Goal: Task Accomplishment & Management: Complete application form

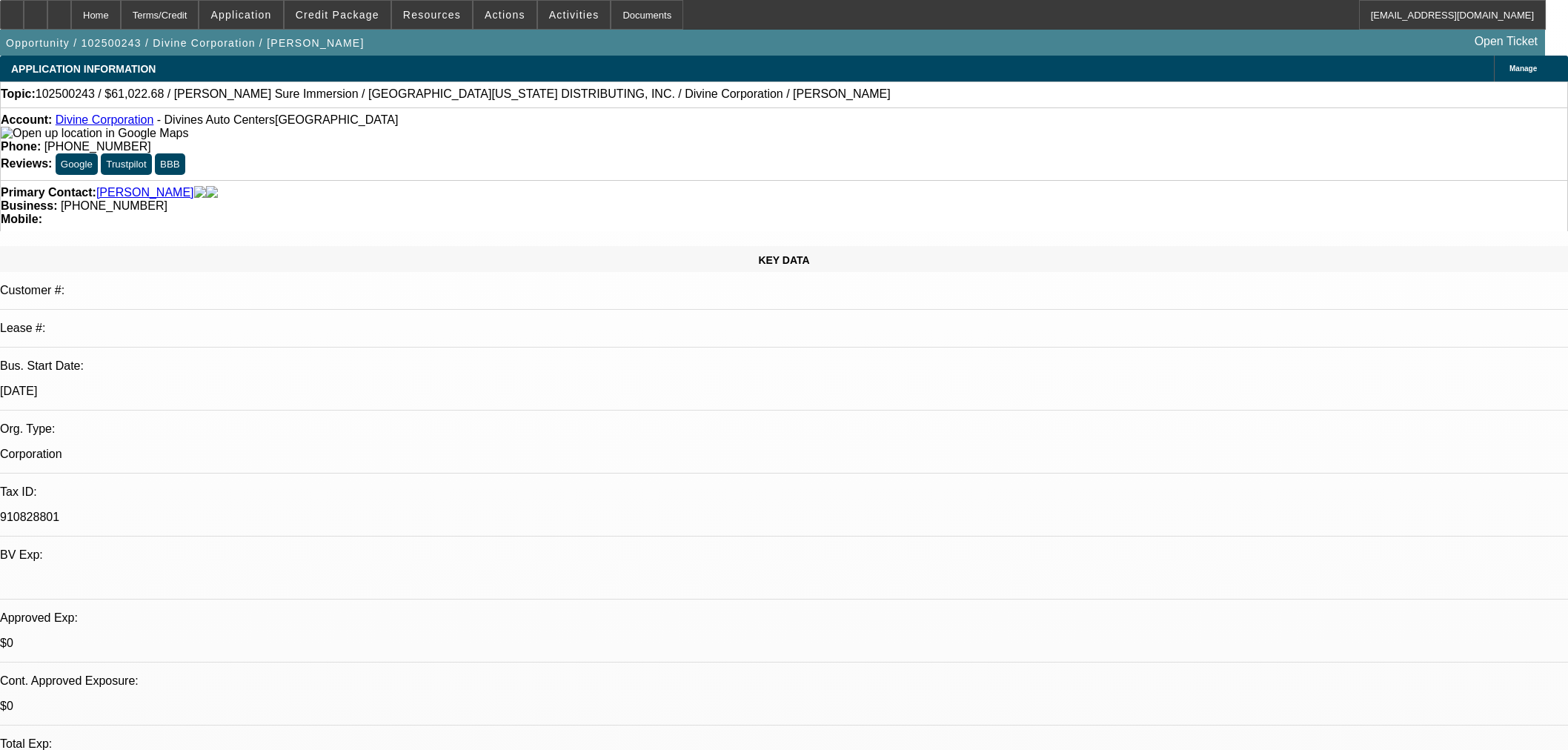
select select "0"
select select "3"
select select "0"
select select "6"
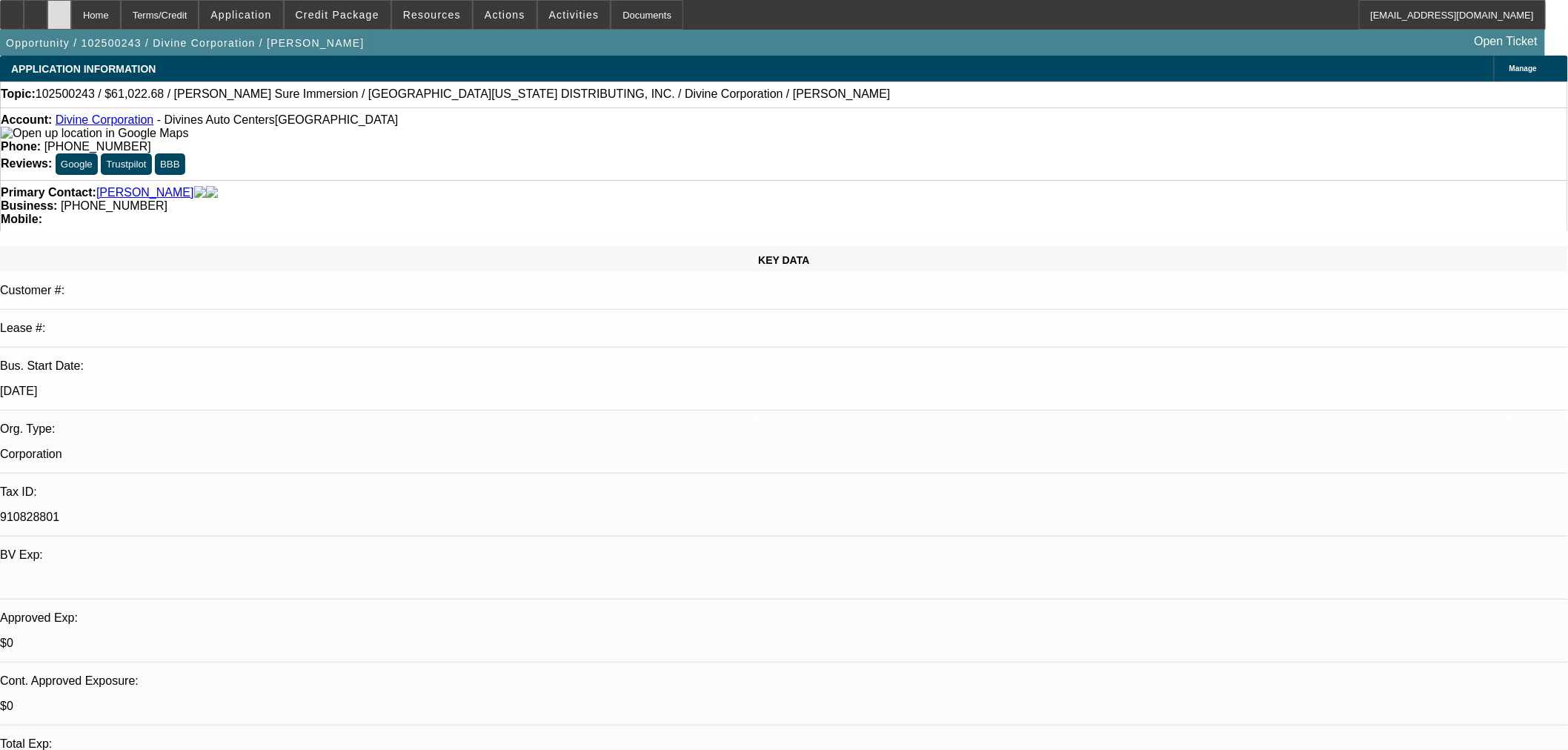
click at [71, 17] on div at bounding box center [59, 14] width 24 height 29
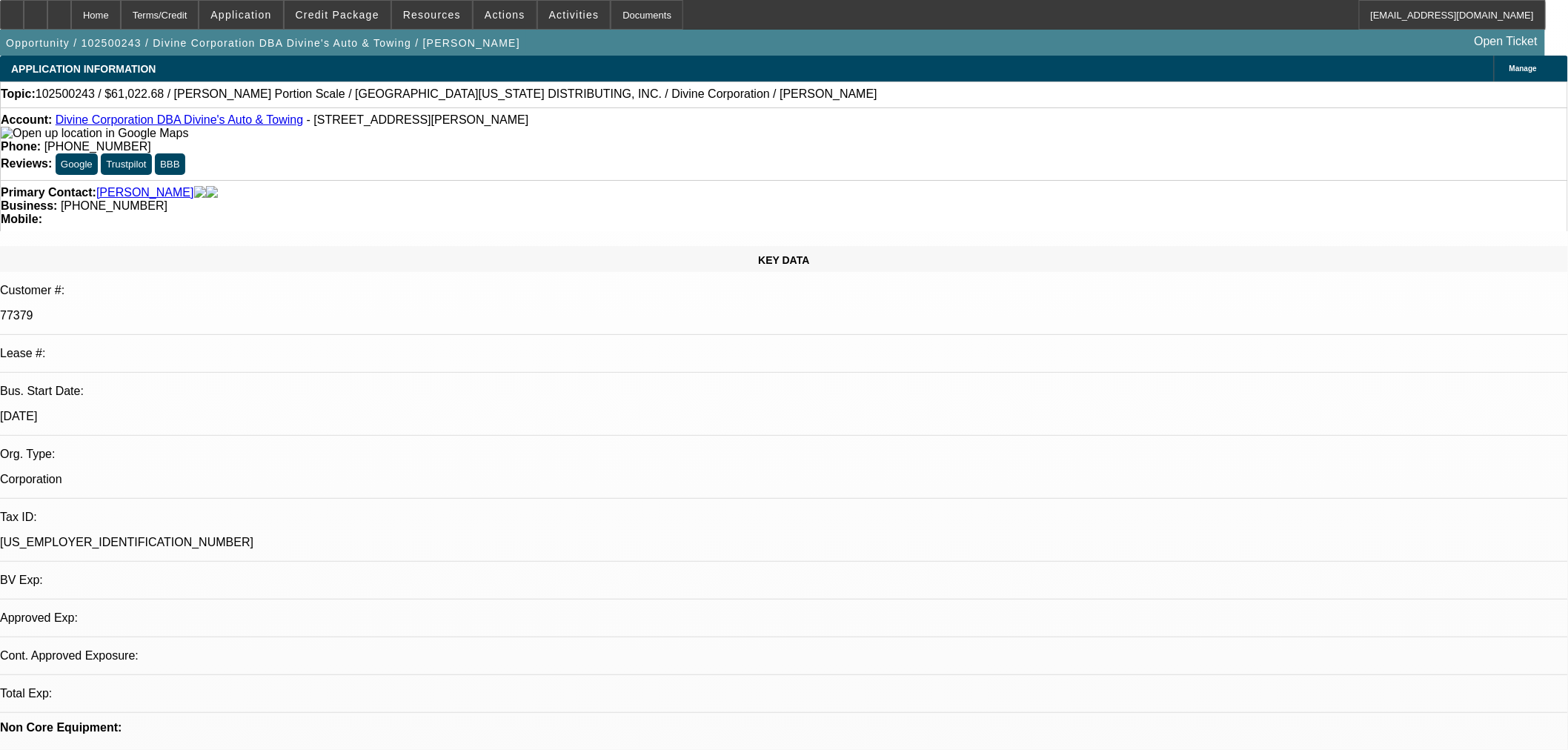
select select "0"
select select "3"
select select "0"
select select "6"
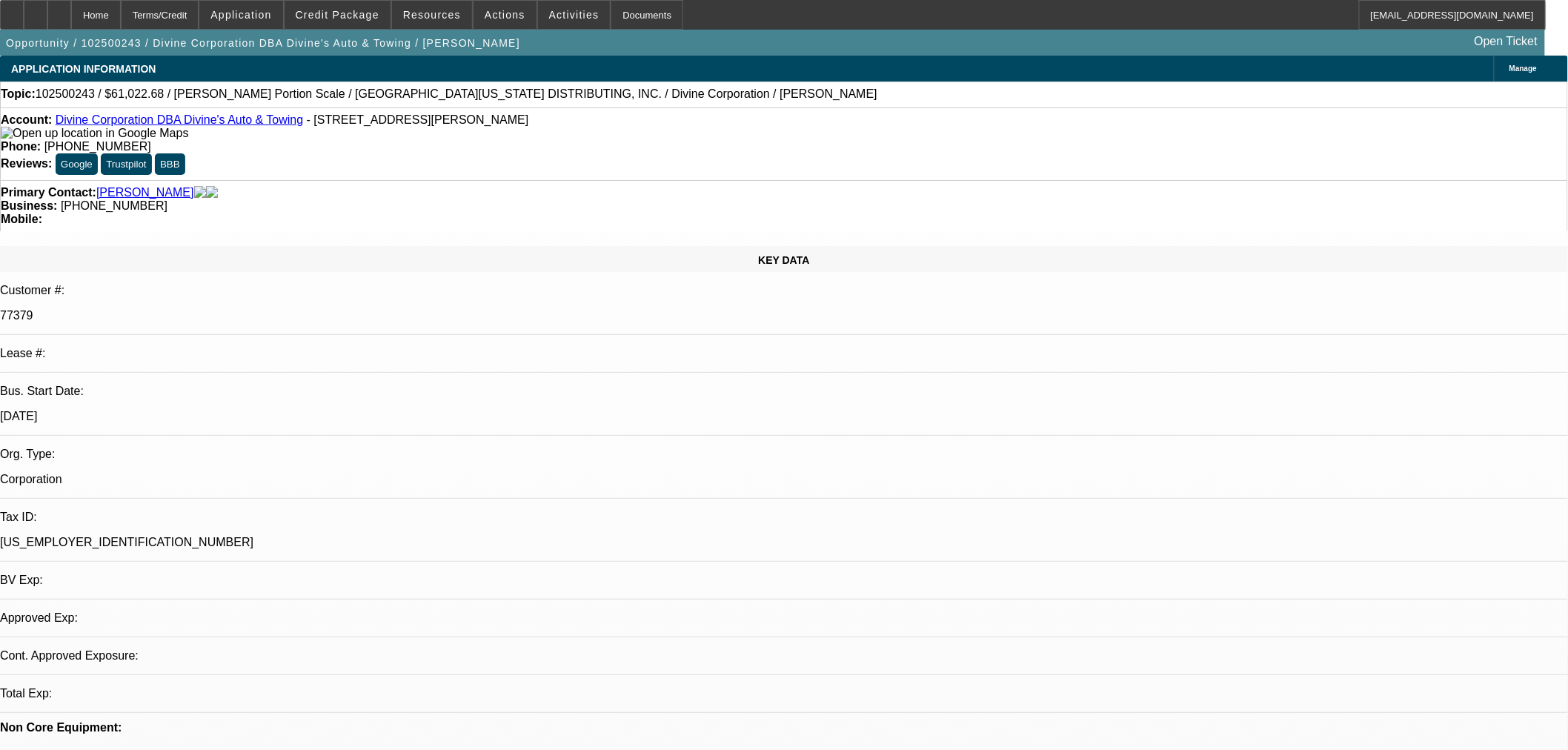
select select "0"
select select "3"
select select "0"
select select "6"
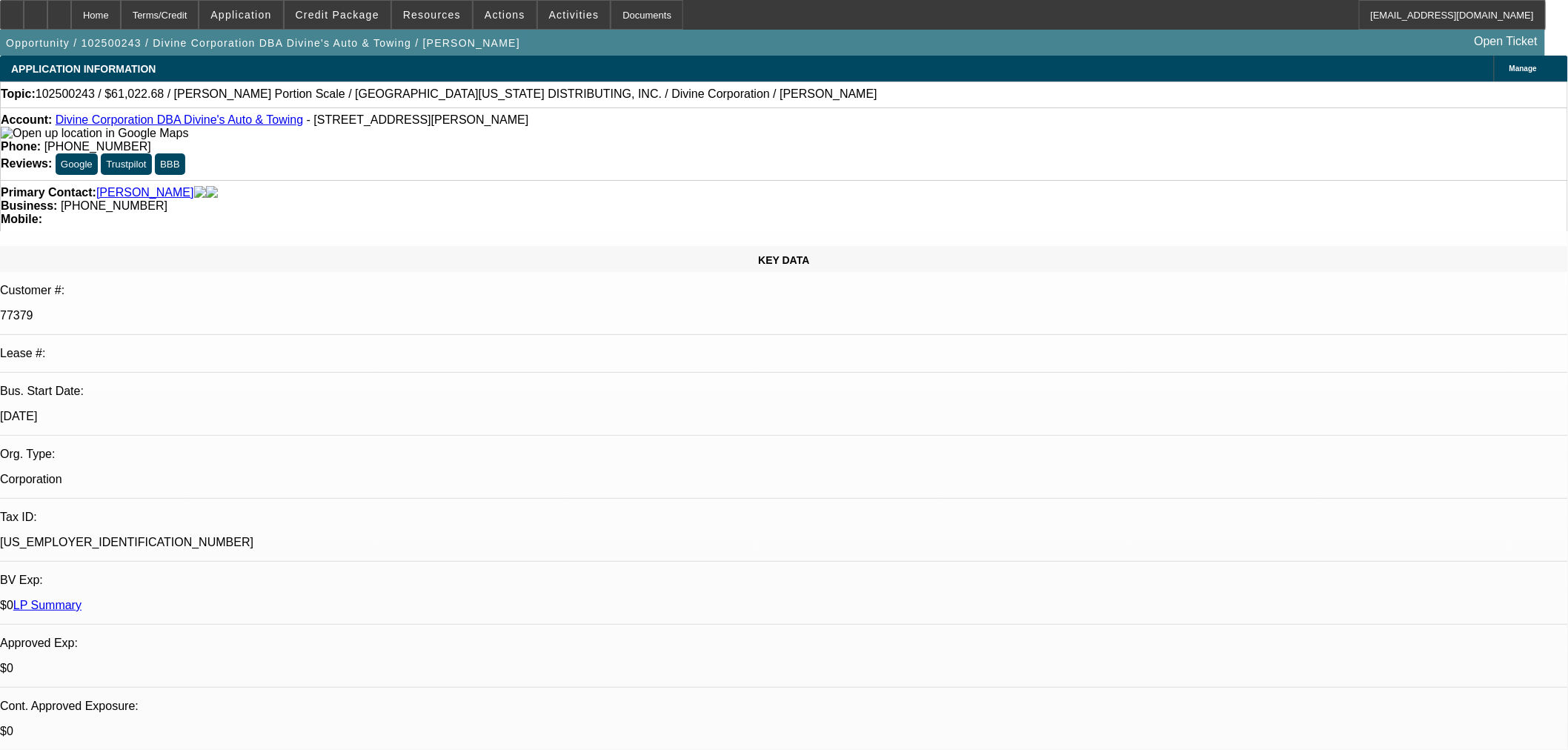
scroll to position [247, 0]
click at [373, 10] on span "Credit Package" at bounding box center [337, 14] width 84 height 11
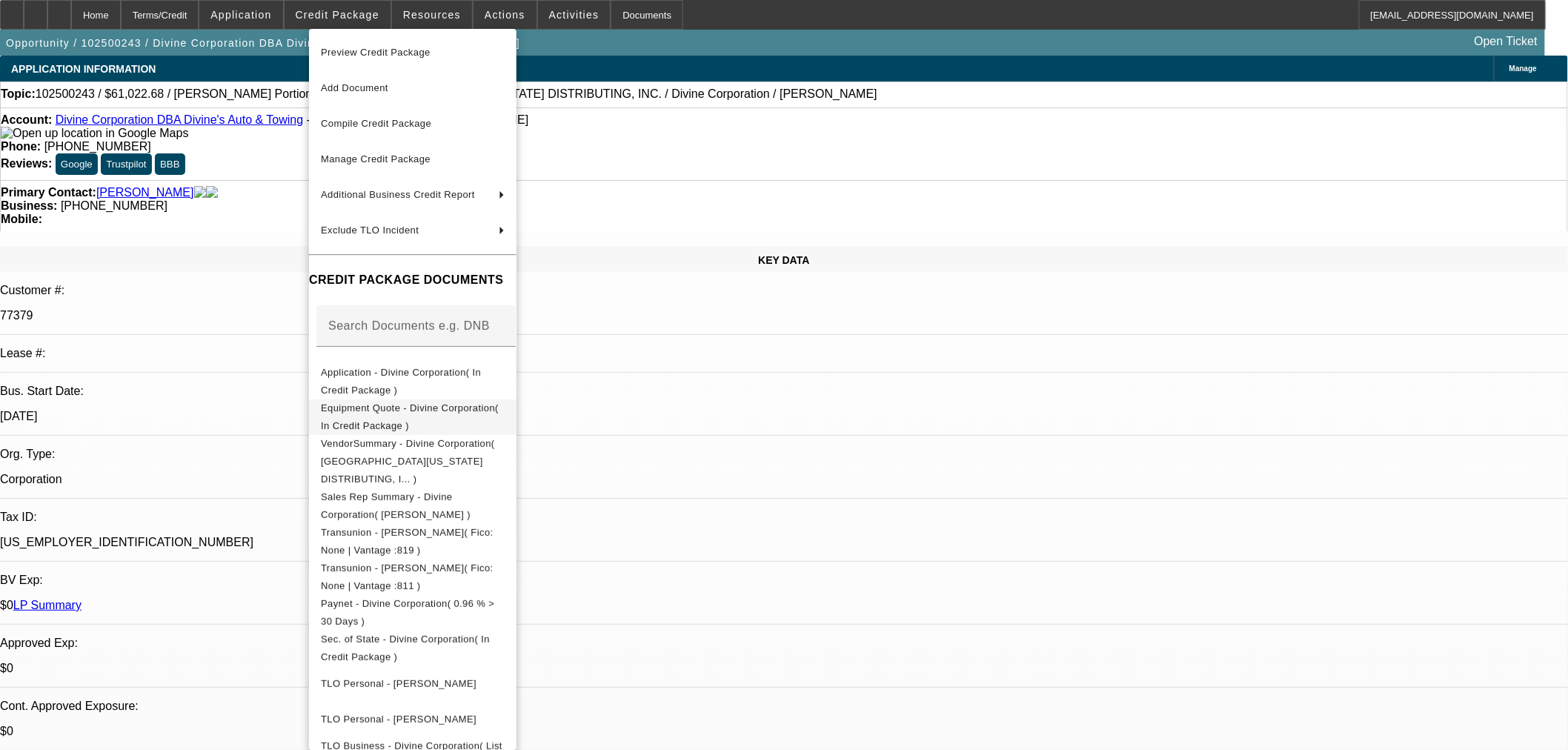
click at [419, 412] on span "Equipment Quote - Divine Corporation( In Credit Package )" at bounding box center [410, 416] width 178 height 29
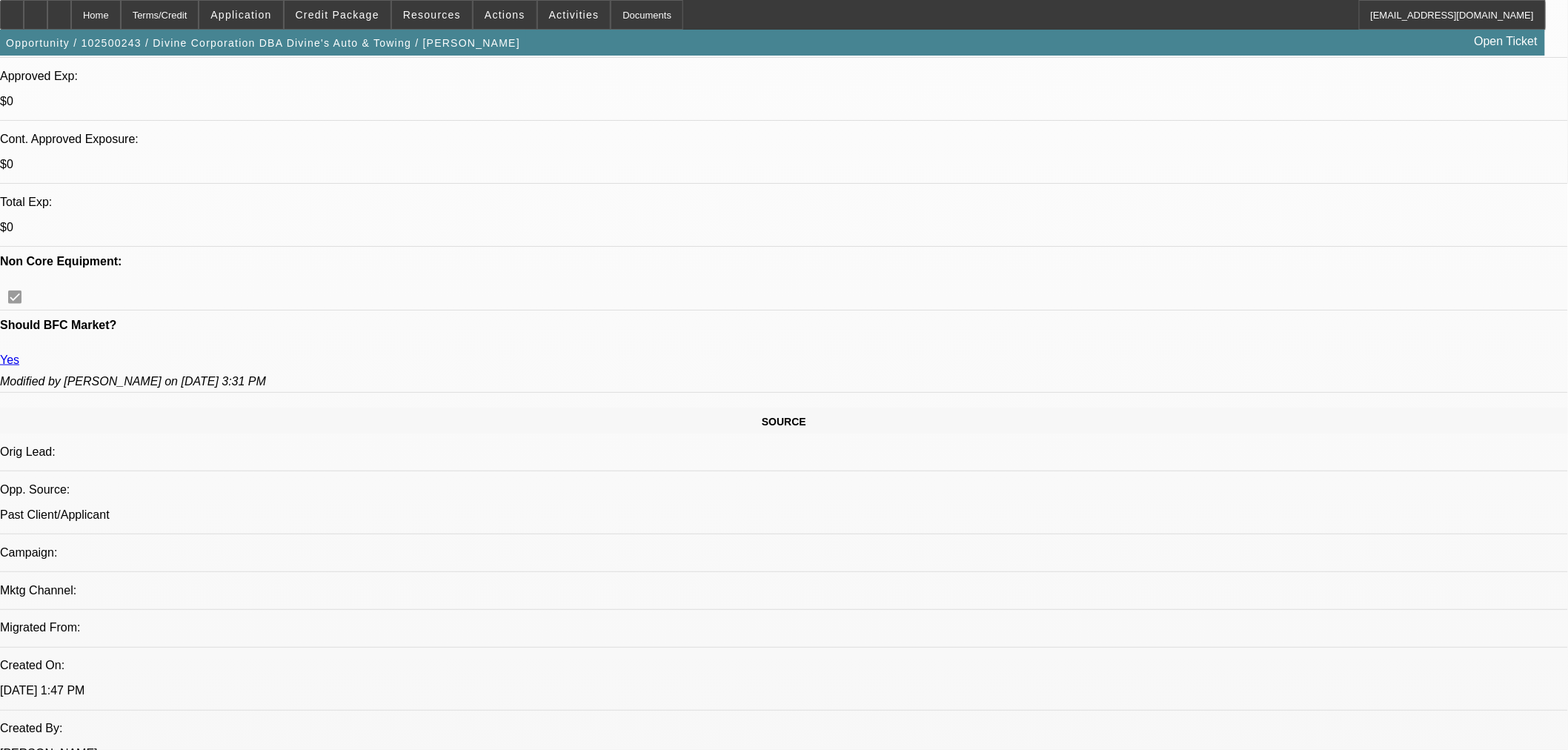
scroll to position [576, 0]
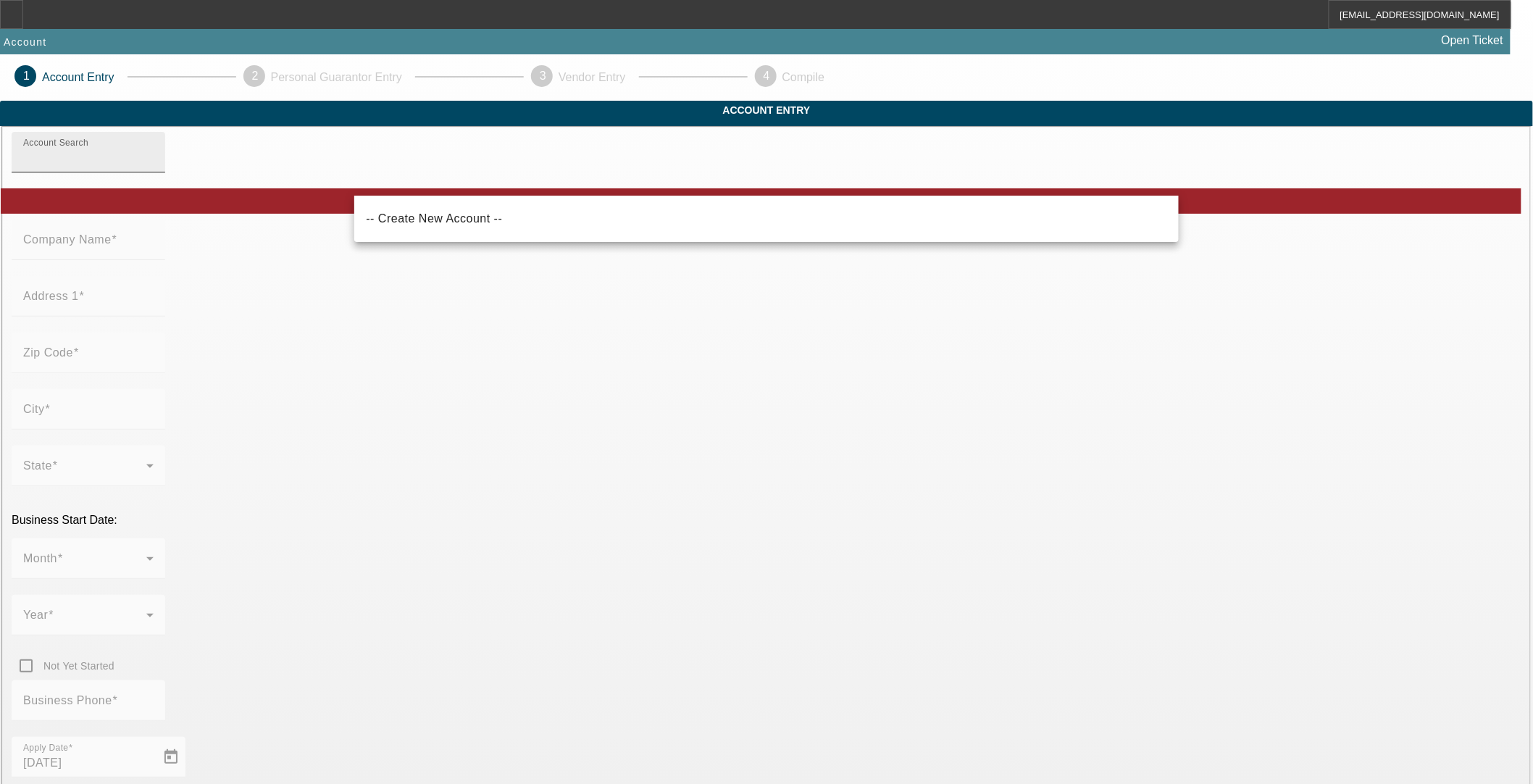
click at [153, 166] on input "Account Search" at bounding box center [88, 158] width 130 height 18
paste input "WESTERN OKLAHOMA METAL RECYCLING"
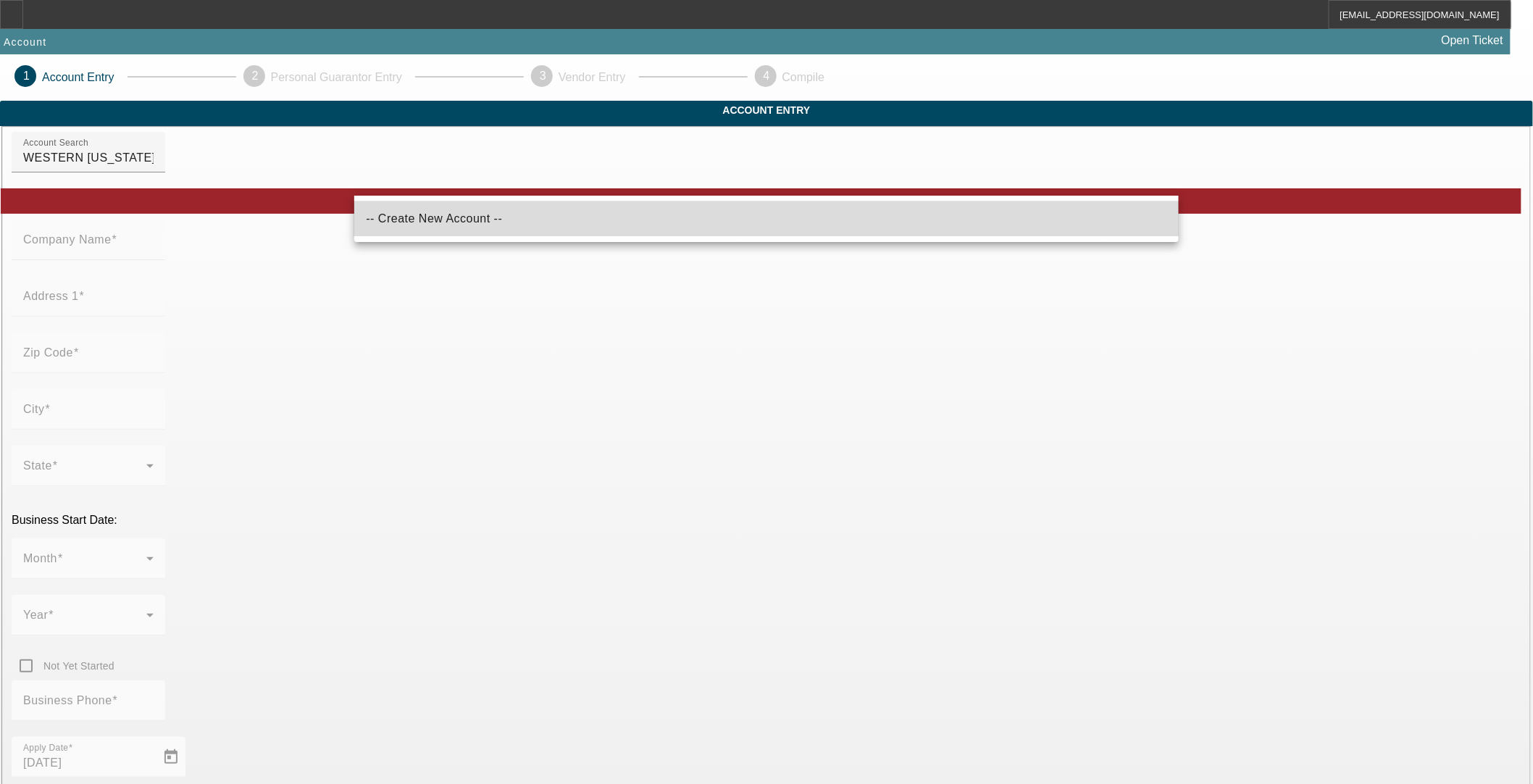
click at [391, 216] on span "-- Create New Account --" at bounding box center [434, 217] width 137 height 12
type input "-- Create New Account --"
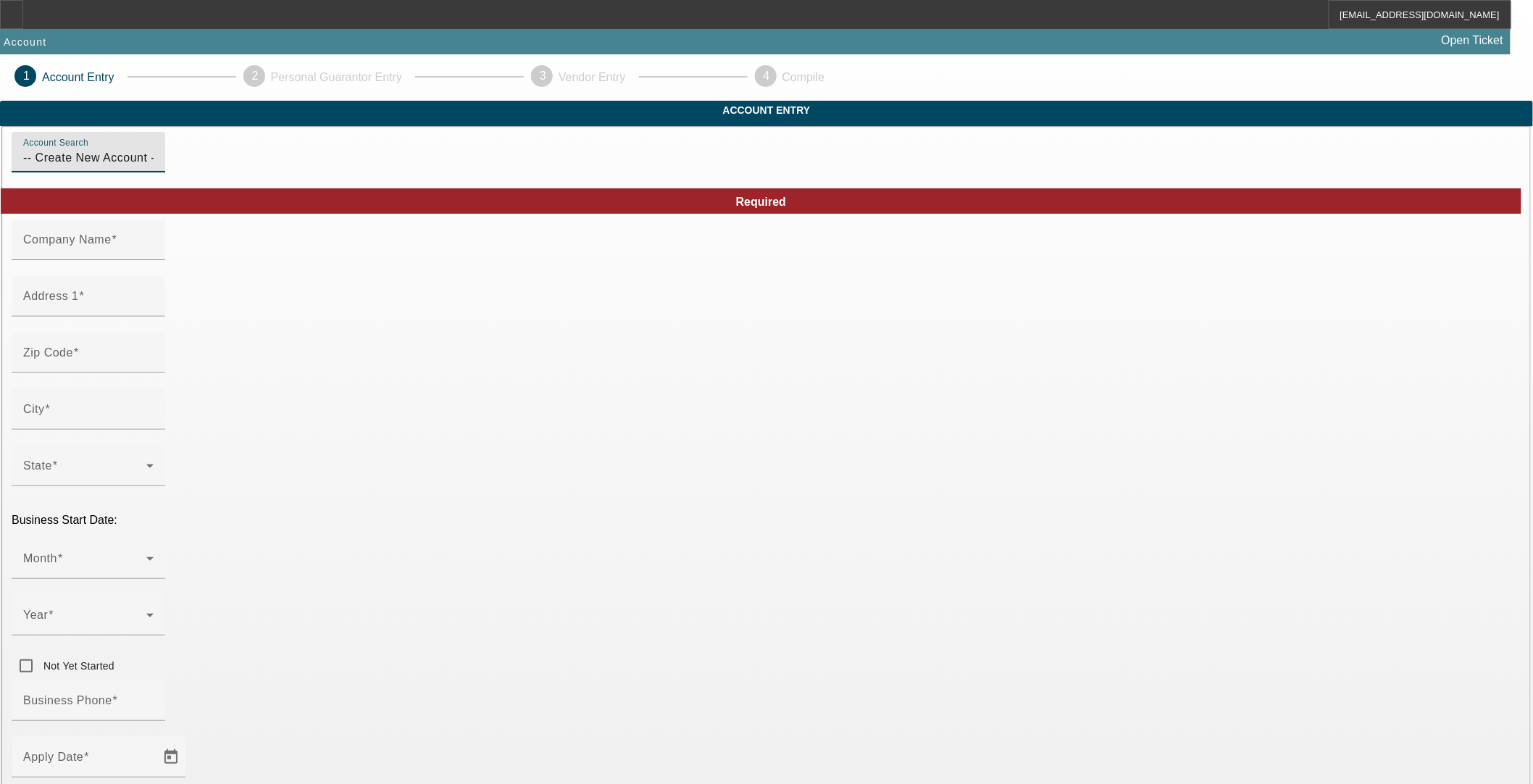
click at [111, 245] on mat-label "Company Name" at bounding box center [67, 239] width 88 height 12
click at [153, 255] on input "Company Name" at bounding box center [88, 245] width 130 height 18
paste input "WESTERN OKLAHOMA METAL RECYCLING"
type input "WESTERN OKLAHOMA METAL RECYCLING LLC"
click at [85, 302] on span at bounding box center [82, 295] width 6 height 12
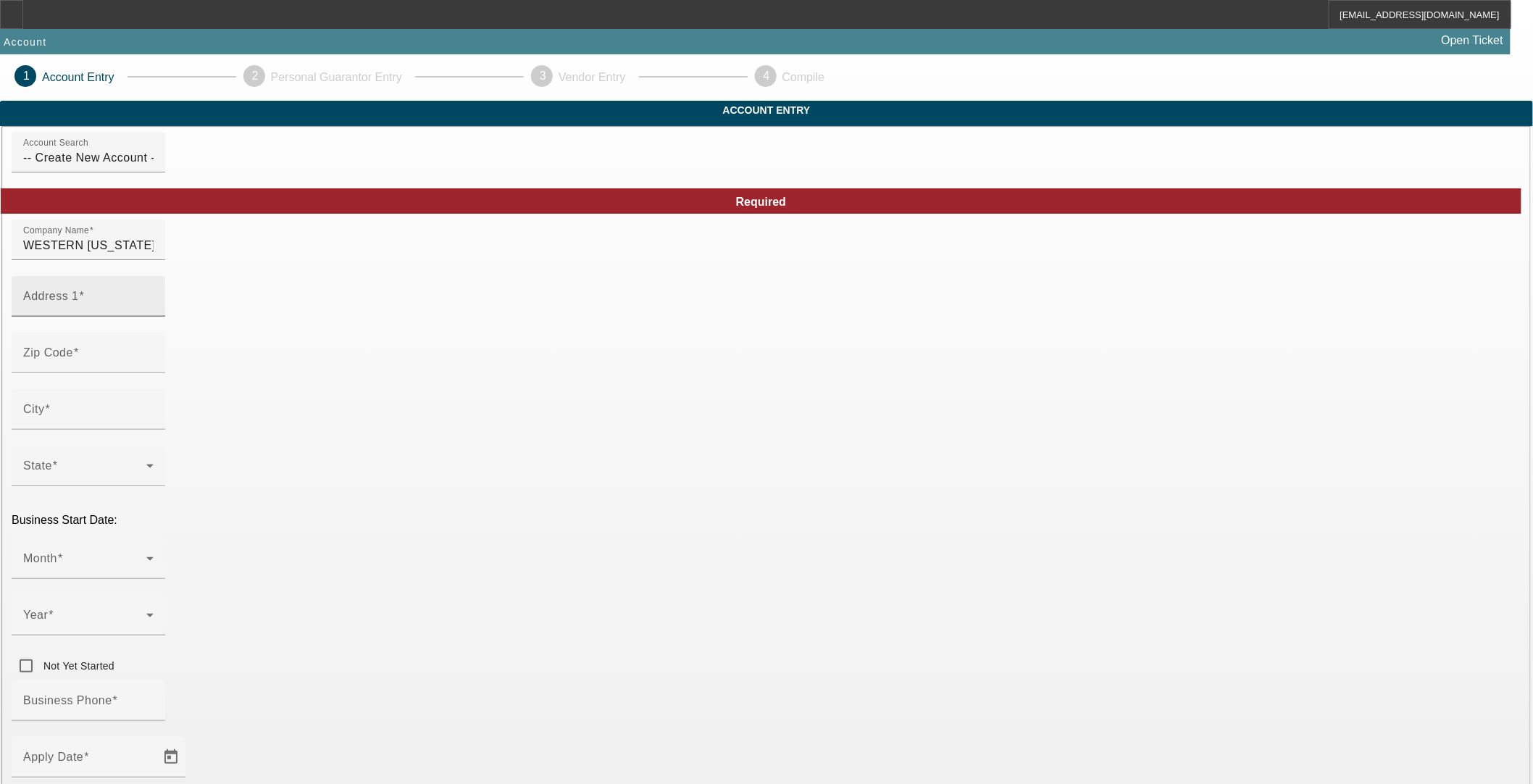
click at [153, 311] on input "Address 1" at bounding box center [88, 302] width 130 height 18
paste input "[STREET_ADDRESS]"
type input "[STREET_ADDRESS]"
click at [153, 367] on input "Zip Code" at bounding box center [88, 359] width 130 height 18
paste input "73096"
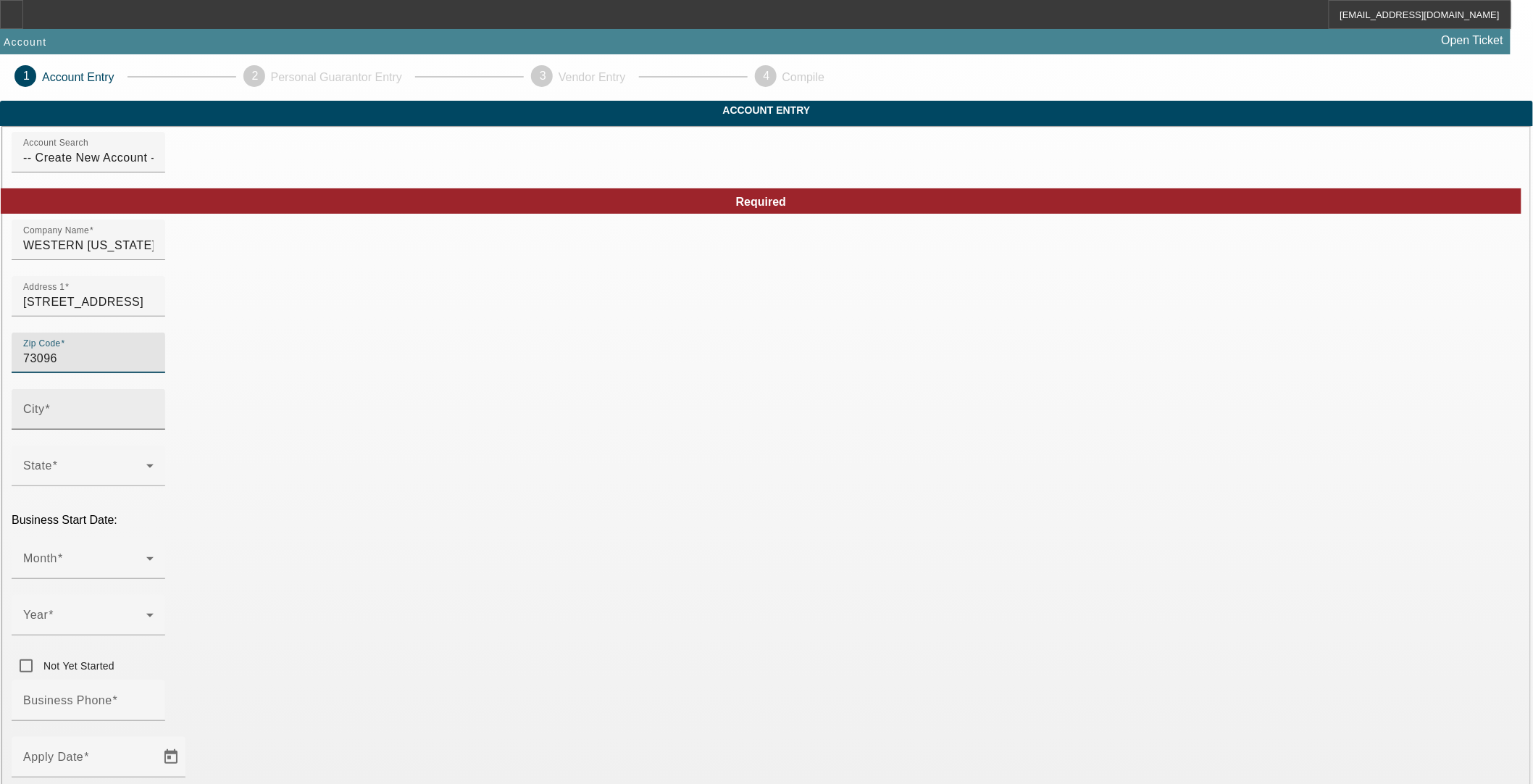
type input "73096"
click at [153, 424] on input "City" at bounding box center [88, 414] width 130 height 18
type input "Custer"
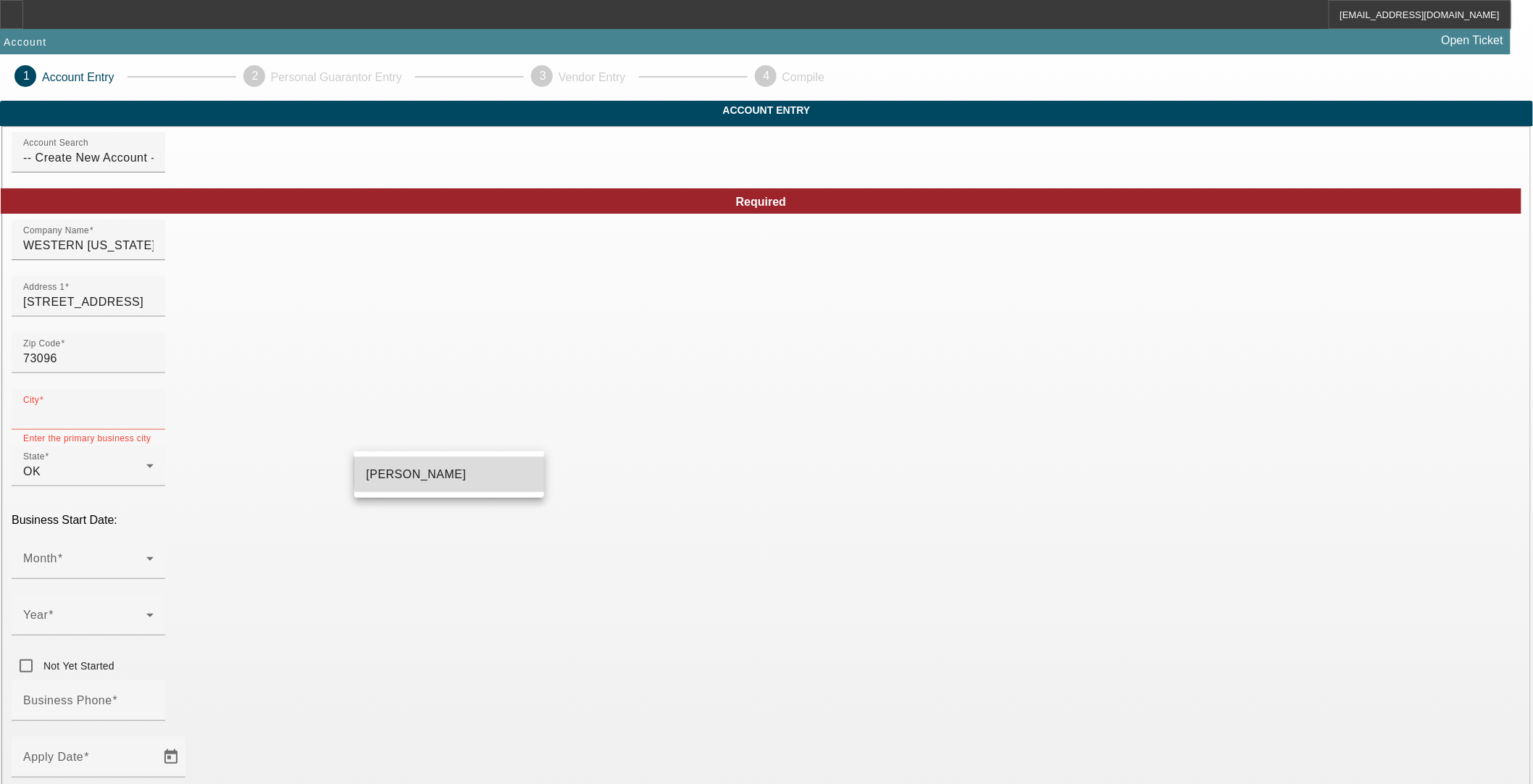
click at [461, 472] on mat-option "Weatherford" at bounding box center [449, 474] width 190 height 34
type input "Weatherford"
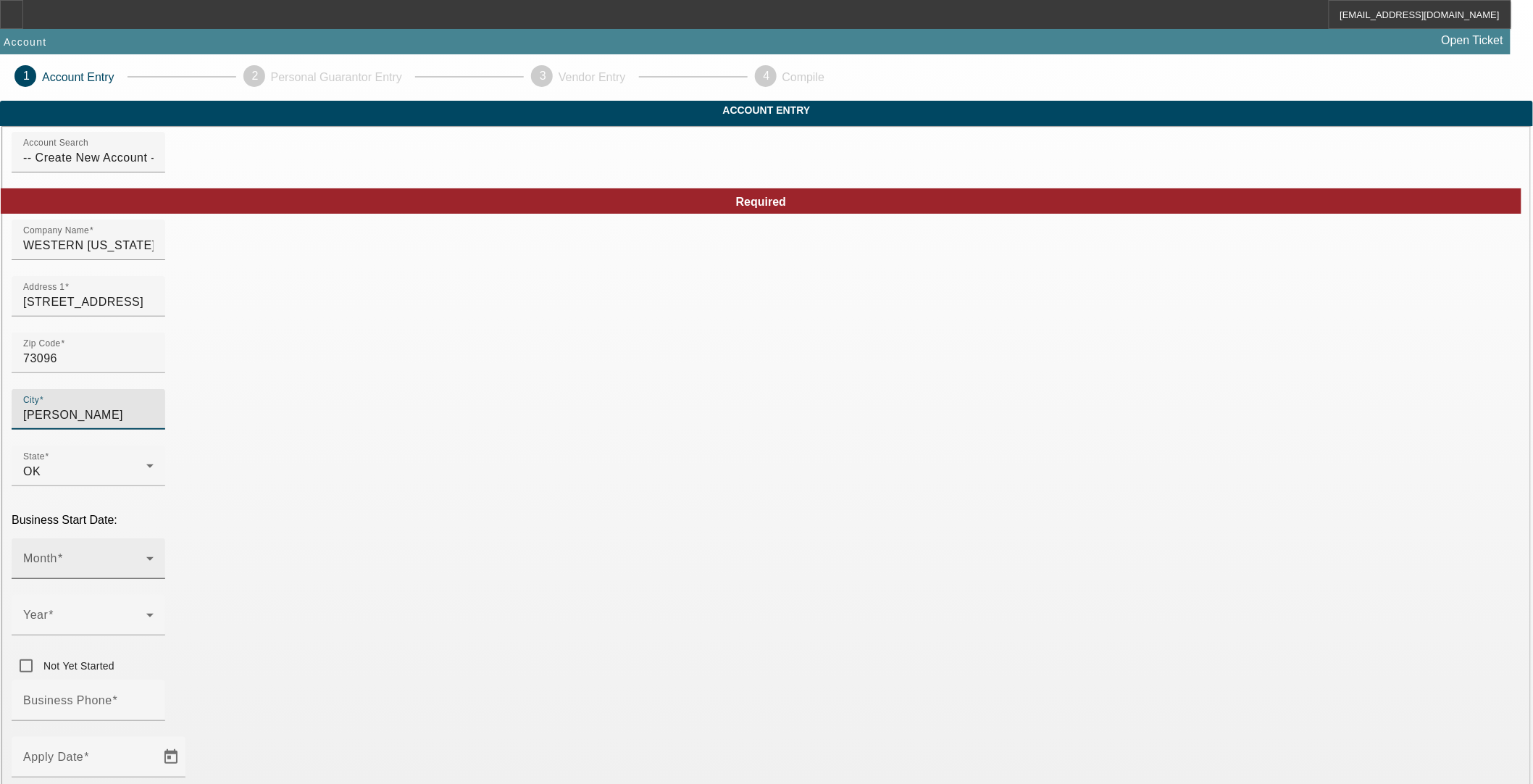
click at [147, 555] on span at bounding box center [85, 564] width 124 height 18
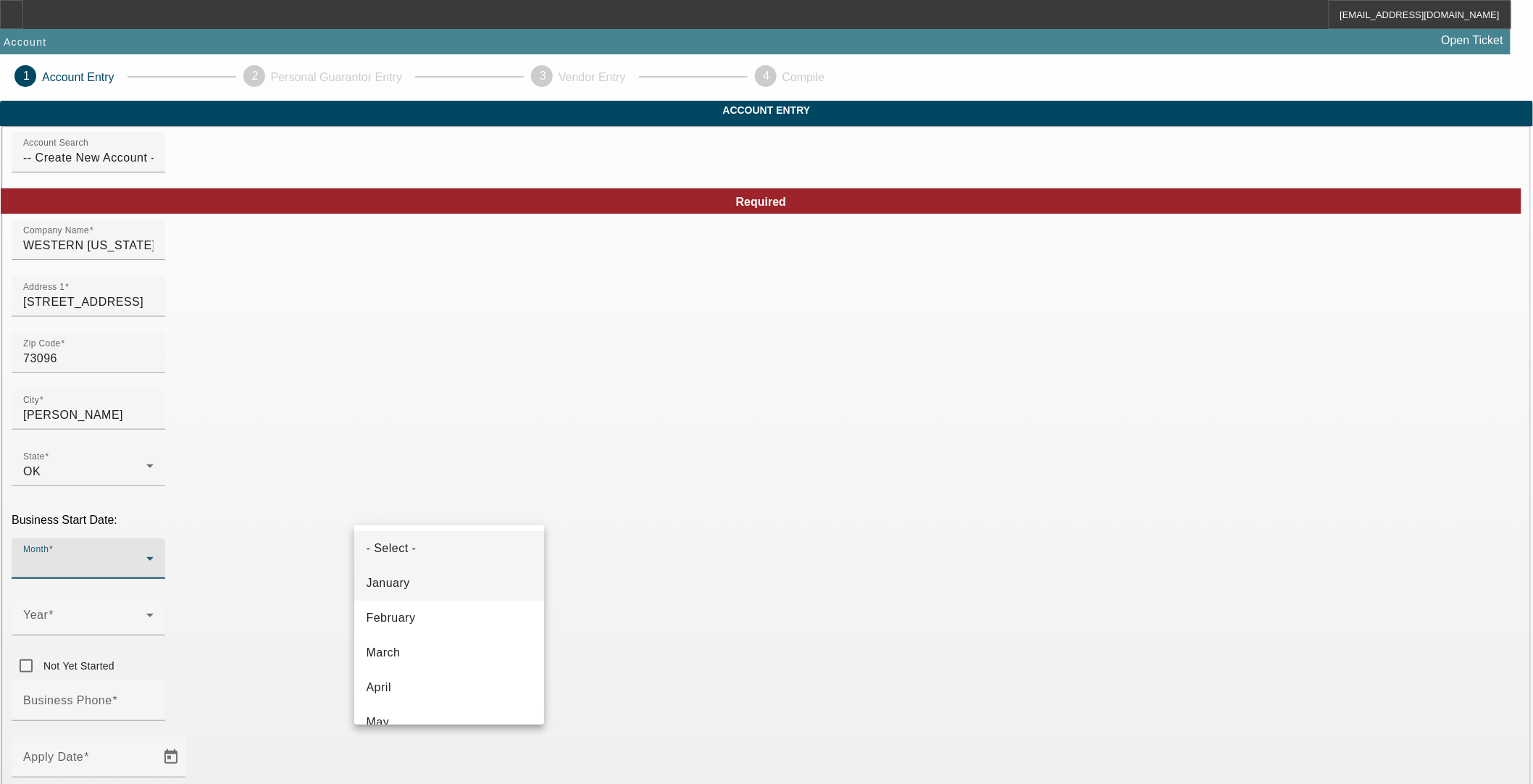
click at [419, 593] on mat-option "January" at bounding box center [449, 582] width 190 height 34
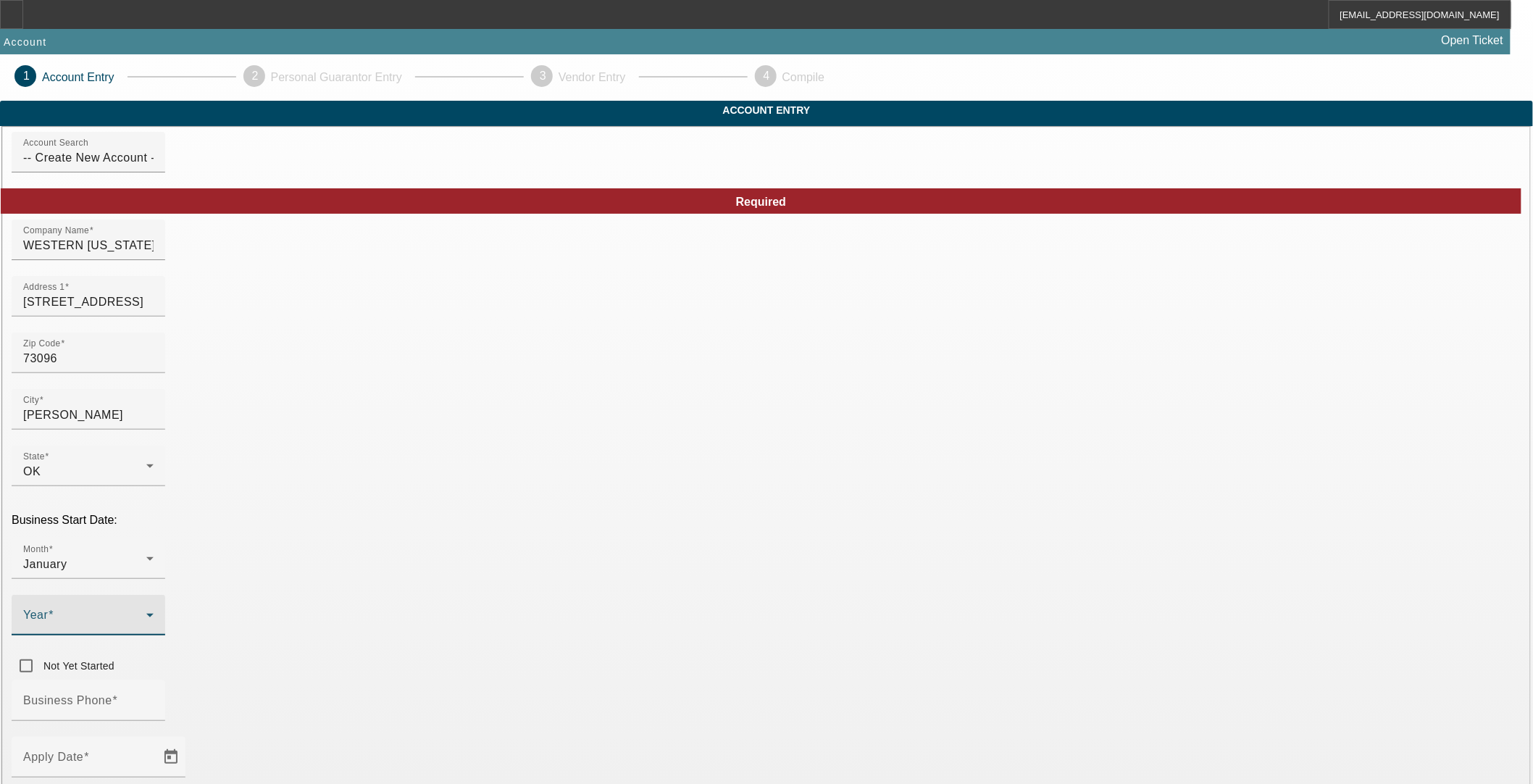
click at [147, 612] on span at bounding box center [85, 621] width 124 height 18
click at [593, 613] on span "2010" at bounding box center [591, 611] width 28 height 18
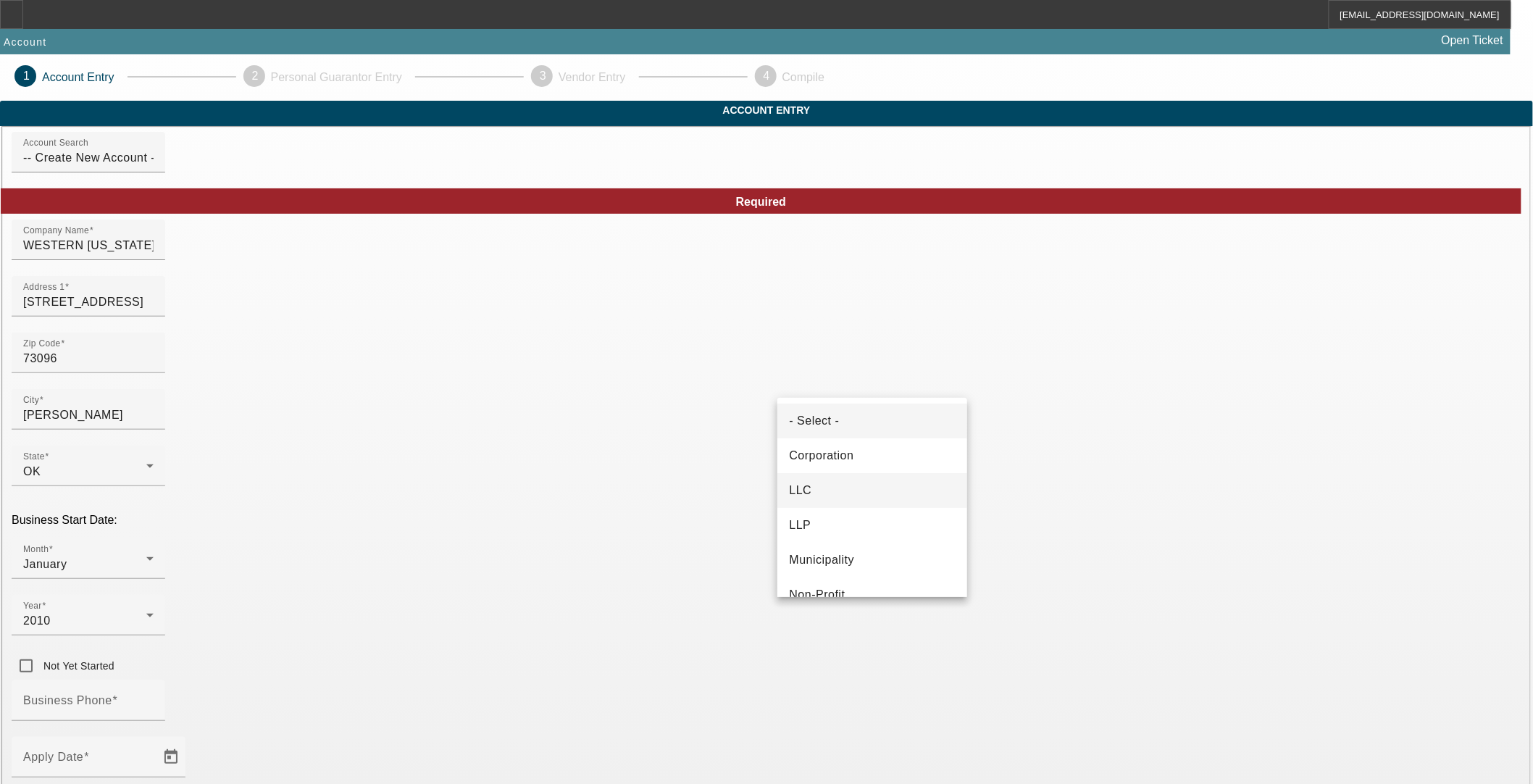
click at [814, 482] on mat-option "LLC" at bounding box center [872, 490] width 190 height 34
paste input "27-3673362"
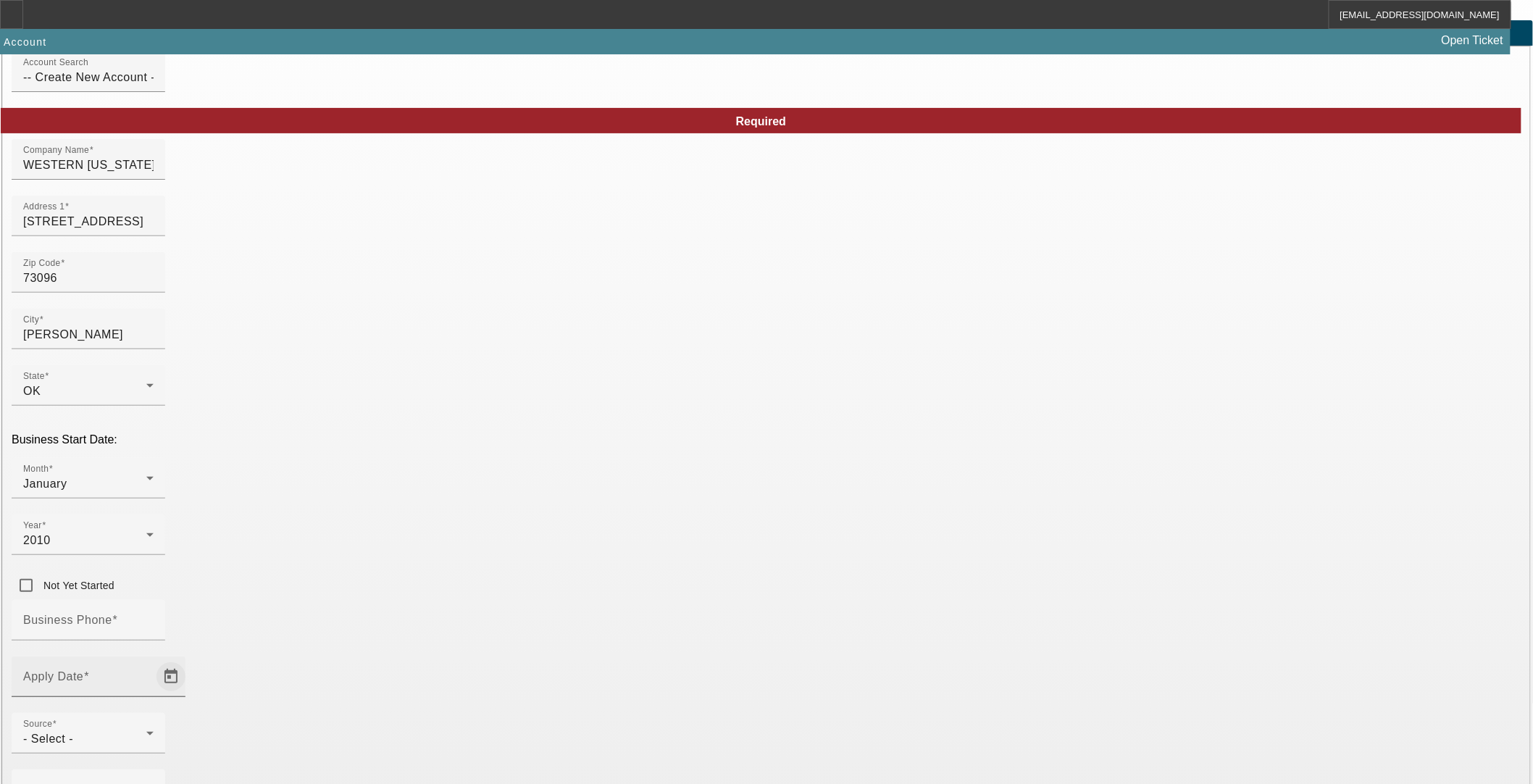
type input "27-3673362"
click at [189, 660] on span "Open calendar" at bounding box center [170, 676] width 34 height 34
click at [407, 411] on span "13" at bounding box center [403, 408] width 26 height 26
type input "10/13/2025"
click at [112, 613] on mat-label "Business Phone" at bounding box center [68, 619] width 89 height 12
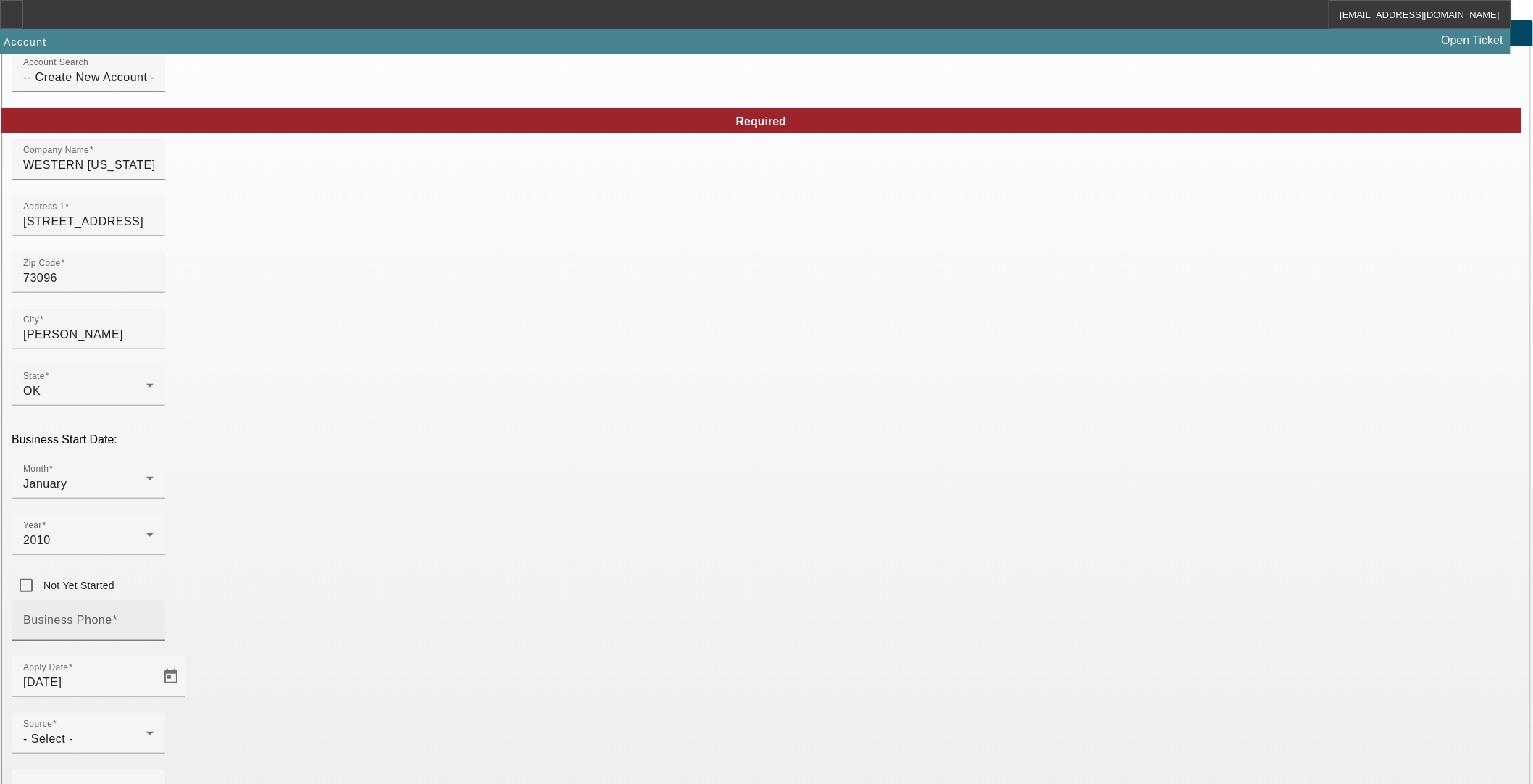
click at [153, 617] on input "Business Phone" at bounding box center [88, 625] width 130 height 18
click at [118, 613] on span at bounding box center [115, 619] width 6 height 12
click at [153, 617] on input "Business Phone" at bounding box center [88, 625] width 130 height 18
paste input "[PHONE_NUMBER]"
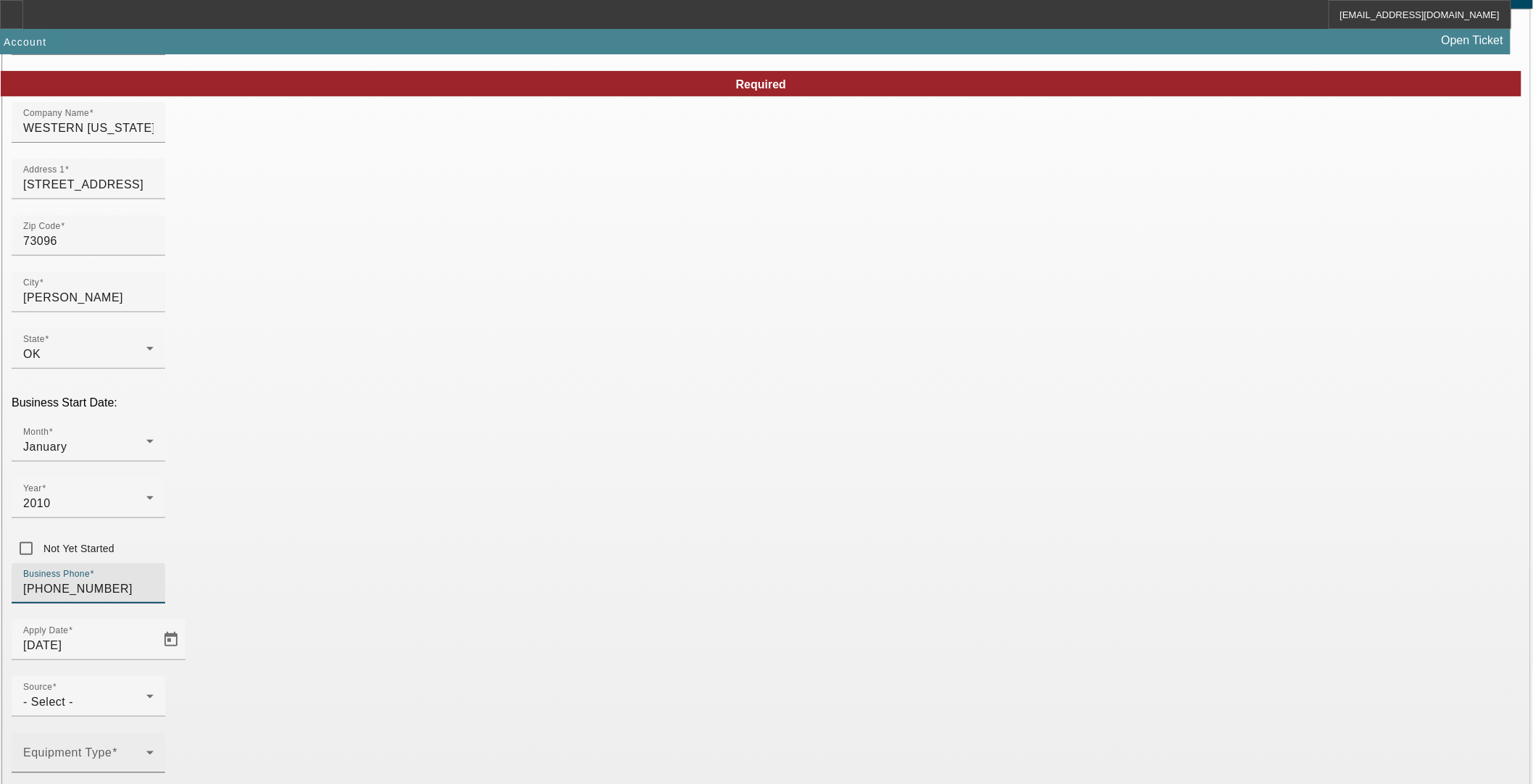
type input "[PHONE_NUMBER]"
click at [186, 660] on div at bounding box center [98, 667] width 174 height 16
click at [147, 750] on span at bounding box center [85, 758] width 124 height 18
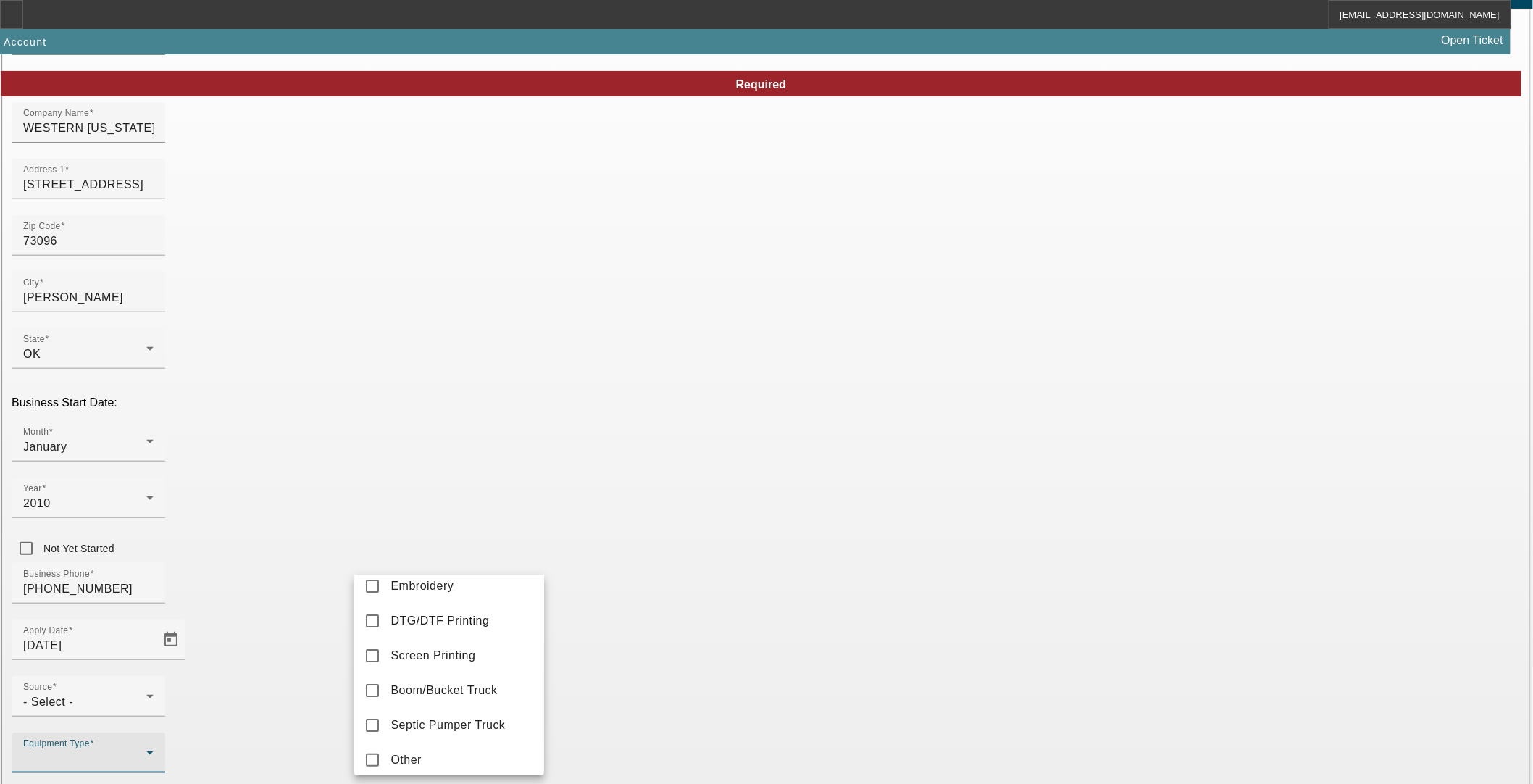
scroll to position [321, 0]
click at [454, 599] on span "Commercial Truck Other" at bounding box center [456, 590] width 133 height 18
click at [239, 581] on div at bounding box center [766, 392] width 1533 height 784
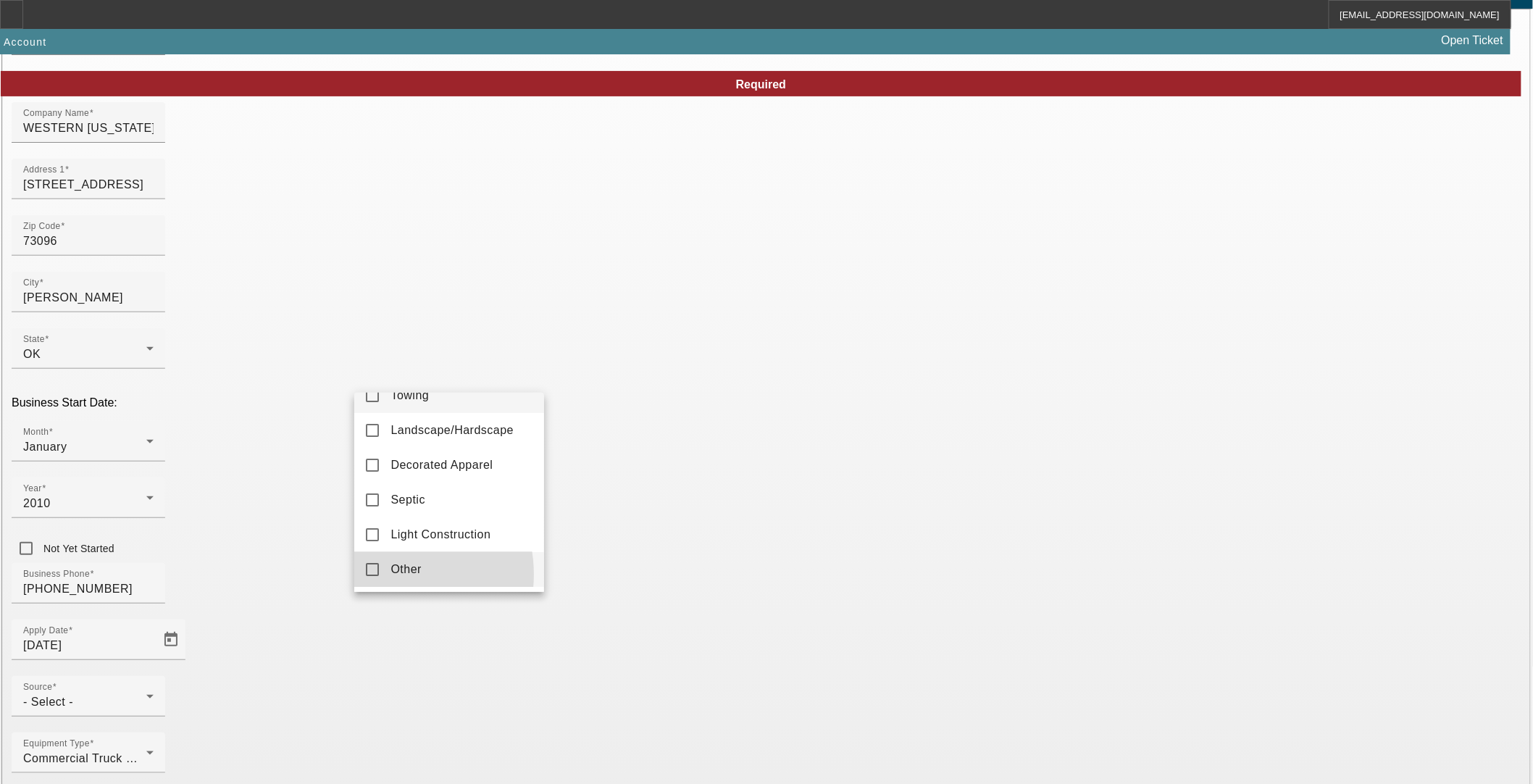
click at [384, 574] on mat-option "Other" at bounding box center [449, 568] width 190 height 34
click at [248, 609] on div at bounding box center [766, 392] width 1533 height 784
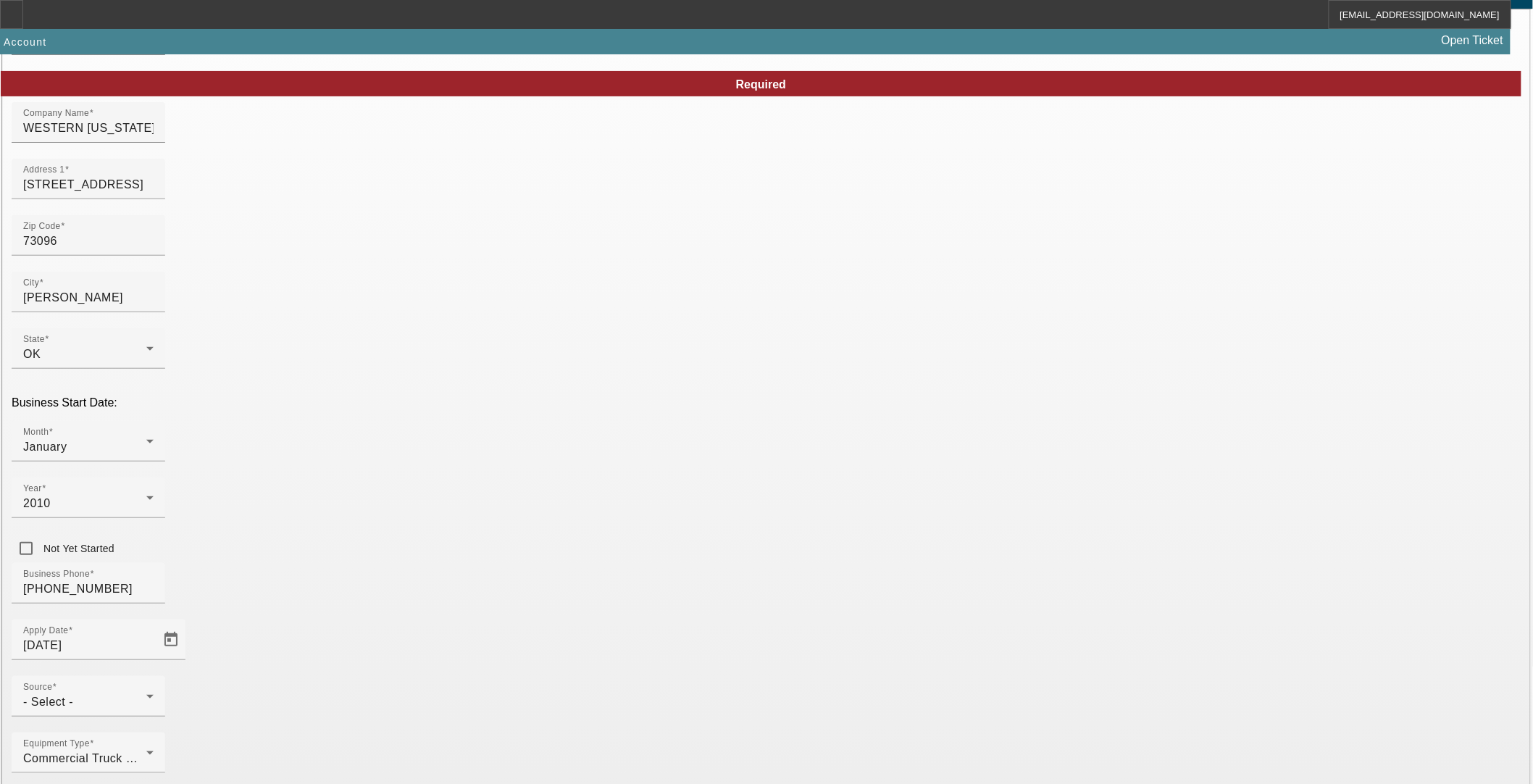
click at [147, 693] on div "- Select -" at bounding box center [85, 701] width 124 height 18
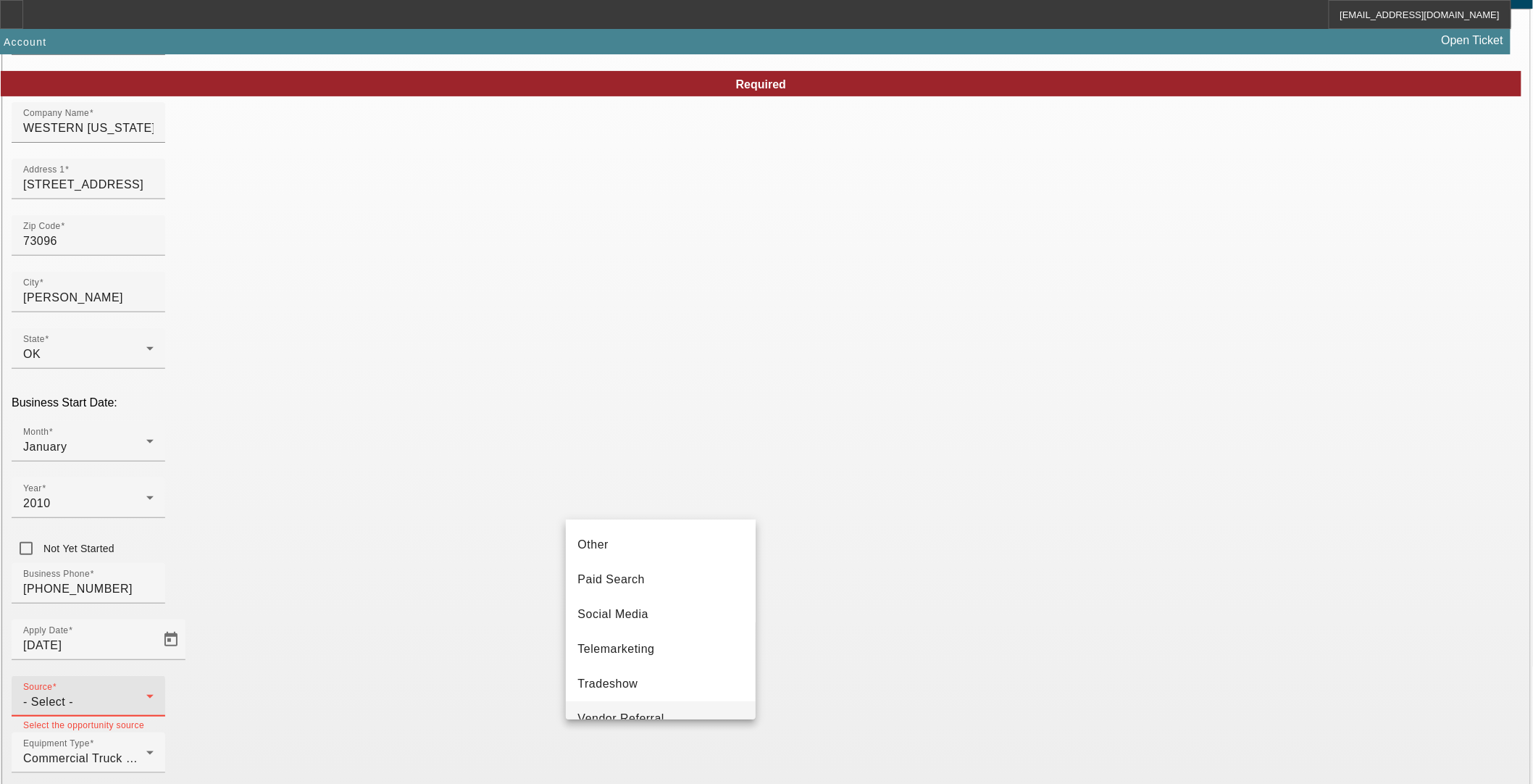
scroll to position [515, 0]
click at [611, 665] on span "Vendor Referral" at bounding box center [621, 661] width 87 height 18
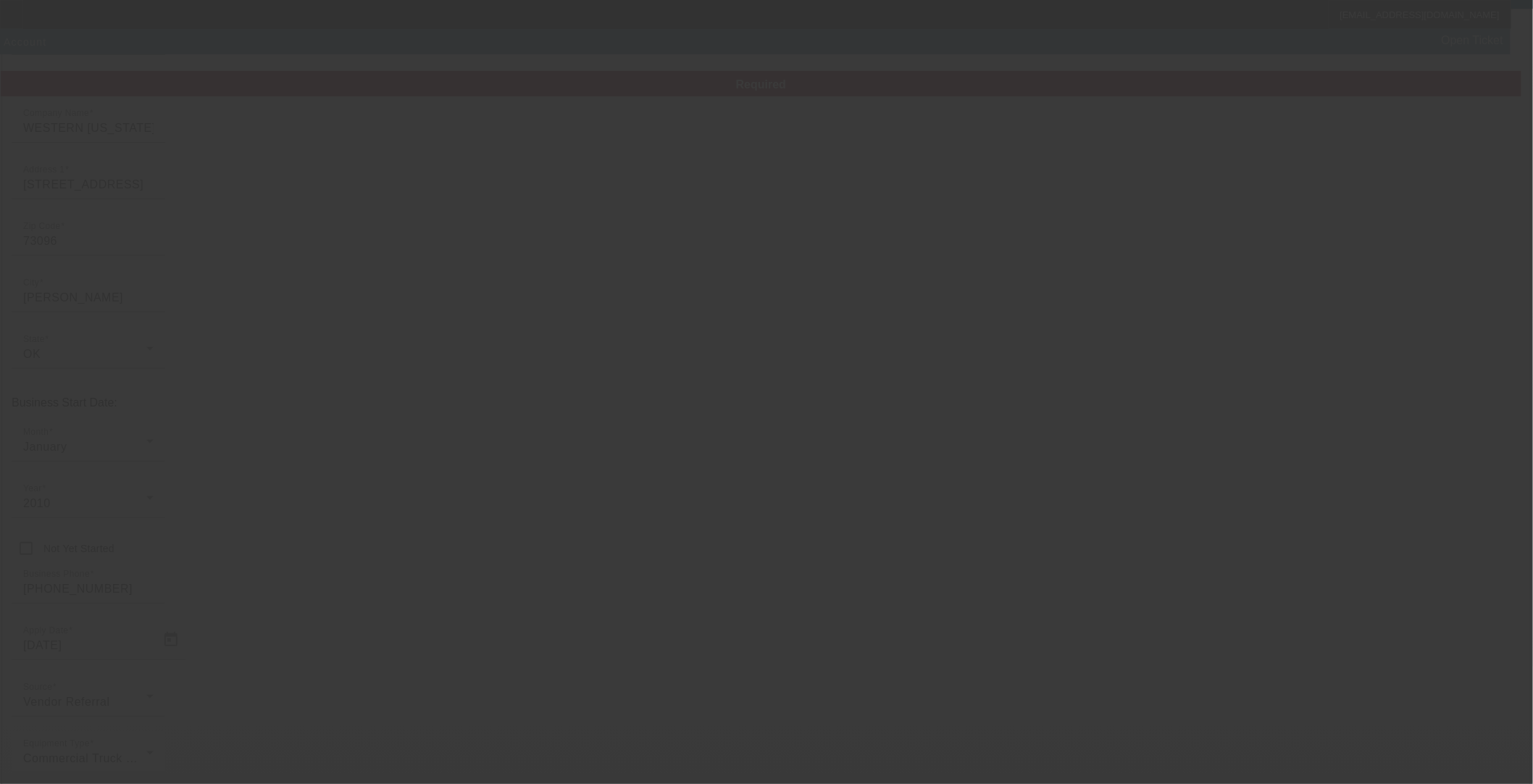
scroll to position [0, 0]
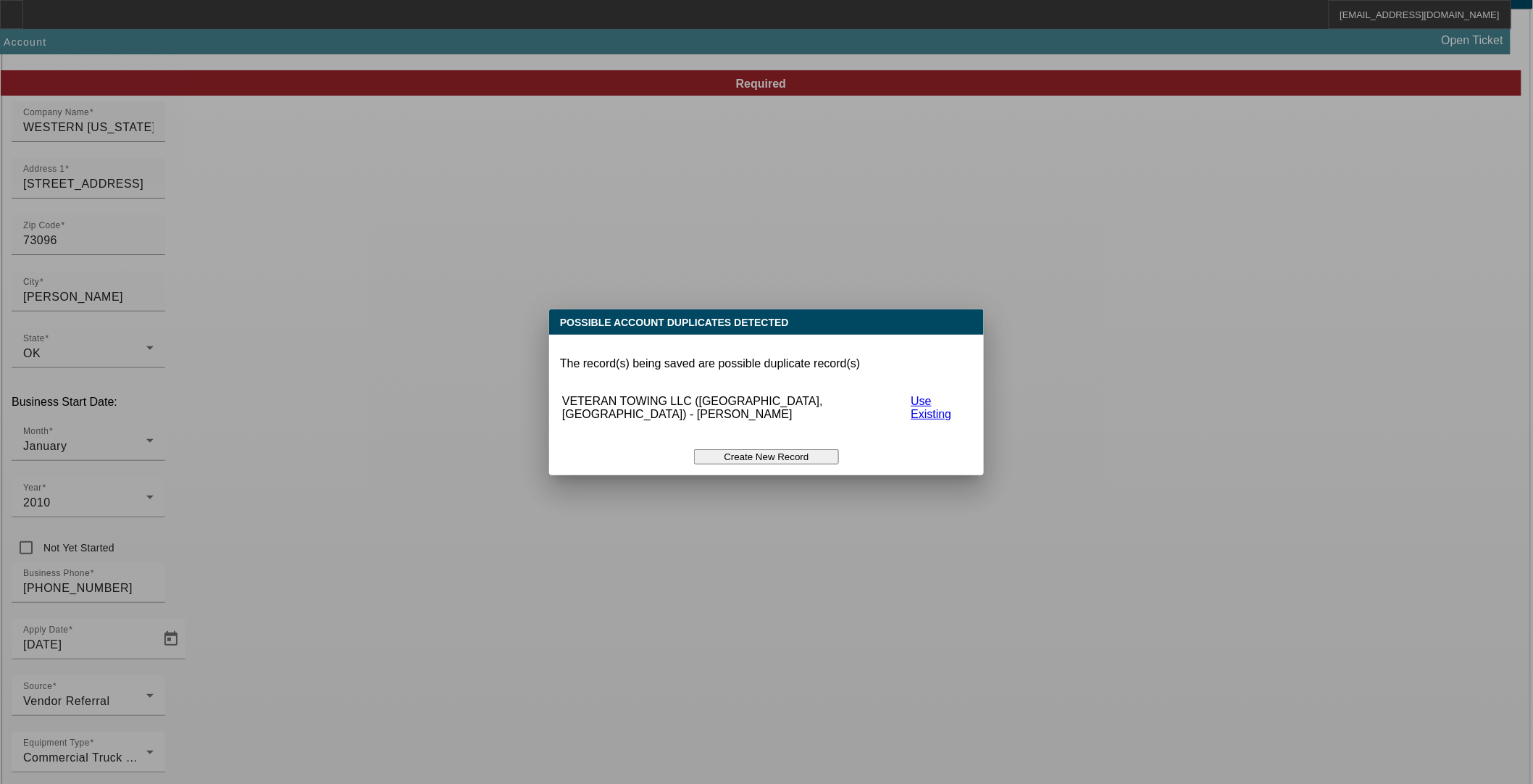
click at [771, 449] on button "Create New Record" at bounding box center [766, 456] width 145 height 15
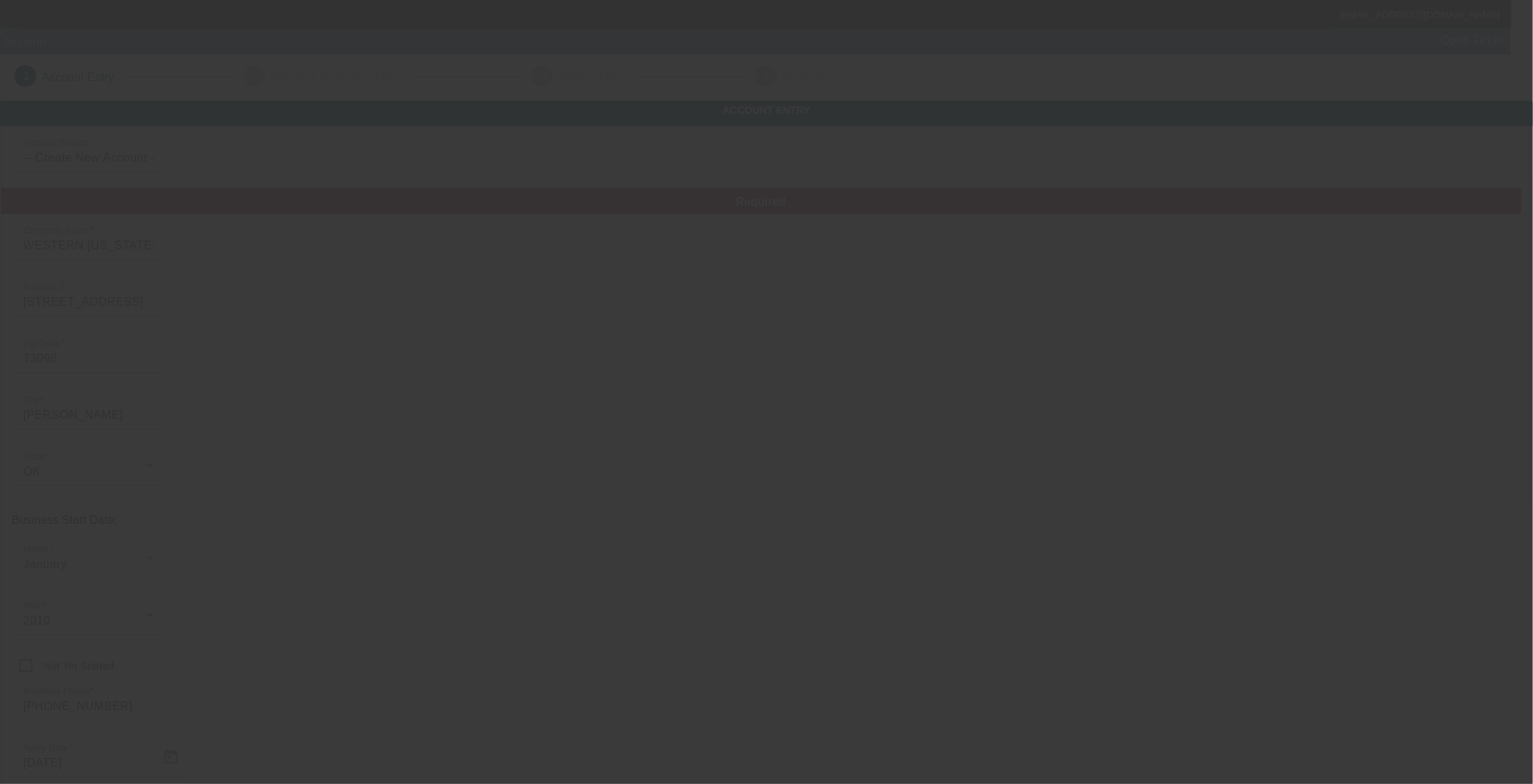
scroll to position [117, 0]
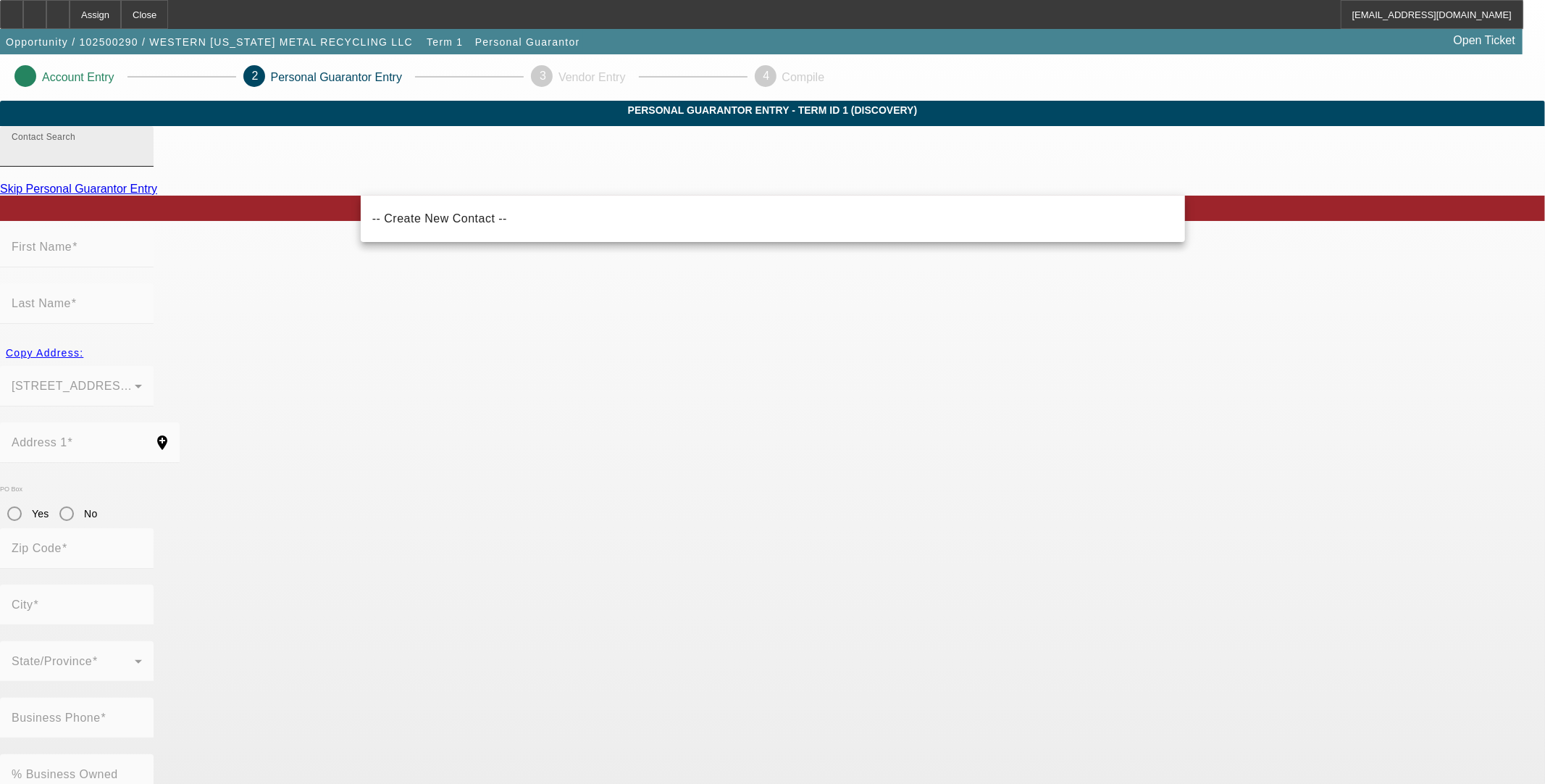
click at [142, 161] on input "Contact Search" at bounding box center [76, 151] width 130 height 18
type input "[PERSON_NAME]"
click at [142, 161] on input "[PERSON_NAME]" at bounding box center [76, 151] width 130 height 18
drag, startPoint x: 459, startPoint y: 182, endPoint x: 295, endPoint y: 184, distance: 164.0
click at [299, 184] on app-personal-guarantor-manage "Account Entry 2 Personal Guarantor Entry 3 Vendor Entry 4 Compile Personal Guar…" at bounding box center [772, 794] width 1545 height 1481
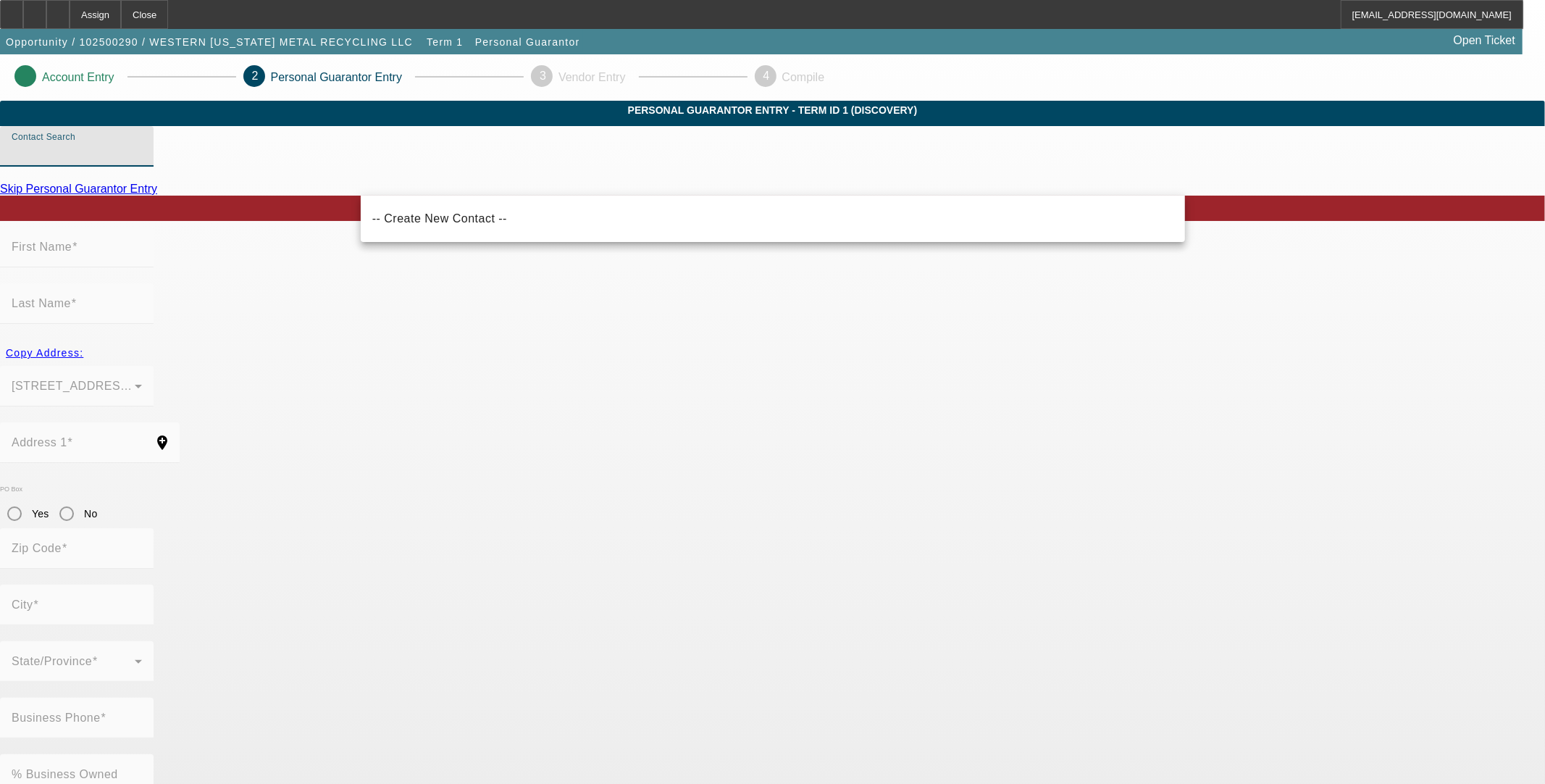
click at [70, 219] on app-personal-guarantor-manage "Account Entry 2 Personal Guarantor Entry 3 Vendor Entry 4 Compile Personal Guar…" at bounding box center [772, 794] width 1545 height 1481
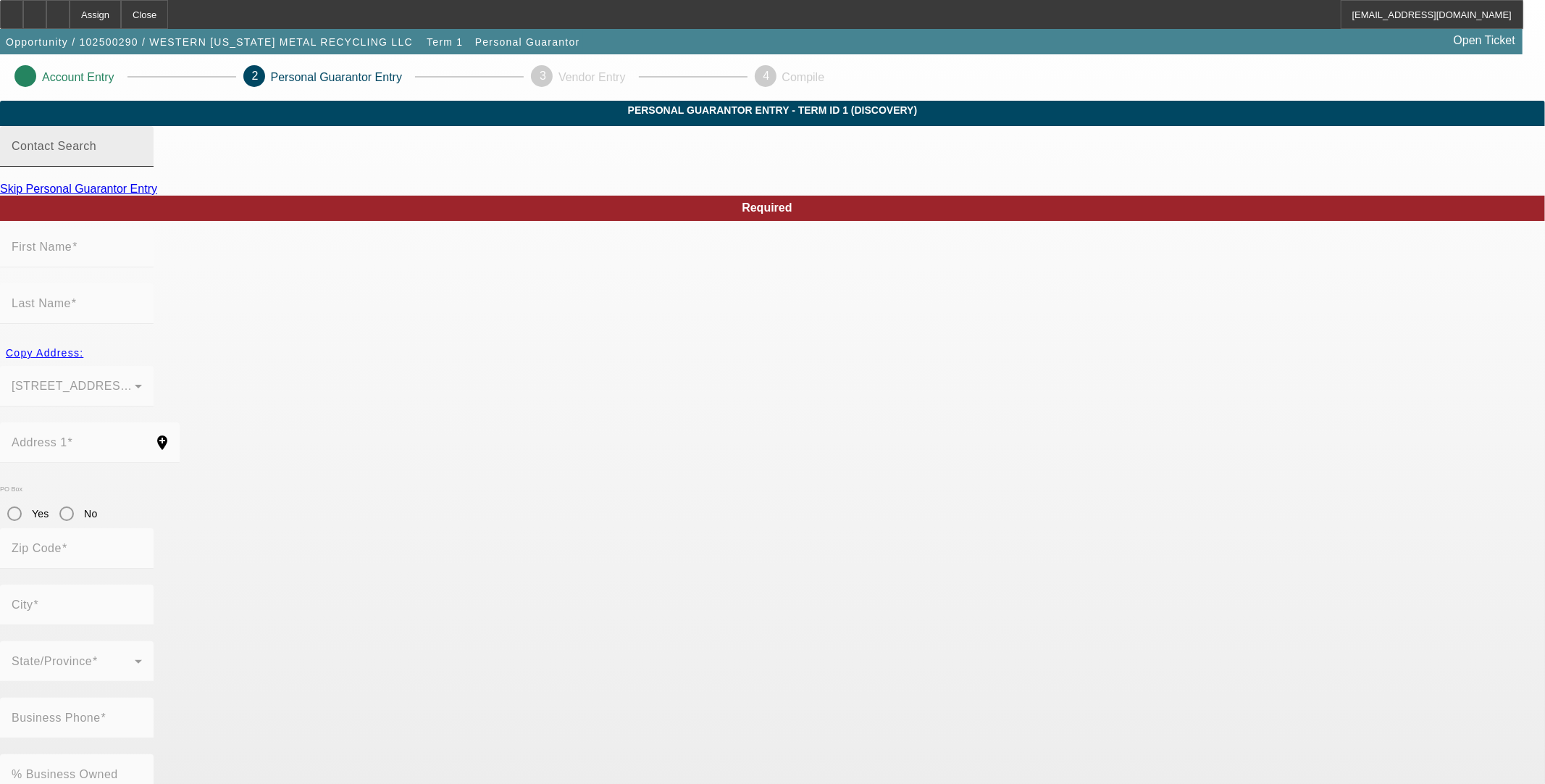
click at [142, 166] on div "Contact Search" at bounding box center [76, 147] width 130 height 41
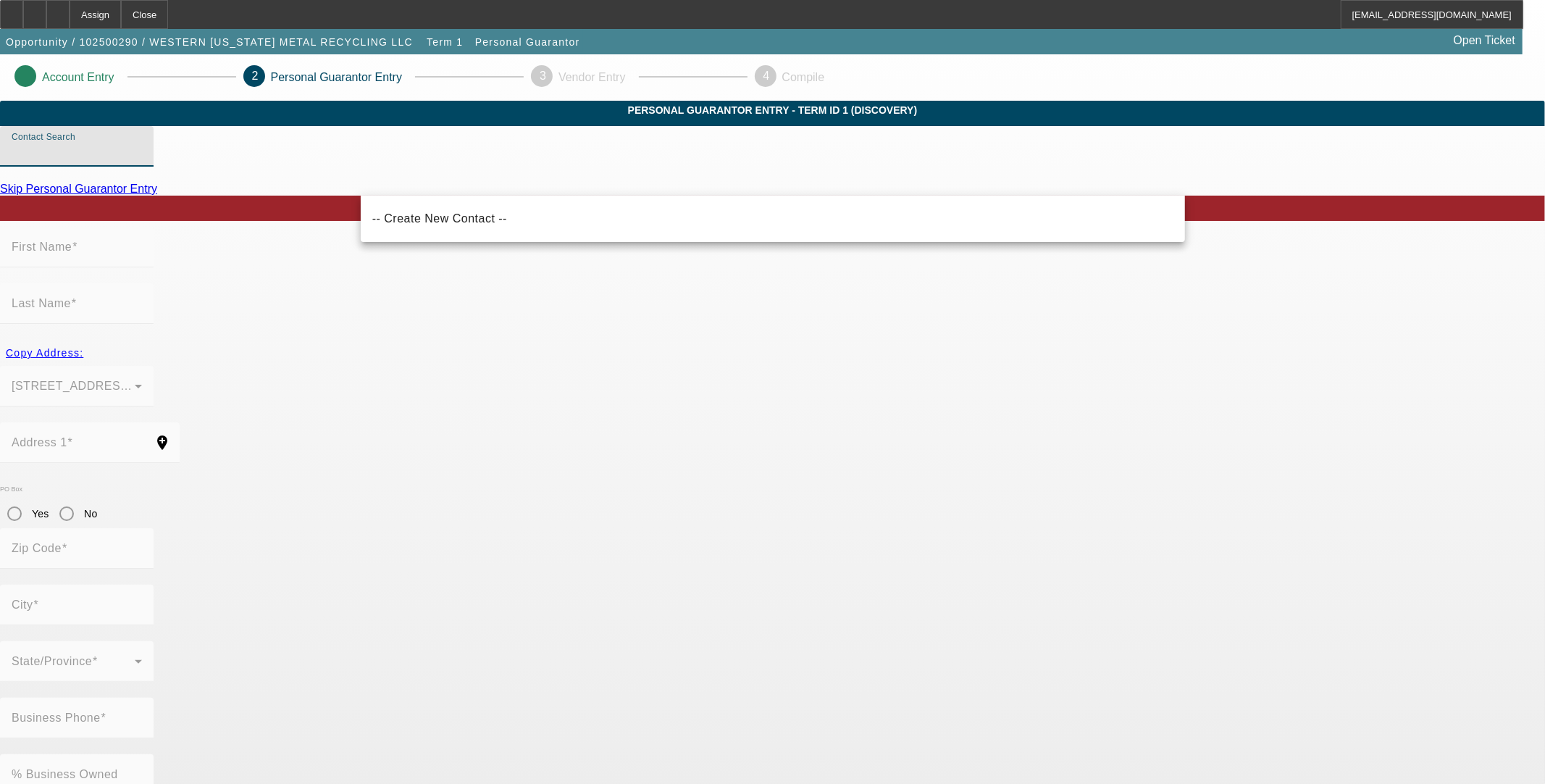
type input "N"
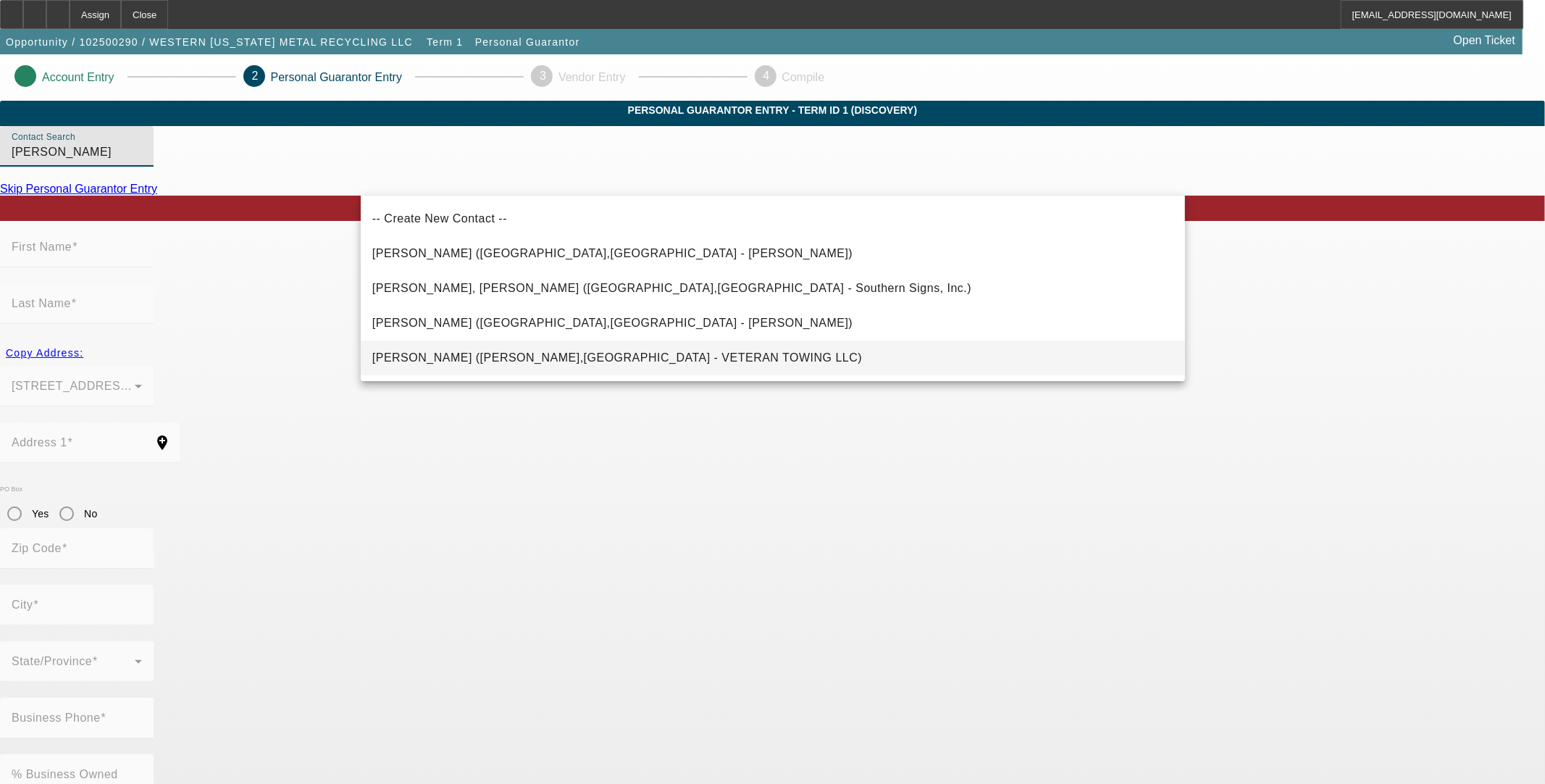
click at [540, 362] on span "Brooks, James (Weatherford,OK - VETERAN TOWING LLC)" at bounding box center [617, 357] width 490 height 12
type input "Brooks, James (Weatherford,OK - VETERAN TOWING LLC)"
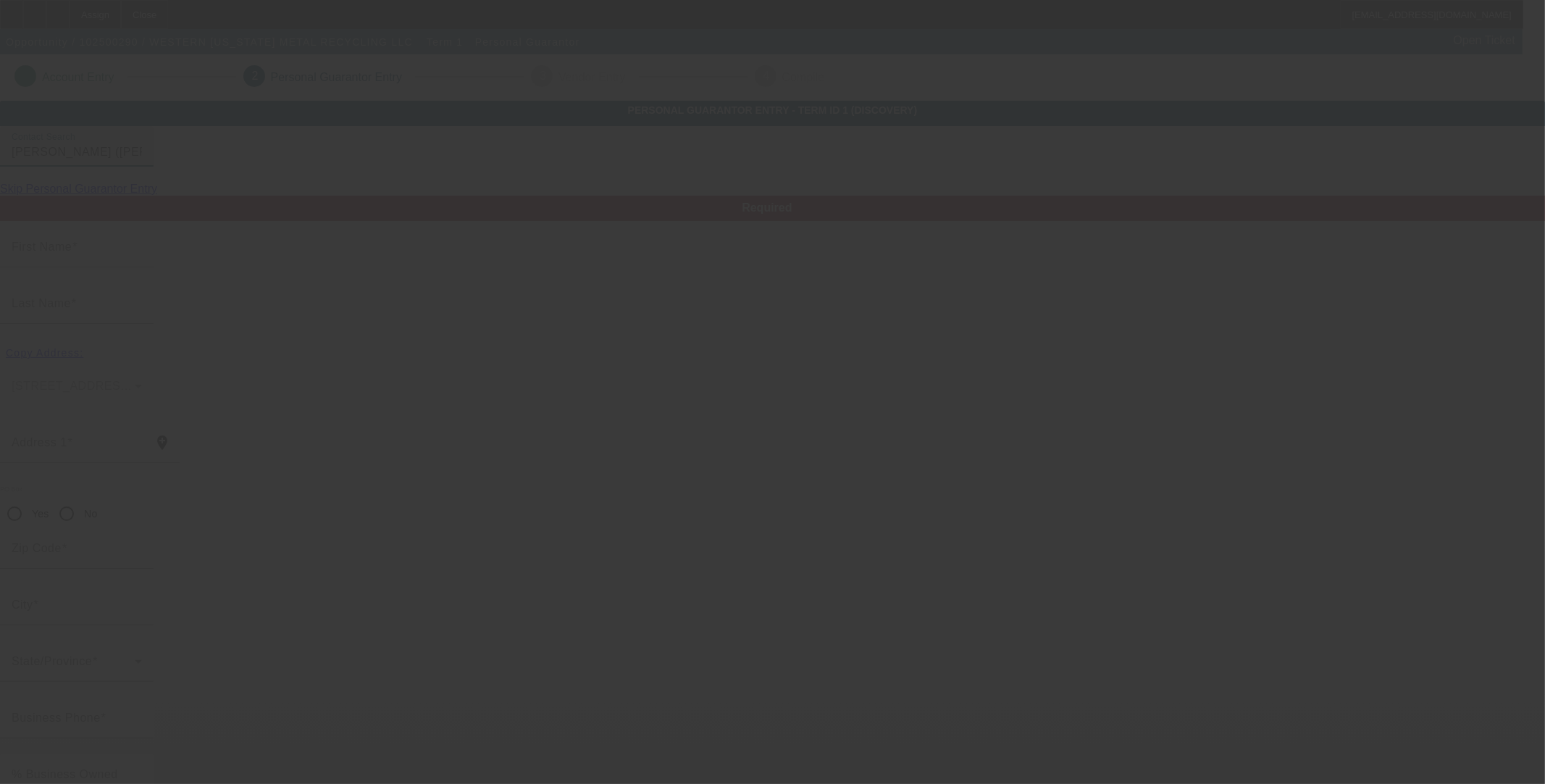
type input "James"
type input "Brooks"
type input "10377 North 2400 Road"
radio input "true"
type input "73096"
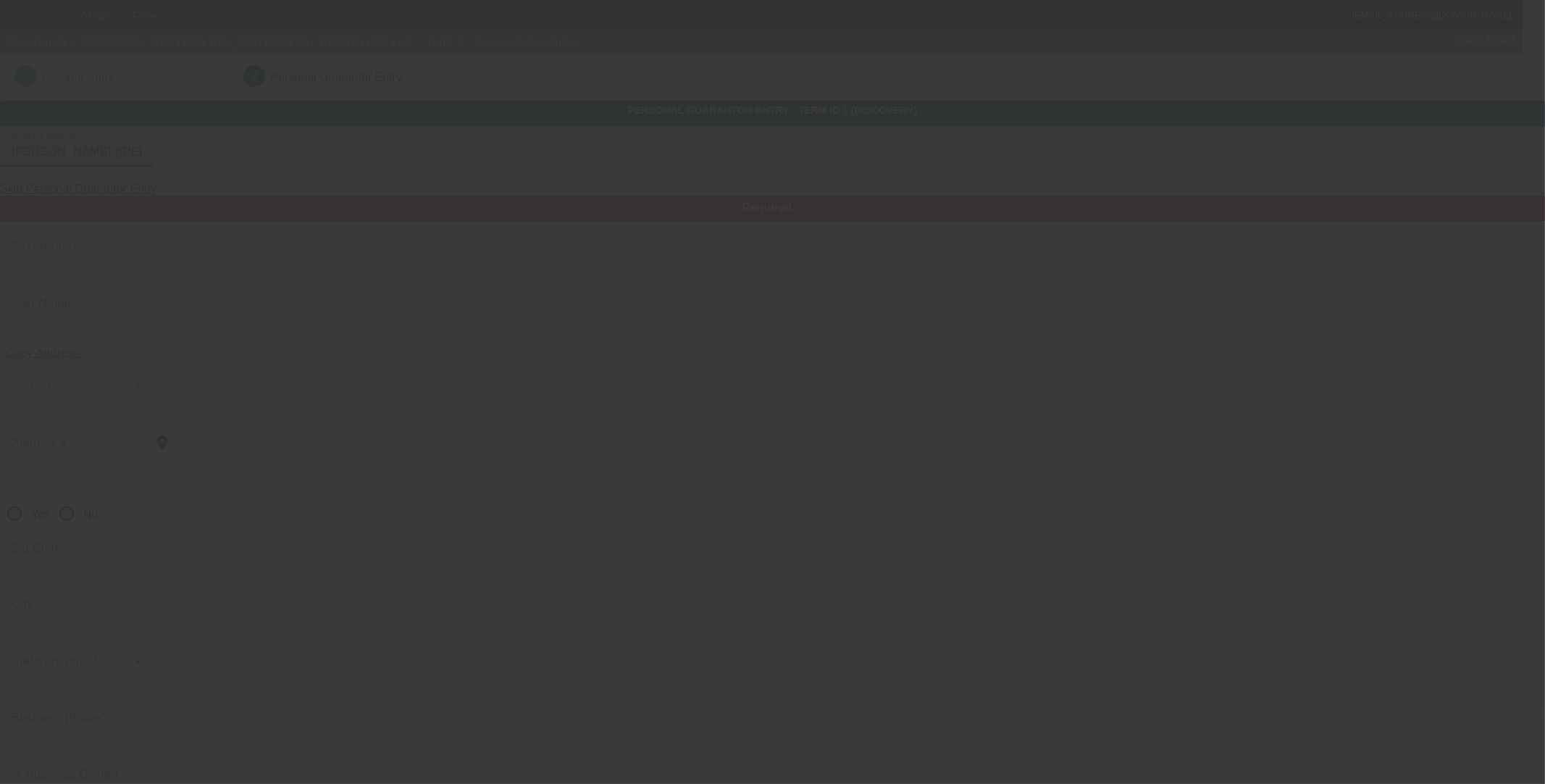
type input "Weatherford"
type input "[PHONE_NUMBER]"
type input "100"
type input "444-88-0342"
type input "brooksjames18@gmail.com"
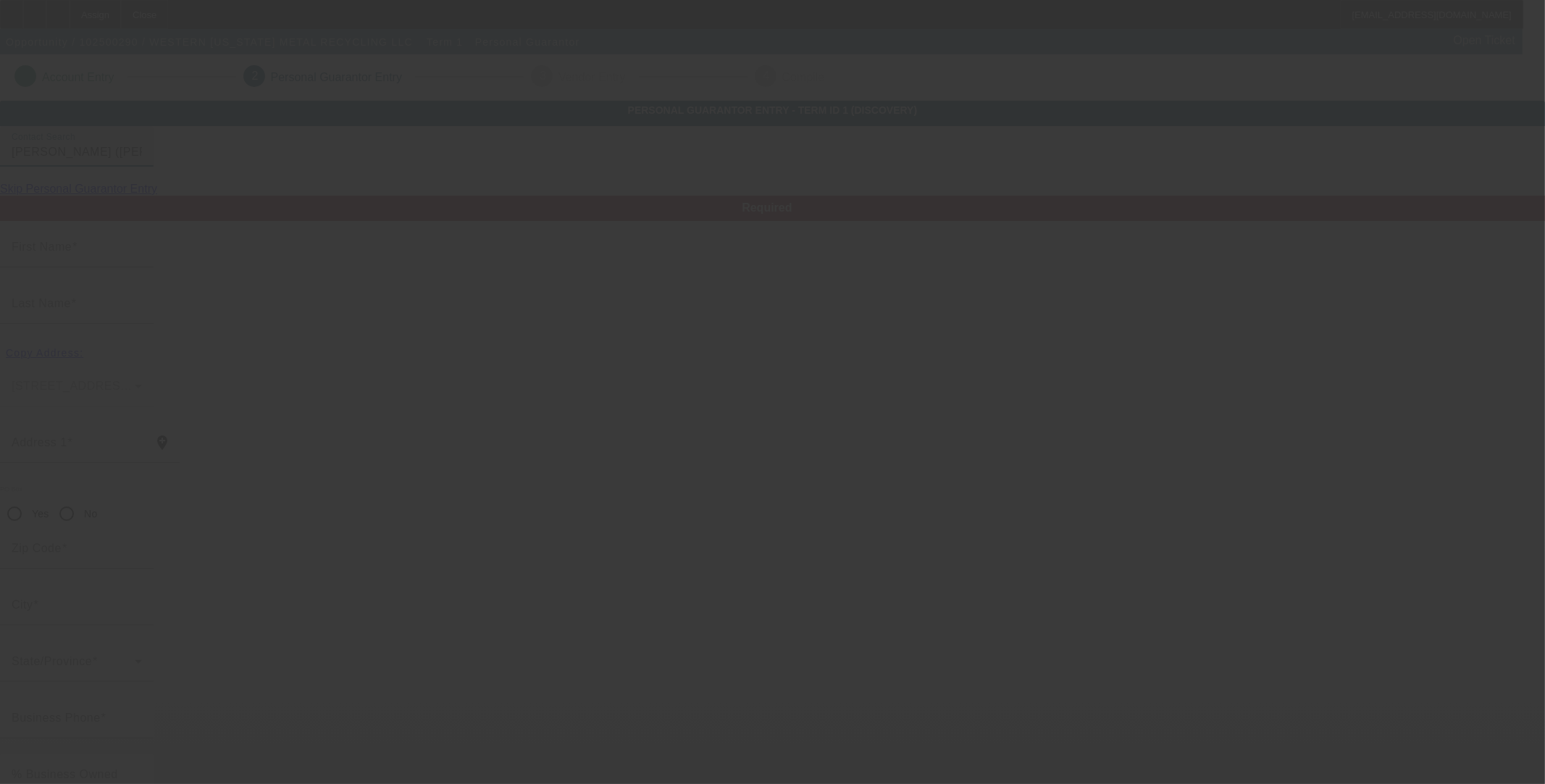
type input "(580) 330-1502"
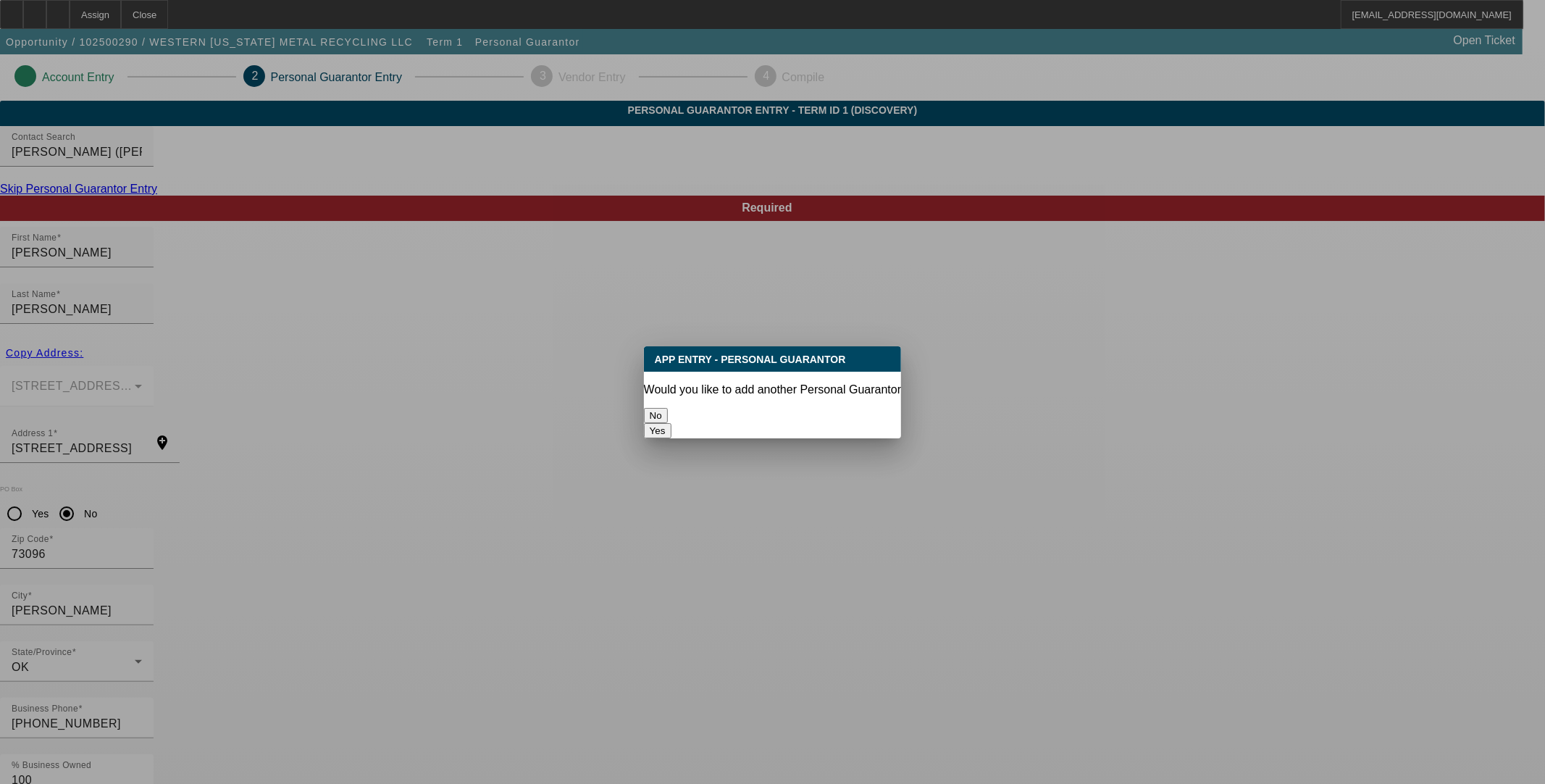
drag, startPoint x: 727, startPoint y: 400, endPoint x: 712, endPoint y: 427, distance: 30.9
click at [668, 408] on button "No" at bounding box center [656, 415] width 24 height 15
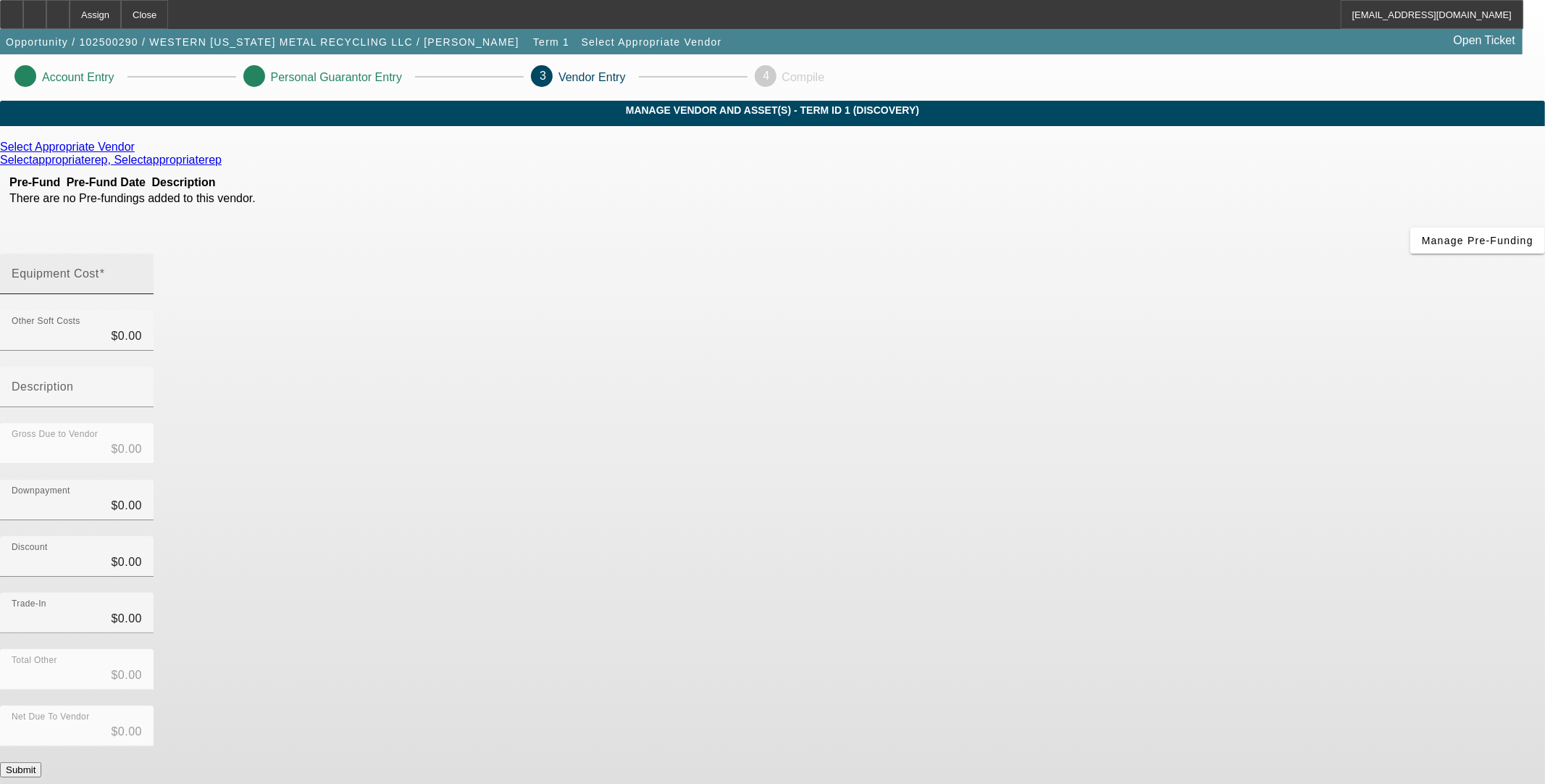
click at [142, 271] on input "Equipment Cost" at bounding box center [76, 280] width 130 height 18
type input "3"
type input "$3.00"
type input "30"
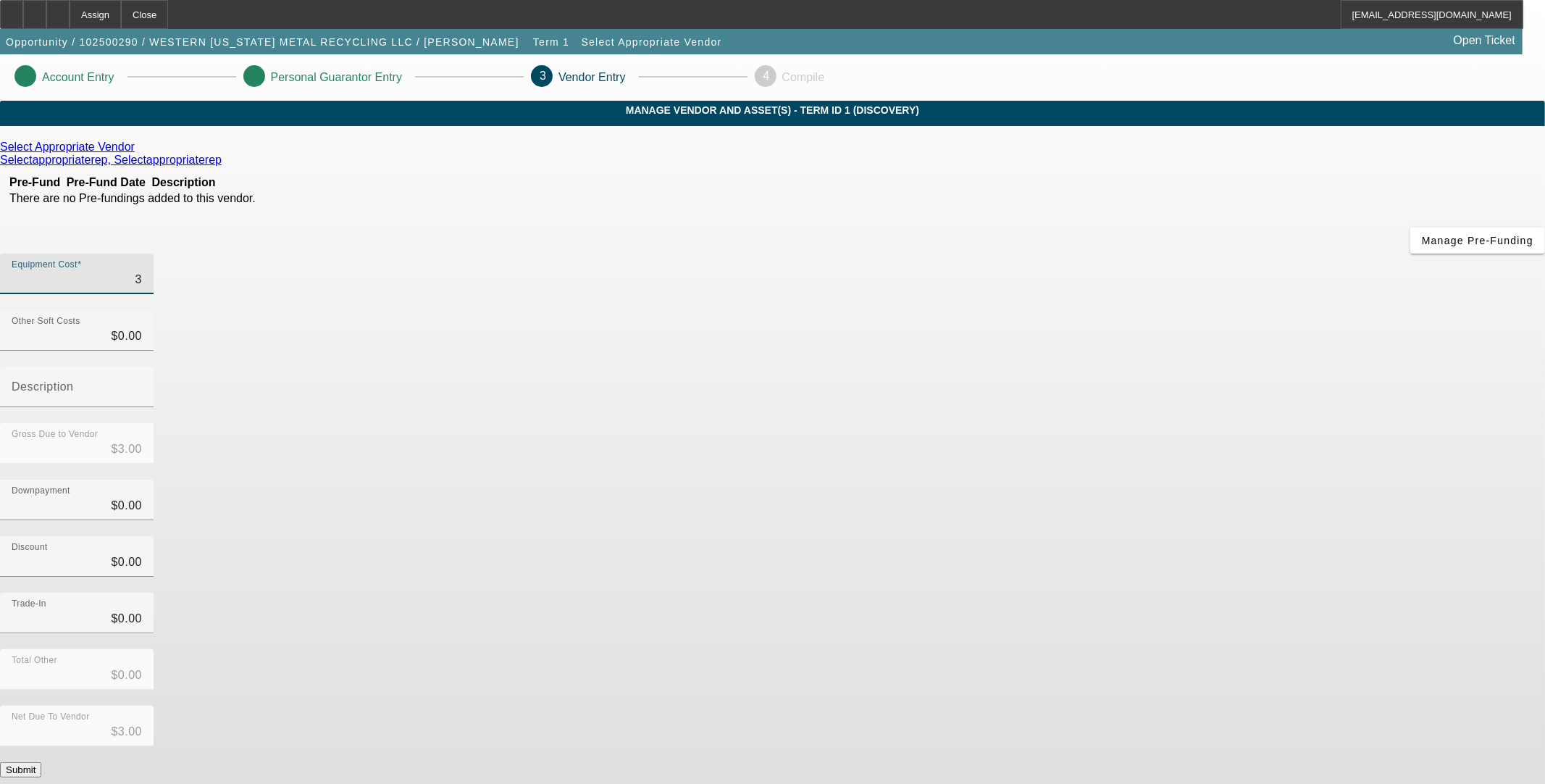
type input "$30.00"
type input "300"
type input "$300.00"
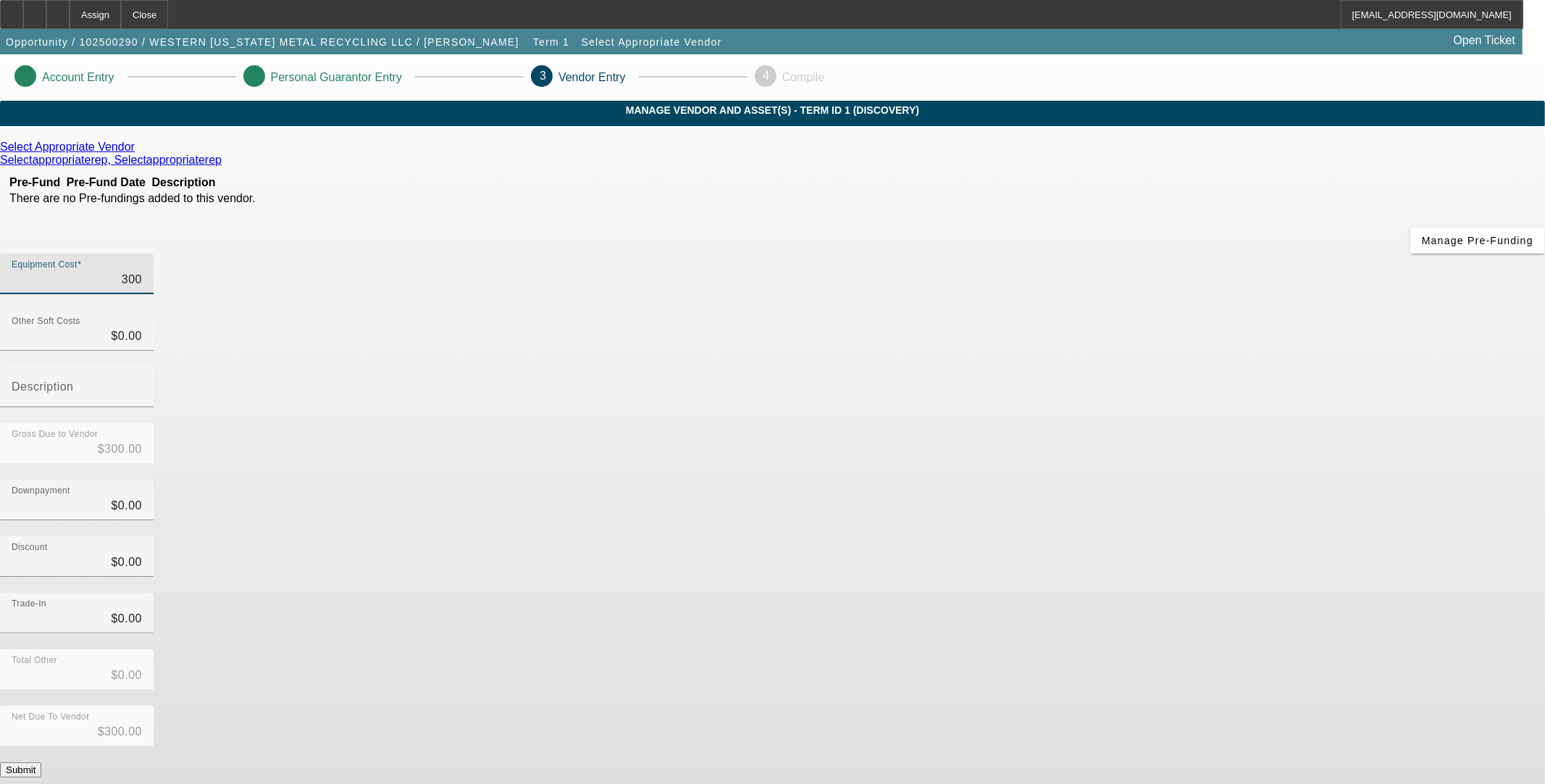
type input "3000"
type input "$3,000.00"
type input "30000"
type input "$30,000.00"
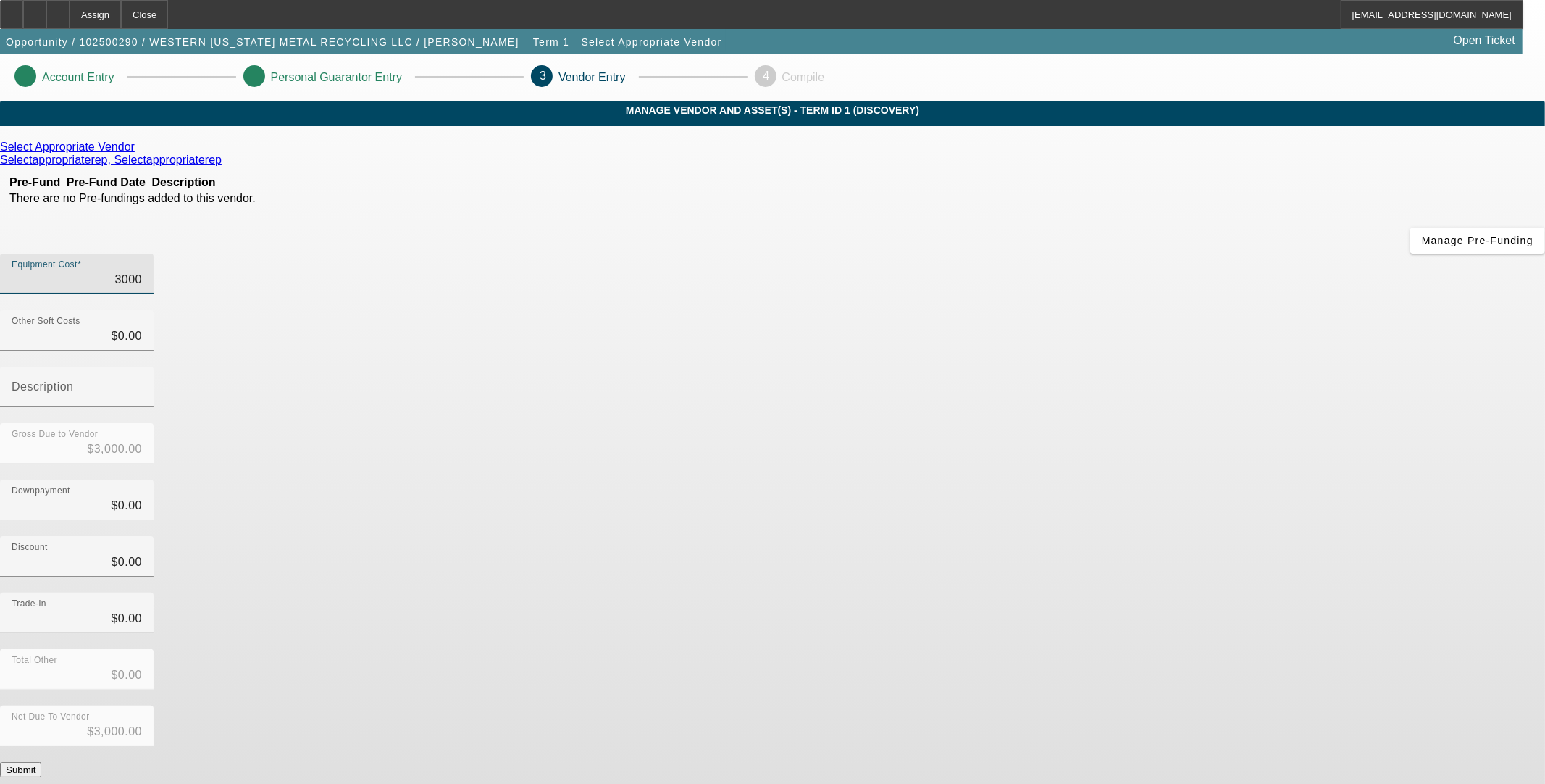
type input "$30,000.00"
click at [1085, 536] on div "Discount $0.00" at bounding box center [772, 564] width 1545 height 57
click at [41, 762] on button "Submit" at bounding box center [20, 769] width 41 height 15
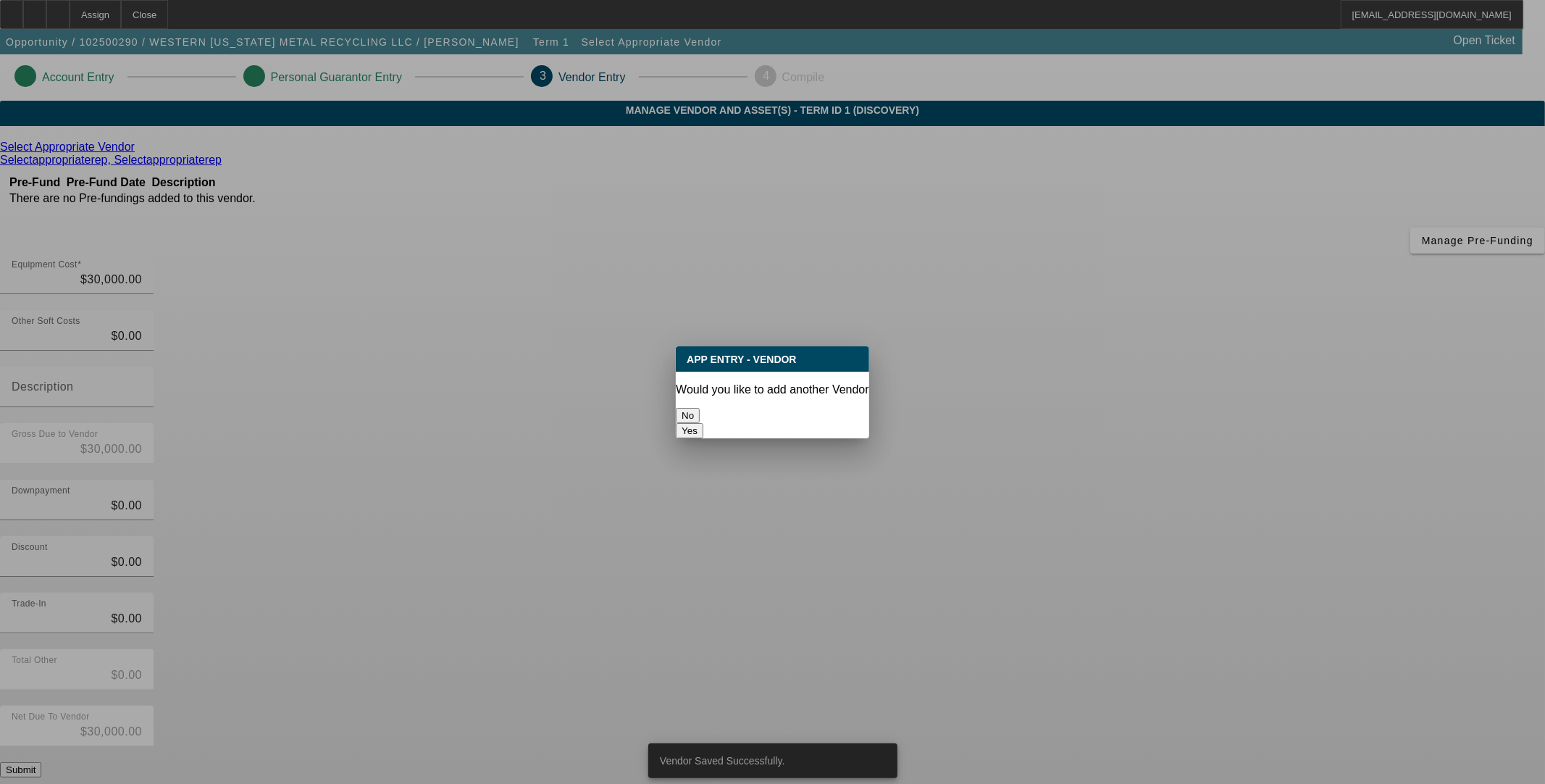
click at [700, 408] on button "No" at bounding box center [688, 415] width 24 height 15
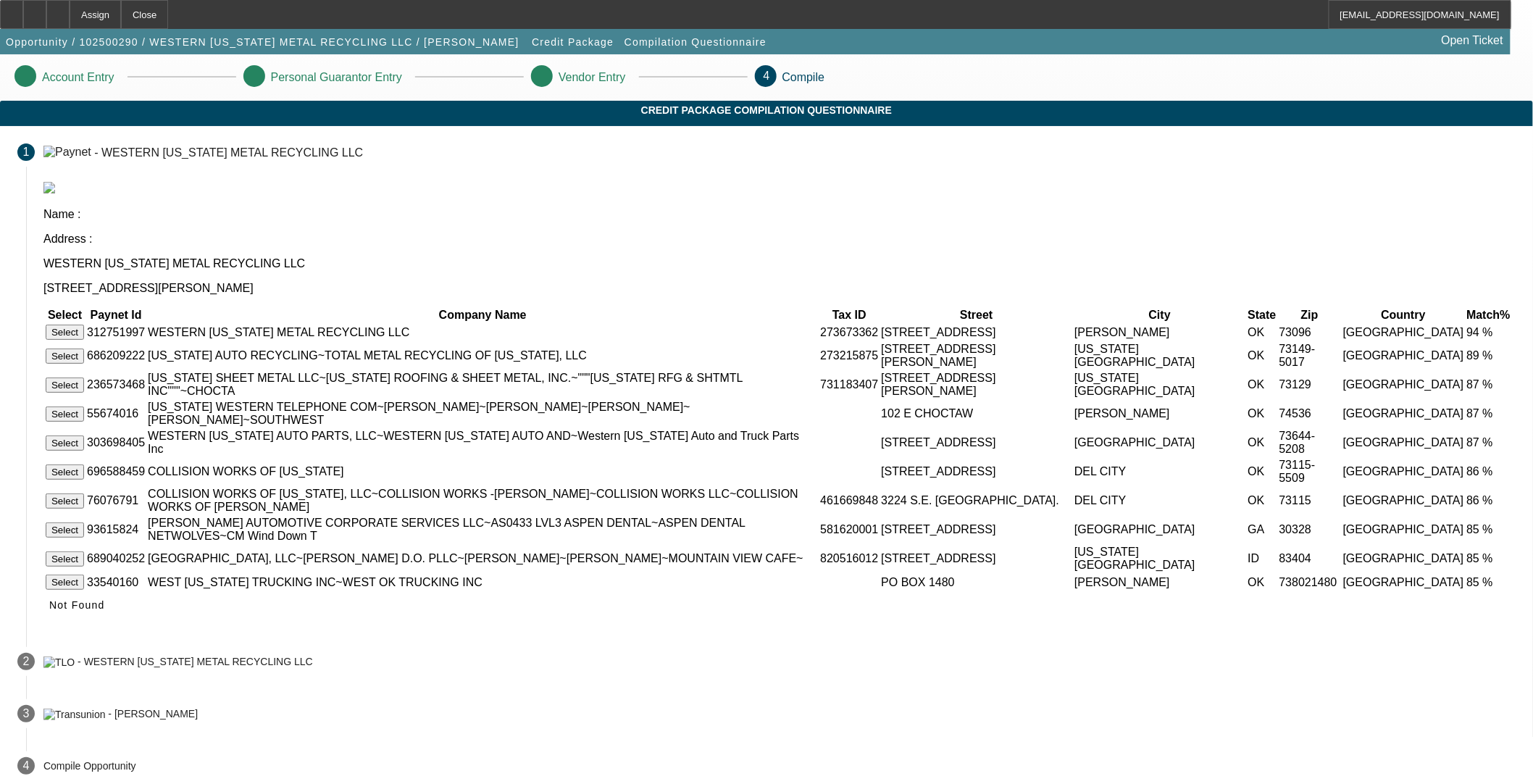
click at [84, 324] on button "Select" at bounding box center [64, 332] width 38 height 15
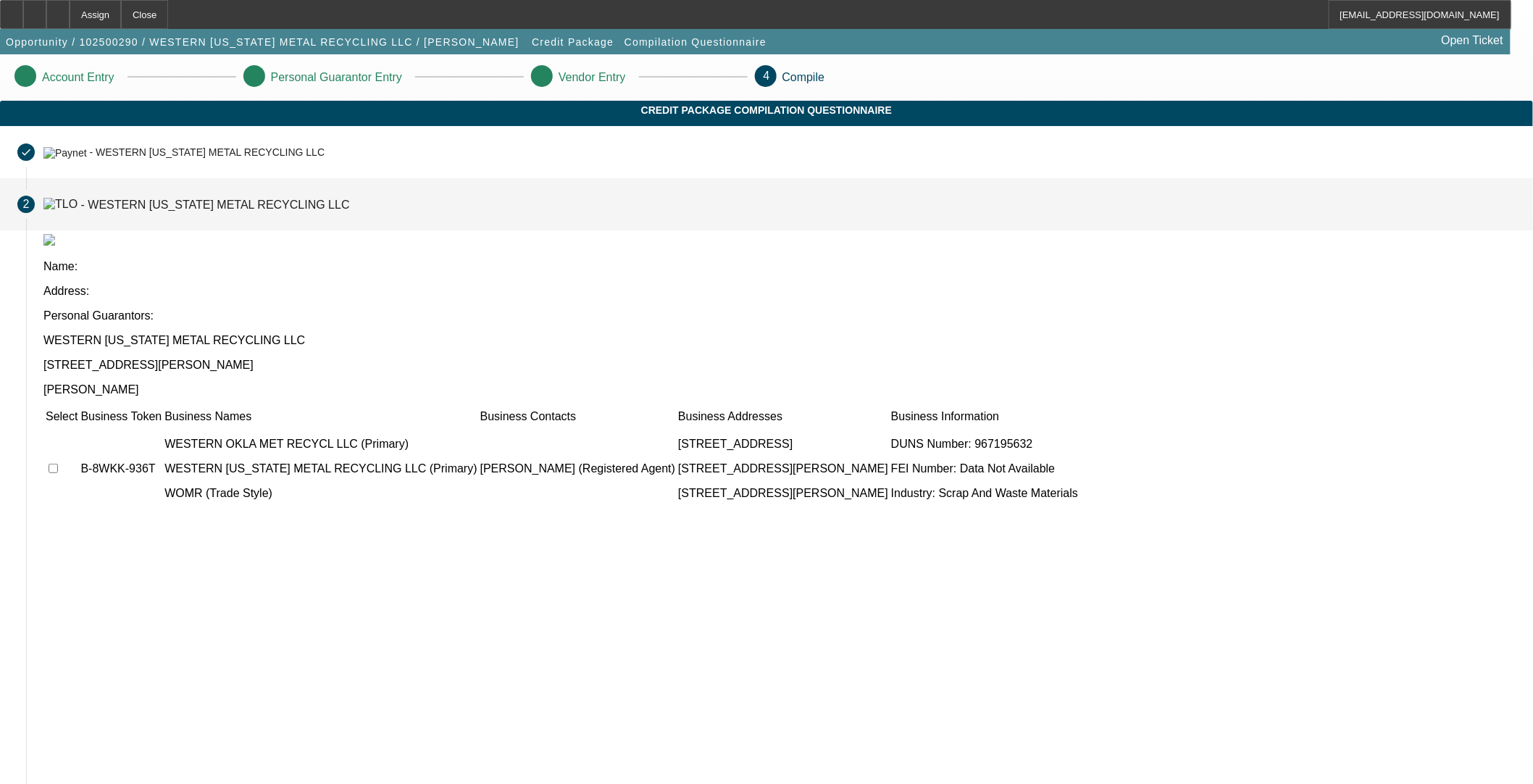
click at [58, 464] on input "checkbox" at bounding box center [53, 468] width 9 height 9
checkbox input "true"
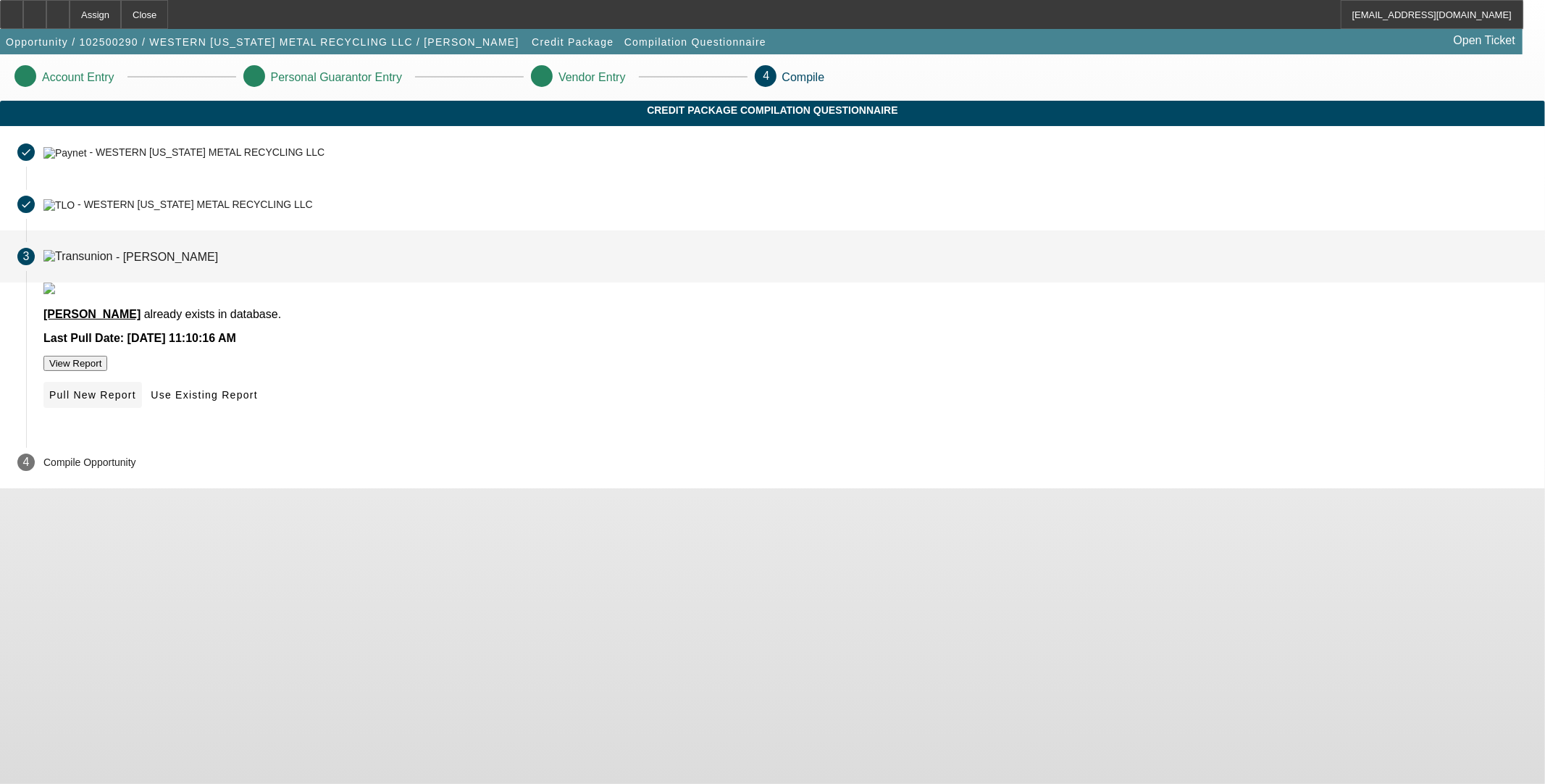
click at [137, 400] on span "Pull New Report" at bounding box center [93, 395] width 87 height 11
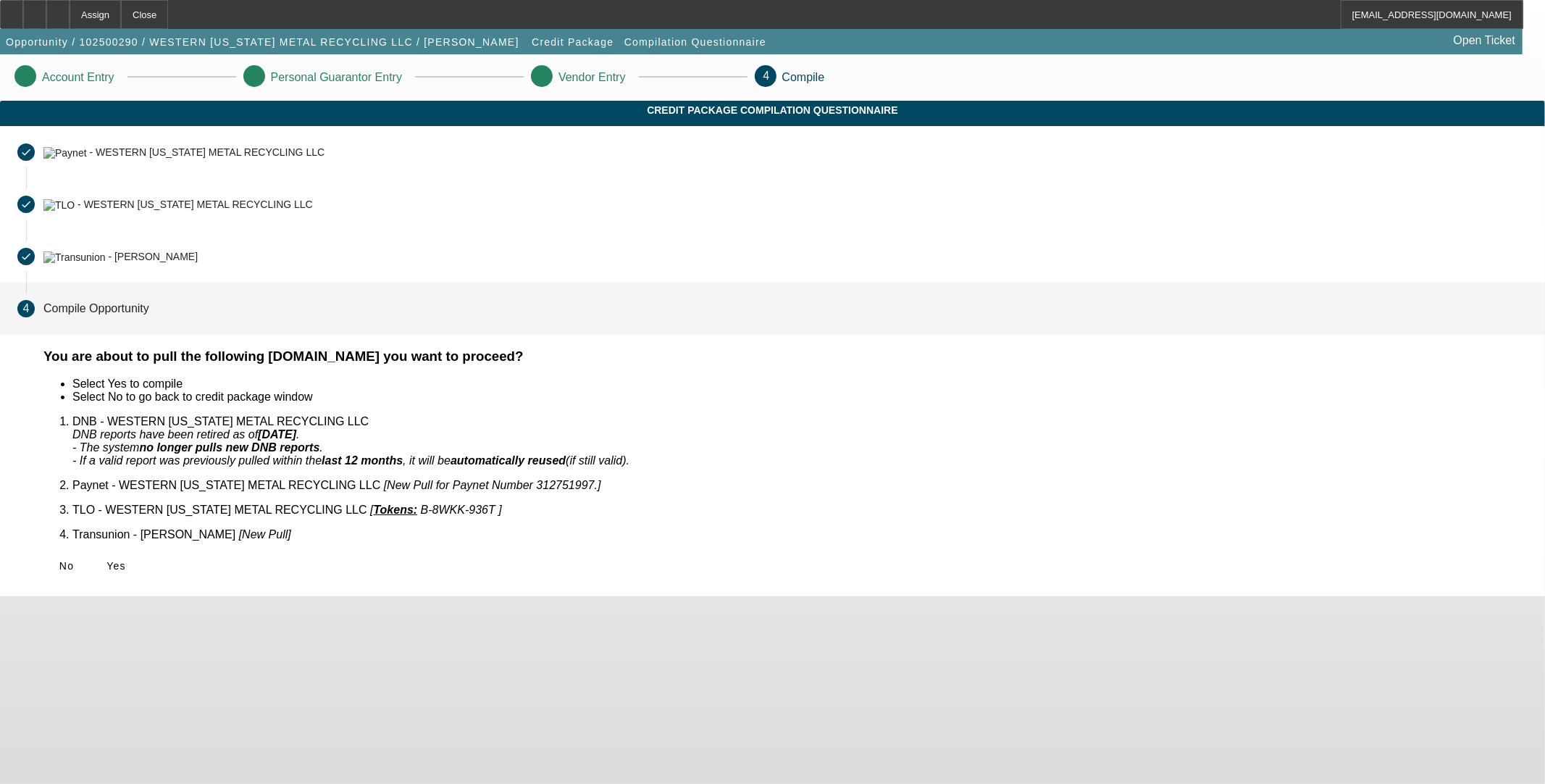
click at [107, 560] on icon at bounding box center [107, 566] width 0 height 11
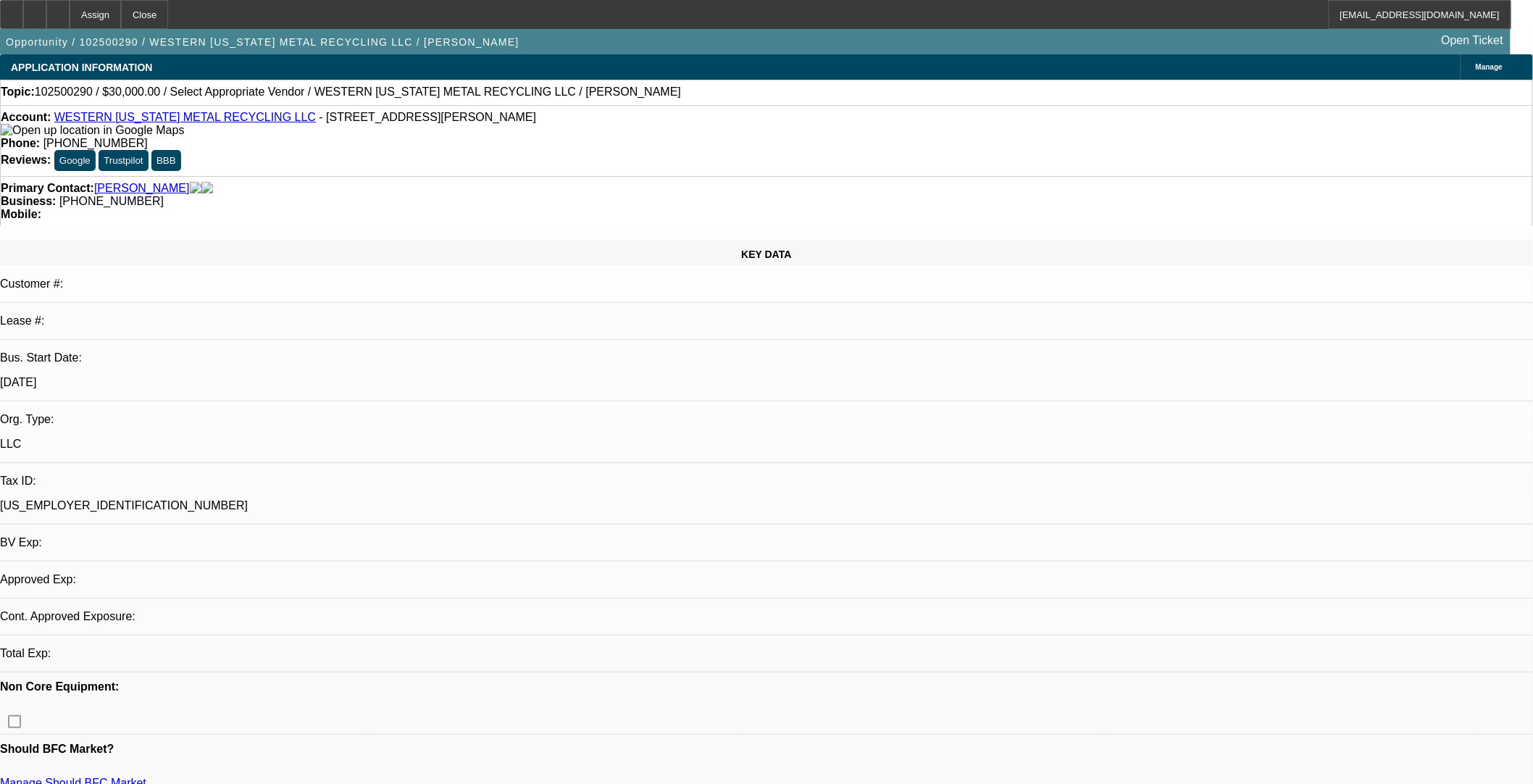
select select "0"
select select "2"
select select "0.1"
select select "4"
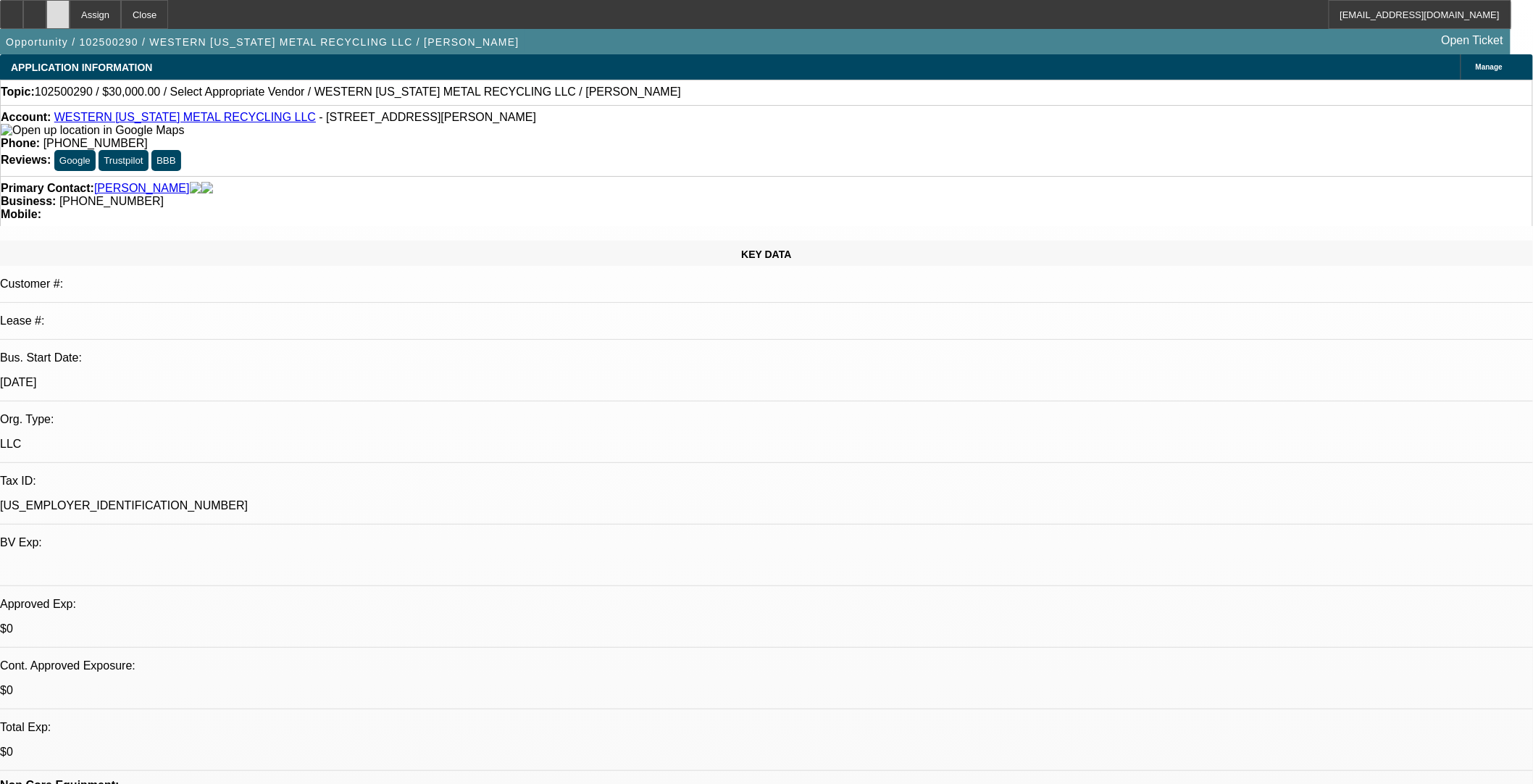
click at [70, 7] on div at bounding box center [58, 14] width 23 height 29
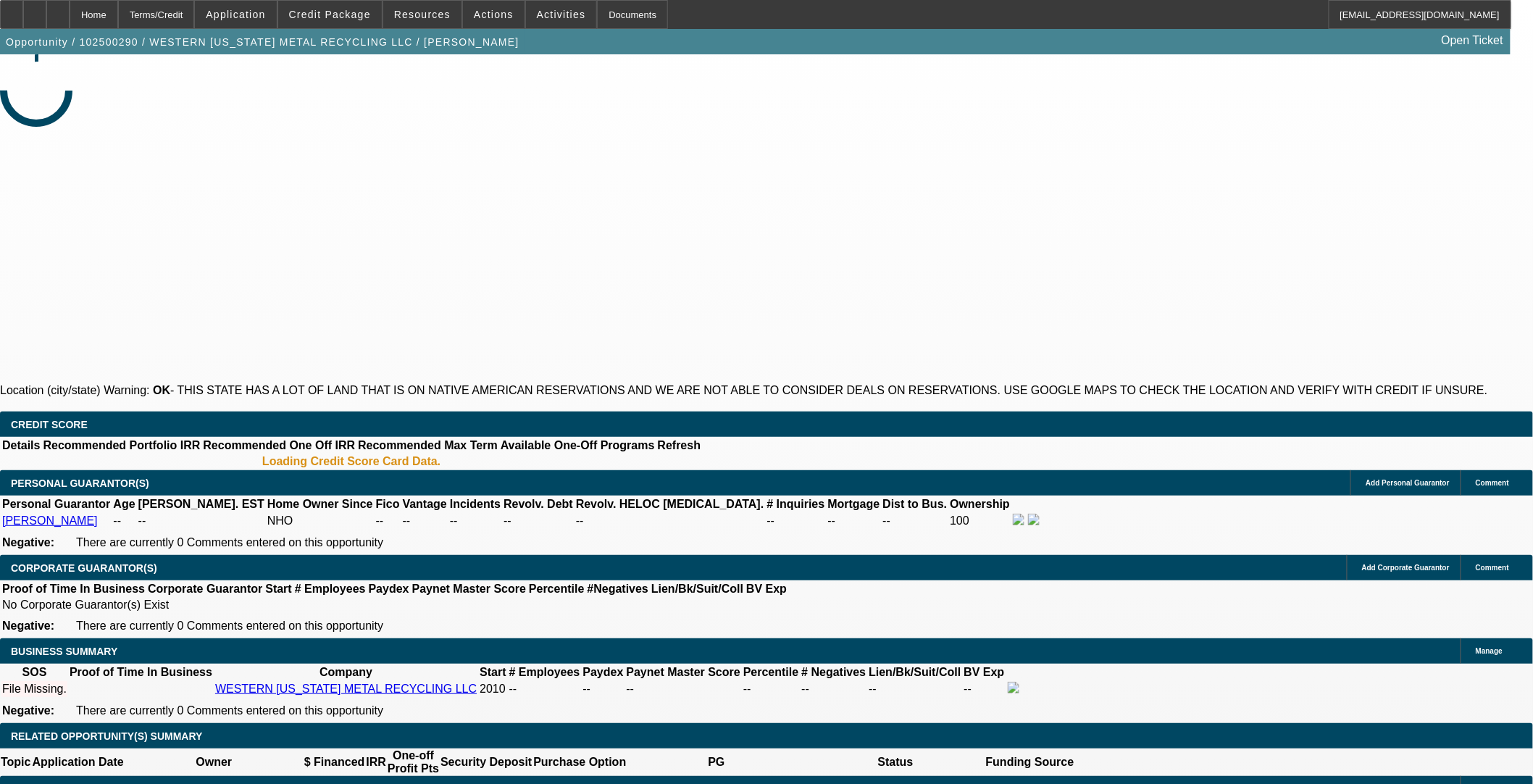
select select "0"
select select "2"
select select "0.1"
select select "4"
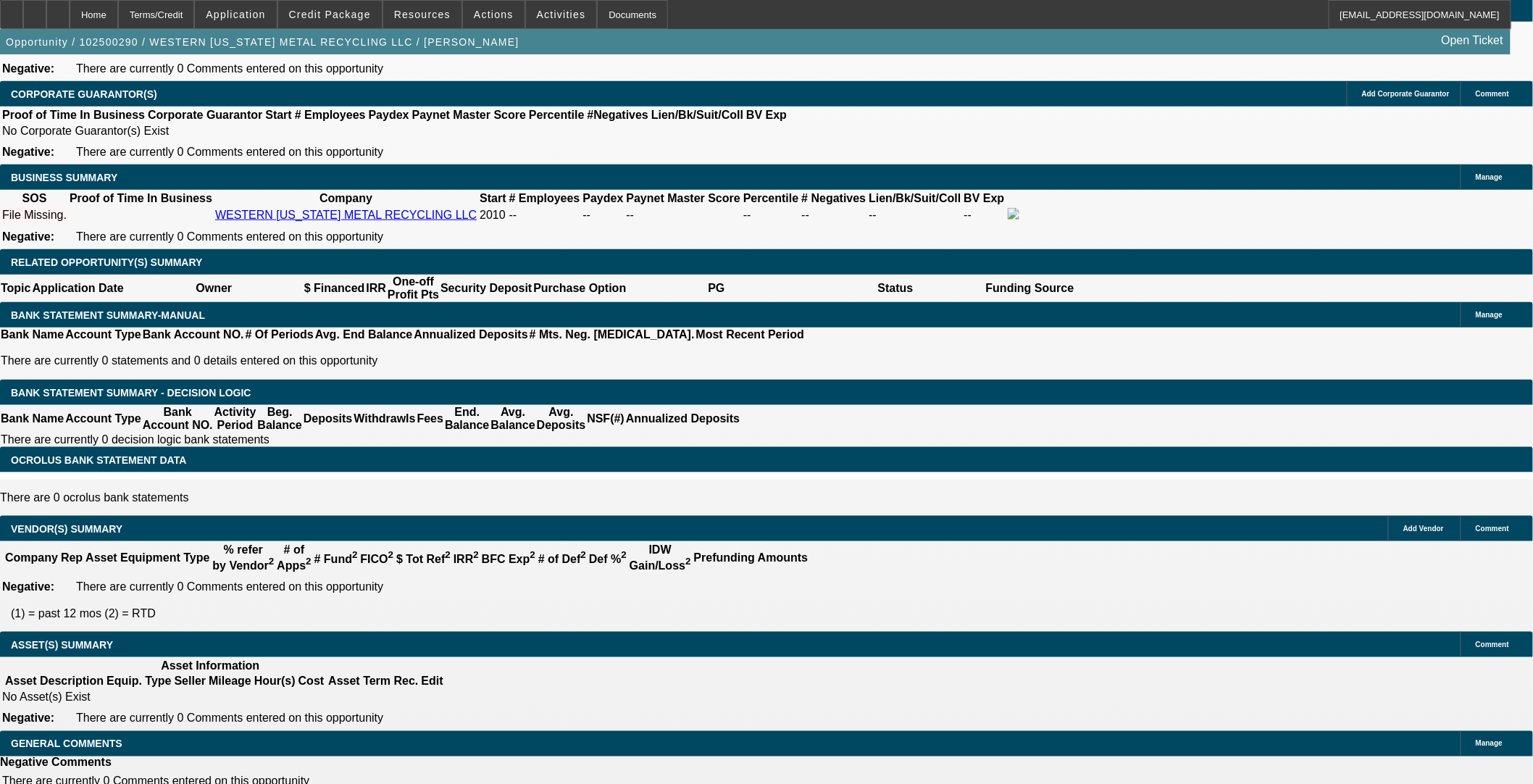
scroll to position [563, 0]
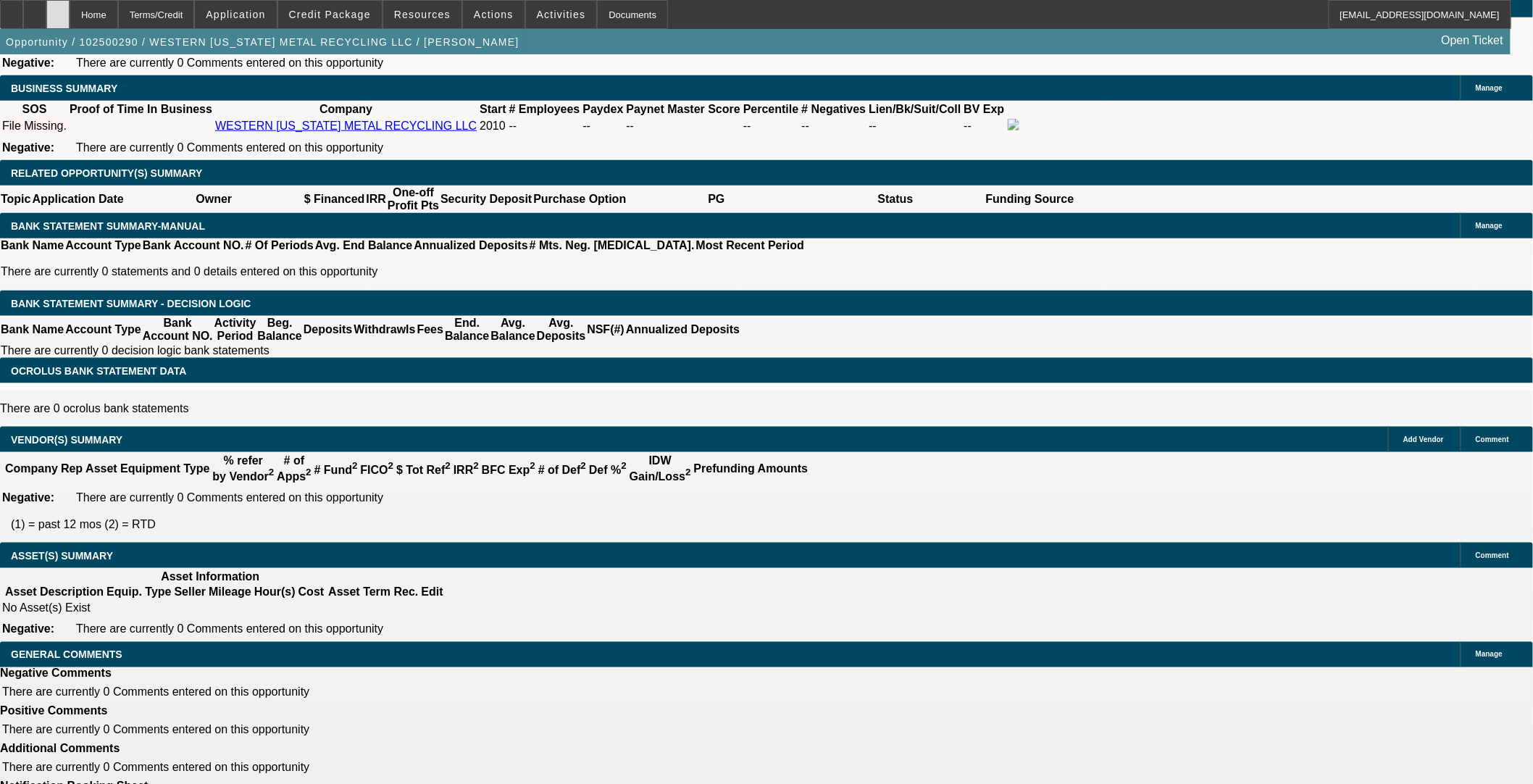
click at [58, 9] on icon at bounding box center [58, 9] width 0 height 0
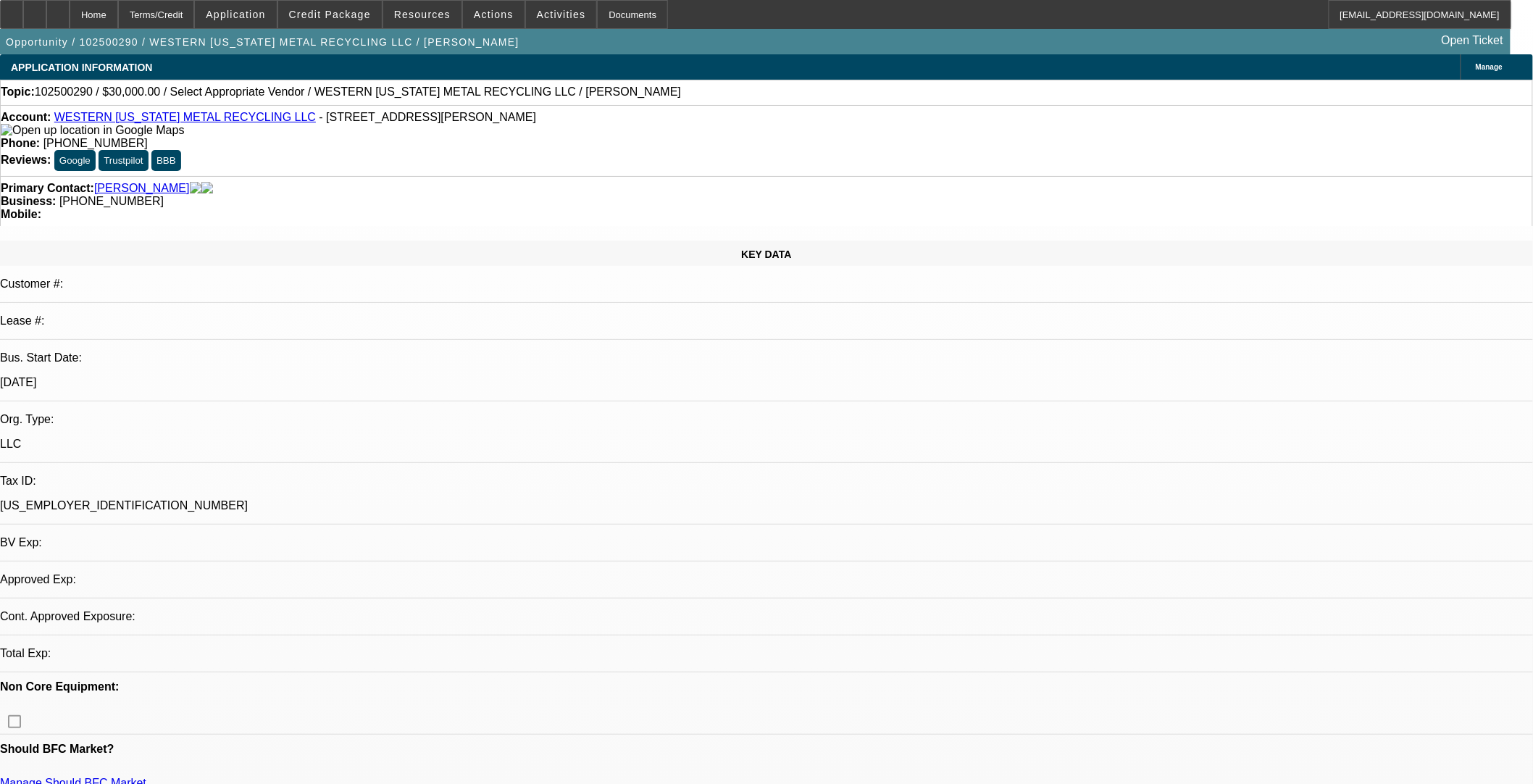
select select "0"
select select "2"
select select "0.1"
select select "4"
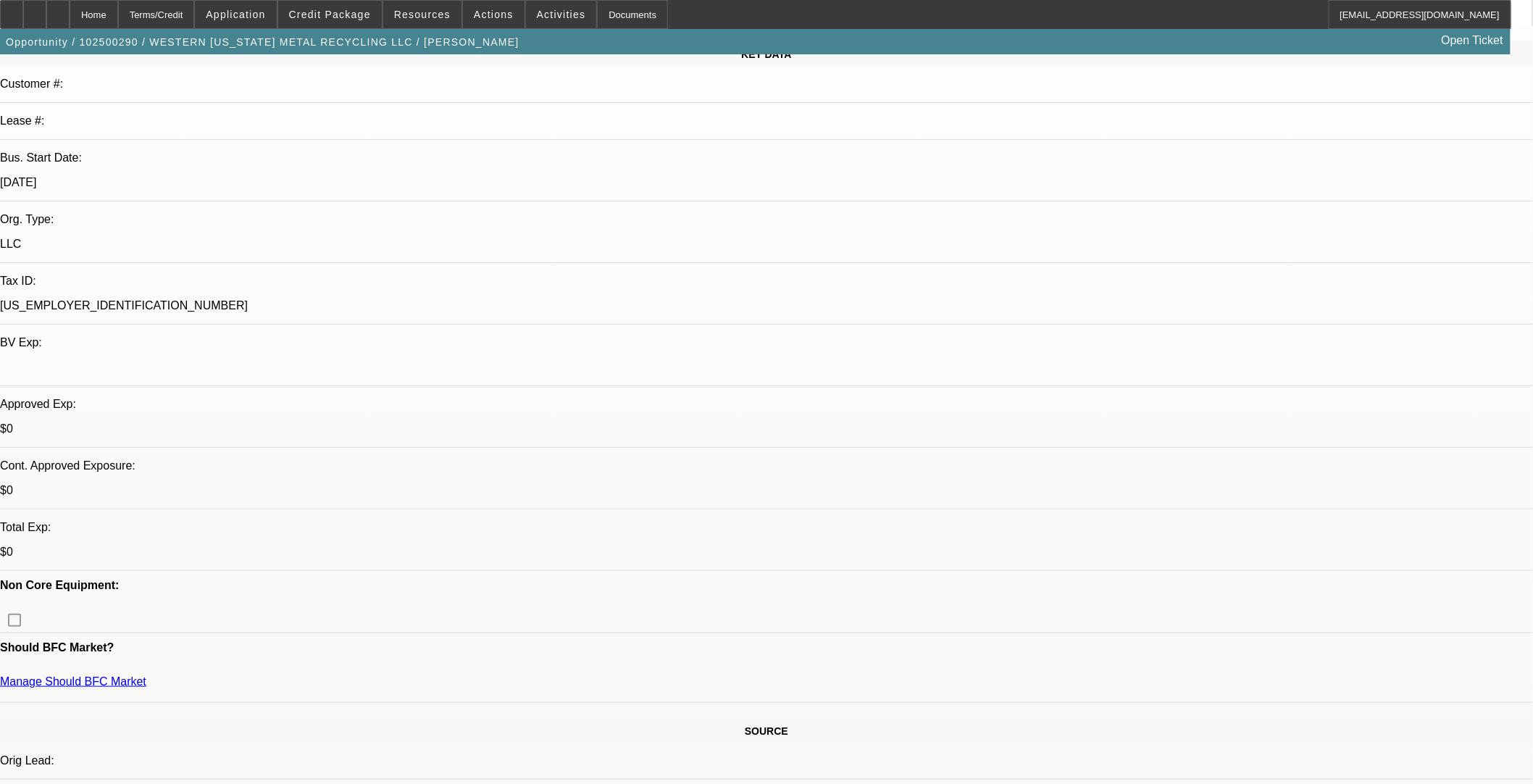
scroll to position [321, 0]
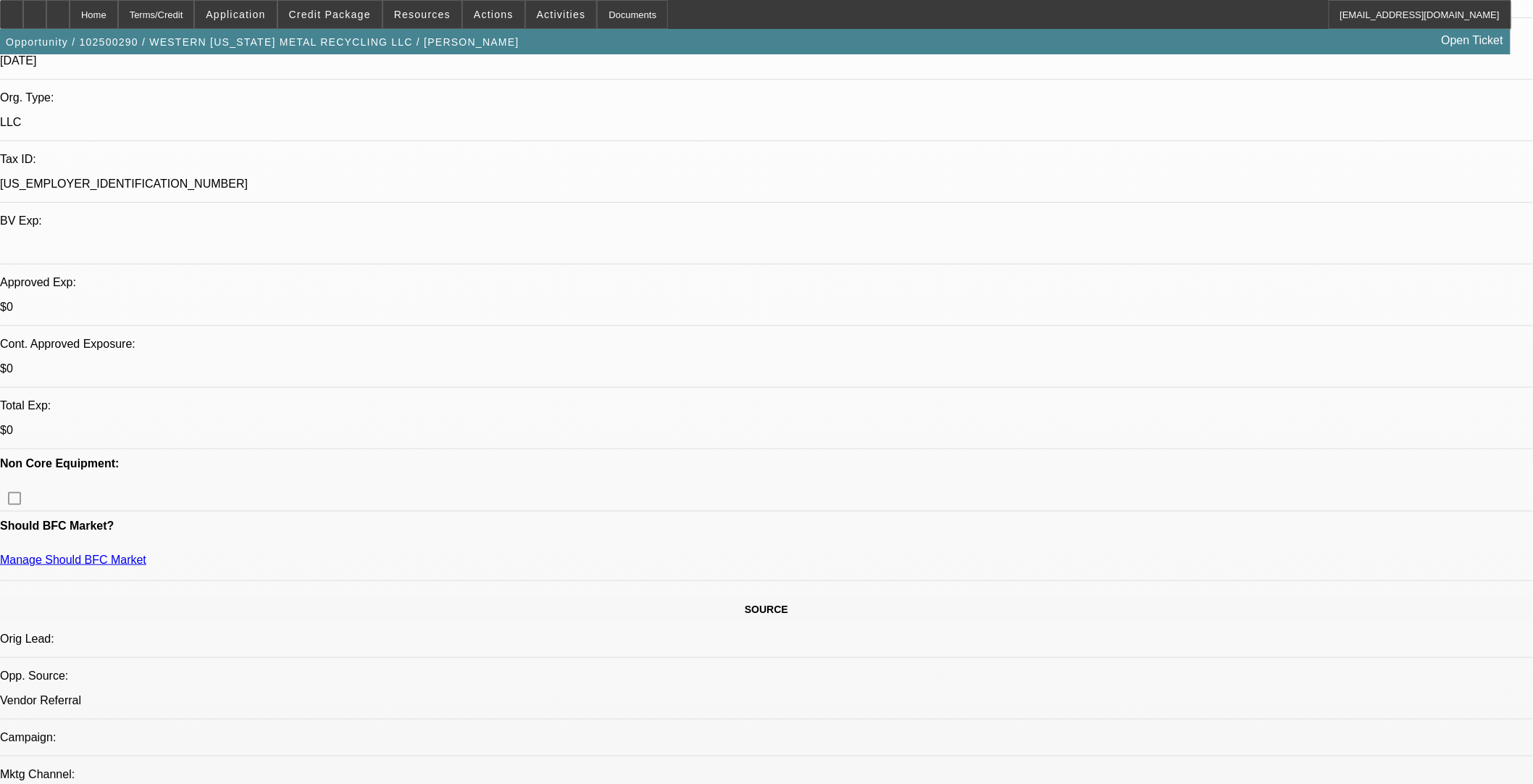
drag, startPoint x: 665, startPoint y: 588, endPoint x: 664, endPoint y: 598, distance: 10.0
click at [352, 7] on span at bounding box center [330, 14] width 104 height 34
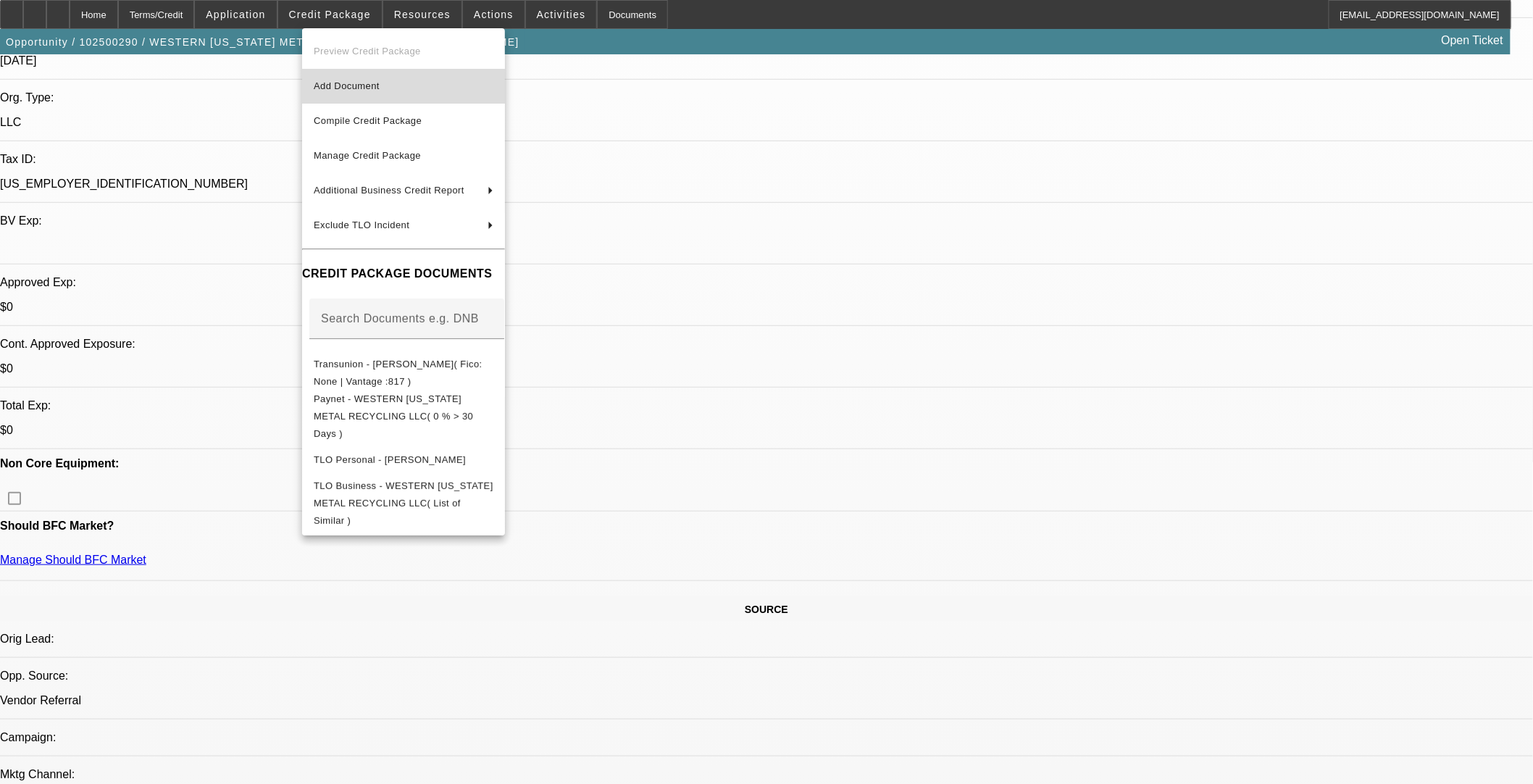
click at [347, 87] on span "Add Document" at bounding box center [347, 86] width 66 height 11
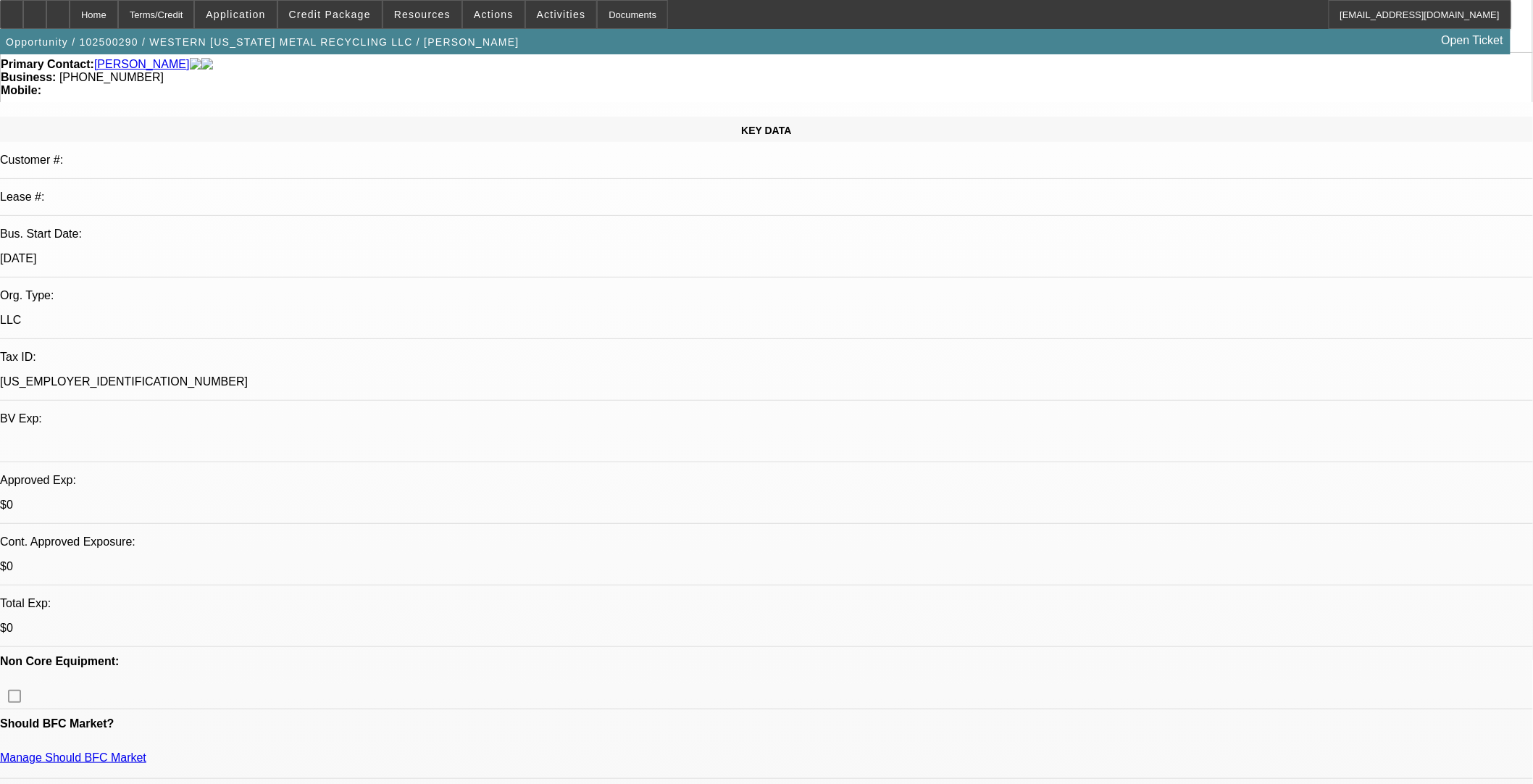
scroll to position [0, 0]
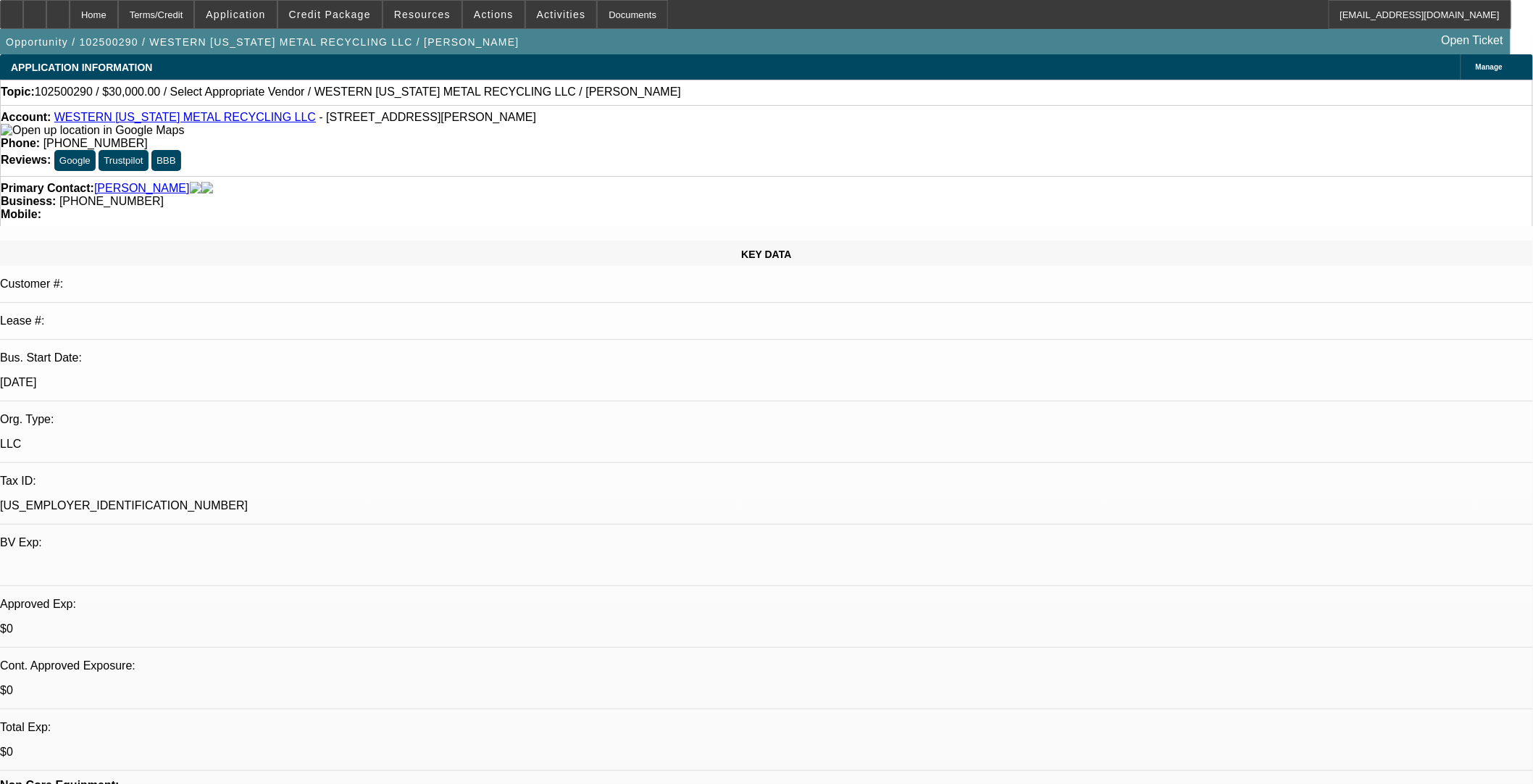
click at [277, 124] on link "WESTERN OKLAHOMA METAL RECYCLING LLC" at bounding box center [184, 116] width 261 height 12
drag, startPoint x: 282, startPoint y: 124, endPoint x: 74, endPoint y: 117, distance: 208.1
click at [68, 110] on div "Account: WESTERN OKLAHOMA METAL RECYCLING LLC - 10377 N 2400 RD, Weatherford, O…" at bounding box center [766, 140] width 1533 height 71
copy div "WESTERN [US_STATE] METAL RECYCLING LLC"
click at [350, 6] on span at bounding box center [330, 14] width 104 height 34
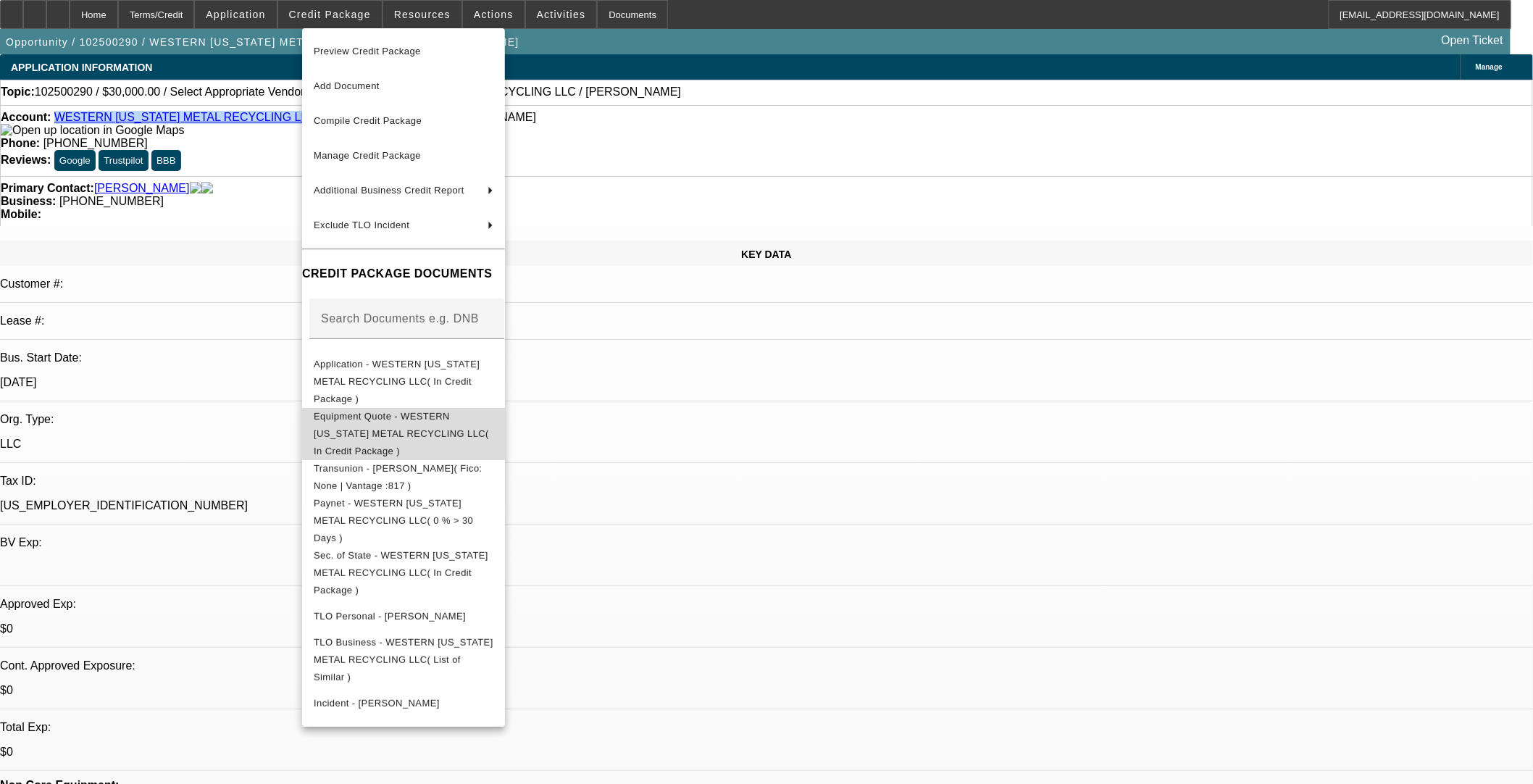
click at [373, 408] on span "Equipment Quote - WESTERN OKLAHOMA METAL RECYCLING LLC( In Credit Package )" at bounding box center [403, 433] width 179 height 52
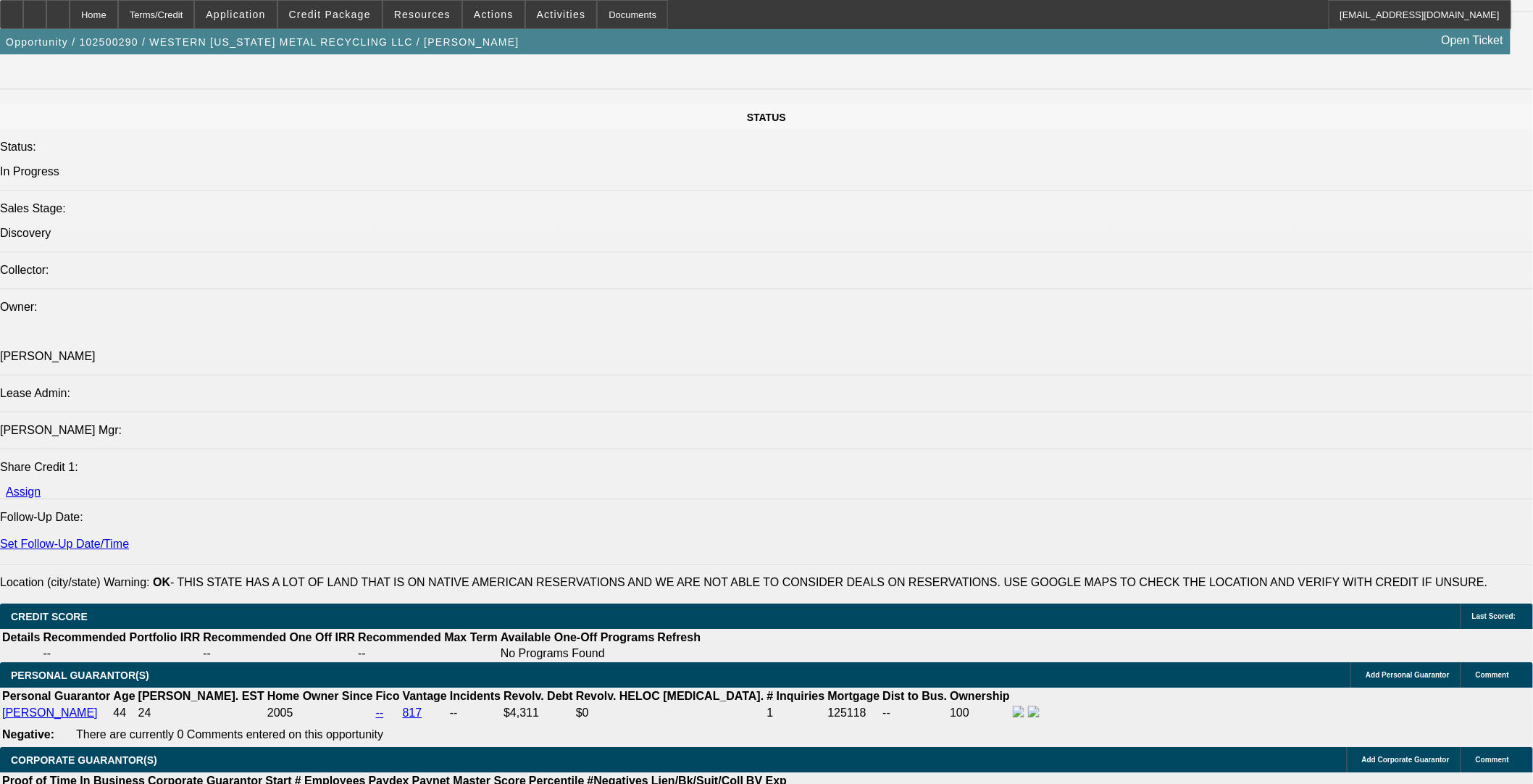
scroll to position [1610, 0]
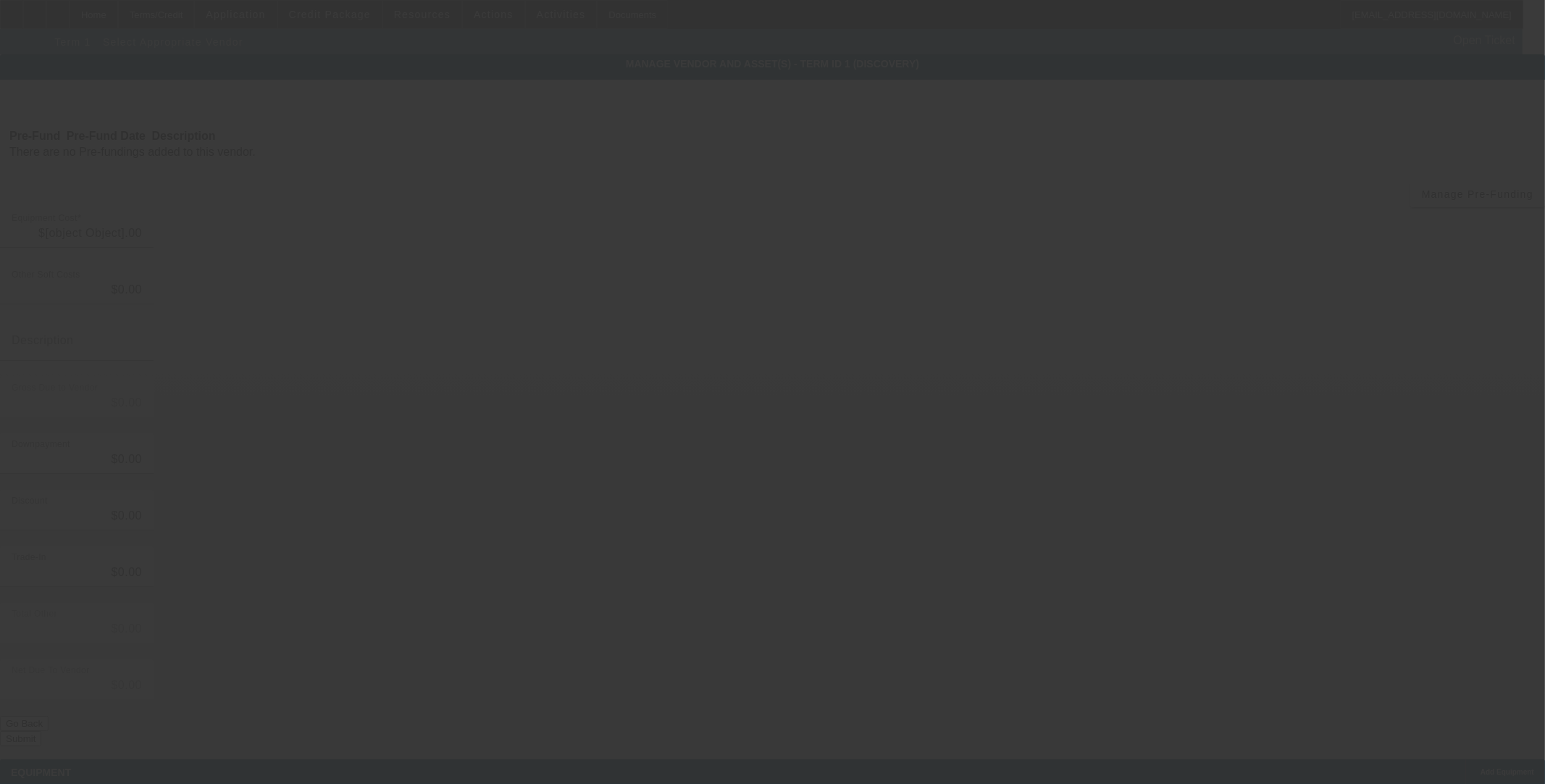
type input "$30,000.00"
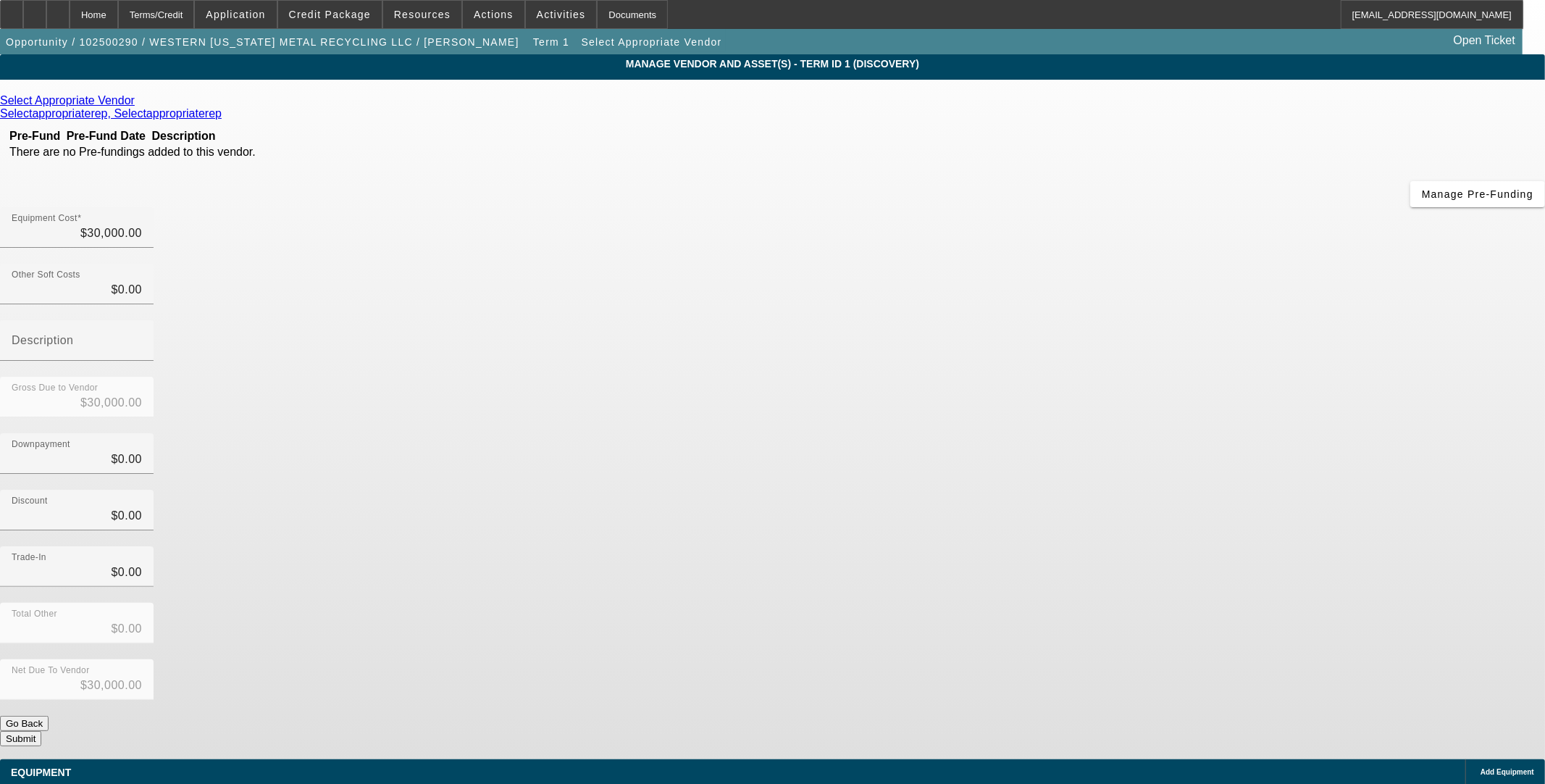
click at [138, 105] on icon at bounding box center [138, 99] width 0 height 12
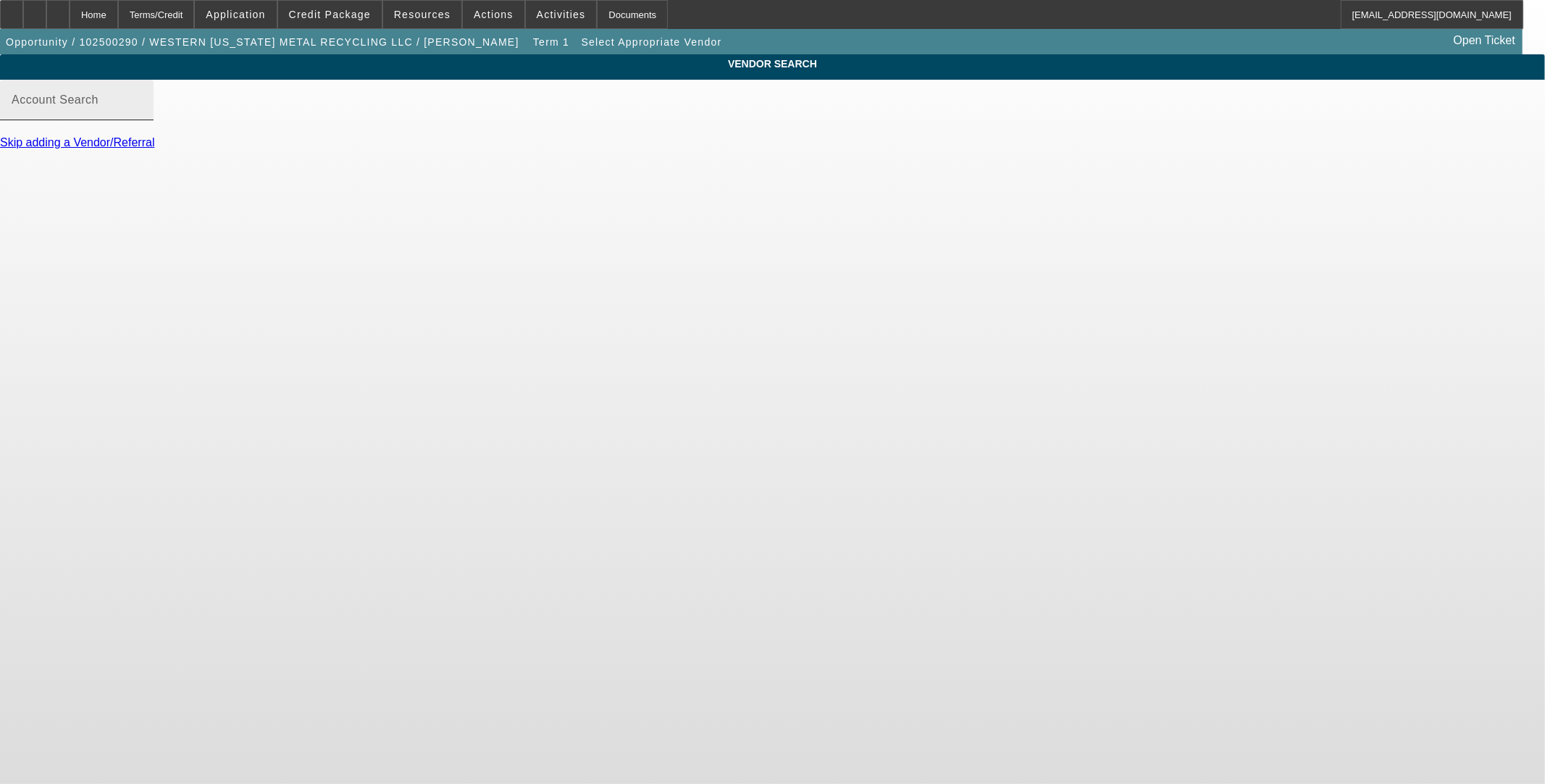
click at [142, 107] on div "Account Search" at bounding box center [76, 100] width 130 height 41
click at [142, 113] on input "Account Search" at bounding box center [76, 105] width 130 height 18
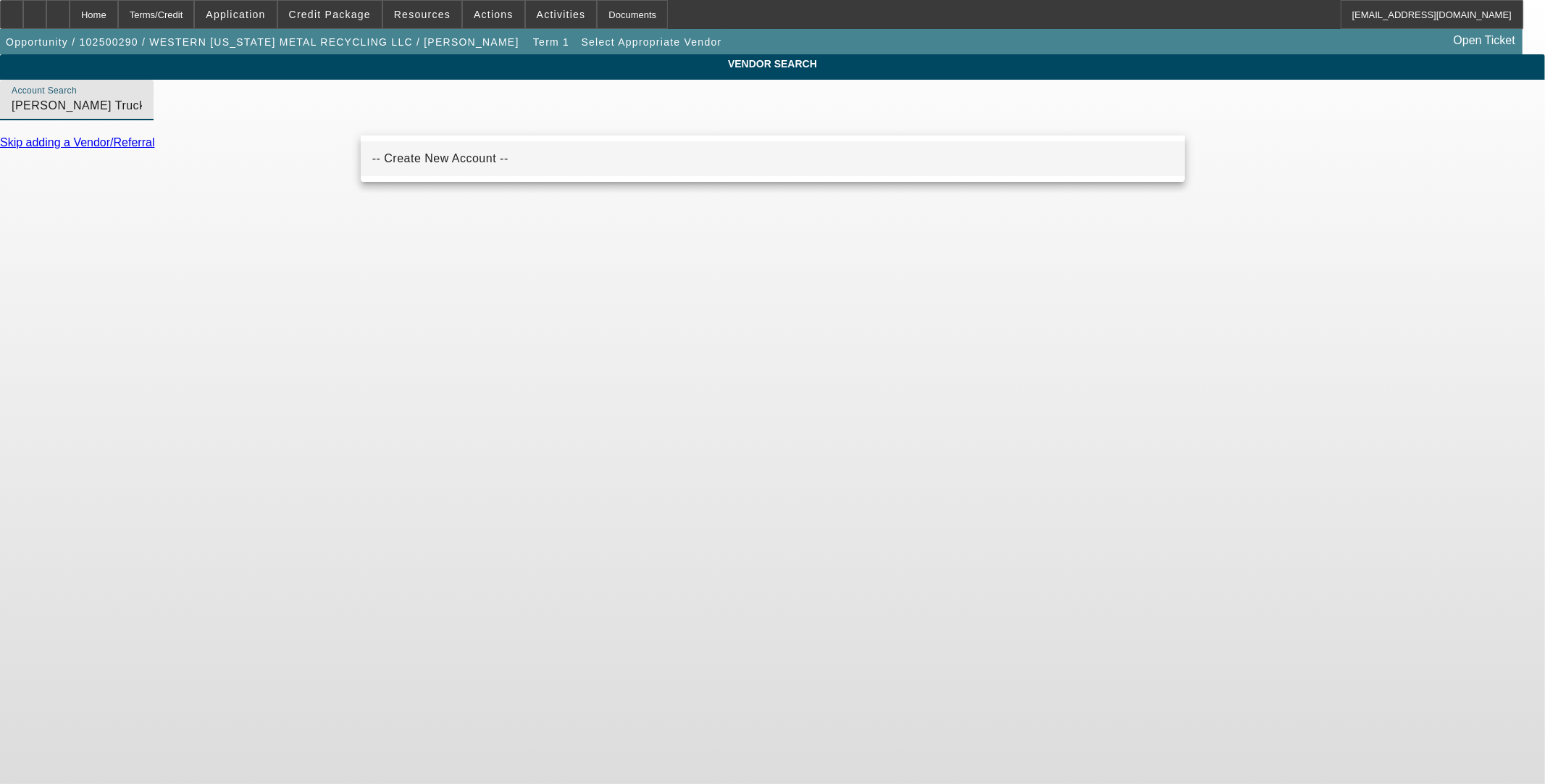
click at [504, 165] on mat-option "-- Create New Account --" at bounding box center [772, 158] width 824 height 34
drag, startPoint x: 568, startPoint y: 128, endPoint x: 52, endPoint y: 157, distance: 516.8
click at [52, 157] on div "VENDOR SEARCH Account Search -- Create New Account -- Skip adding a Vendor/Refe…" at bounding box center [772, 108] width 1545 height 108
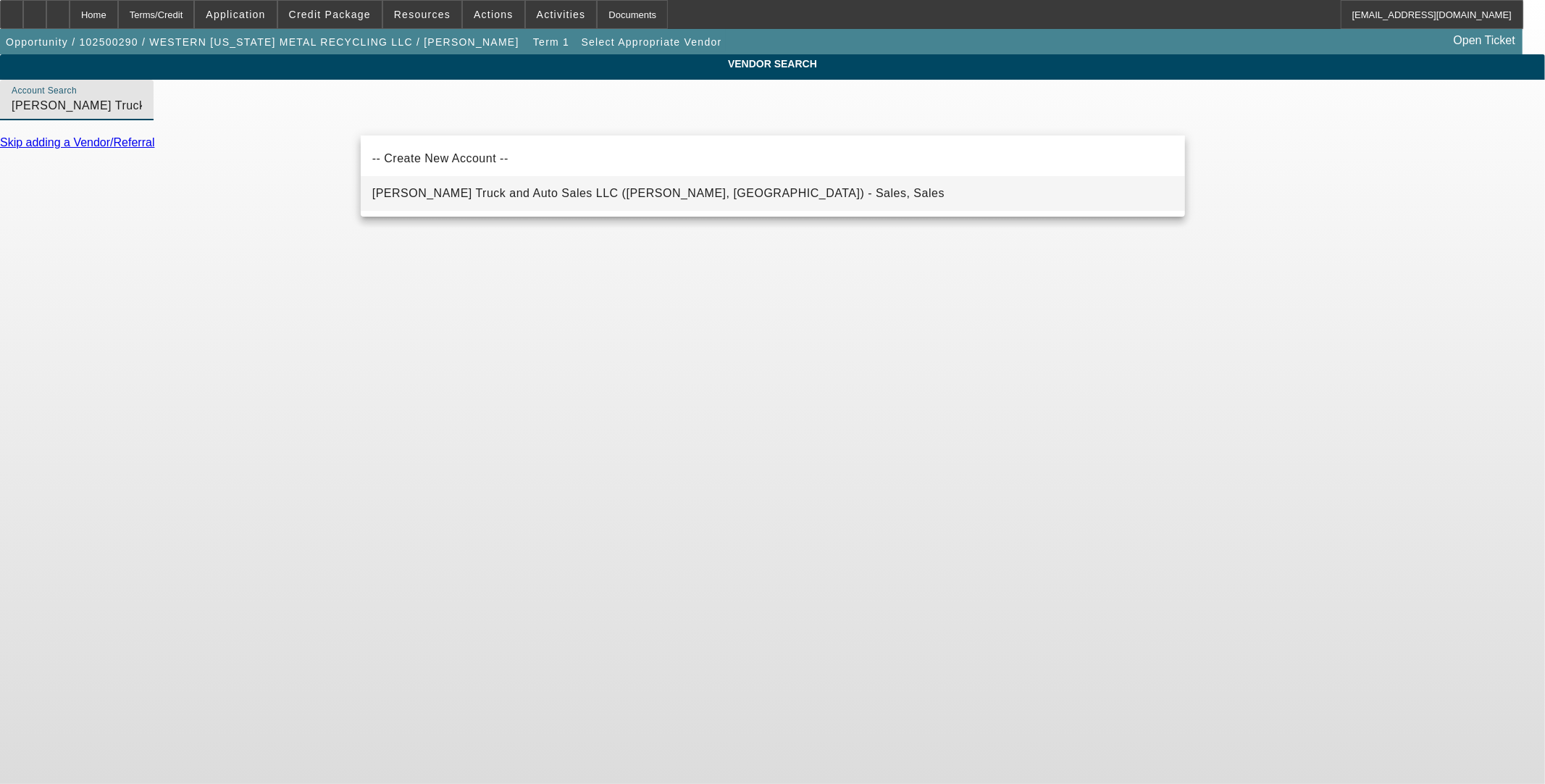
click at [558, 189] on span "Lee's Truck and Auto Sales LLC (Butler, OK) - Sales, Sales" at bounding box center [659, 192] width 572 height 12
type input "Lee's Truck and Auto Sales LLC (Butler, OK) - Sales, Sales"
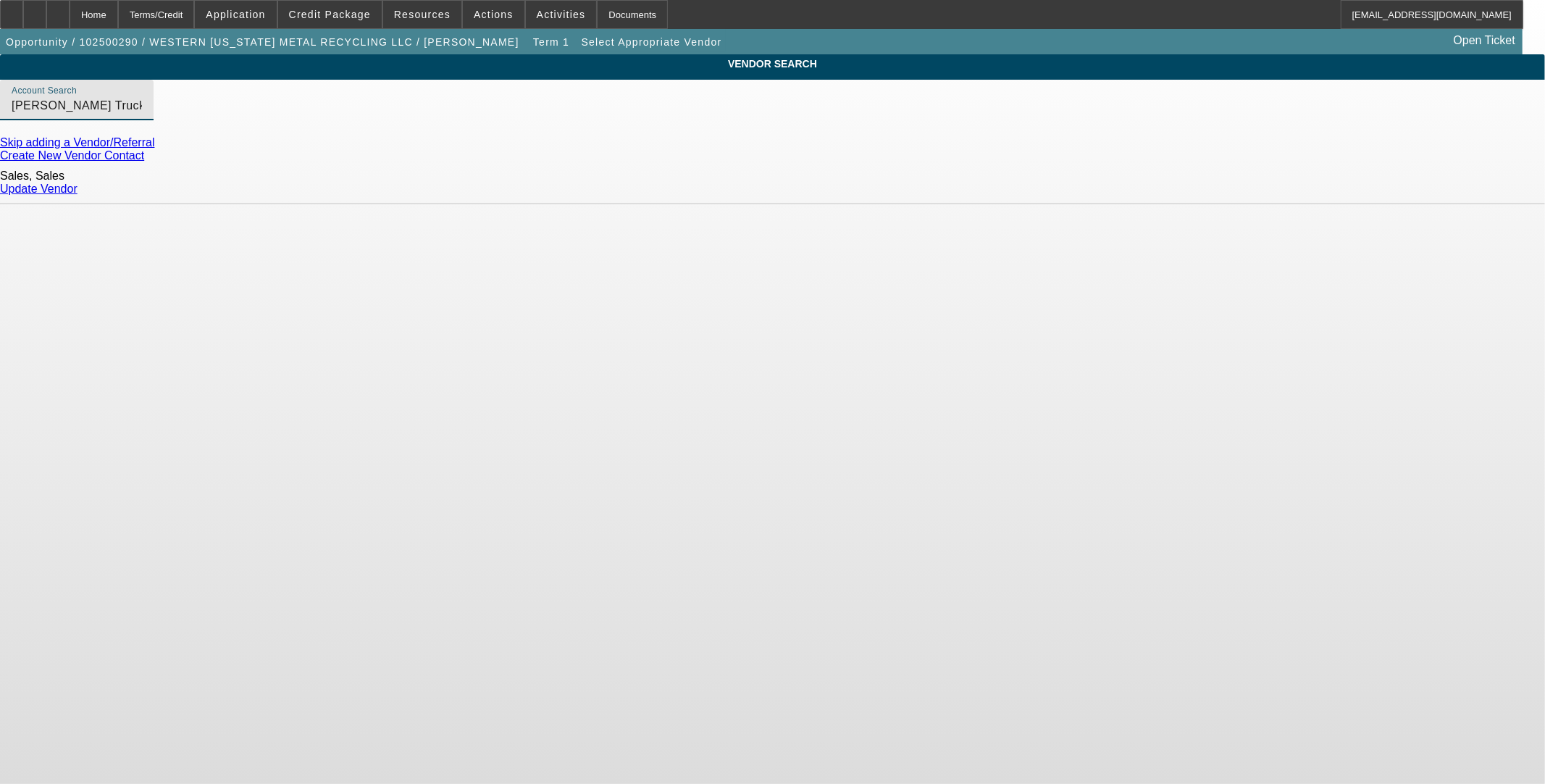
click at [77, 183] on link "Update Vendor" at bounding box center [38, 188] width 77 height 12
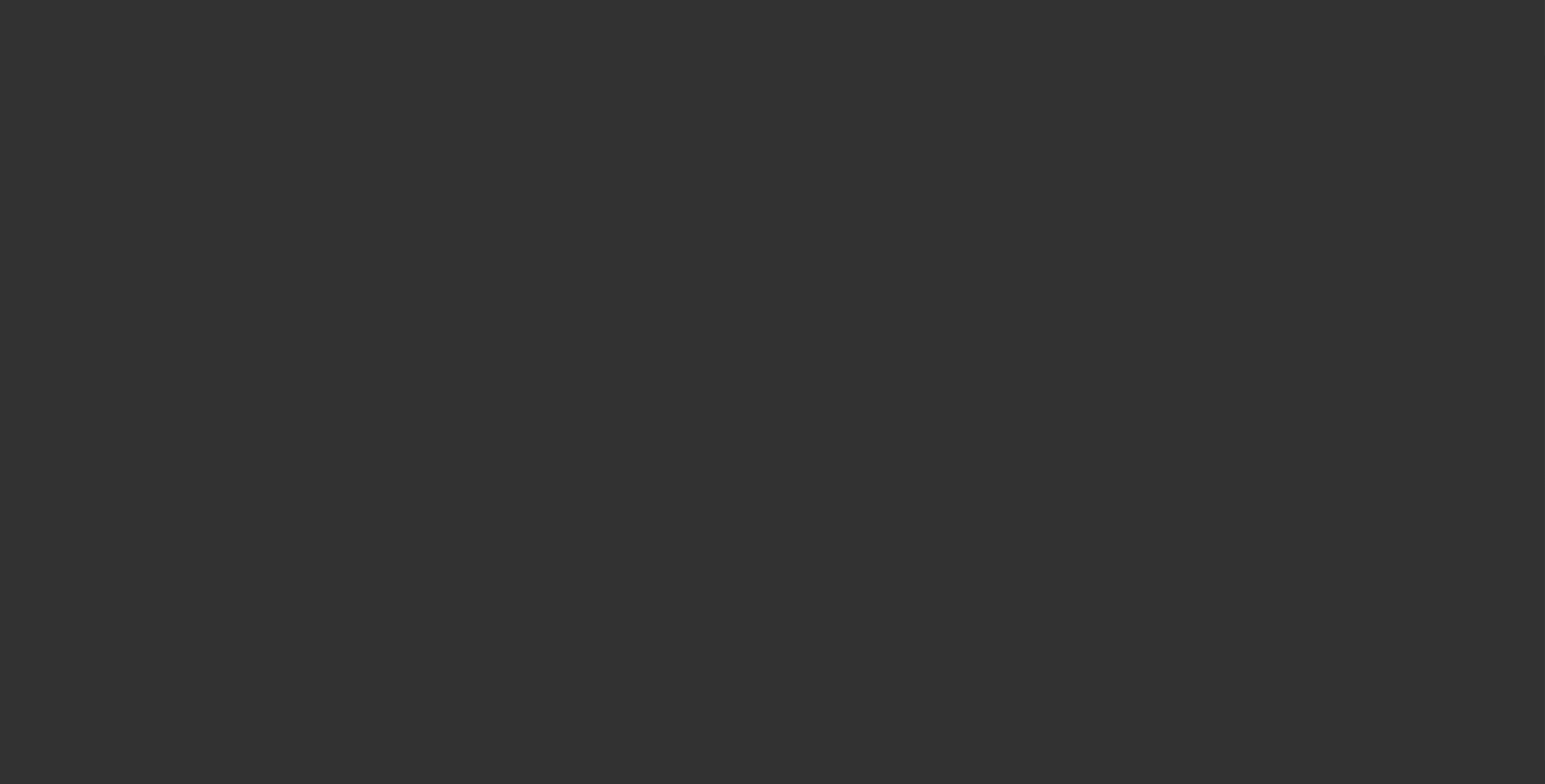
type input "$30,000.00"
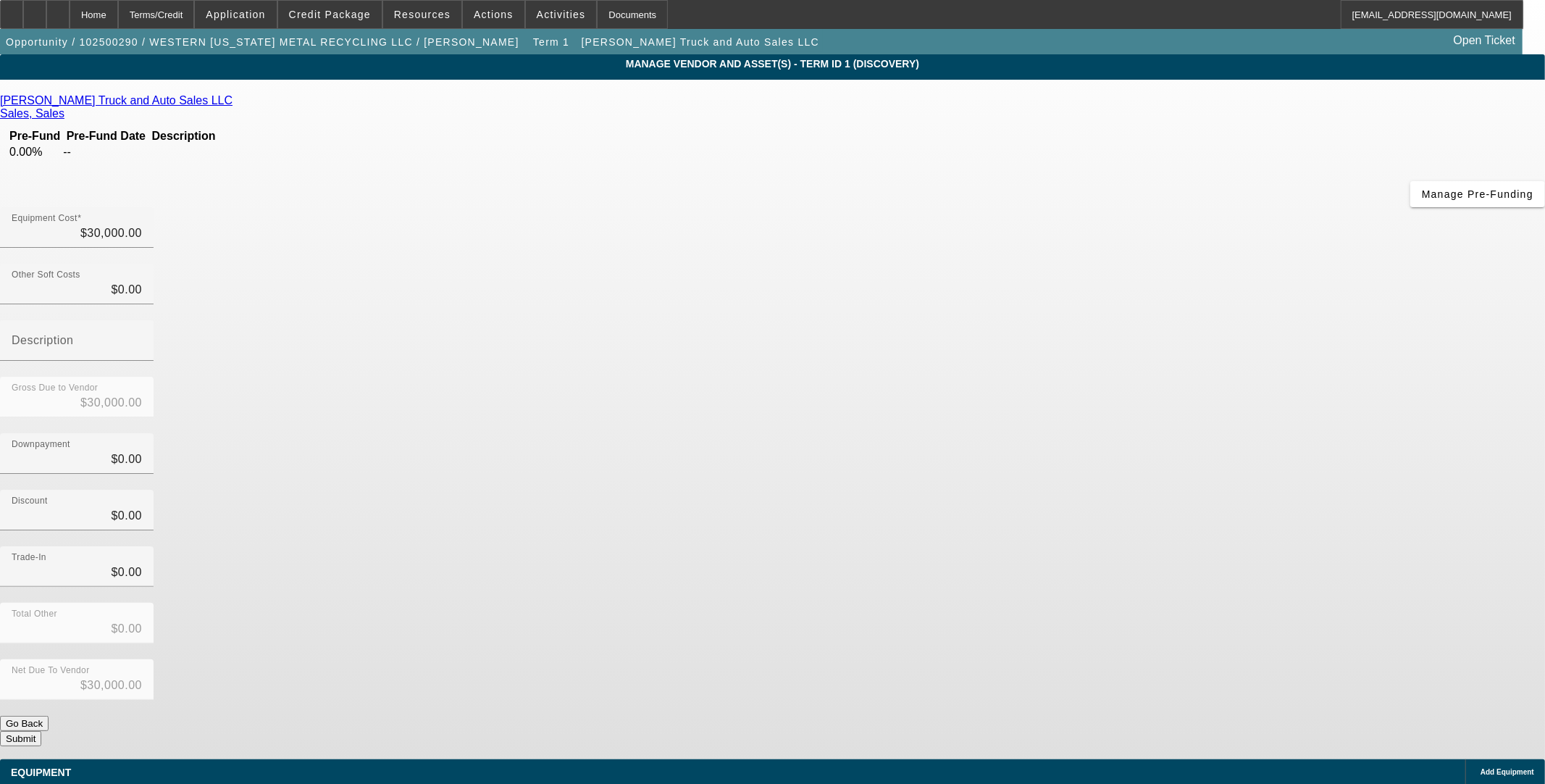
click at [1465, 759] on div "Add Equipment" at bounding box center [1505, 771] width 80 height 25
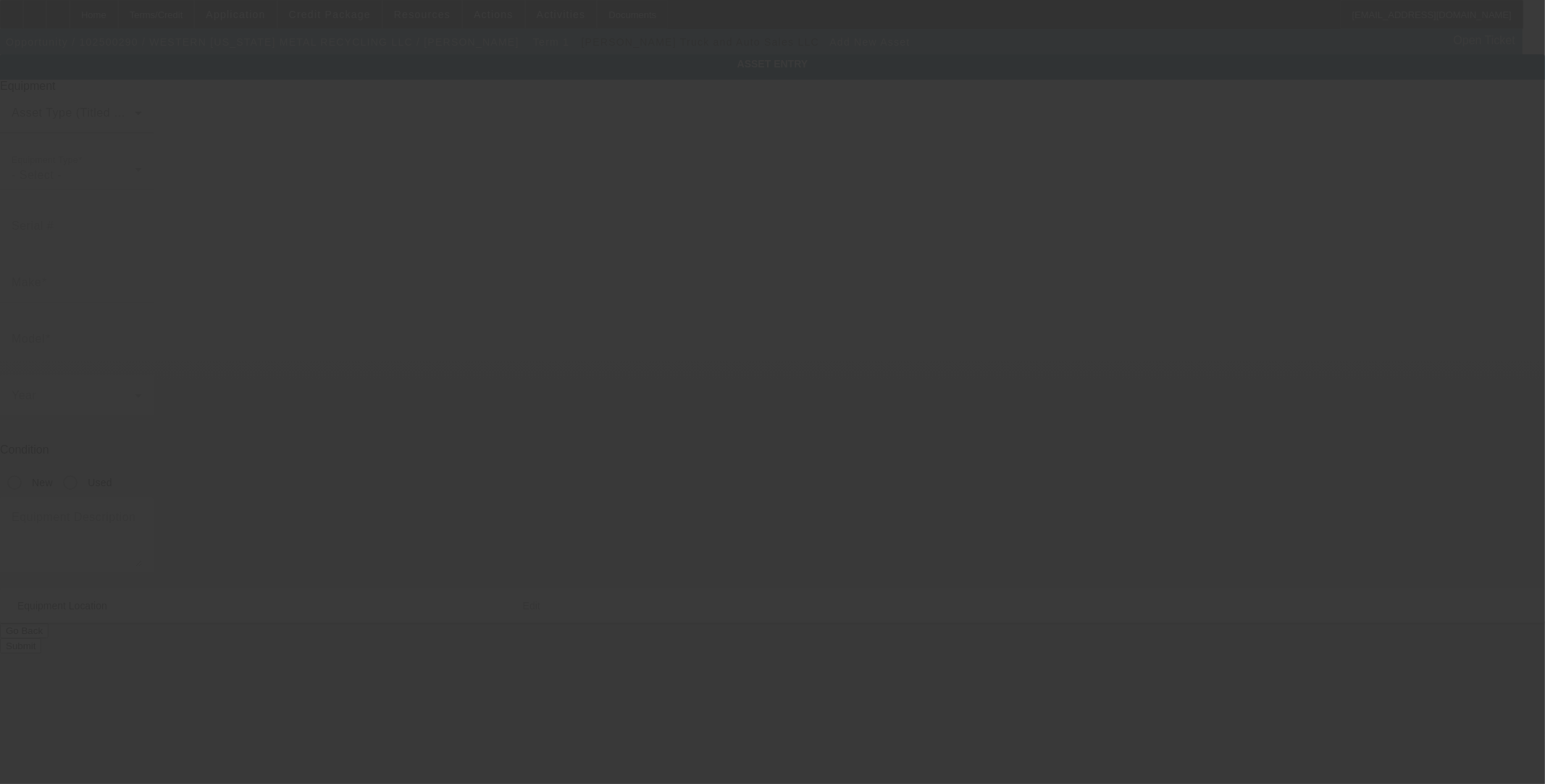
type input "10377 N 2400 RD"
type input "Weatherford"
type input "73096"
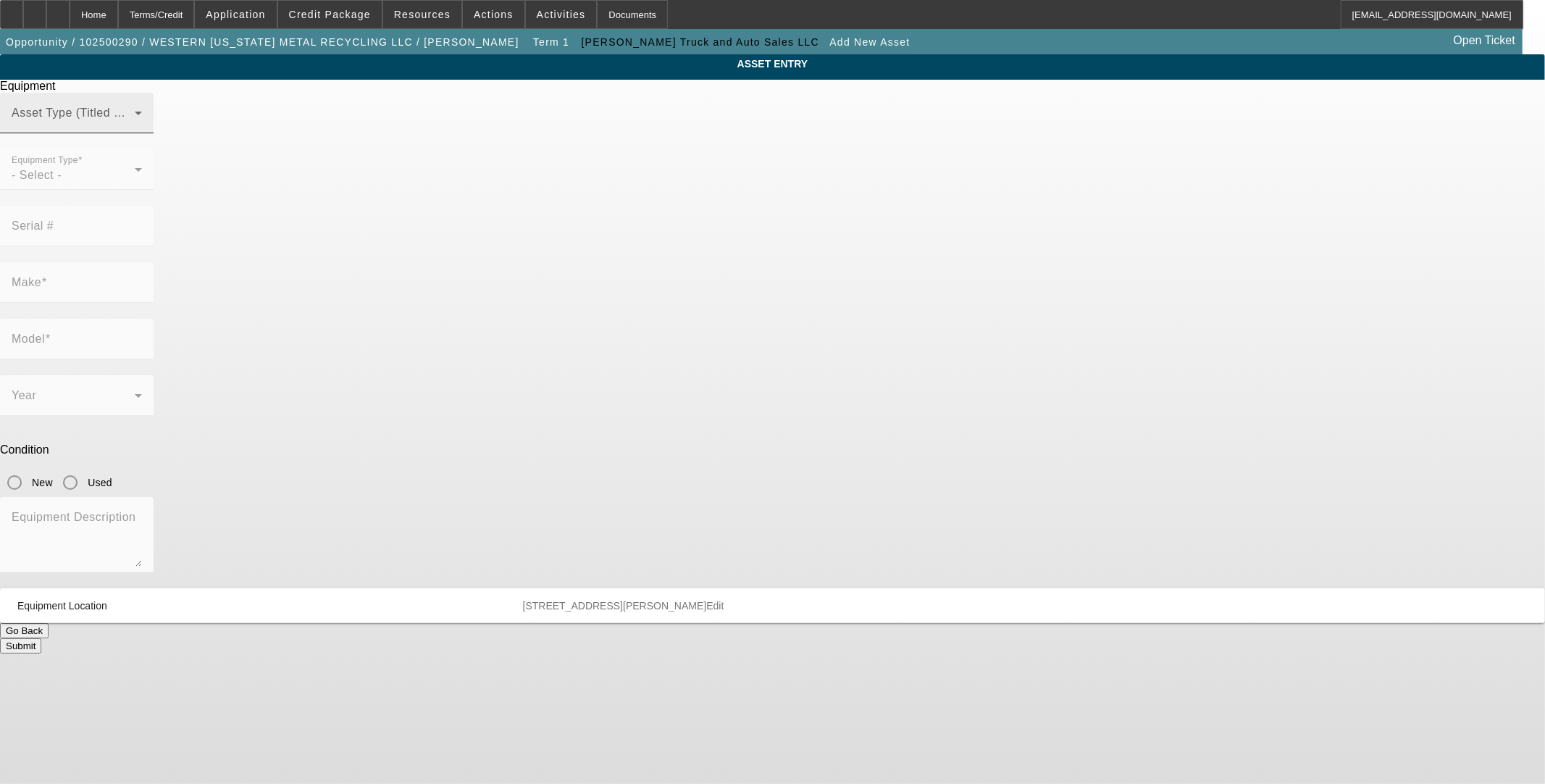
click at [142, 129] on div "Asset Type (Titled or Non-Titled)" at bounding box center [76, 113] width 130 height 41
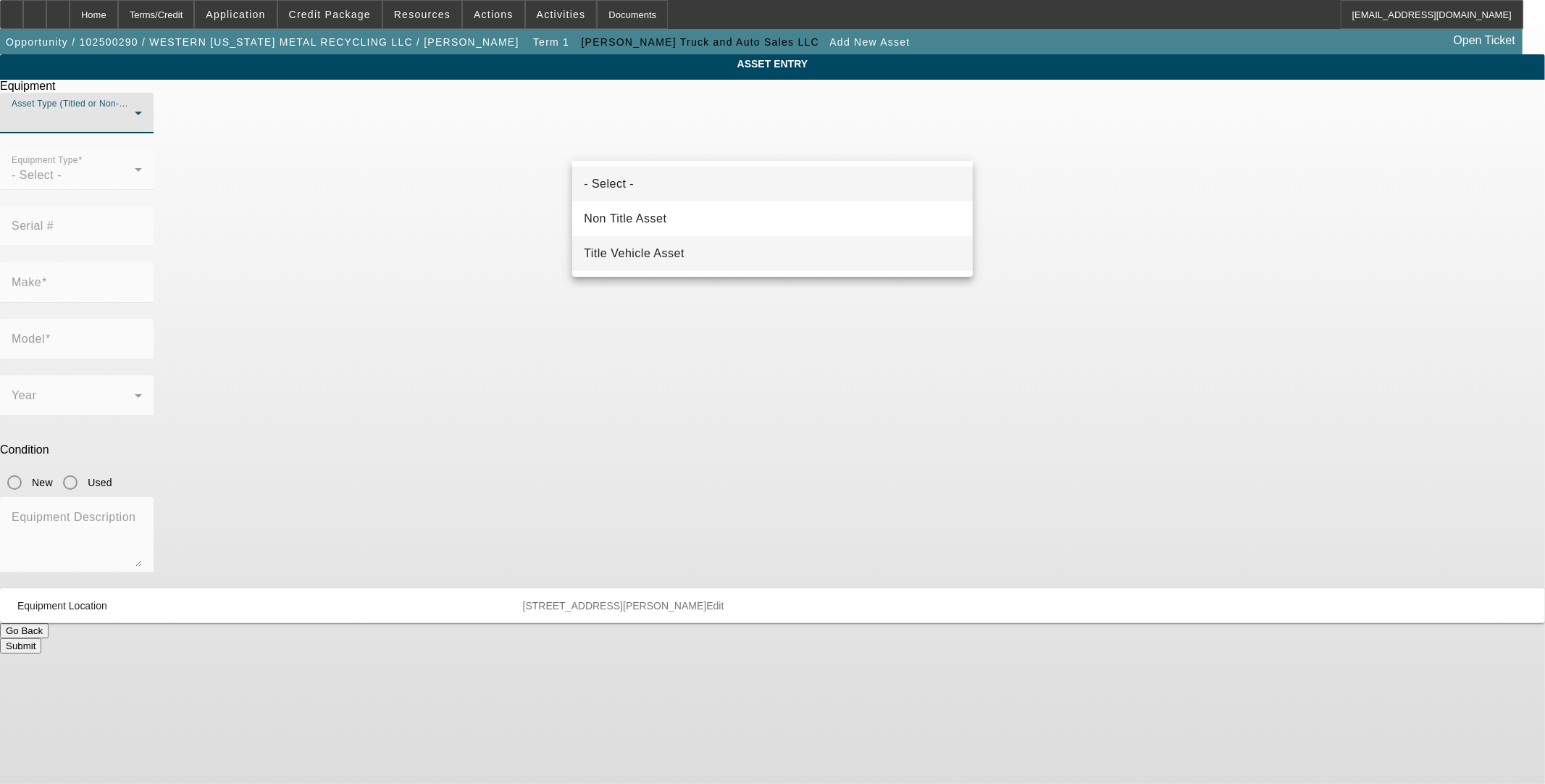
click at [648, 258] on span "Title Vehicle Asset" at bounding box center [634, 254] width 100 height 18
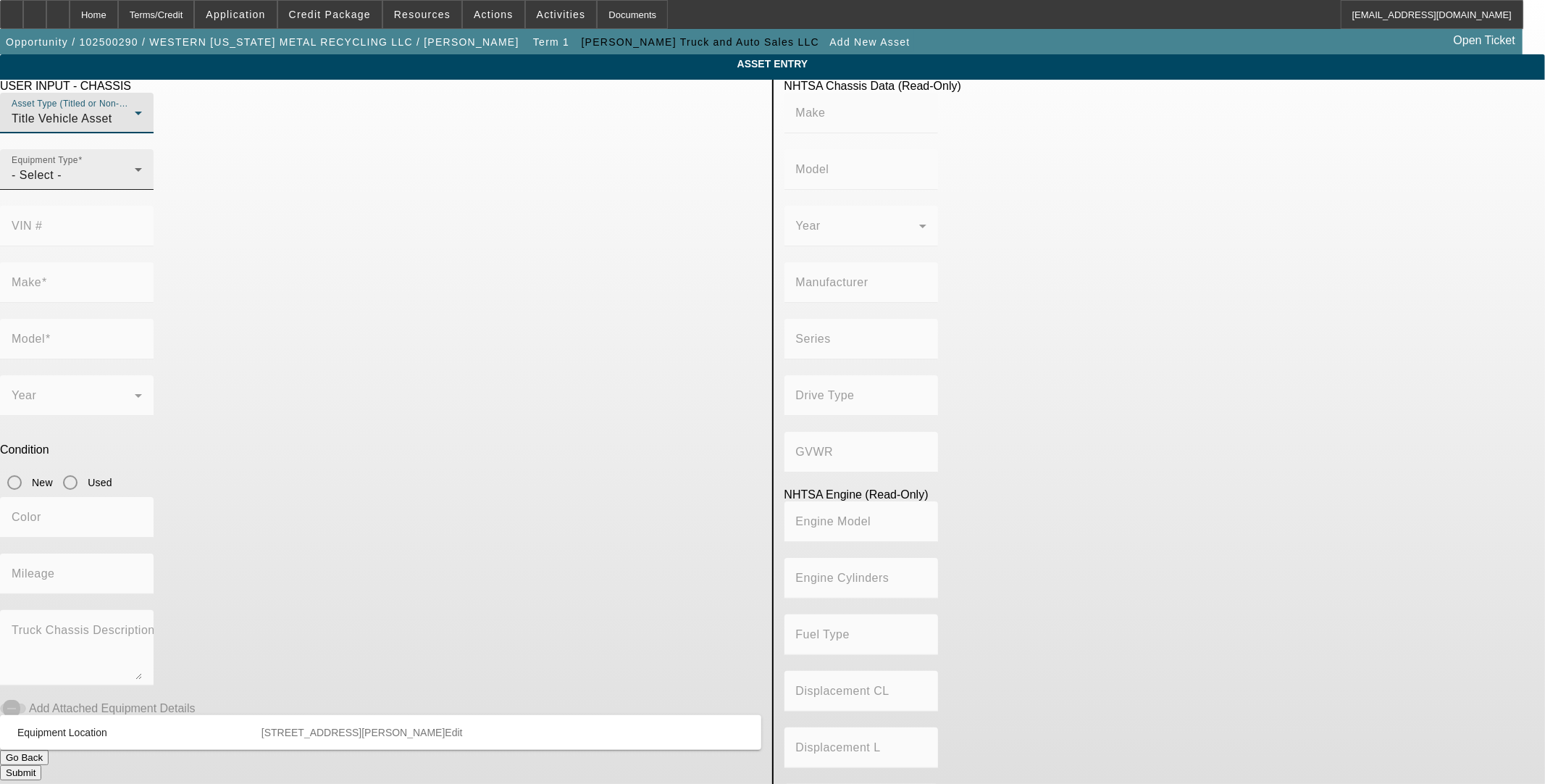
click at [142, 189] on div "Equipment Type - Select -" at bounding box center [76, 170] width 130 height 41
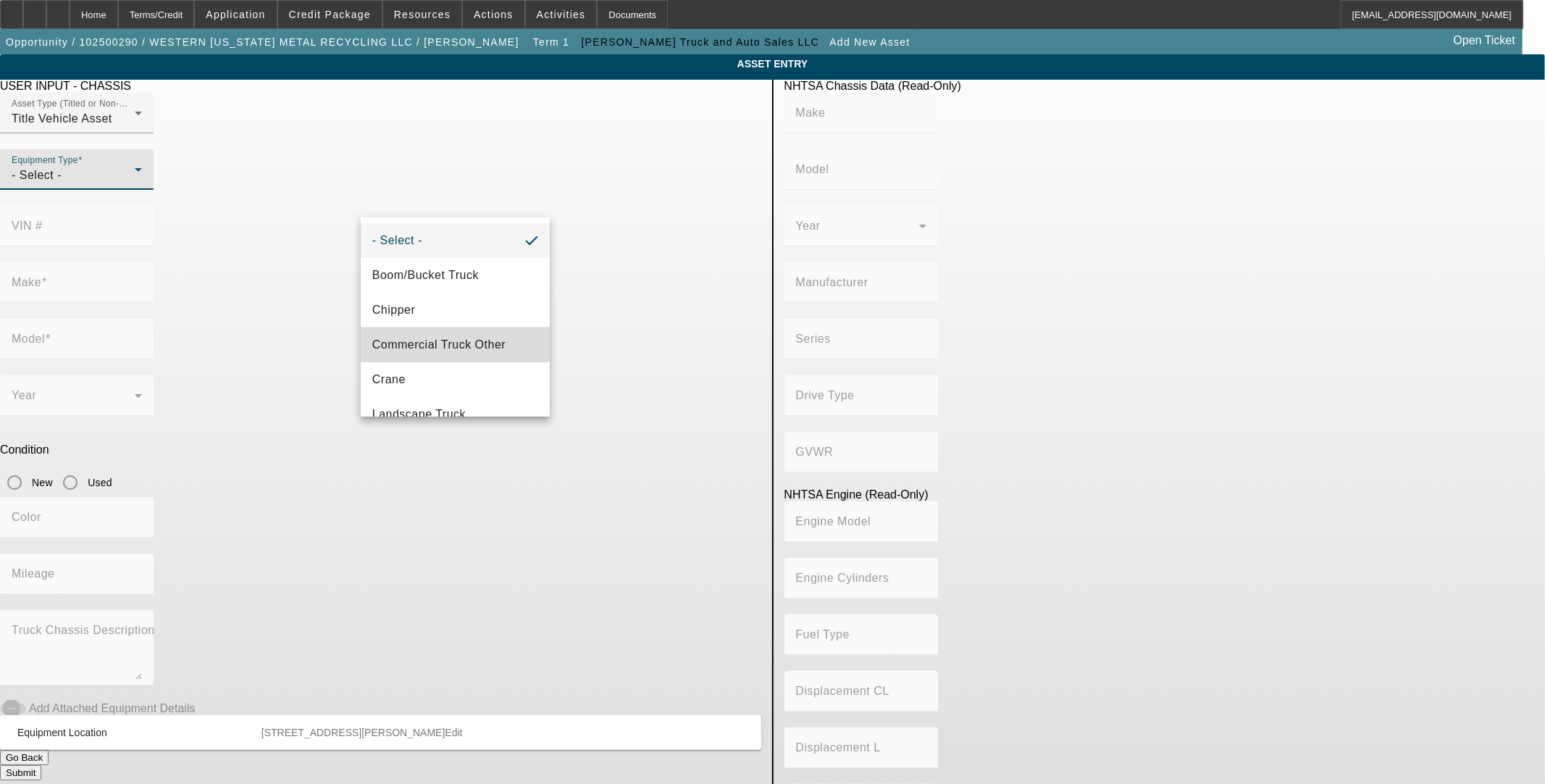
click at [476, 337] on span "Commercial Truck Other" at bounding box center [439, 345] width 133 height 18
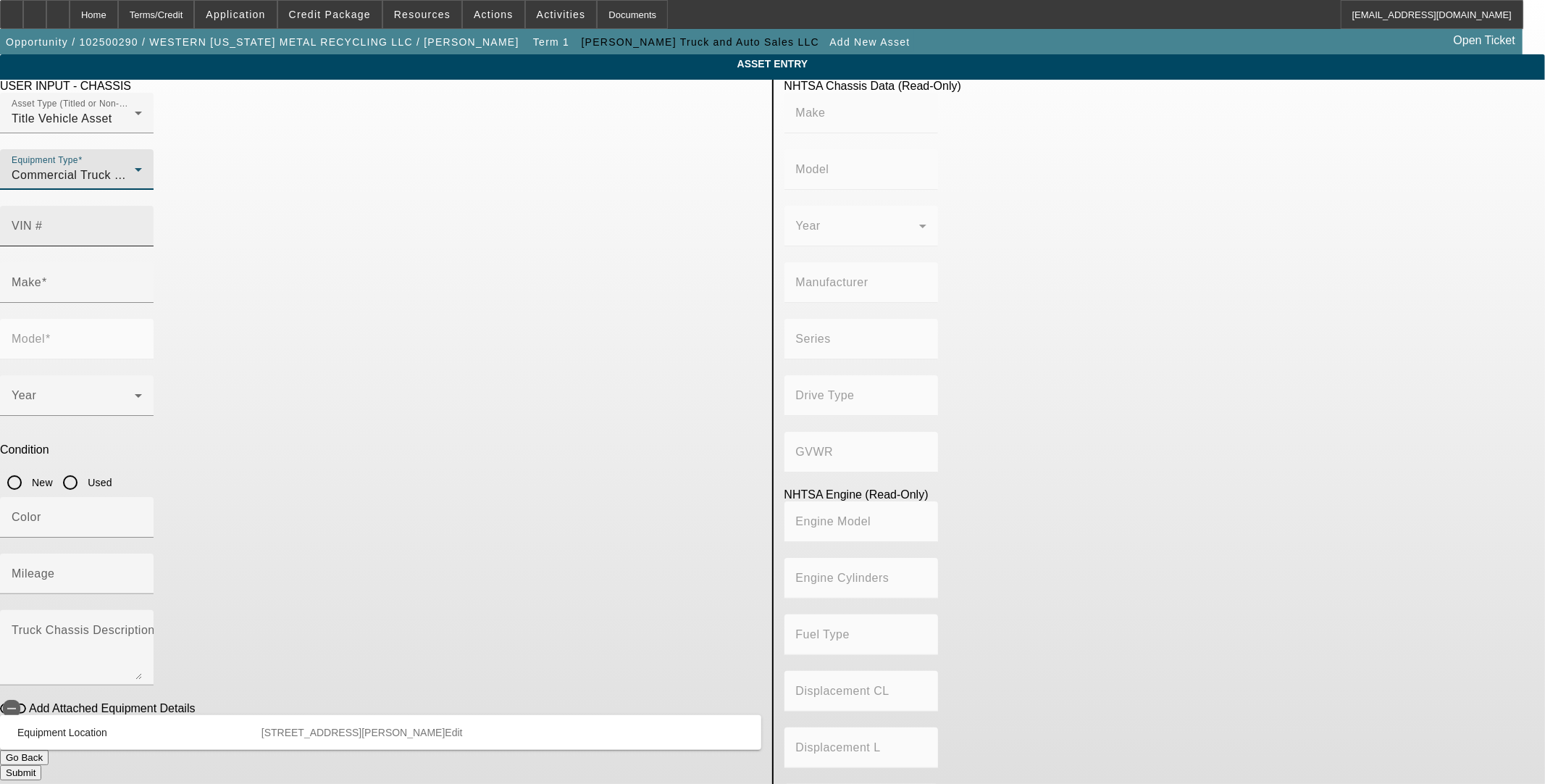
click at [142, 223] on input "VIN #" at bounding box center [76, 231] width 130 height 18
type input "1xpbdp9x3gd332439"
type input "PETERBILT"
type input "579"
type input "PETERBILT MOTORS COMPANY"
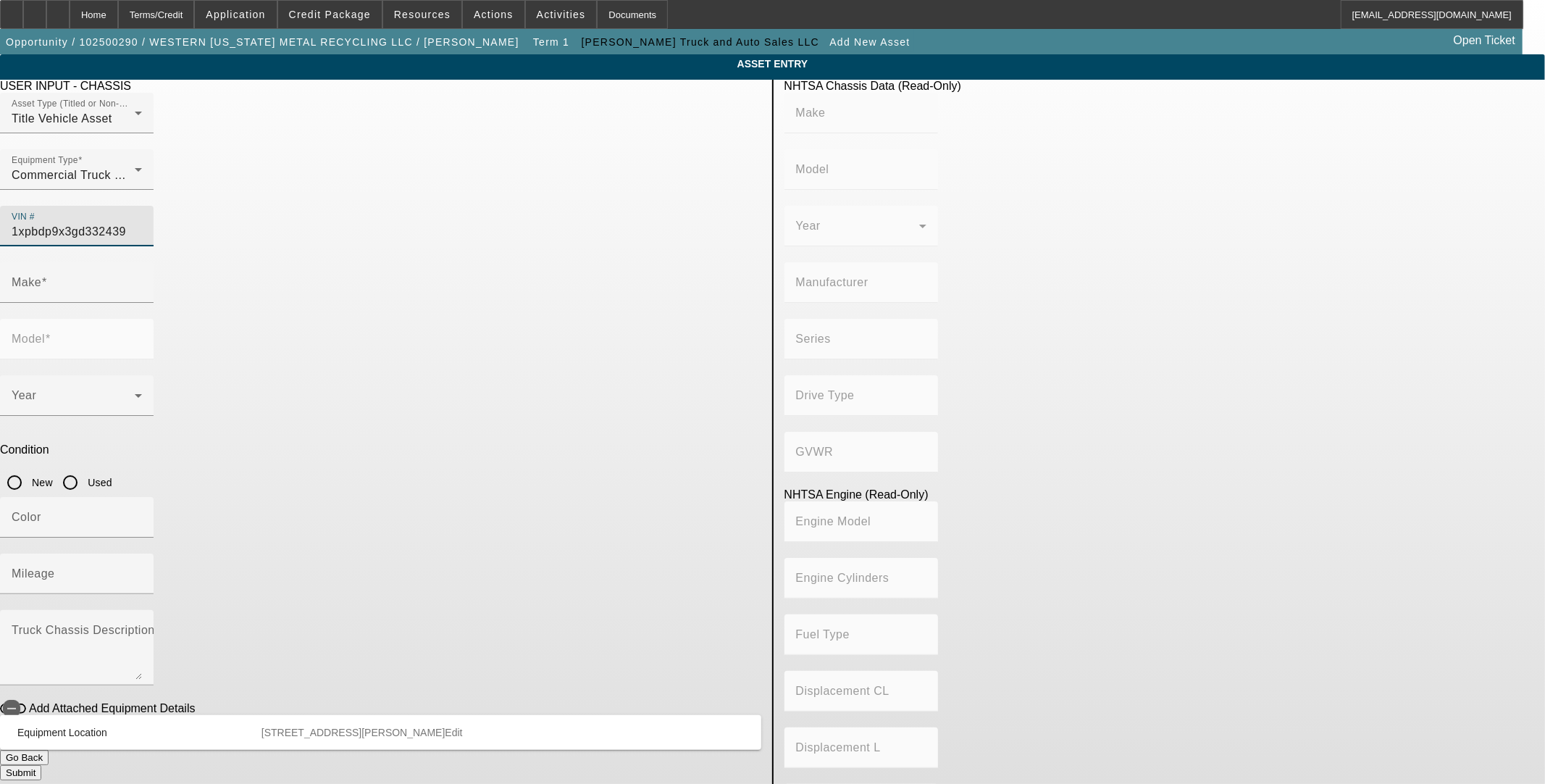
type input "6x4"
type input "Class 8: 33,001 lb and above (14,969 kg and above)"
type input "MX/MX-13"
type input "6"
type input "Diesel"
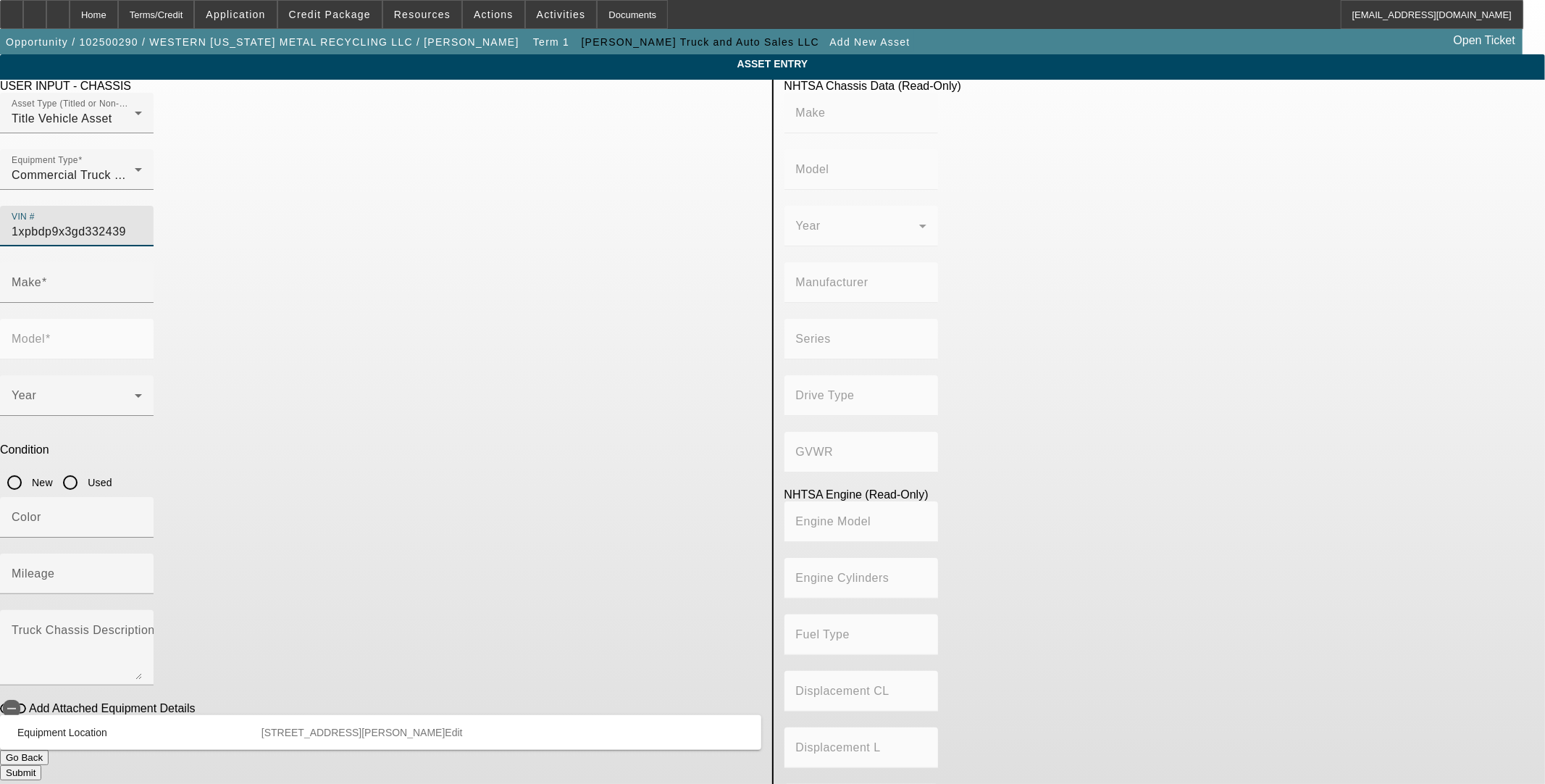
type input "787.20629882204"
type input "12.9"
type input "PETERBILT"
type input "579"
type input "1XPBDP9X3GD332439"
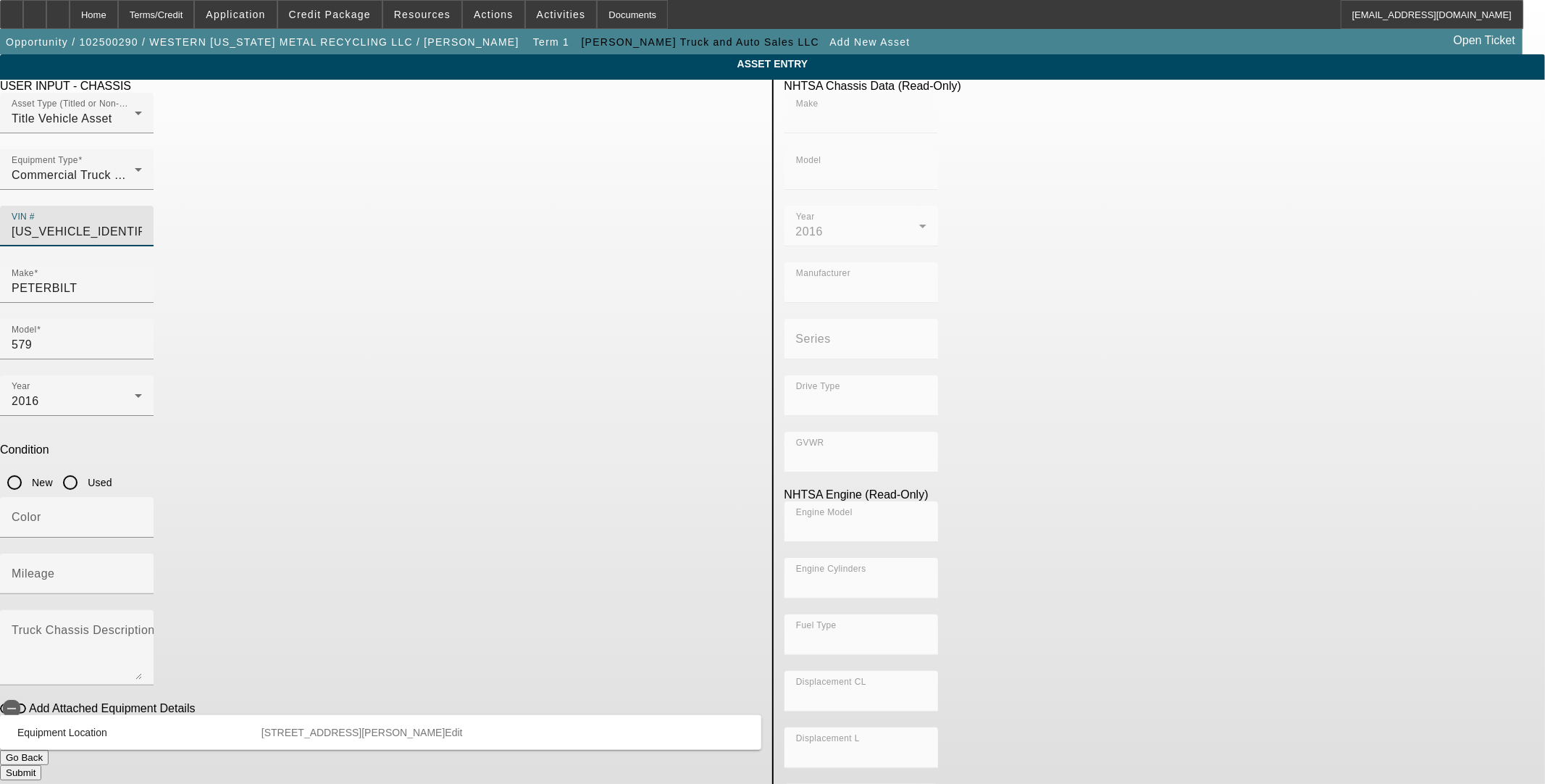
click at [85, 468] on input "Used" at bounding box center [70, 482] width 29 height 29
radio input "true"
click at [142, 570] on input "Mileage" at bounding box center [76, 579] width 130 height 18
type input "PETERBILT"
type input "579"
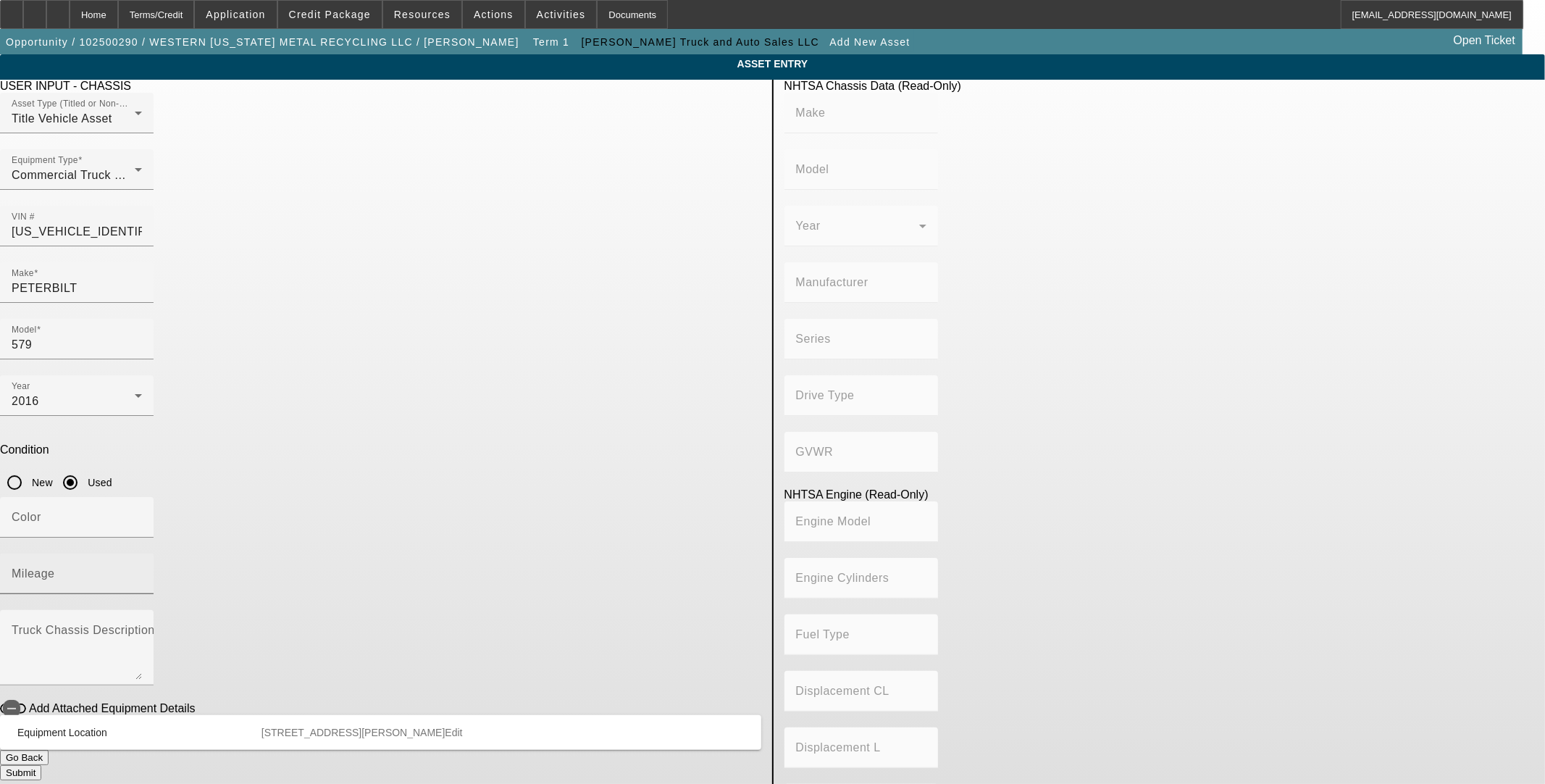
type input "PETERBILT MOTORS COMPANY"
type input "6x4"
type input "Class 8: 33,001 lb and above (14,969 kg and above)"
type input "MX/MX-13"
type input "6"
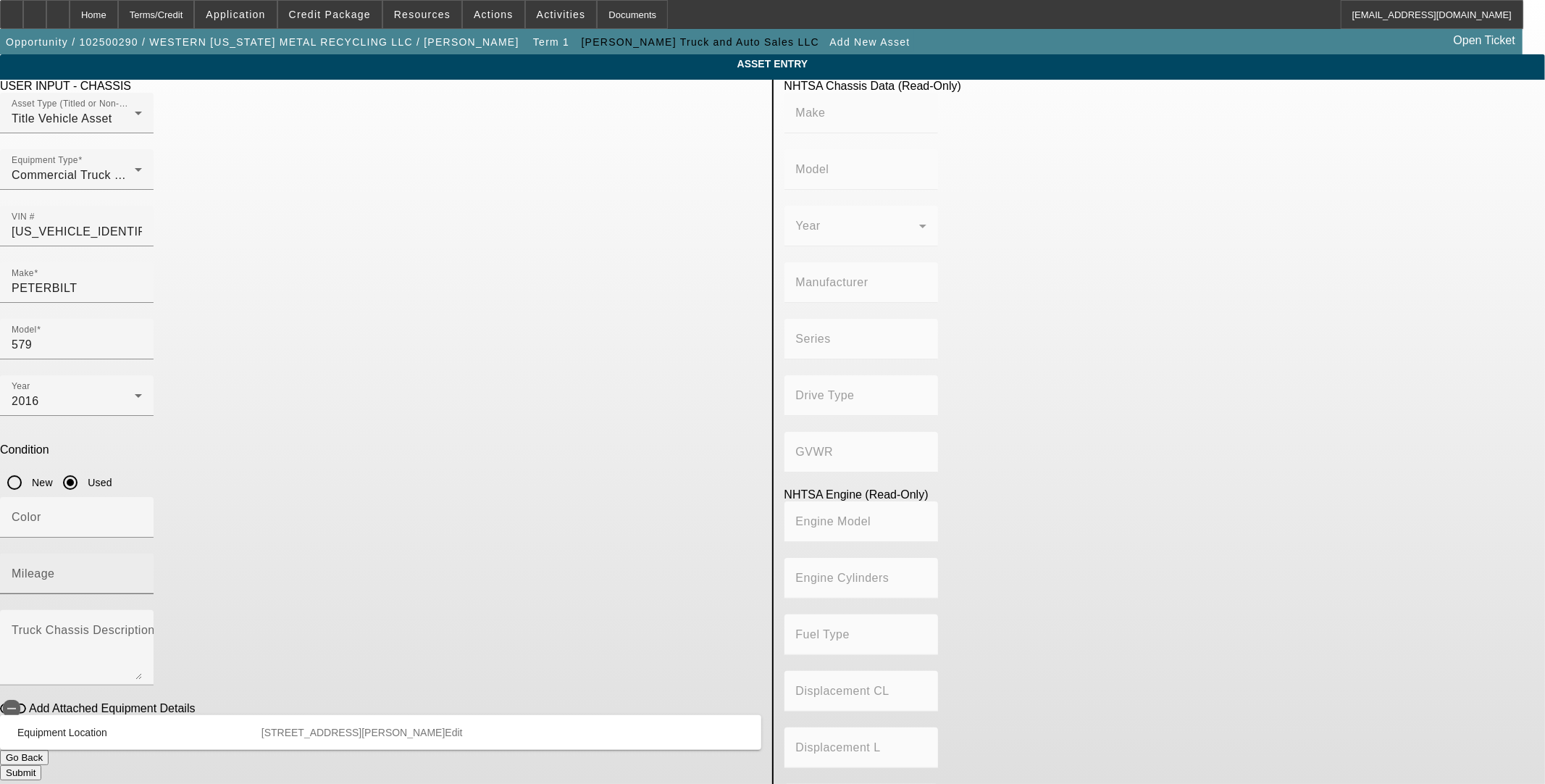
type input "Diesel"
type input "787.20629882204"
type input "12.9"
type input "569883"
click at [163, 490] on app-asset-collateral-manage "ASSET ENTRY USER INPUT - CHASSIS Asset Type (Titled or Non-Titled) Title Vehicl…" at bounding box center [772, 455] width 1545 height 804
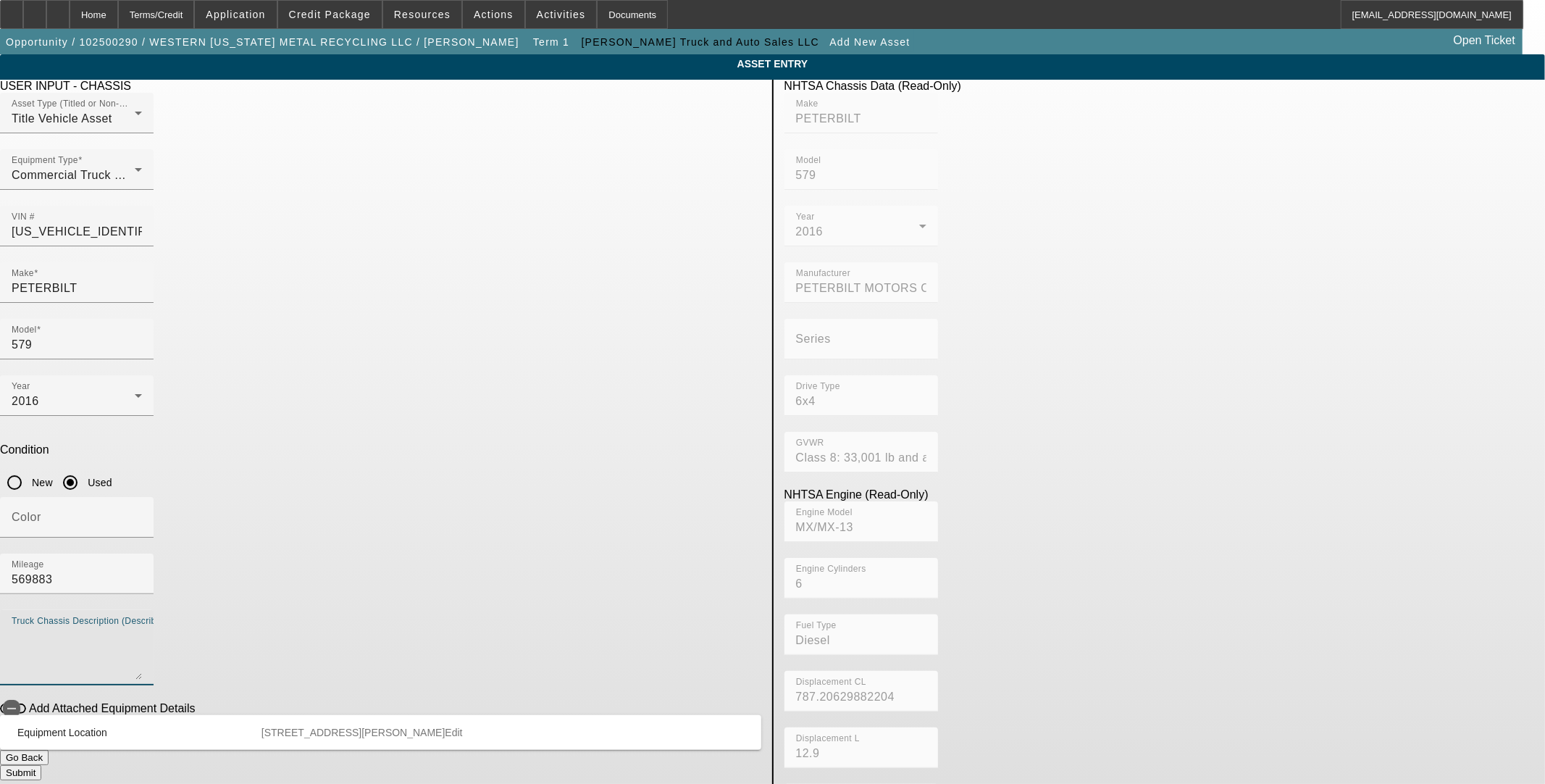
click at [142, 627] on textarea "Truck Chassis Description (Describe the truck chassis only)" at bounding box center [76, 653] width 130 height 52
type textarea "d"
type textarea "class 8 day cab"
click at [41, 764] on button "Submit" at bounding box center [20, 772] width 41 height 15
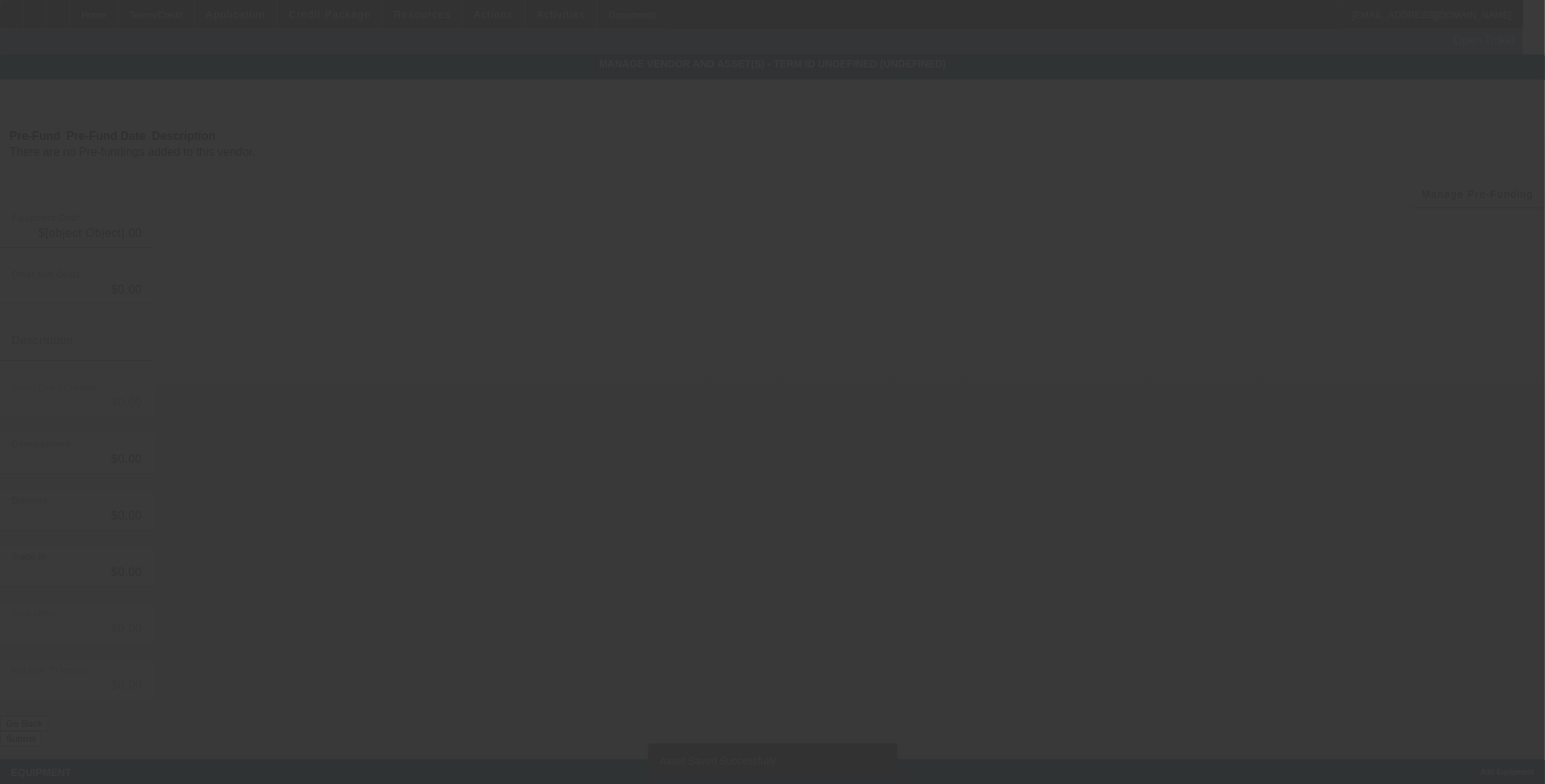
type input "$30,000.00"
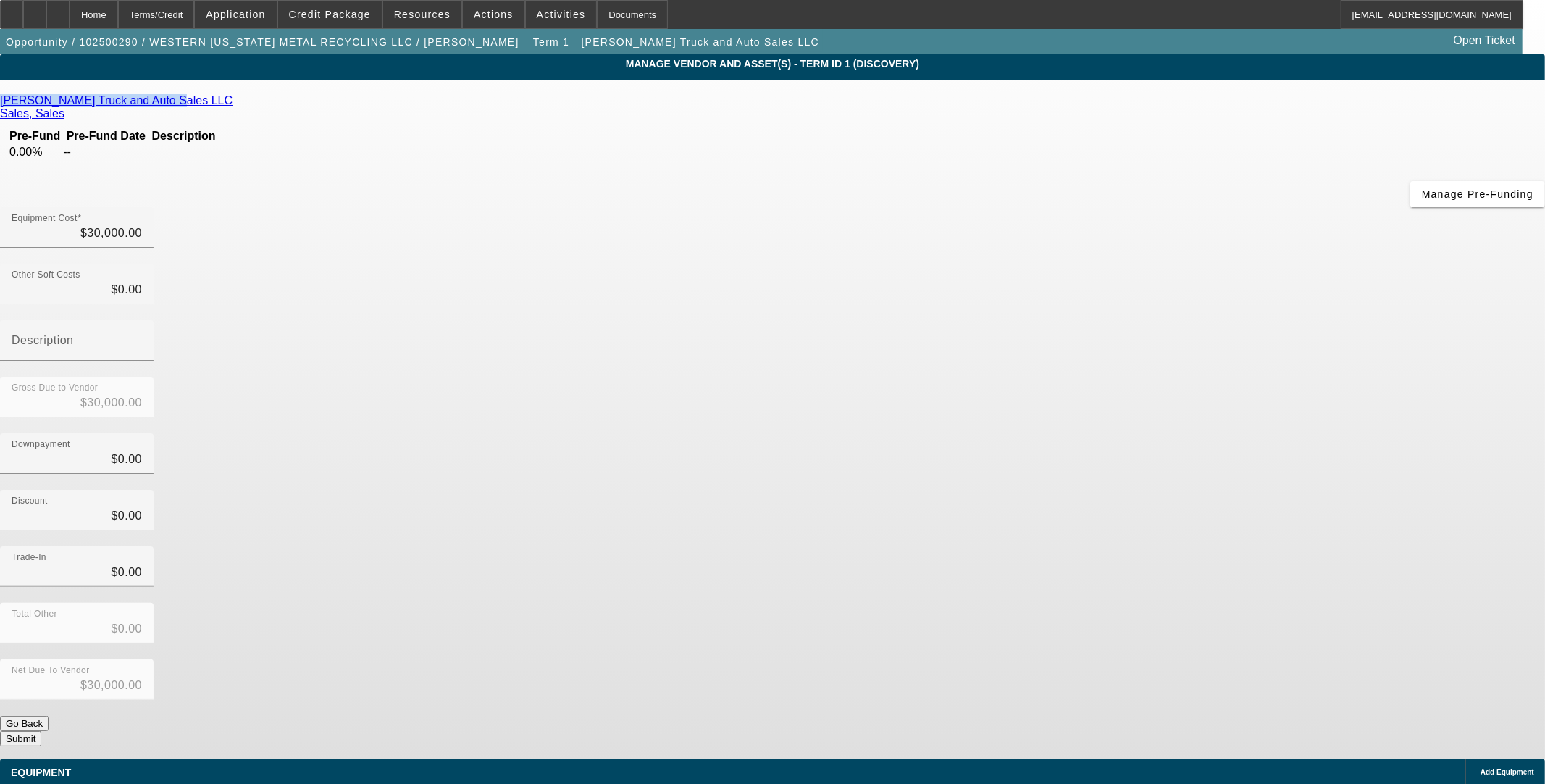
drag, startPoint x: 359, startPoint y: 105, endPoint x: 493, endPoint y: 106, distance: 134.0
click at [493, 106] on div "[PERSON_NAME] Truck and Auto Sales LLC" at bounding box center [772, 100] width 1545 height 13
copy link "[PERSON_NAME] Truck and Auto Sales LLC"
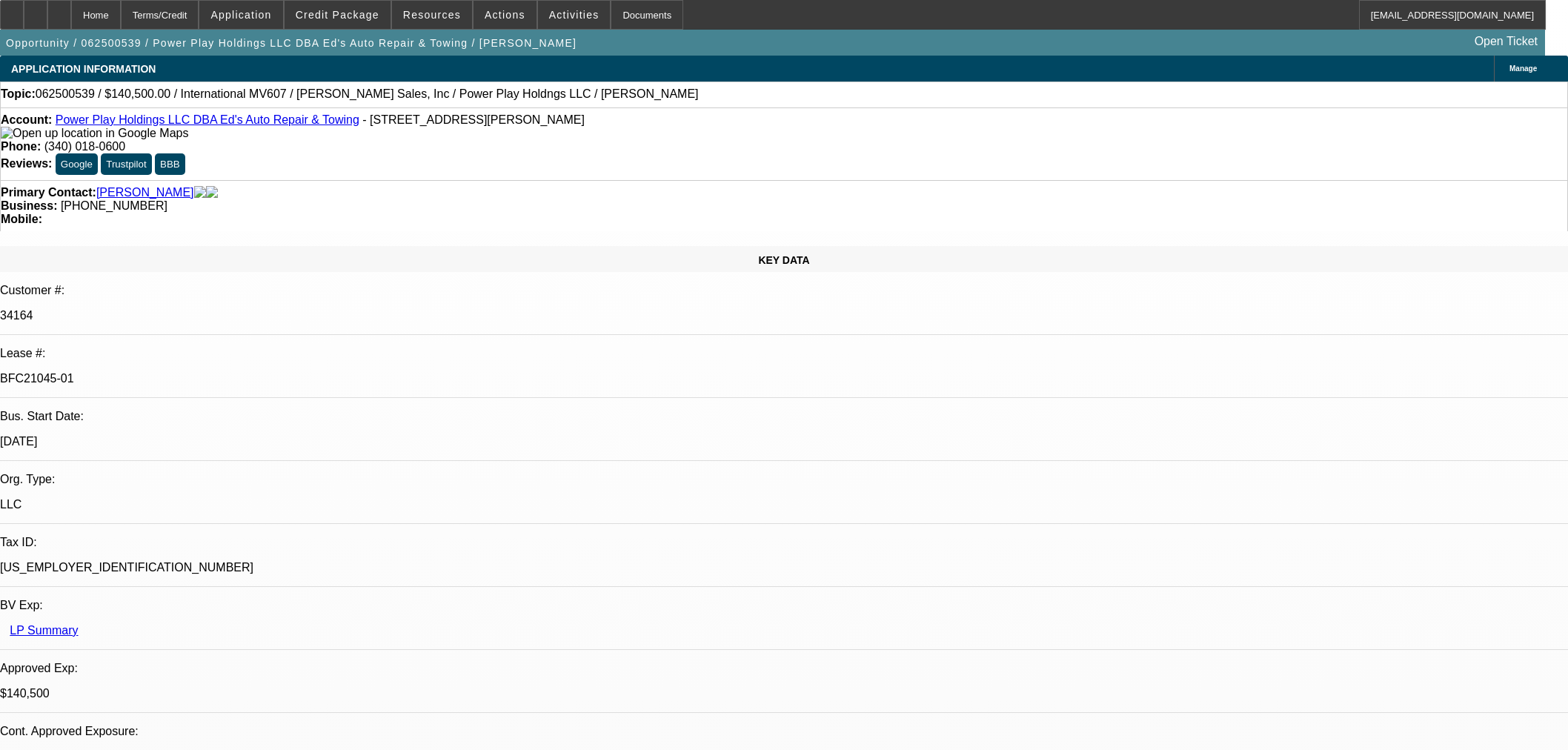
select select "0"
select select "2"
select select "0.1"
select select "4"
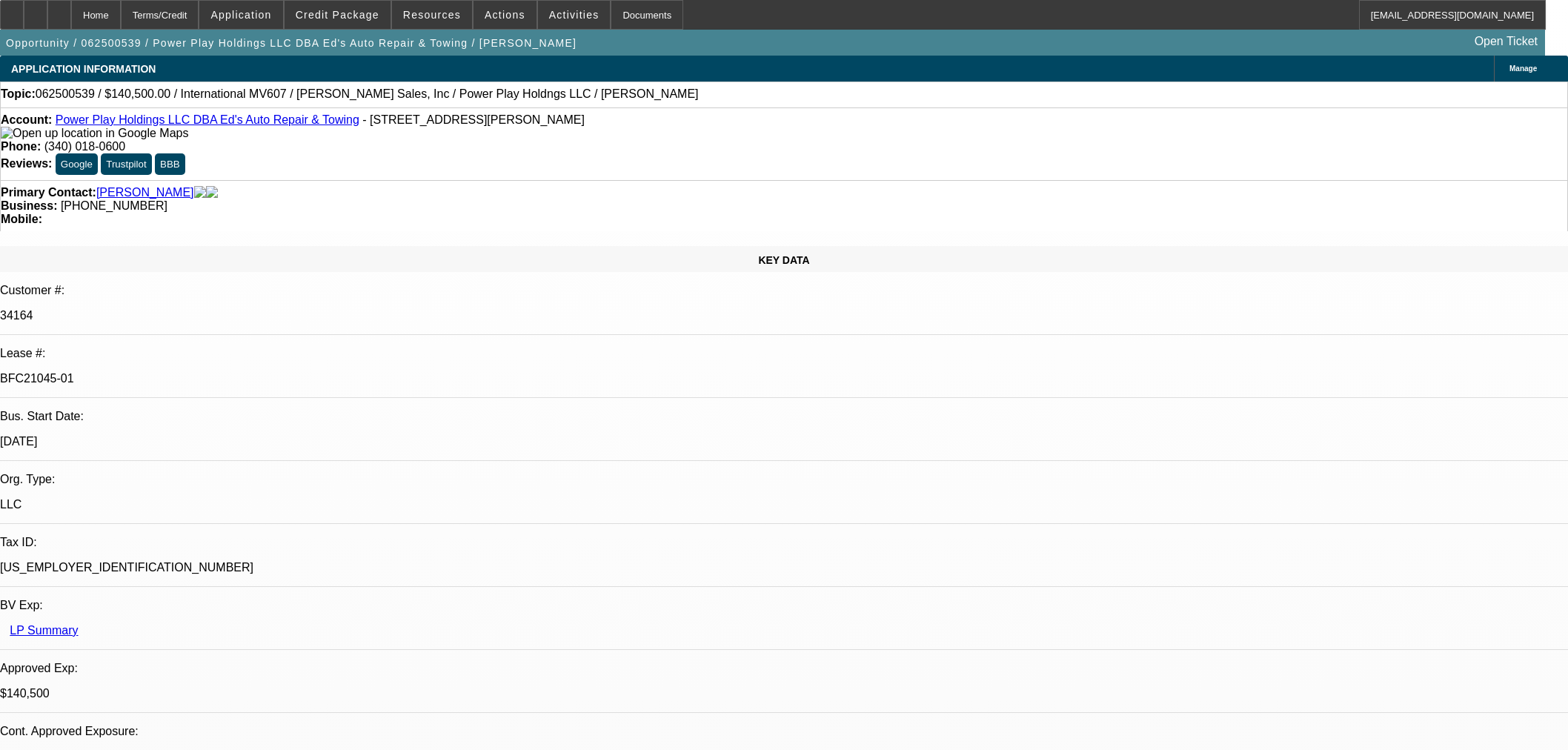
select select "0"
select select "2"
select select "0.1"
select select "4"
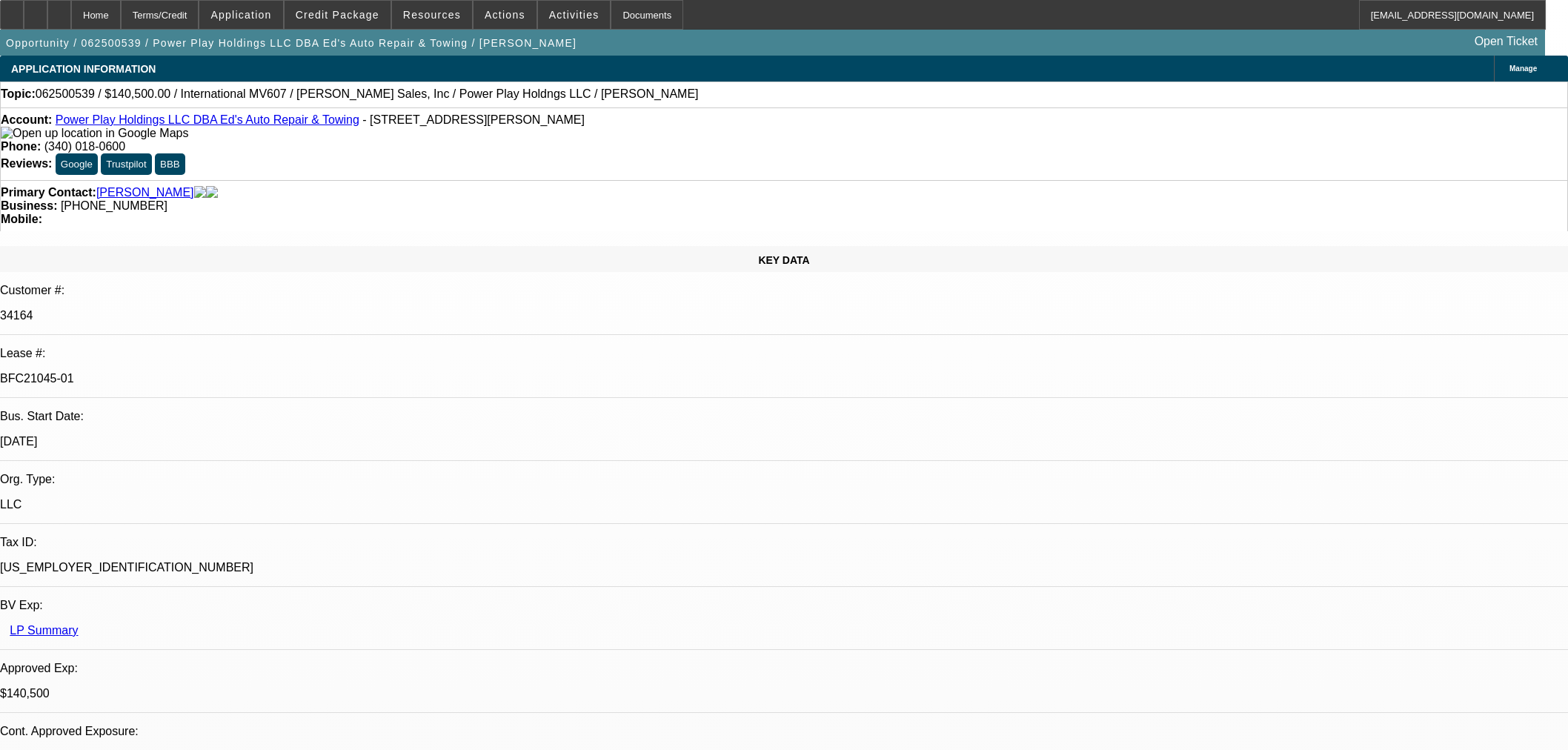
select select "0.1"
select select "2"
select select "0.1"
select select "4"
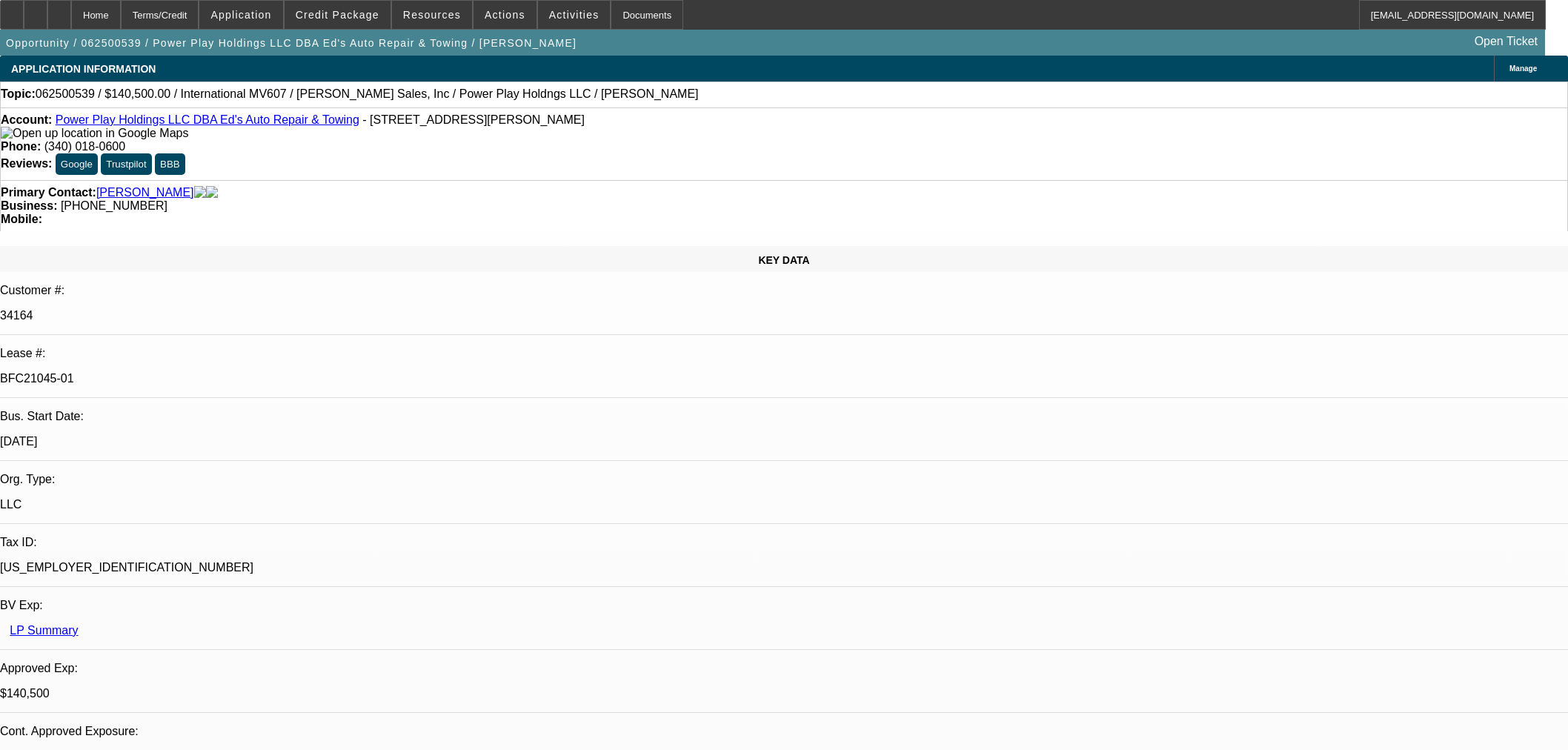
select select "2"
select select "0.1"
select select "4"
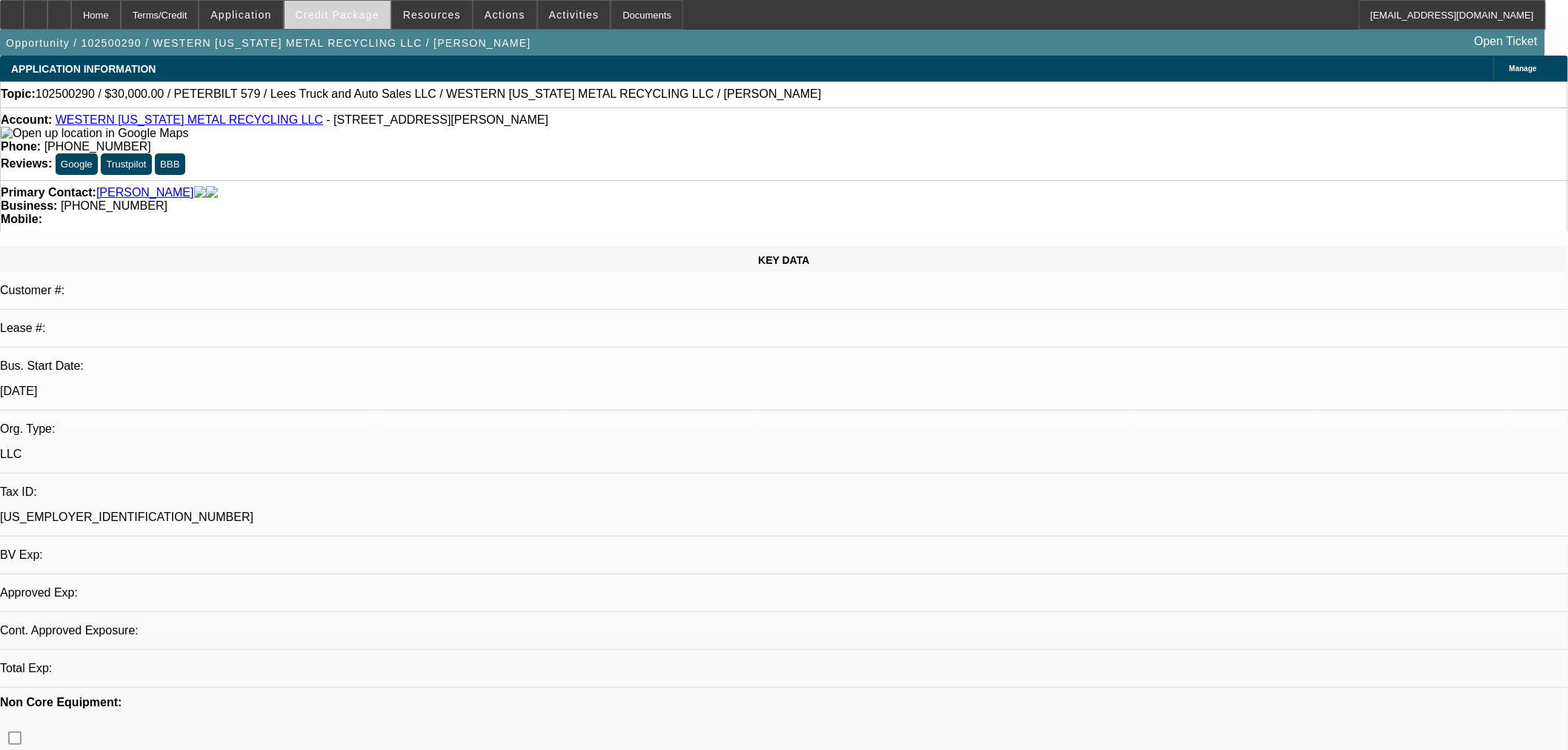
select select "0"
select select "2"
select select "0.1"
select select "4"
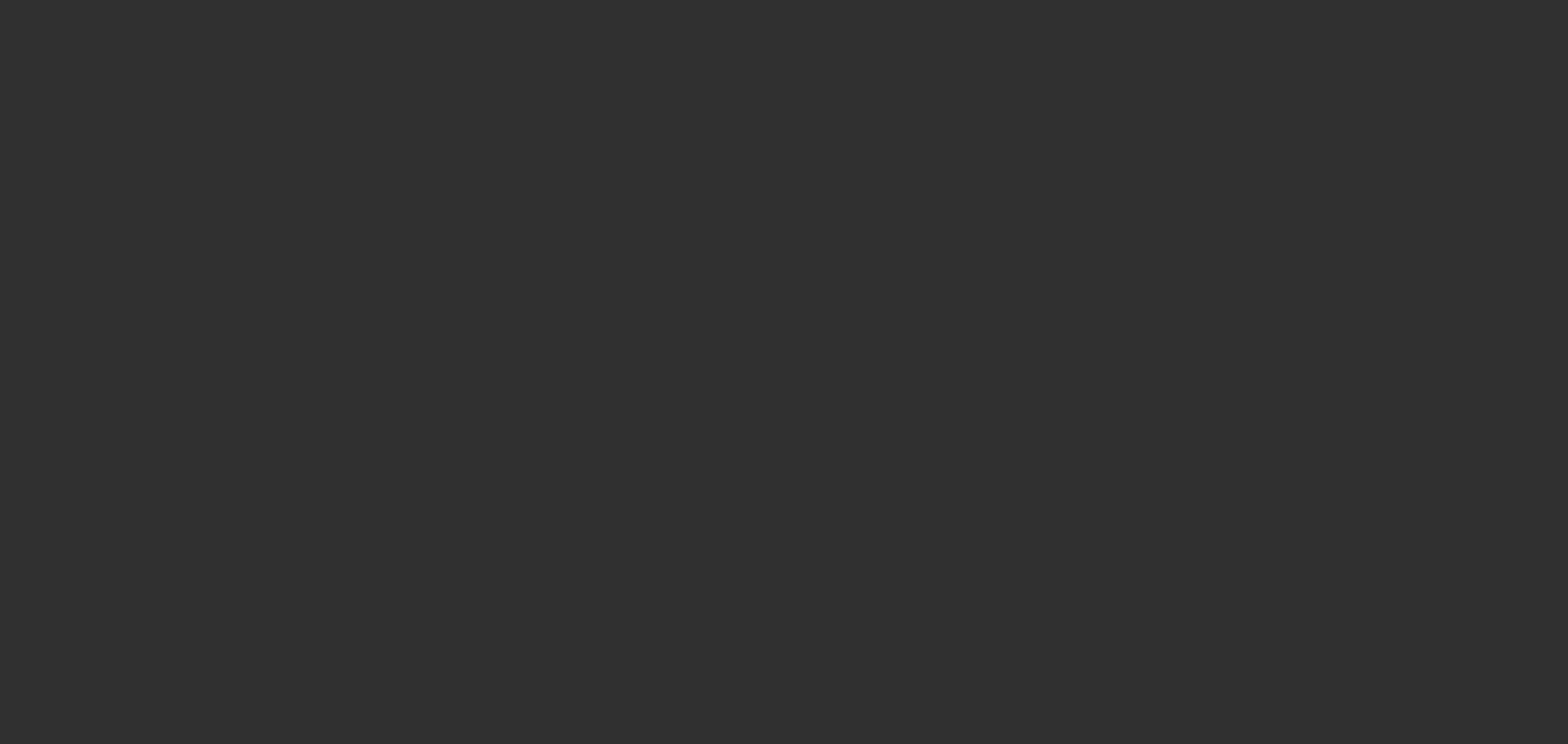
select select "0"
select select "2"
select select "0.1"
select select "1"
select select "2"
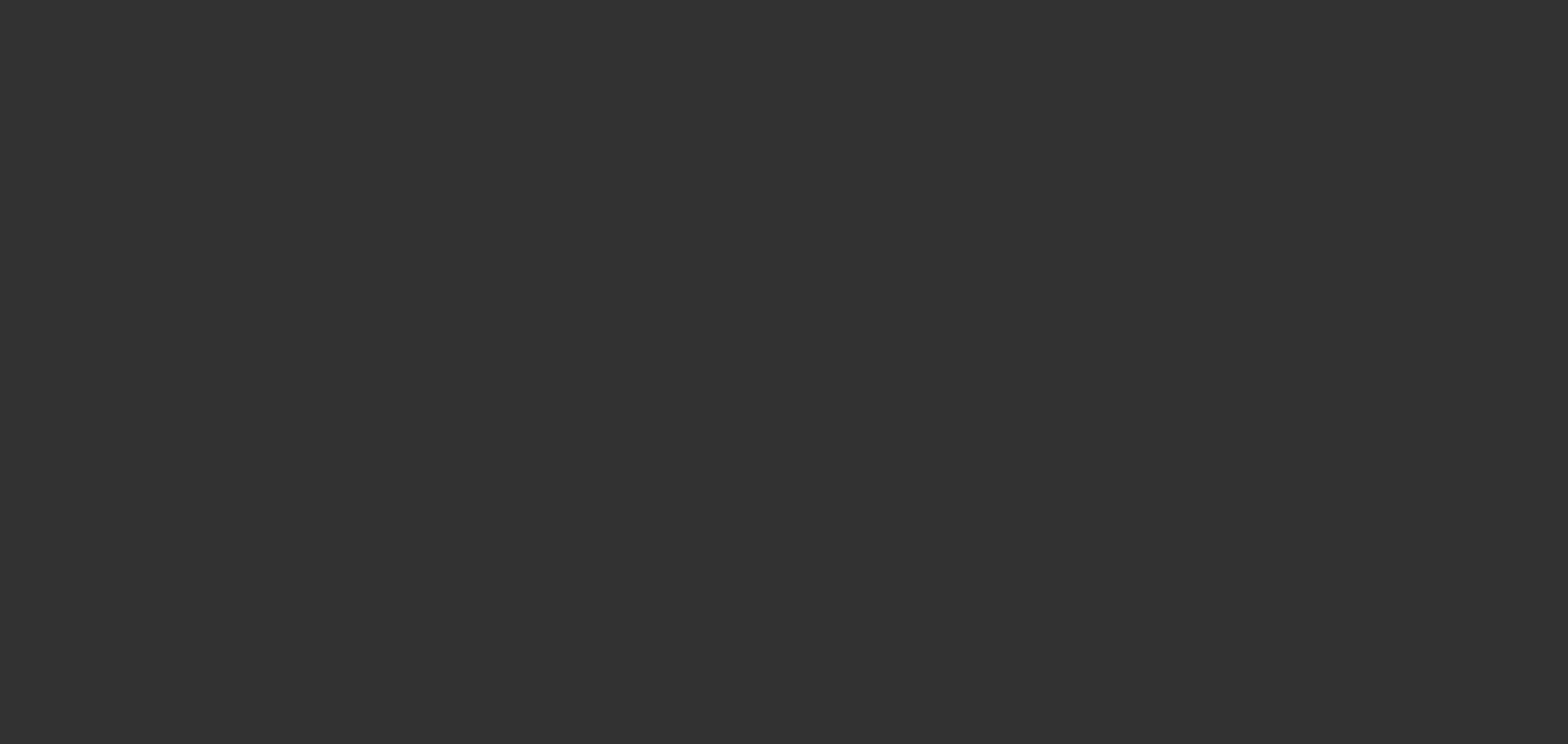
select select "4"
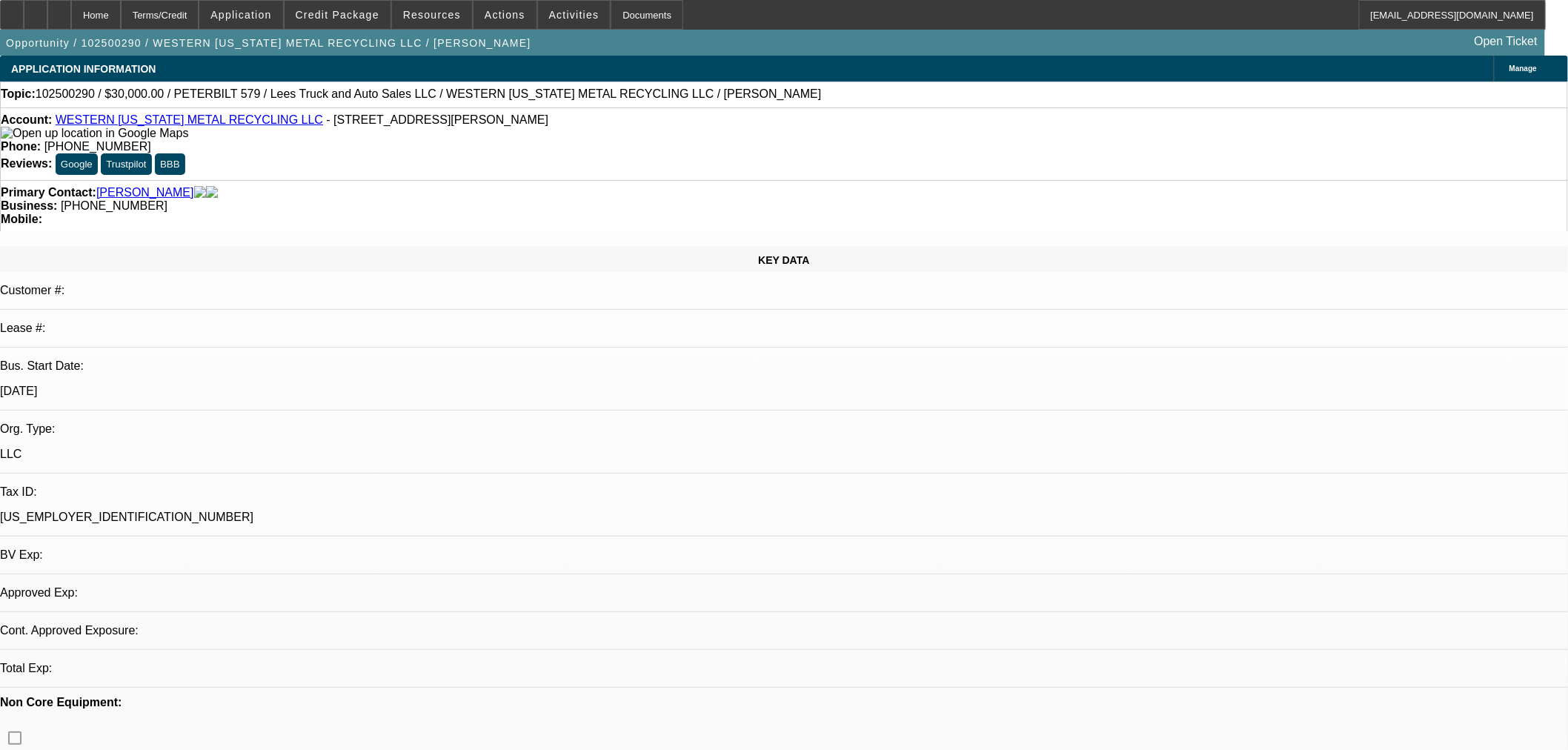
select select "0"
select select "2"
select select "0.1"
select select "4"
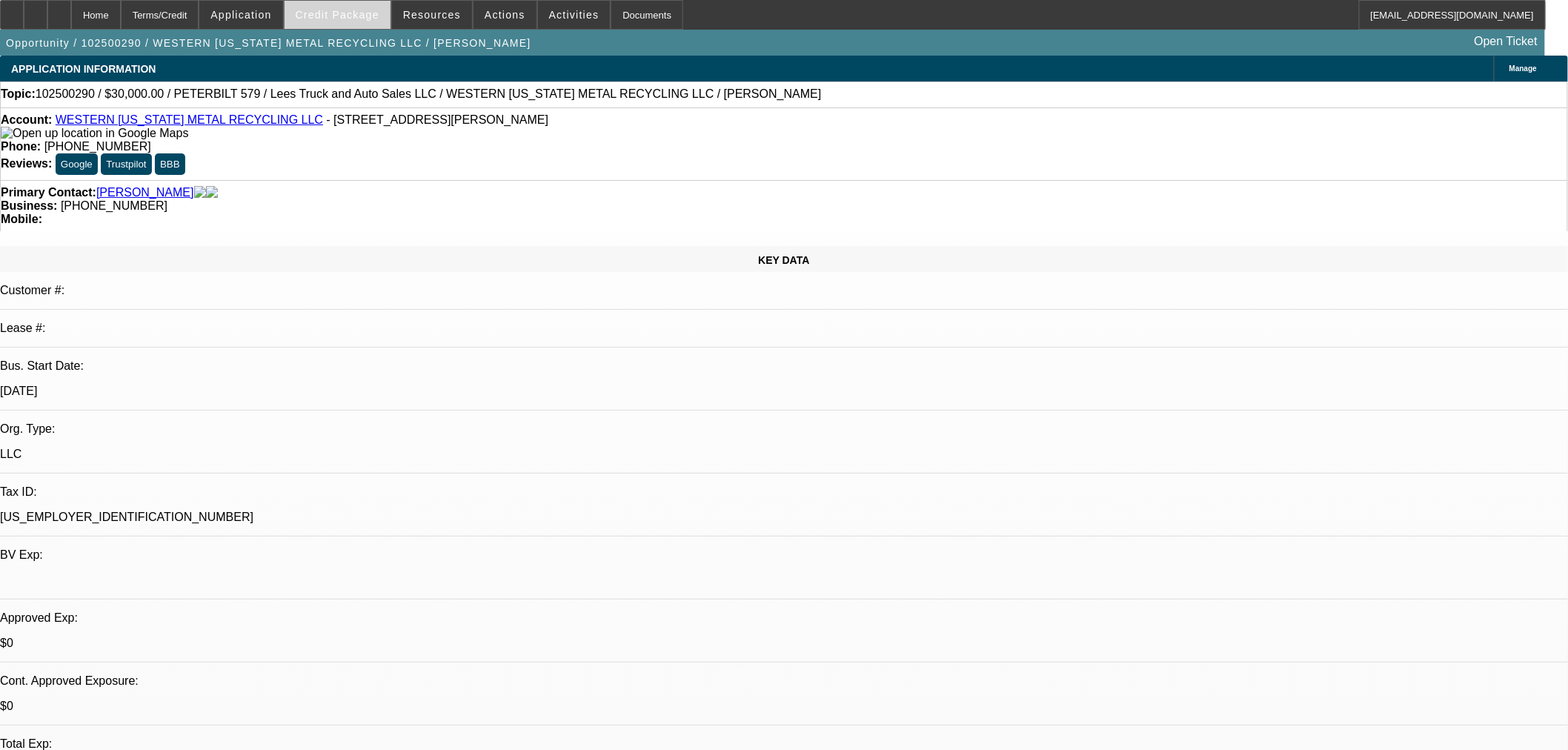
click at [369, 23] on span at bounding box center [337, 14] width 106 height 35
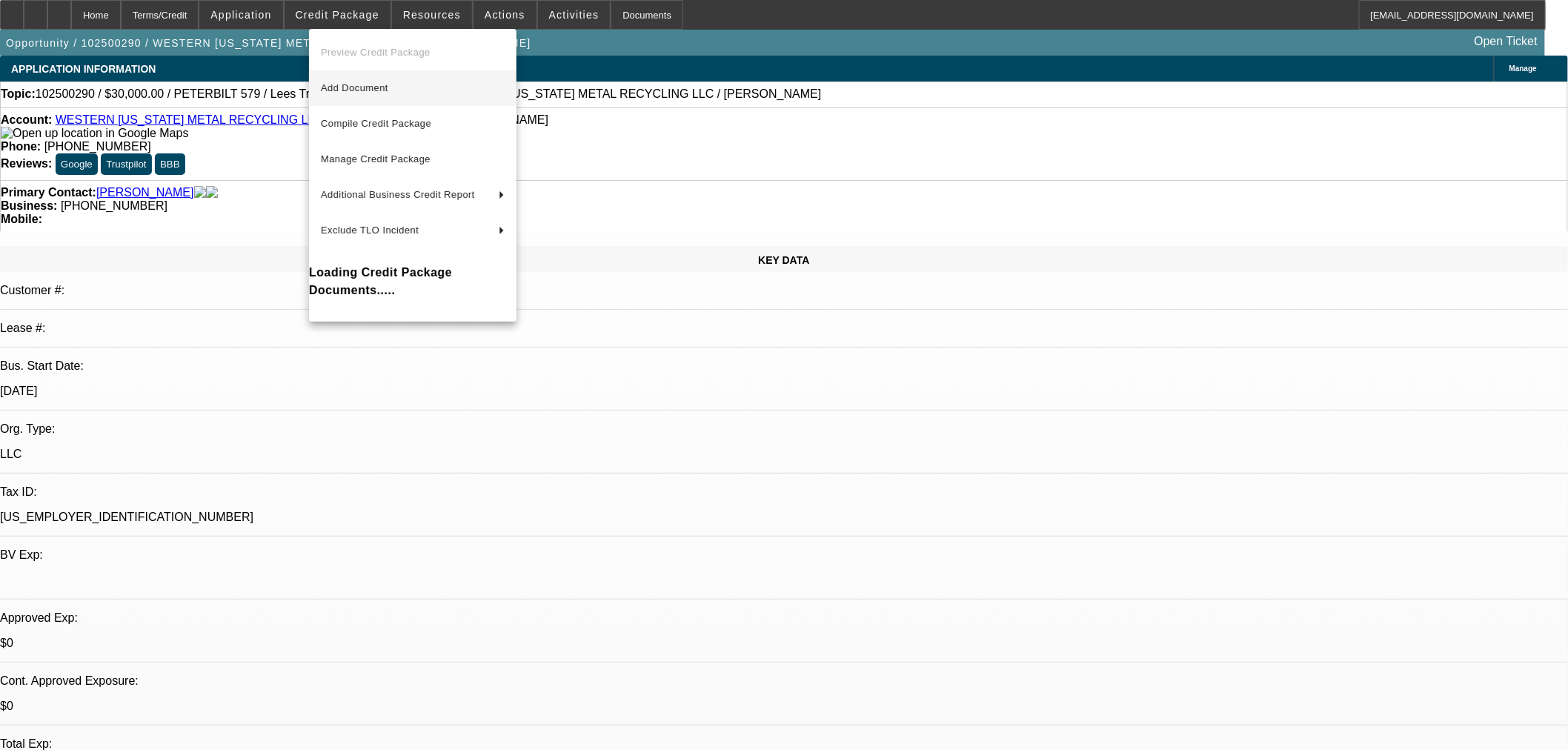
click at [381, 89] on span "Add Document" at bounding box center [354, 88] width 67 height 11
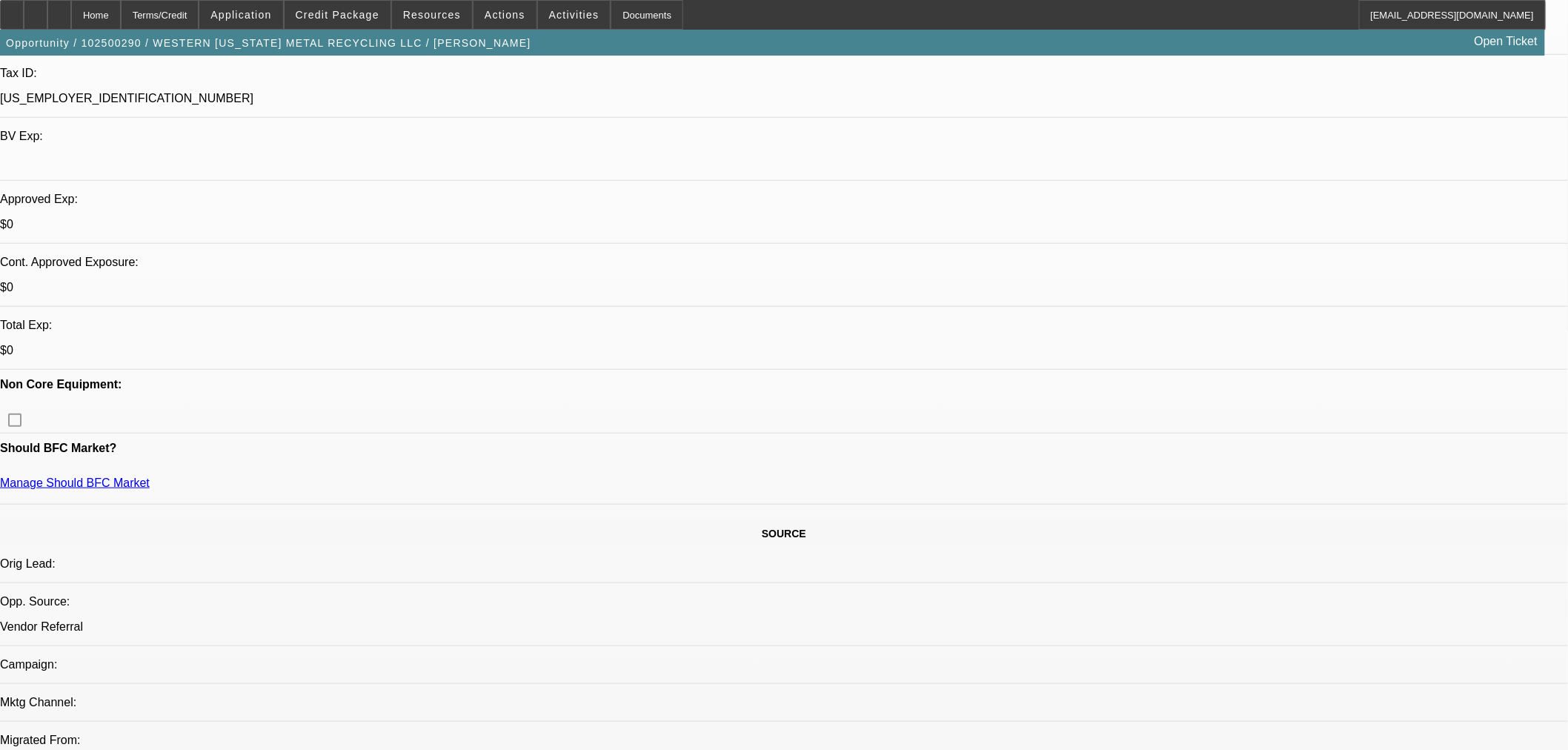
scroll to position [576, 0]
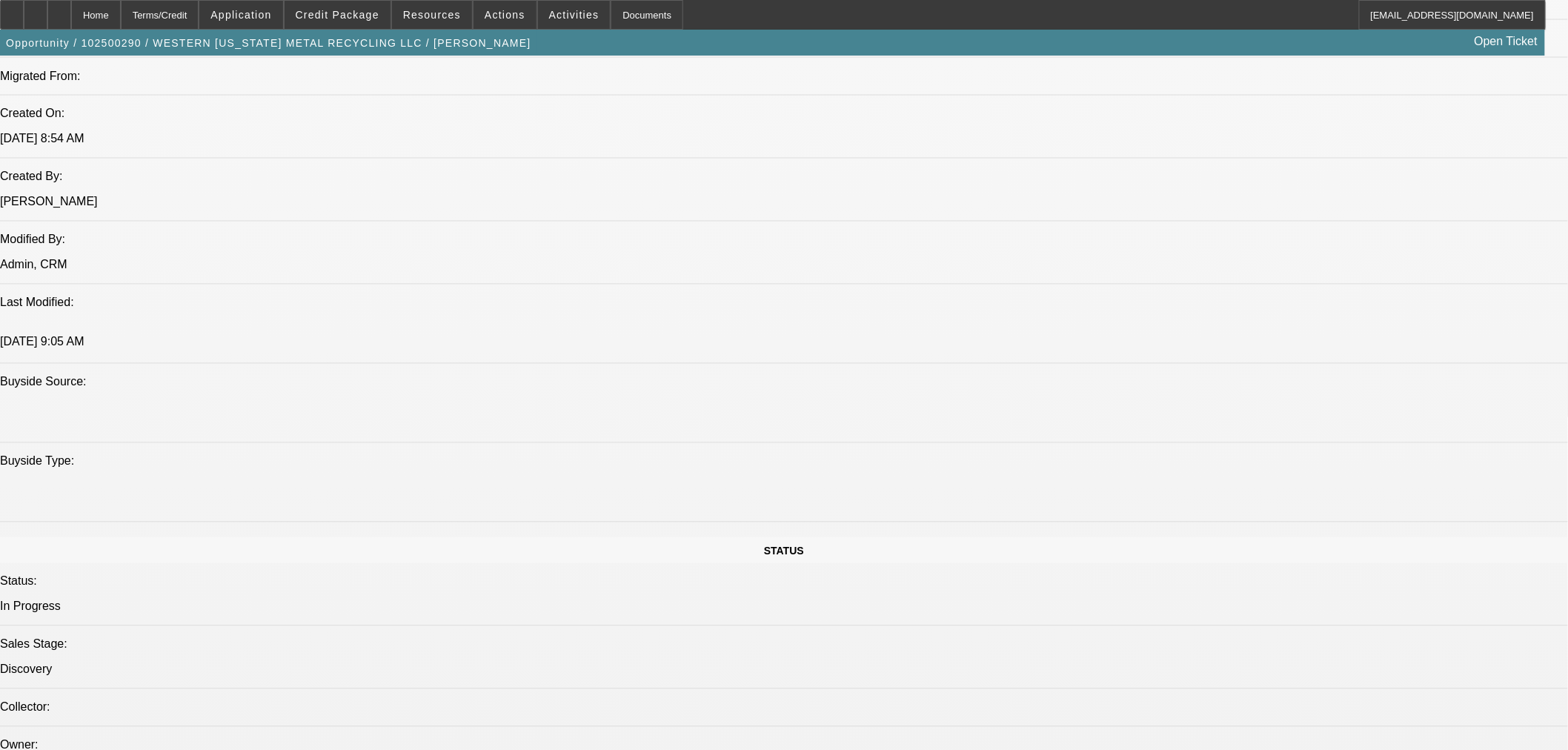
scroll to position [1565, 0]
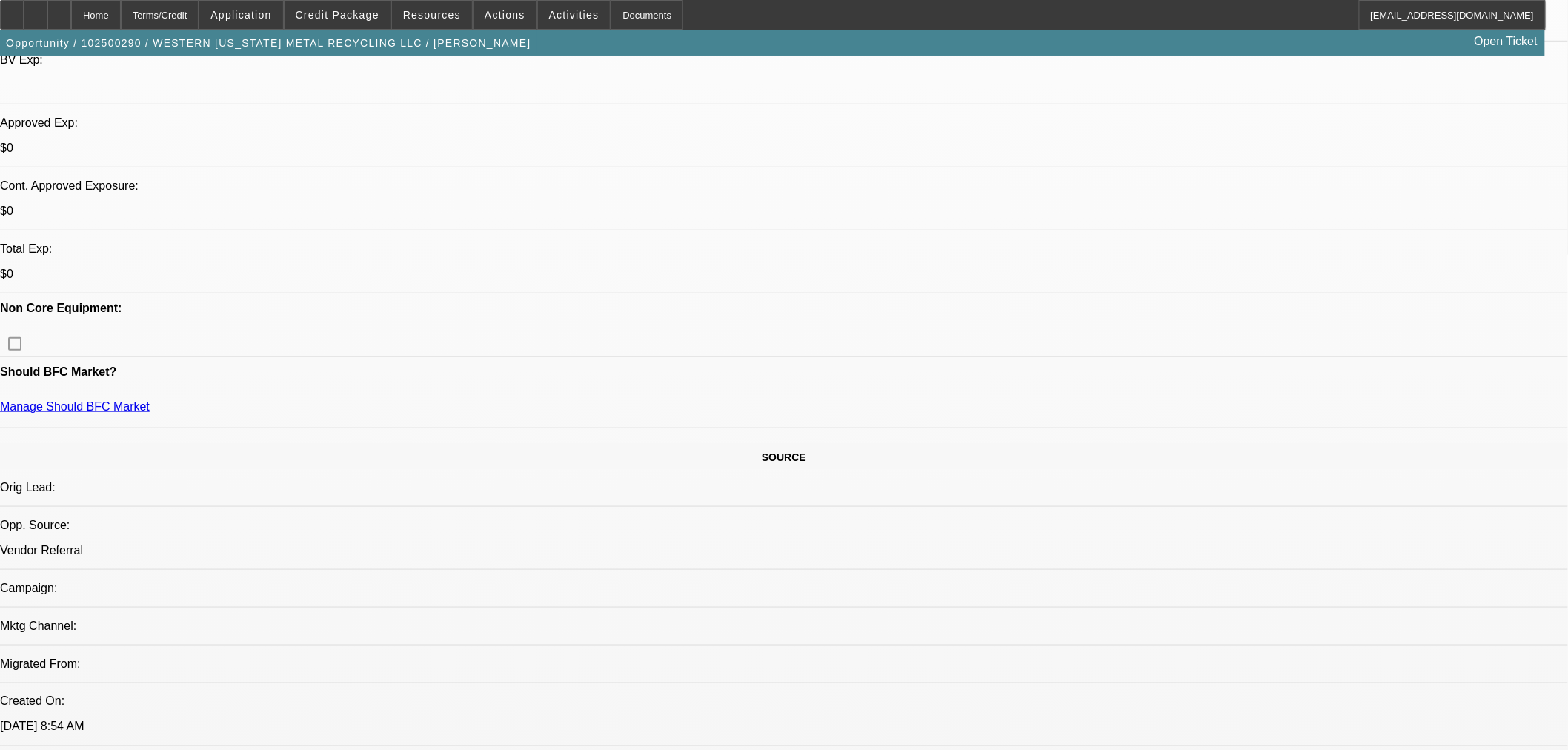
scroll to position [493, 0]
click at [345, 18] on span "Credit Package" at bounding box center [337, 14] width 84 height 11
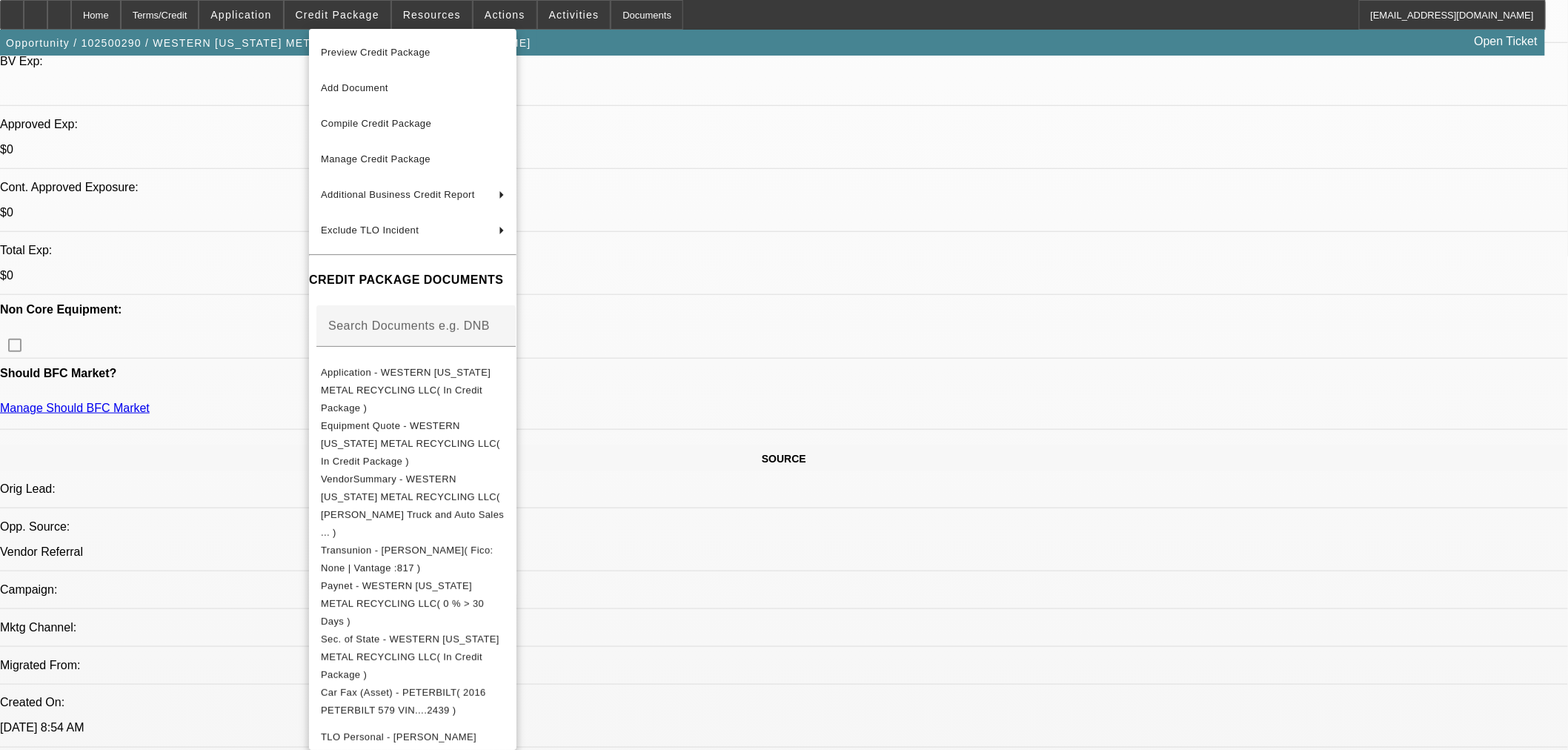
click at [1246, 372] on div at bounding box center [784, 375] width 1568 height 750
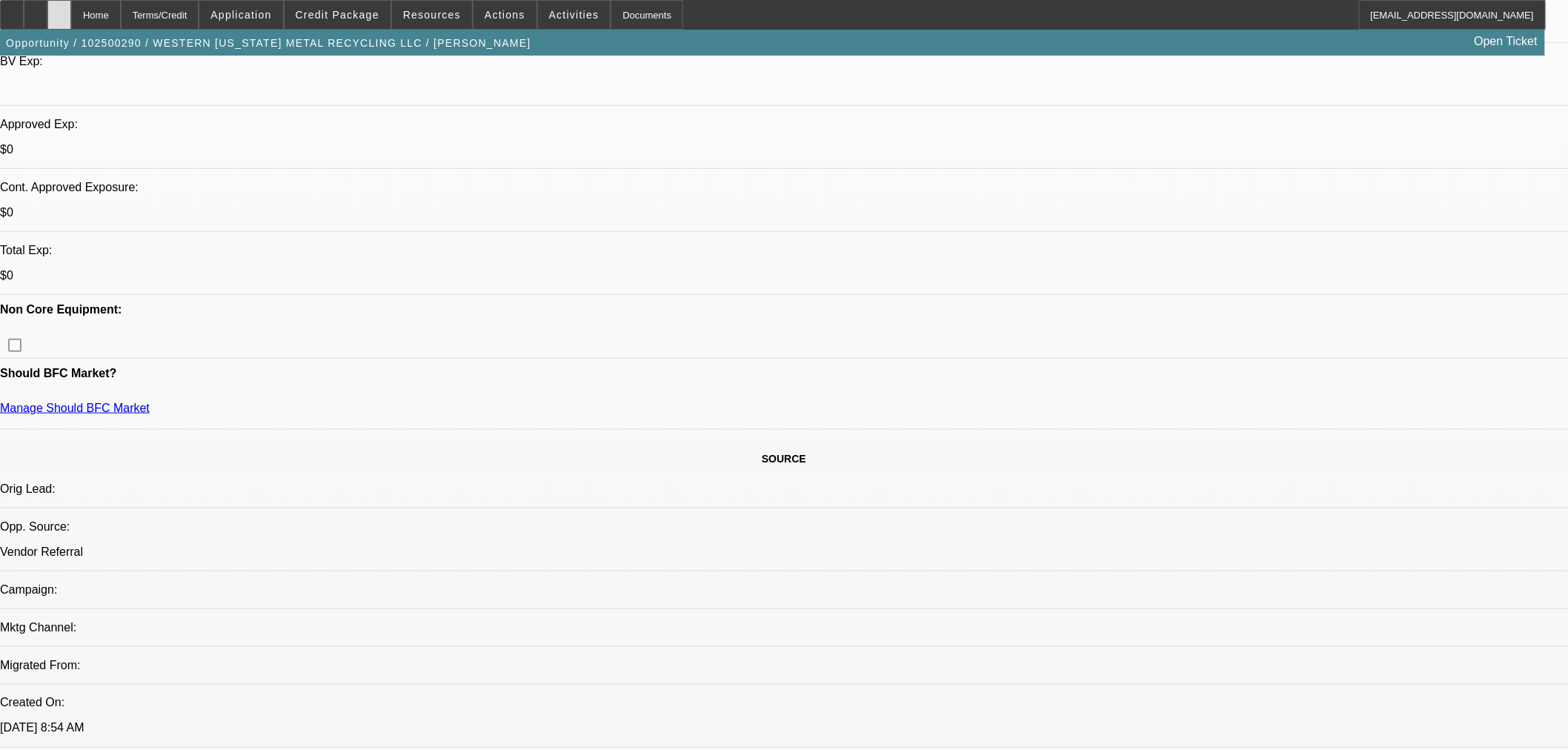
click at [59, 10] on icon at bounding box center [59, 10] width 0 height 0
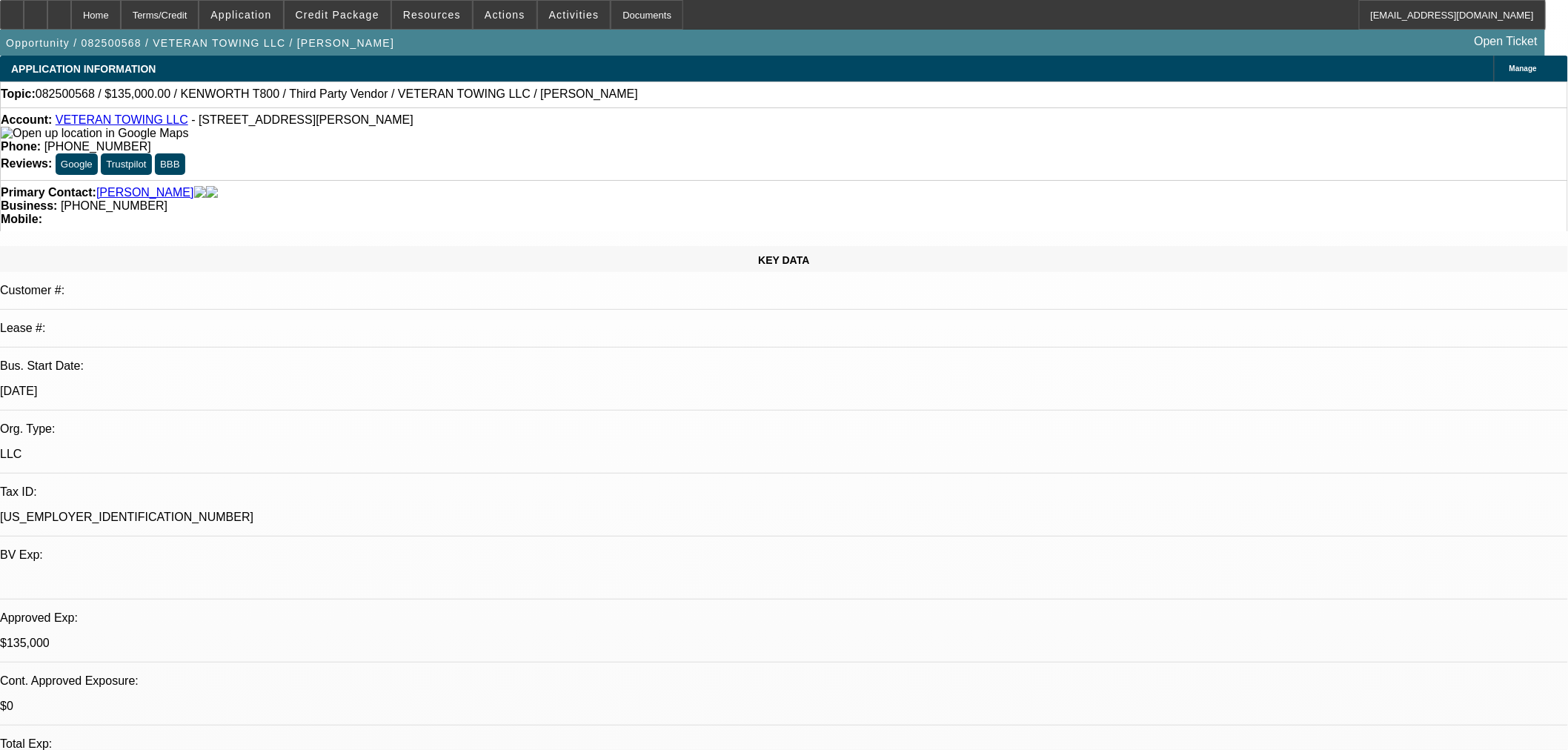
select select "0"
select select "6"
select select "0"
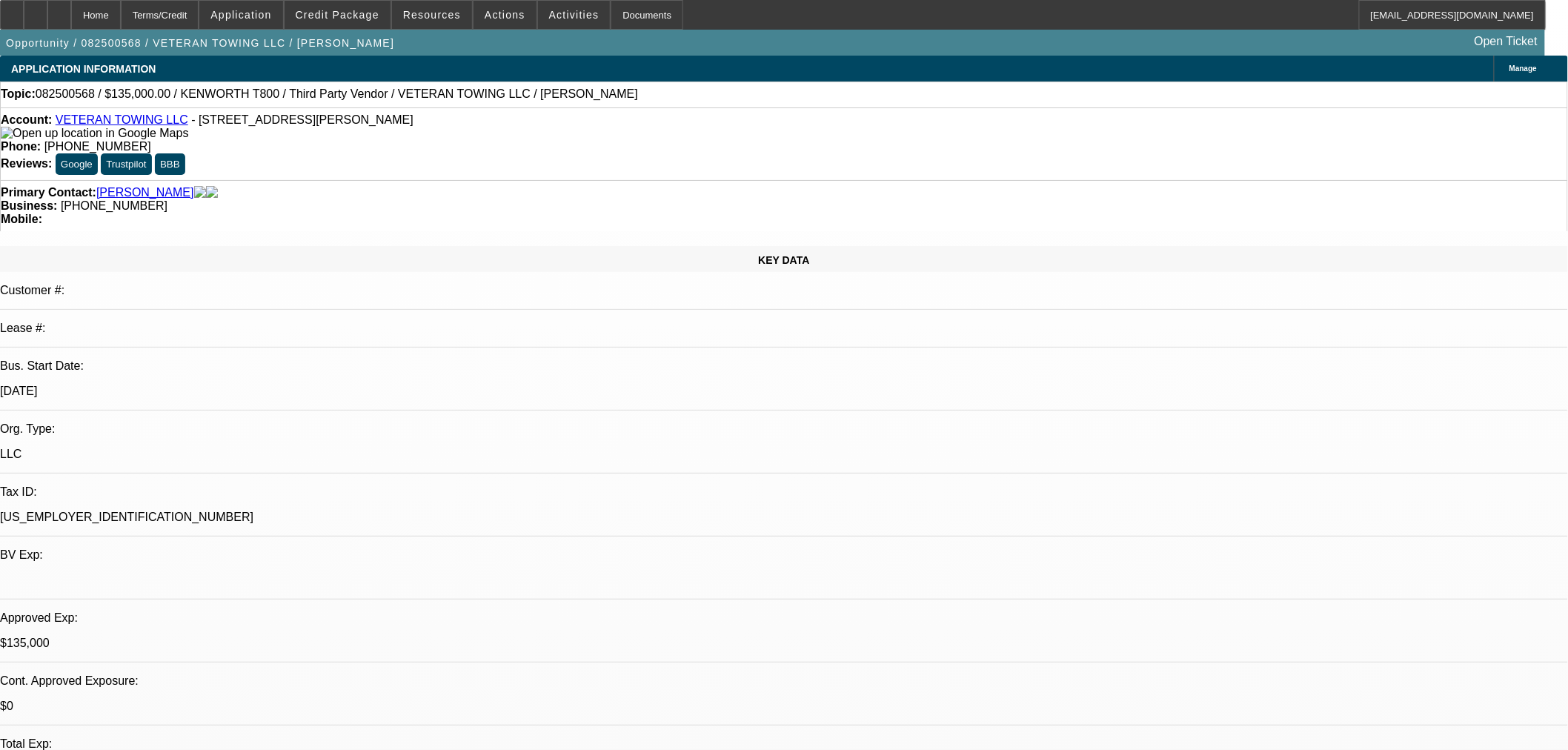
select select "0"
select select "6"
select select "0"
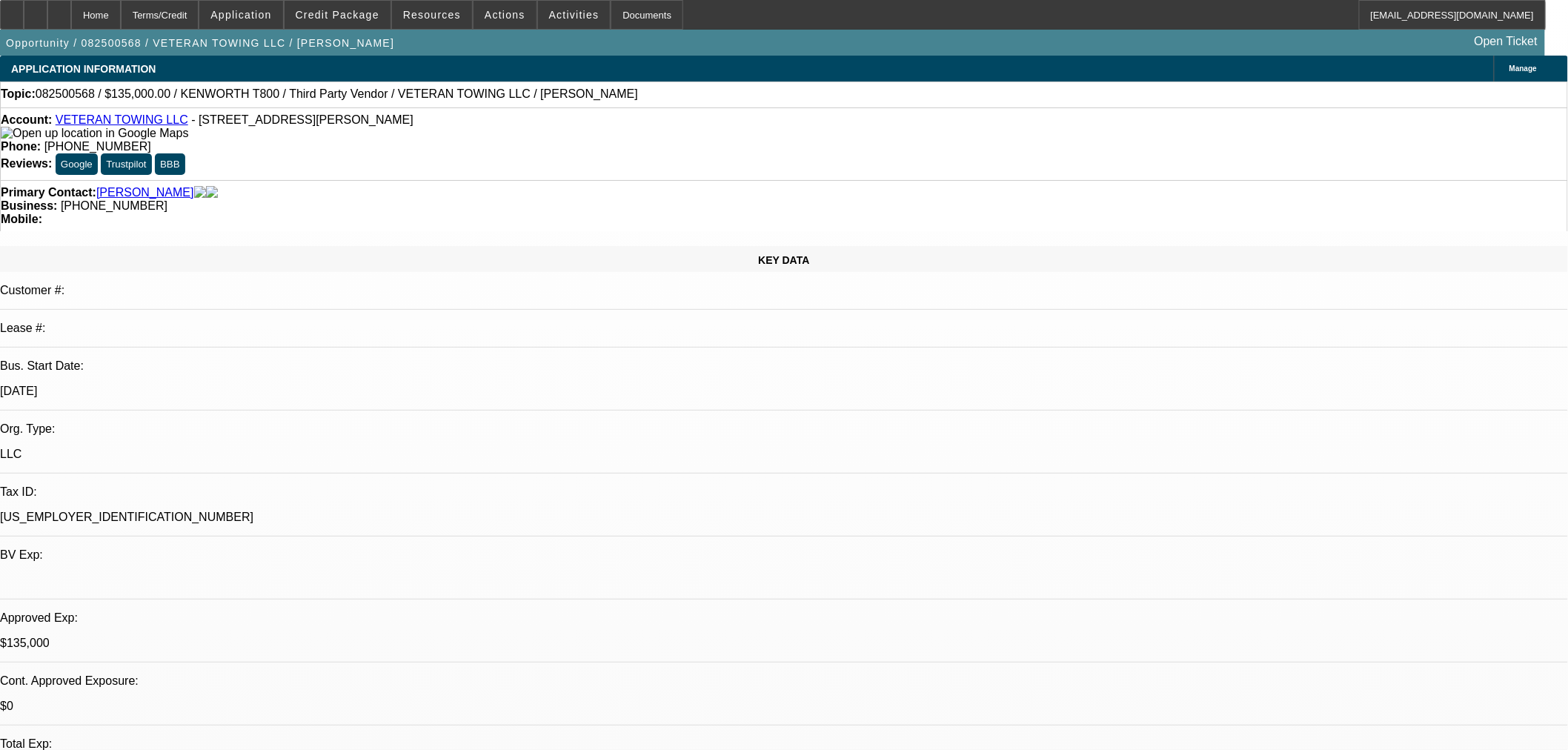
select select "0"
select select "6"
select select "0"
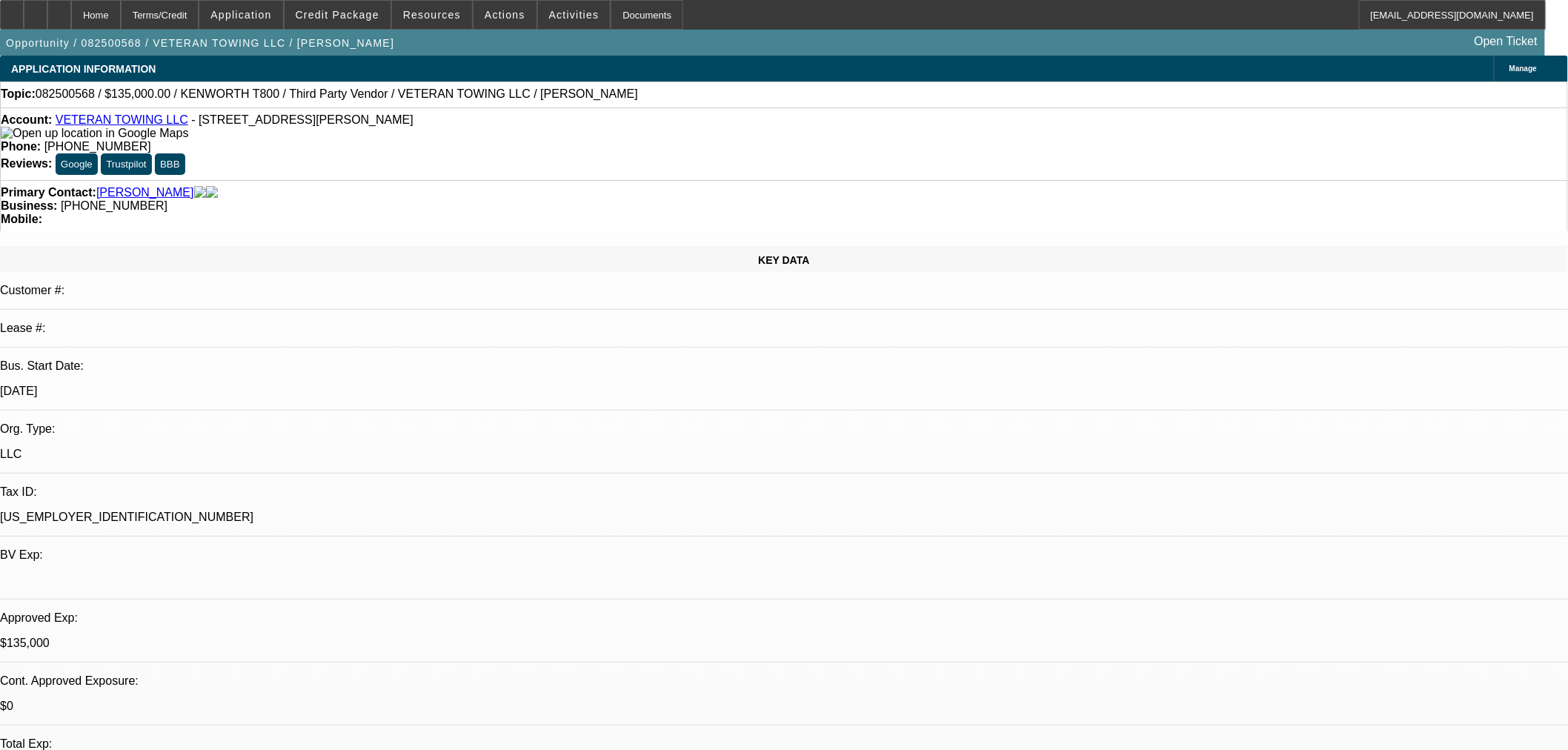
select select "6"
click at [327, 5] on span at bounding box center [337, 14] width 106 height 35
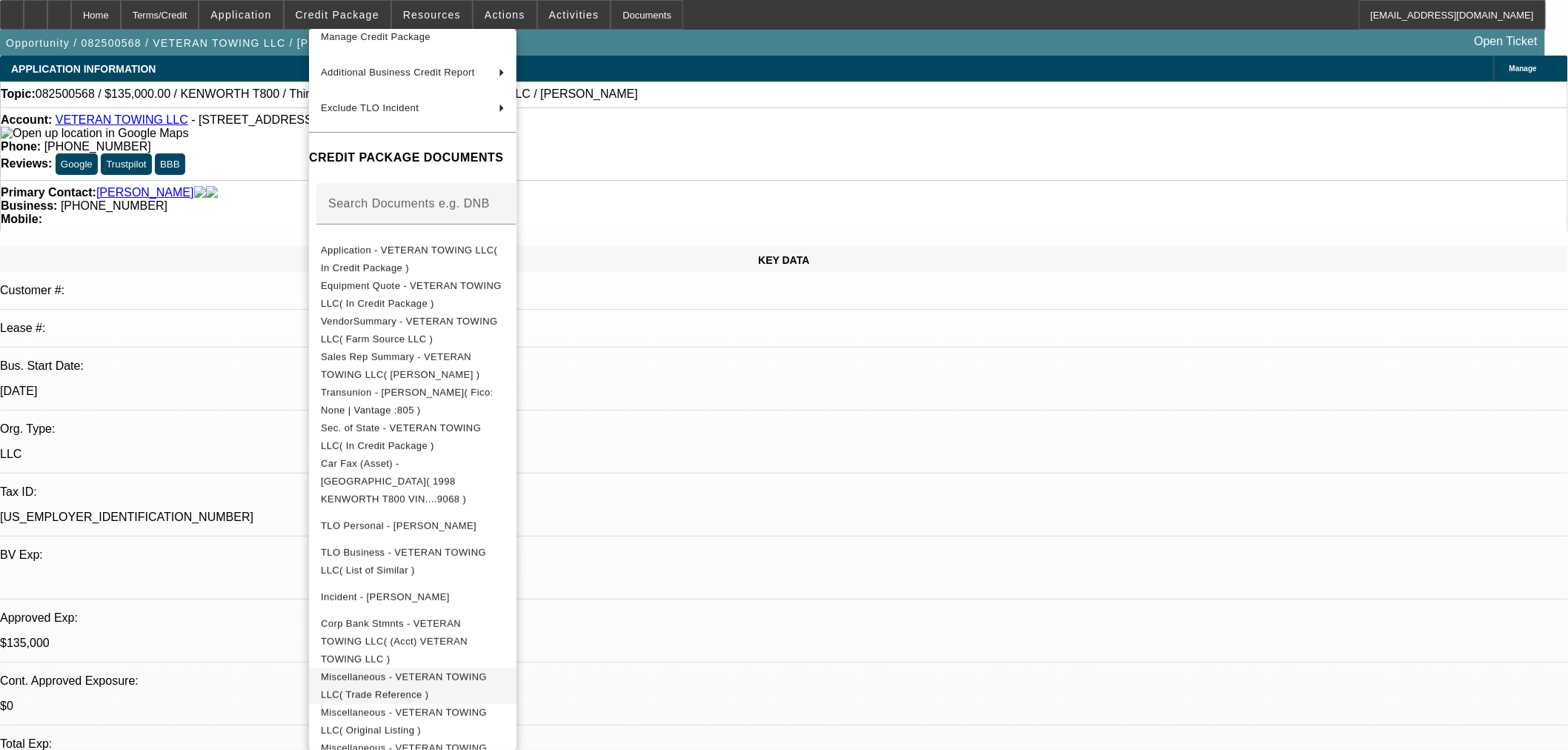
scroll to position [162, 0]
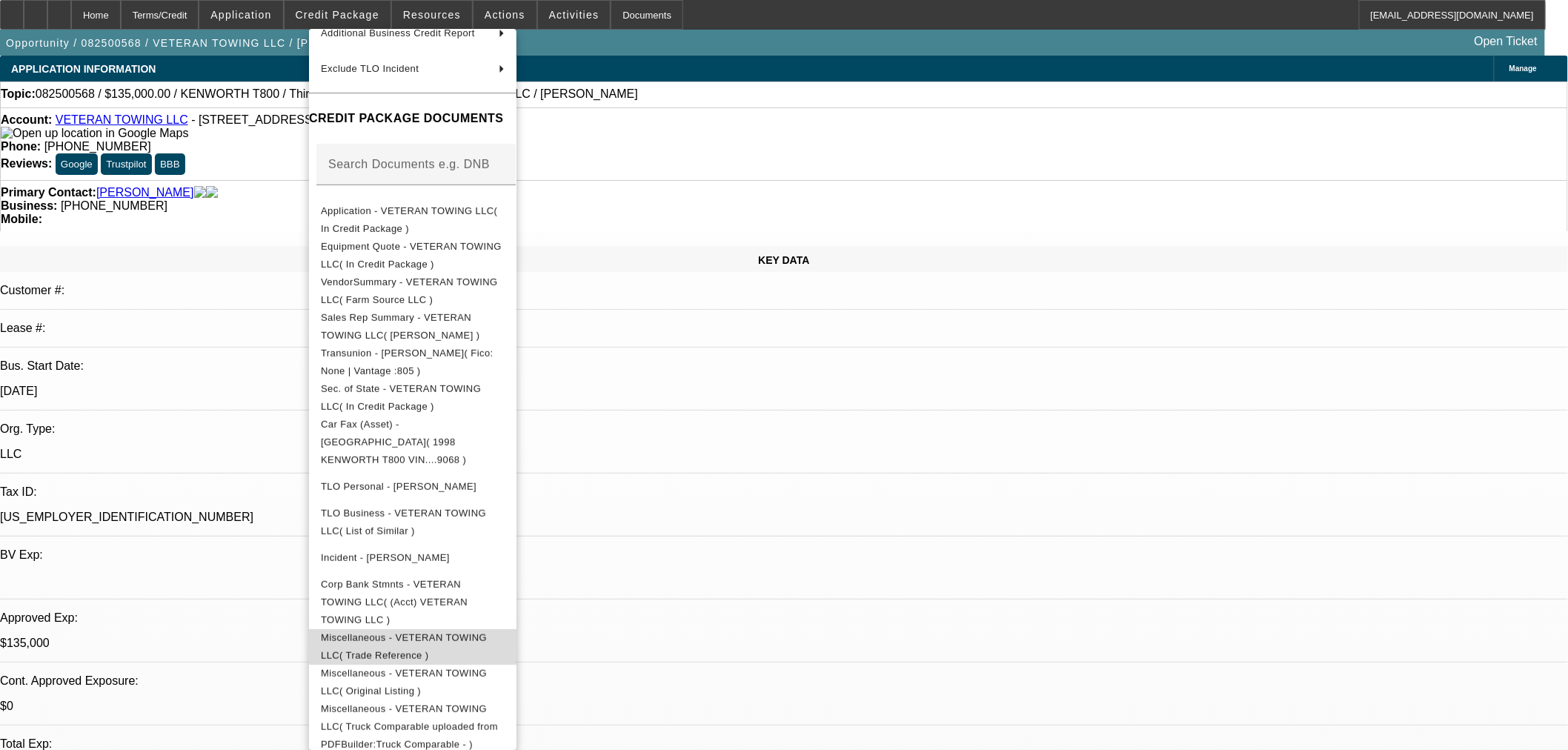
click at [505, 628] on span "Miscellaneous - VETERAN TOWING LLC( Trade Reference )" at bounding box center [412, 645] width 183 height 35
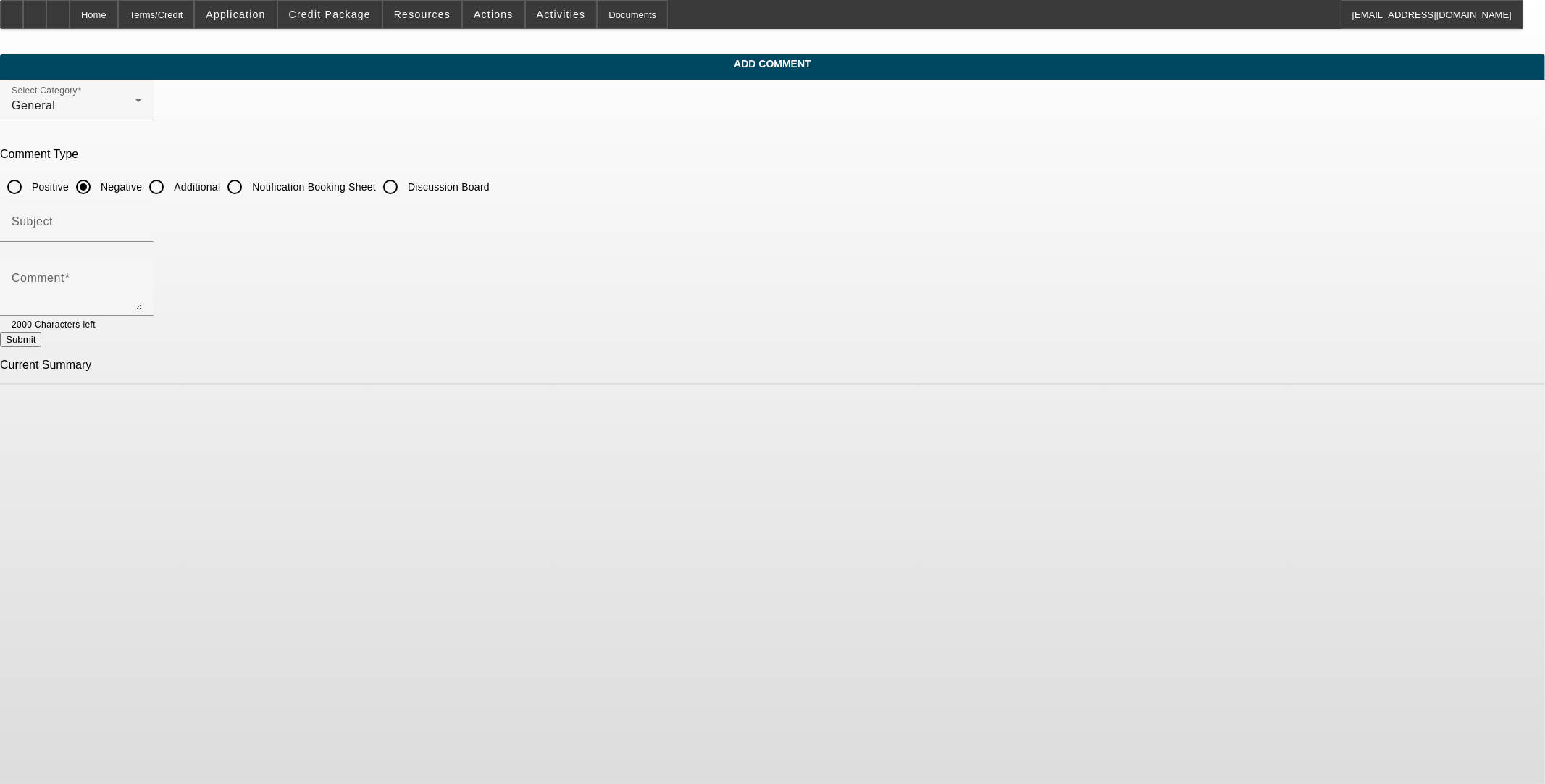
click at [171, 179] on input "Additional" at bounding box center [156, 187] width 29 height 29
radio input "true"
click at [142, 283] on textarea "Comment" at bounding box center [76, 292] width 130 height 34
click at [142, 264] on div "Comment Western Oklahoma Metal Recycling LLC is currently" at bounding box center [76, 287] width 130 height 58
click at [142, 285] on textarea "Western Oklahoma Metal Recycling LLC is currently" at bounding box center [76, 292] width 130 height 34
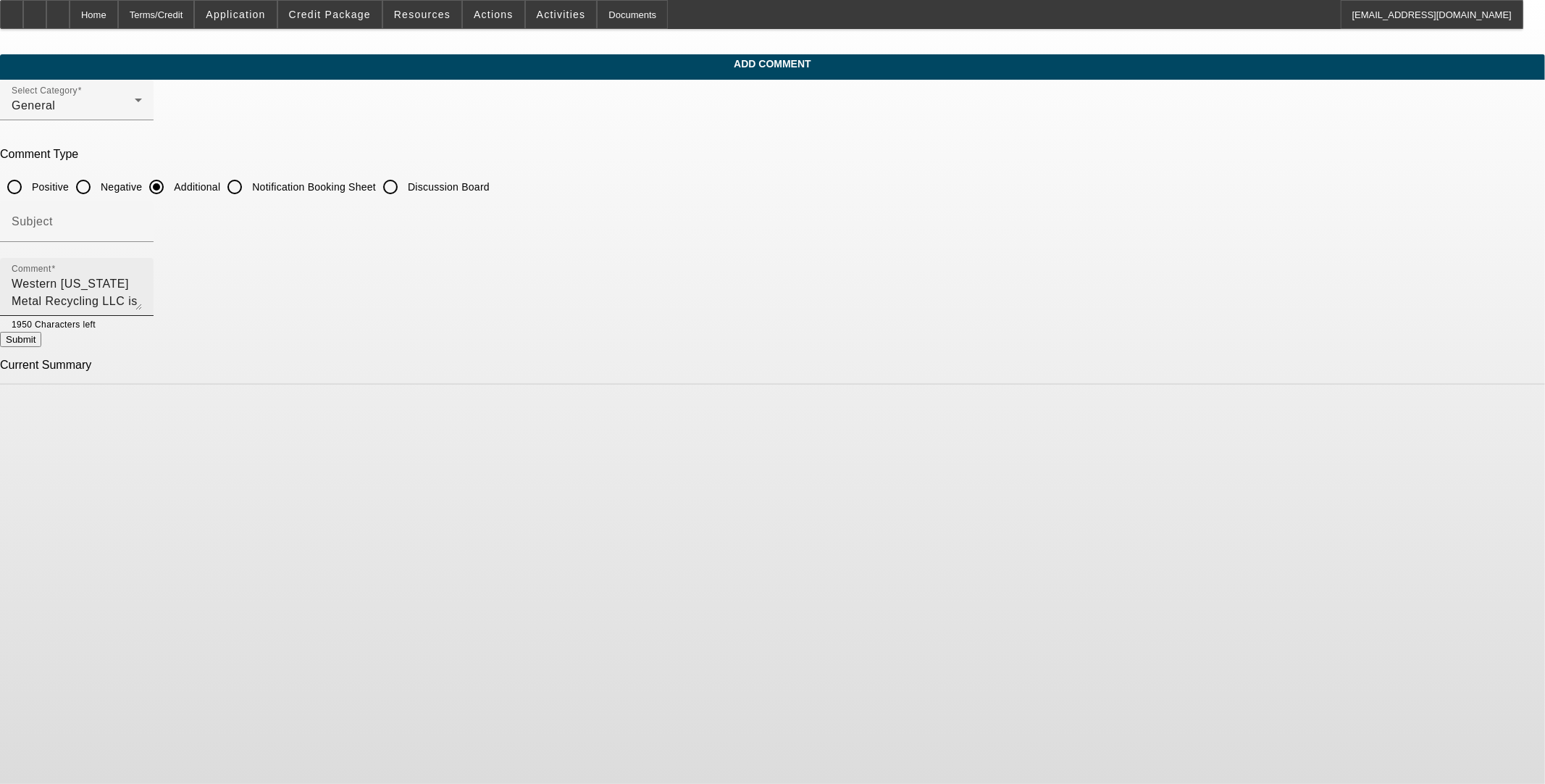
click at [142, 277] on textarea "Western Oklahoma Metal Recycling LLC is currently" at bounding box center [76, 292] width 130 height 34
click at [142, 278] on textarea "Western Oklahoma Metal Recycling LLC is currently purchasing this class 8 dayca…" at bounding box center [76, 292] width 130 height 34
drag, startPoint x: 979, startPoint y: 274, endPoint x: 974, endPoint y: 268, distance: 7.8
click at [142, 275] on textarea "Western Oklahoma Metal Recycling LLC is currently purchasing this class 8 dayca…" at bounding box center [76, 292] width 130 height 34
click at [142, 293] on textarea "Western Oklahoma Metal Recycling LLC is currently purchasing this class 8 dayca…" at bounding box center [76, 292] width 130 height 34
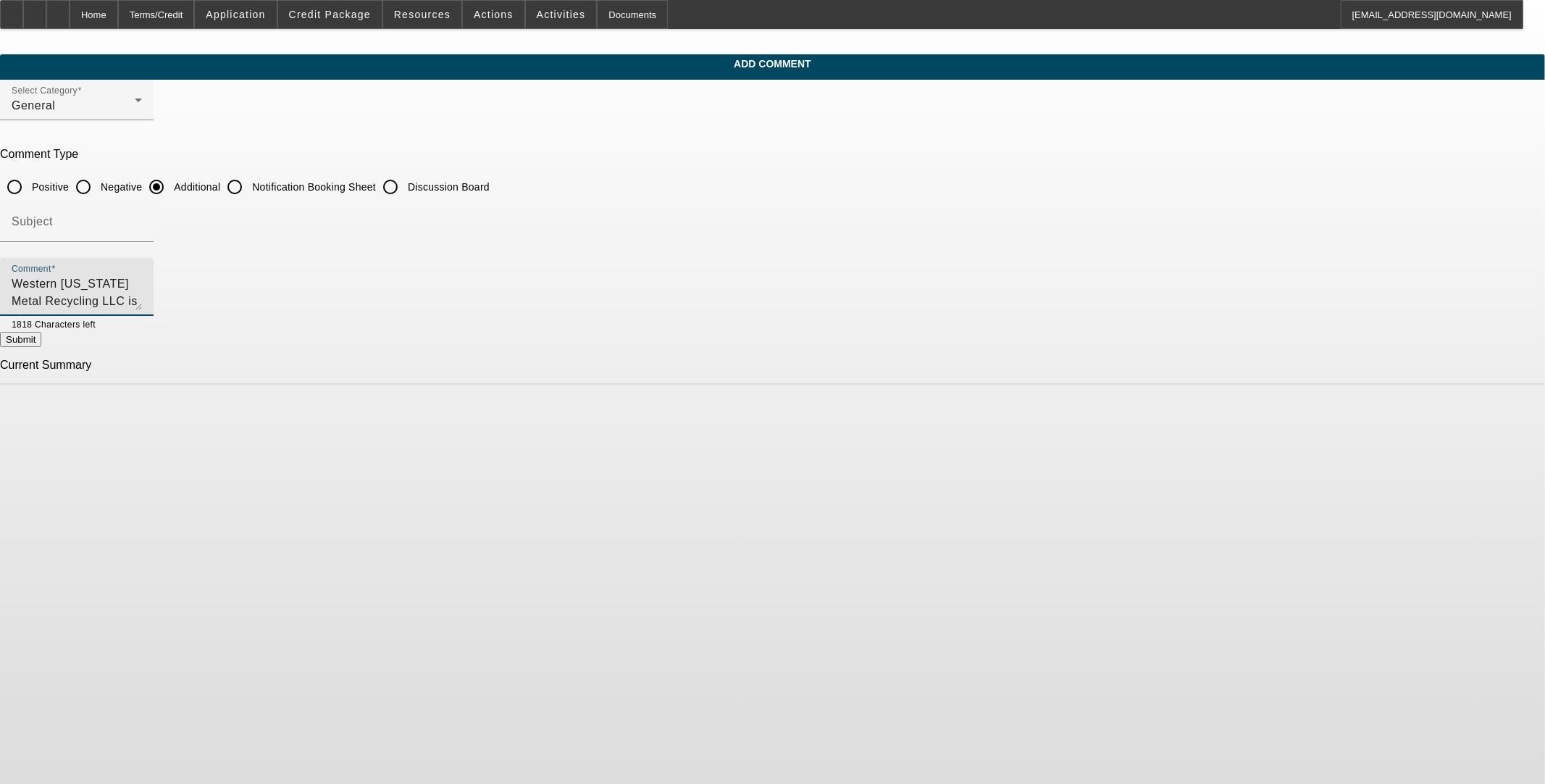
click at [142, 294] on textarea "Western Oklahoma Metal Recycling LLC is currently purchasing this class 8 dayca…" at bounding box center [76, 292] width 130 height 34
click at [142, 297] on textarea "Western Oklahoma Metal Recycling LLC is currently purchasing this class 8 dayca…" at bounding box center [76, 292] width 130 height 34
click at [142, 295] on textarea "Western Oklahoma Metal Recycling LLC is currently purchasing this class 8 dayca…" at bounding box center [76, 292] width 130 height 34
drag, startPoint x: 948, startPoint y: 293, endPoint x: 966, endPoint y: 311, distance: 25.5
click at [142, 300] on textarea "Western Oklahoma Metal Recycling LLC is currently purchasing this class 8 dayca…" at bounding box center [76, 292] width 130 height 34
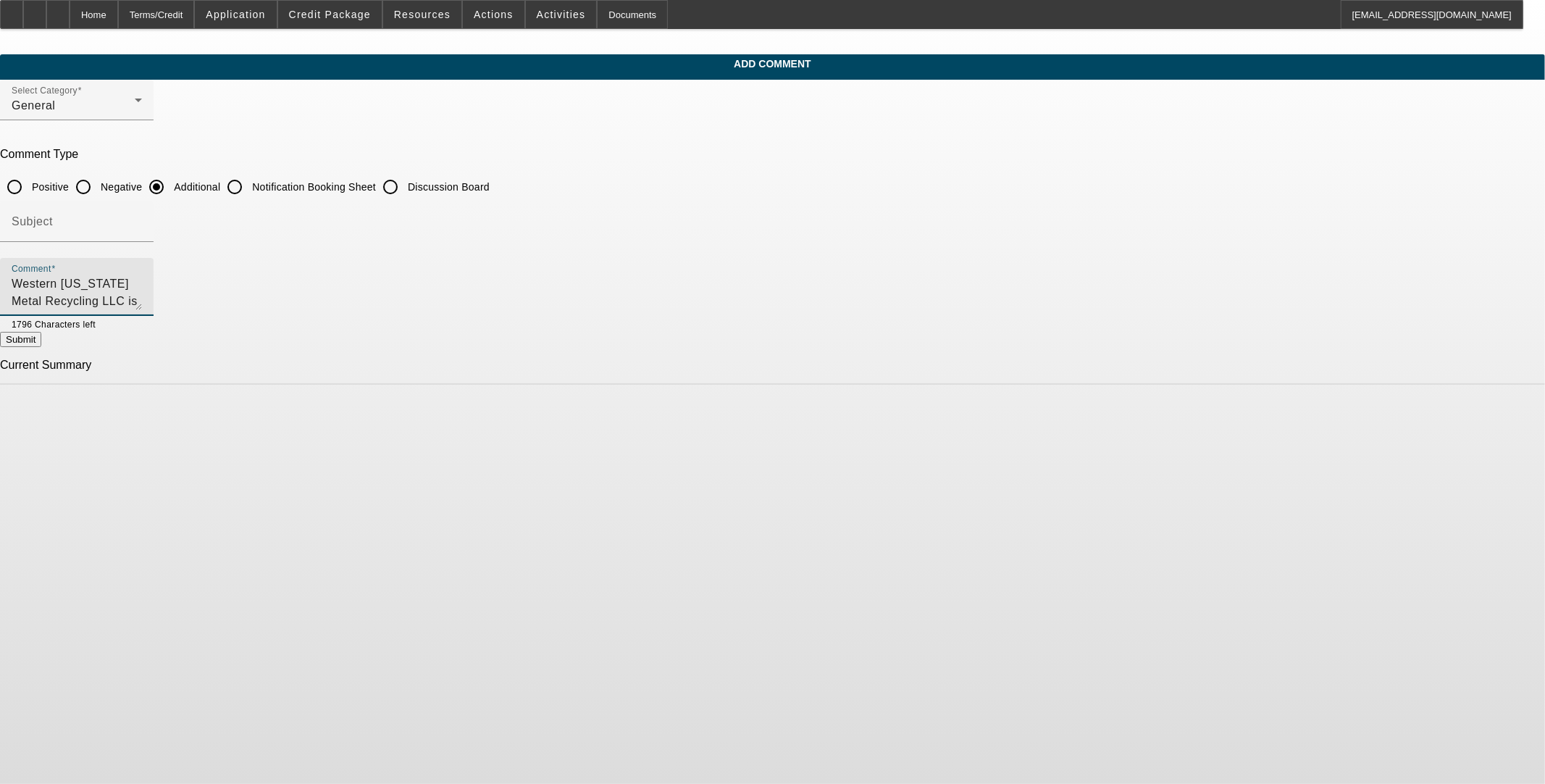
click at [142, 277] on textarea "Western Oklahoma Metal Recycling LLC is currently purchasing this class 8 dayca…" at bounding box center [76, 292] width 130 height 34
type textarea "Western [US_STATE] Metal Recycling LLC is currently purchasing this class 8 day…"
click at [41, 332] on button "Submit" at bounding box center [20, 339] width 41 height 15
radio input "true"
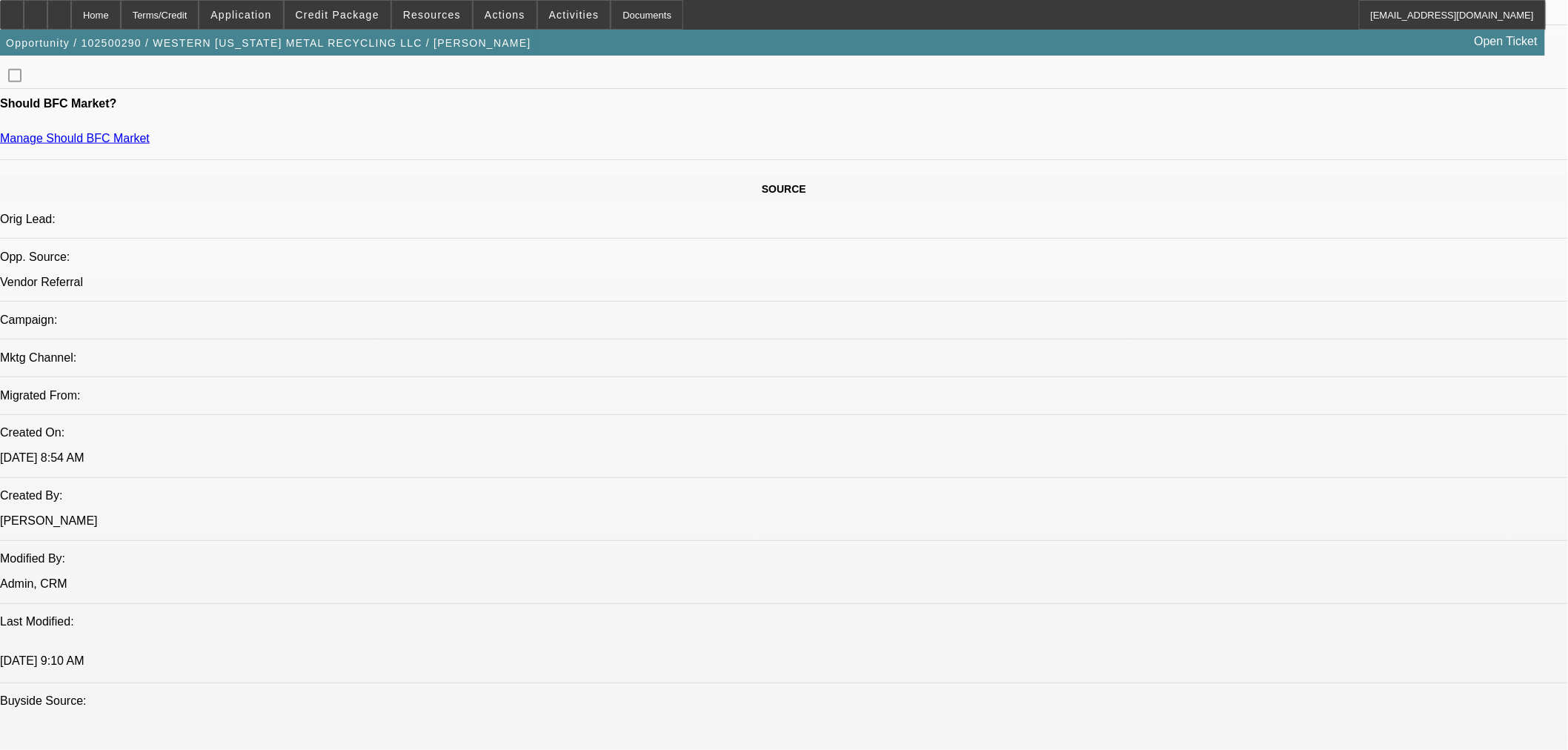
select select "0"
select select "2"
select select "0.1"
select select "4"
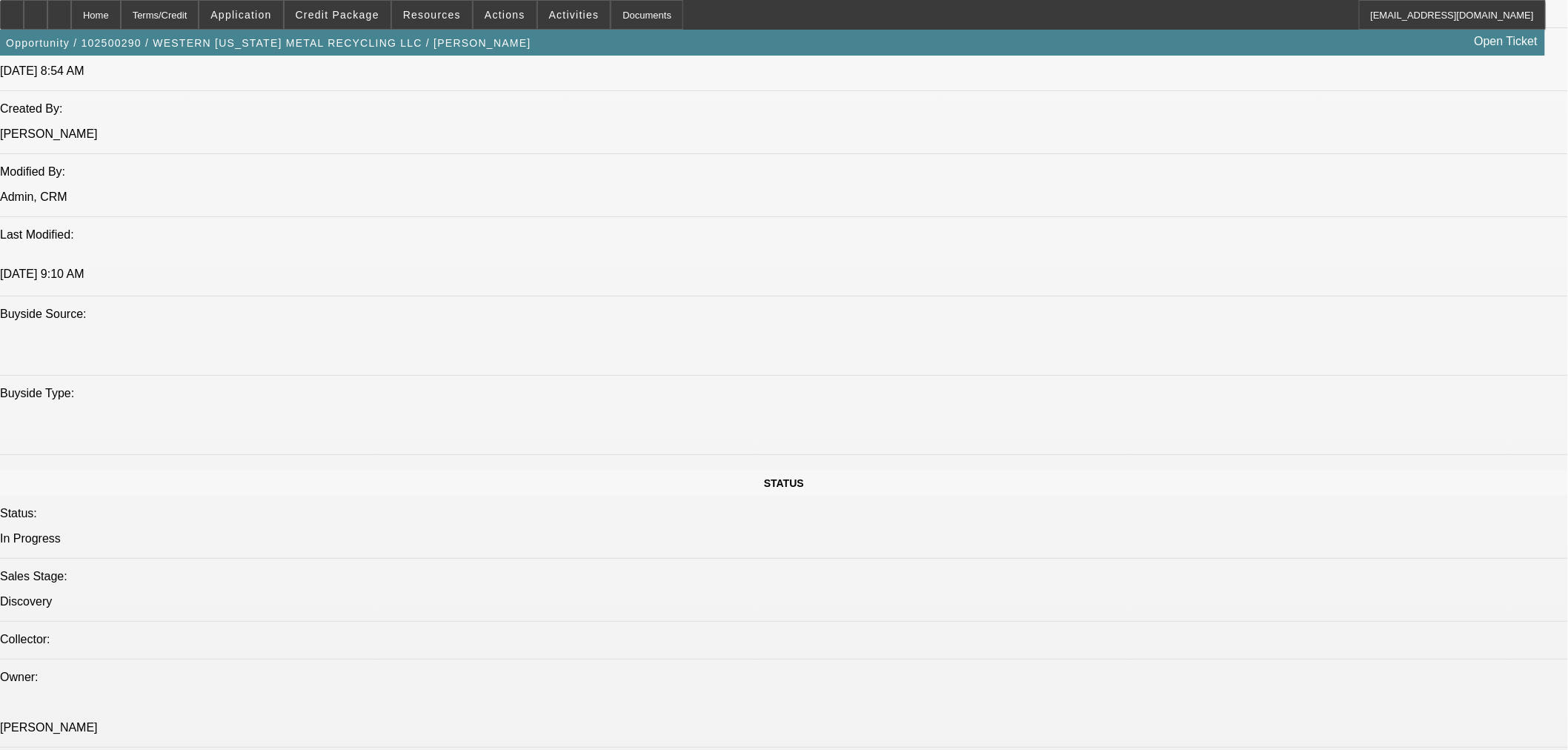
scroll to position [1809, 0]
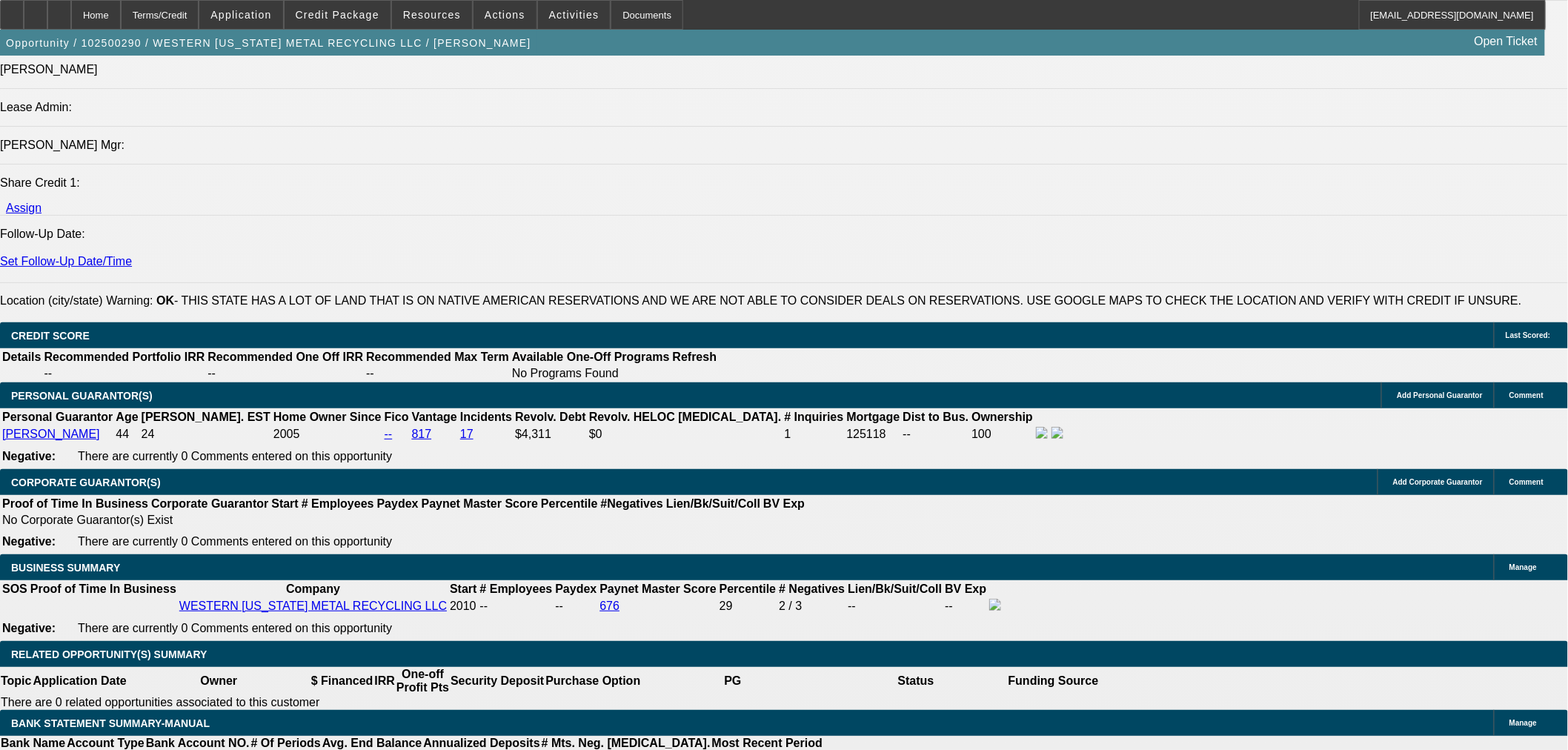
type input "$0.00"
drag, startPoint x: 116, startPoint y: 485, endPoint x: 186, endPoint y: 520, distance: 78.3
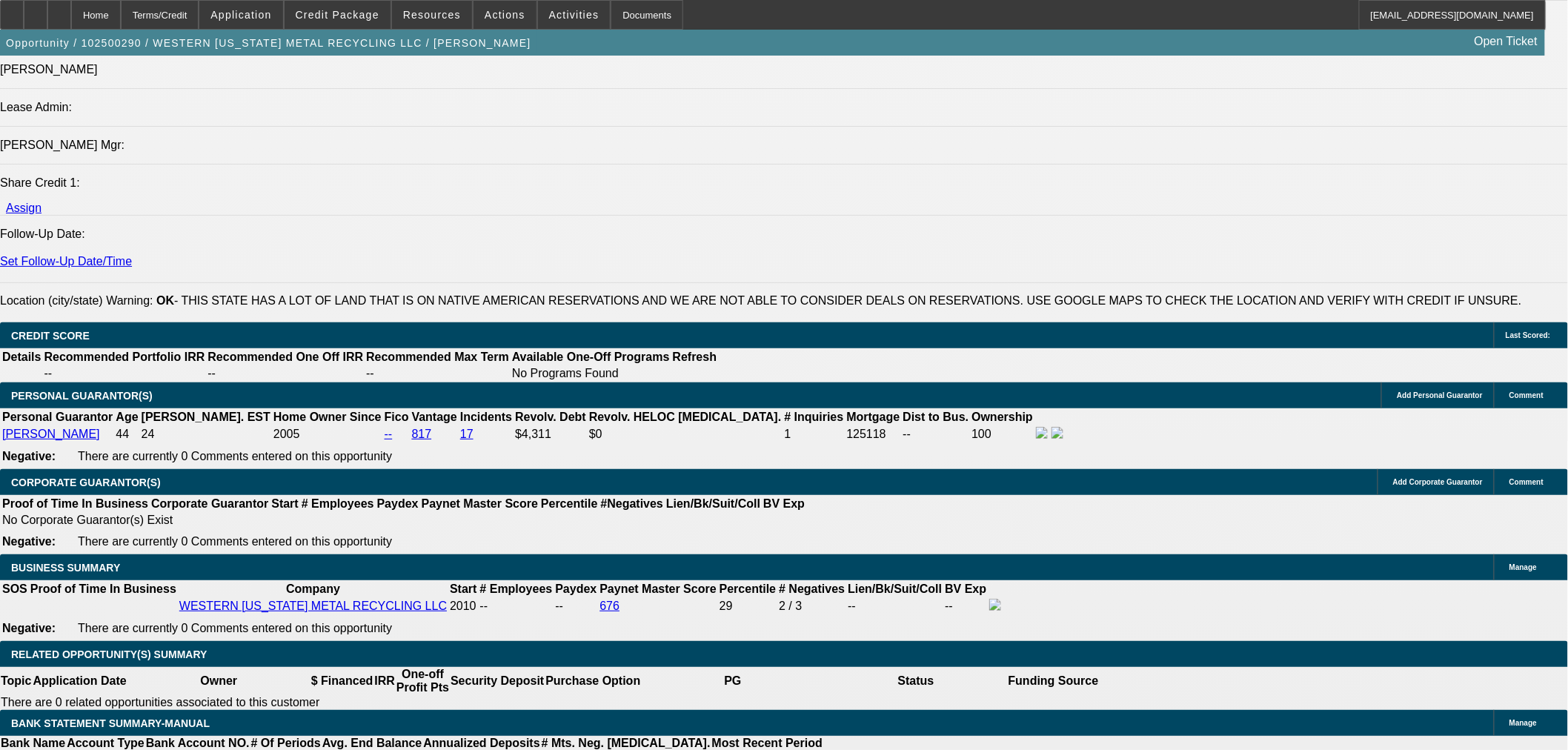
type input "60"
type input "8."
type input "$608.29"
type input "$1,216.58"
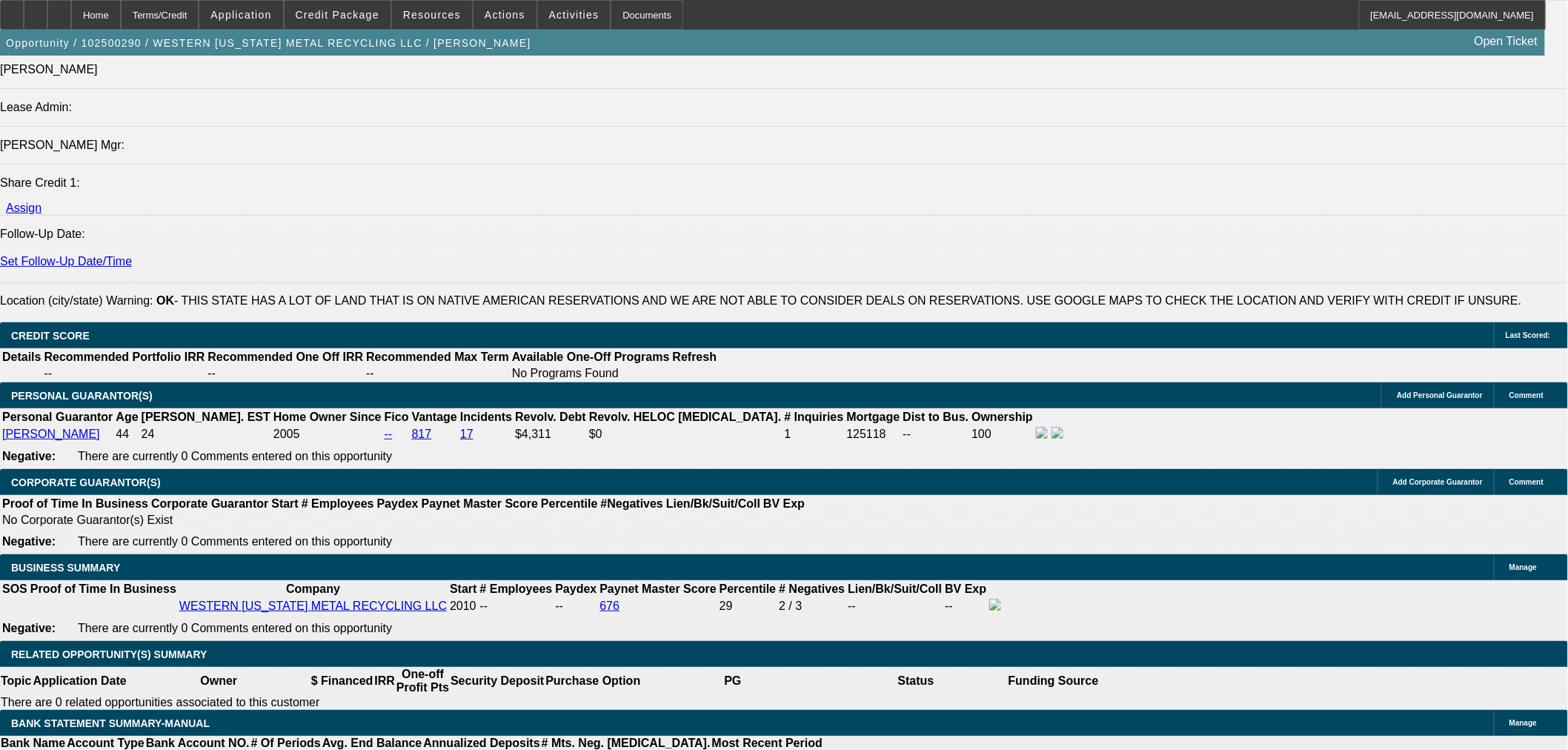
type input "8.98"
type input "$621.30"
type input "$1,242.60"
type input "$622.46"
type input "$1,244.92"
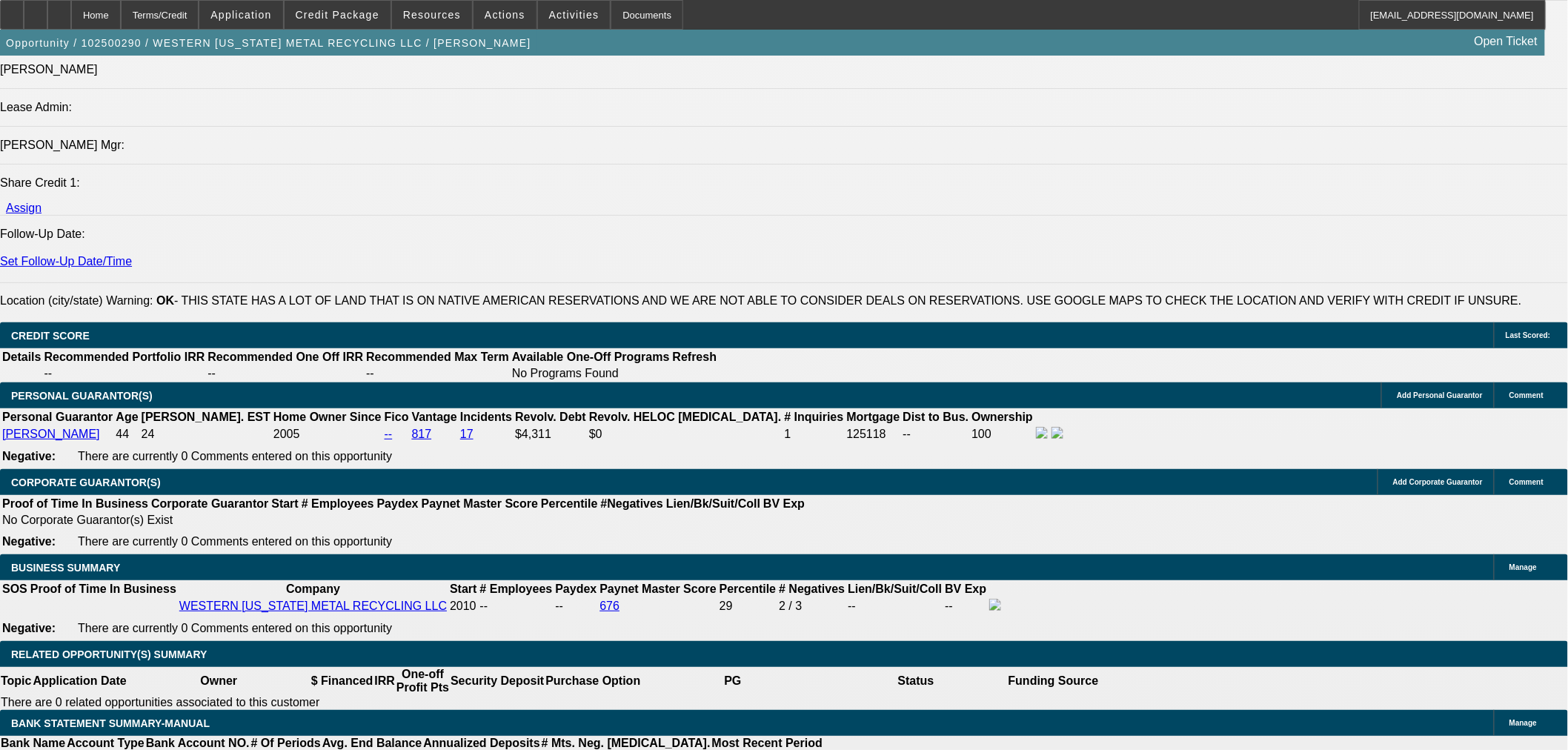
type input "8.9"
type input "$621.30"
type input "$1,242.60"
type input "8.9"
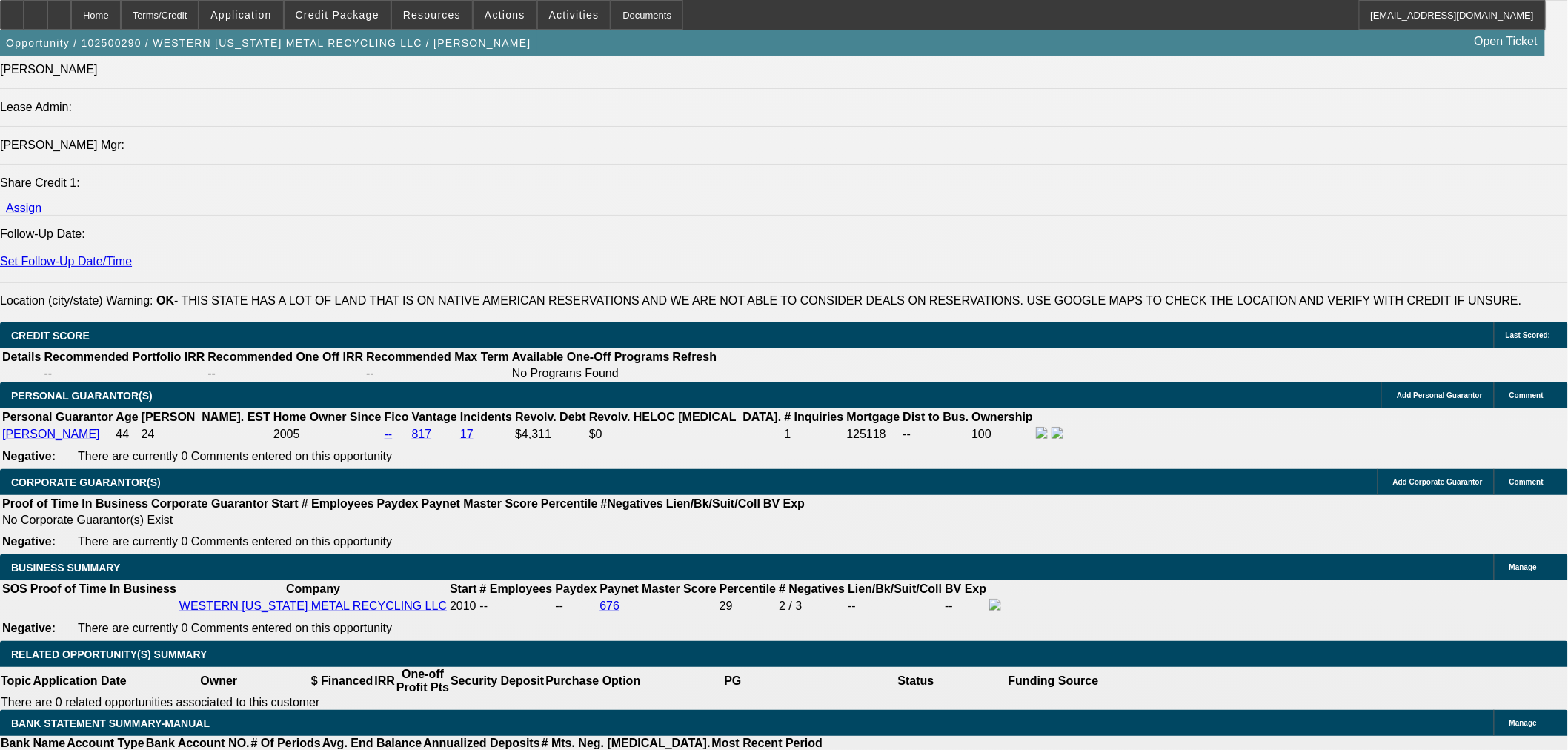
select select "3"
drag, startPoint x: 369, startPoint y: 638, endPoint x: 371, endPoint y: 648, distance: 10.2
select select "0"
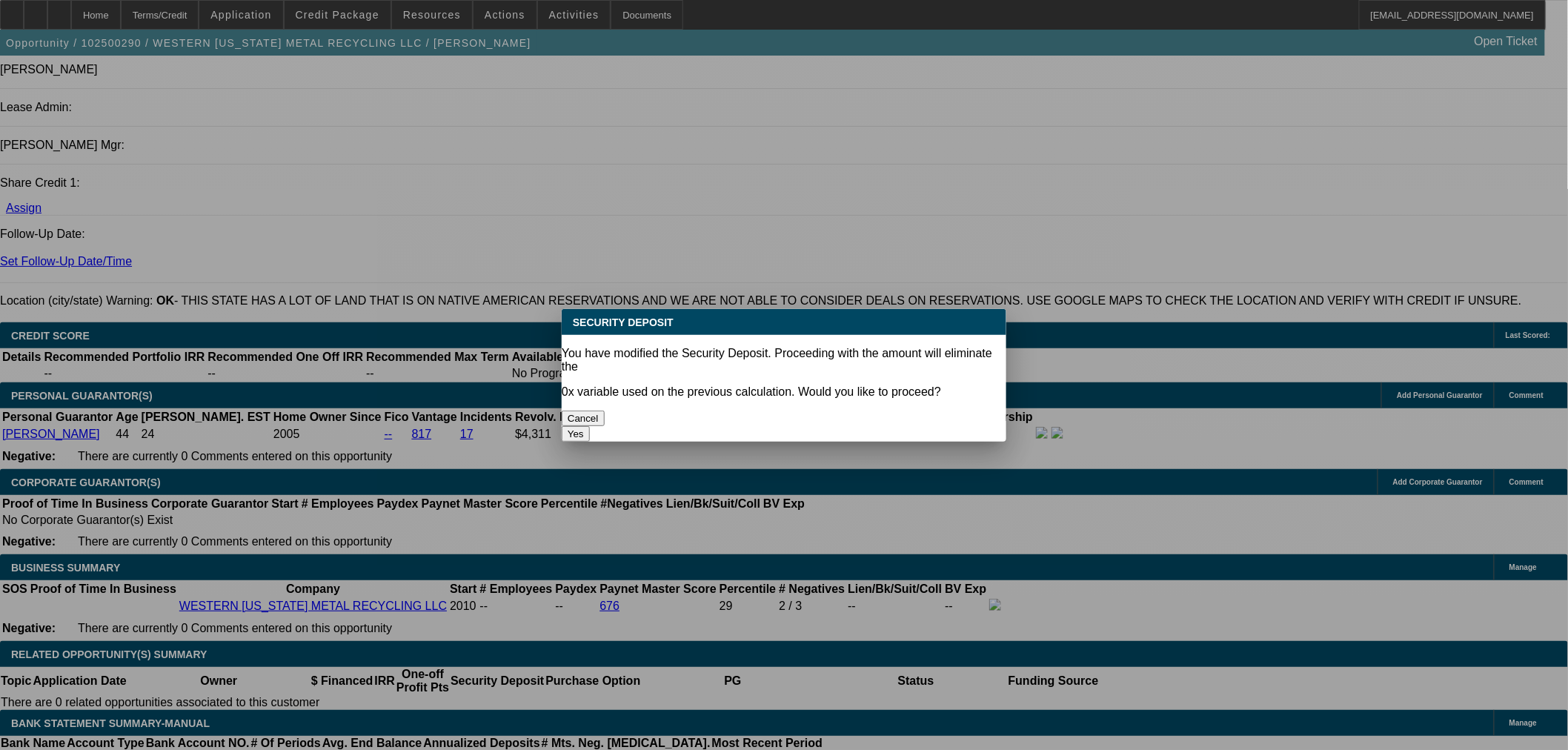
scroll to position [0, 0]
click at [590, 426] on button "Yes" at bounding box center [576, 433] width 29 height 15
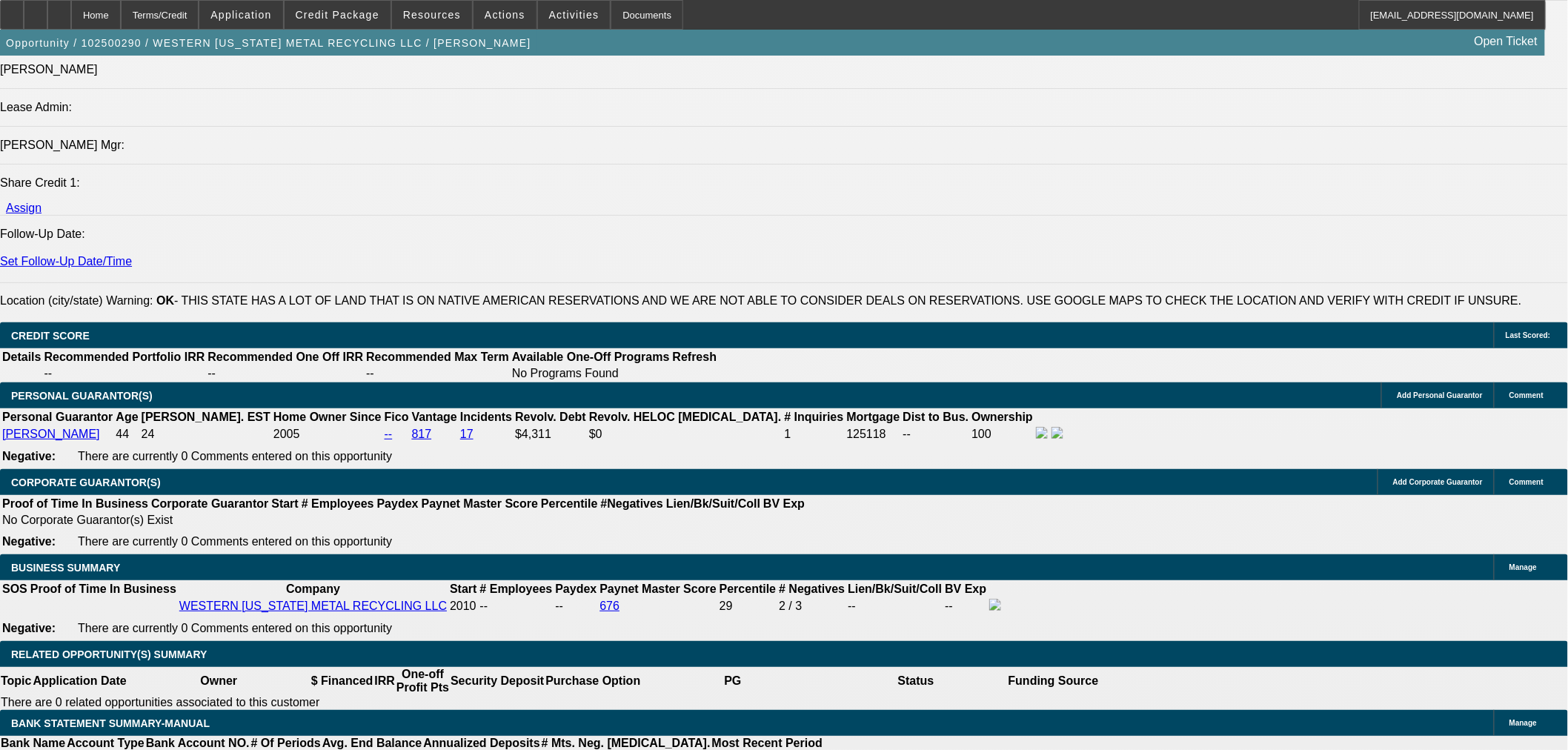
type input "$0.00"
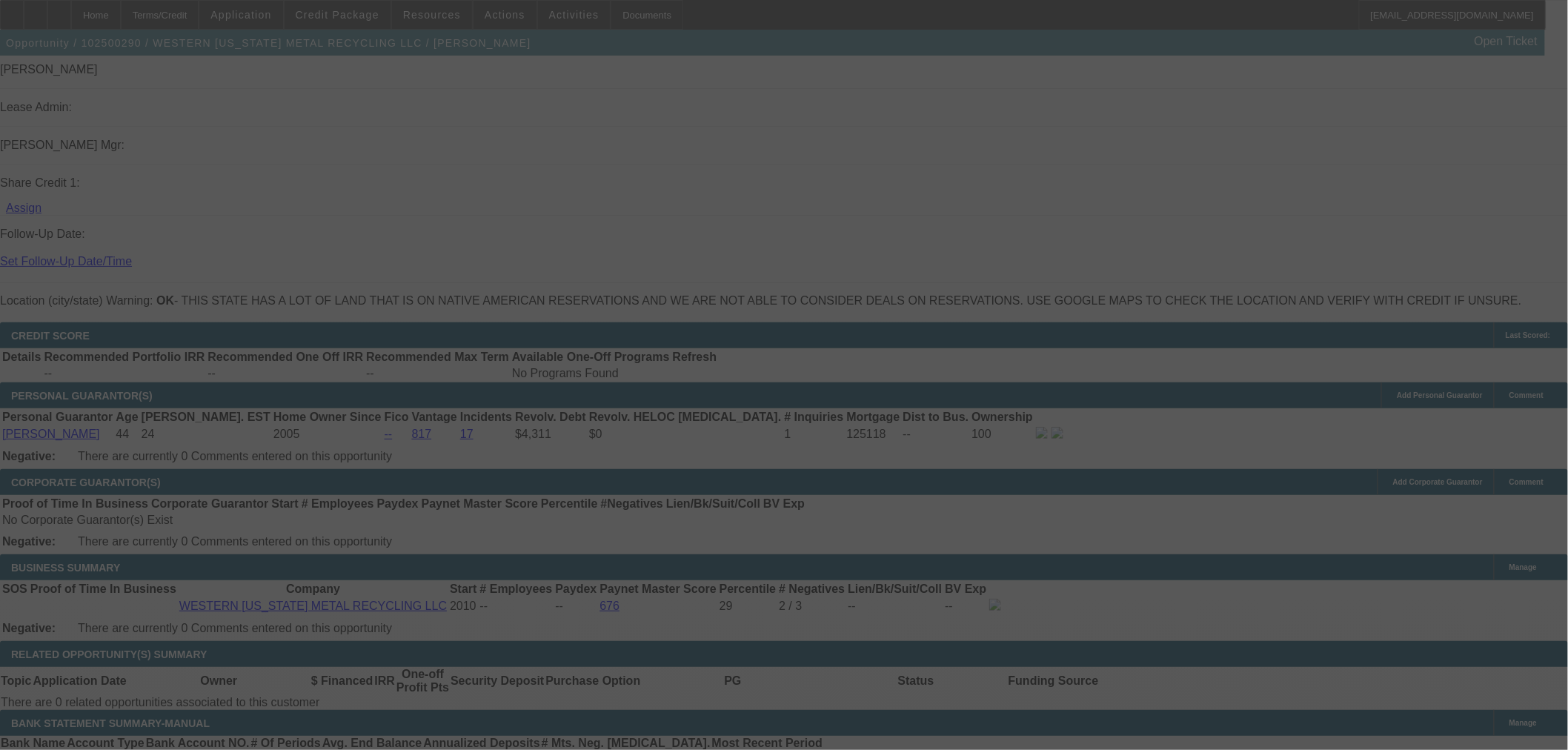
select select "0"
select select "3"
select select "0.1"
select select "4"
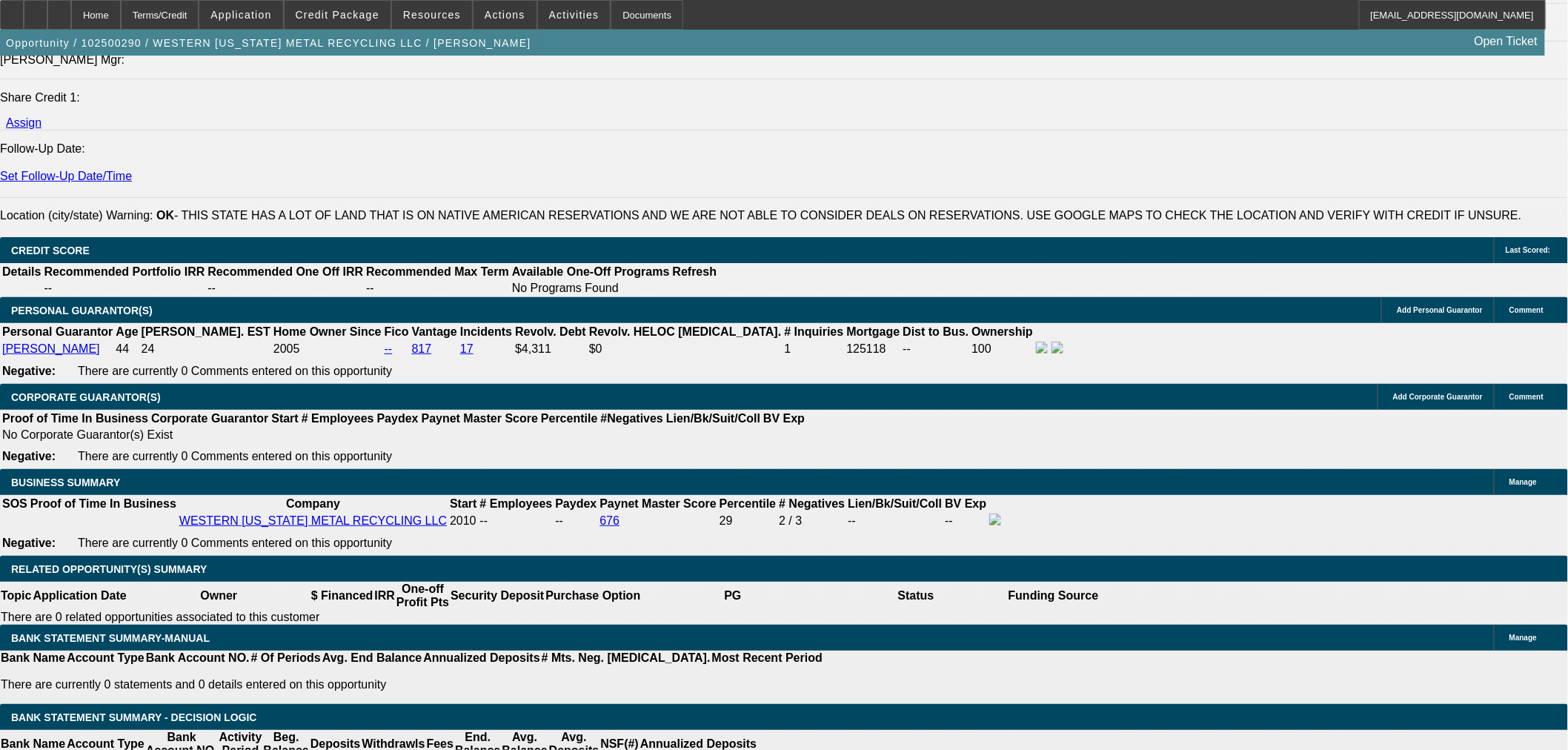
scroll to position [2056, 0]
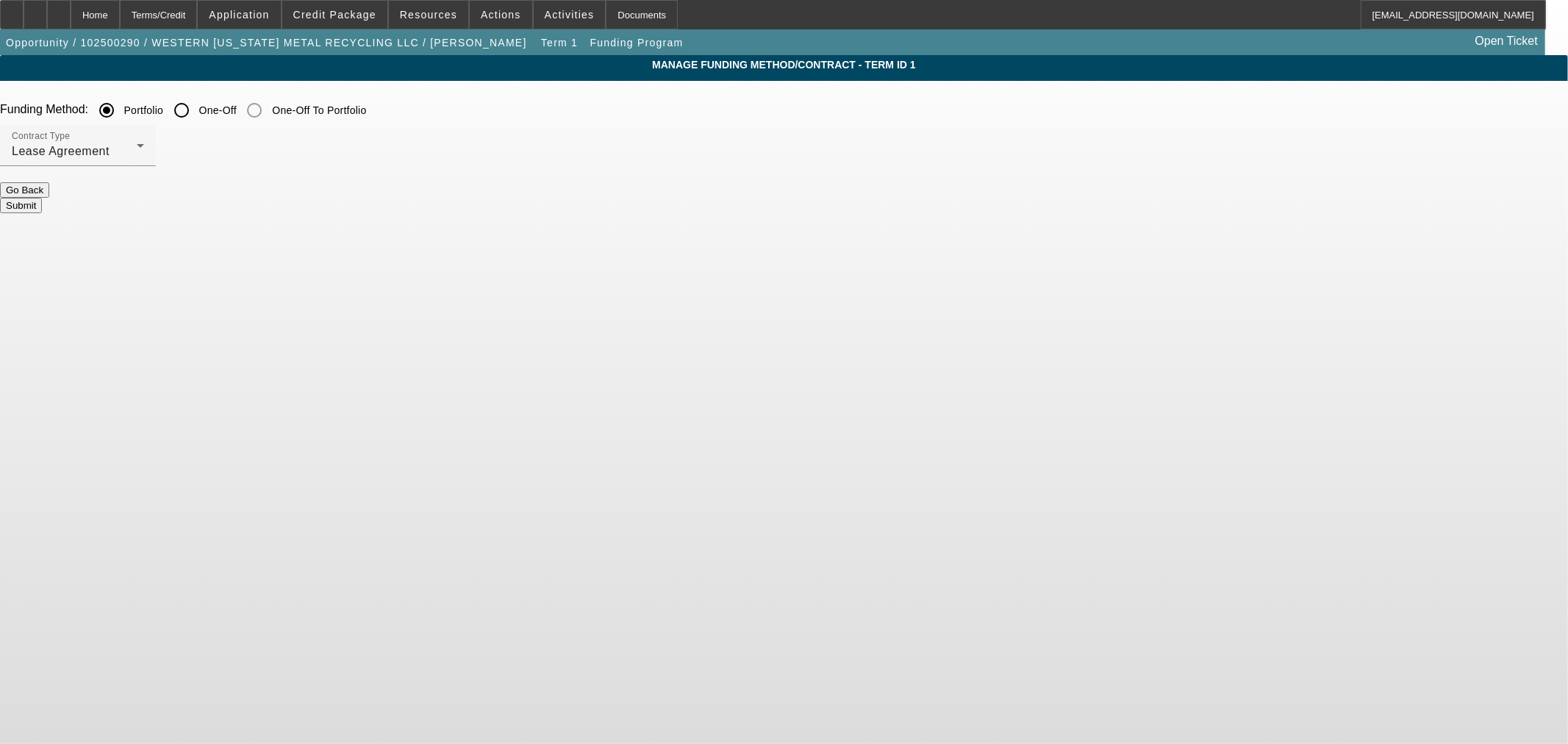
click at [196, 116] on input "One-Off" at bounding box center [181, 109] width 29 height 29
radio input "true"
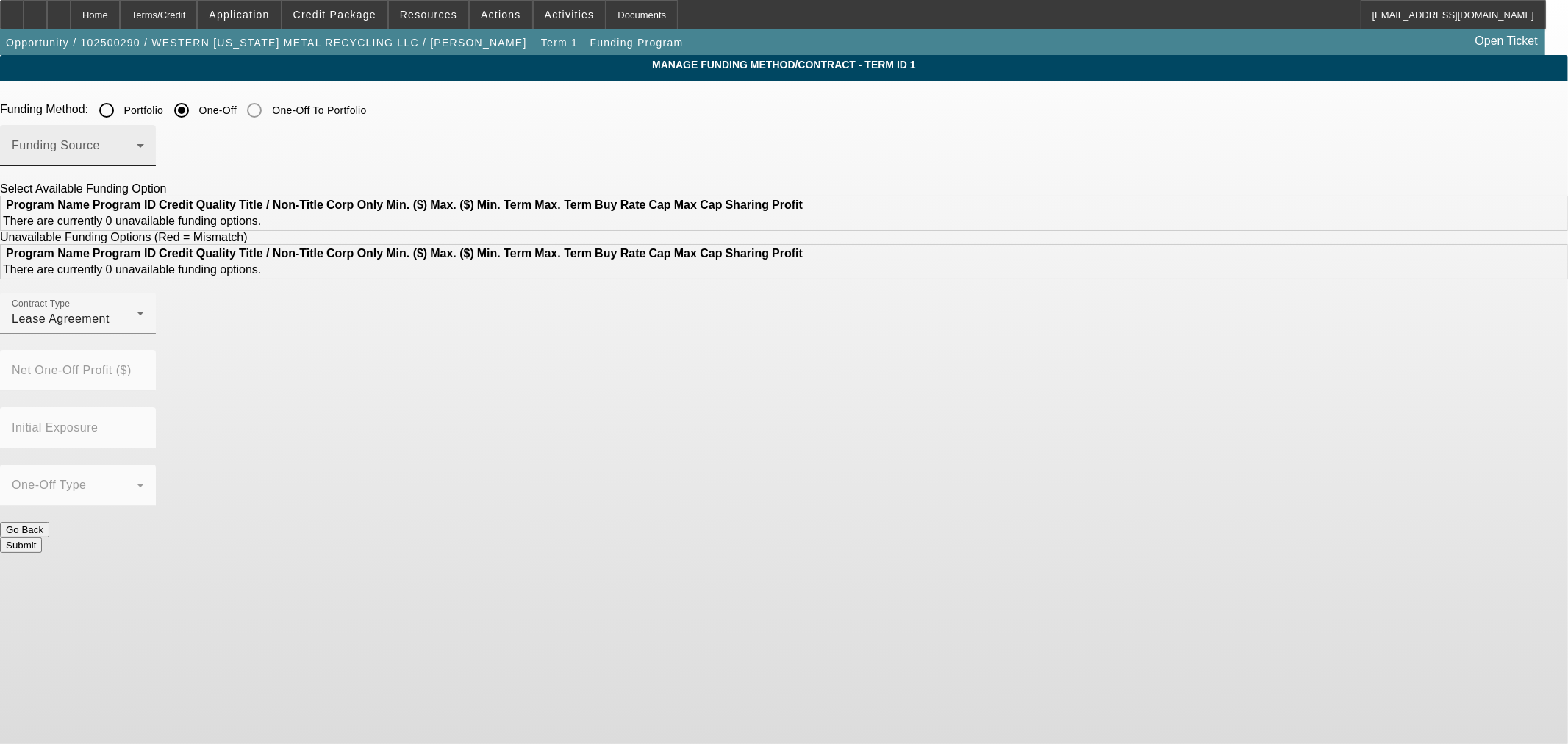
drag, startPoint x: 545, startPoint y: 116, endPoint x: 534, endPoint y: 153, distance: 38.6
click at [137, 152] on span at bounding box center [74, 151] width 125 height 18
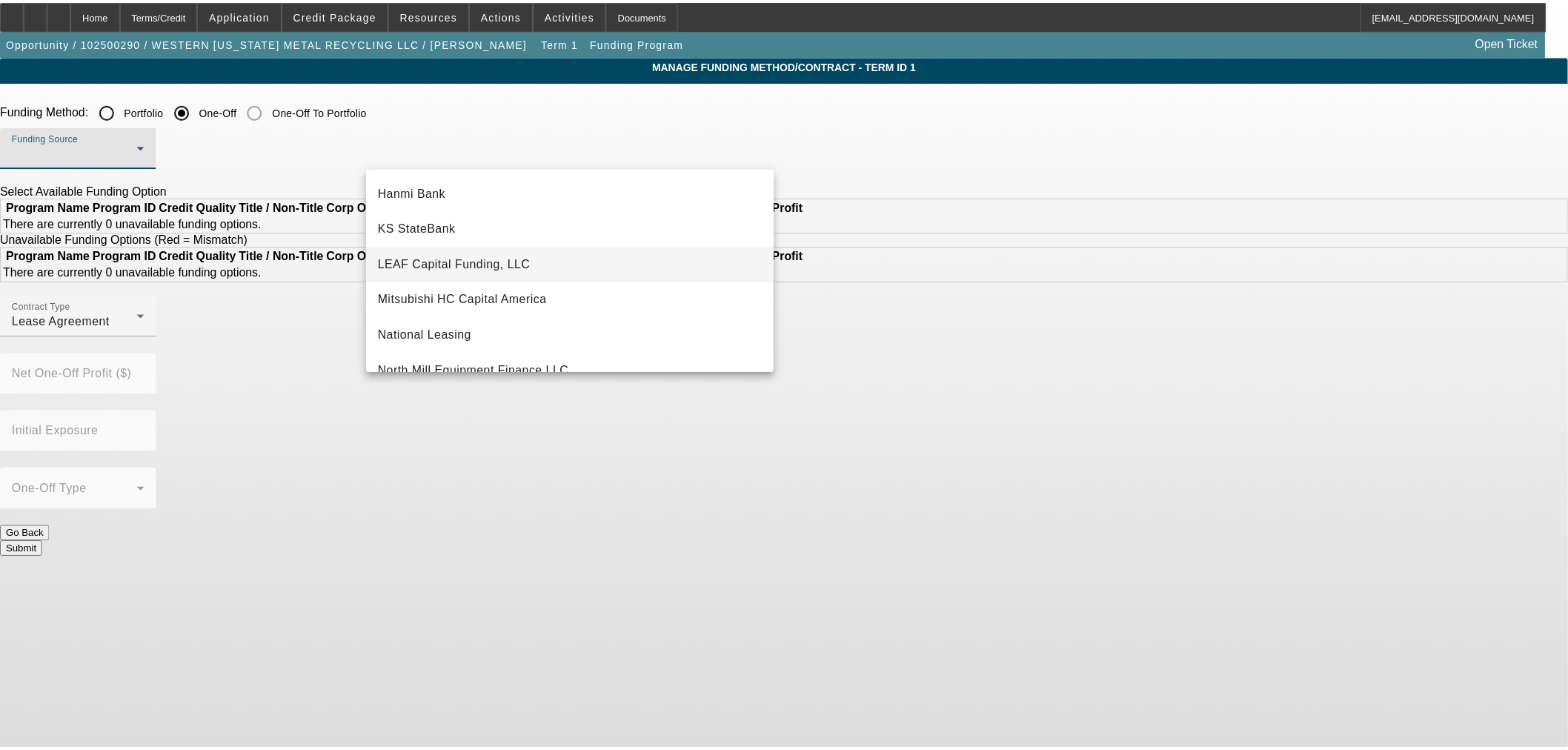
scroll to position [255, 0]
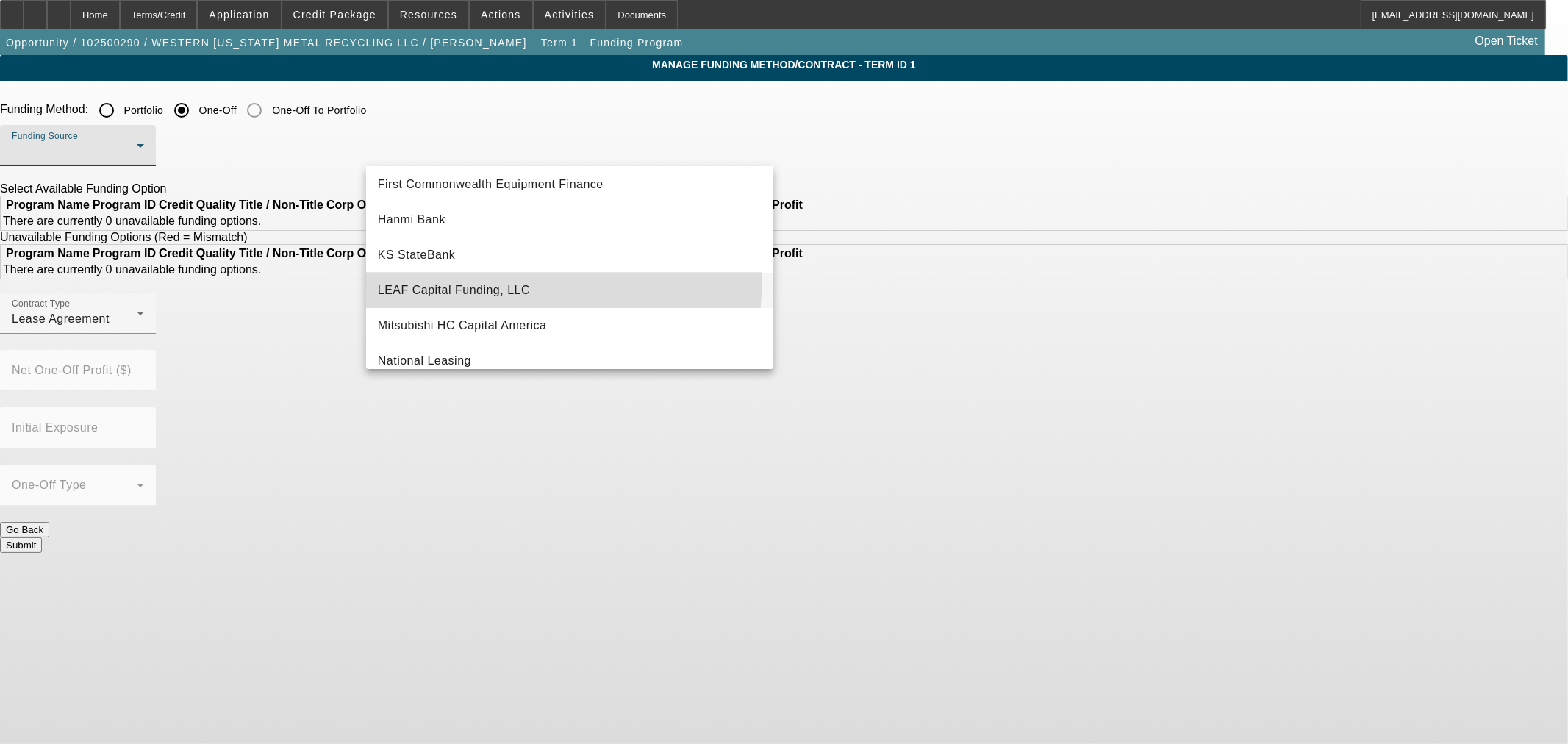
click at [456, 275] on mat-option "LEAF Capital Funding, LLC" at bounding box center [569, 289] width 407 height 35
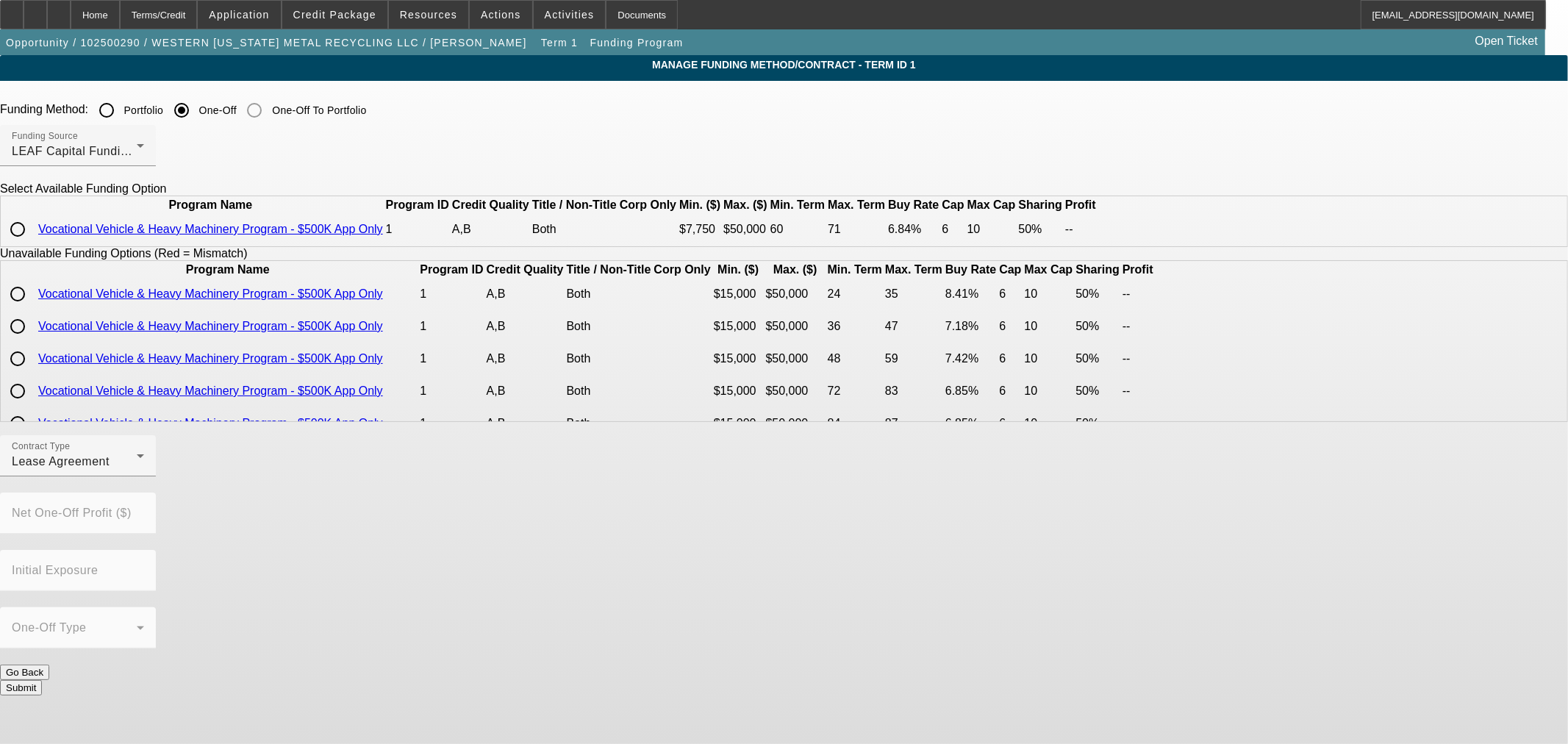
click at [32, 244] on input "radio" at bounding box center [17, 229] width 29 height 29
radio input "true"
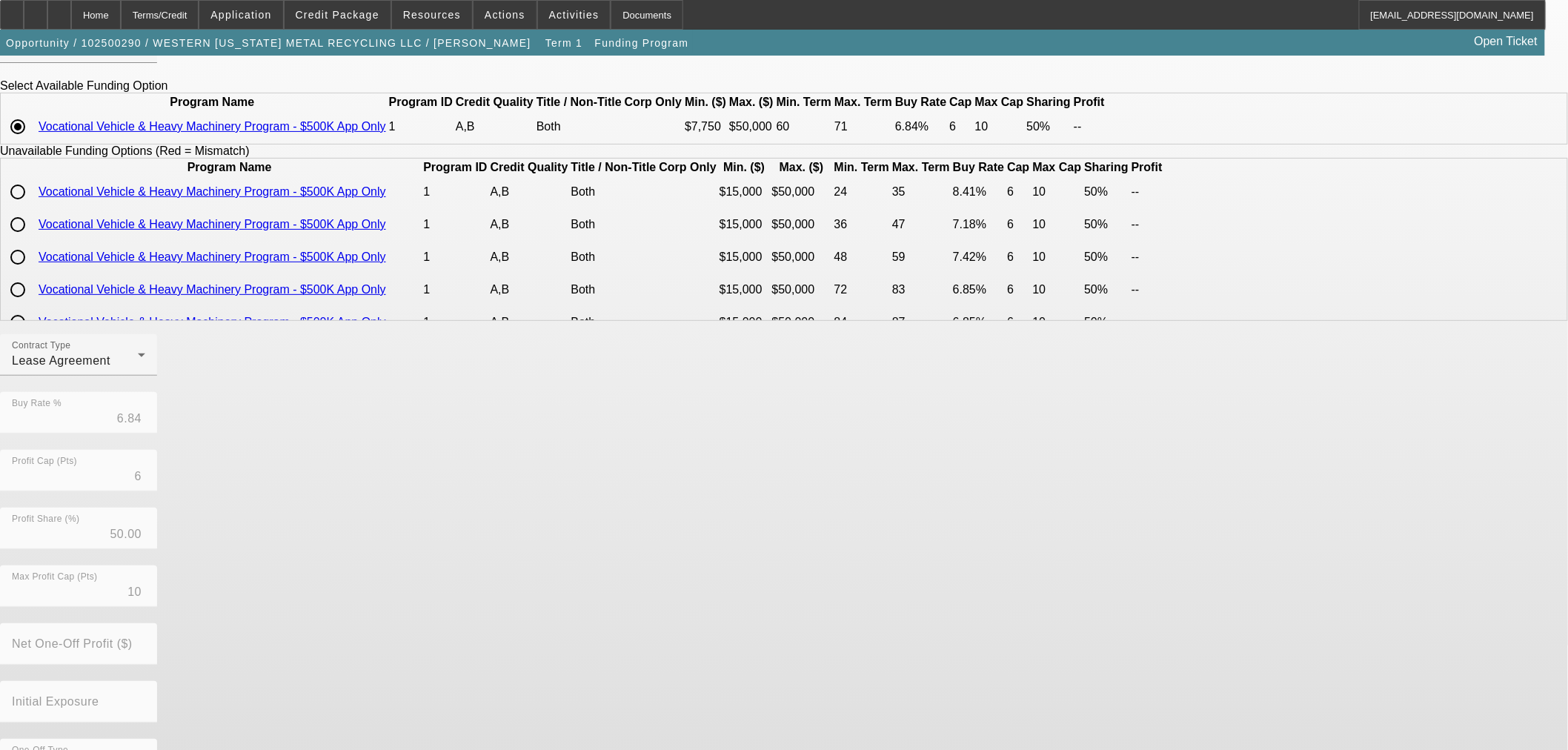
scroll to position [164, 0]
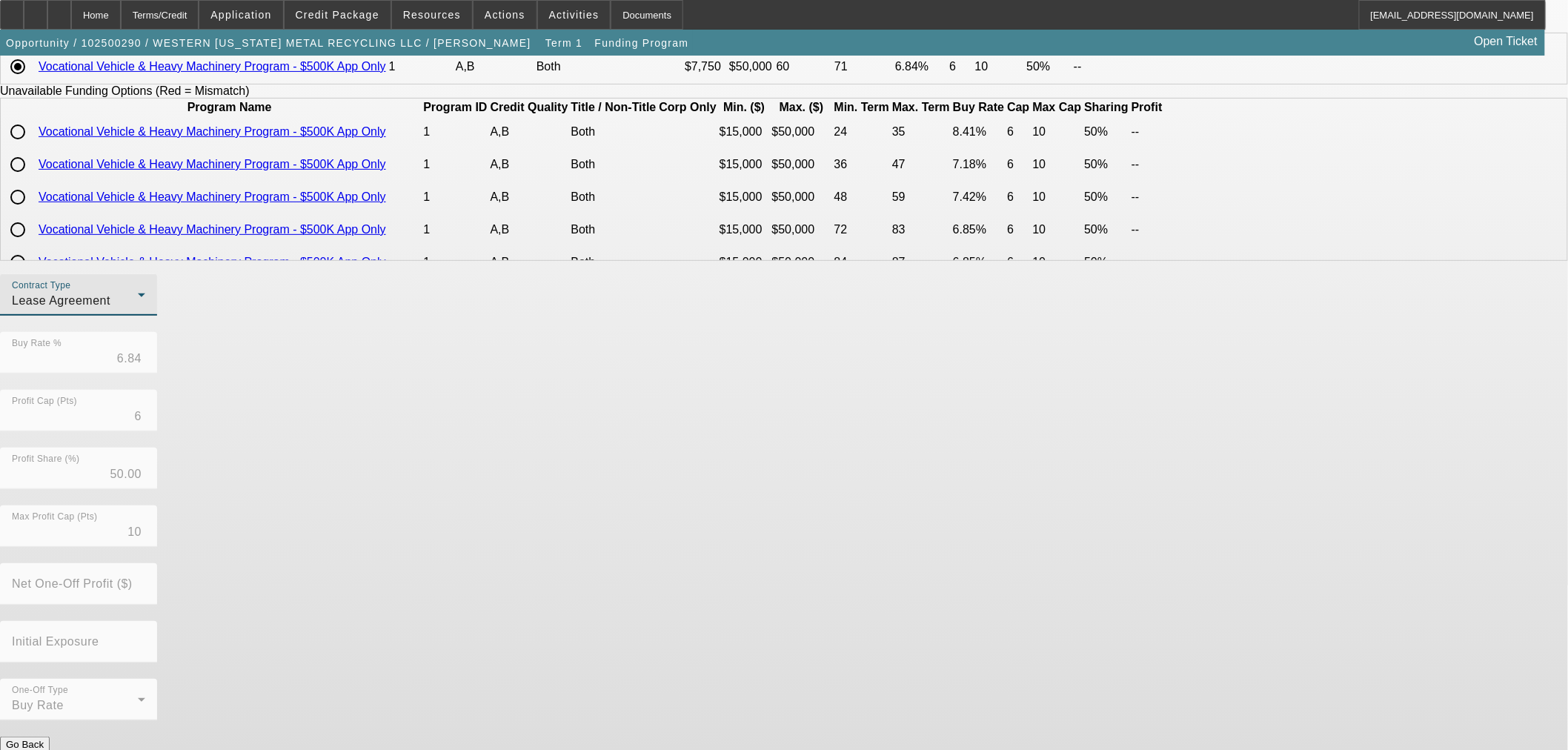
click at [138, 310] on div "Lease Agreement" at bounding box center [74, 300] width 126 height 18
click at [468, 406] on span "Equipment Finance Agreement" at bounding box center [459, 409] width 170 height 35
click at [695, 704] on div "Contract Type Equipment Finance Agreement Buy Rate % 6.84 Profit Cap (Pts) 6 Pr…" at bounding box center [784, 506] width 1568 height 463
click at [42, 749] on button "Submit" at bounding box center [21, 760] width 42 height 15
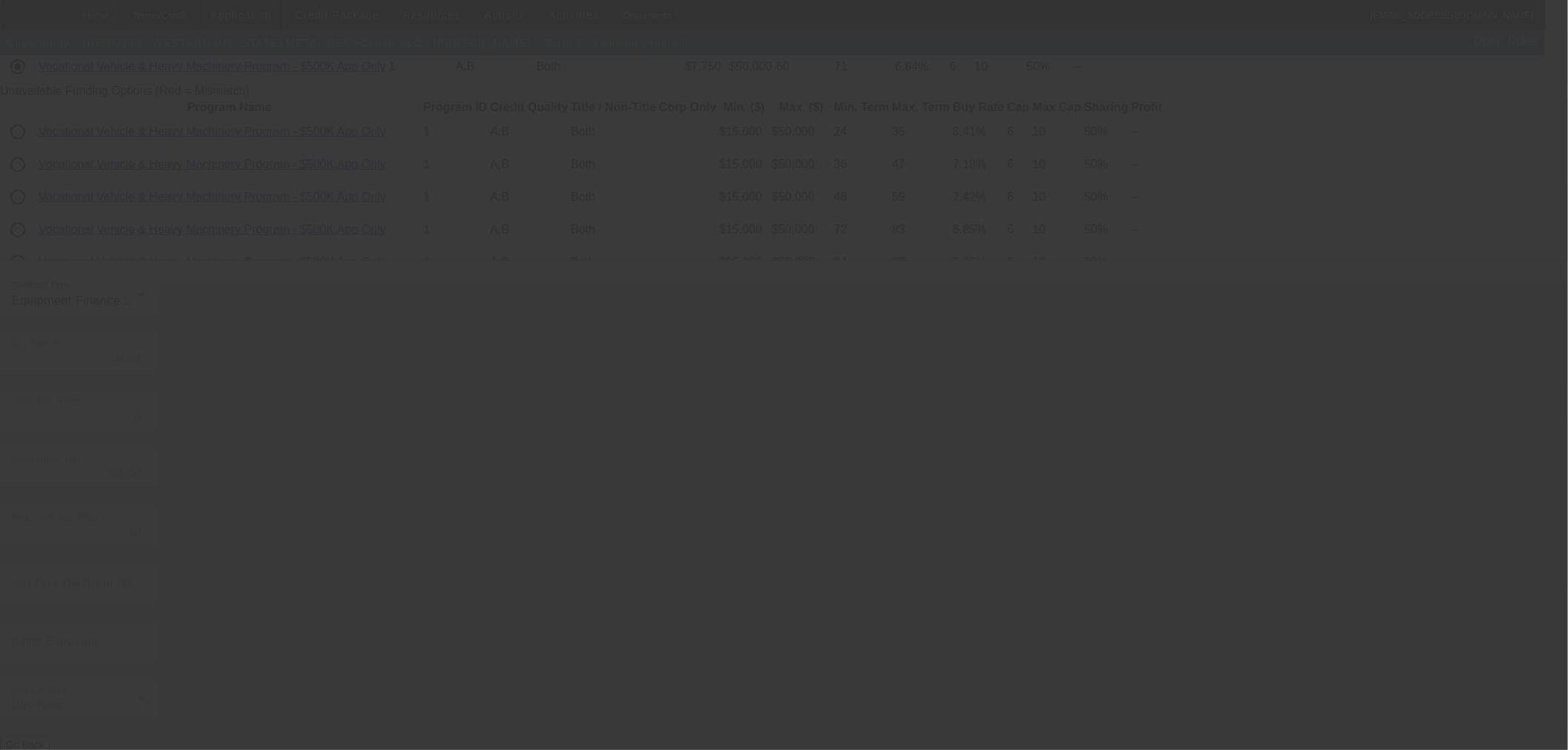
radio input "true"
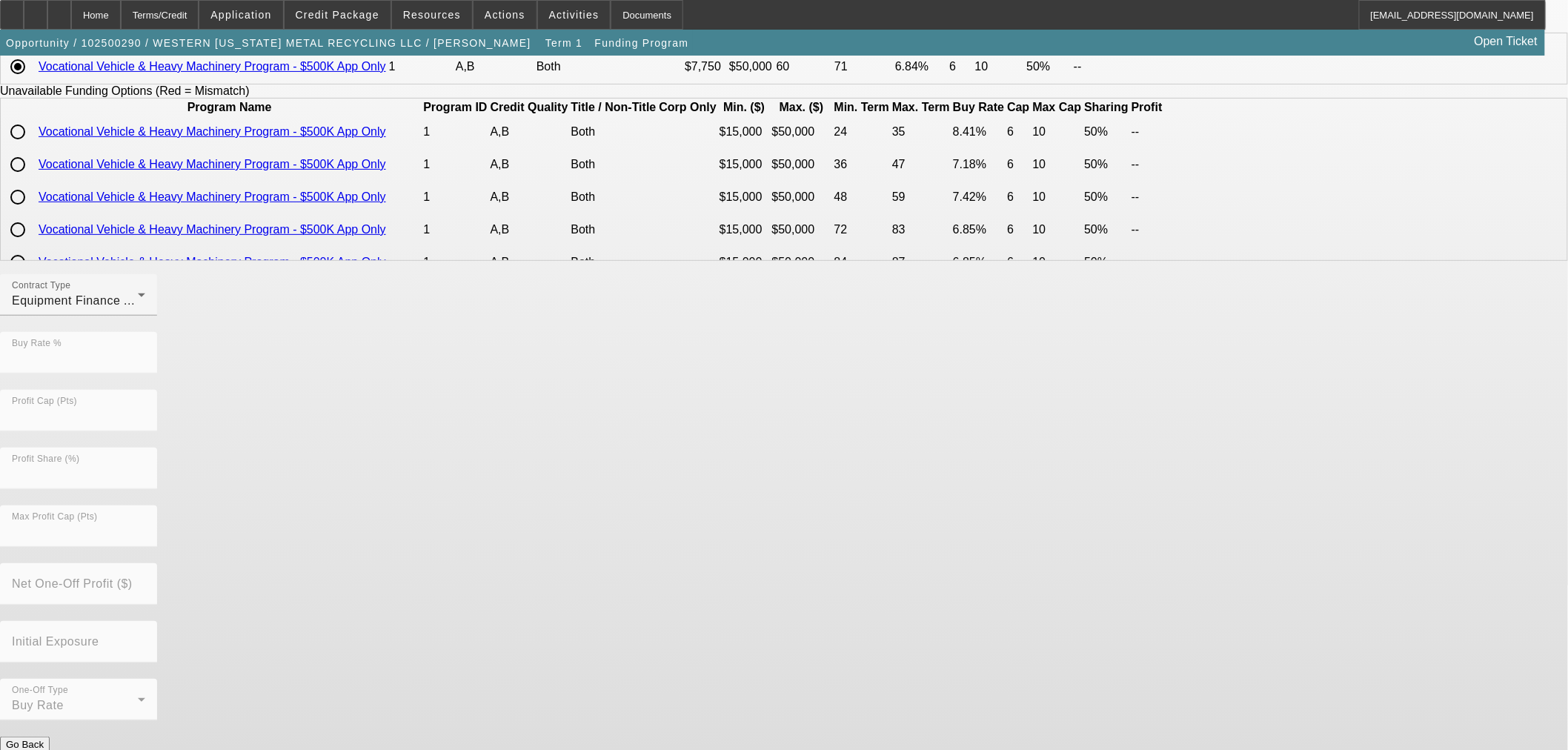
scroll to position [0, 0]
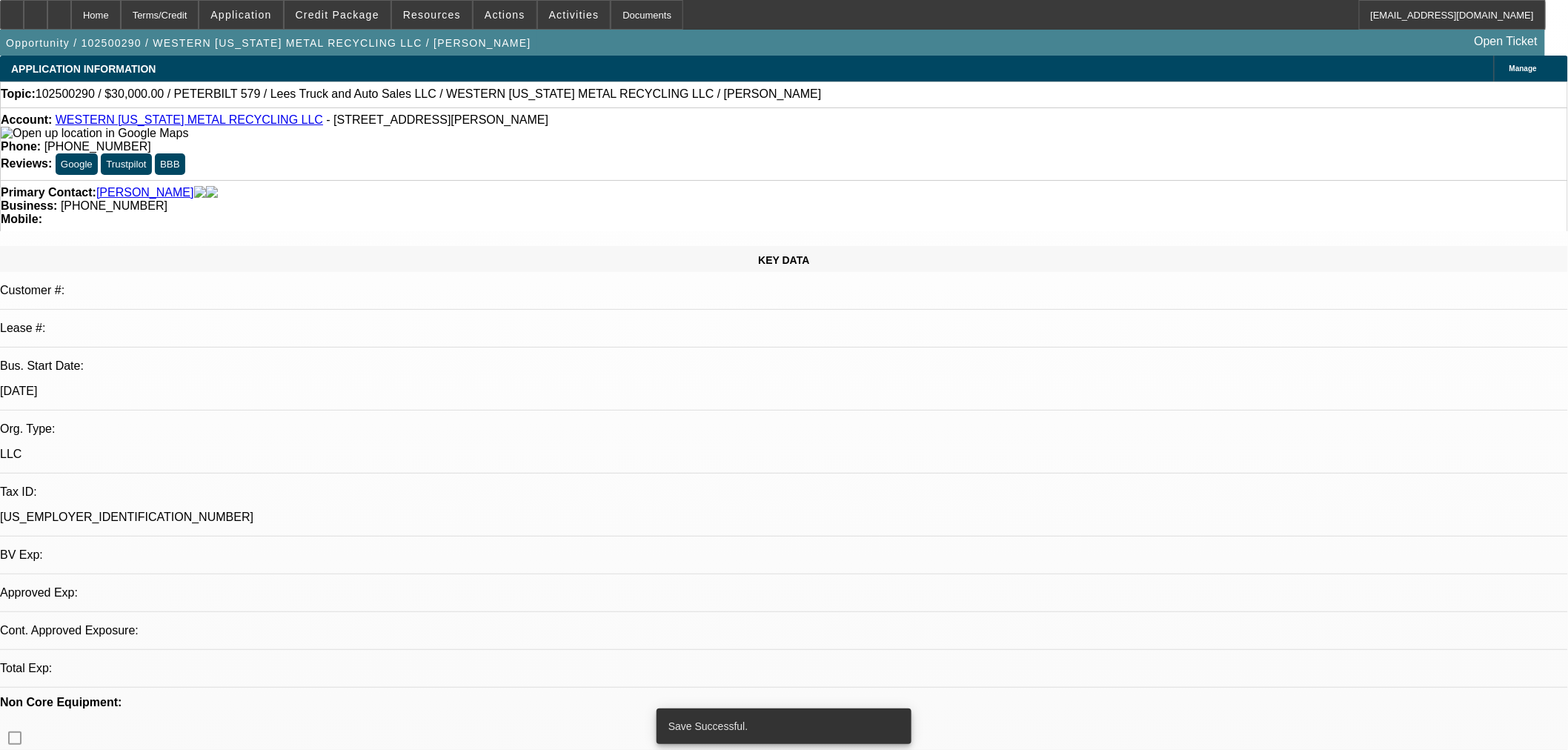
select select "0"
select select "3"
select select "0"
select select "6"
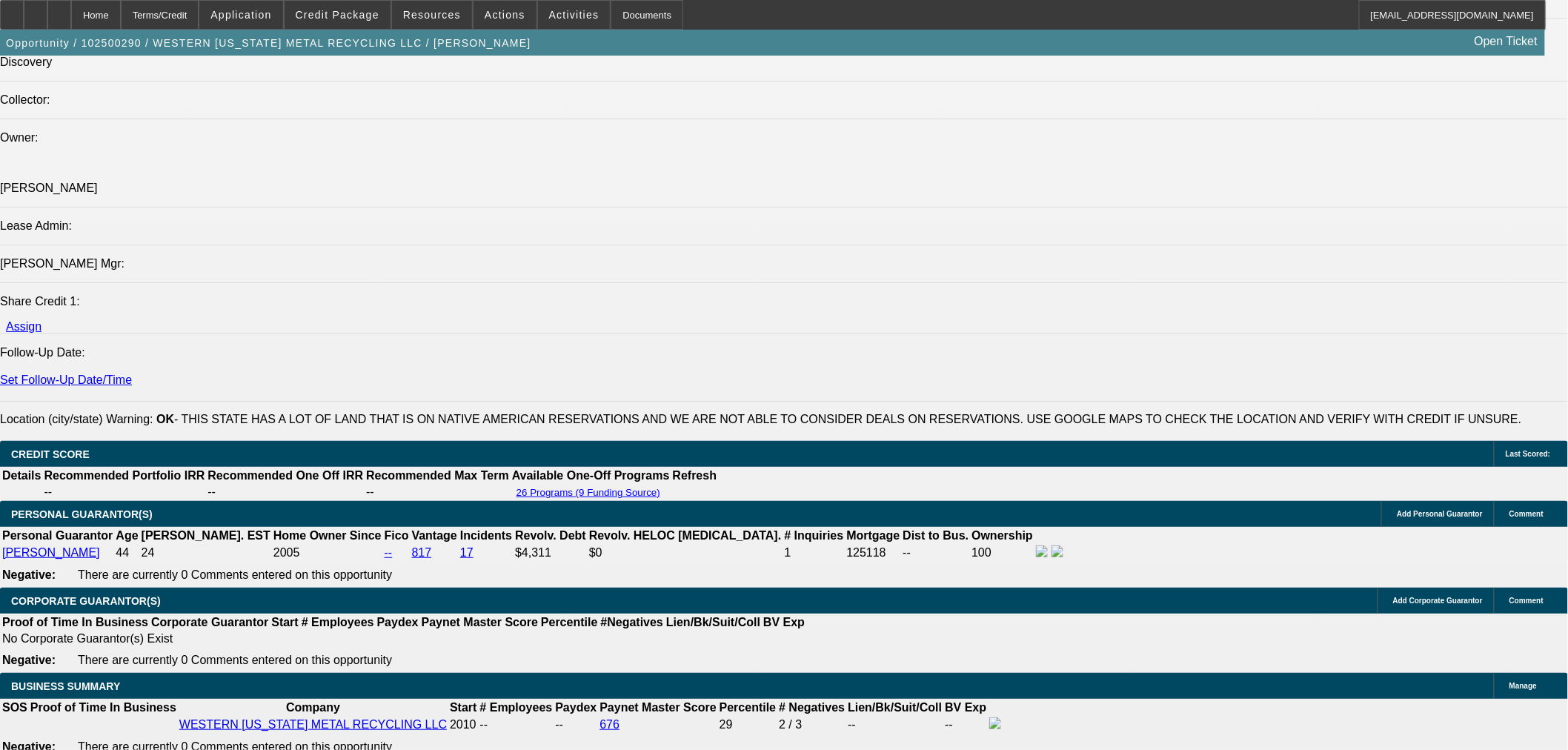
scroll to position [1976, 0]
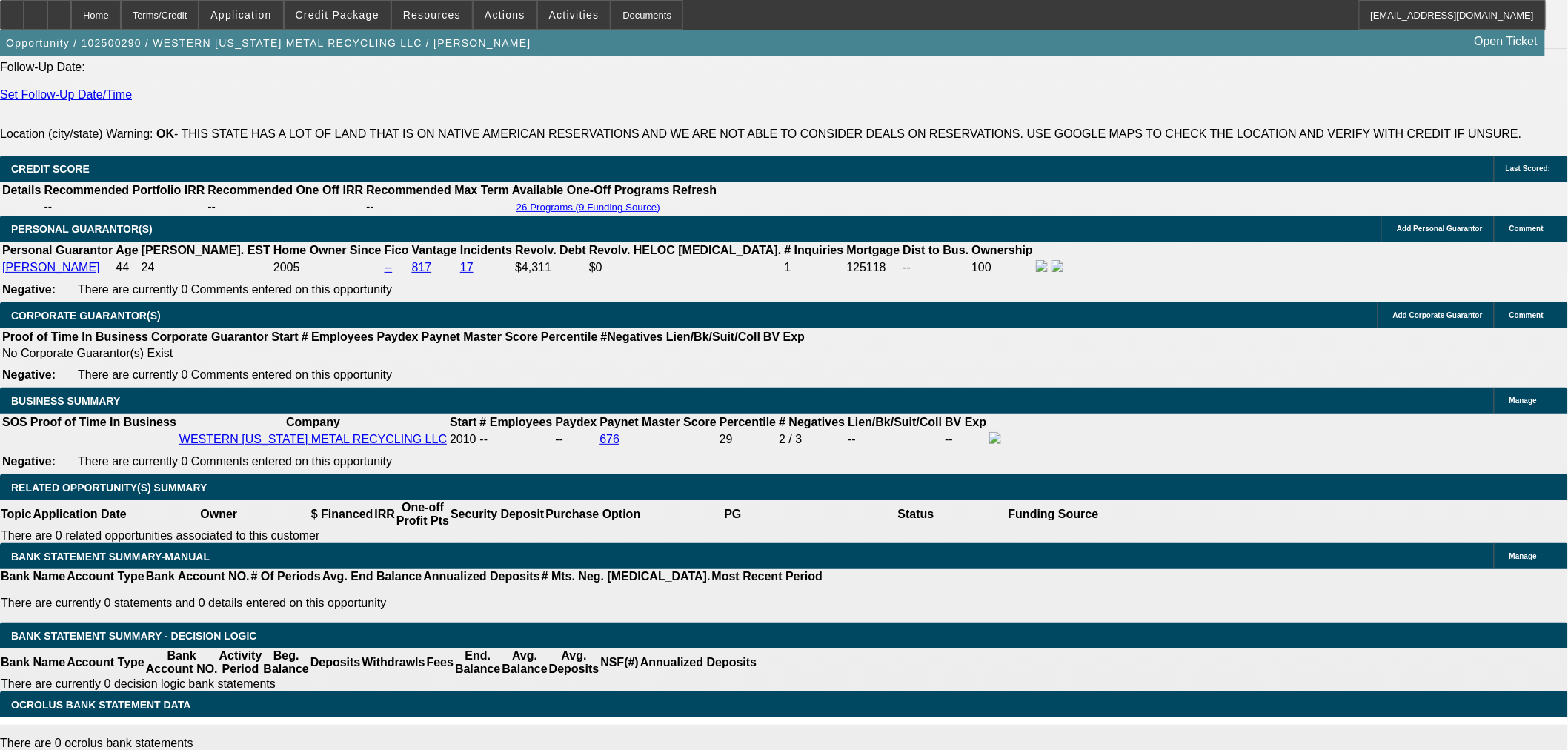
drag, startPoint x: 341, startPoint y: 419, endPoint x: 415, endPoint y: 413, distance: 74.2
type input "UNKNOWN"
type input "9"
type input "$622.75"
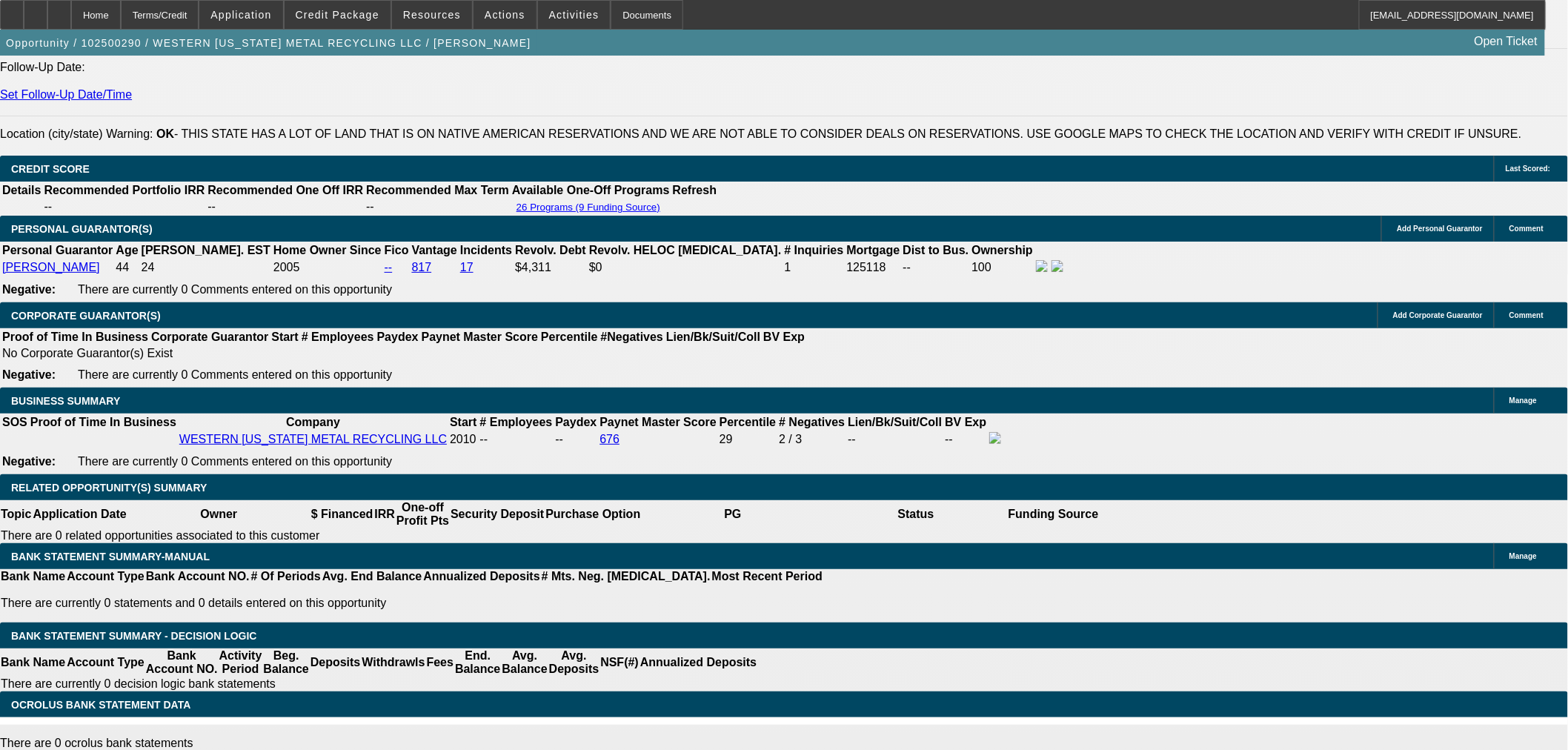
type input "9.5"
type input "$630.06"
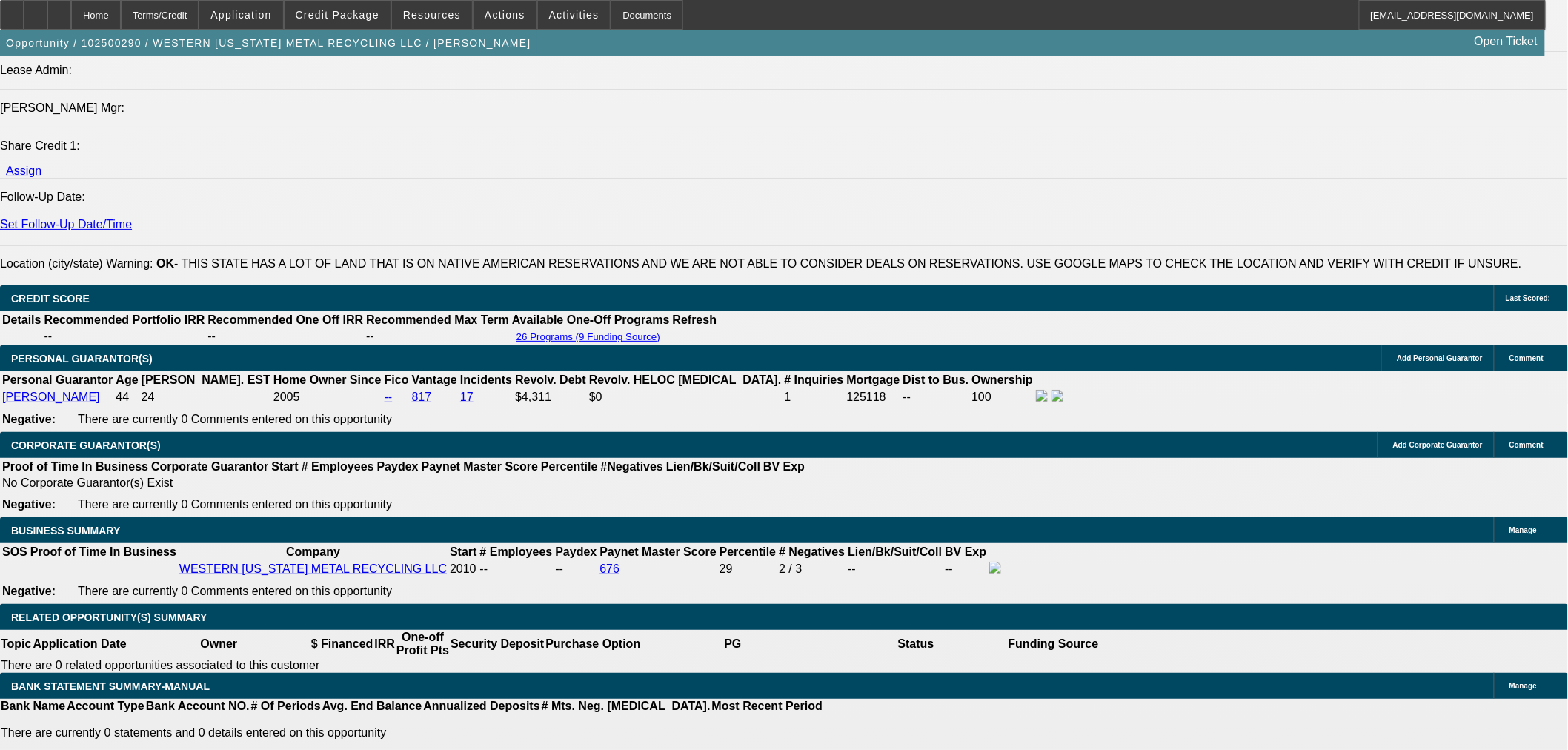
scroll to position [1729, 0]
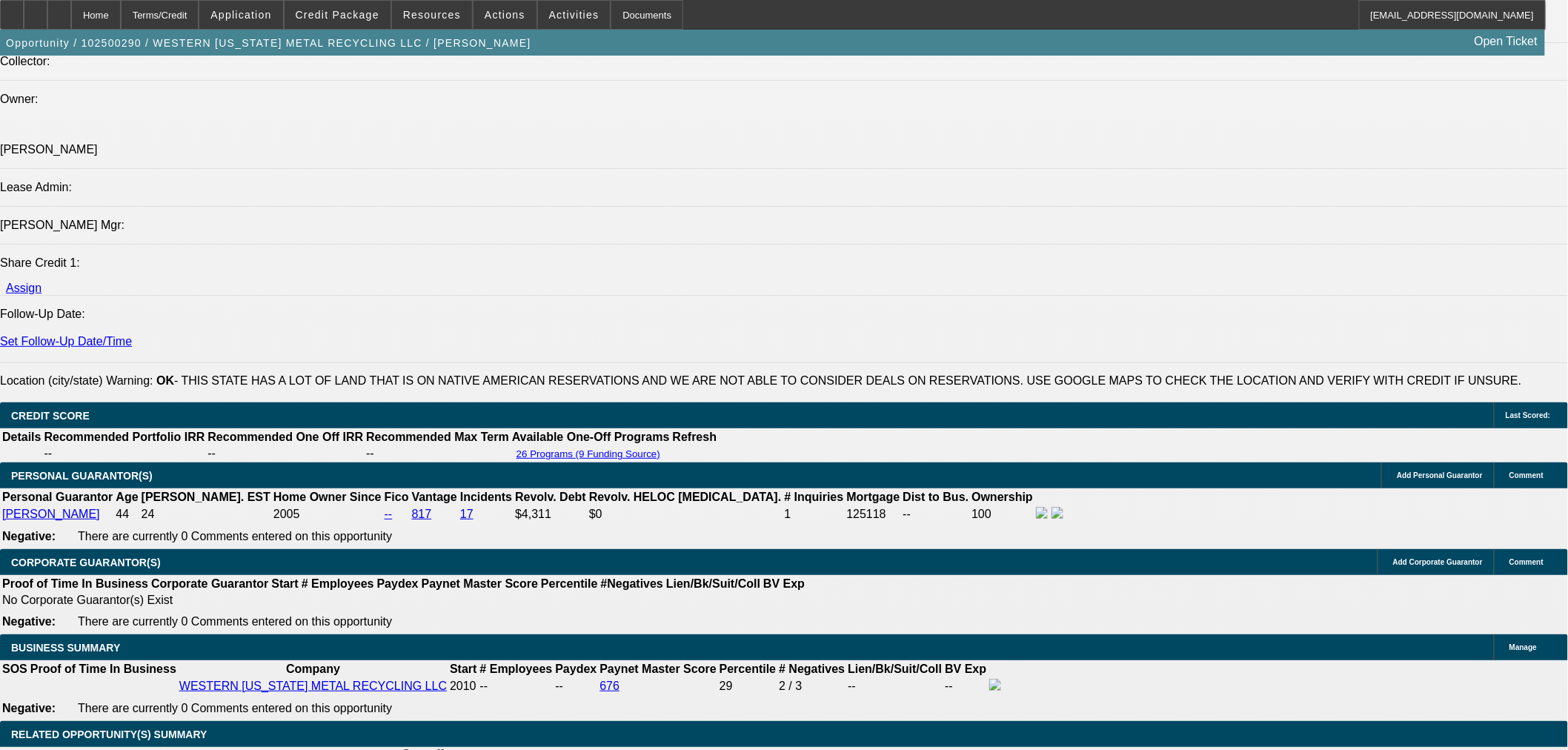
type input "9.5"
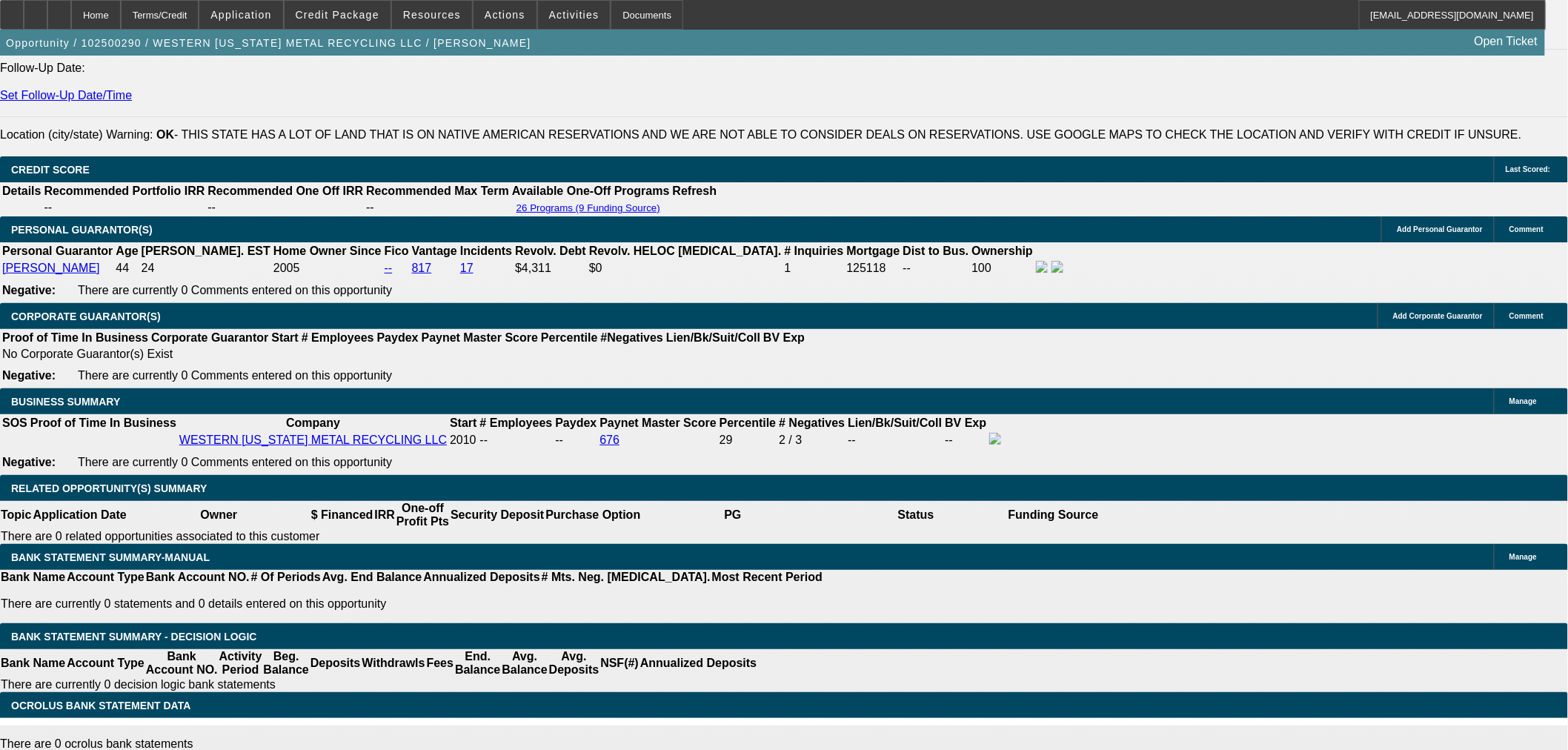
scroll to position [2141, 0]
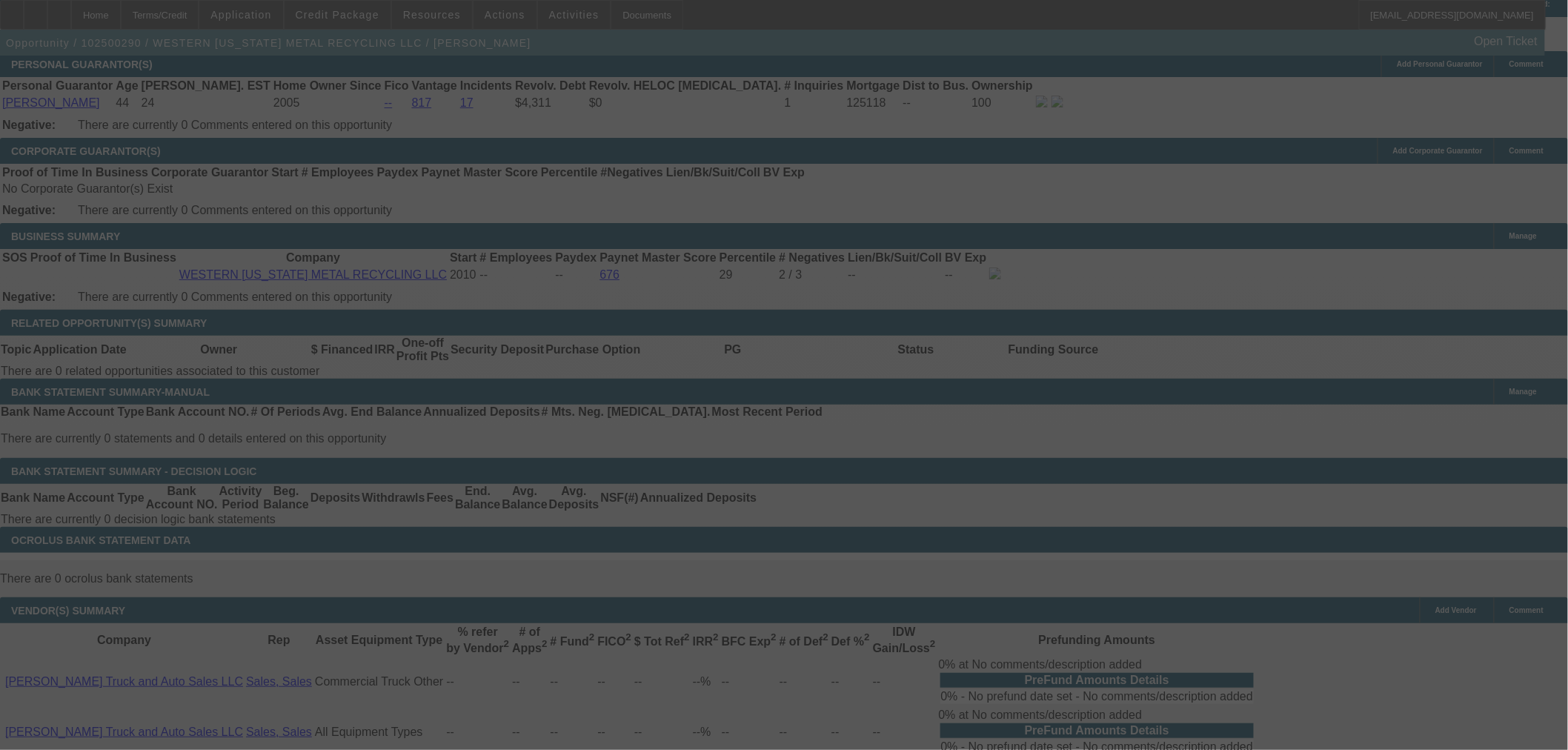
select select "0"
select select "3"
select select "0"
select select "6"
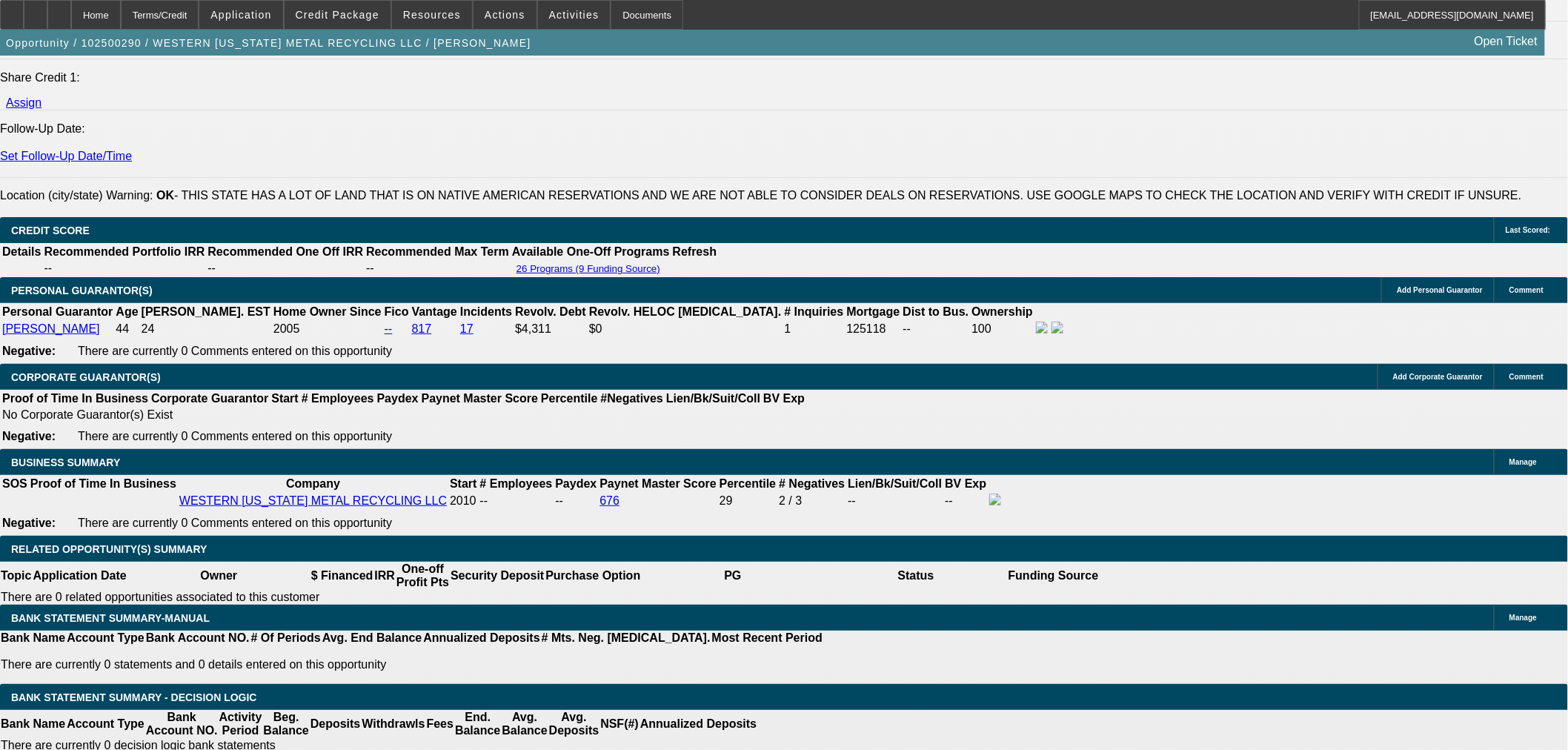
scroll to position [1729, 0]
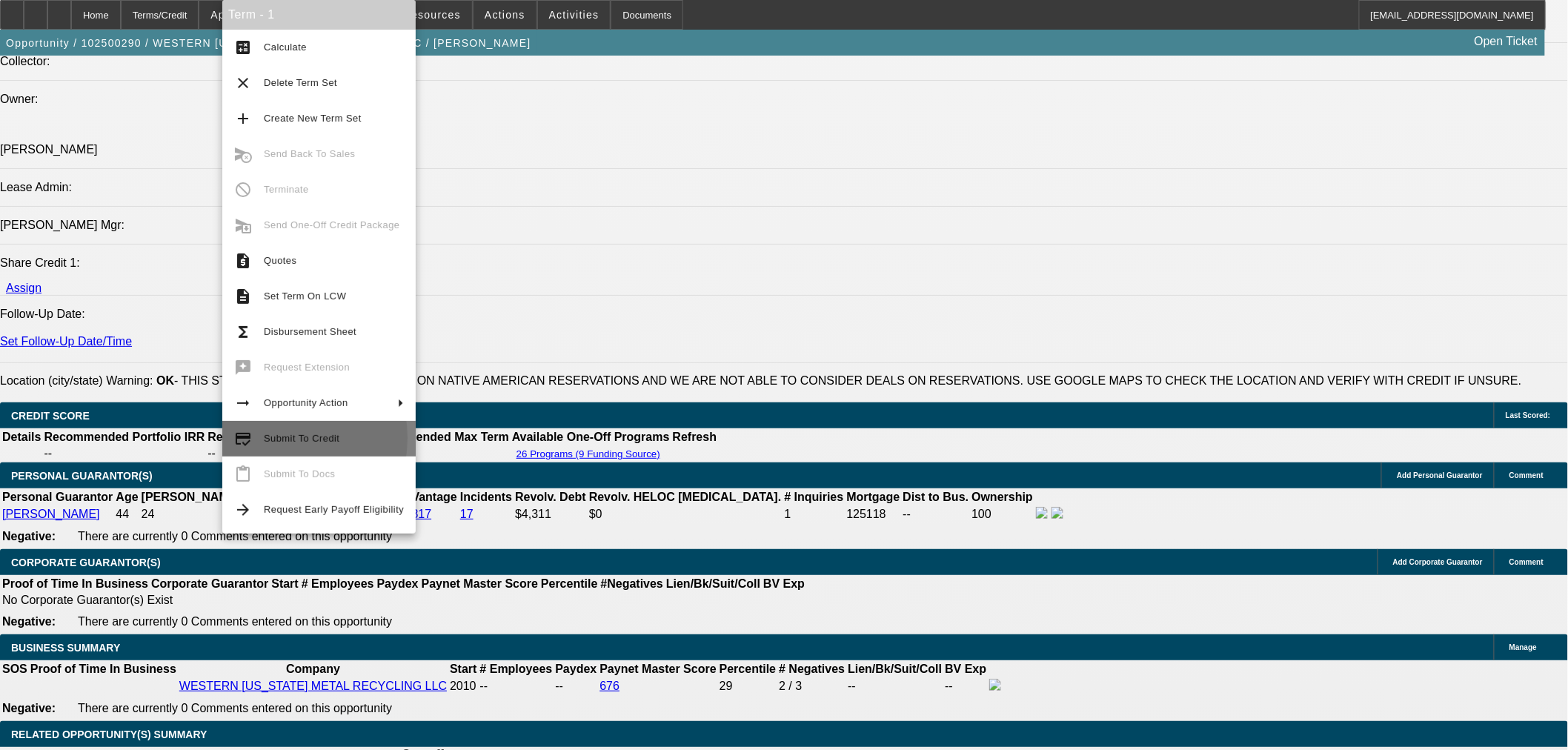
click at [271, 438] on span "Submit To Credit" at bounding box center [302, 438] width 76 height 11
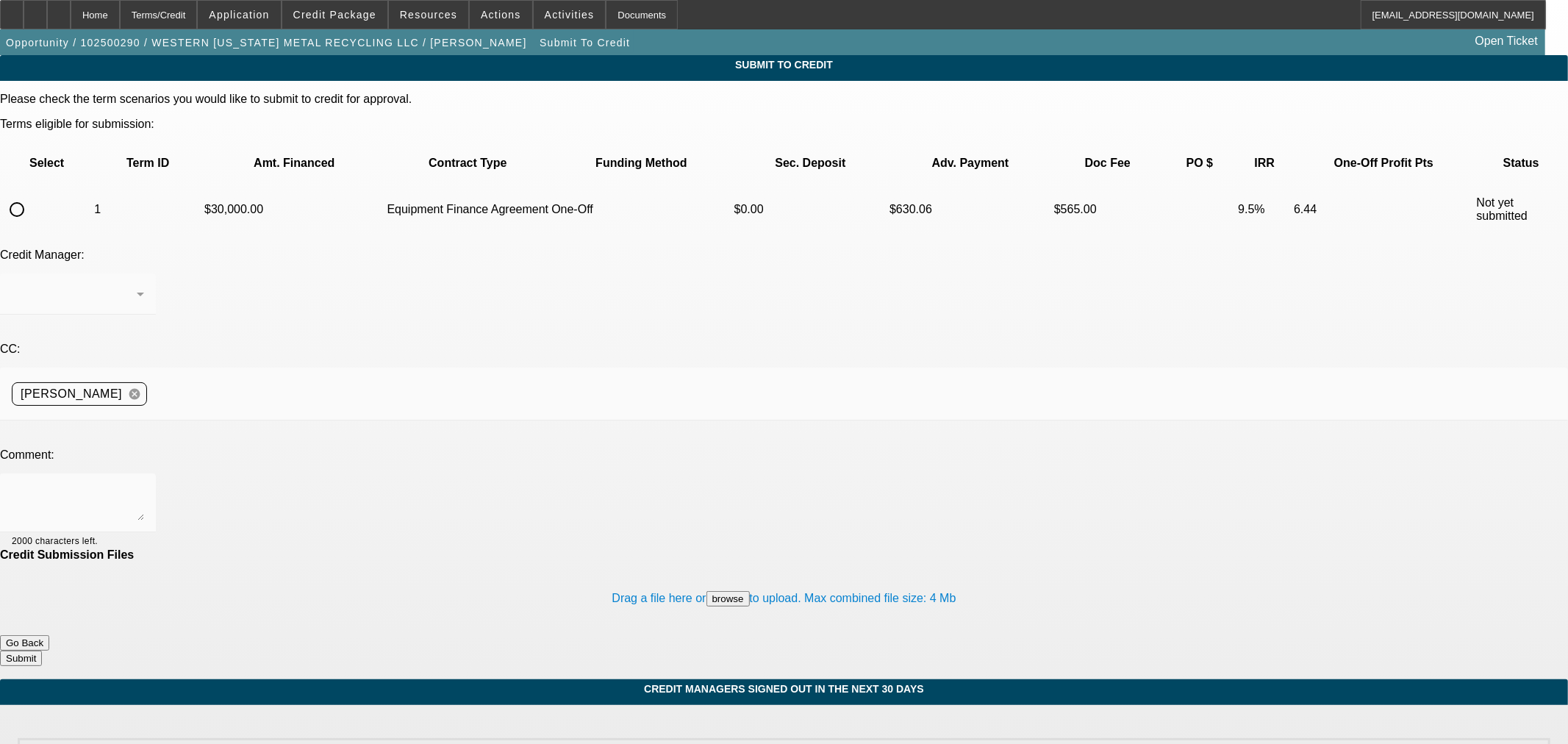
click at [32, 195] on input "radio" at bounding box center [16, 209] width 29 height 29
radio input "true"
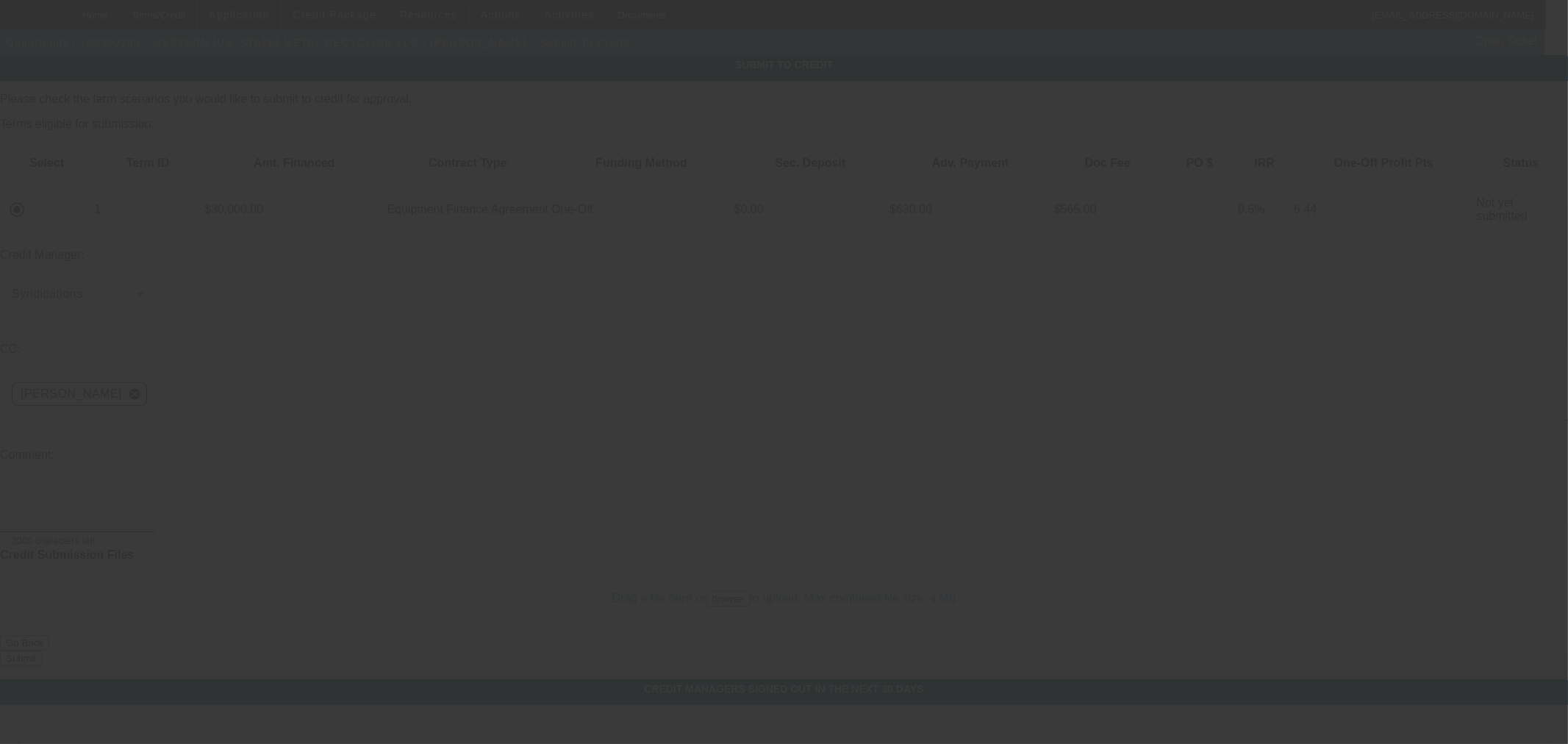
click at [144, 486] on textarea at bounding box center [77, 503] width 132 height 35
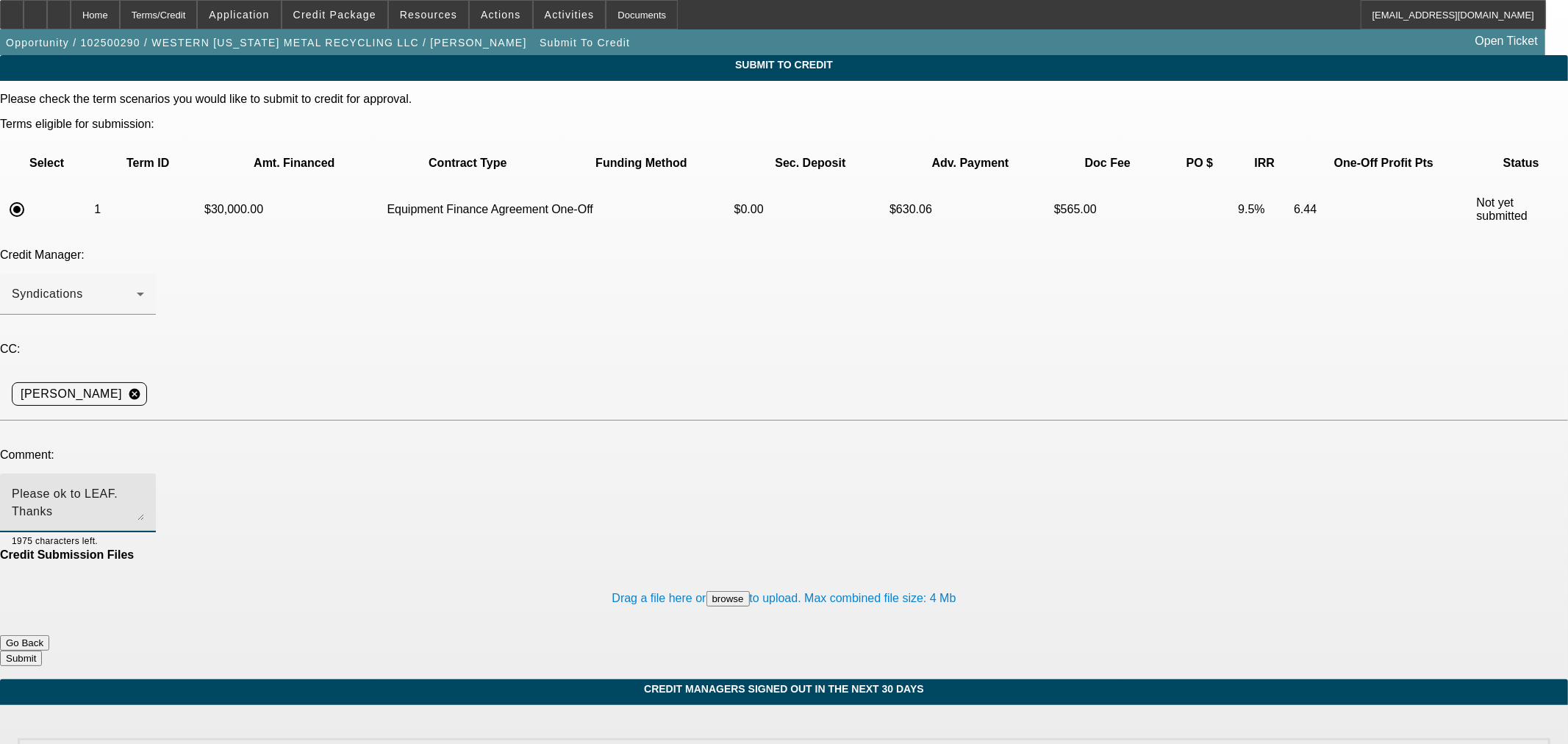
type textarea "Please ok to LEAF. Thanks"
click at [41, 651] on button "Submit" at bounding box center [21, 658] width 41 height 15
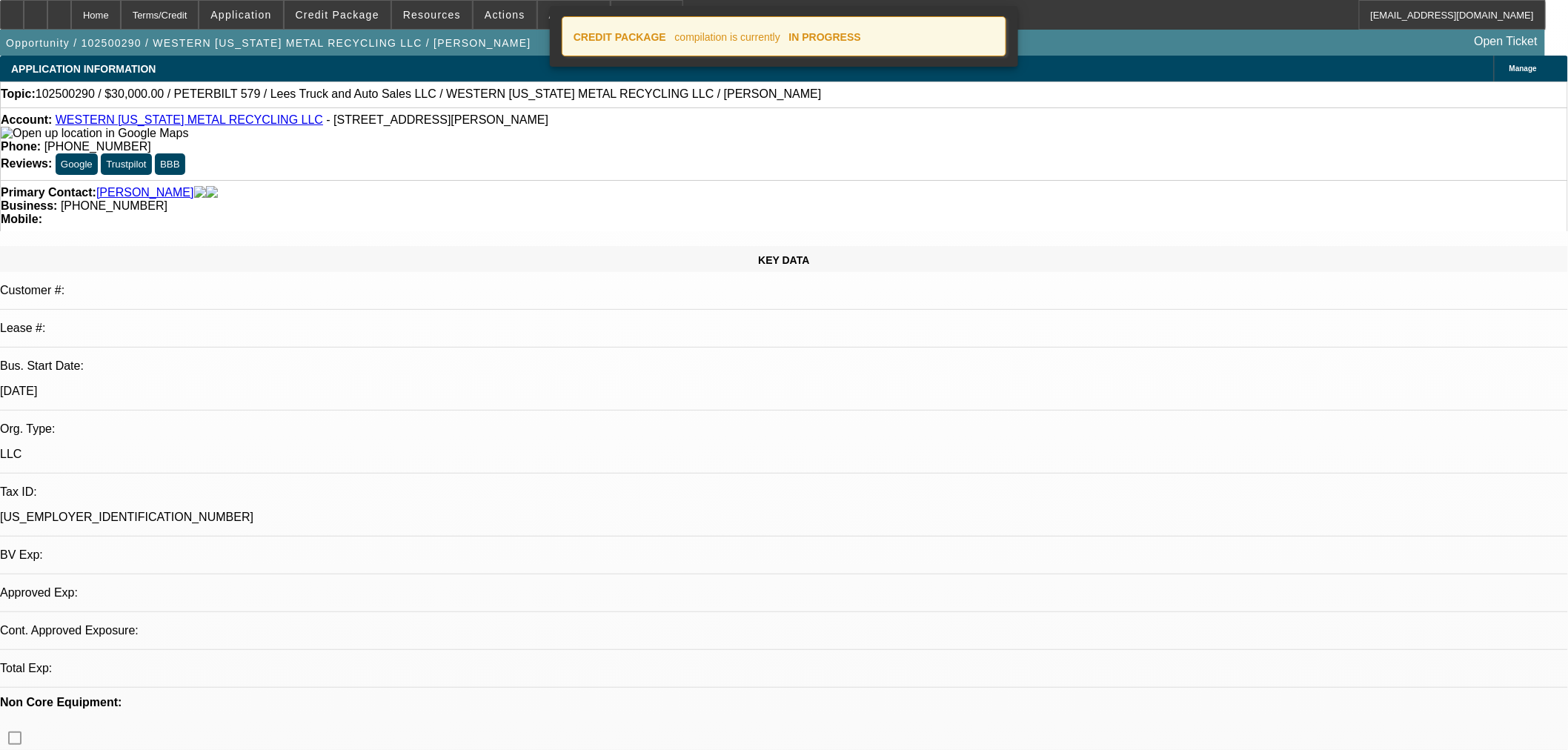
select select "0"
select select "3"
select select "0"
select select "6"
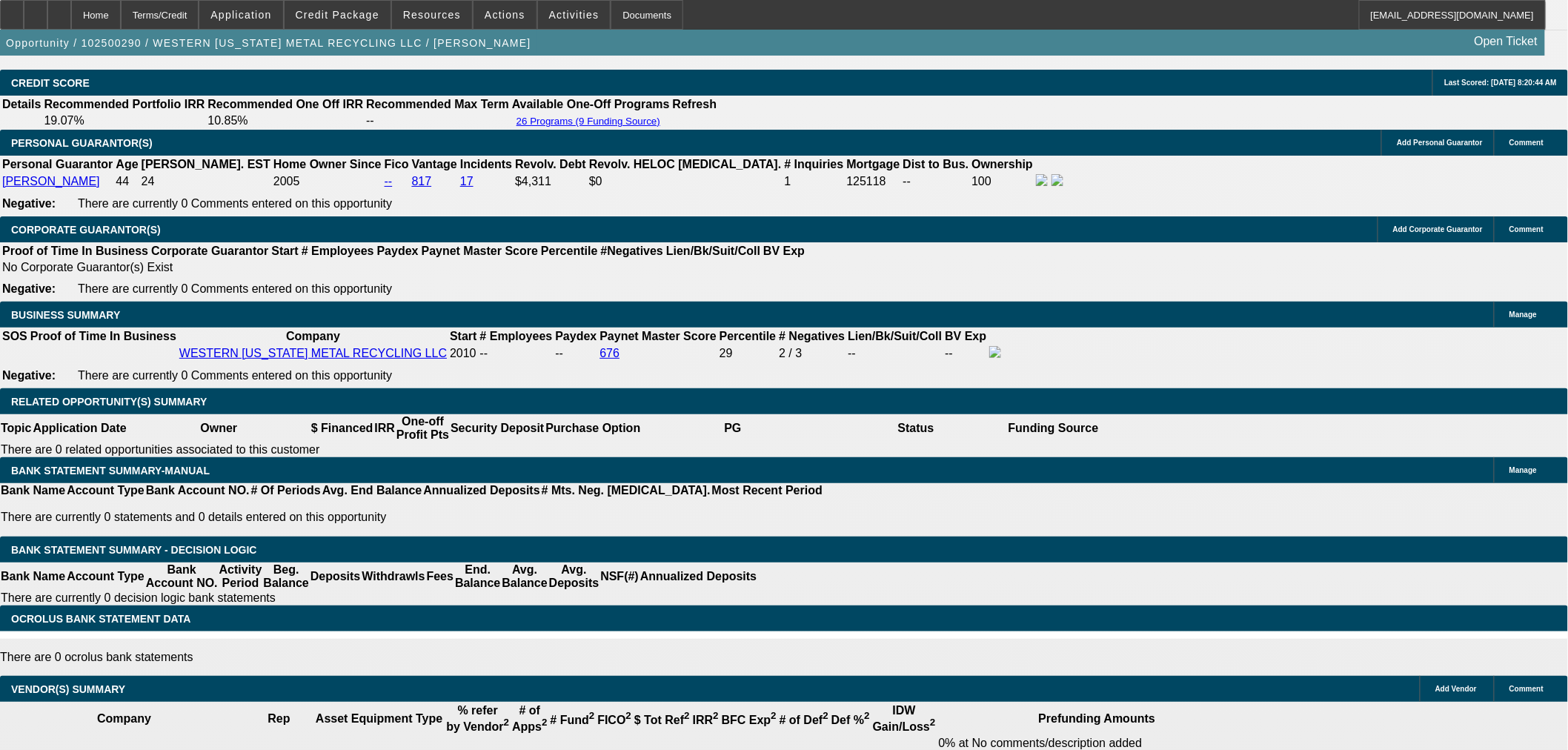
scroll to position [2141, 0]
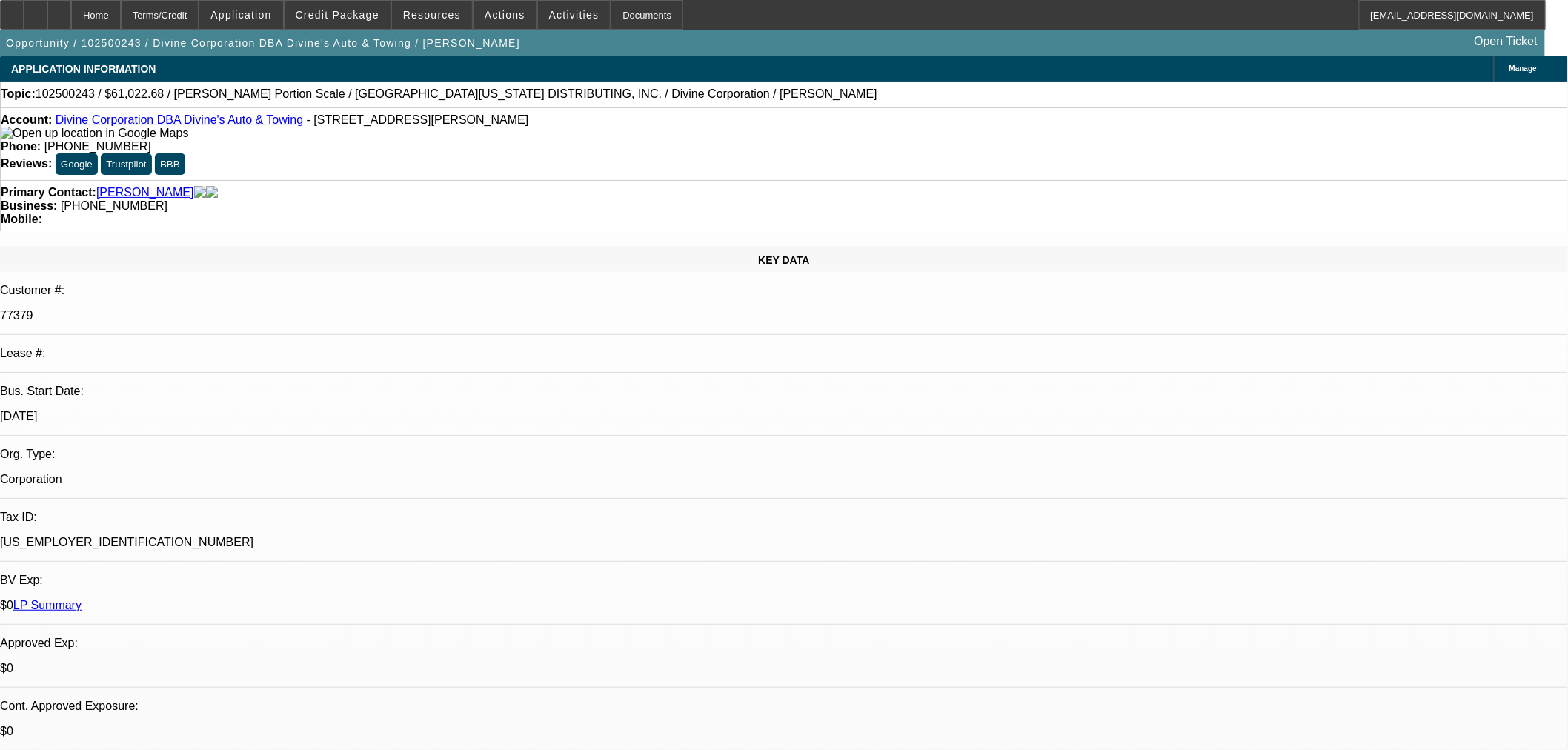
select select "0"
select select "3"
select select "0"
select select "6"
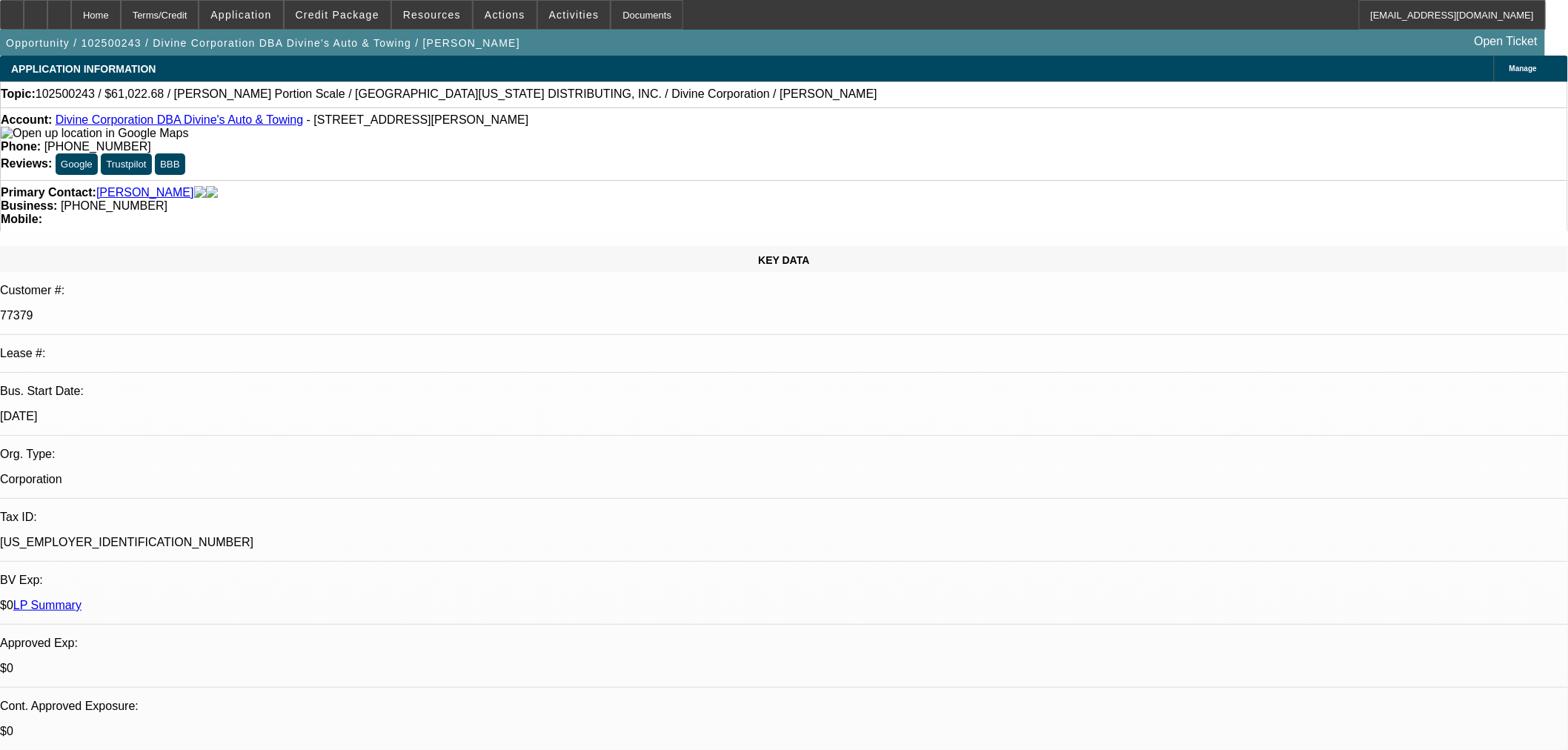
select select "0"
select select "3"
select select "0"
select select "6"
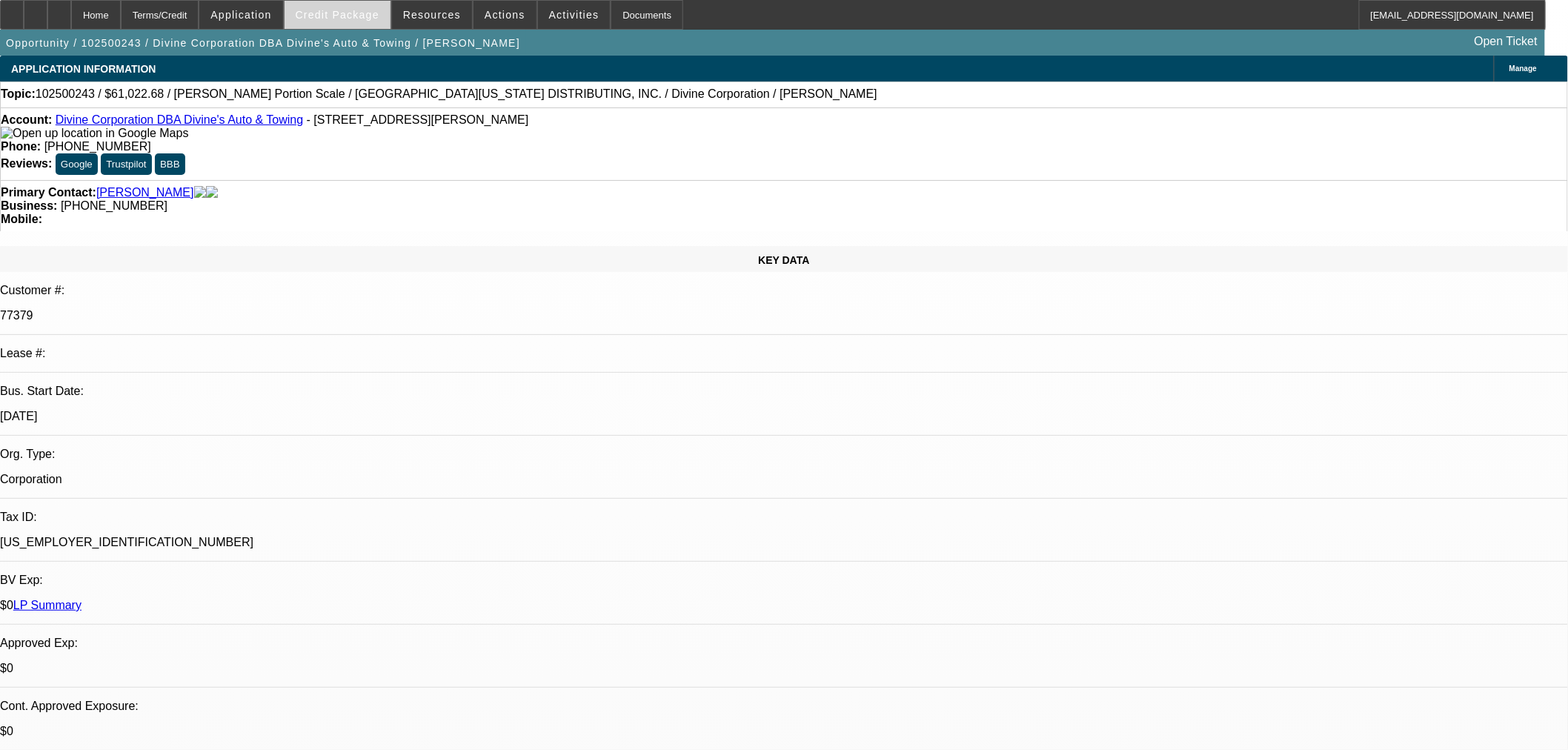
click at [344, 17] on span "Credit Package" at bounding box center [337, 14] width 84 height 11
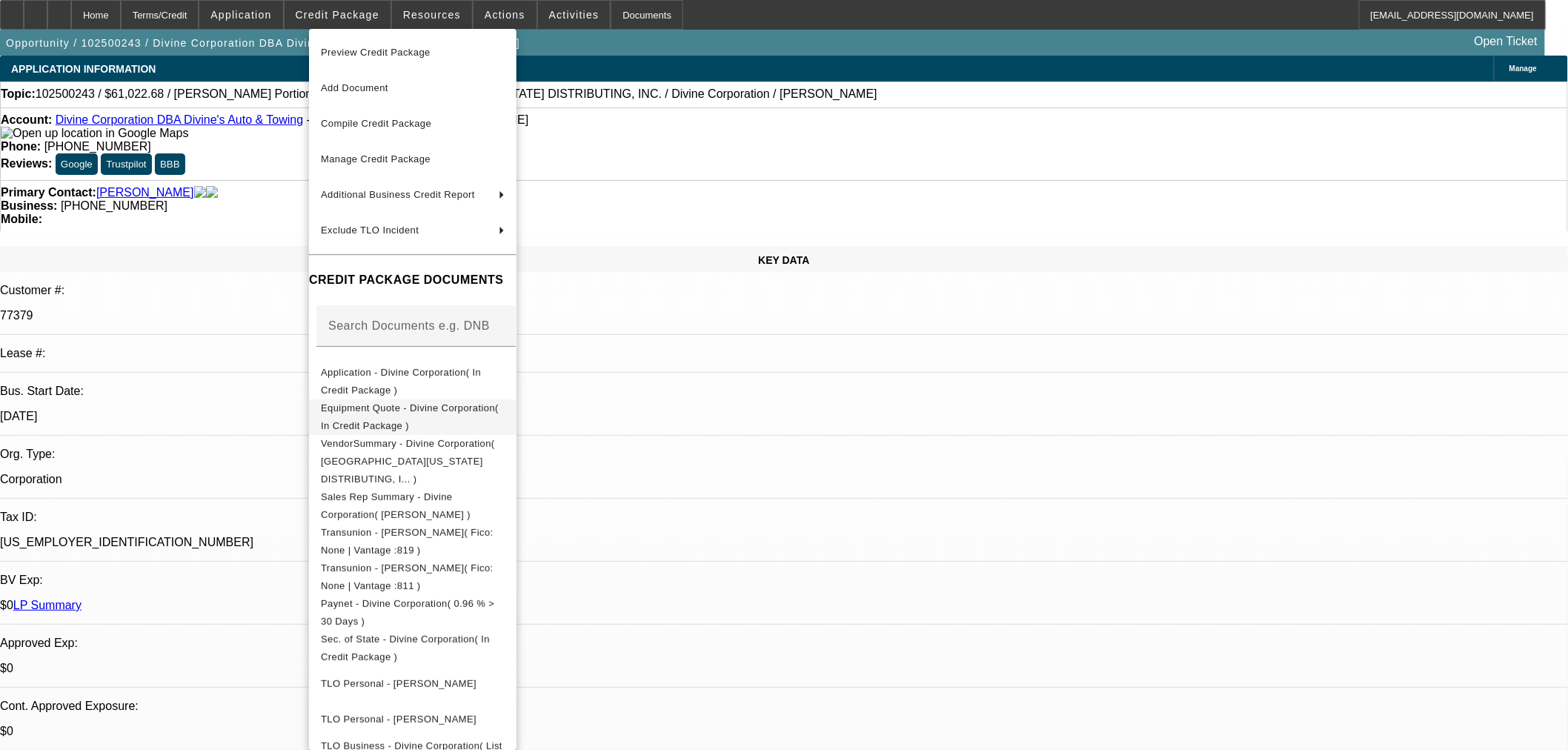
click at [402, 411] on span "Equipment Quote - Divine Corporation( In Credit Package )" at bounding box center [410, 416] width 178 height 29
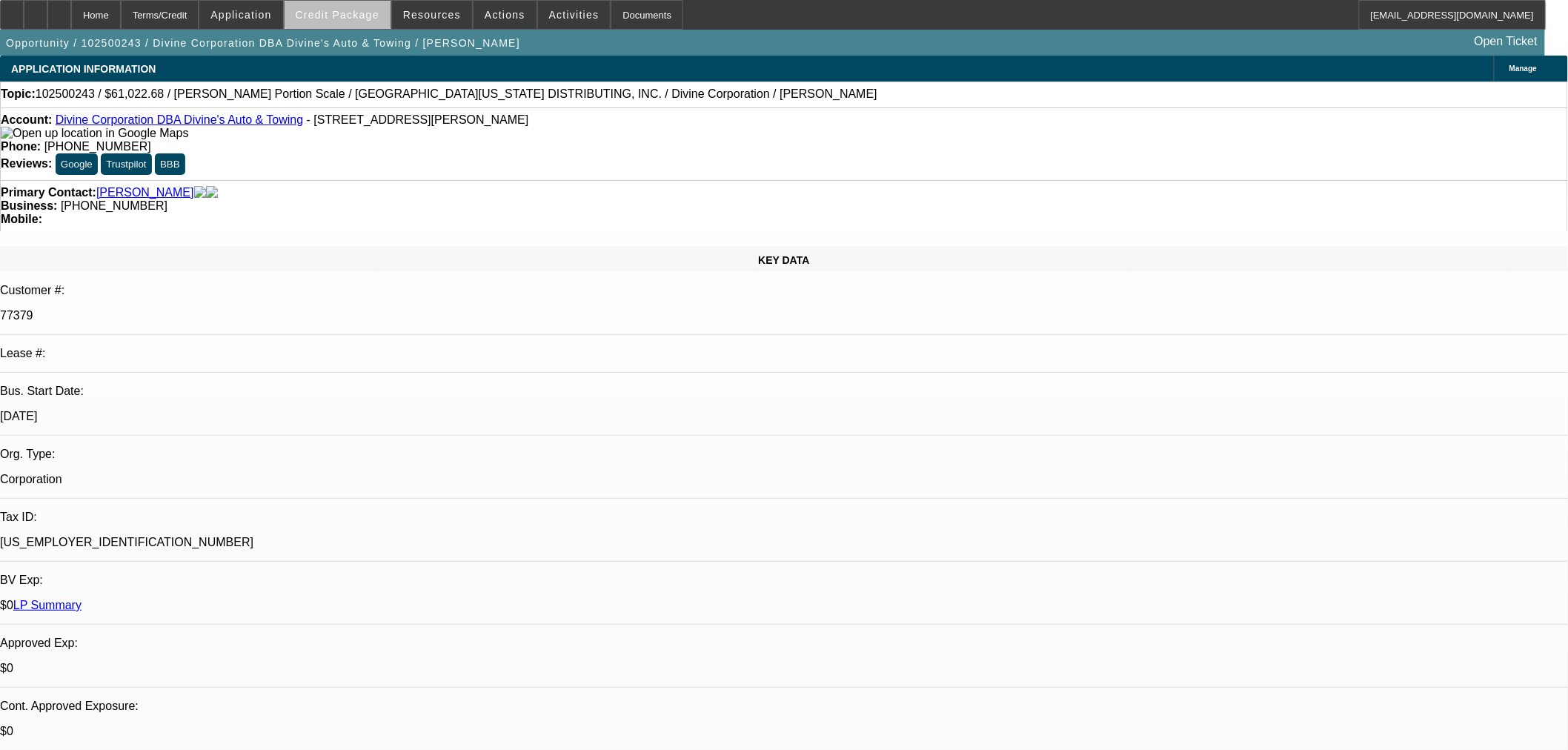
click at [366, 20] on span at bounding box center [337, 14] width 106 height 35
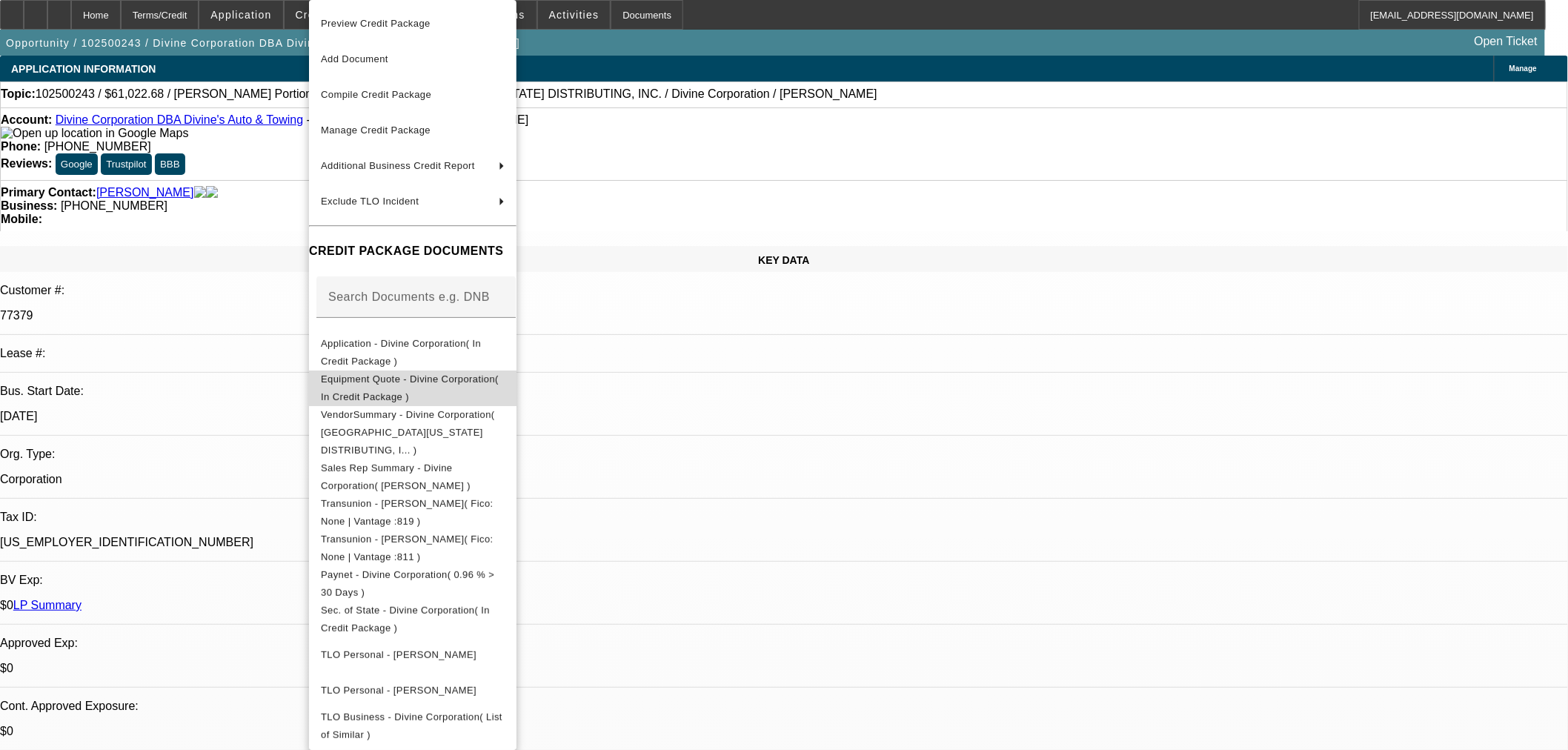
click at [472, 384] on span "Equipment Quote - Divine Corporation( In Credit Package )" at bounding box center [410, 388] width 178 height 29
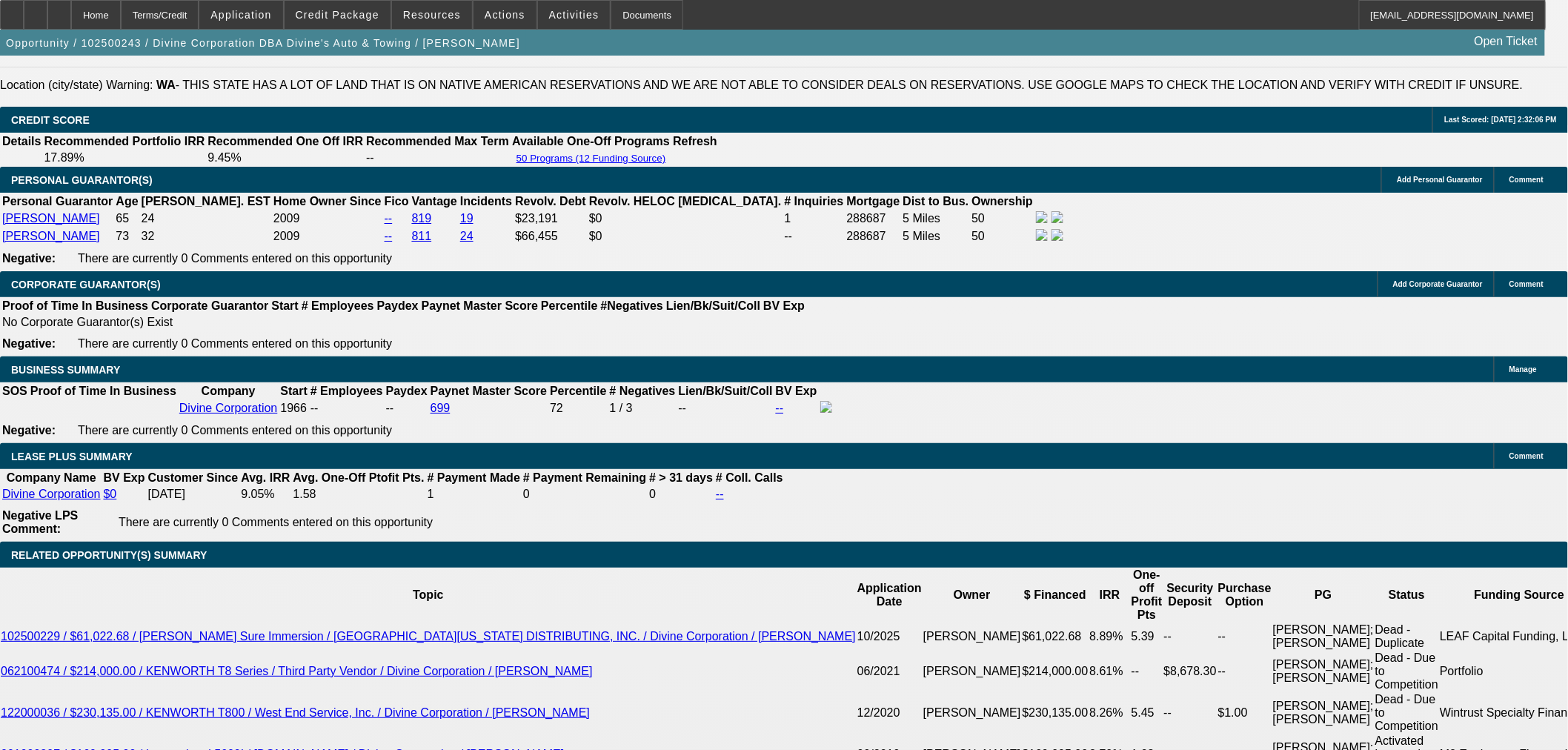
scroll to position [2388, 0]
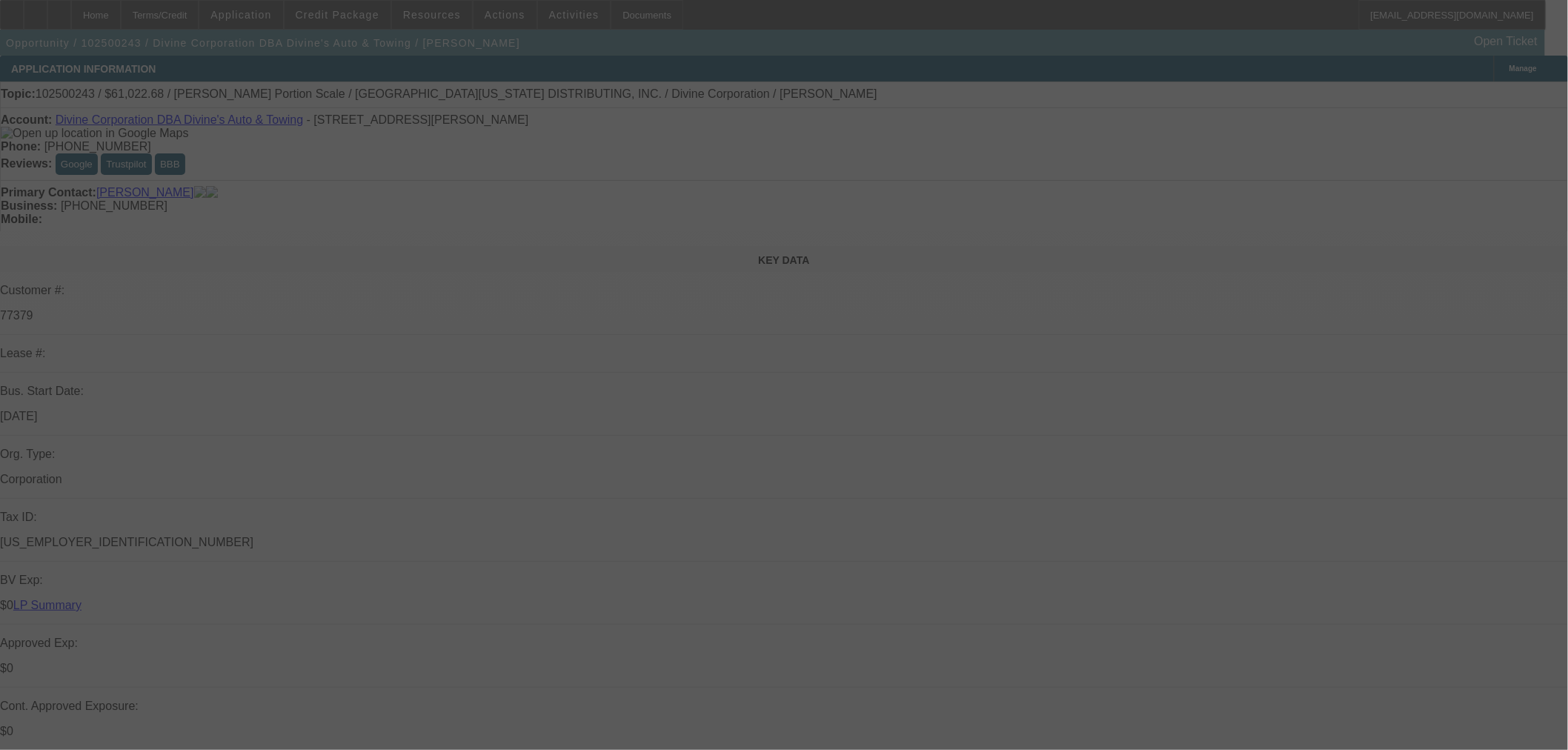
select select "0"
select select "3"
select select "0"
select select "6"
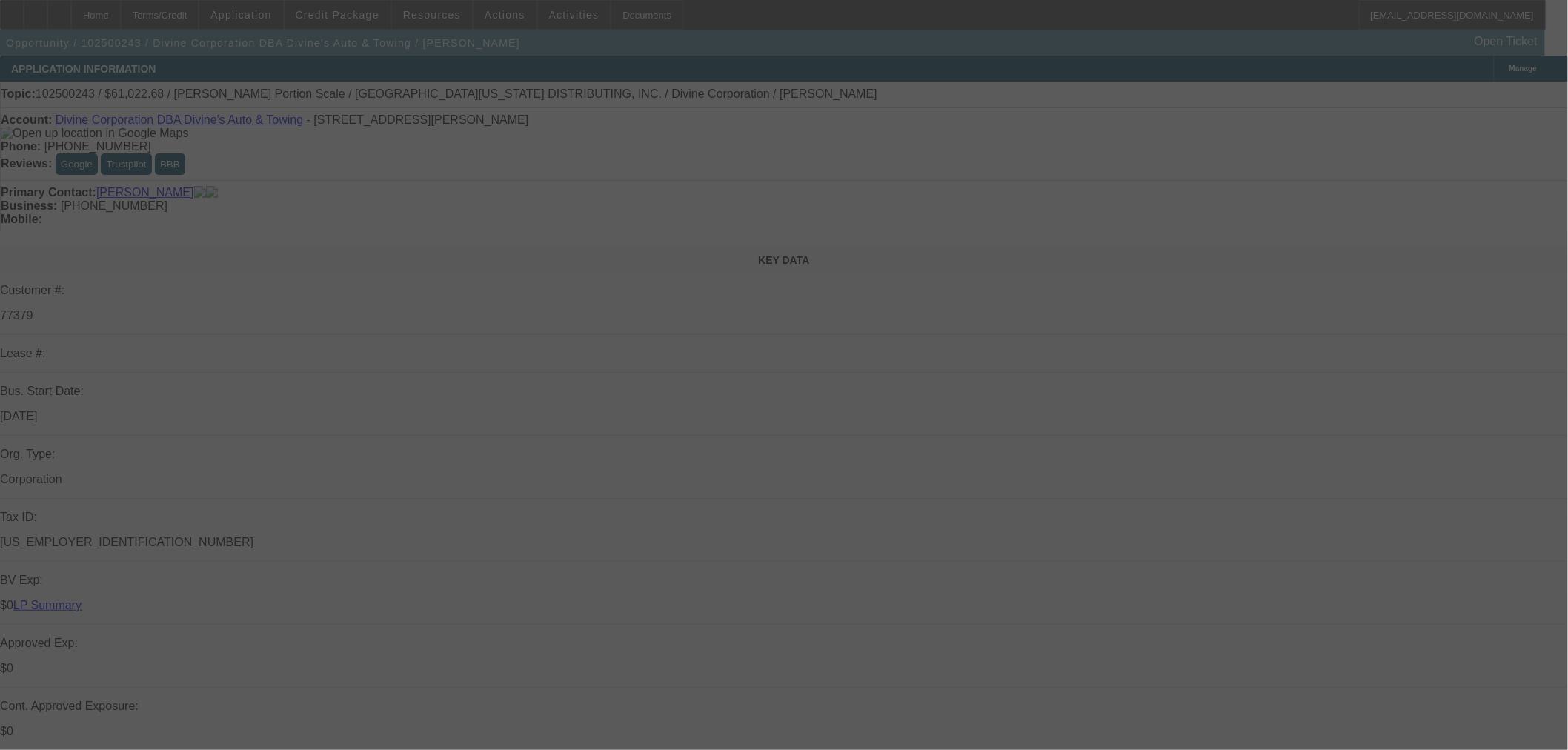
select select "0"
select select "3"
select select "0"
select select "6"
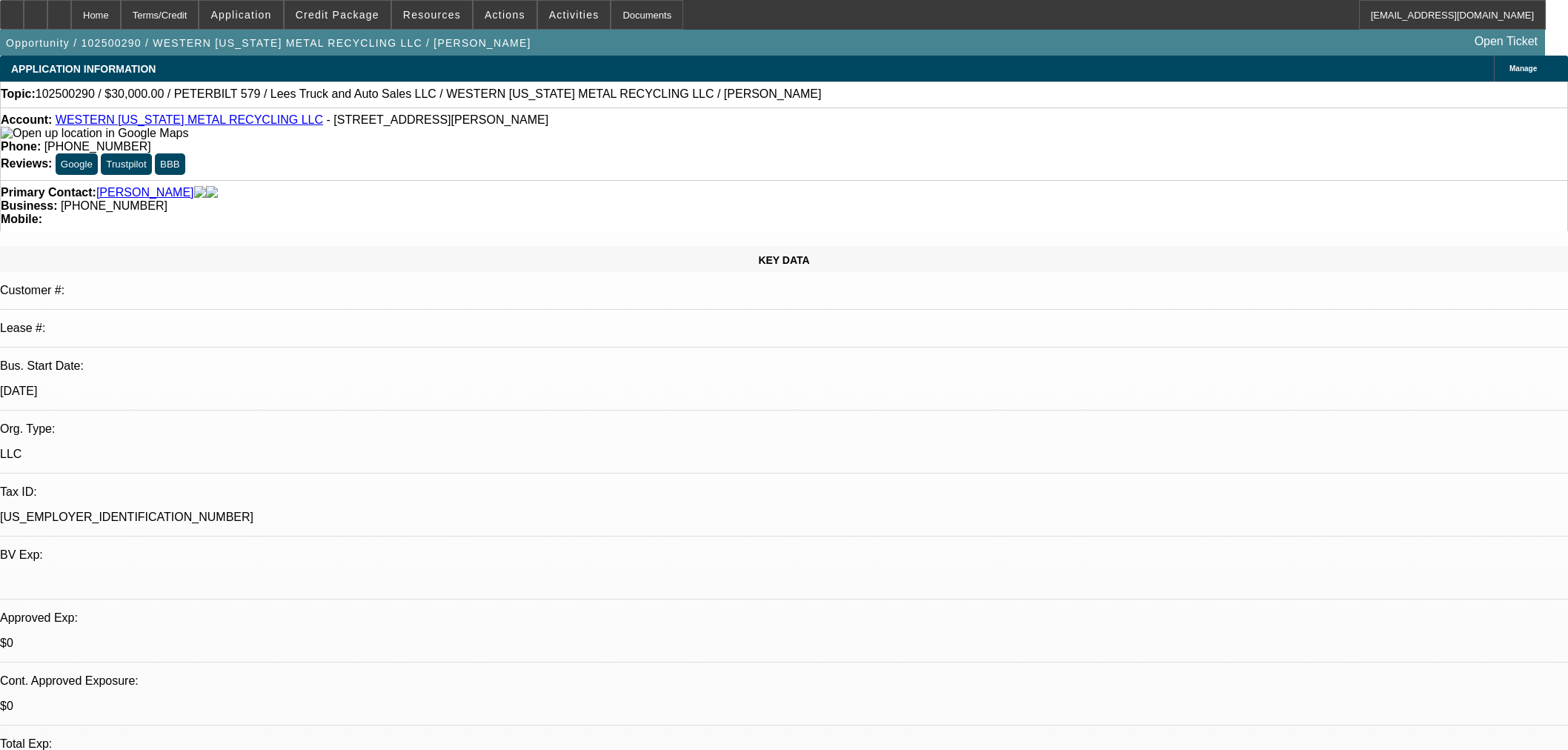
select select "0"
select select "2"
select select "0.1"
select select "4"
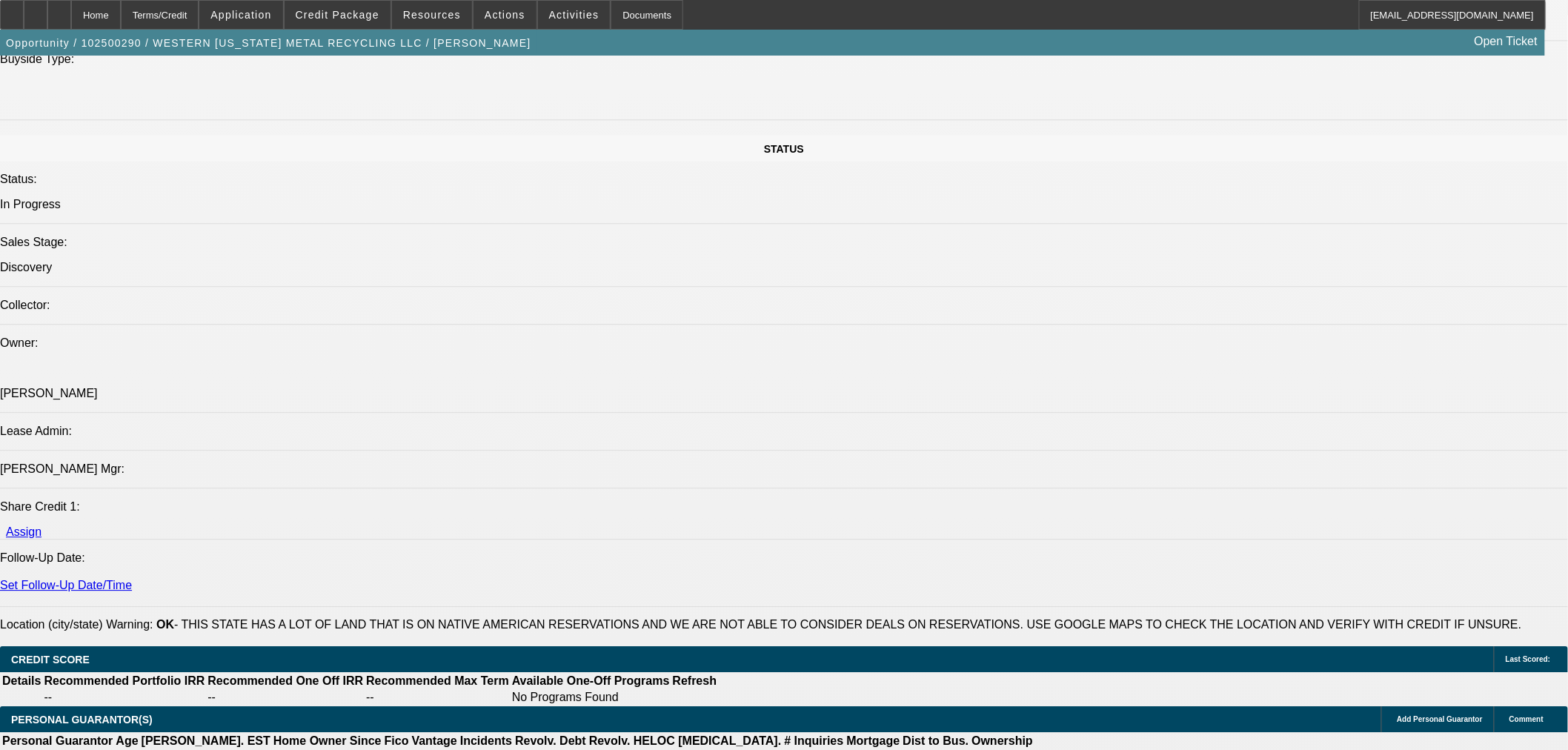
scroll to position [2141, 0]
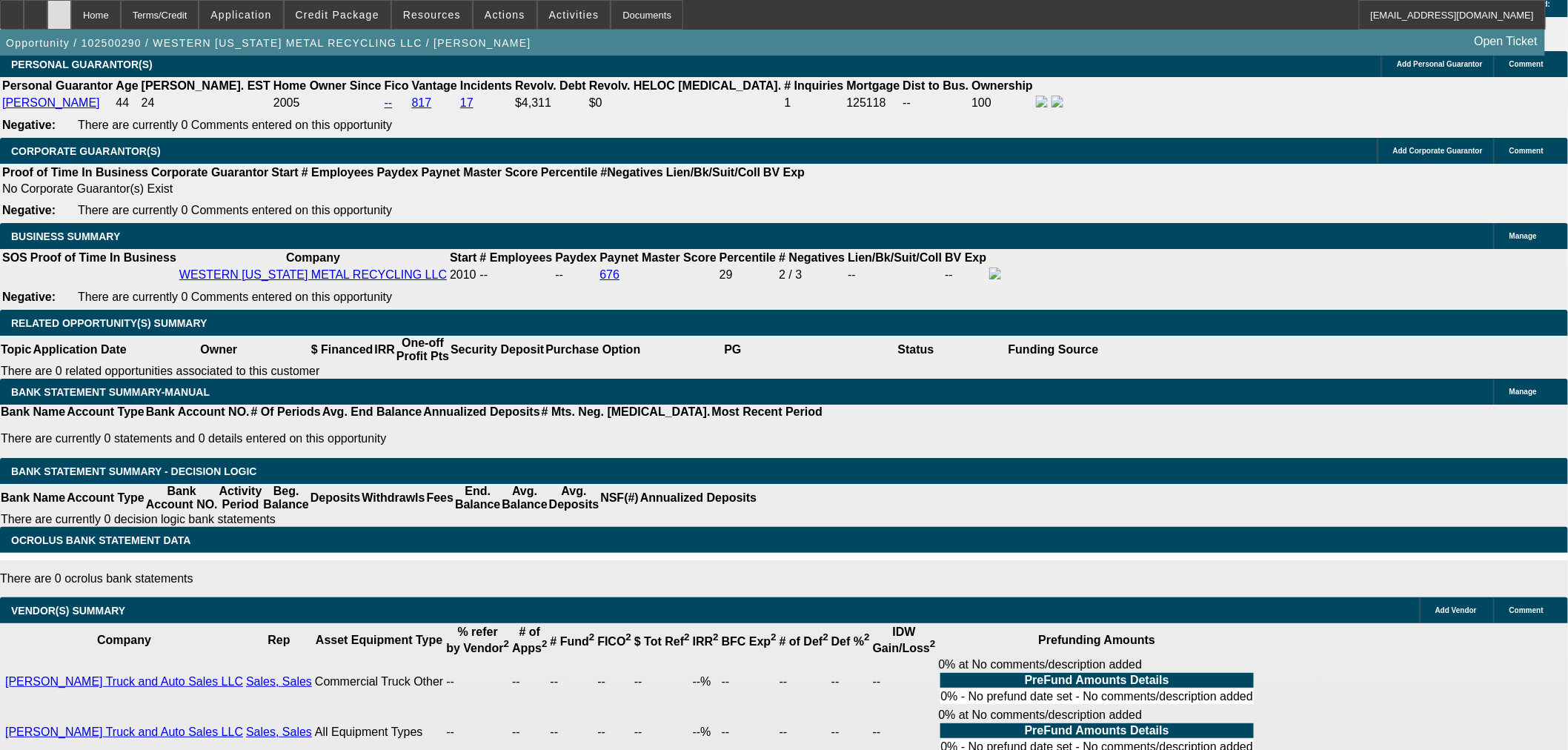
click at [71, 21] on div at bounding box center [59, 14] width 24 height 29
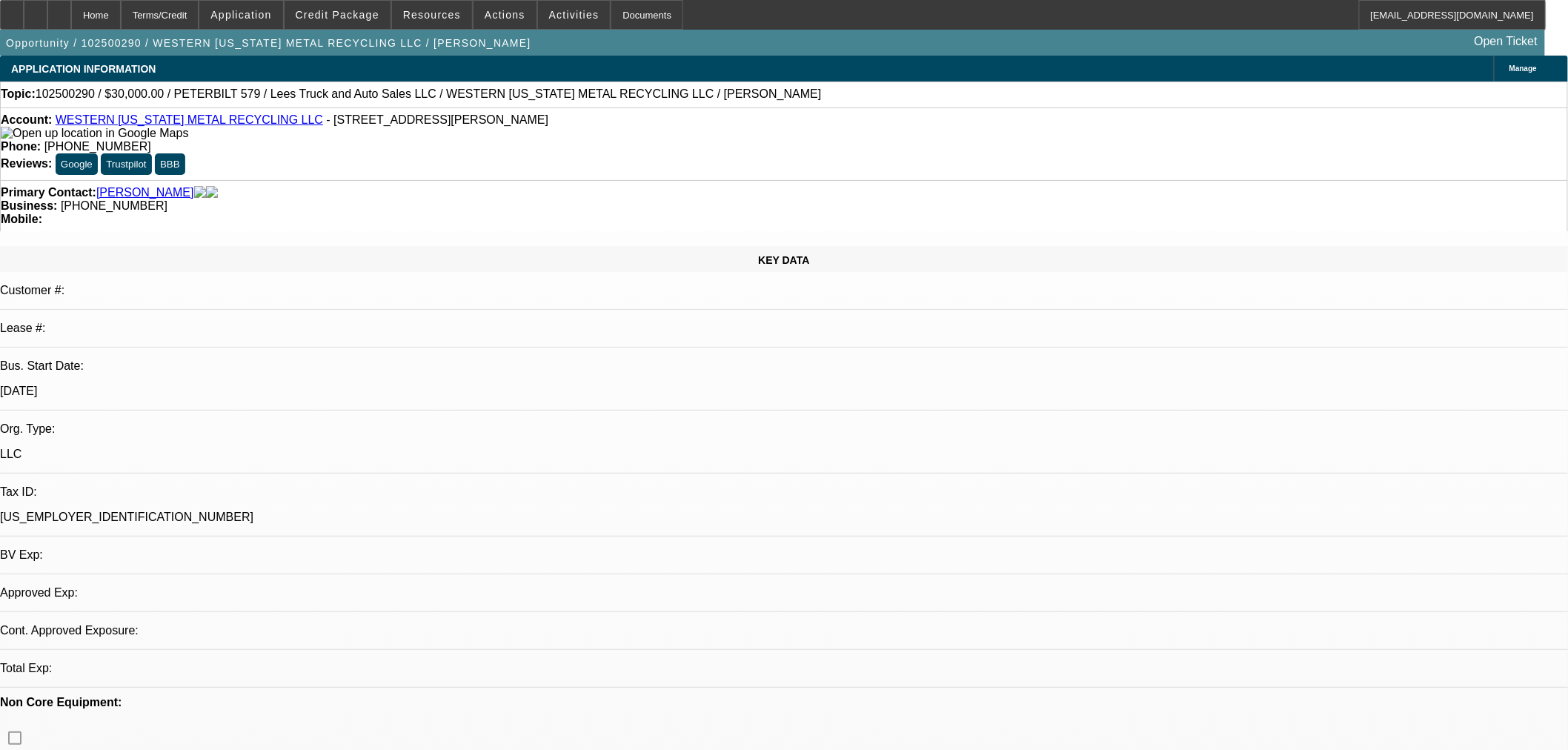
select select "0"
select select "3"
select select "0"
select select "6"
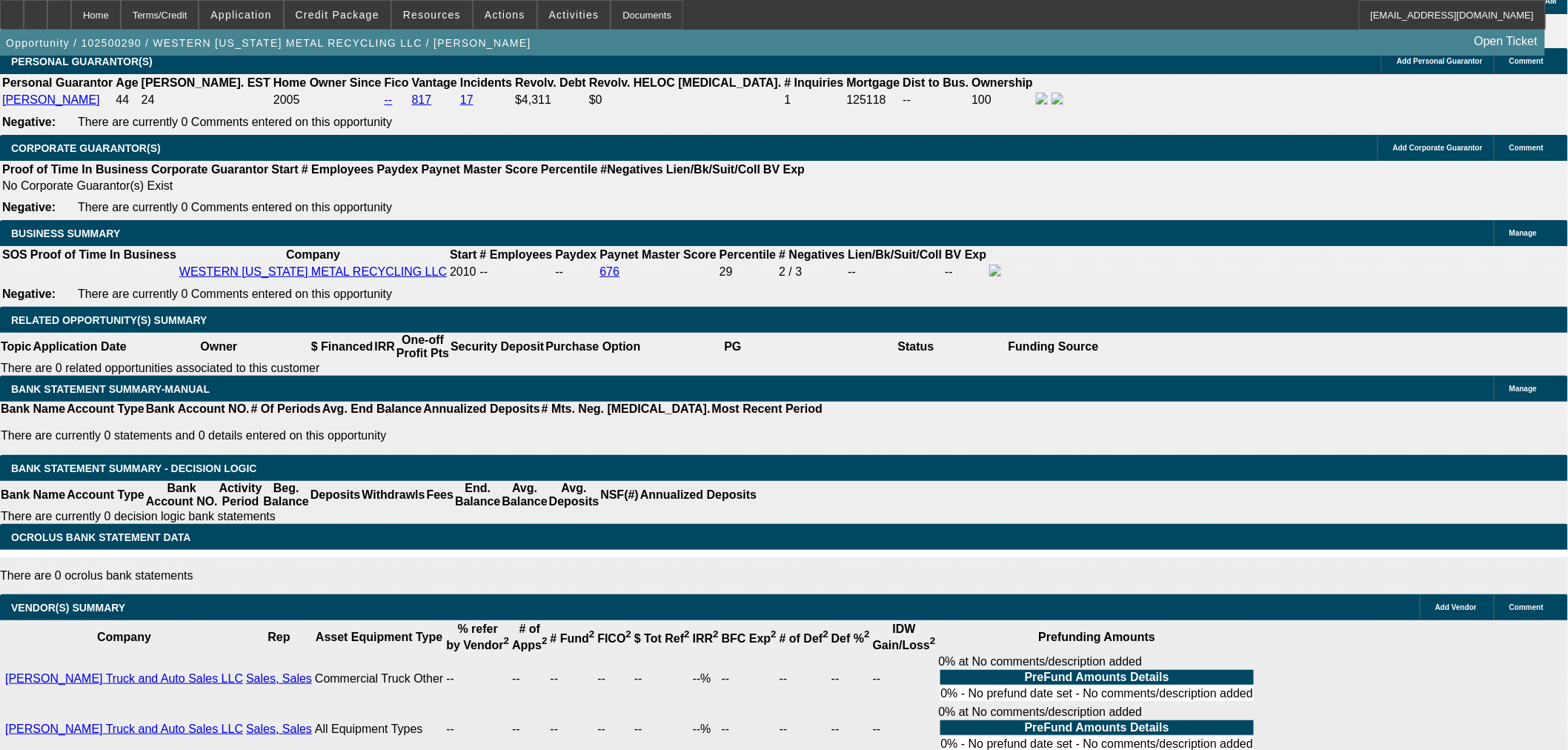
scroll to position [1814, 0]
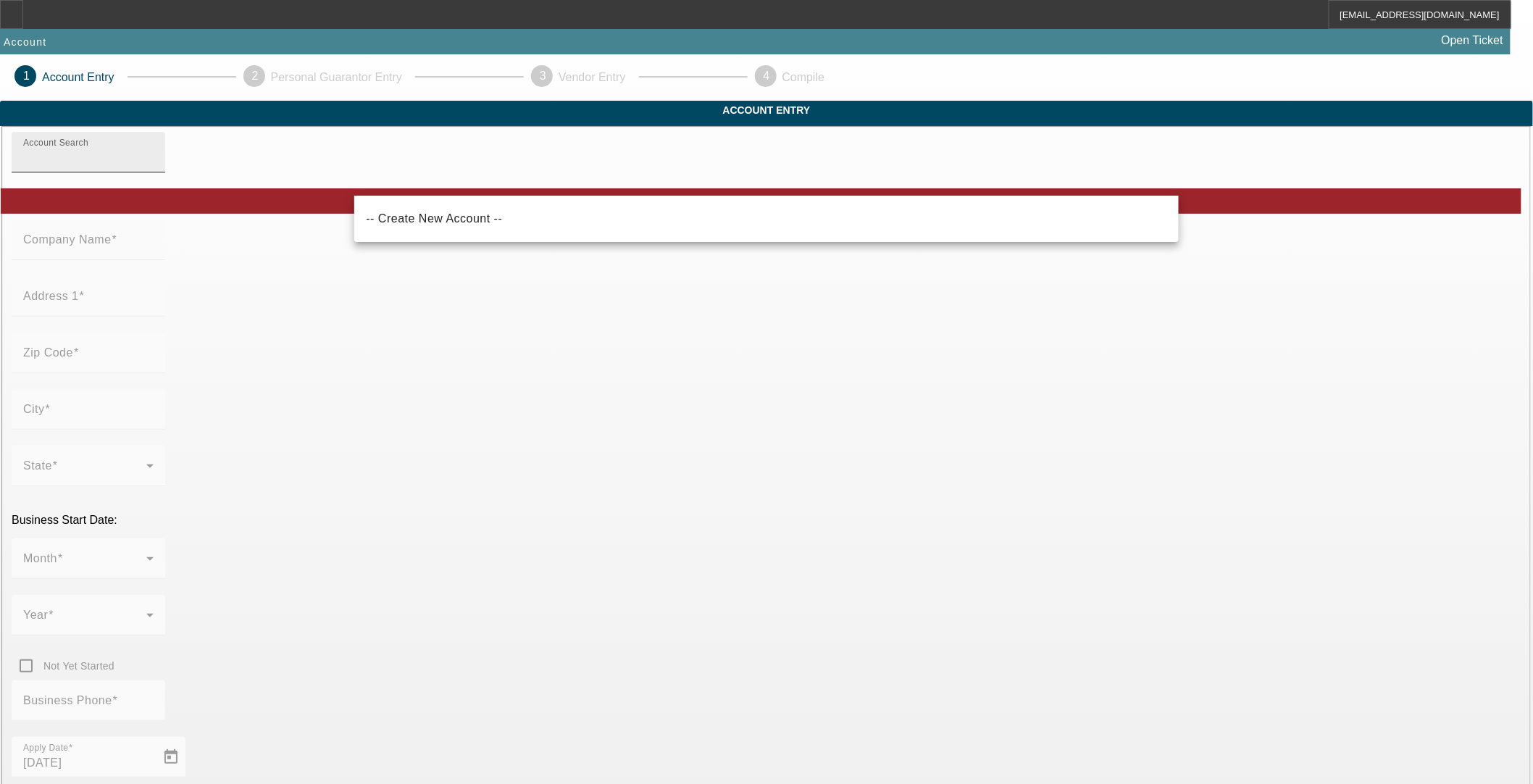
click at [153, 166] on input "Account Search" at bounding box center [88, 158] width 130 height 18
paste input "Turkey Burger Boss LLC"
click at [480, 218] on mat-option "-- Create New Account --" at bounding box center [766, 218] width 824 height 34
type input "-- Create New Account --"
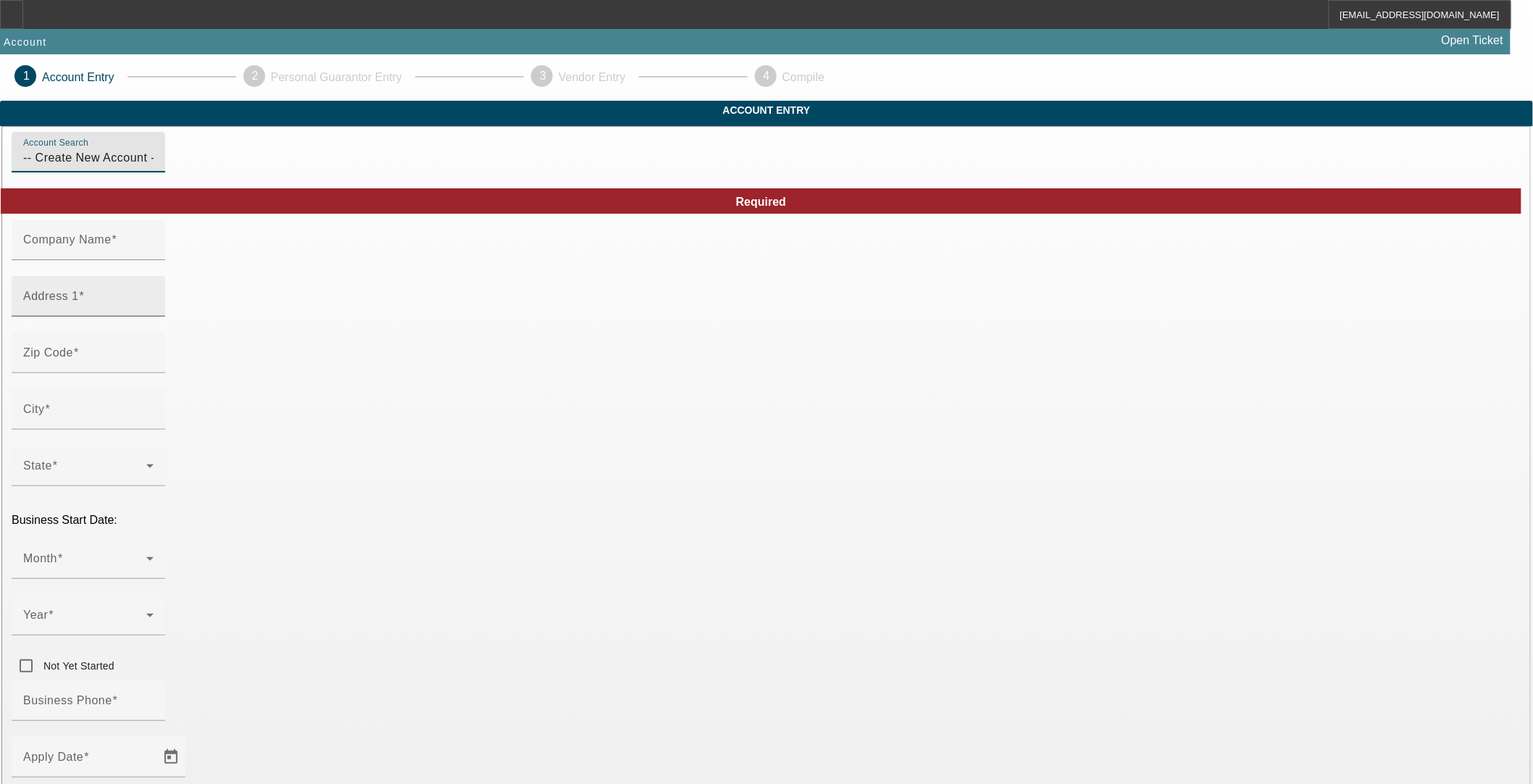
click at [153, 305] on div "Address 1" at bounding box center [88, 296] width 130 height 41
paste input "[STREET_ADDRESS]"
type input "[STREET_ADDRESS]"
click at [153, 260] on div "Company Name" at bounding box center [88, 240] width 130 height 41
paste input "Turkey Burger Boss LLC"
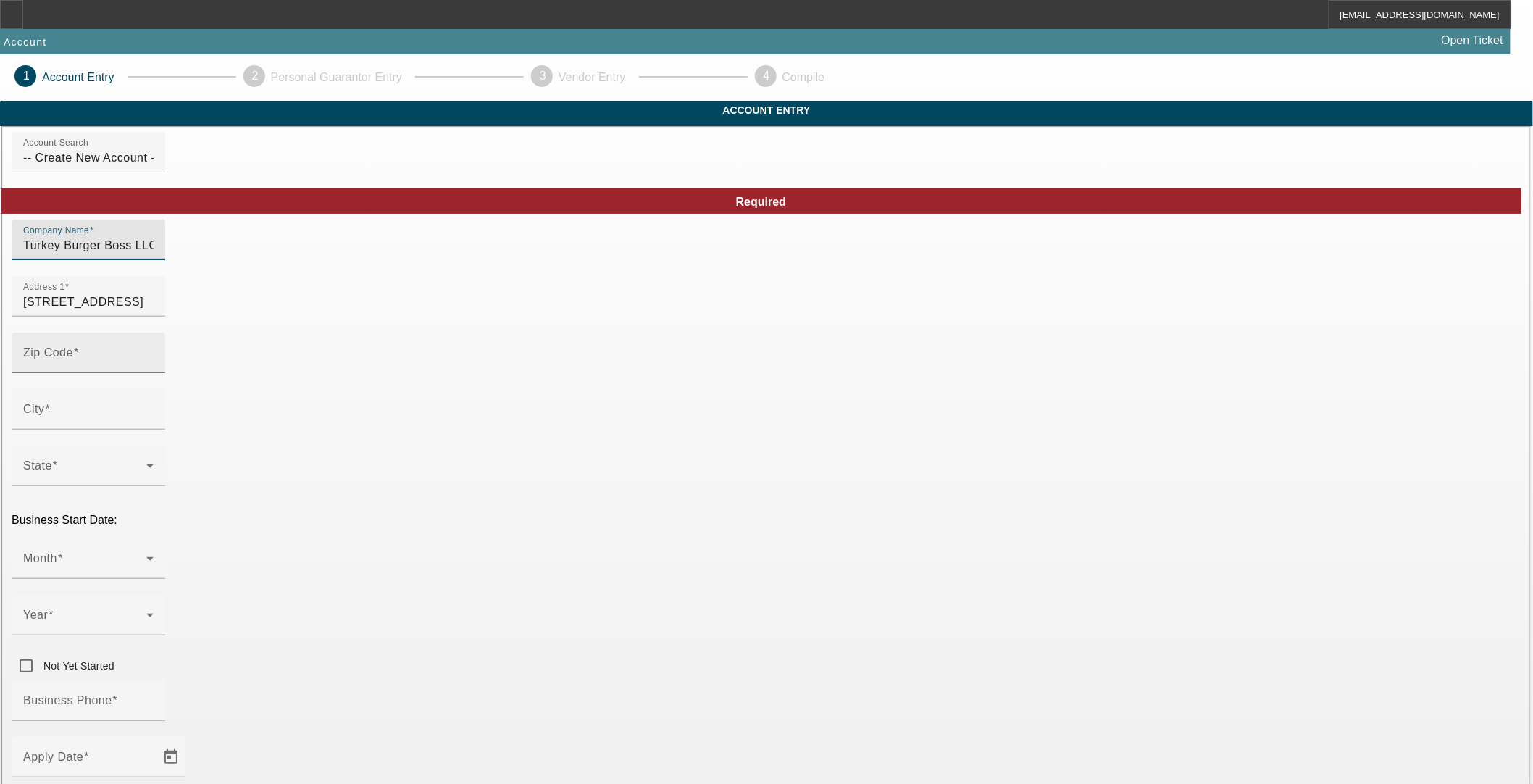
type input "Turkey Burger Boss LLC"
click at [153, 372] on div "Zip Code" at bounding box center [88, 353] width 130 height 41
type input "85142"
click at [153, 424] on input "City" at bounding box center [88, 414] width 130 height 18
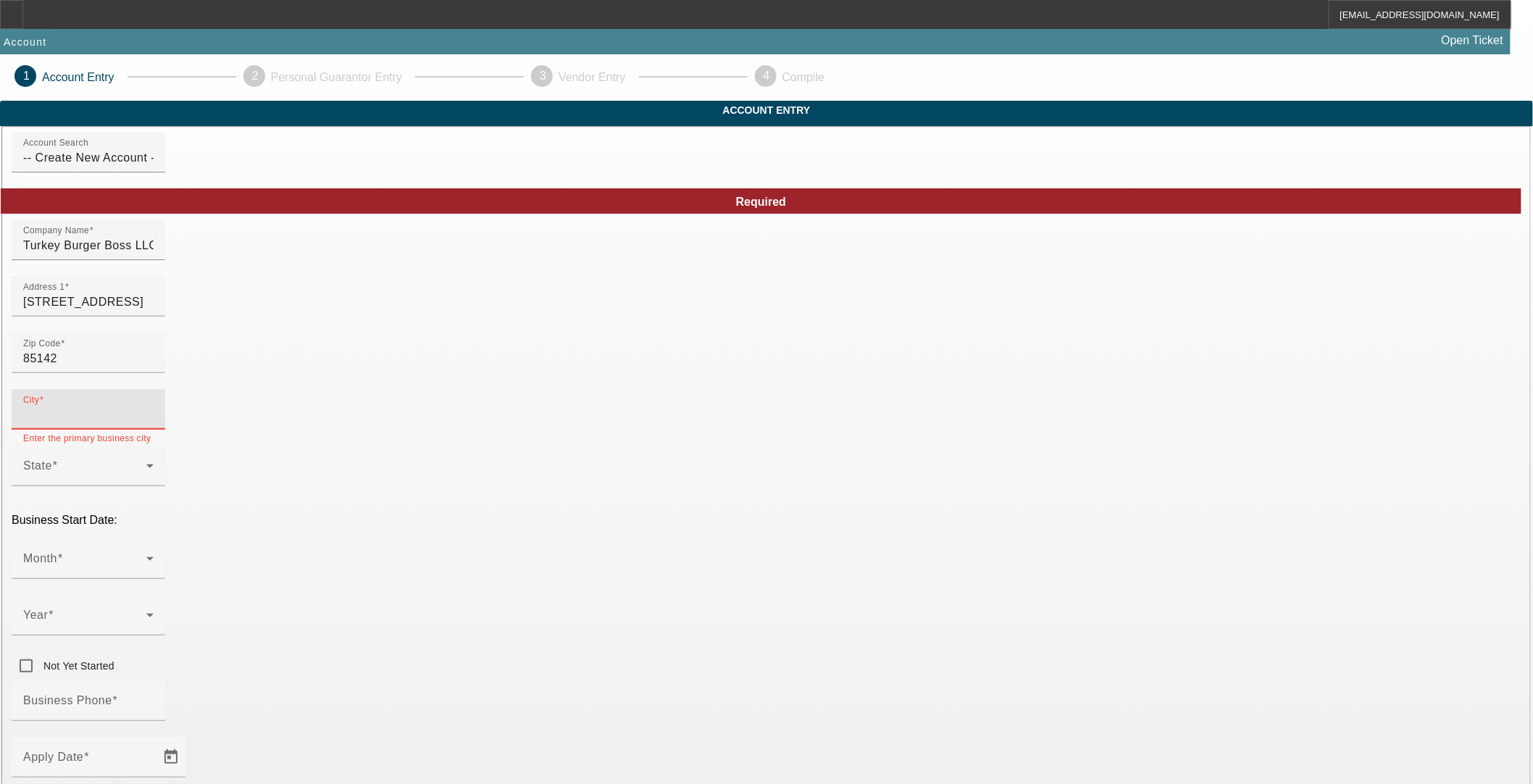
paste input "Queen Creek"
type input "Queen Creek"
click at [147, 463] on span at bounding box center [85, 471] width 124 height 18
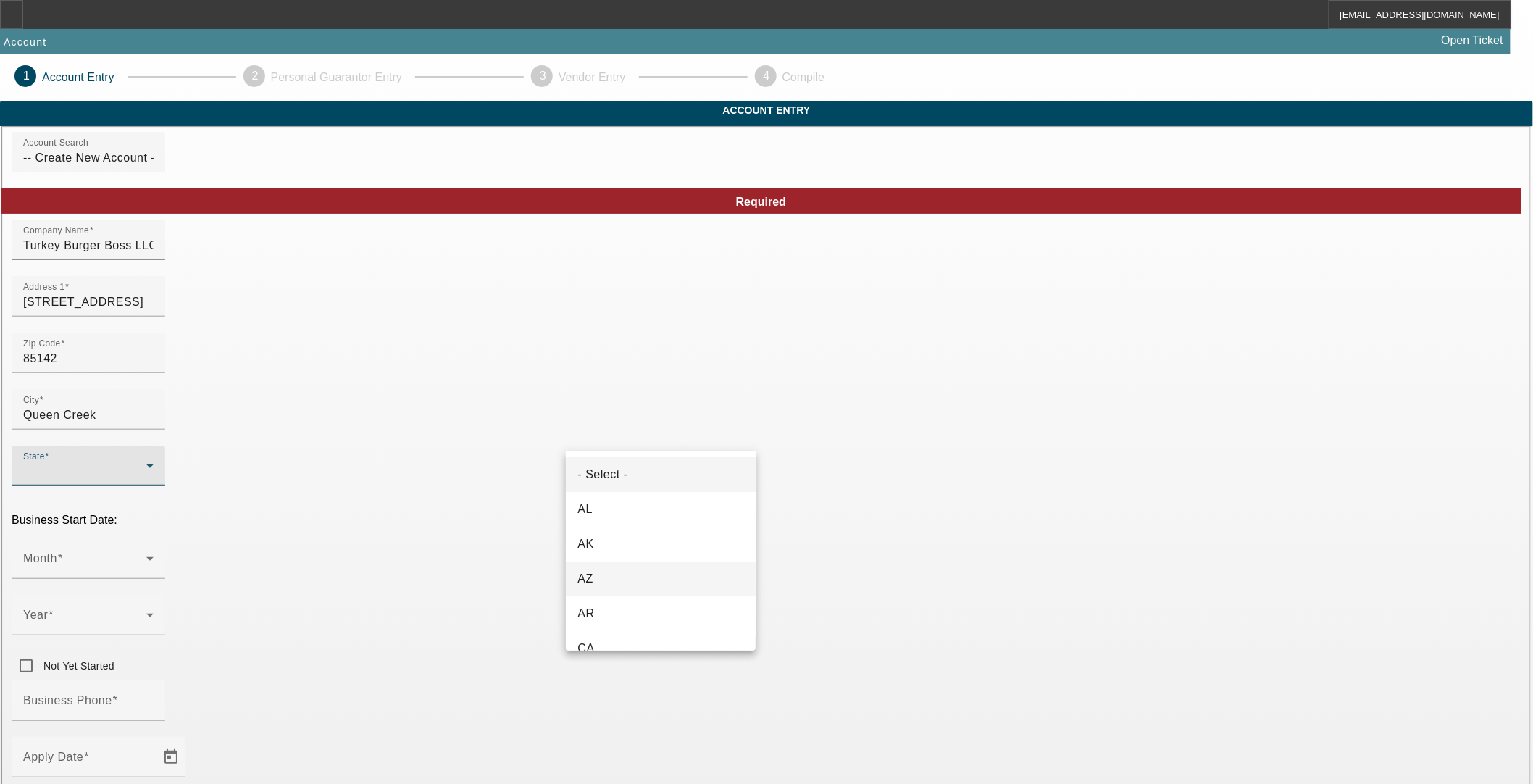
click at [609, 573] on mat-option "AZ" at bounding box center [661, 578] width 190 height 34
type input "Maricopa"
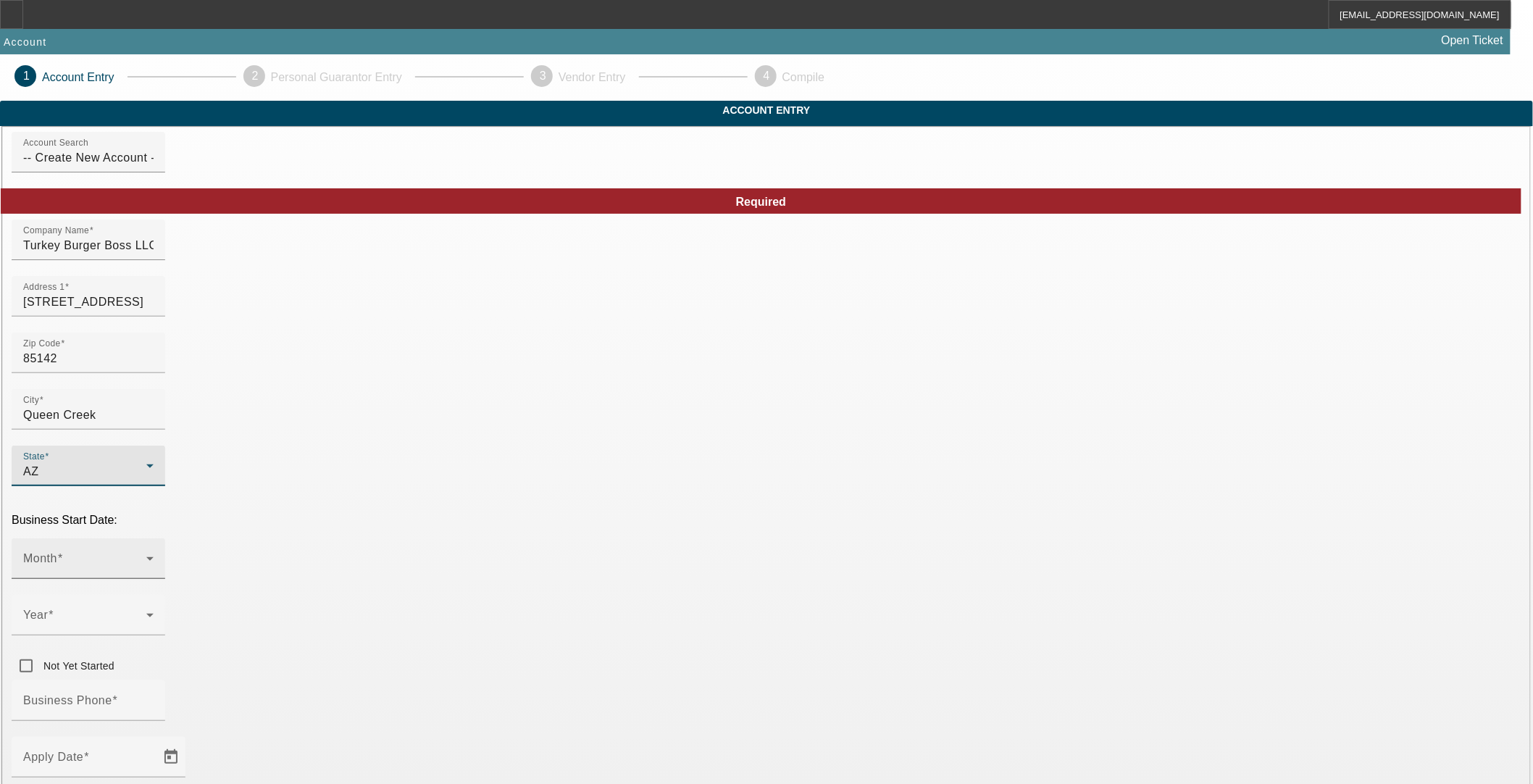
click at [147, 555] on span at bounding box center [85, 564] width 124 height 18
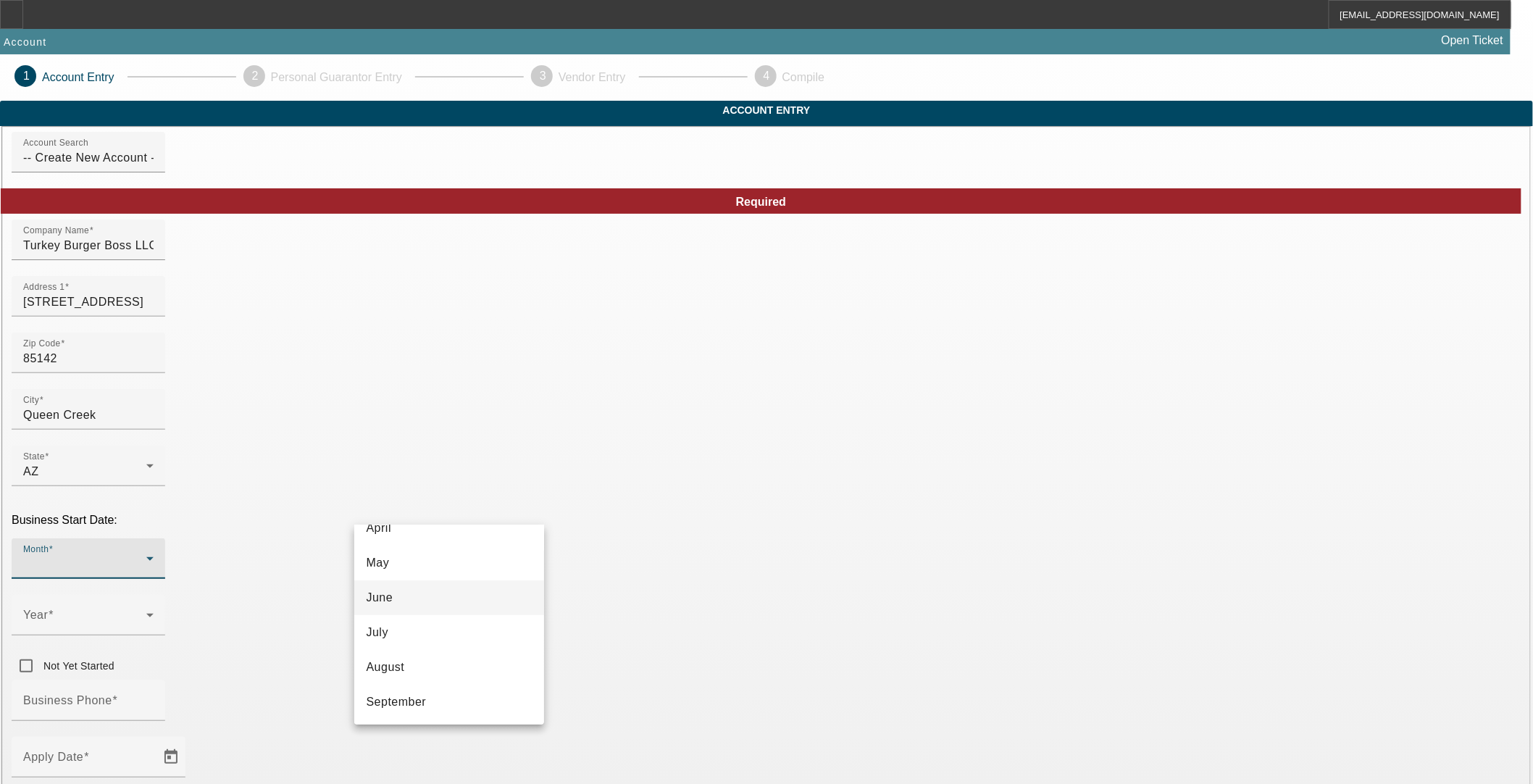
scroll to position [161, 0]
click at [401, 560] on mat-option "May" at bounding box center [449, 561] width 190 height 34
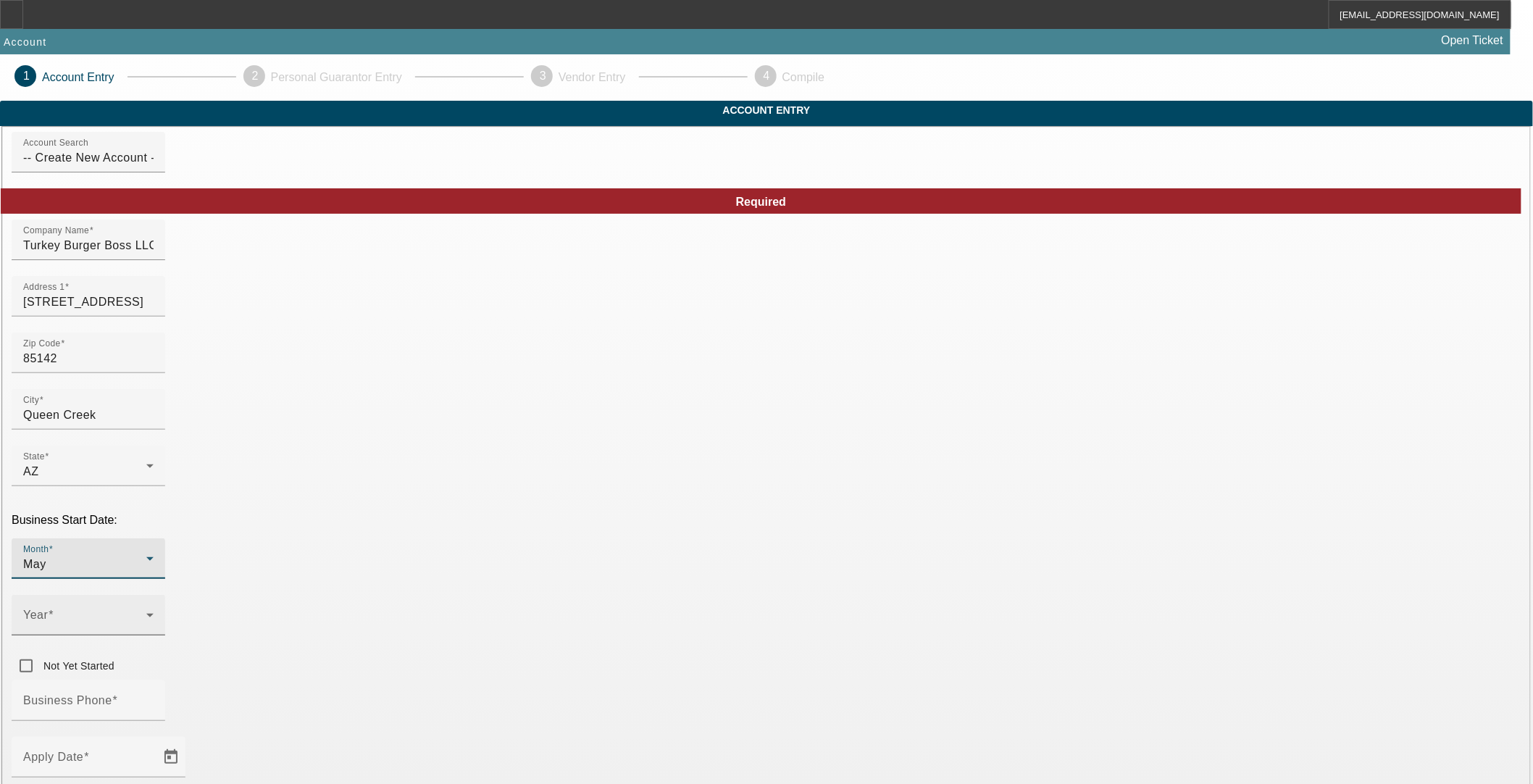
drag, startPoint x: 620, startPoint y: 493, endPoint x: 620, endPoint y: 505, distance: 12.0
click at [153, 595] on div "Year" at bounding box center [88, 615] width 130 height 41
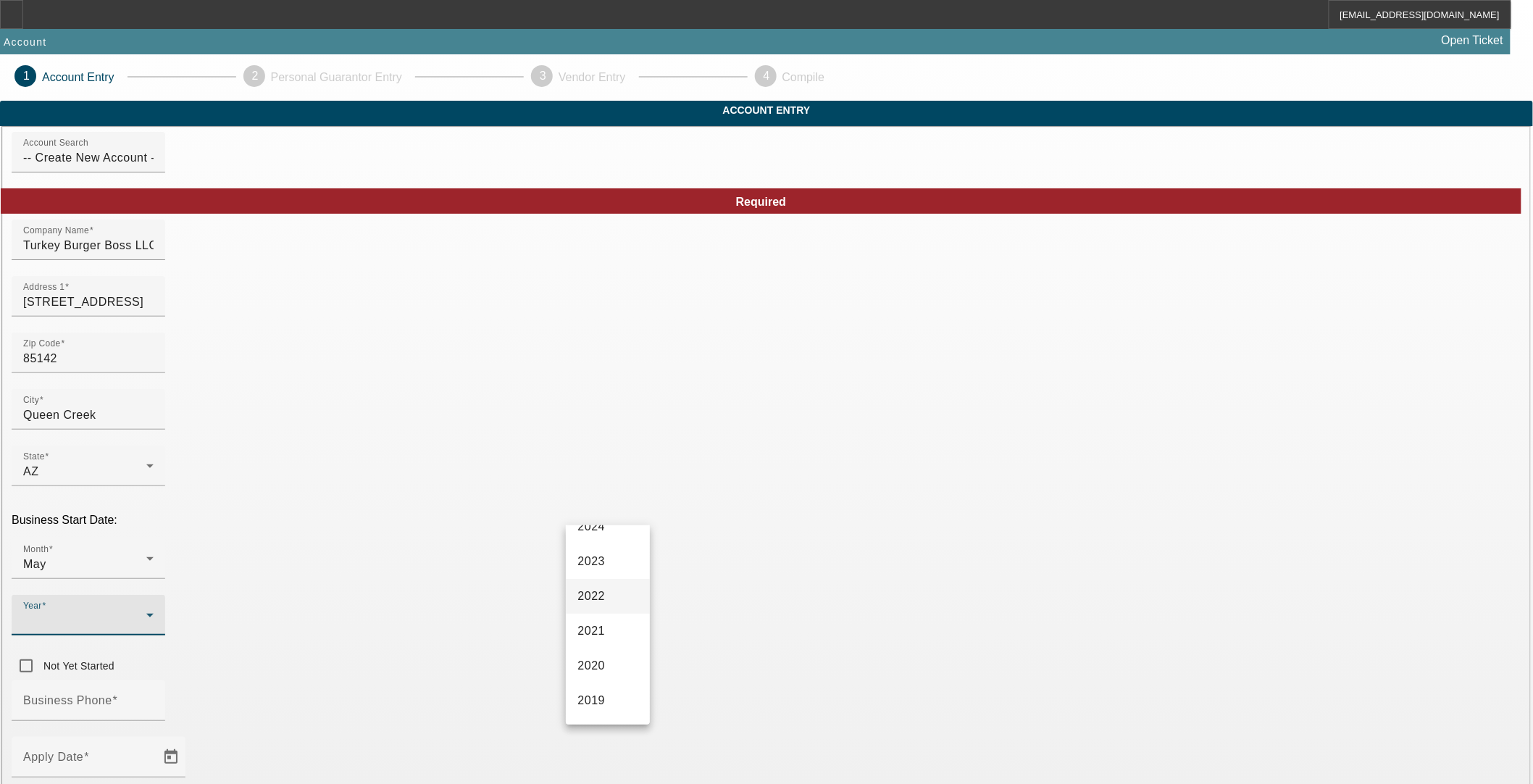
click at [592, 605] on span "2022" at bounding box center [591, 595] width 28 height 18
click at [153, 680] on div "Business Phone" at bounding box center [88, 700] width 130 height 41
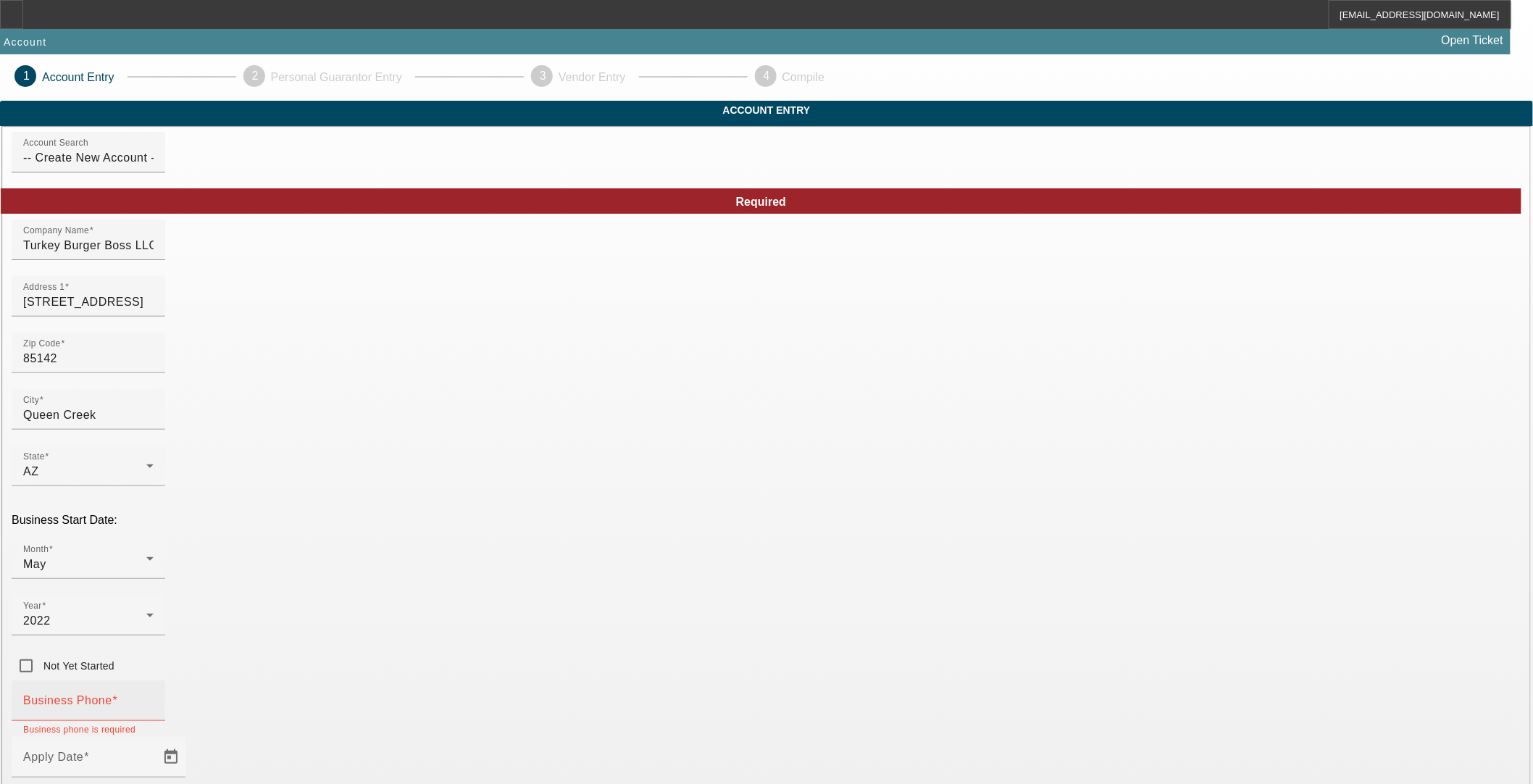
click at [153, 698] on input "Business Phone" at bounding box center [88, 706] width 130 height 18
paste input "(312) 806-4945"
type input "(312) 806-4945"
click at [189, 739] on span "Open calendar" at bounding box center [170, 756] width 34 height 34
click at [401, 490] on span "13" at bounding box center [403, 489] width 26 height 26
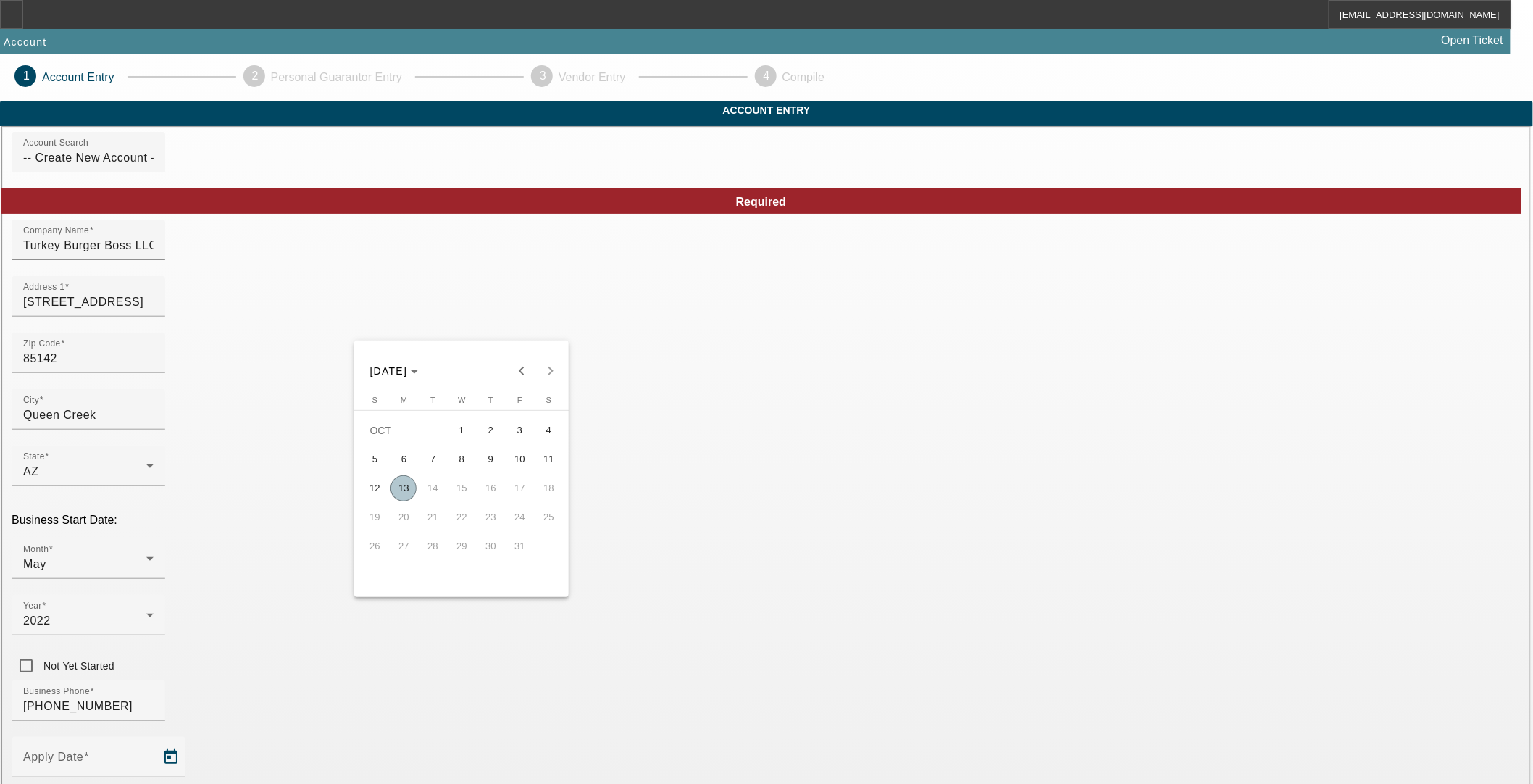
type input "10/13/2025"
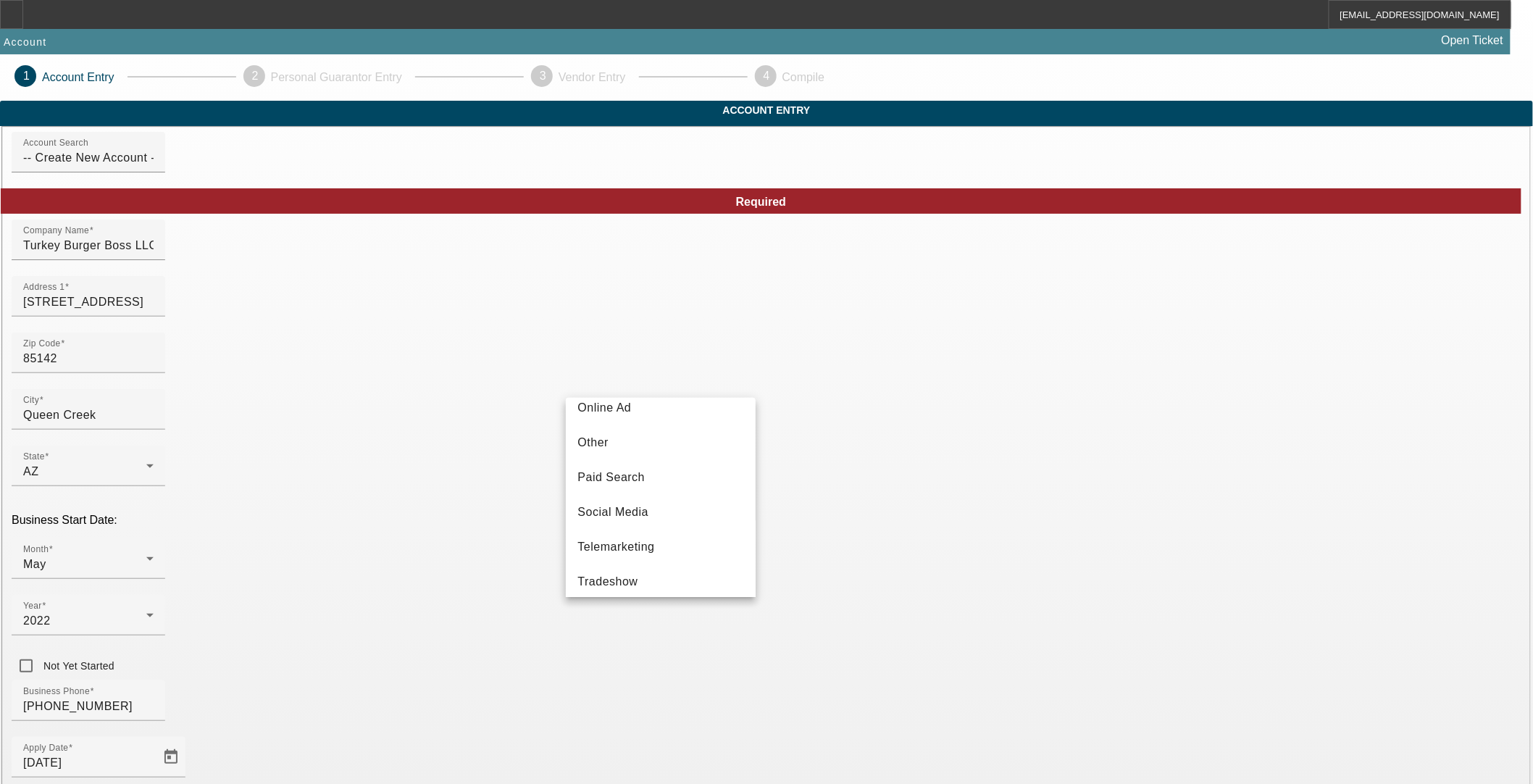
scroll to position [353, 0]
click at [674, 538] on mat-option "Other" at bounding box center [661, 519] width 190 height 34
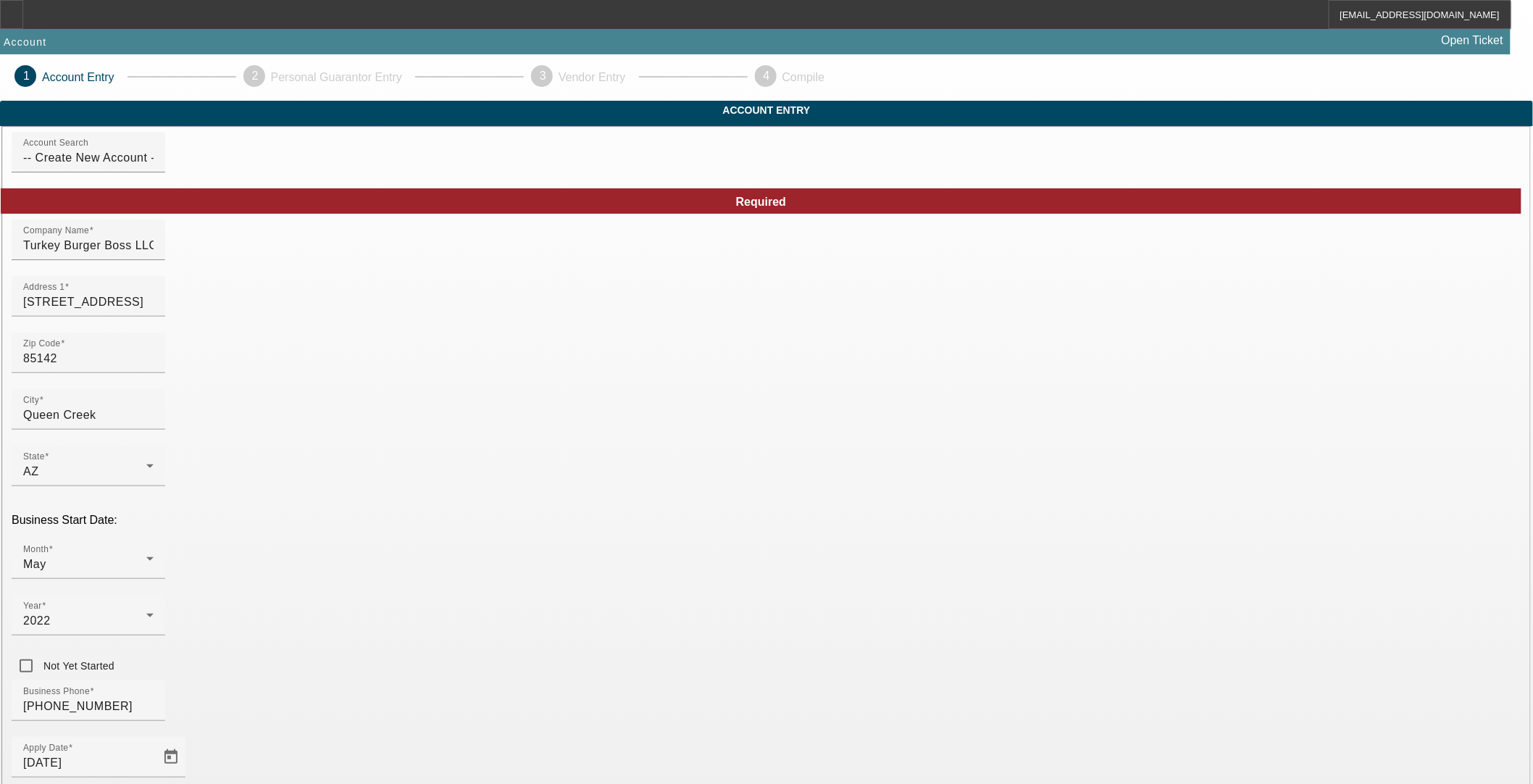
drag, startPoint x: 619, startPoint y: 548, endPoint x: 646, endPoint y: 553, distance: 27.5
click at [619, 548] on mat-option "Other" at bounding box center [661, 551] width 190 height 34
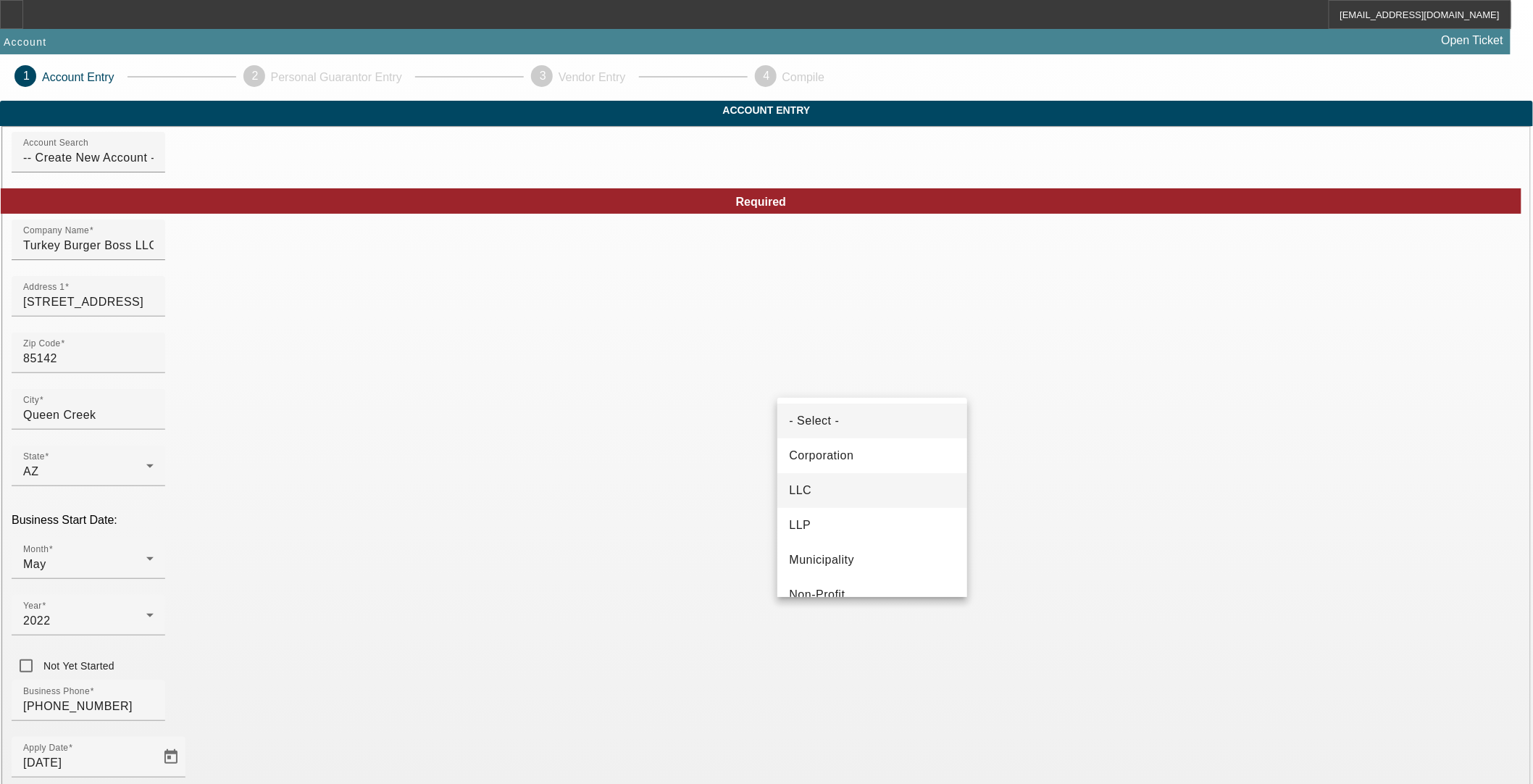
click at [850, 486] on mat-option "LLC" at bounding box center [872, 490] width 190 height 34
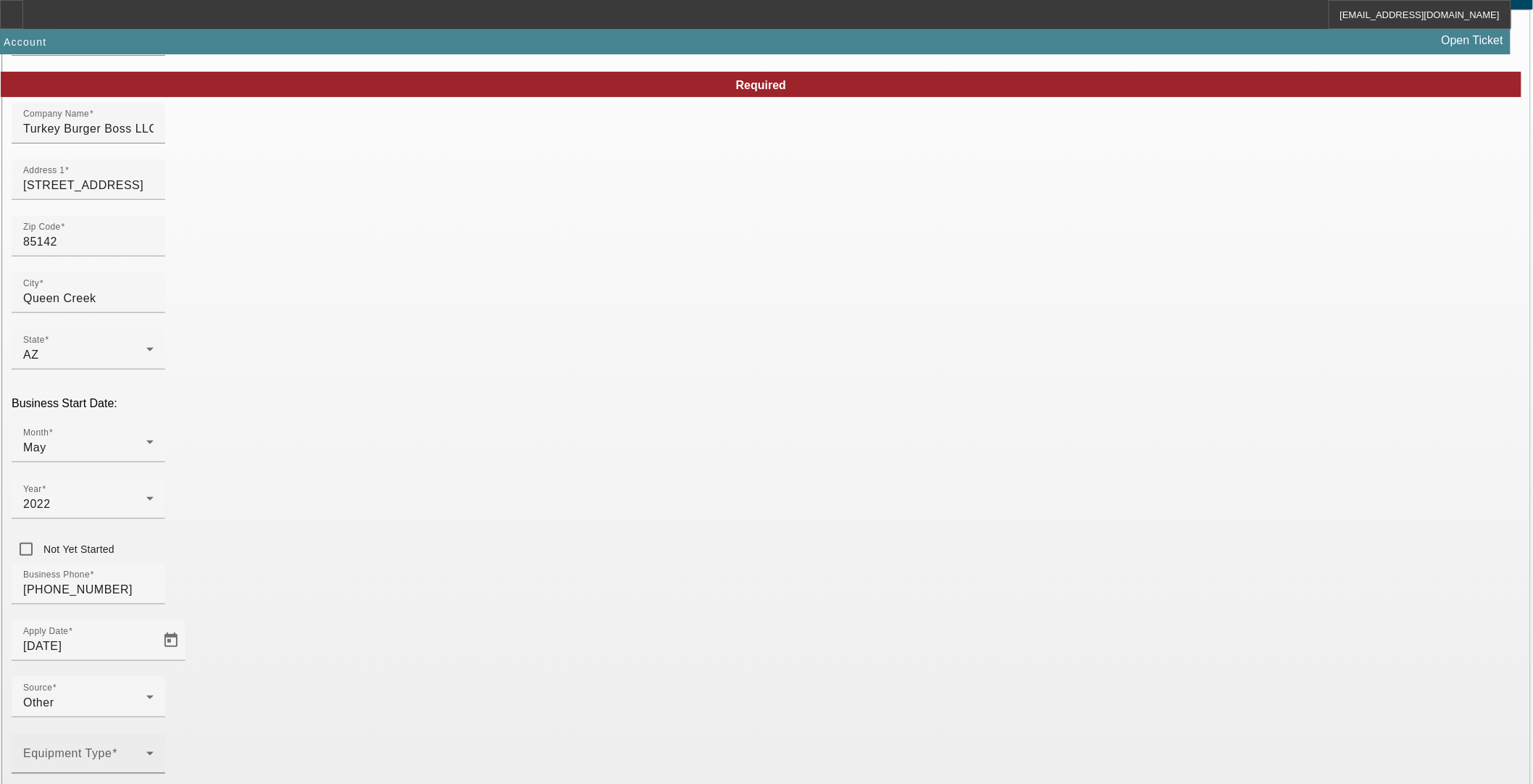
scroll to position [117, 0]
click at [153, 732] on div "Equipment Type" at bounding box center [88, 752] width 130 height 41
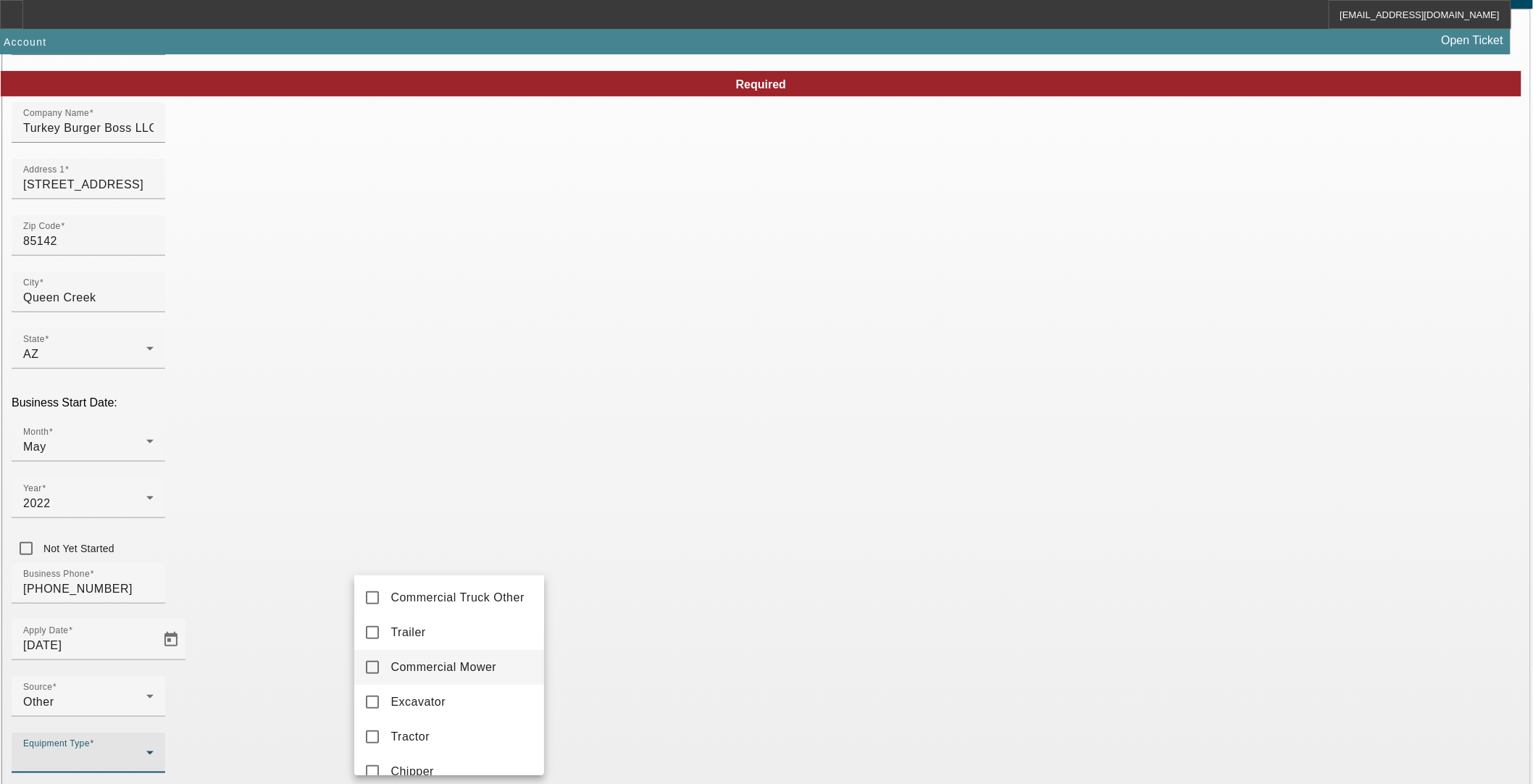
scroll to position [234, 0]
click at [406, 652] on span "Other" at bounding box center [406, 643] width 32 height 18
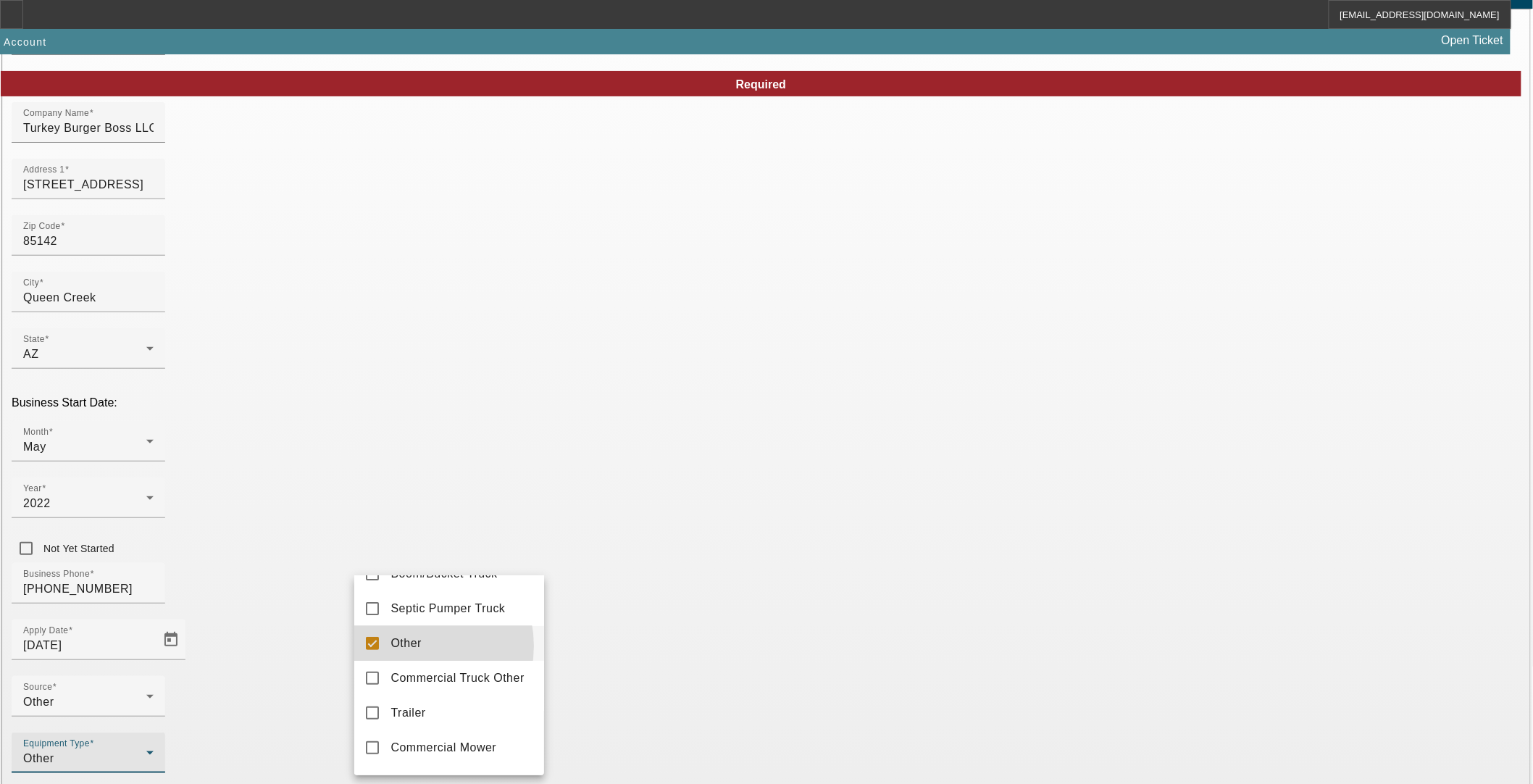
click at [327, 611] on div at bounding box center [766, 392] width 1533 height 784
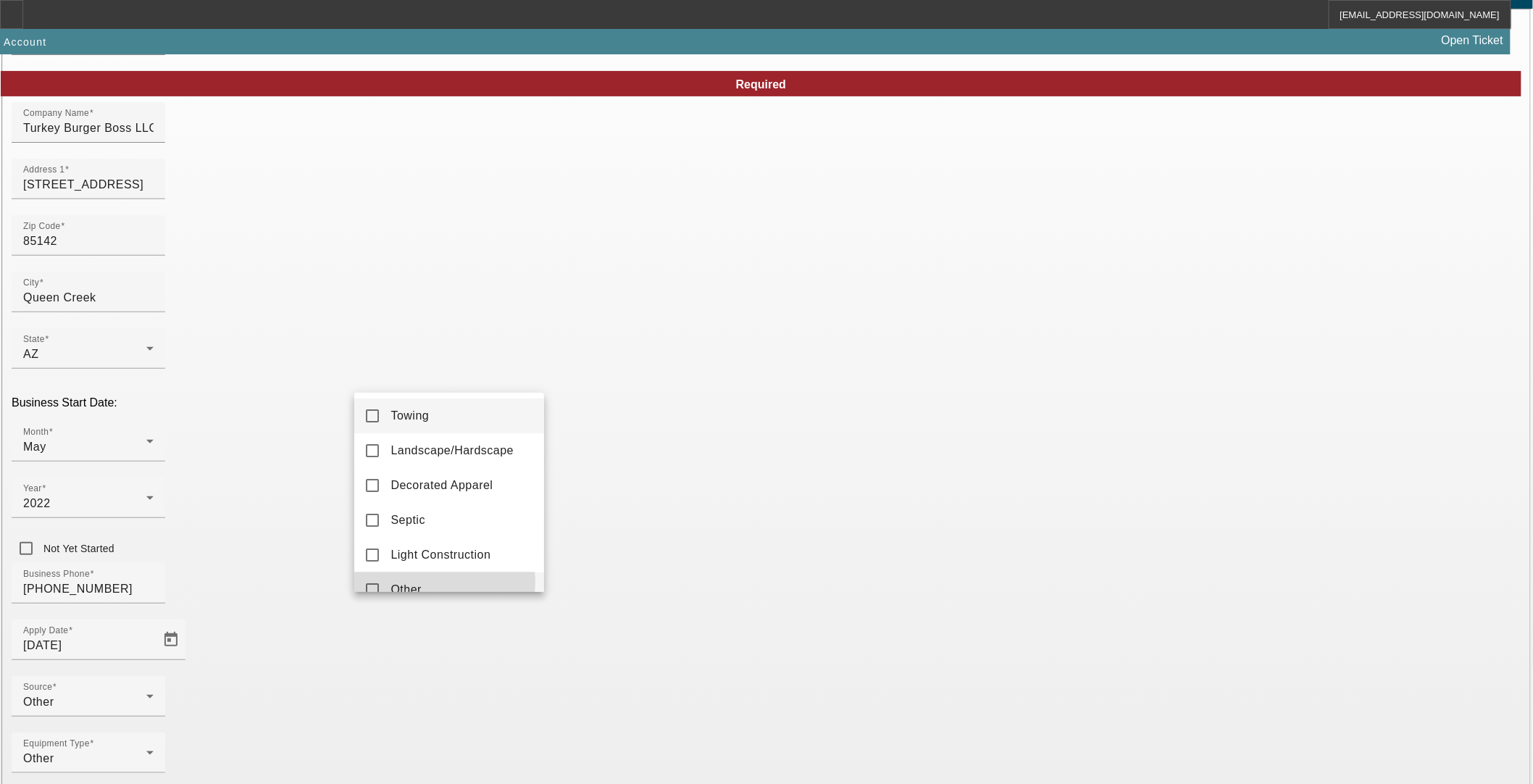
click at [442, 581] on mat-option "Other" at bounding box center [449, 589] width 190 height 34
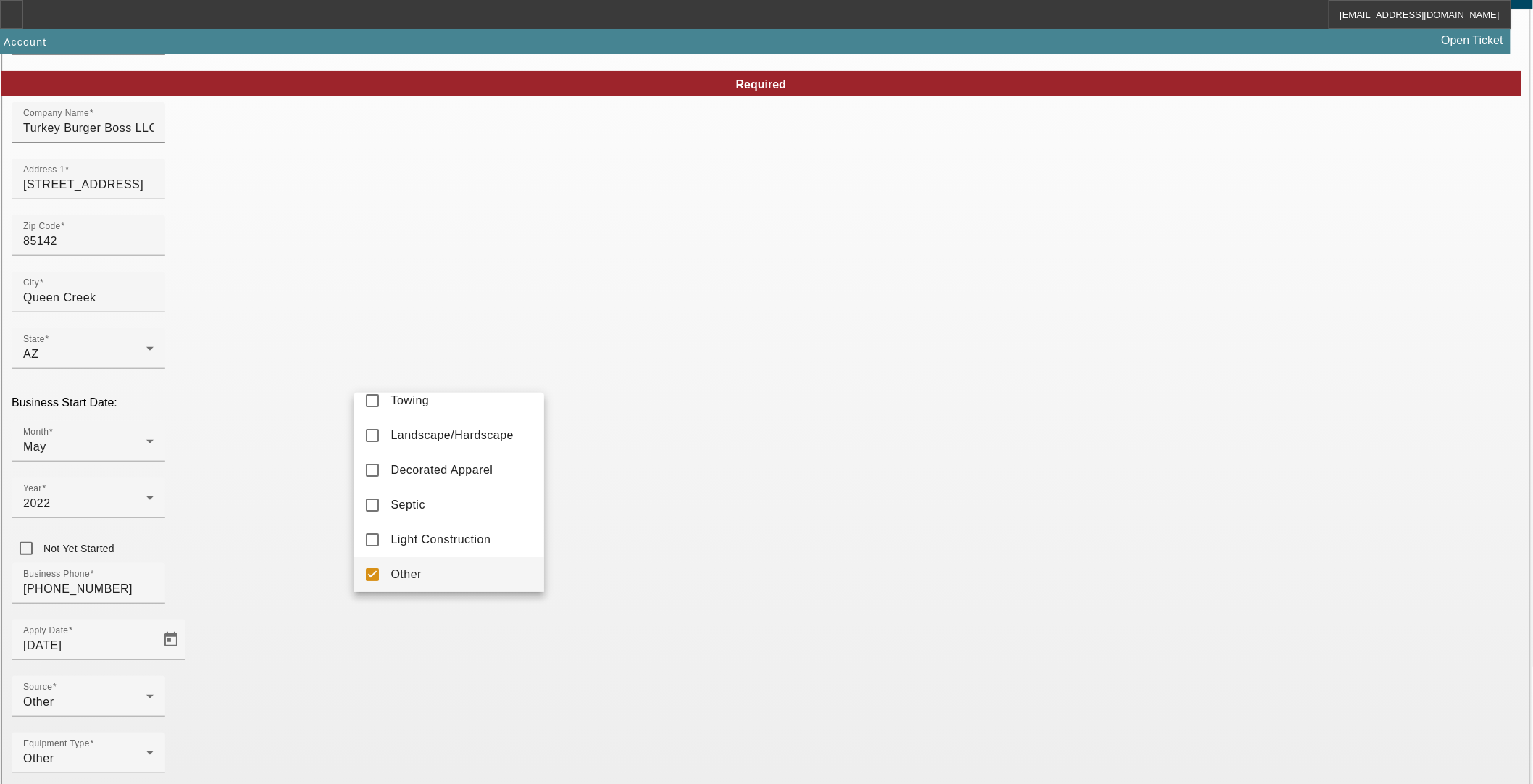
click at [686, 580] on div at bounding box center [766, 392] width 1533 height 784
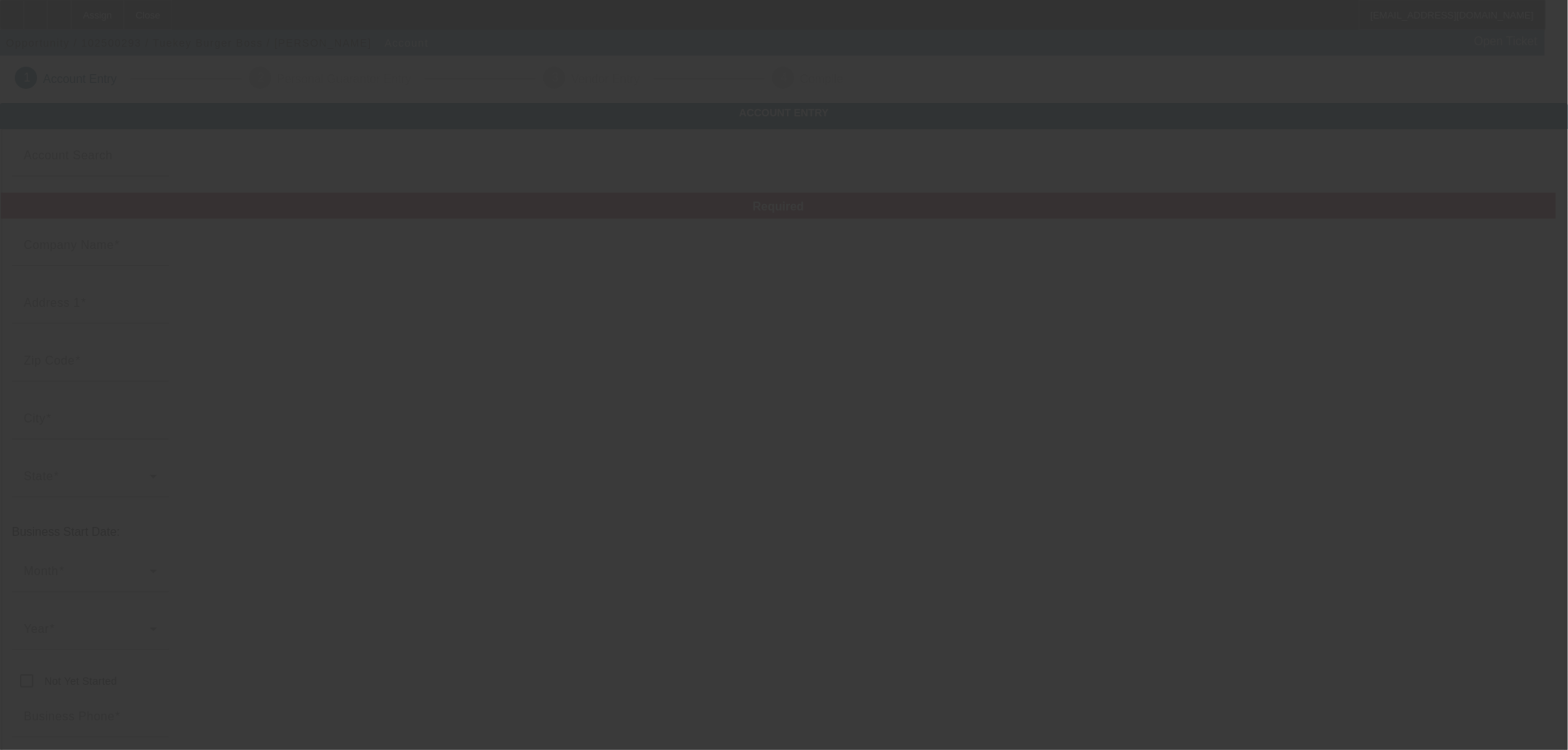
type input "Tuekey Burger Boss"
type input "[PHONE_NUMBER]"
type input "[EMAIL_ADDRESS][DOMAIN_NAME]"
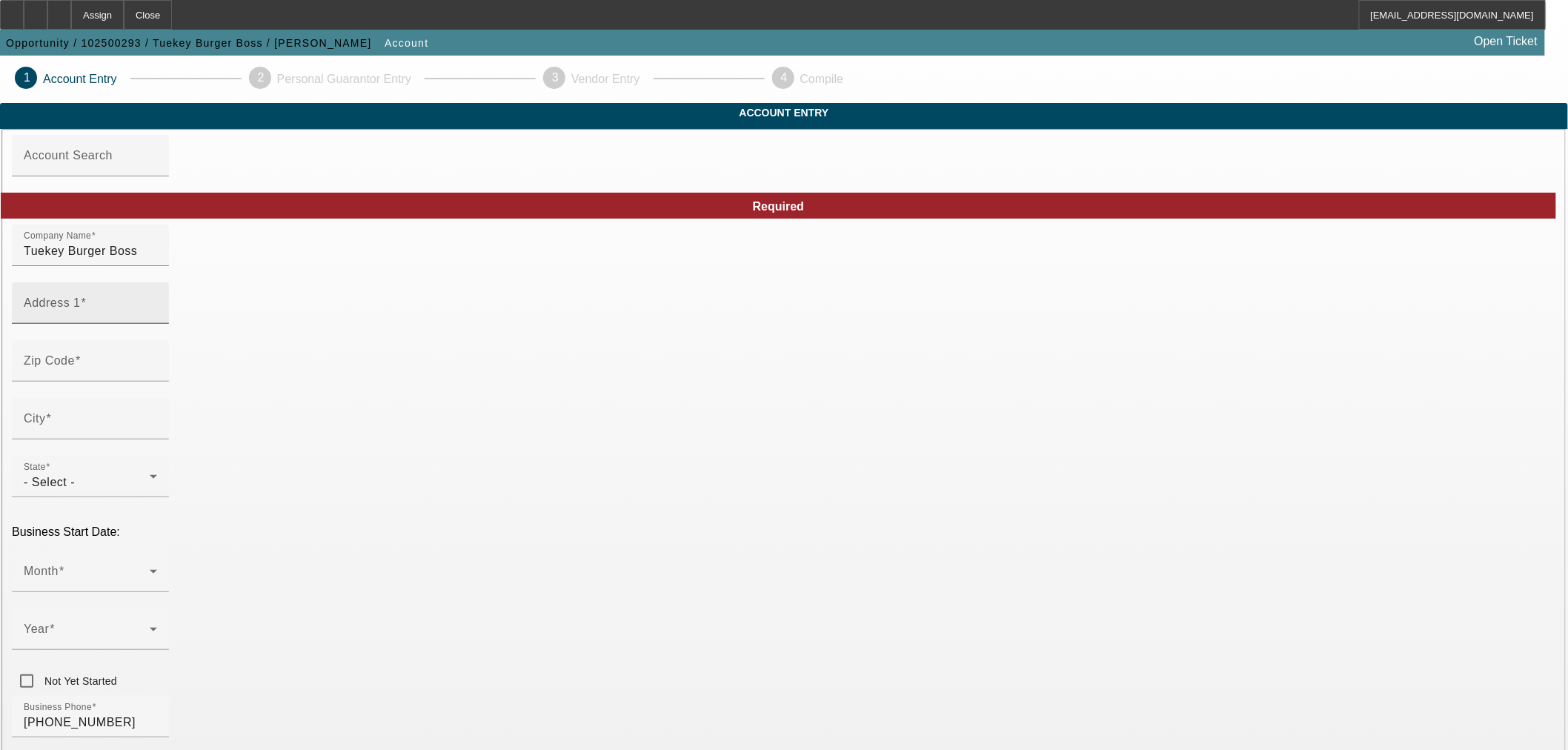
click at [157, 318] on input "Address 1" at bounding box center [90, 309] width 133 height 18
paste input "[STREET_ADDRESS]"
type input "[STREET_ADDRESS]"
click at [157, 260] on input "Tuekey Burger Boss" at bounding box center [90, 251] width 133 height 18
type input "Tuekey Burger Boss LLC"
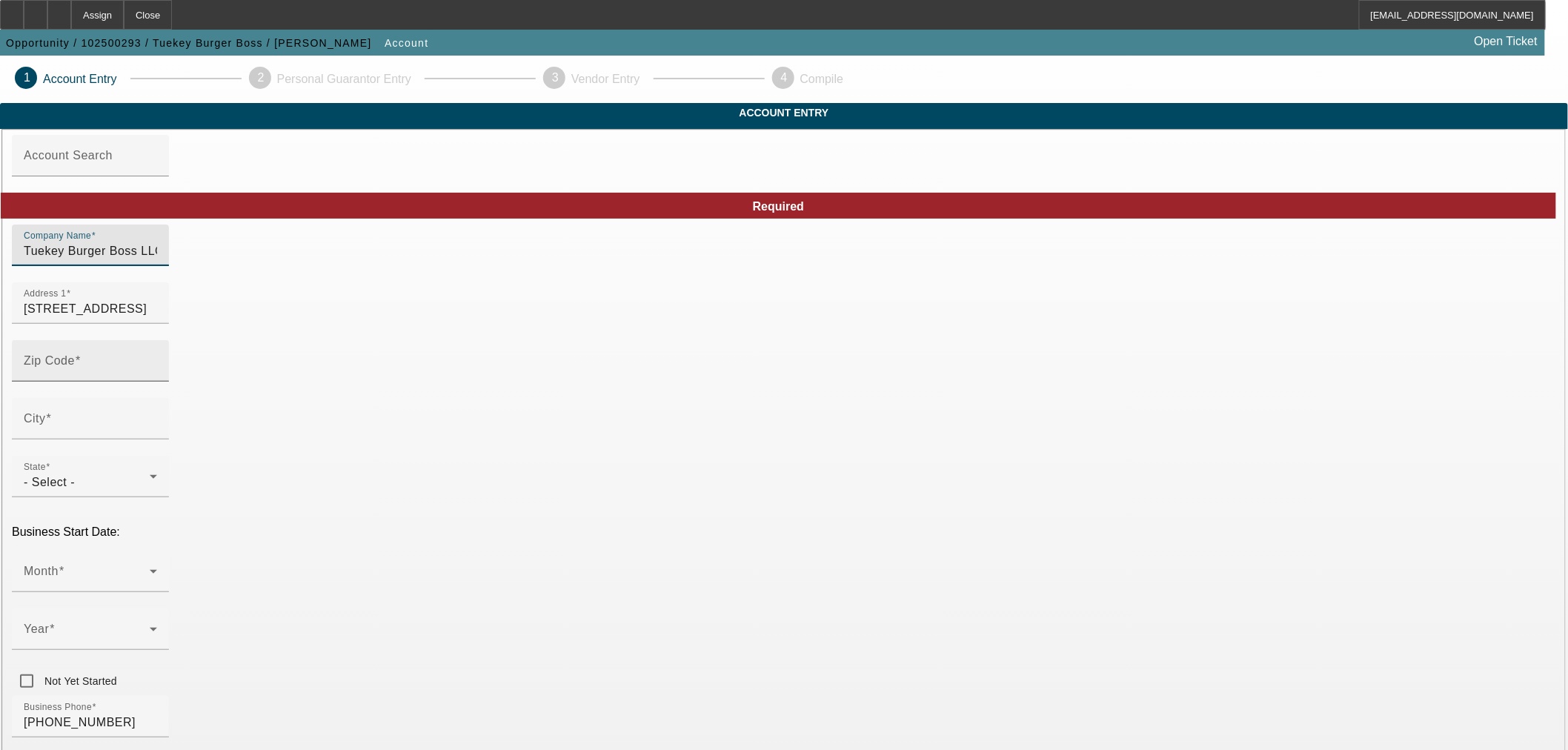
click at [157, 378] on div "Zip Code" at bounding box center [90, 361] width 133 height 42
type input "85142"
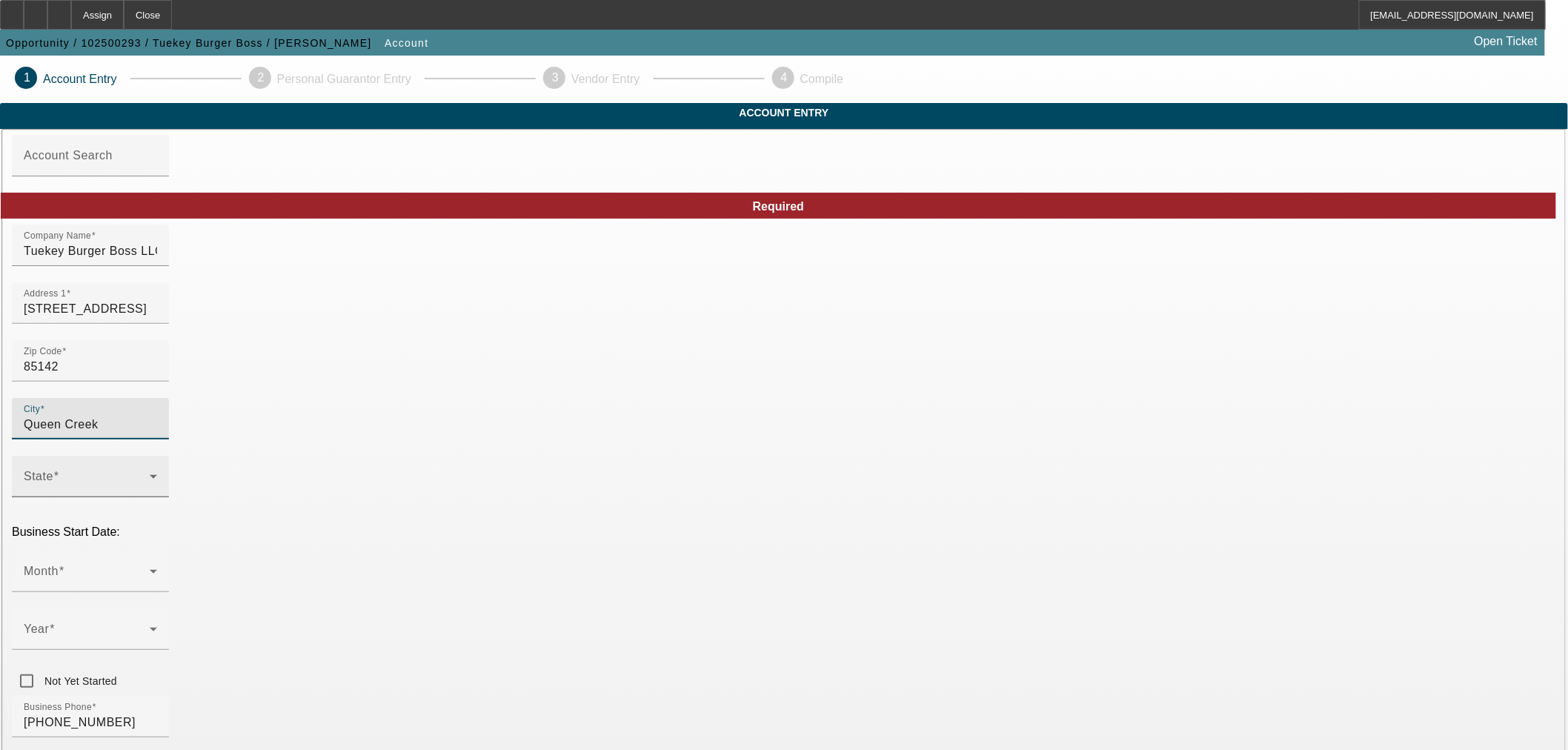
type input "Queen Creek"
click at [150, 473] on span at bounding box center [86, 482] width 126 height 18
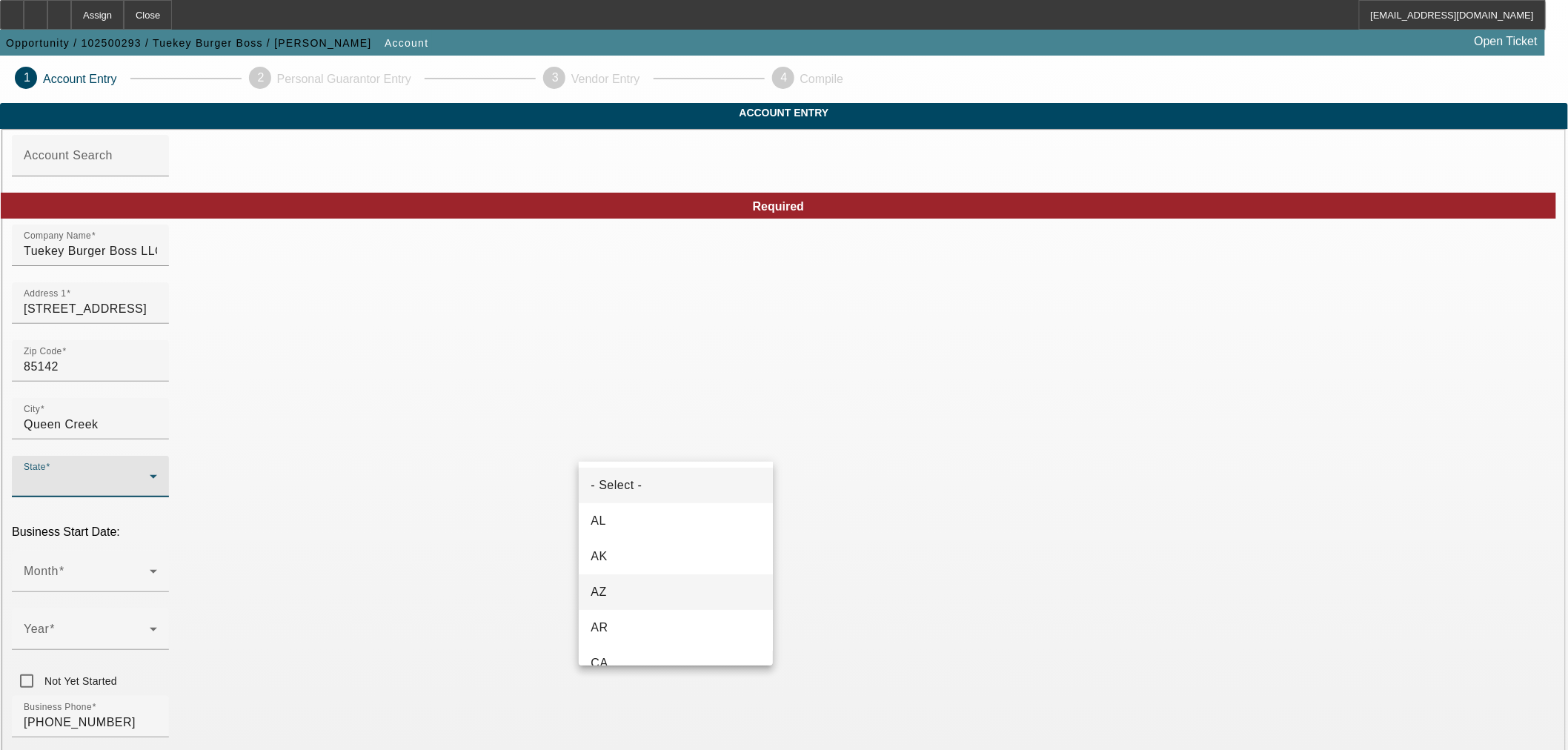
click at [619, 584] on mat-option "AZ" at bounding box center [676, 591] width 194 height 35
type input "Maricopa"
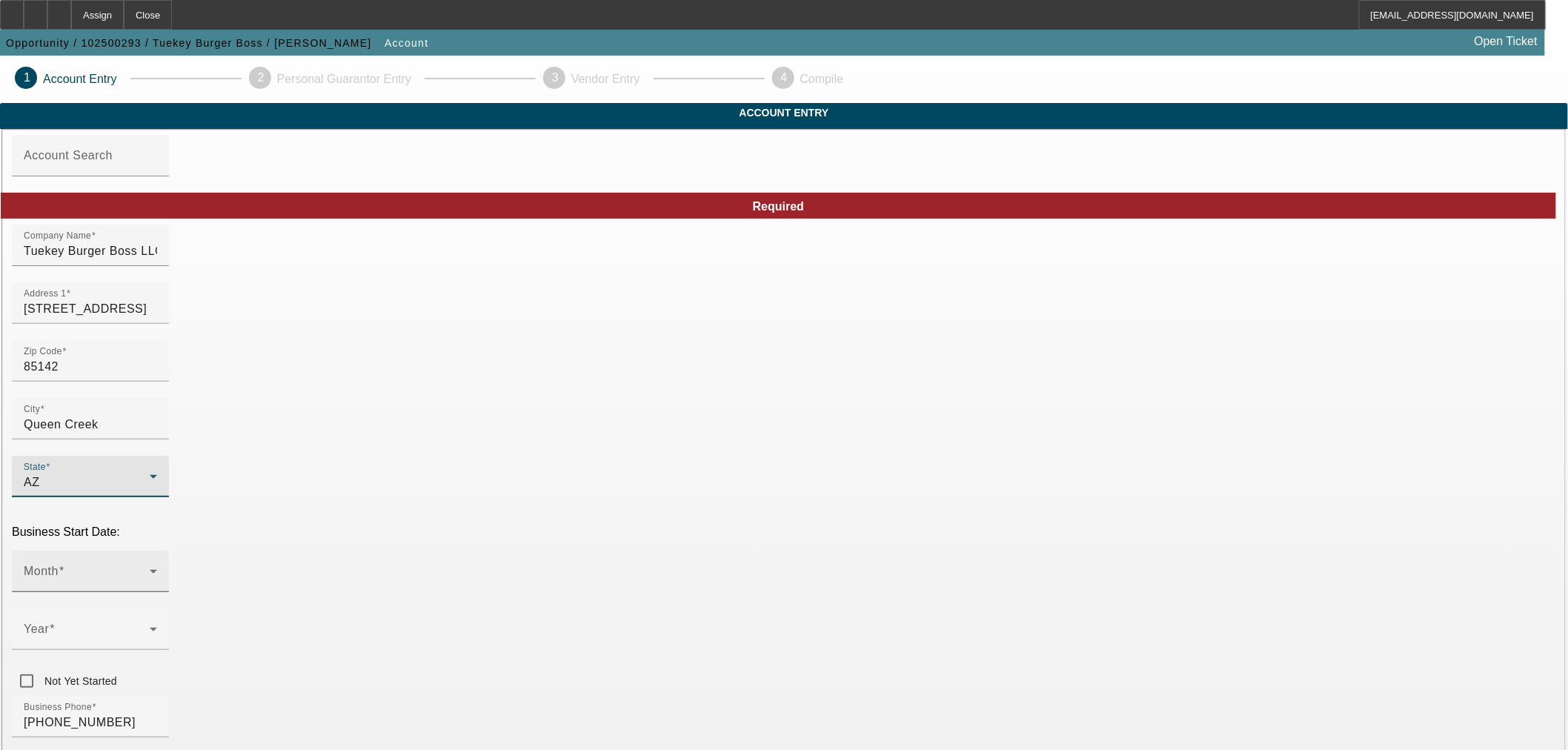
click at [157, 550] on div "Month" at bounding box center [90, 571] width 133 height 42
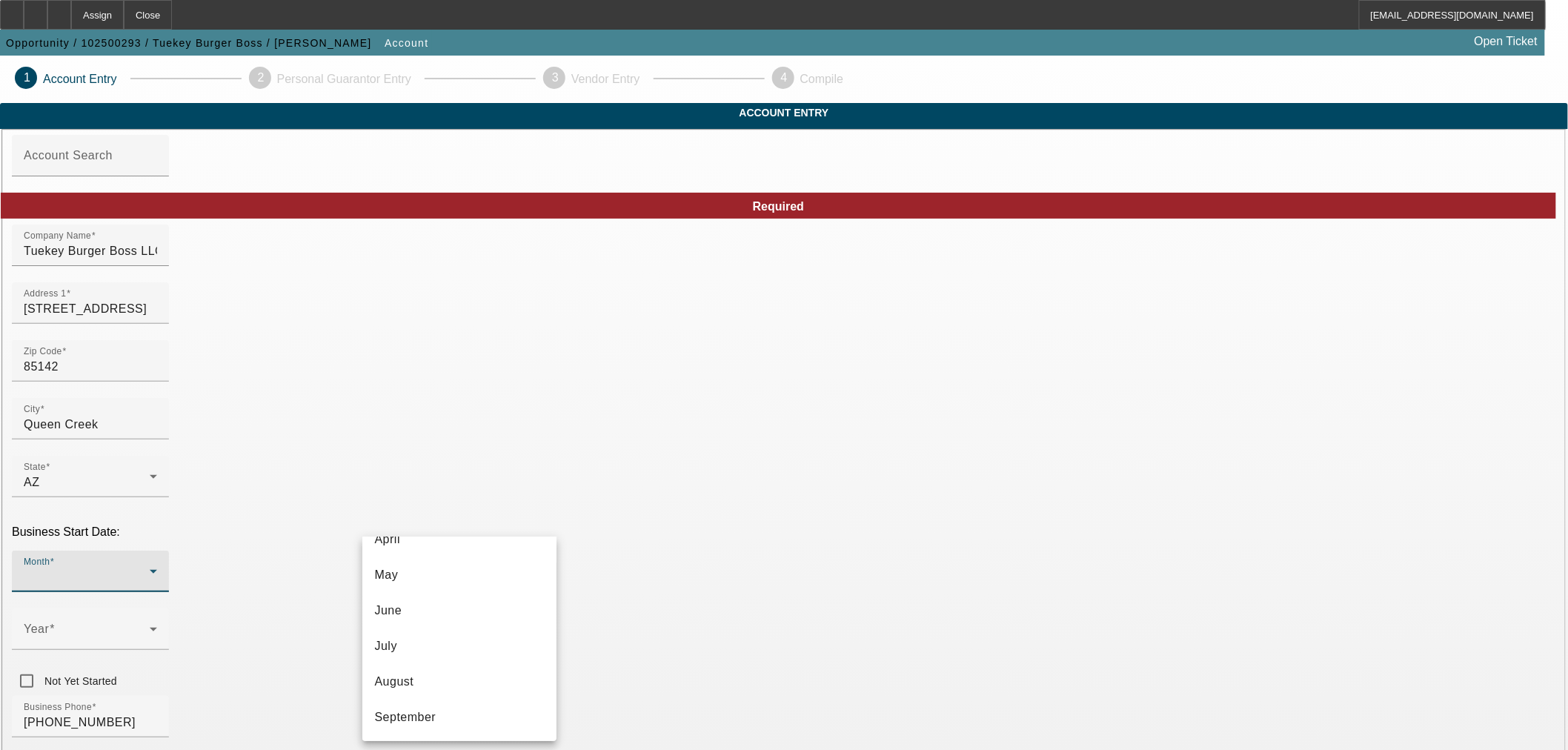
scroll to position [164, 0]
drag, startPoint x: 418, startPoint y: 574, endPoint x: 448, endPoint y: 560, distance: 33.1
click at [419, 574] on mat-option "May" at bounding box center [459, 574] width 194 height 35
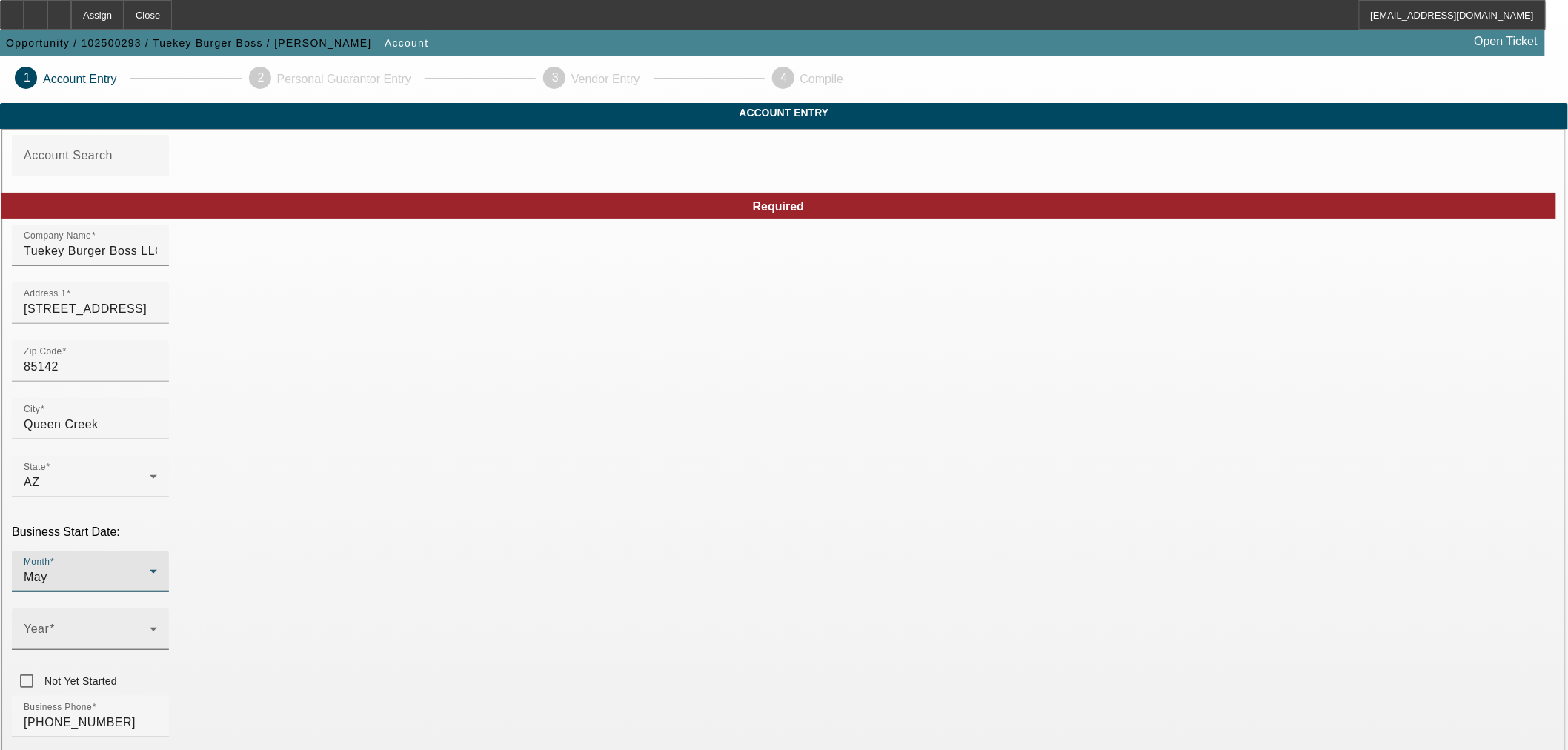
click at [150, 626] on span at bounding box center [86, 635] width 126 height 18
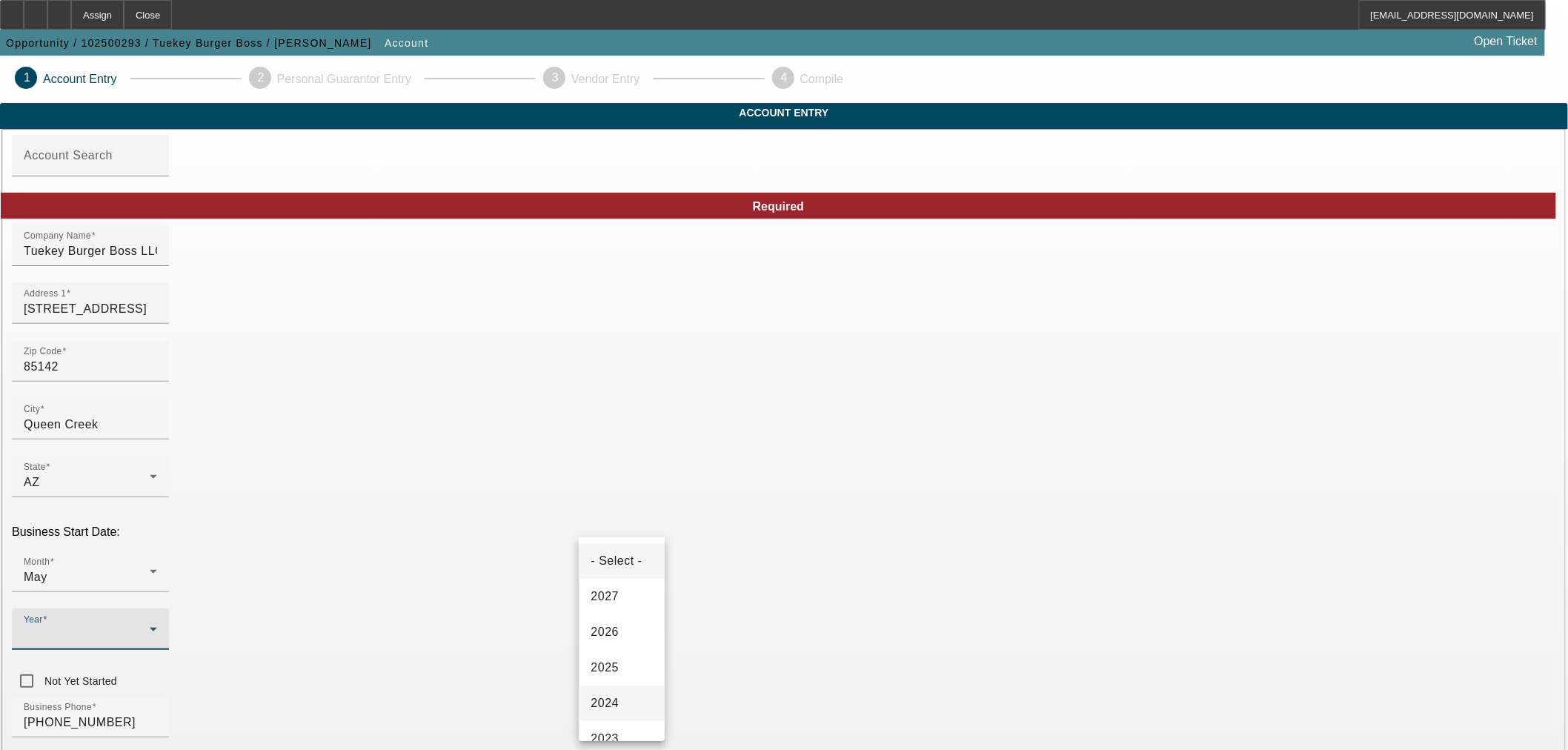
click at [611, 705] on span "2024" at bounding box center [604, 703] width 29 height 18
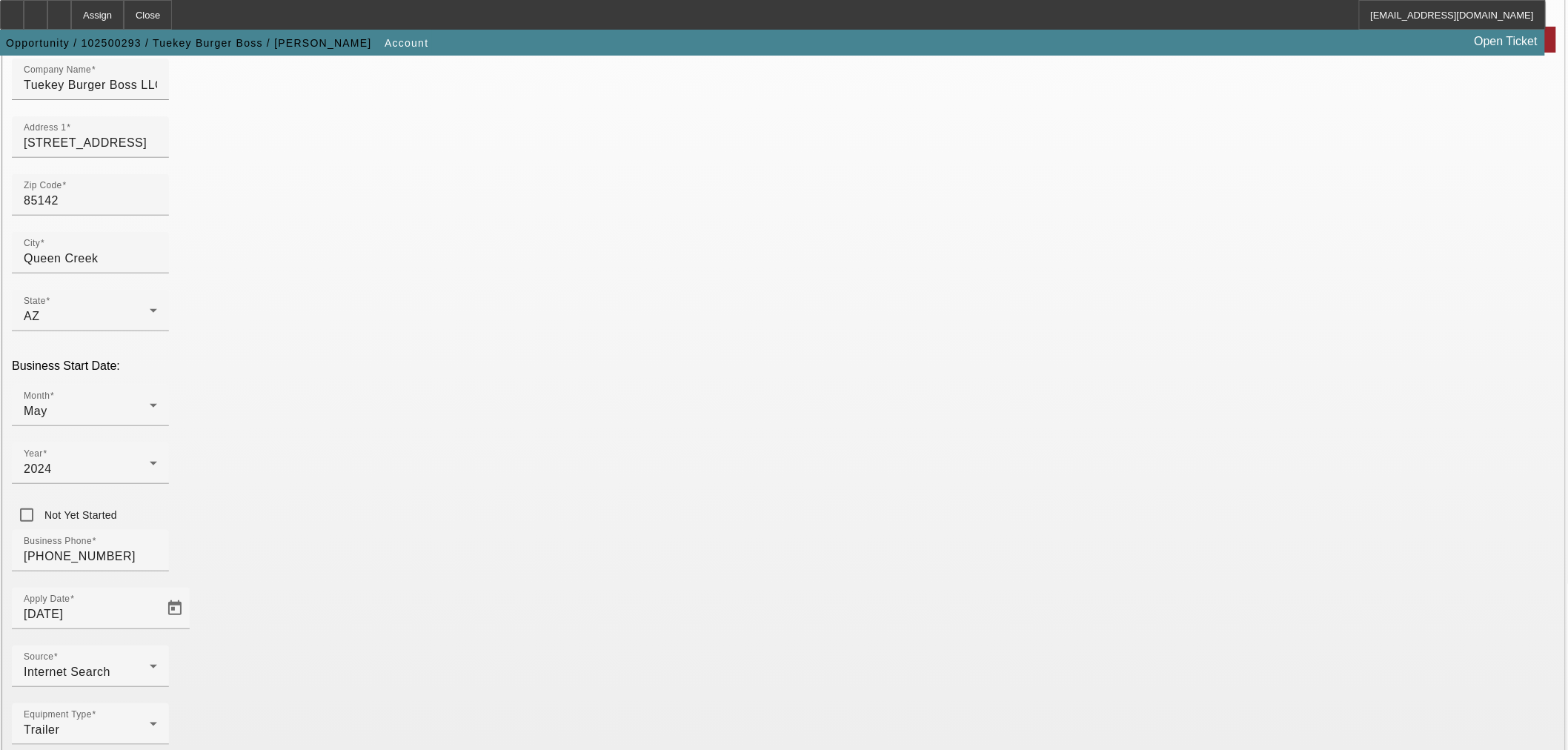
scroll to position [172, 0]
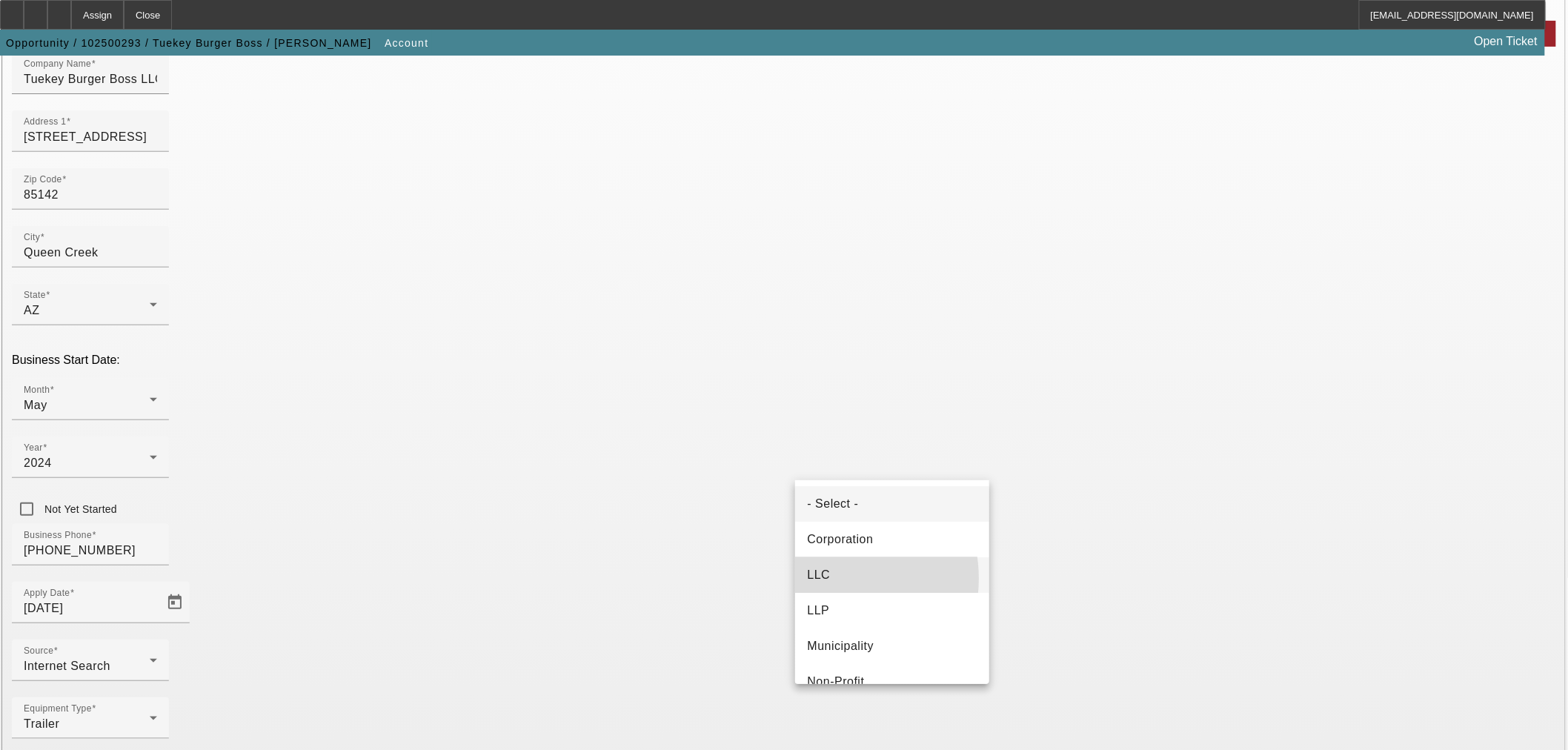
click at [823, 578] on span "LLC" at bounding box center [818, 575] width 23 height 18
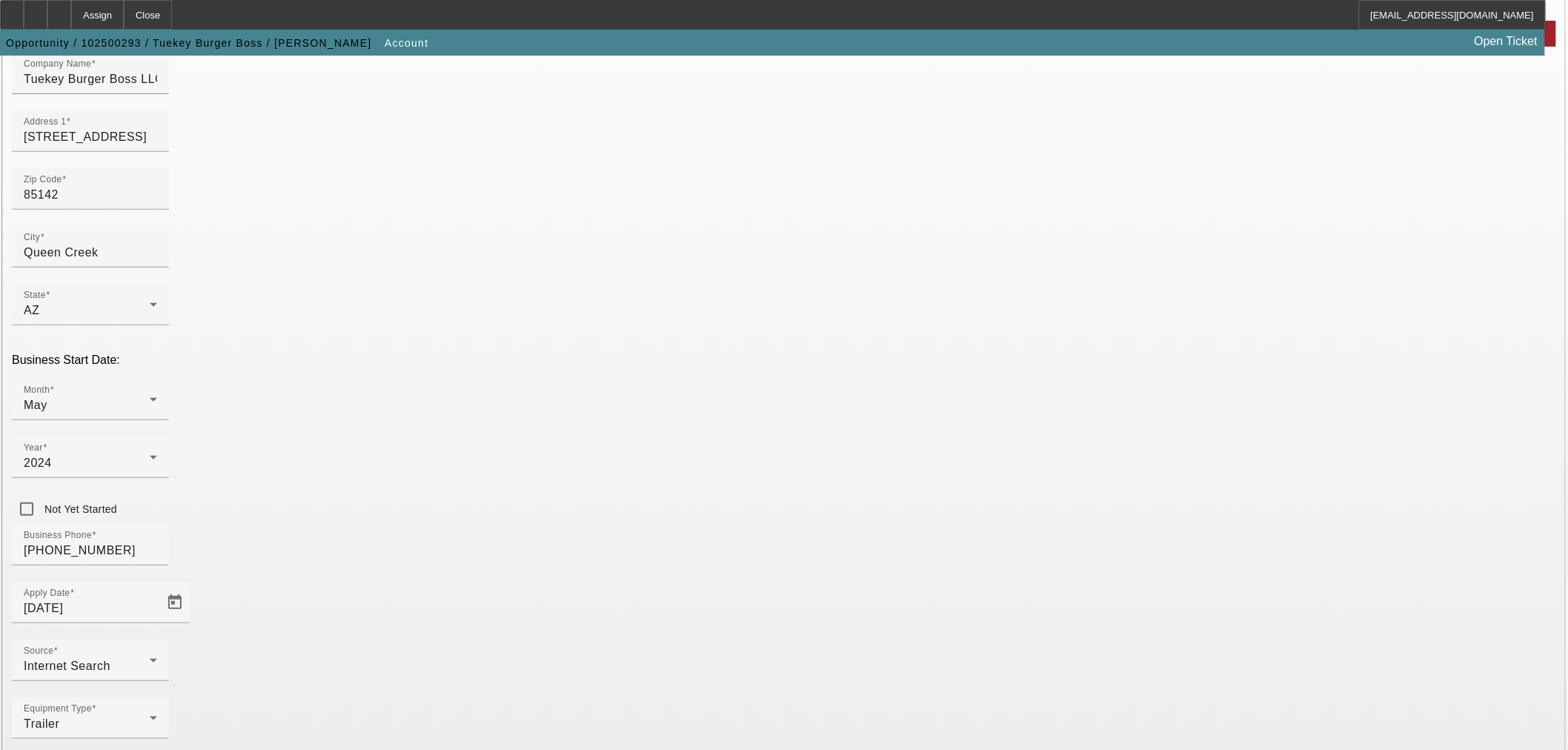
drag, startPoint x: 1083, startPoint y: 704, endPoint x: 1065, endPoint y: 735, distance: 35.8
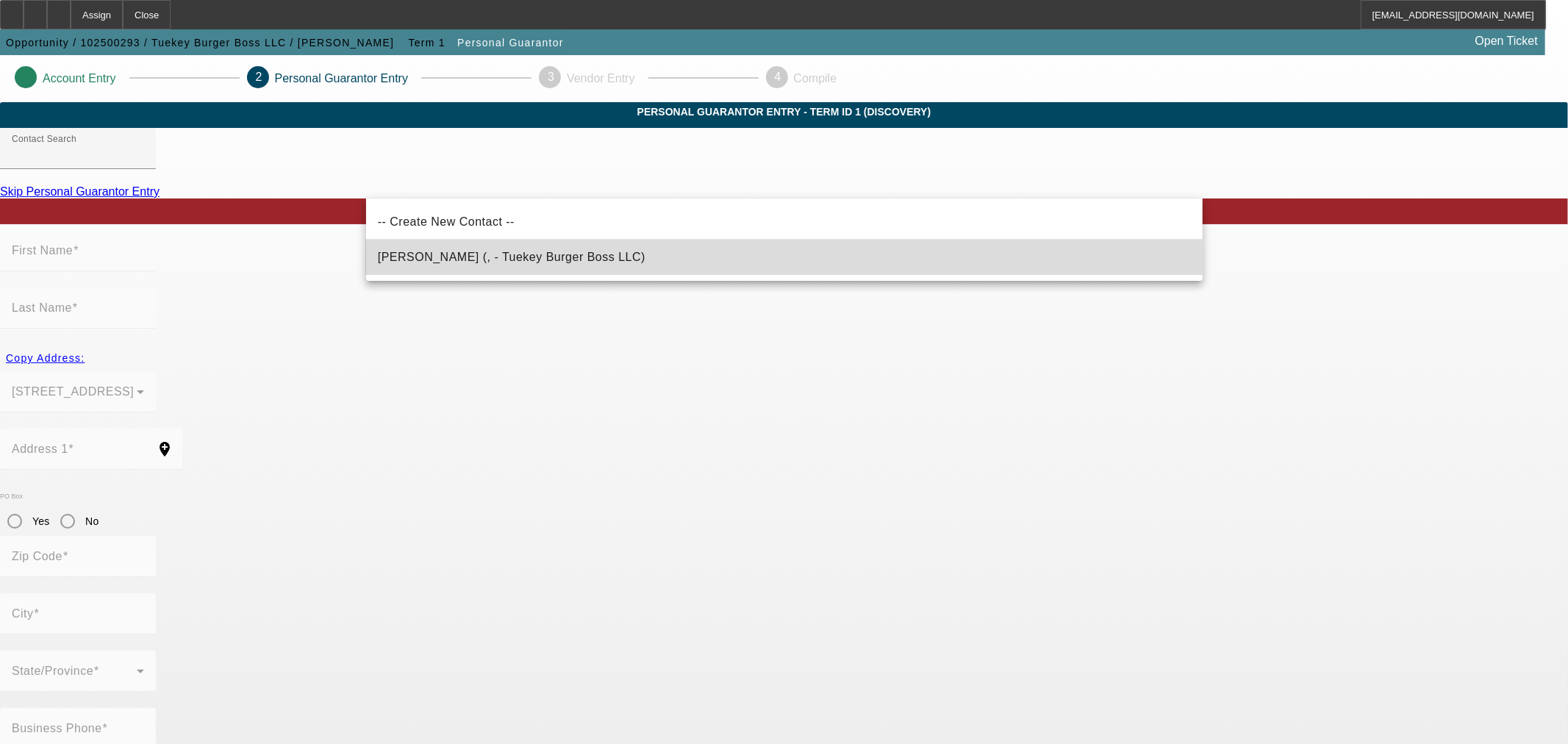
click at [450, 258] on span "Jones, Gerald (, - Tuekey Burger Boss LLC)" at bounding box center [512, 256] width 268 height 12
type input "Jones, Gerald (, - Tuekey Burger Boss LLC)"
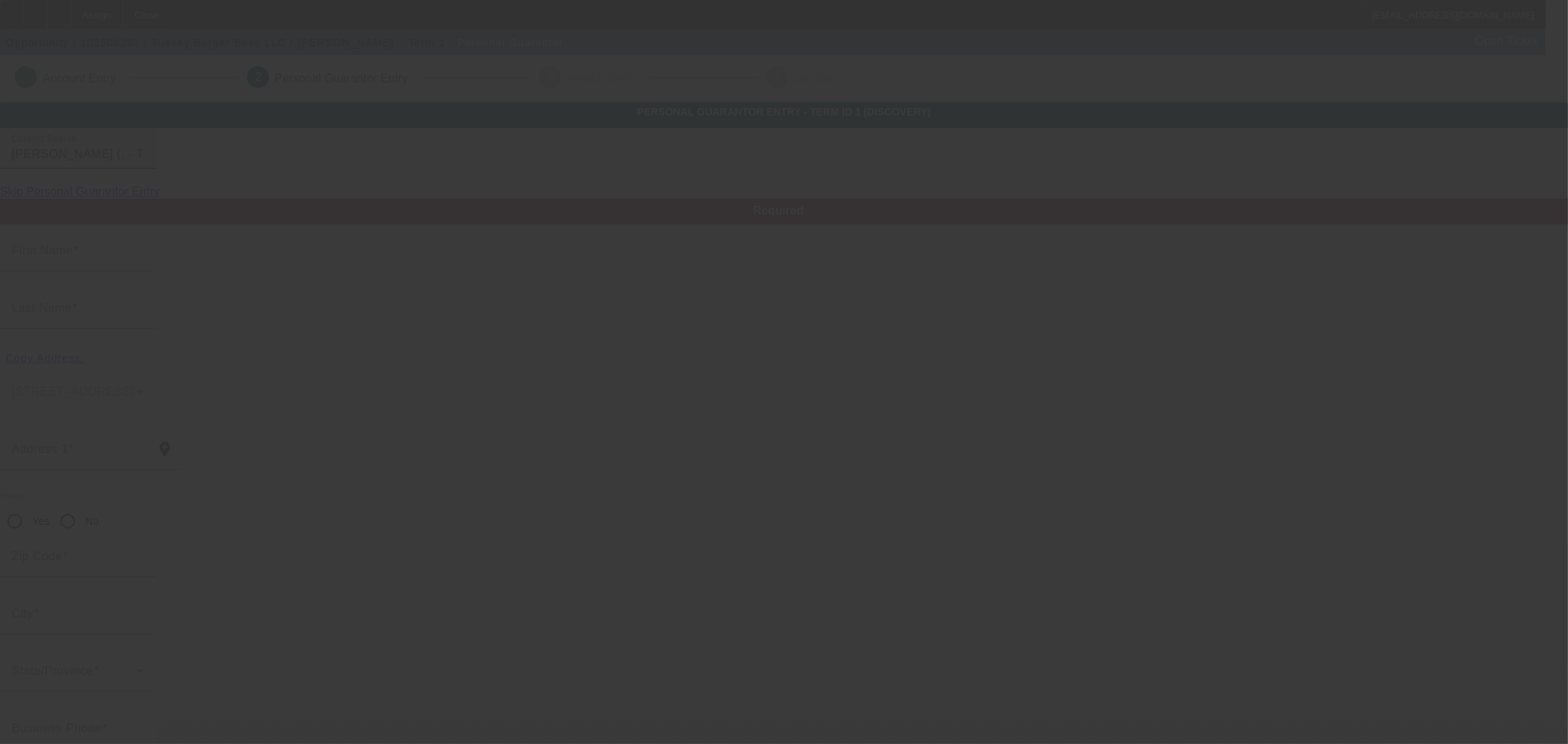
type input "Gerald"
type input "Jones"
radio input "true"
type input "tcole@superiorsourcellc.com"
type input "(312) 806-4945"
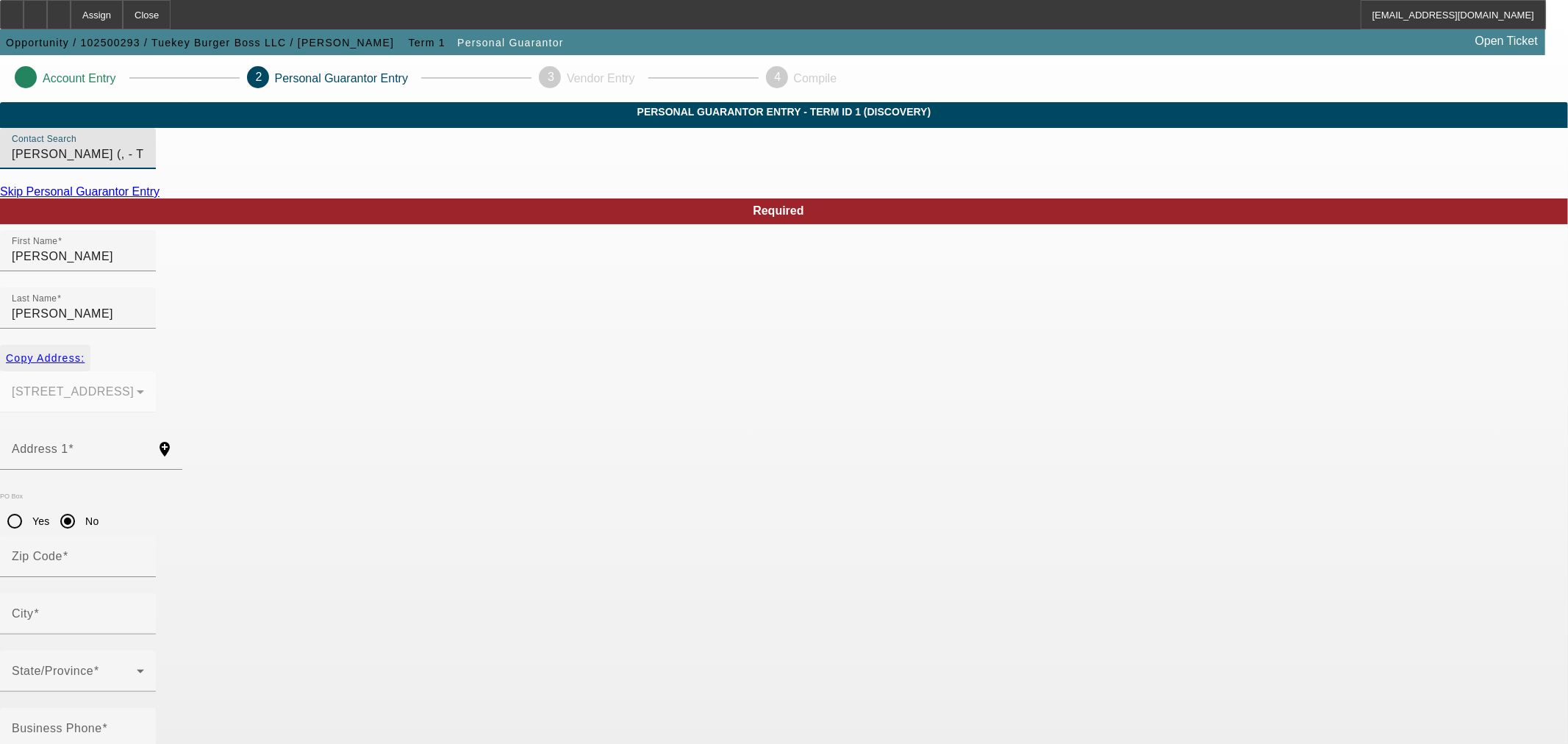
click at [85, 352] on span "Copy Address:" at bounding box center [44, 357] width 78 height 11
type input "21310 S. 227th Way"
radio input "false"
type input "85142"
type input "Queen Creek"
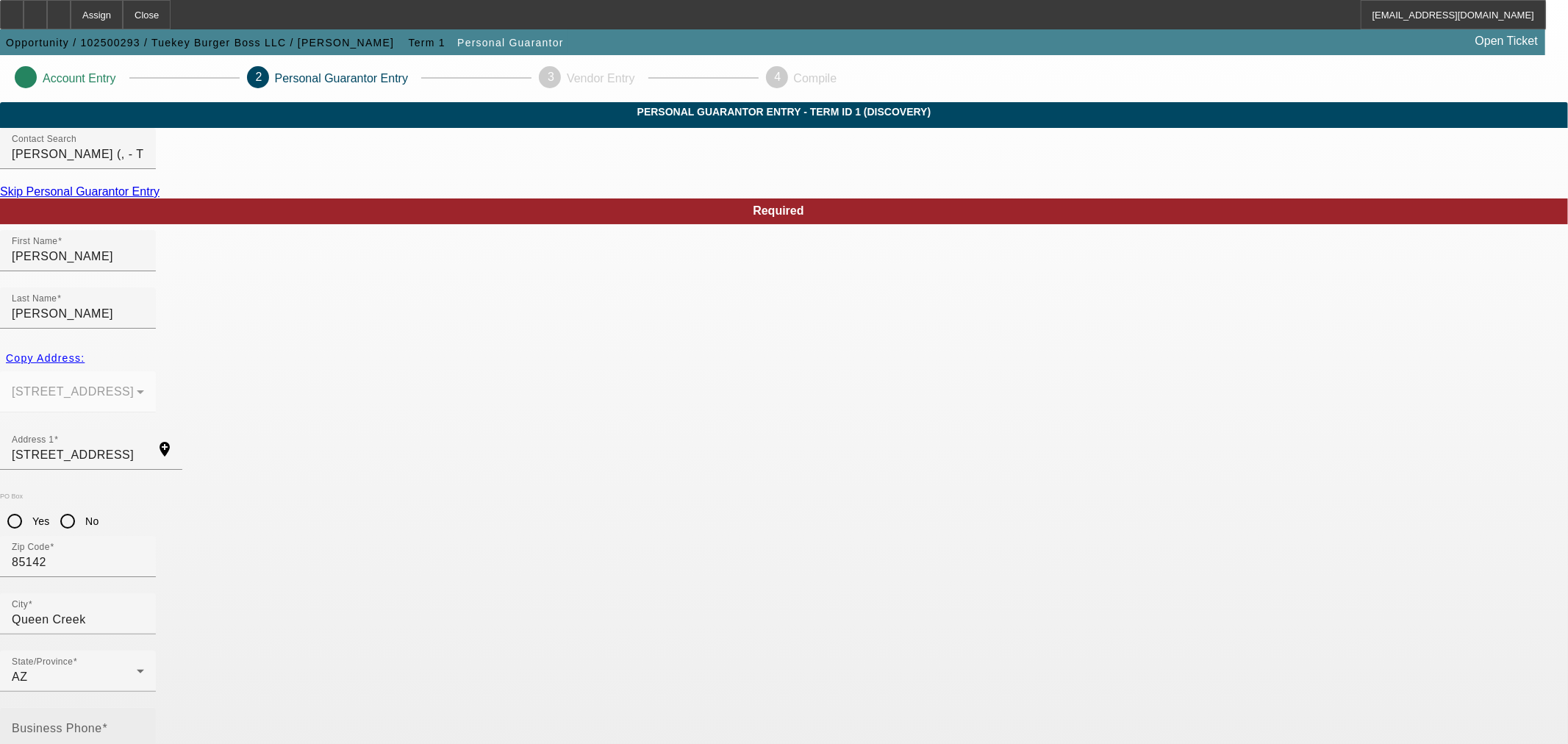
click at [102, 722] on mat-label "Business Phone" at bounding box center [57, 728] width 91 height 12
click at [144, 726] on input "Business Phone" at bounding box center [77, 735] width 132 height 18
paste input "(312) 806-4945"
type input "(312) 806-4945"
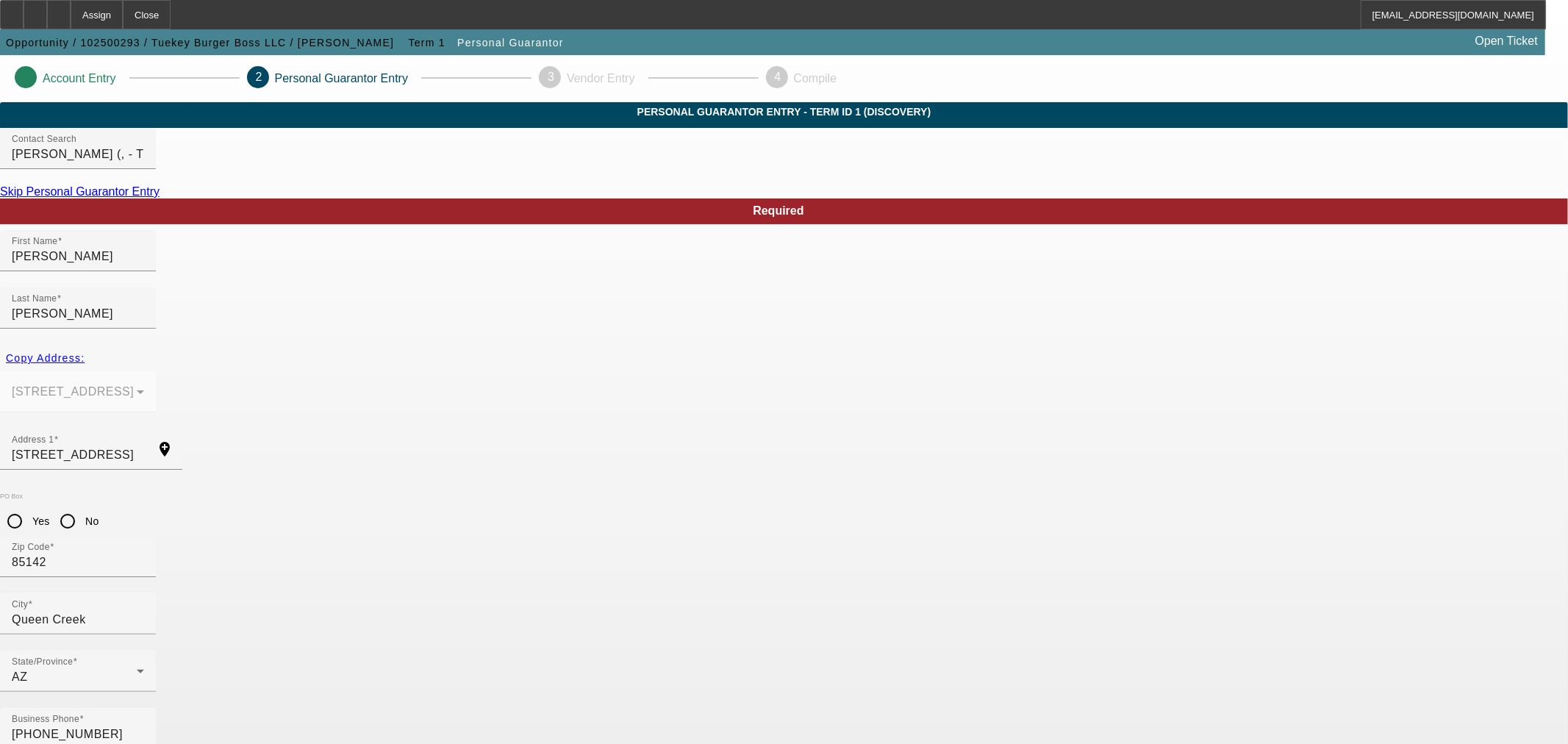
type input "50"
paste input "346-64-3310"
type input "346-64-3310"
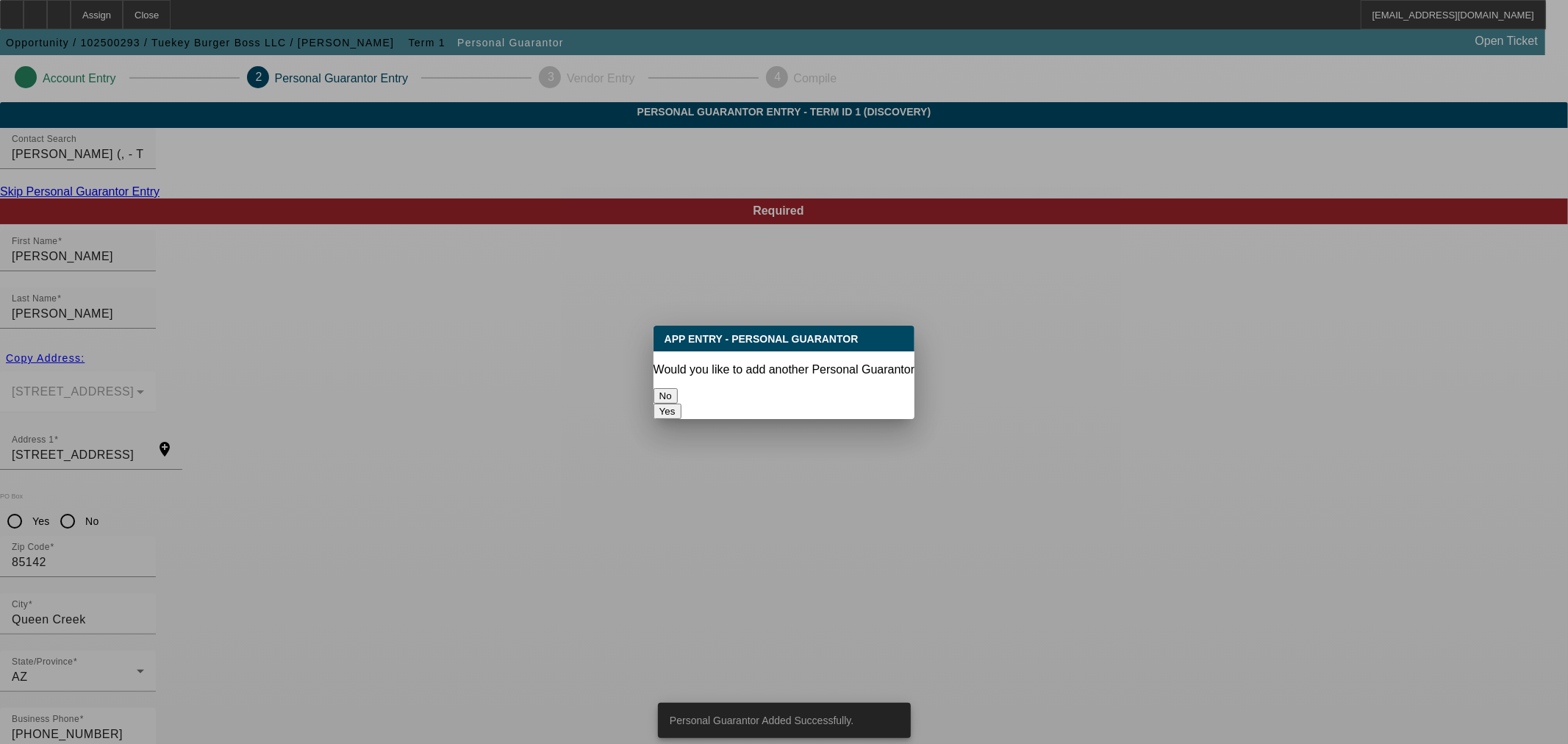
click at [678, 395] on button "No" at bounding box center [666, 396] width 25 height 15
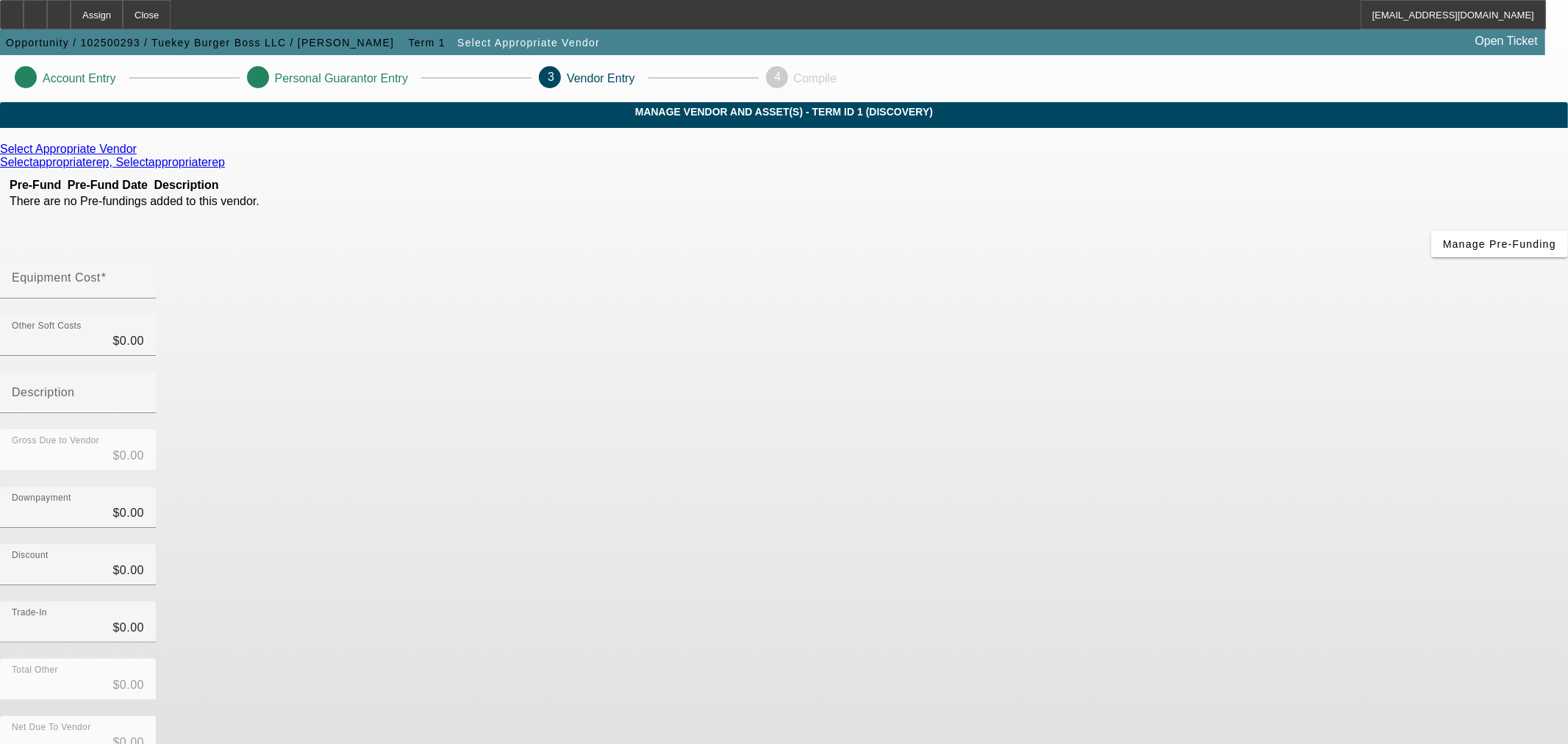
drag, startPoint x: 881, startPoint y: 152, endPoint x: 873, endPoint y: 177, distance: 26.2
click at [881, 156] on div "Select Appropriate Vendor Selectappropriaterep, Selectappropriaterep Pre-Fund P…" at bounding box center [784, 503] width 1568 height 749
click at [144, 275] on input "Equipment Cost" at bounding box center [77, 284] width 132 height 18
type input "5"
type input "$5.00"
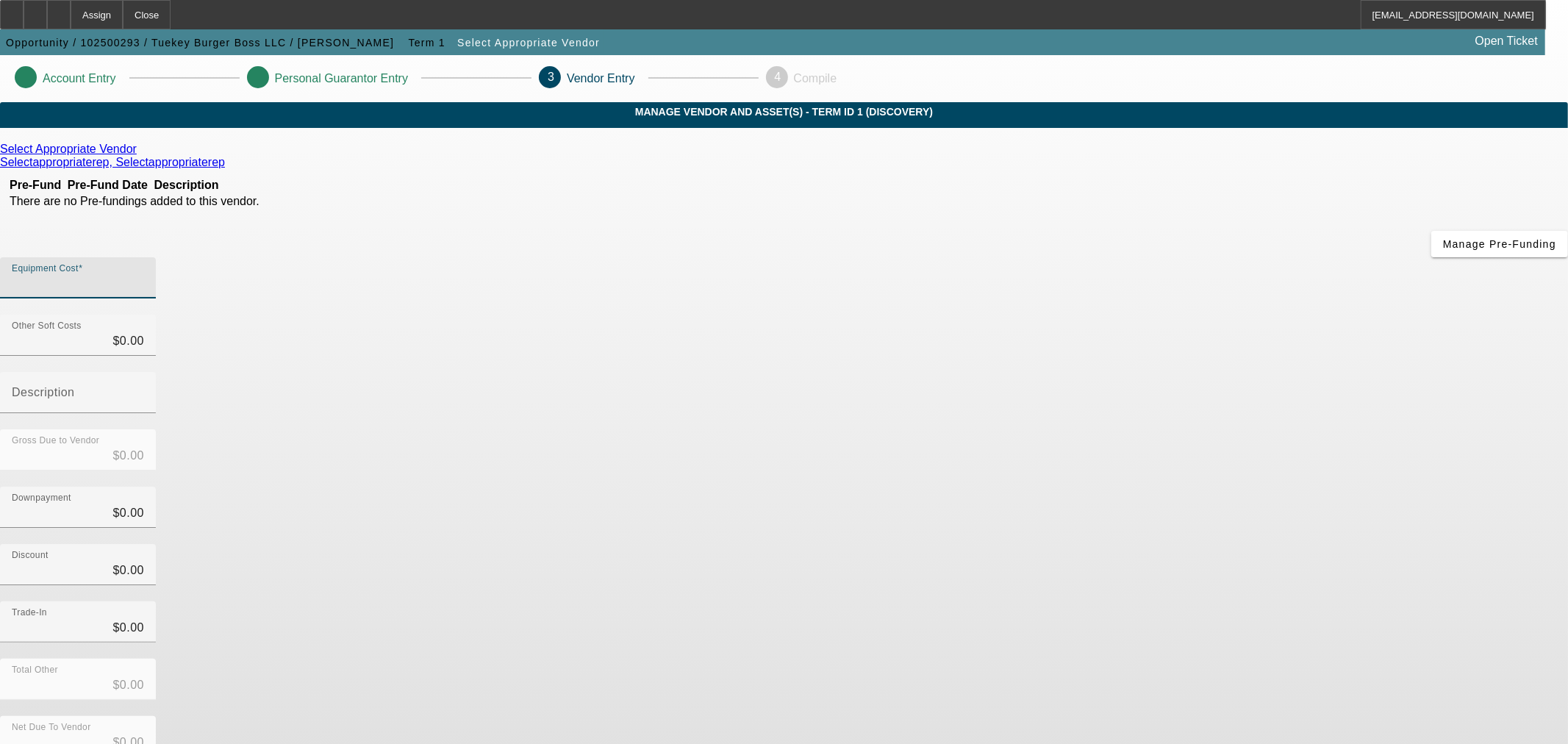
type input "$5.00"
type input "50"
type input "$50.00"
type input "500"
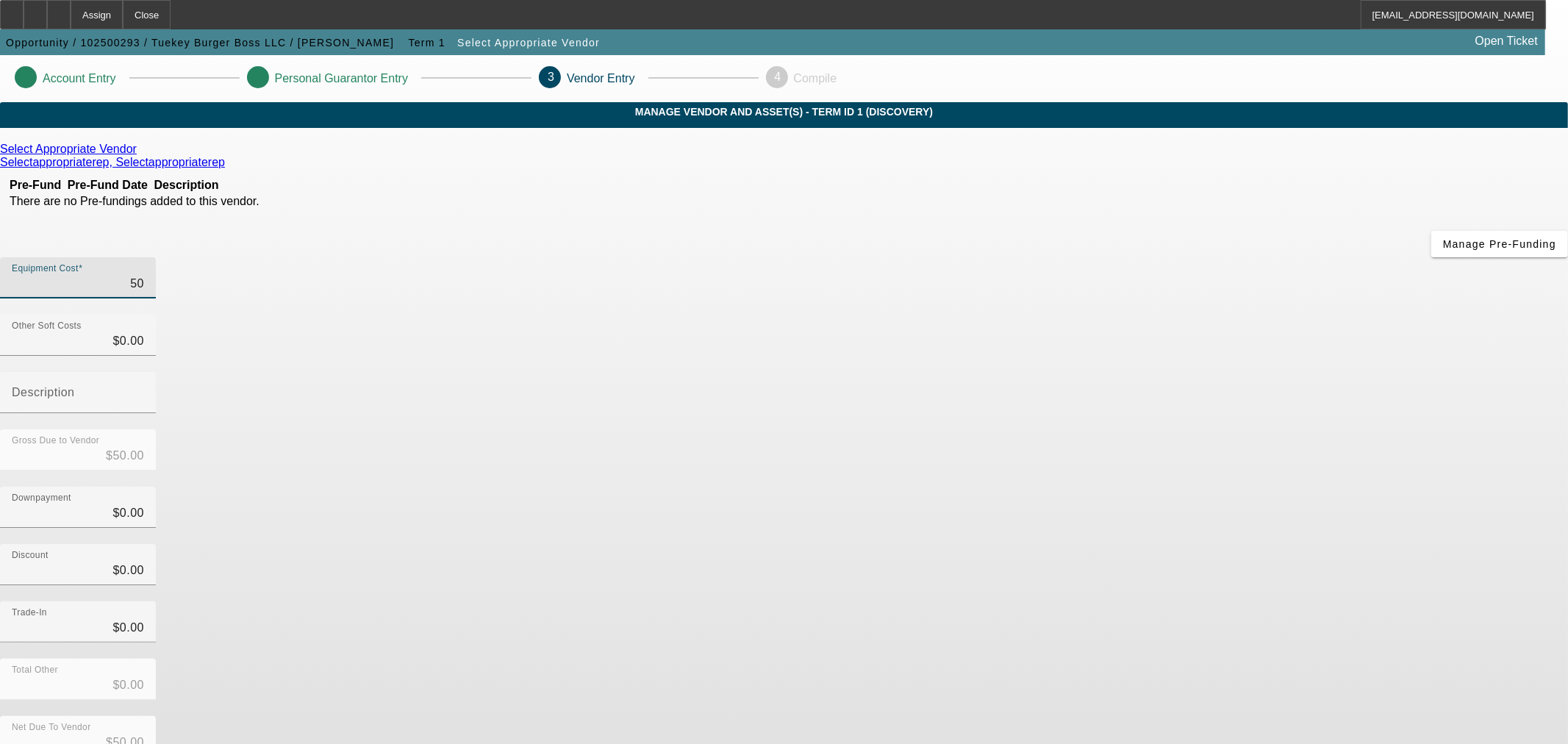
type input "$500.00"
type input "5000"
type input "$5,000.00"
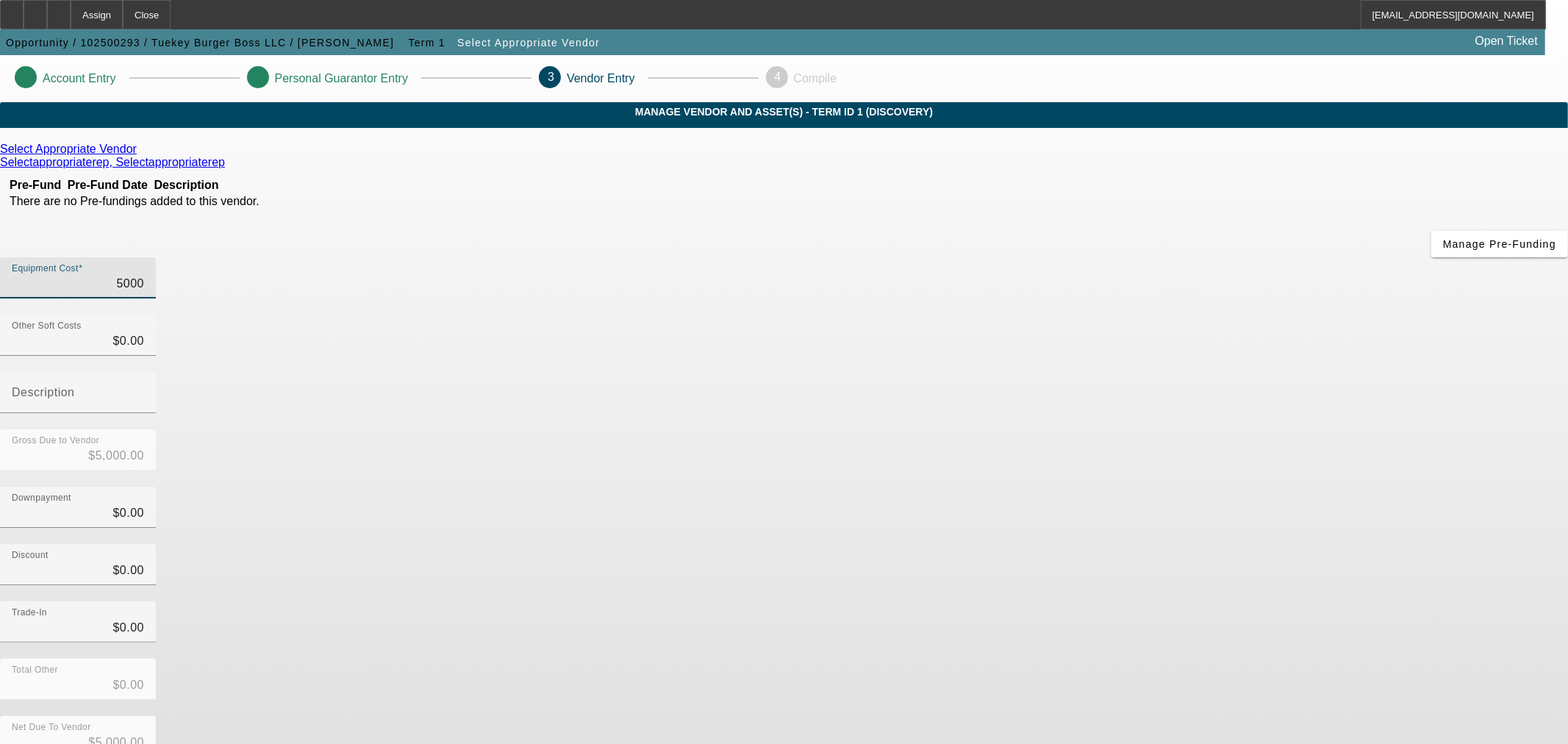
type input "50000"
type input "$50,000.00"
click at [1016, 544] on div "Discount $0.00" at bounding box center [784, 572] width 1568 height 58
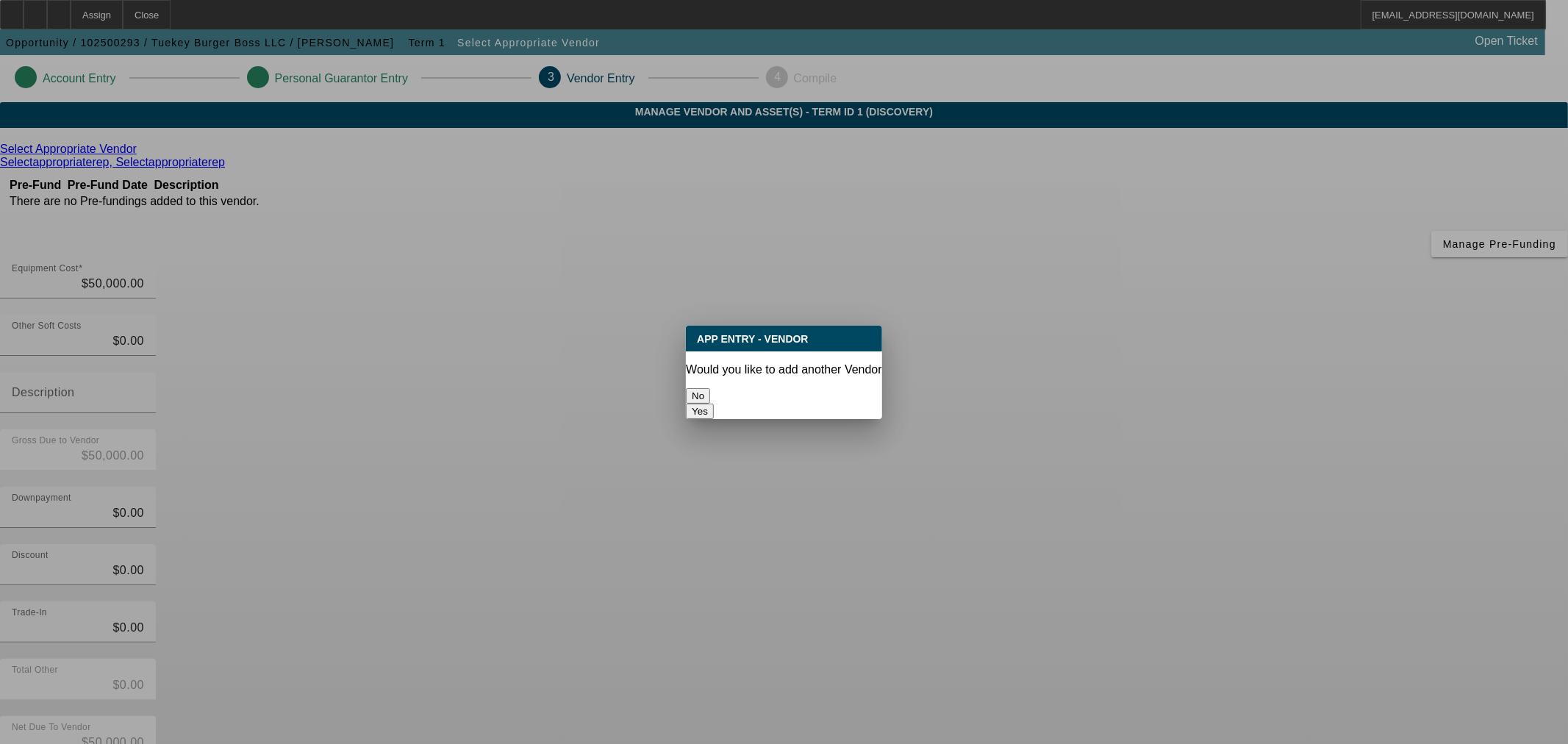
click at [707, 389] on button "No" at bounding box center [699, 396] width 25 height 15
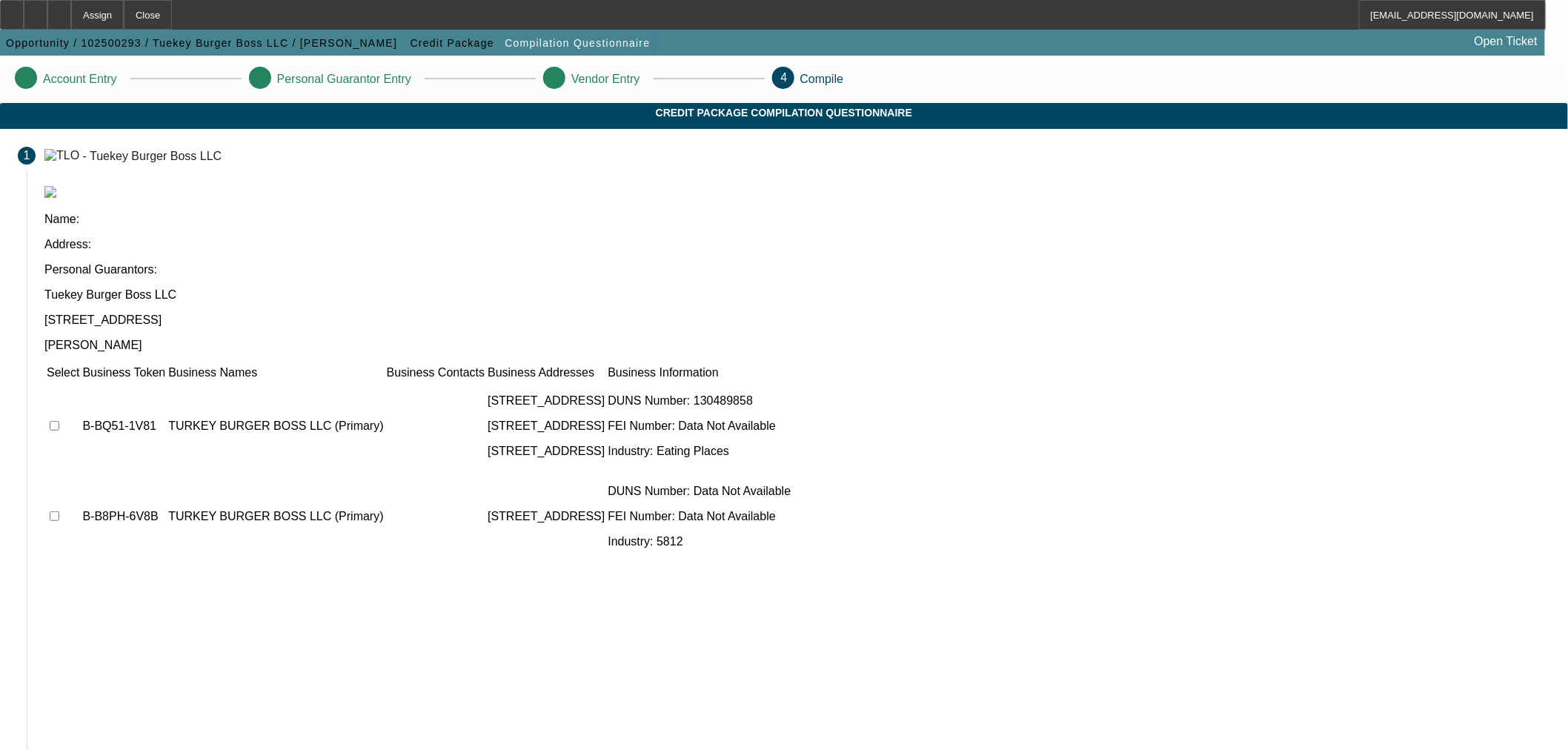
click at [59, 421] on input "checkbox" at bounding box center [54, 426] width 10 height 10
checkbox input "true"
click at [80, 472] on td at bounding box center [63, 517] width 34 height 89
drag, startPoint x: 403, startPoint y: 360, endPoint x: 469, endPoint y: 435, distance: 99.9
click at [59, 511] on input "checkbox" at bounding box center [54, 516] width 10 height 10
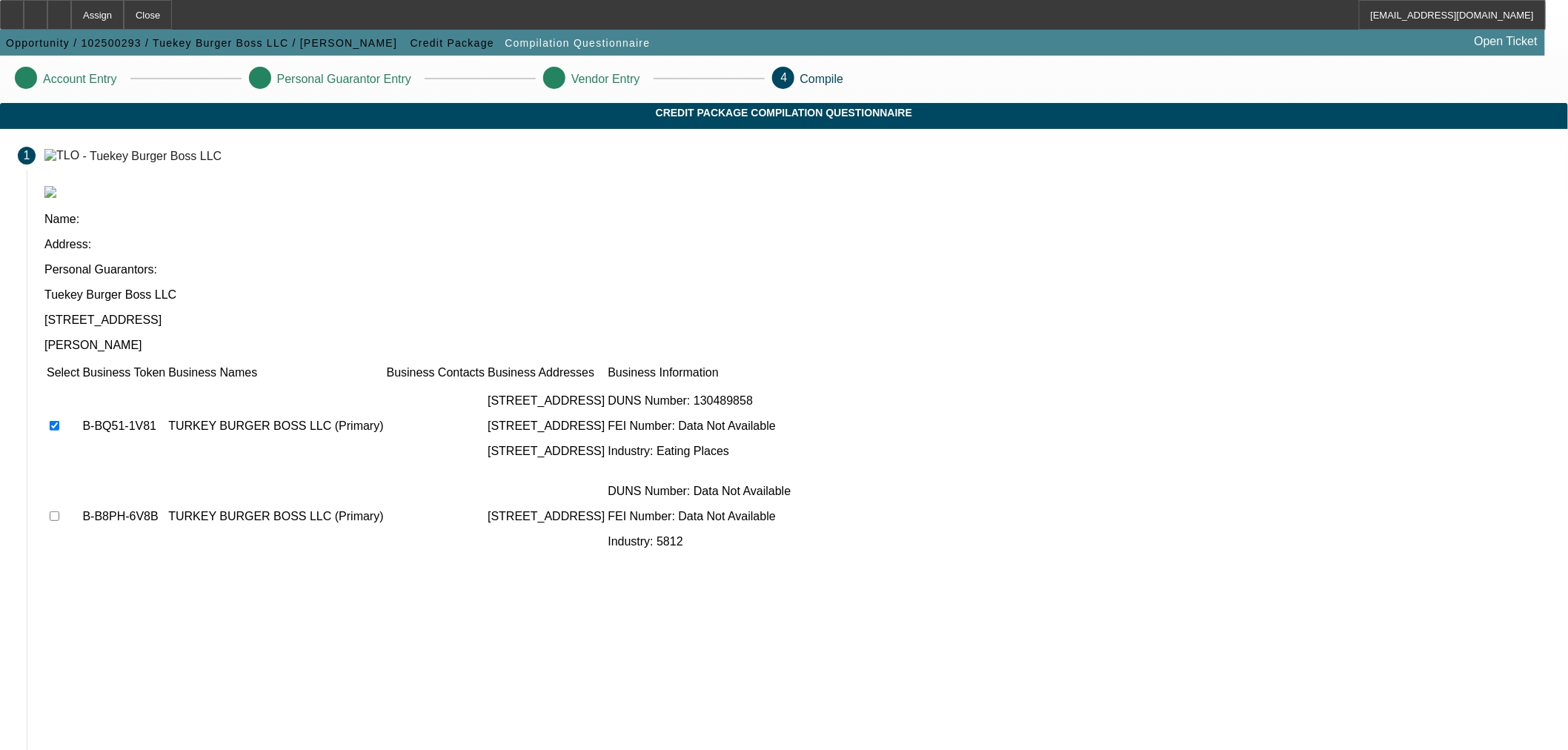
checkbox input "true"
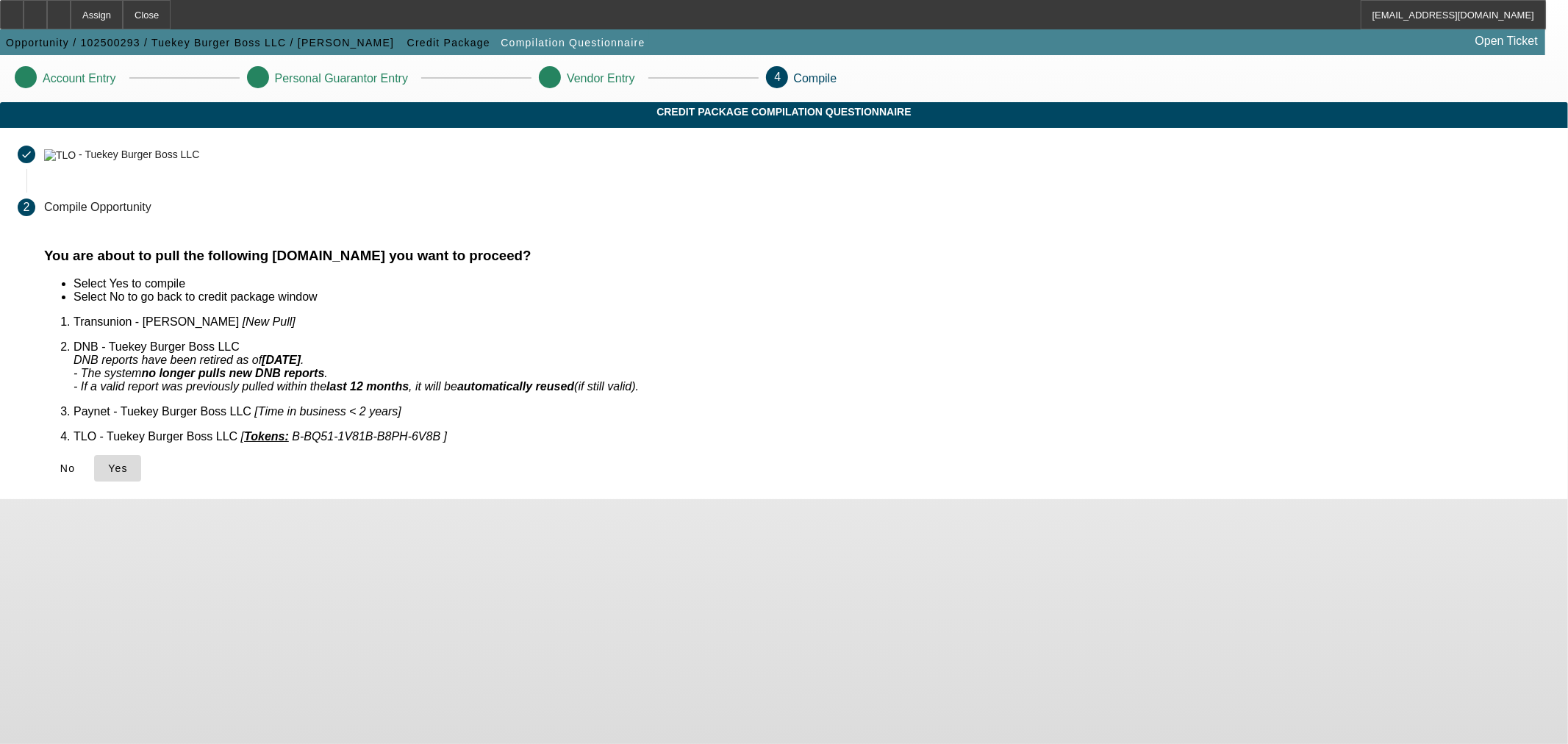
drag, startPoint x: 460, startPoint y: 446, endPoint x: 431, endPoint y: 527, distance: 86.0
click at [128, 462] on span "Yes" at bounding box center [118, 468] width 20 height 11
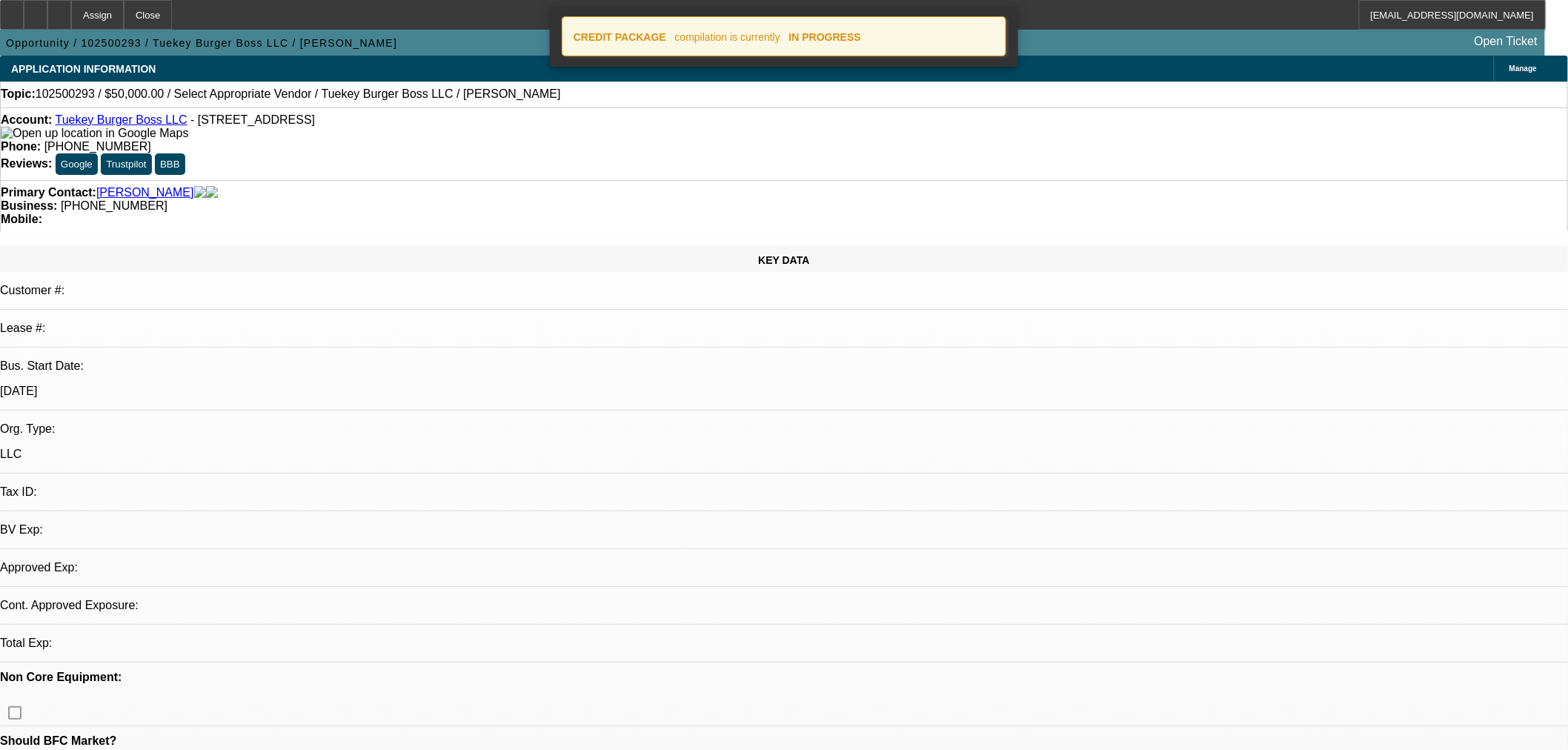
select select "0"
select select "2"
select select "0.1"
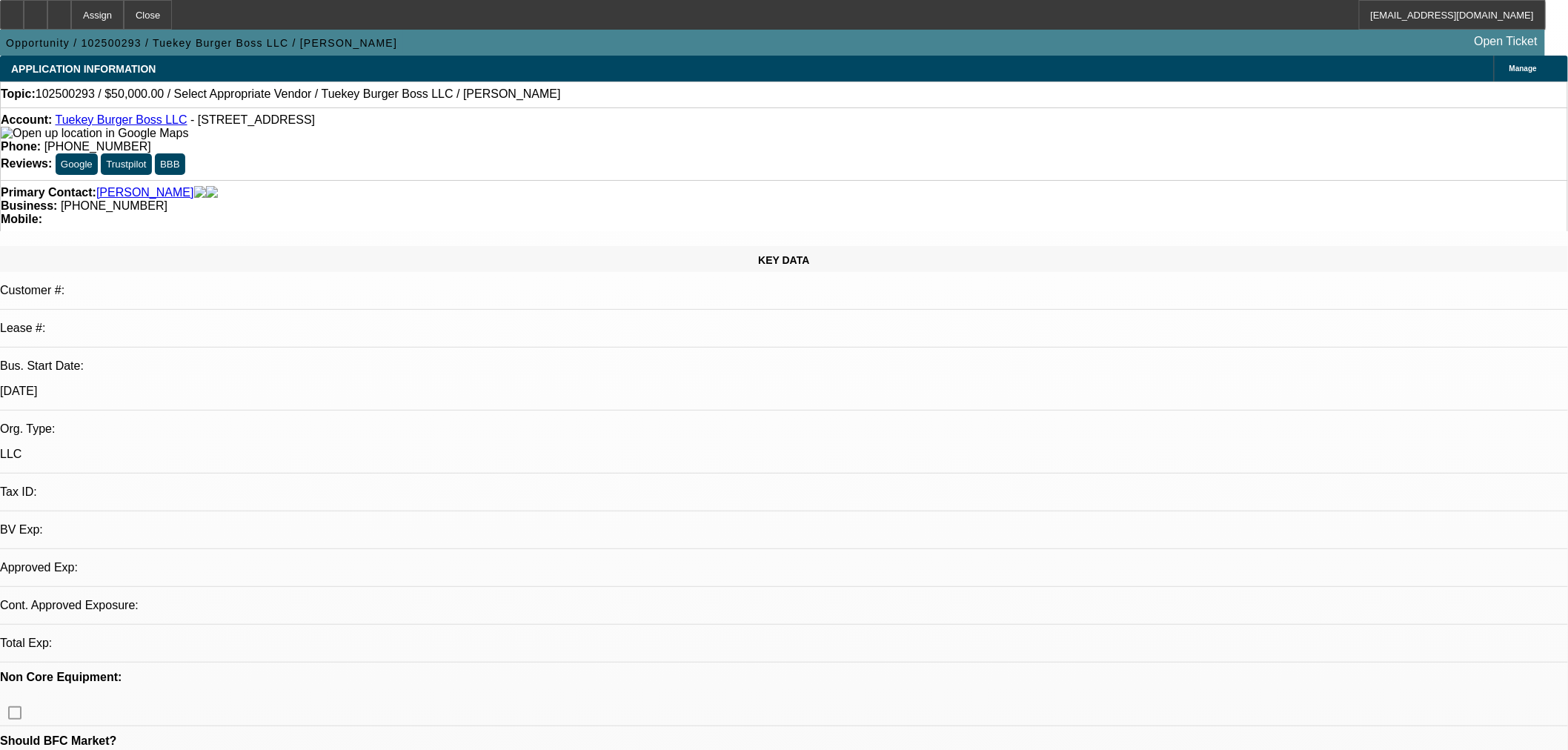
select select "2"
select select "4"
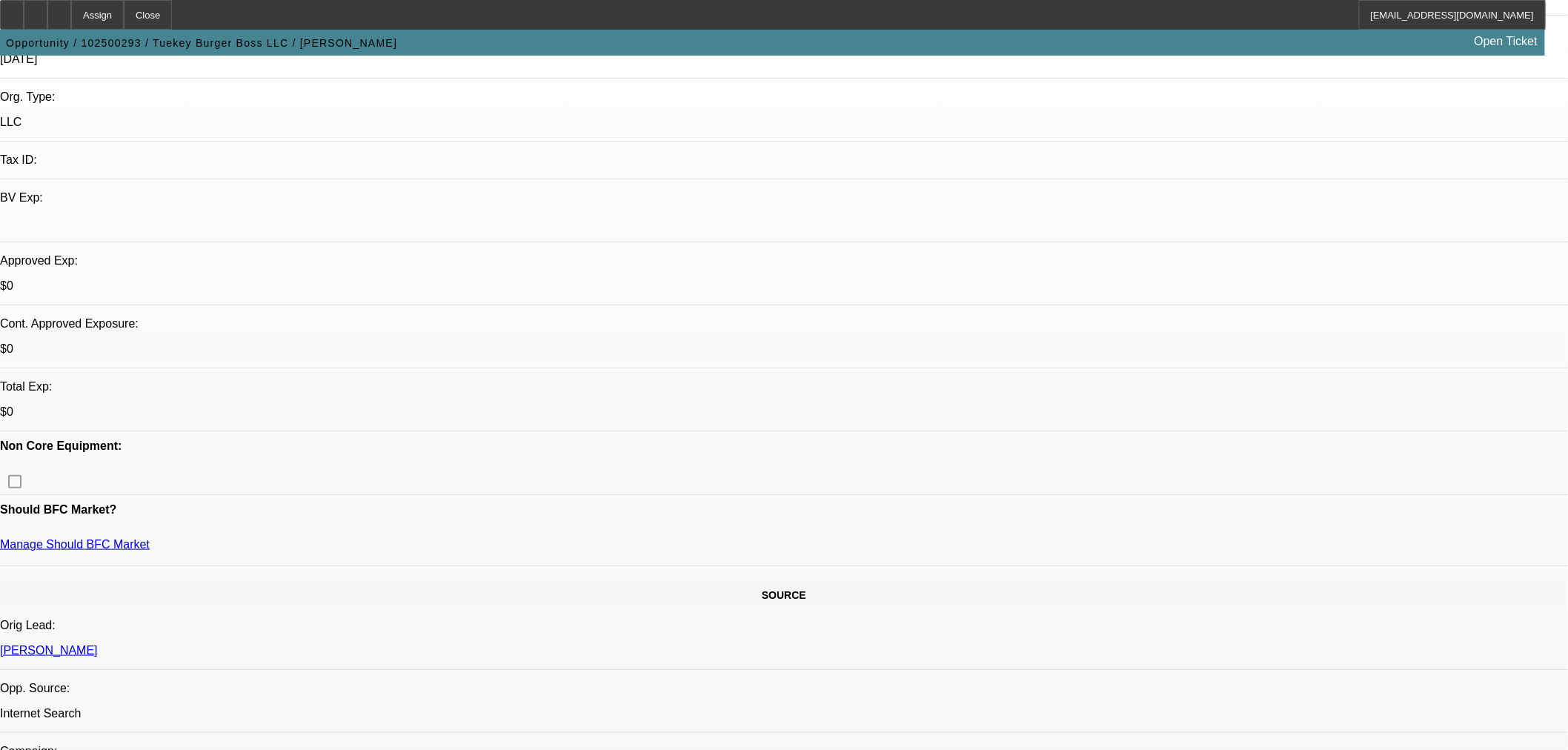
scroll to position [412, 0]
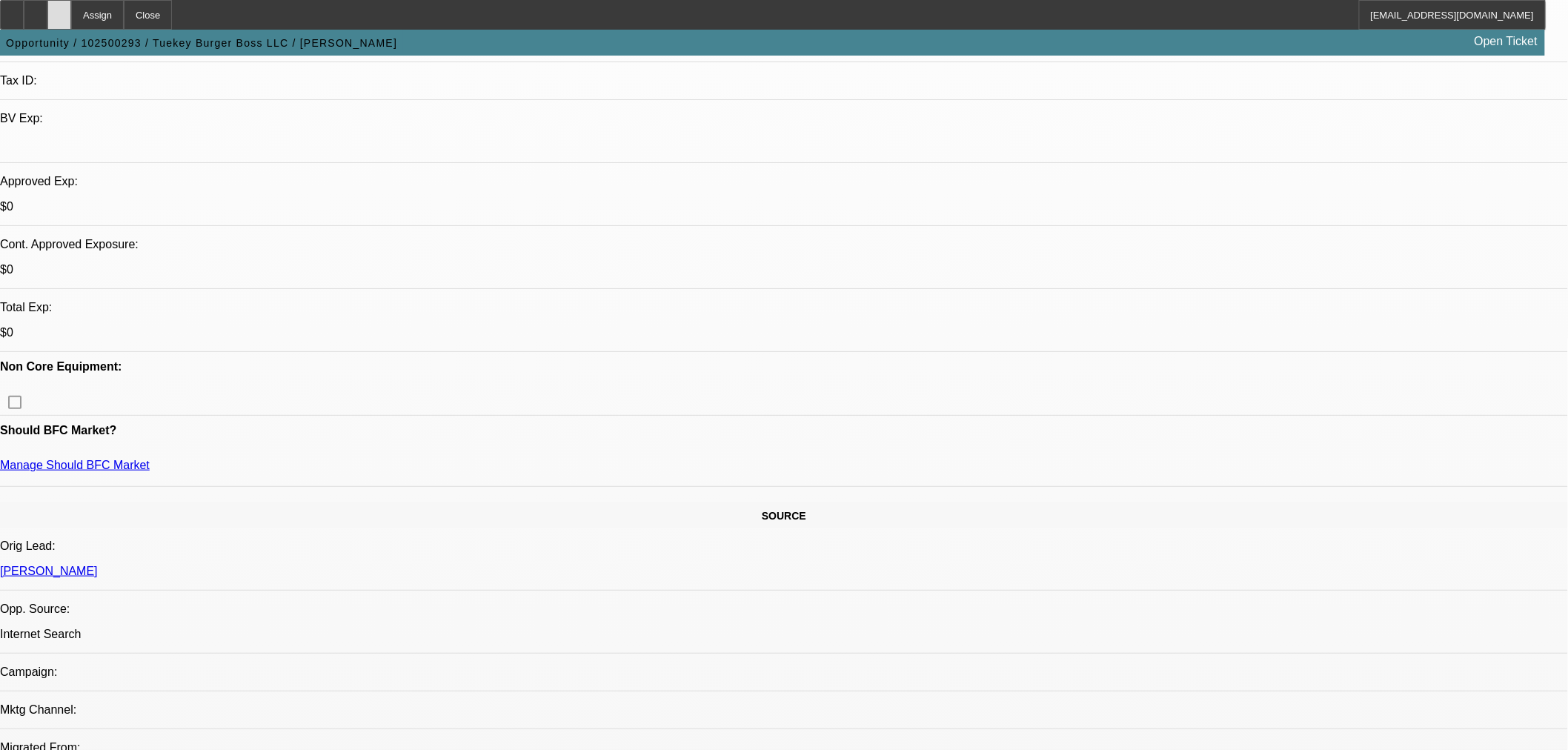
click at [59, 10] on icon at bounding box center [59, 10] width 0 height 0
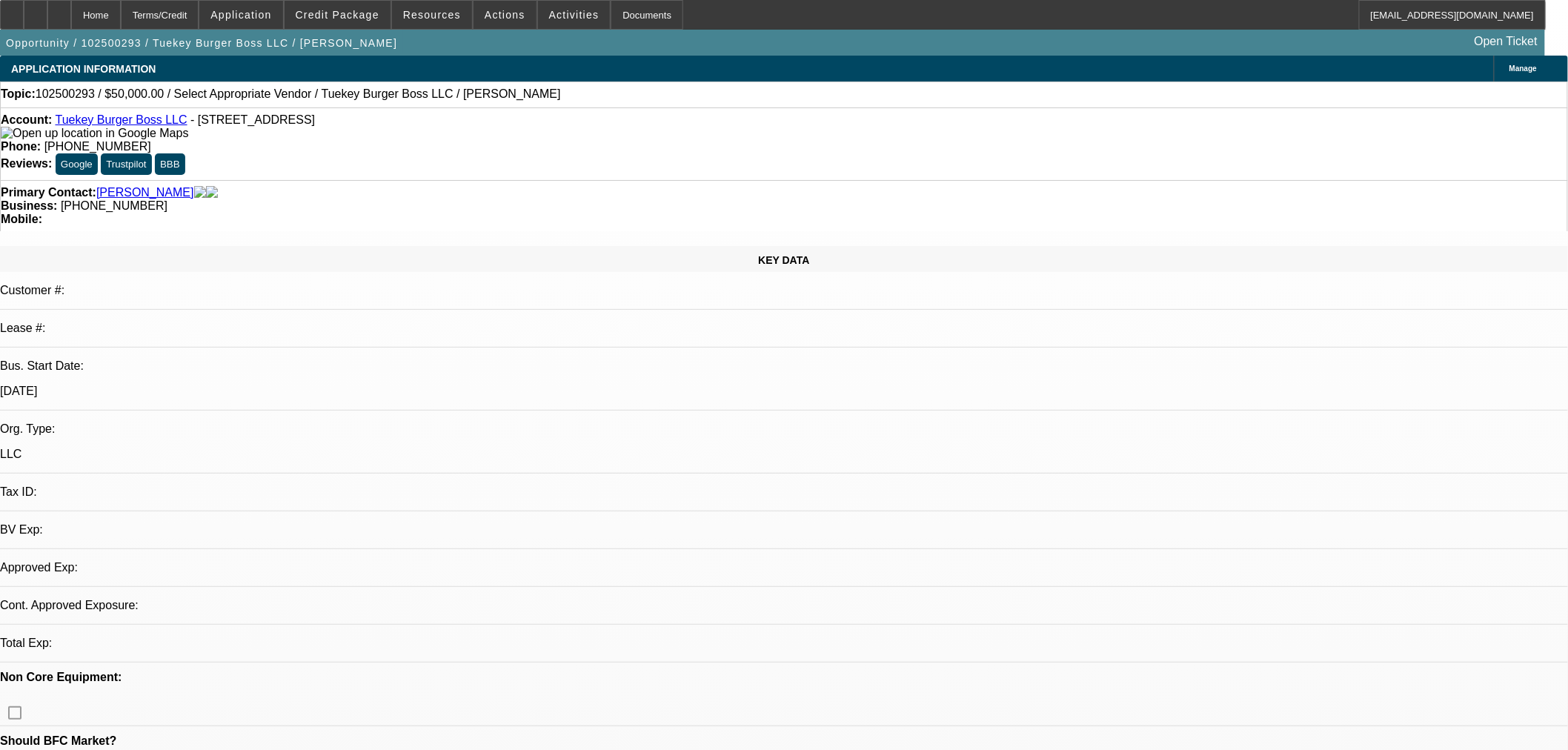
select select "0"
select select "2"
select select "0.1"
select select "4"
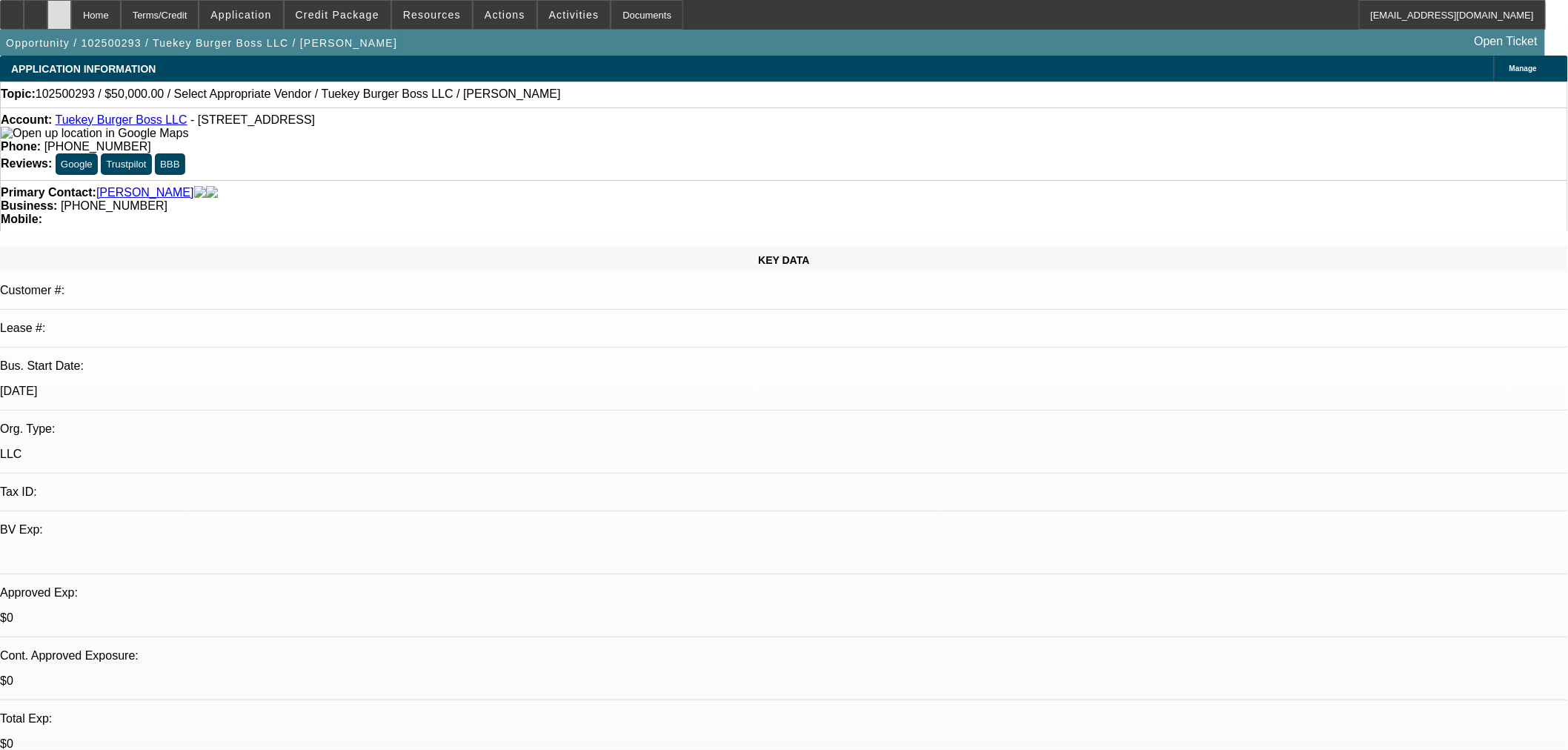
click at [71, 13] on div at bounding box center [59, 14] width 24 height 29
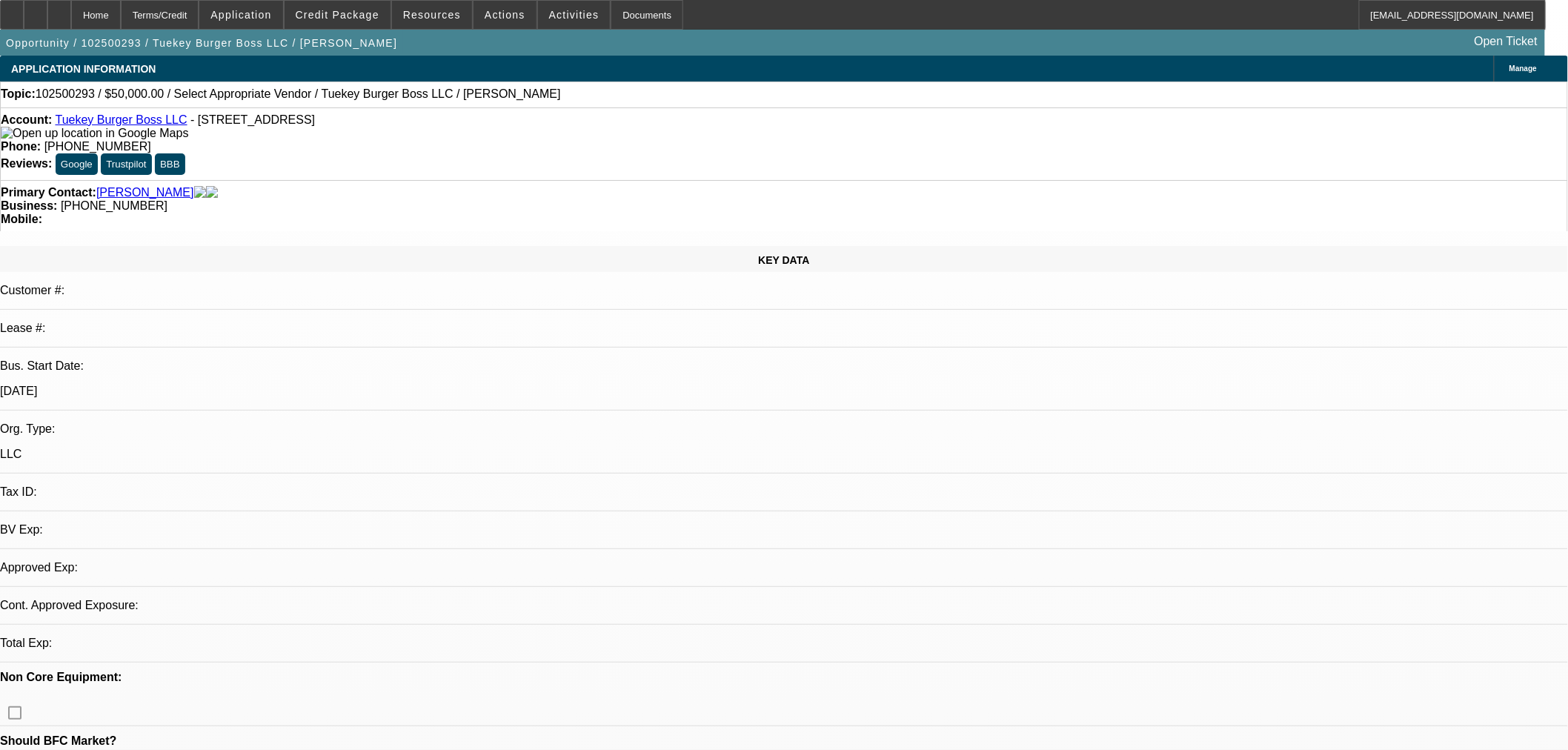
select select "0"
select select "2"
select select "0.1"
select select "4"
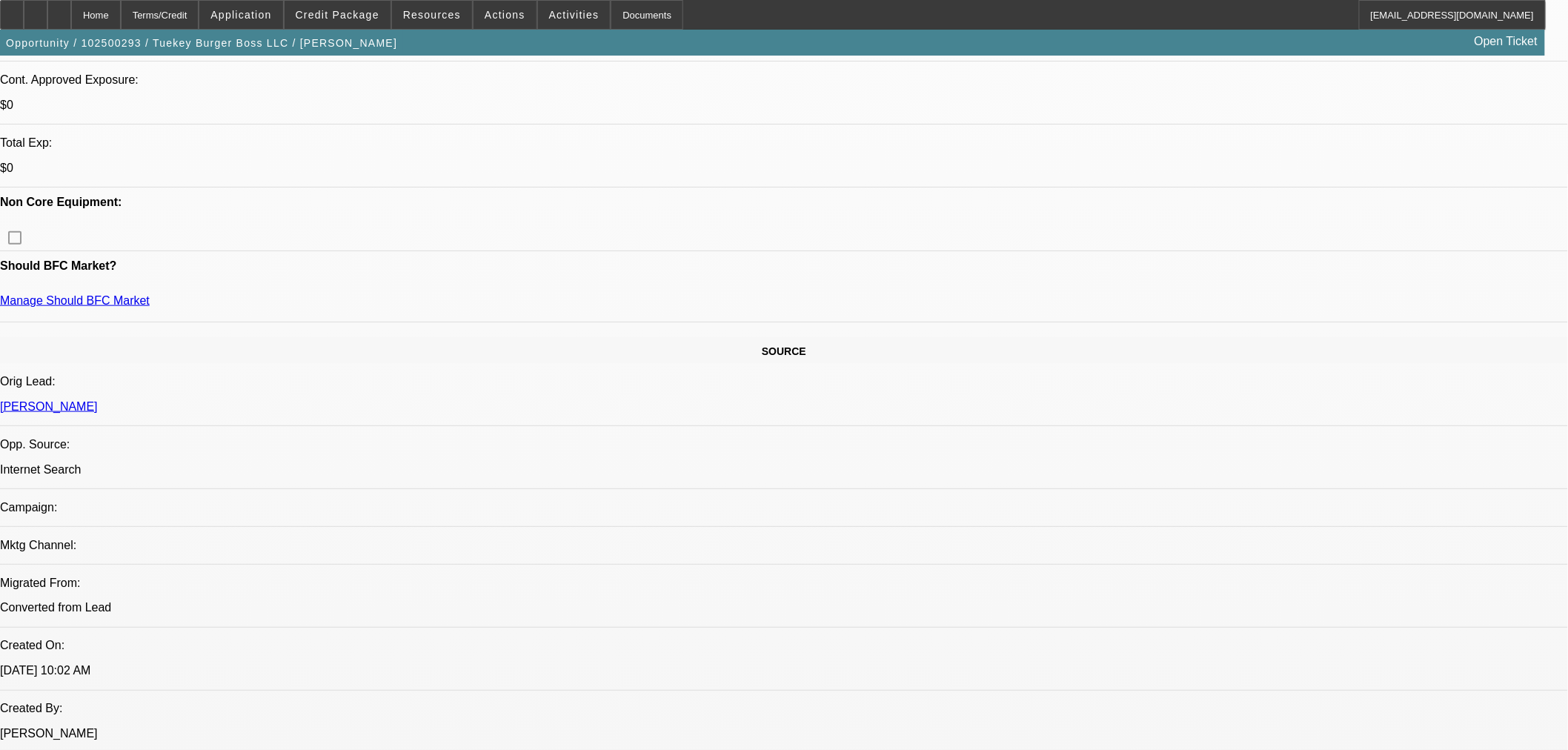
scroll to position [493, 0]
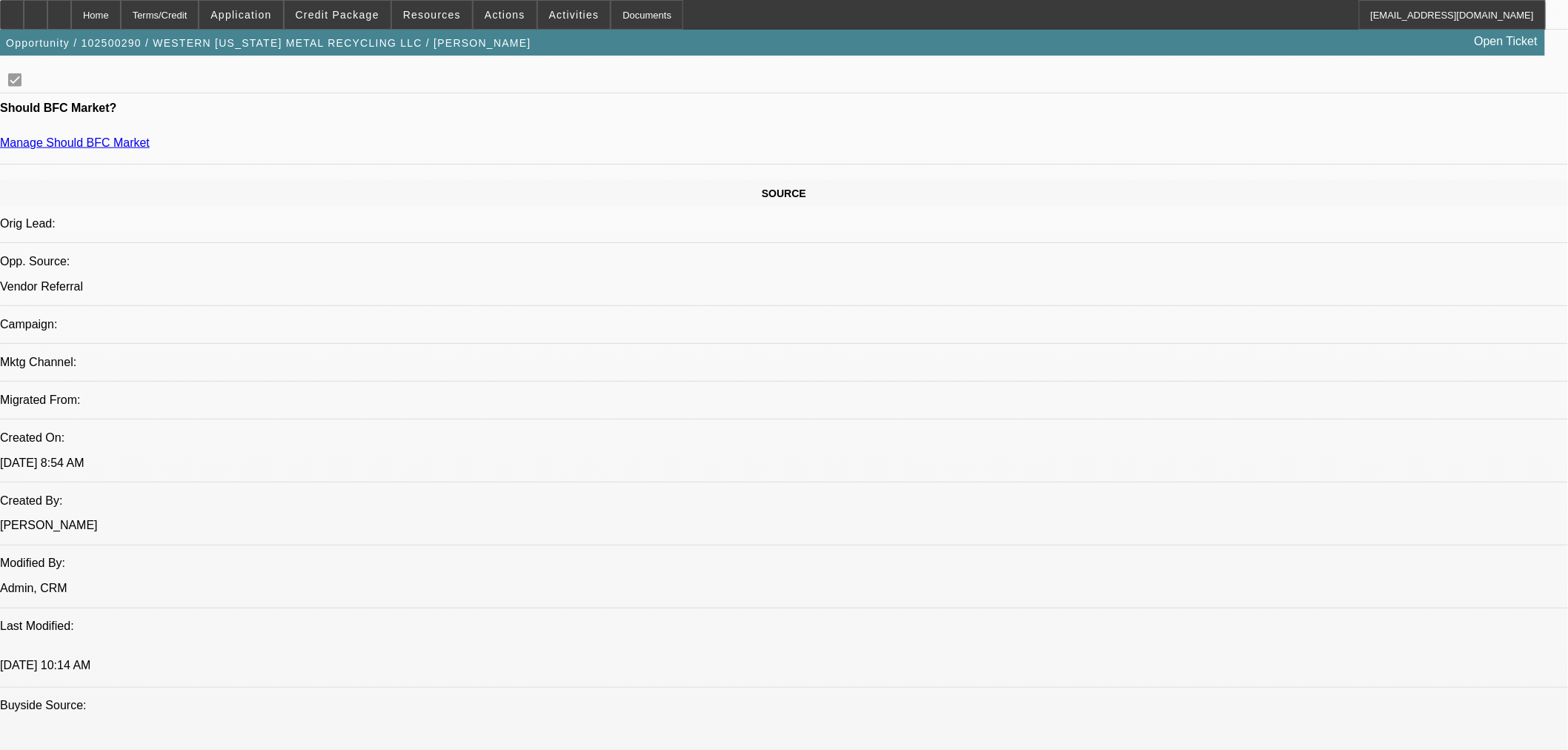
select select "0"
select select "3"
select select "0"
select select "6"
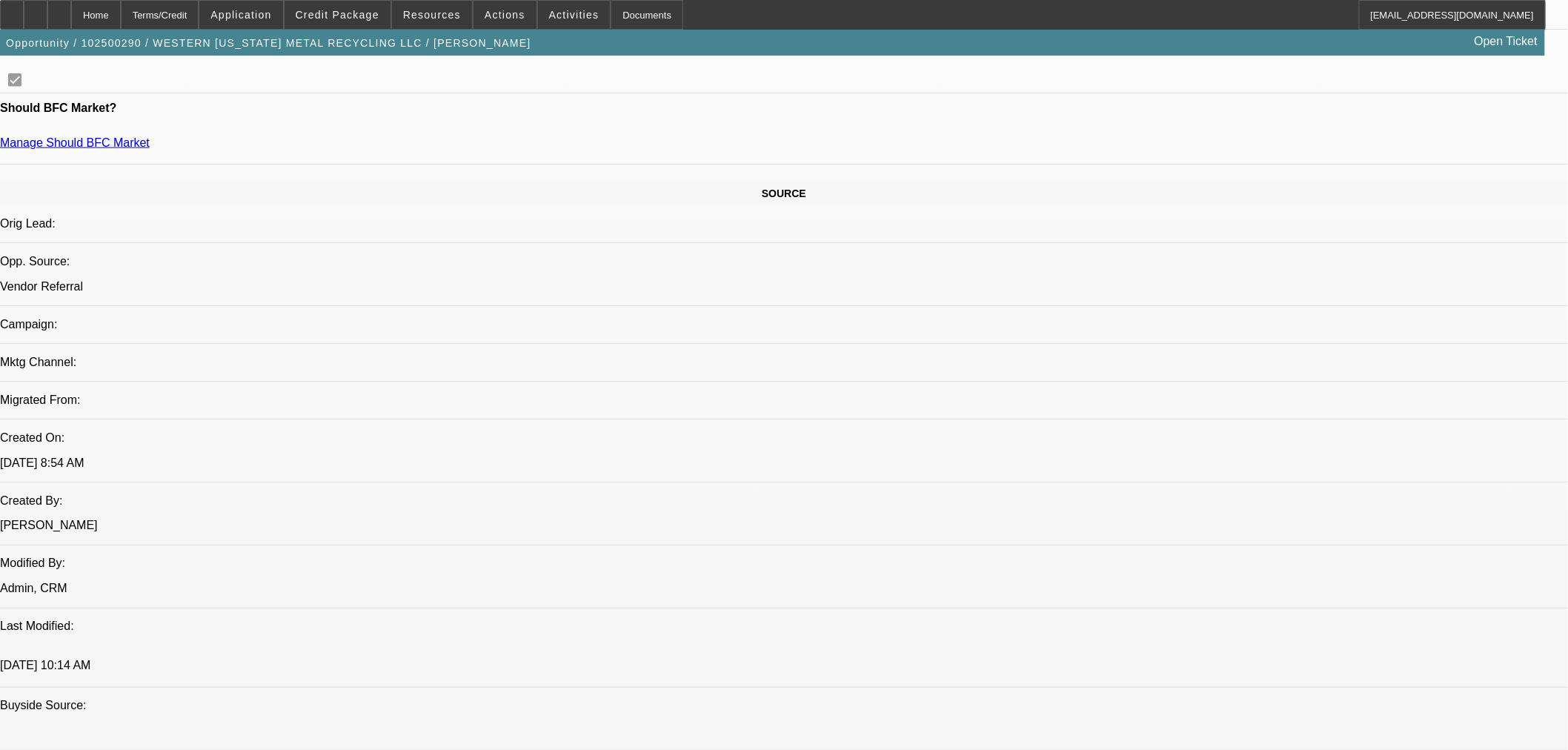
select select "0"
select select "3"
select select "0"
select select "6"
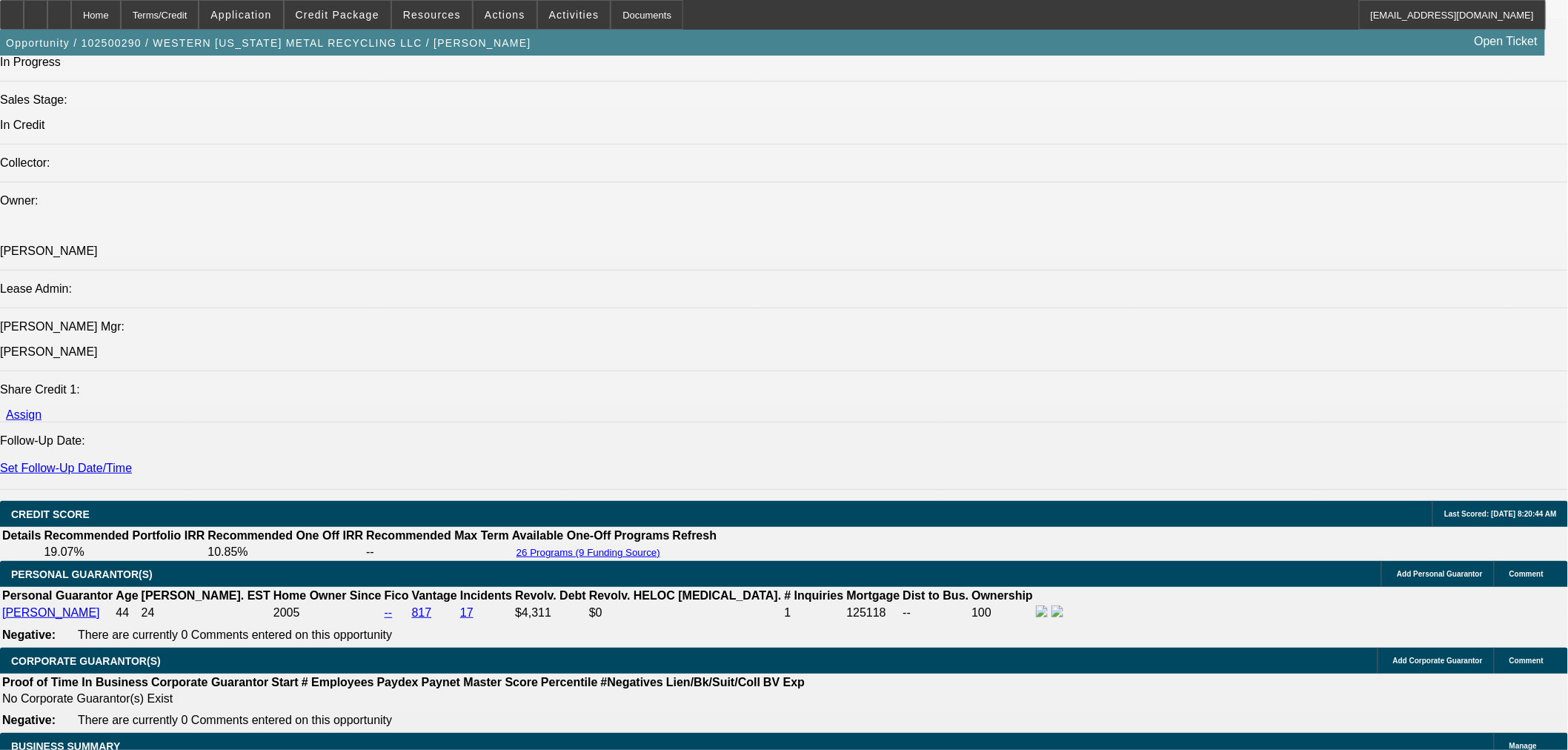
scroll to position [1754, 0]
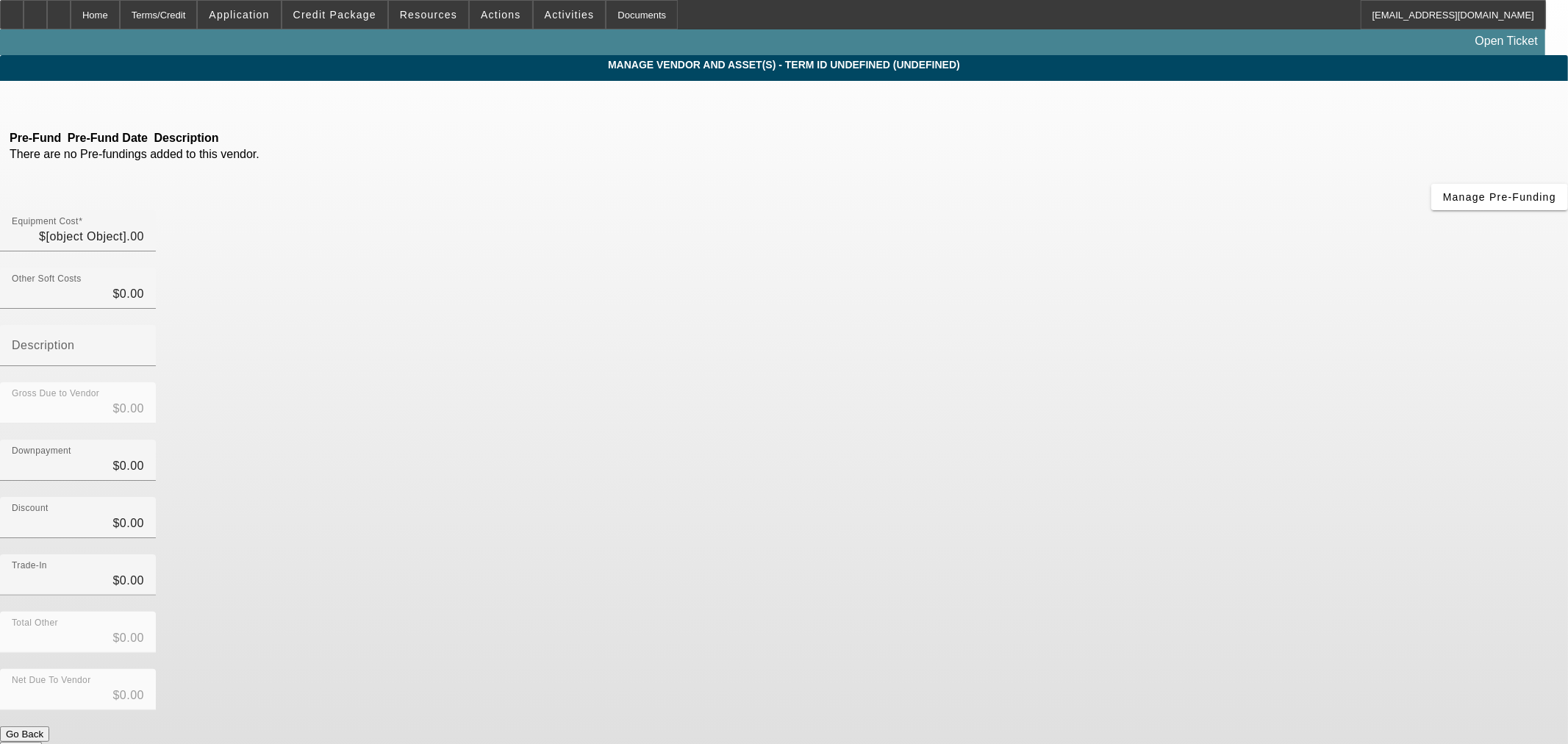
type input "$30,000.00"
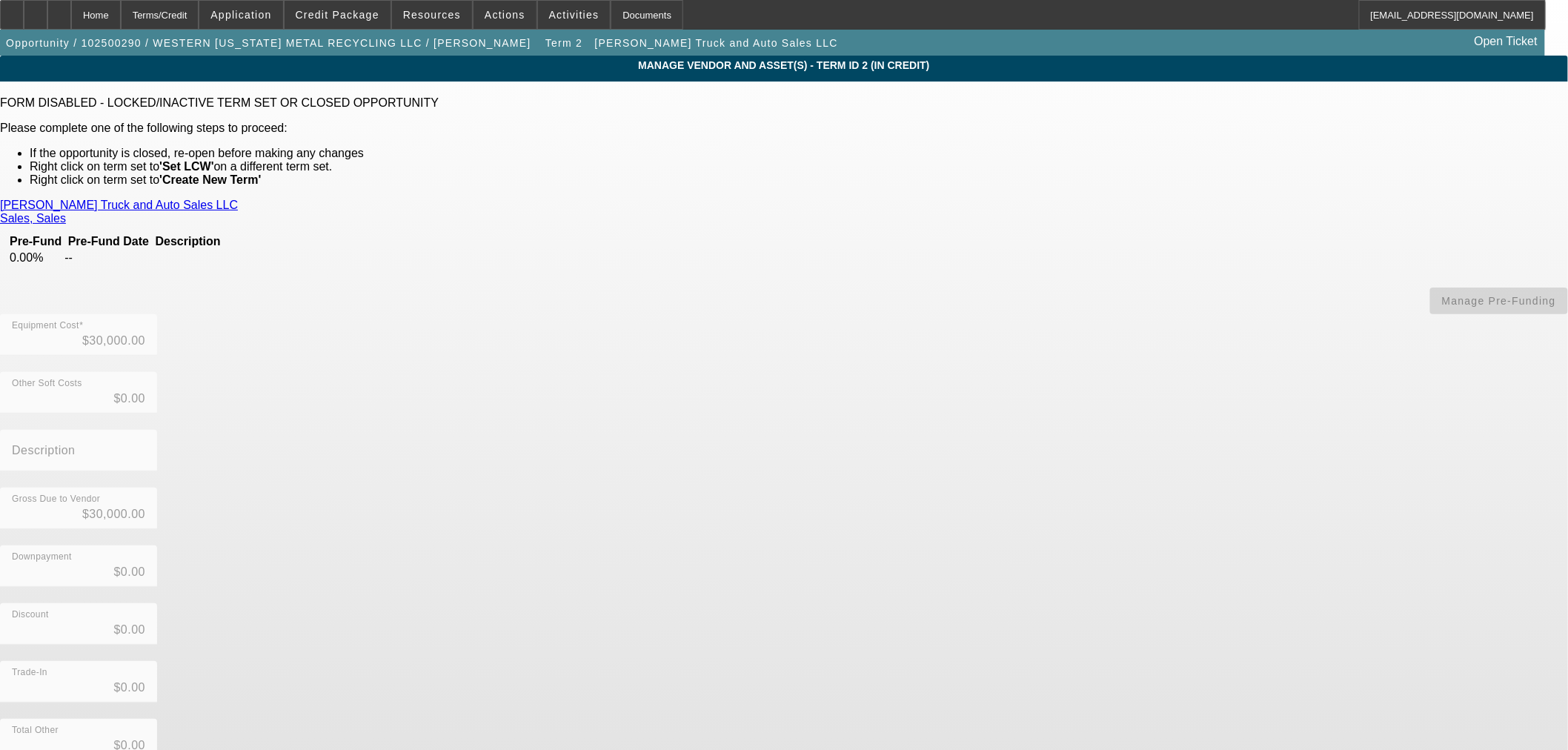
scroll to position [32, 0]
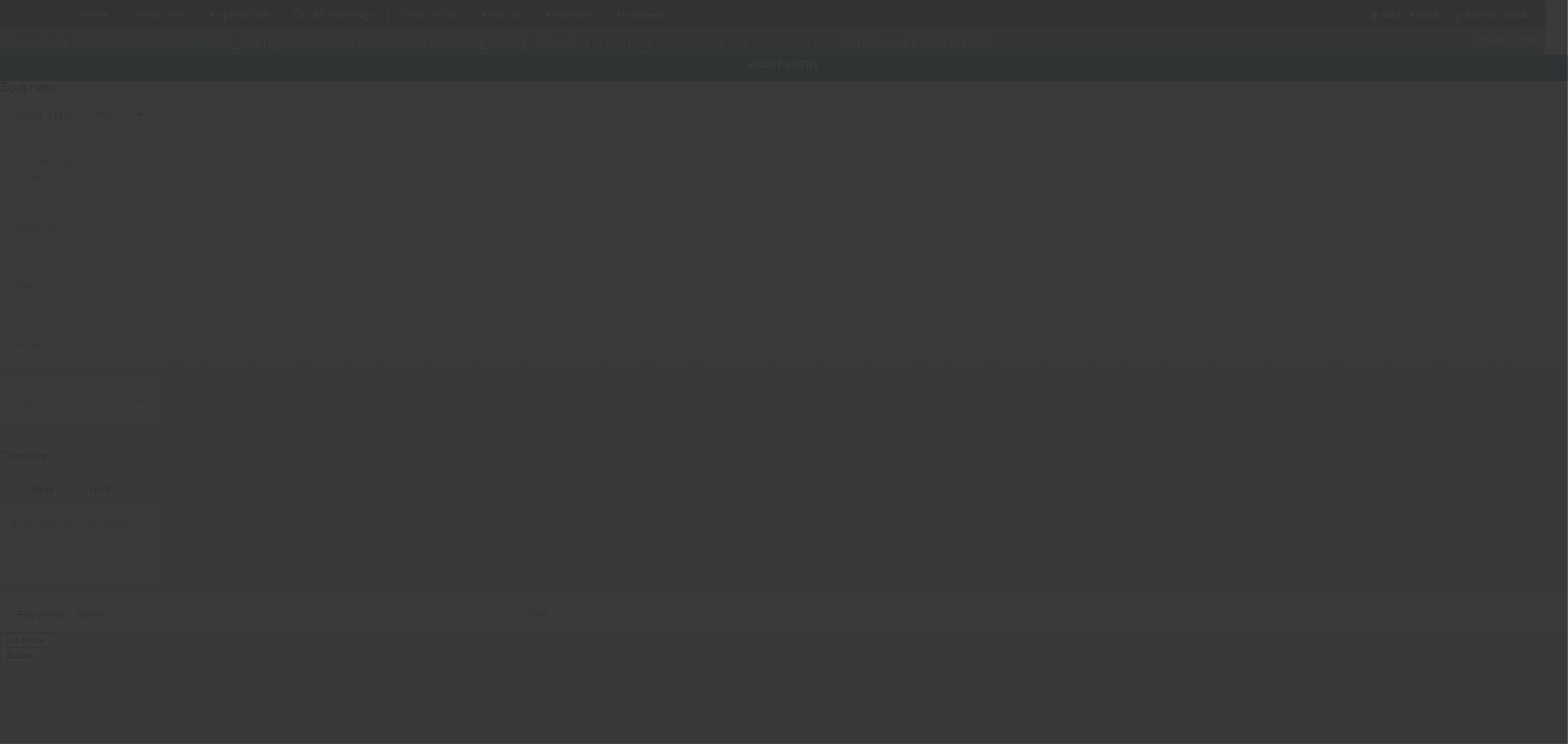
type input "1XPBDP9X3GD332439"
type input "Peterbilt"
type input "579"
radio input "true"
type textarea "class 8 day cab"
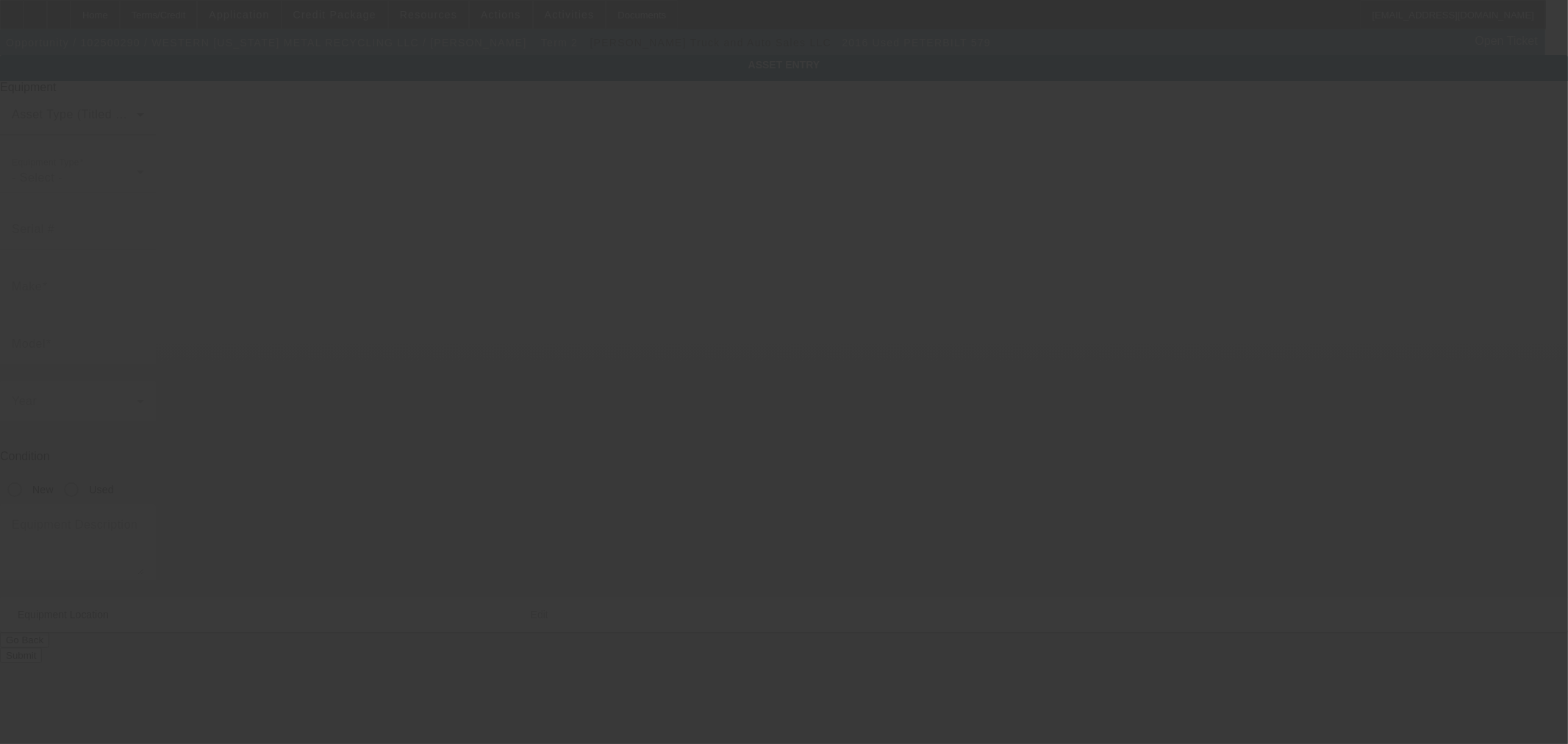
type input "10377 N 2400 RD"
type input "Weatherford"
type input "73096"
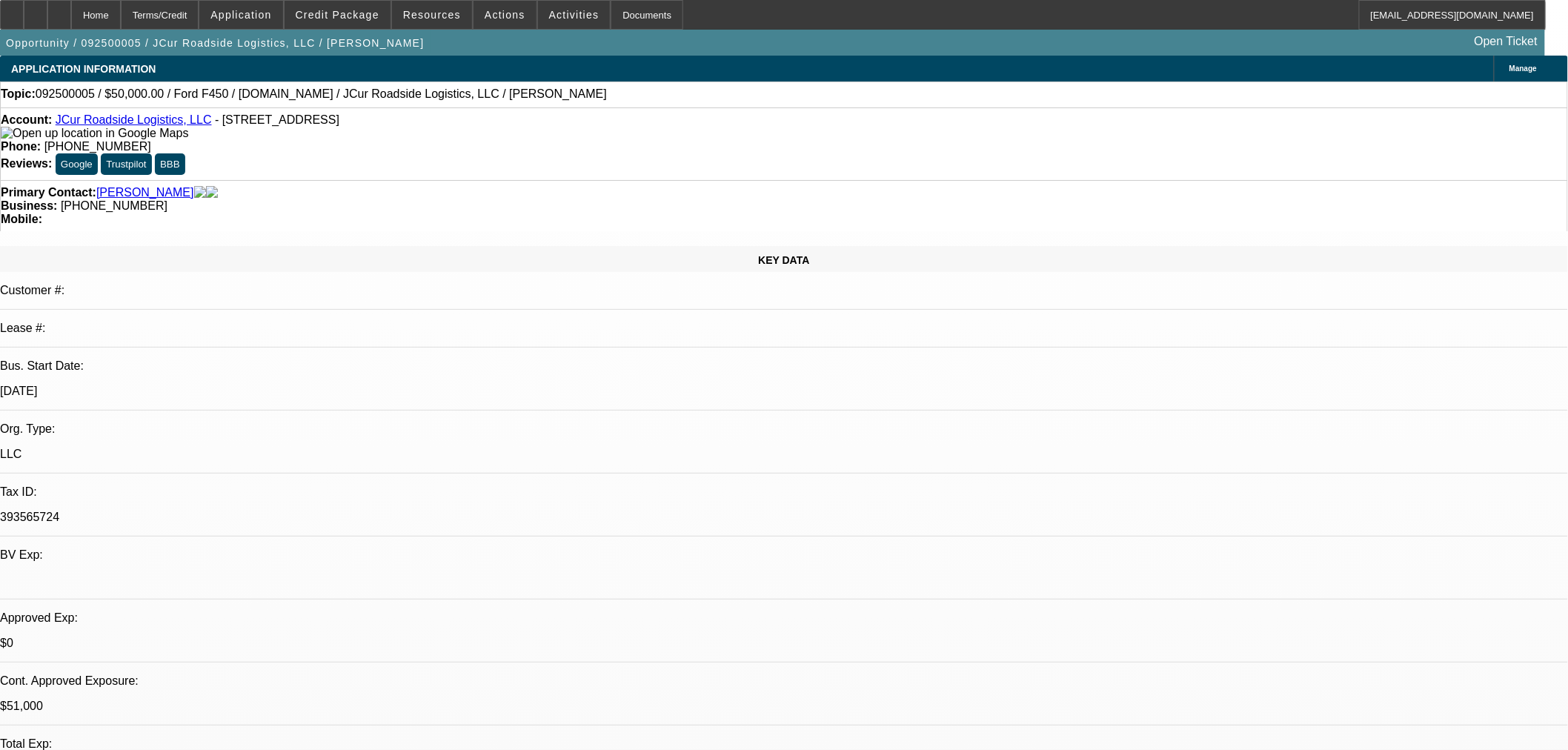
select select "0"
select select "2"
select select "0.1"
select select "4"
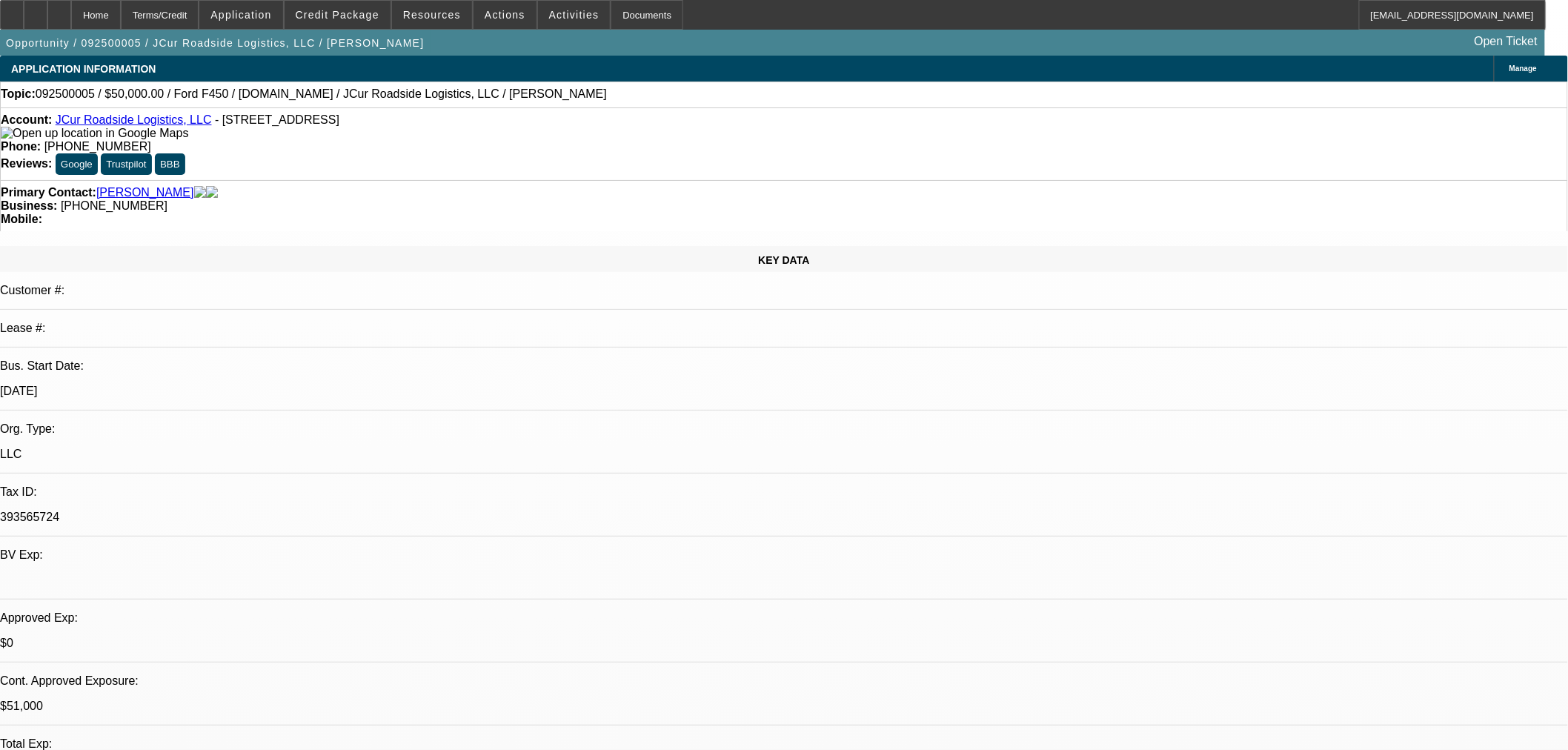
select select "0"
select select "2"
select select "0.1"
select select "4"
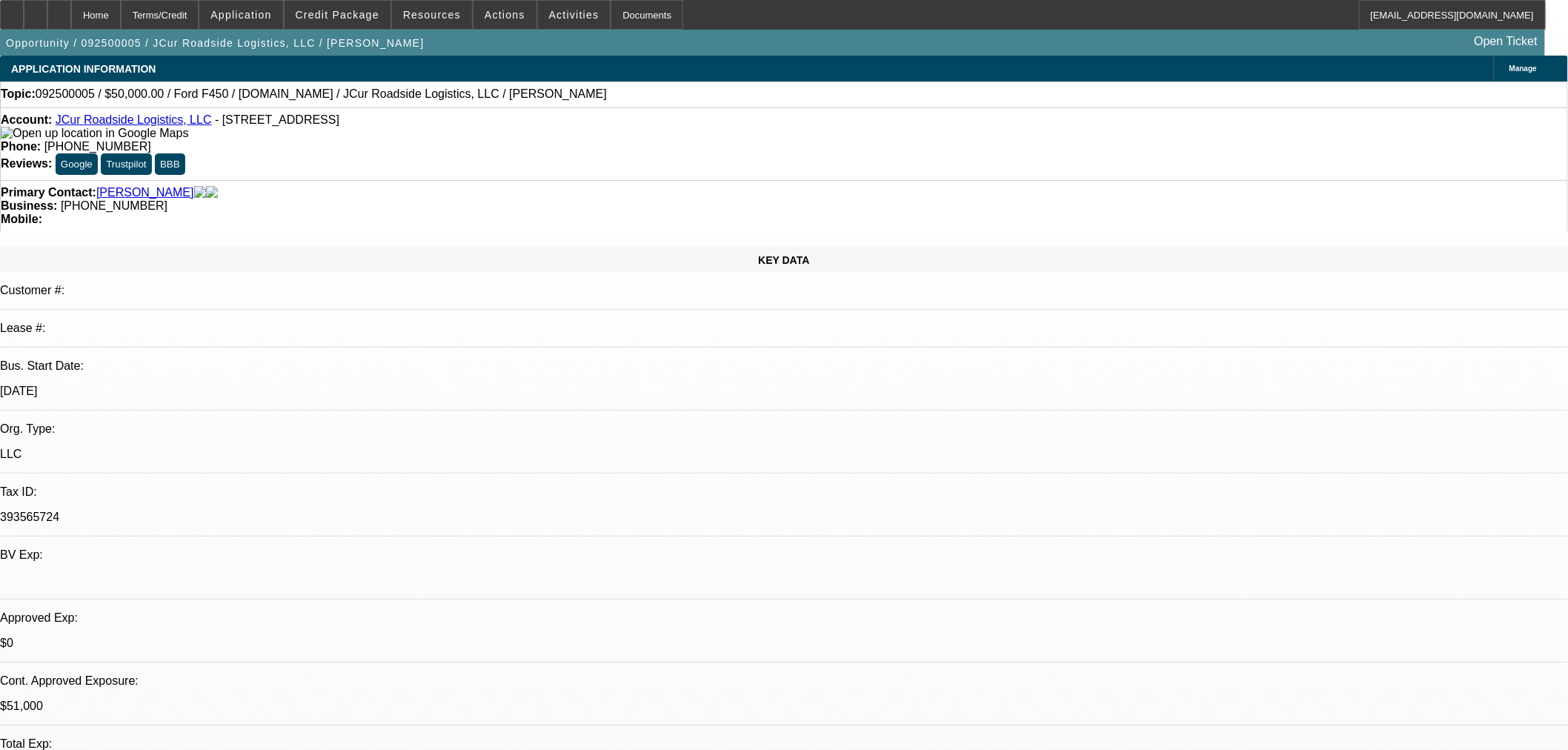
select select "0.15"
select select "2"
select select "0.1"
select select "4"
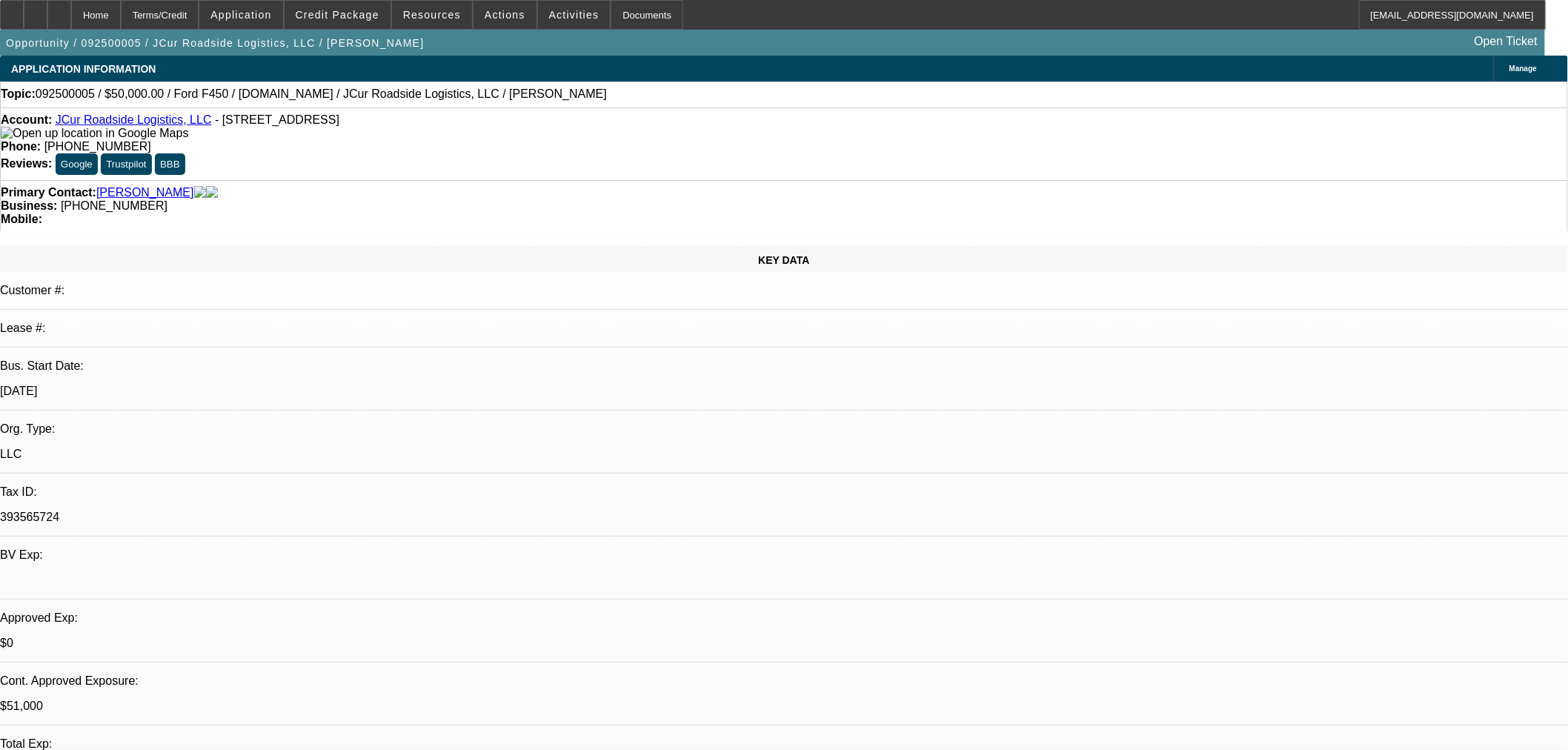
select select "0.15"
select select "2"
select select "0.1"
select select "4"
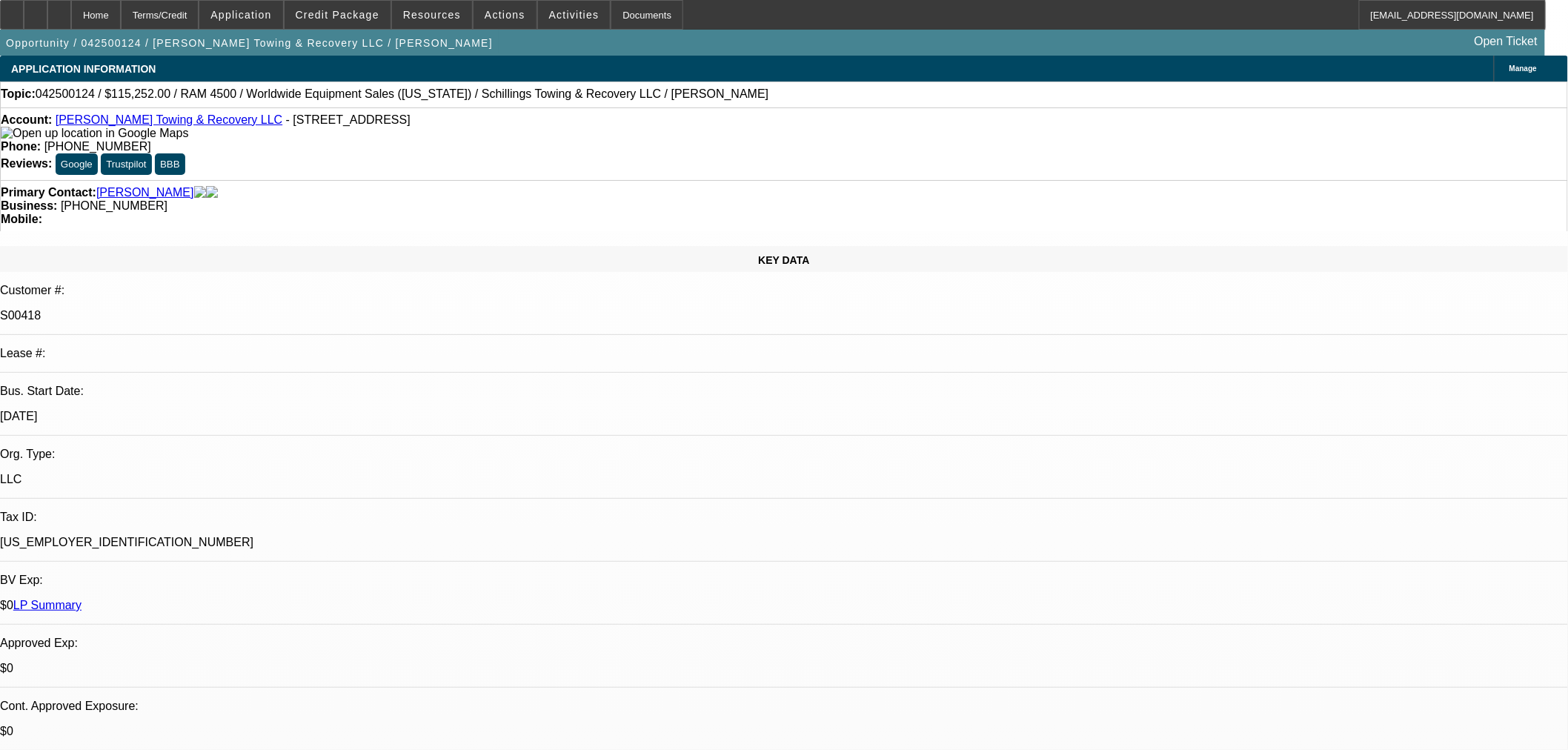
select select "0"
select select "3"
select select "0"
select select "6"
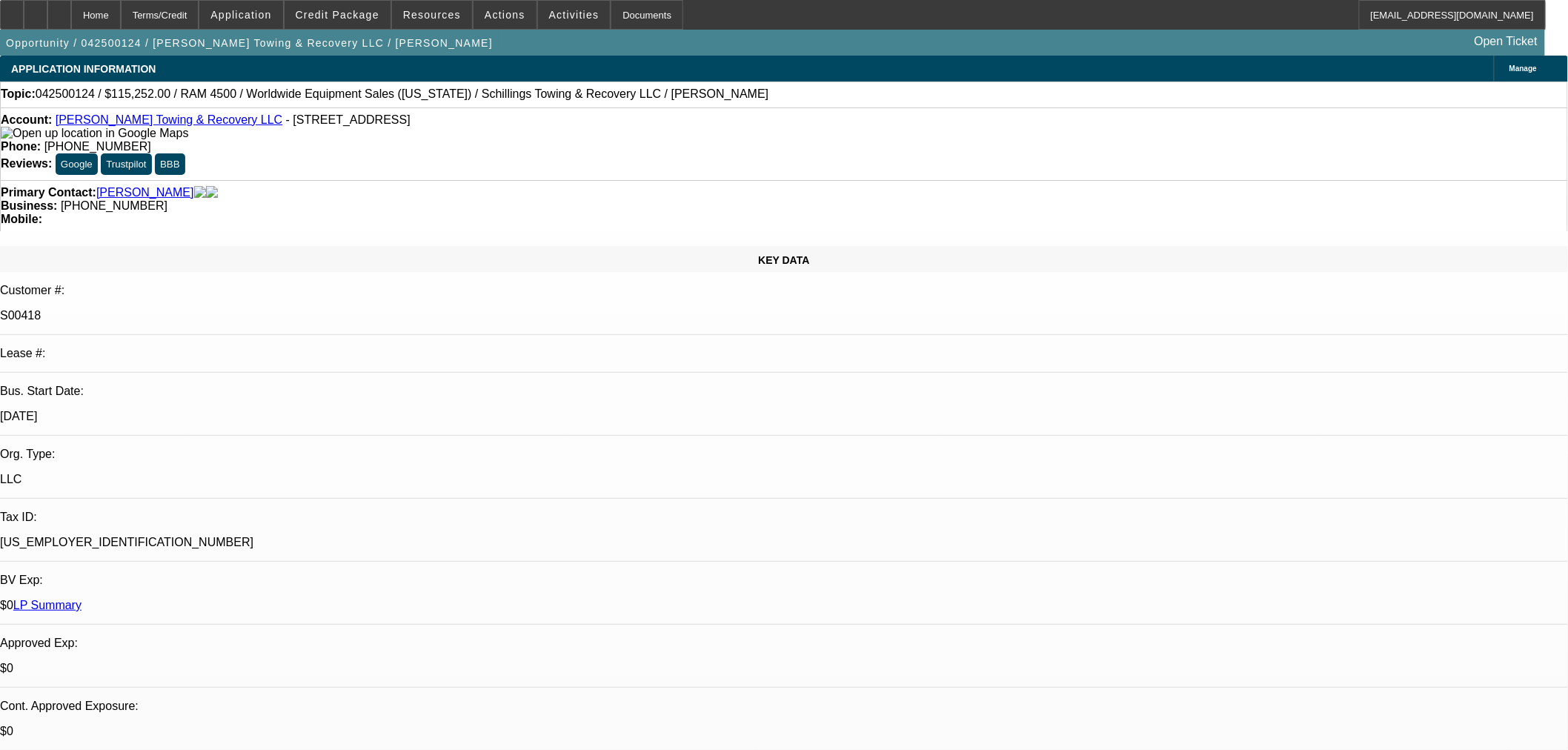
select select "0"
select select "3"
select select "0"
select select "6"
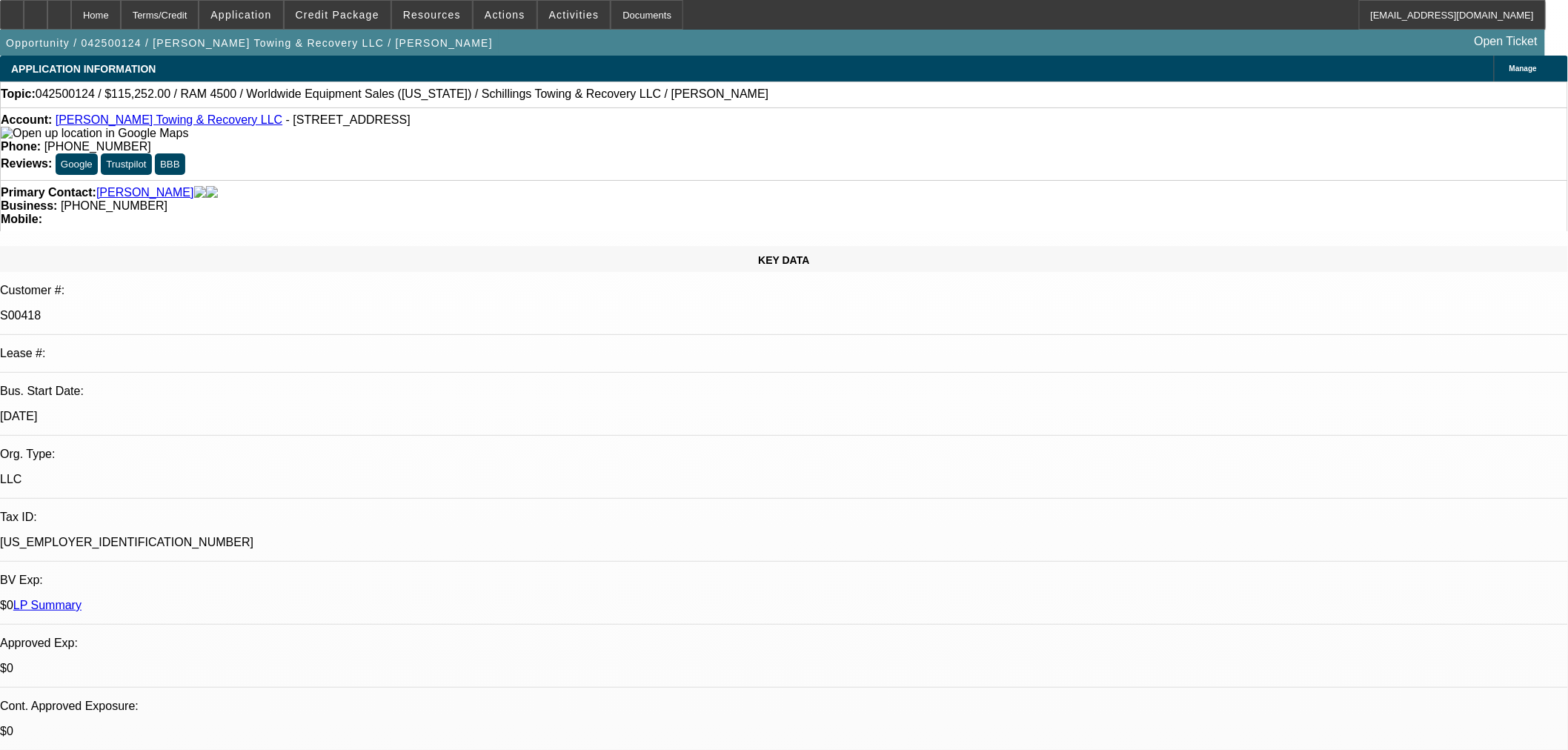
select select "0"
select select "3"
select select "0"
select select "6"
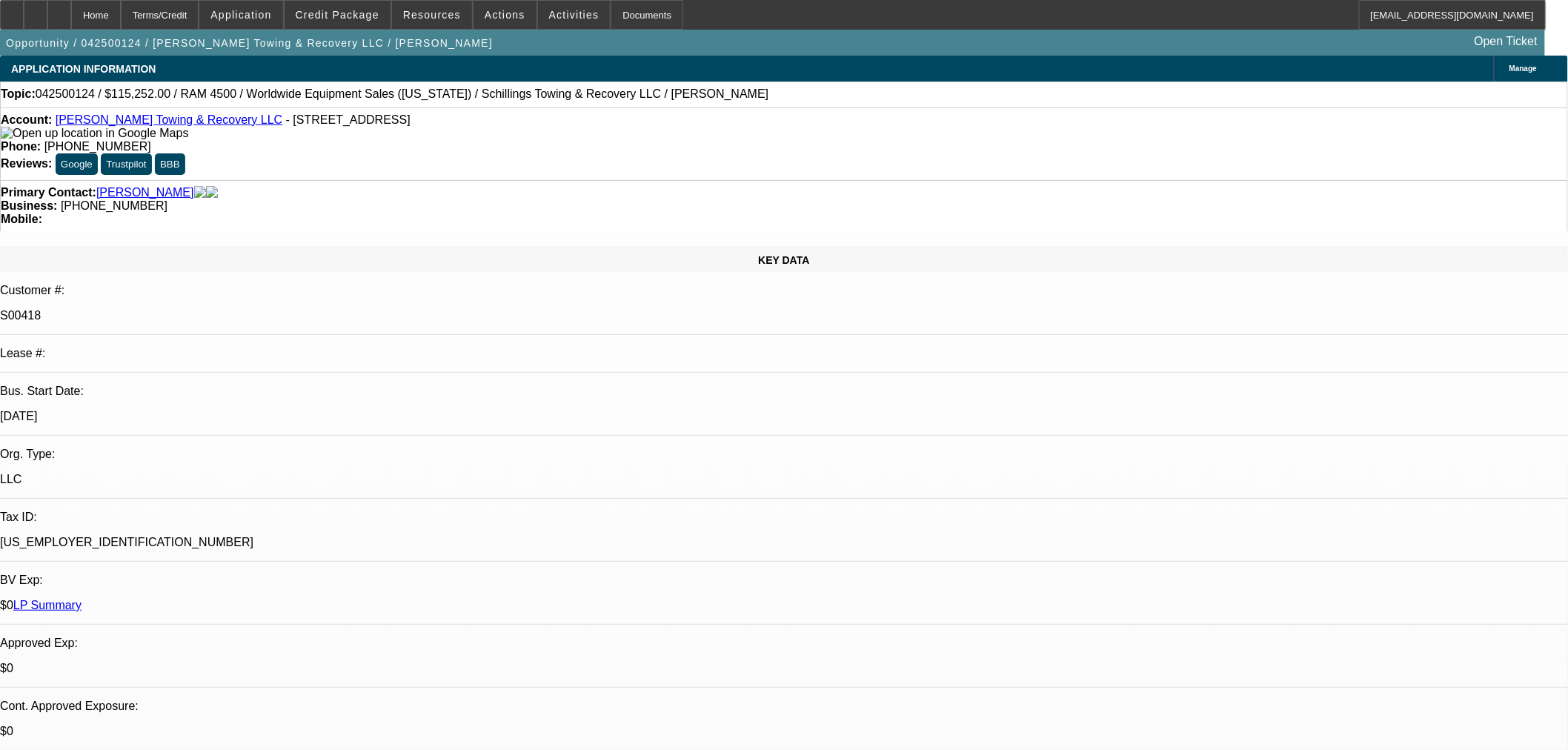
select select "0"
select select "3"
select select "0"
select select "6"
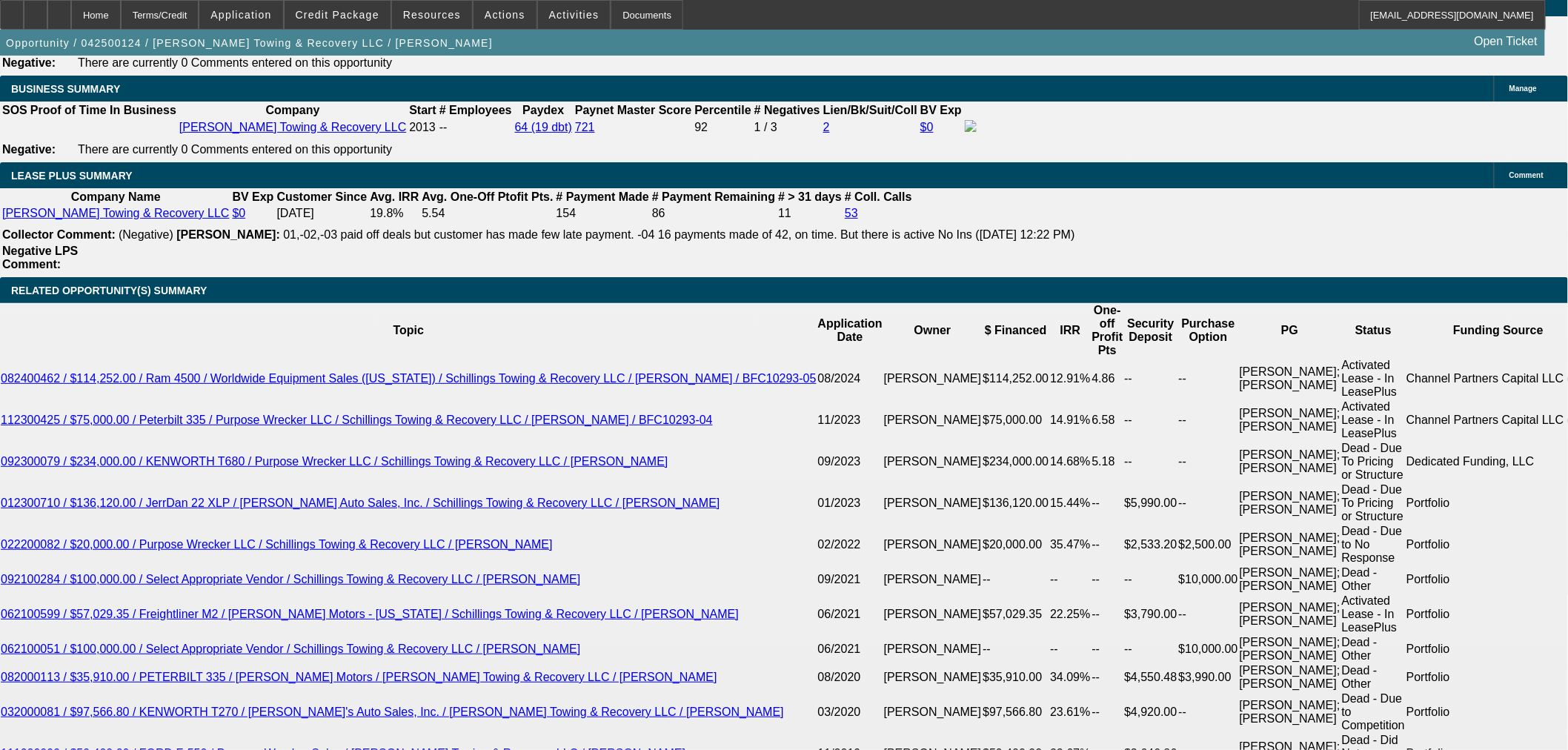
scroll to position [2223, 0]
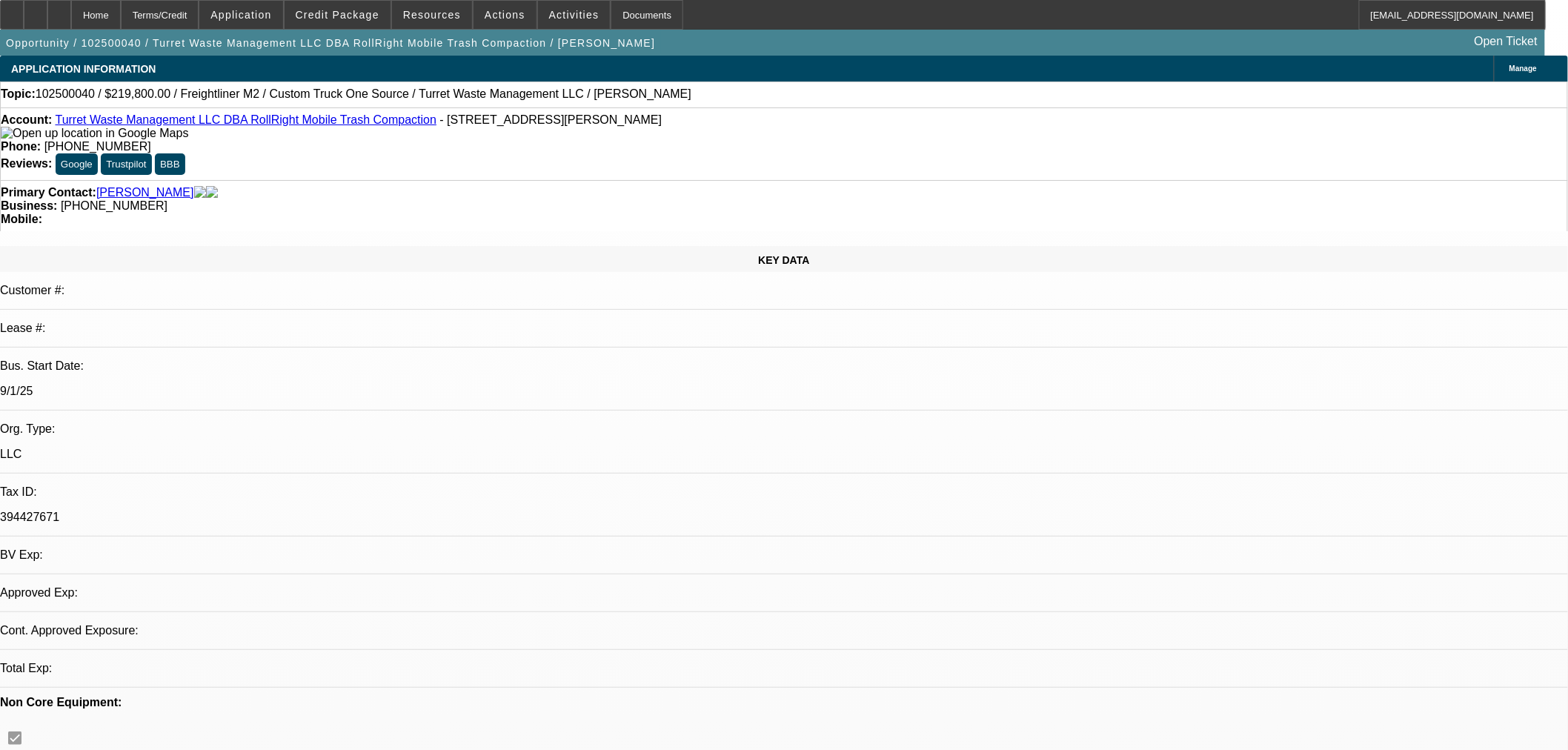
select select "0.2"
select select "2"
select select "0.1"
select select "1"
select select "2"
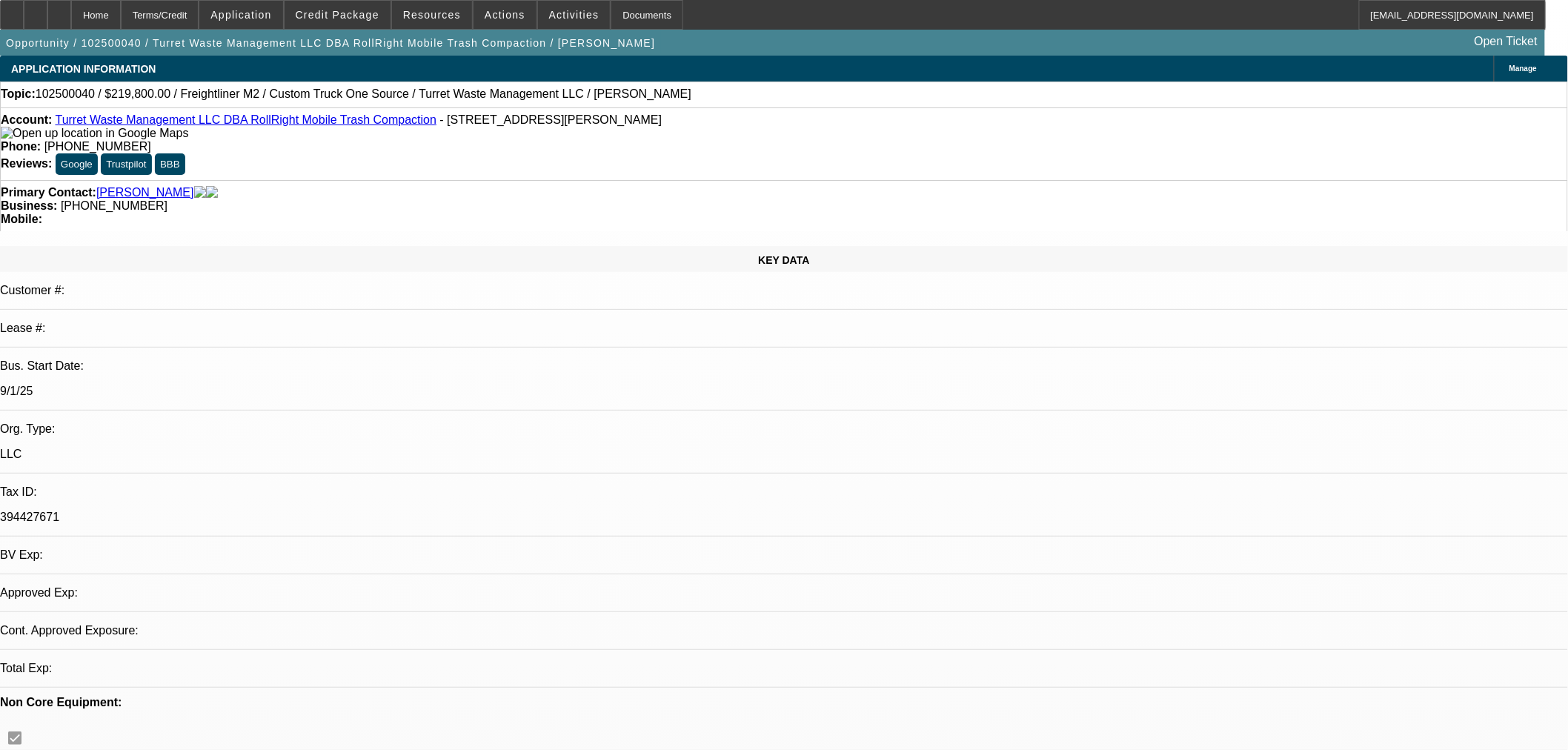
select select "4"
drag, startPoint x: 358, startPoint y: 13, endPoint x: 362, endPoint y: -2, distance: 15.5
click at [362, 0] on html "Home Terms/Credit Application Credit Package Resources Actions Activities Docum…" at bounding box center [784, 375] width 1568 height 750
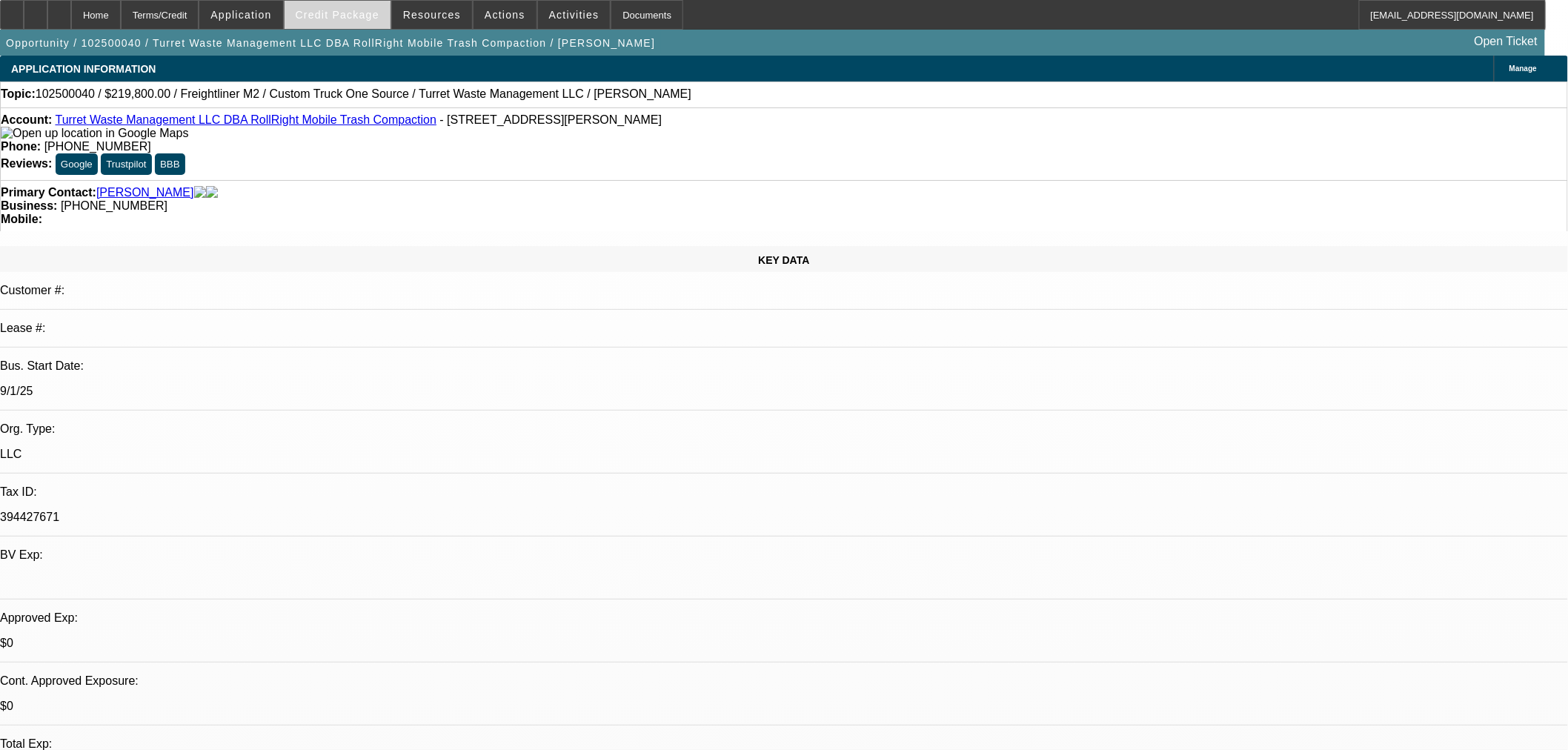
click at [351, 27] on span at bounding box center [337, 14] width 106 height 35
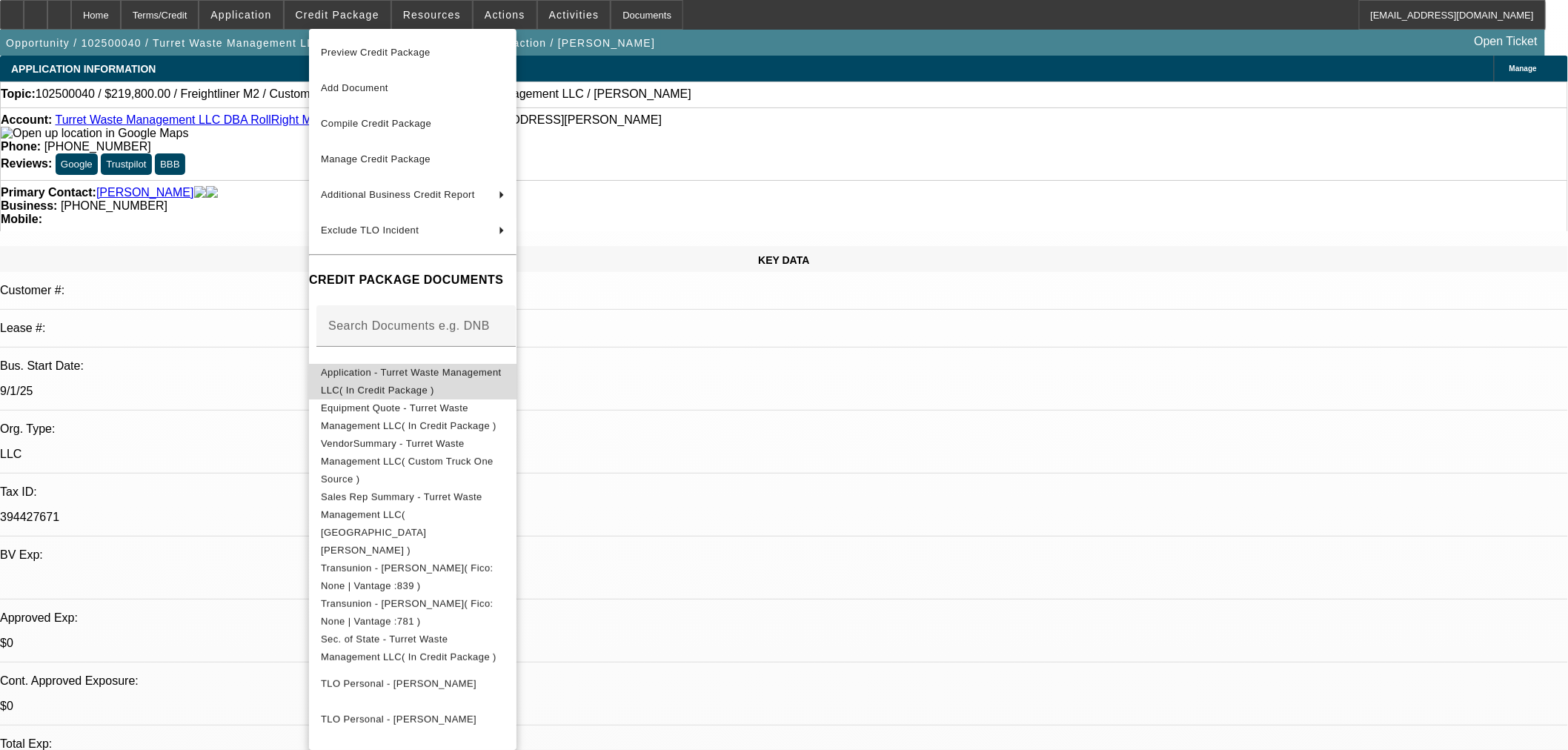
click at [403, 374] on span "Application - Turret Waste Management LLC( In Credit Package )" at bounding box center [411, 380] width 181 height 29
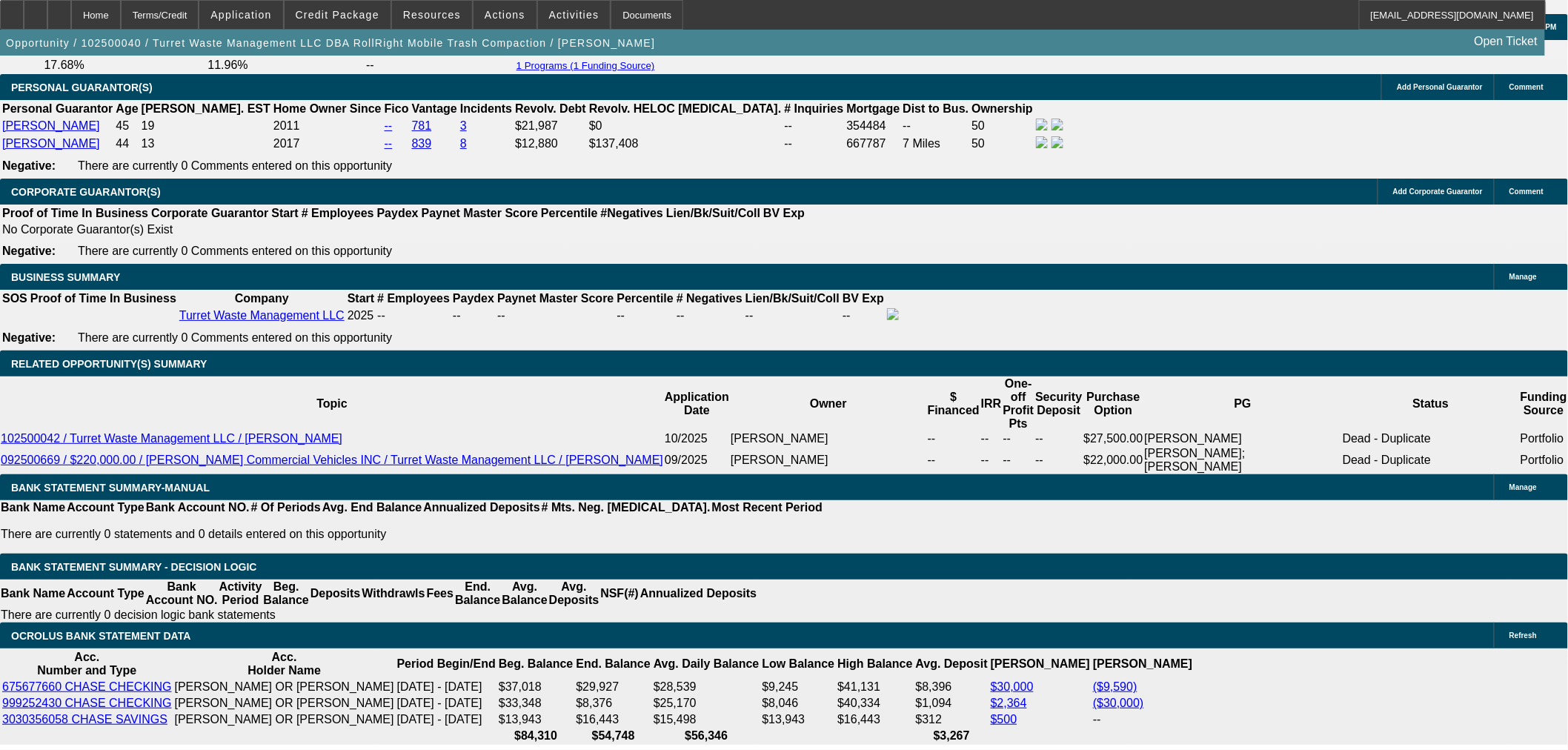
scroll to position [2471, 0]
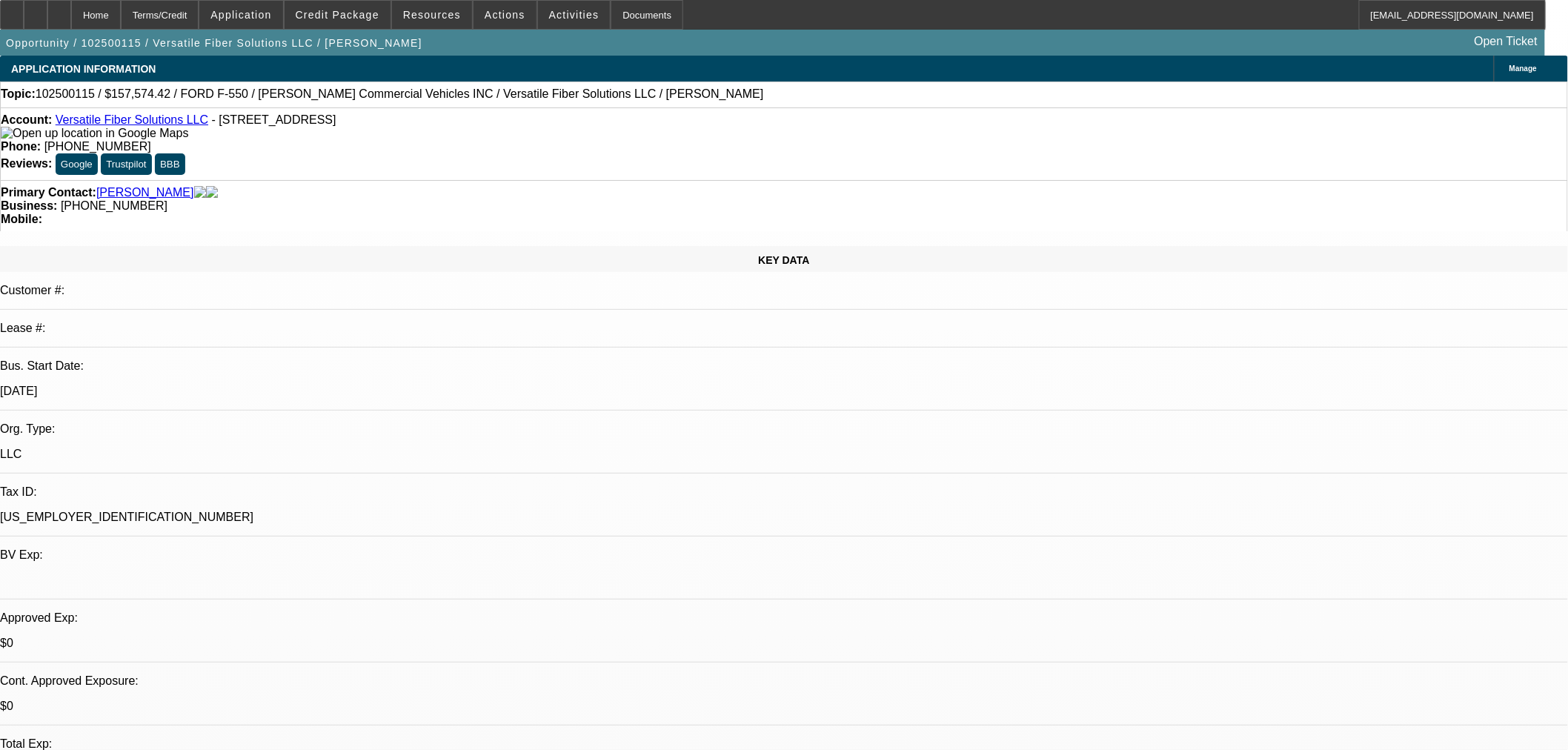
select select "0"
select select "3"
select select "0.1"
select select "4"
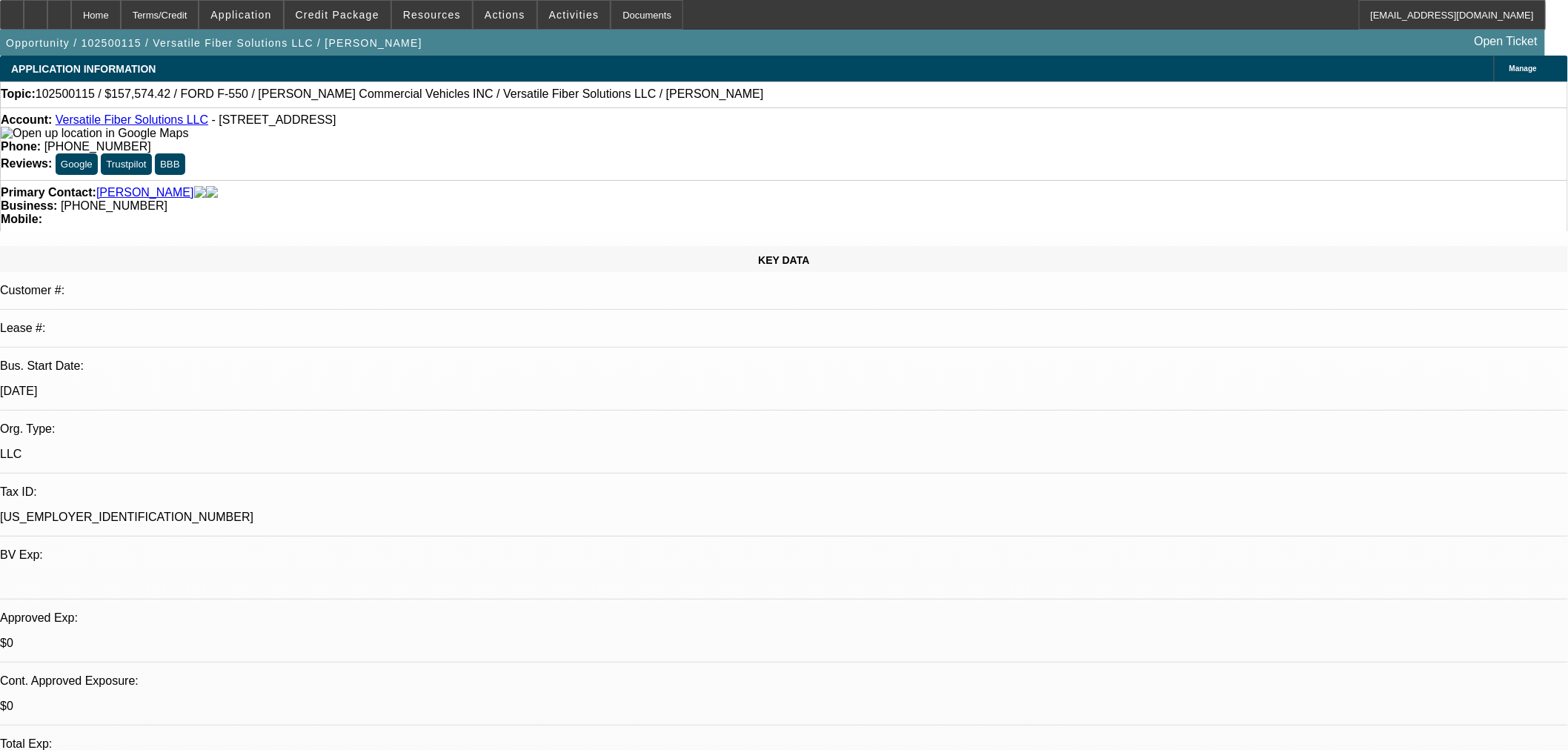
select select "0.1"
select select "0"
select select "3"
select select "0.1"
select select "4"
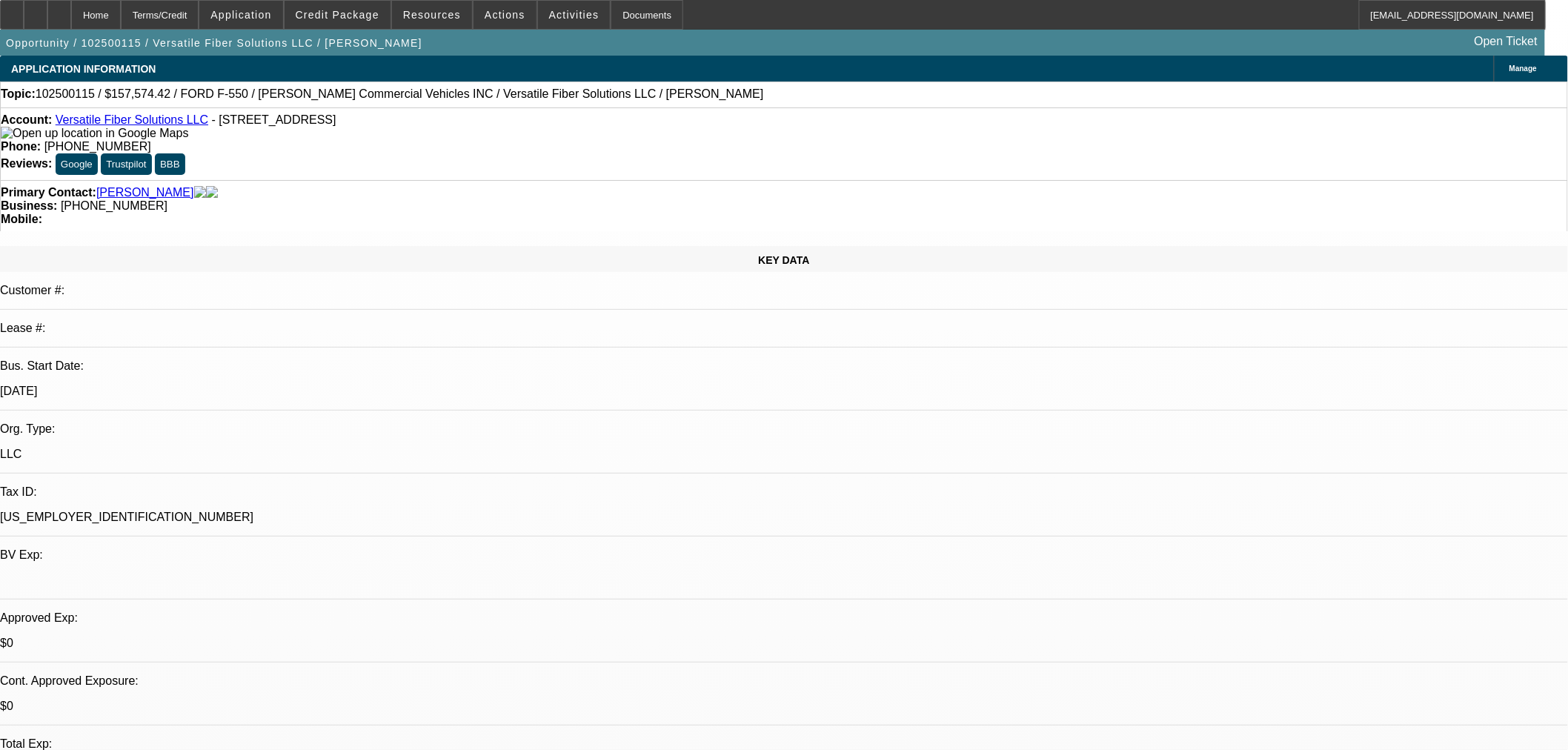
select select "0"
select select "3"
select select "0.1"
select select "4"
select select "0"
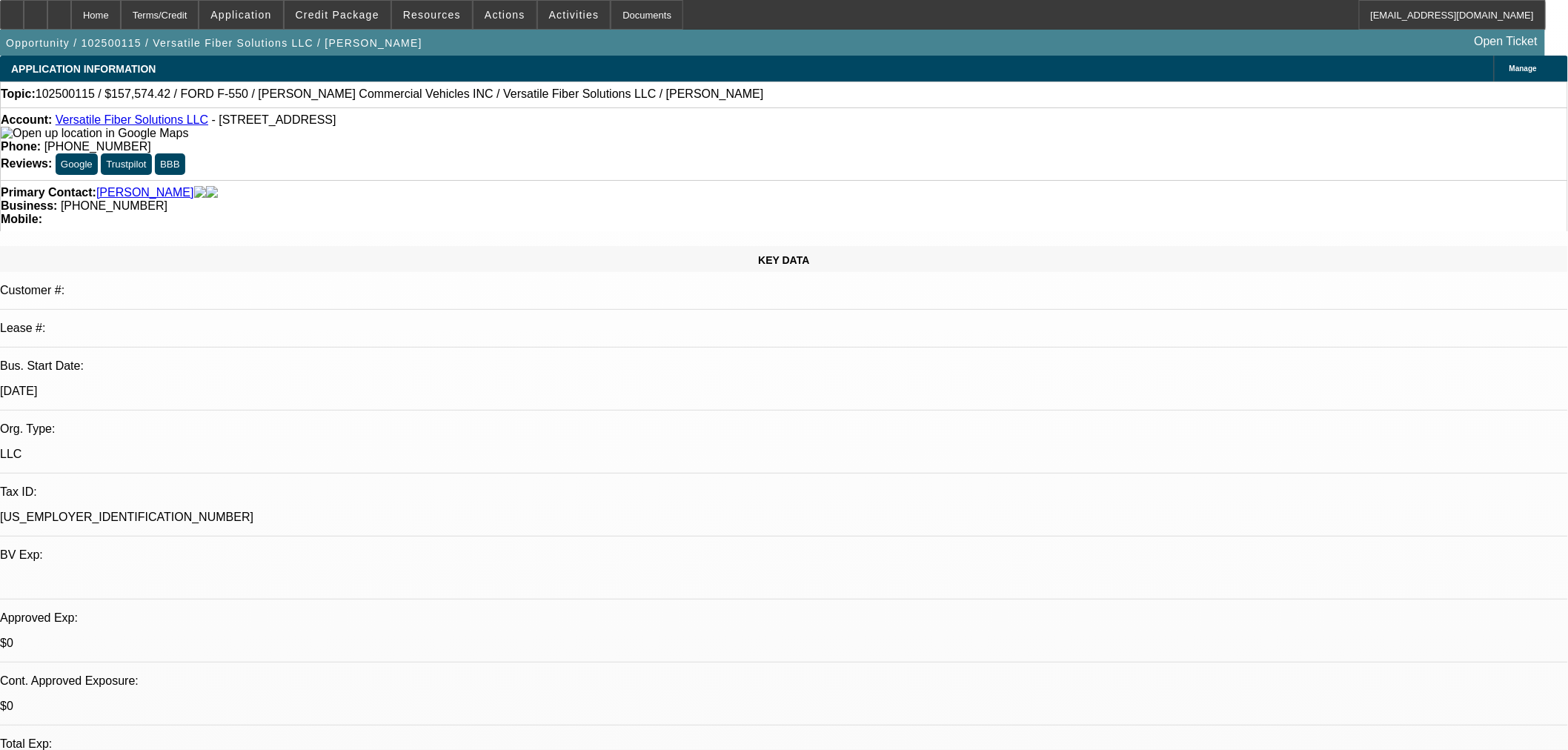
select select "0"
select select "6"
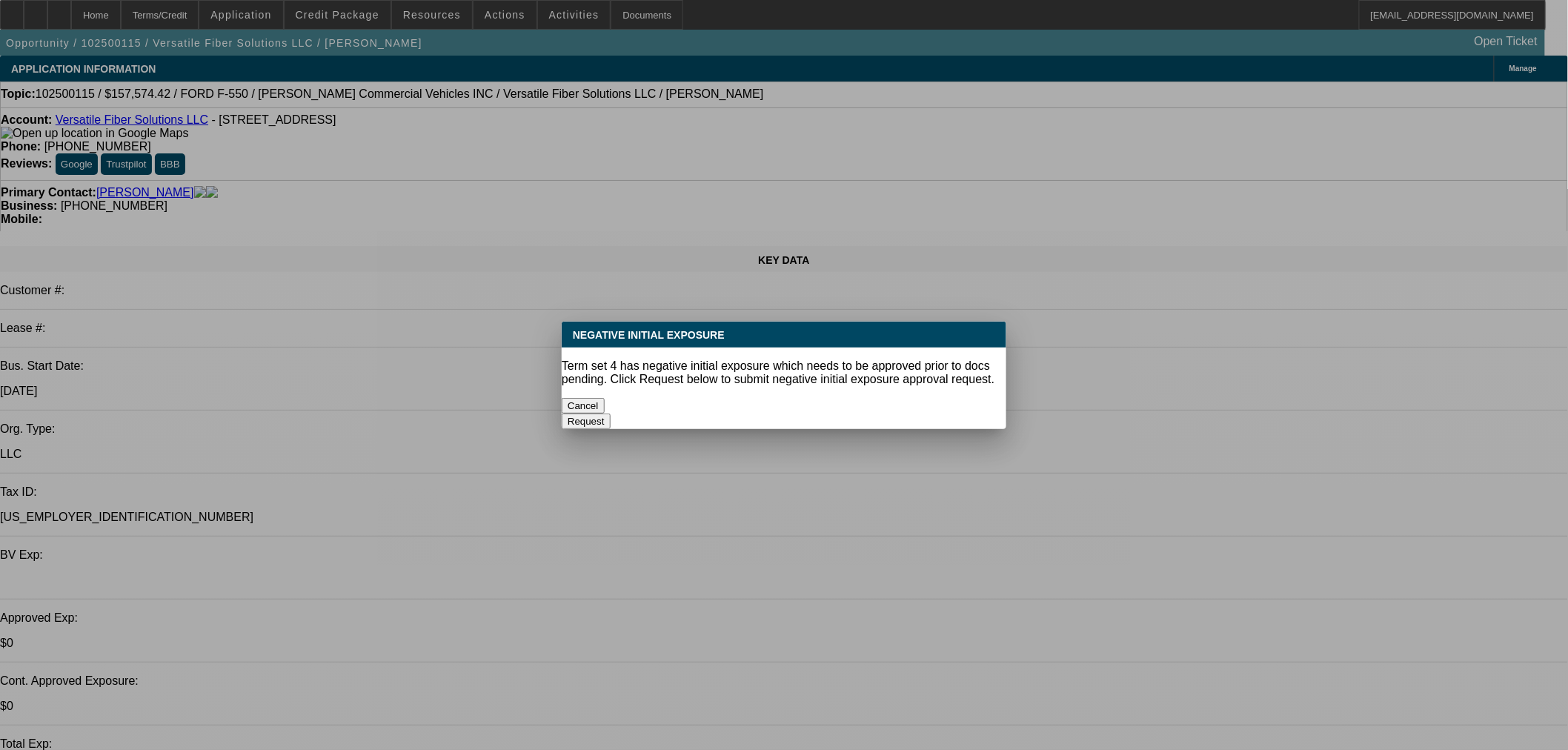
click at [591, 399] on button "Cancel" at bounding box center [583, 406] width 43 height 15
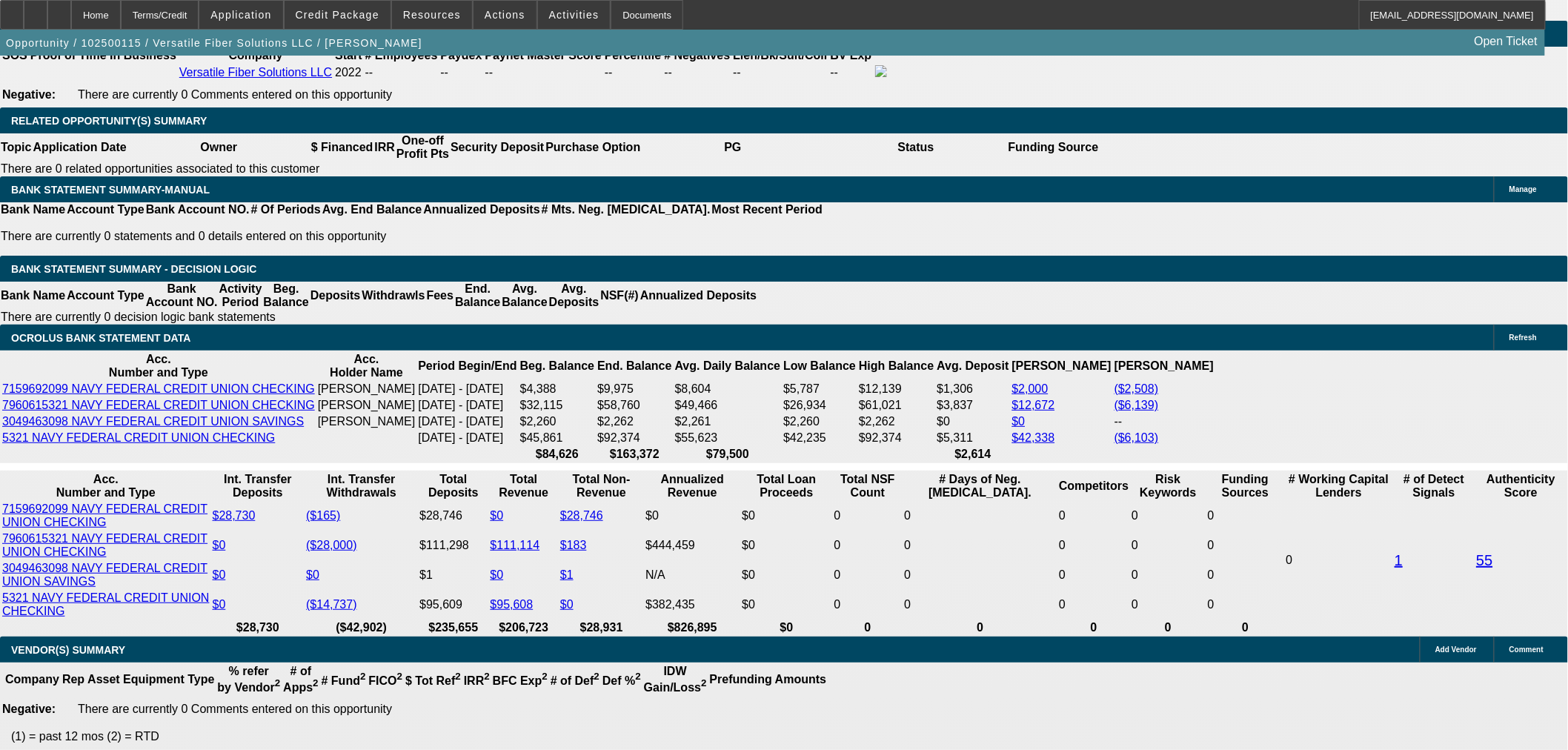
scroll to position [2472, 0]
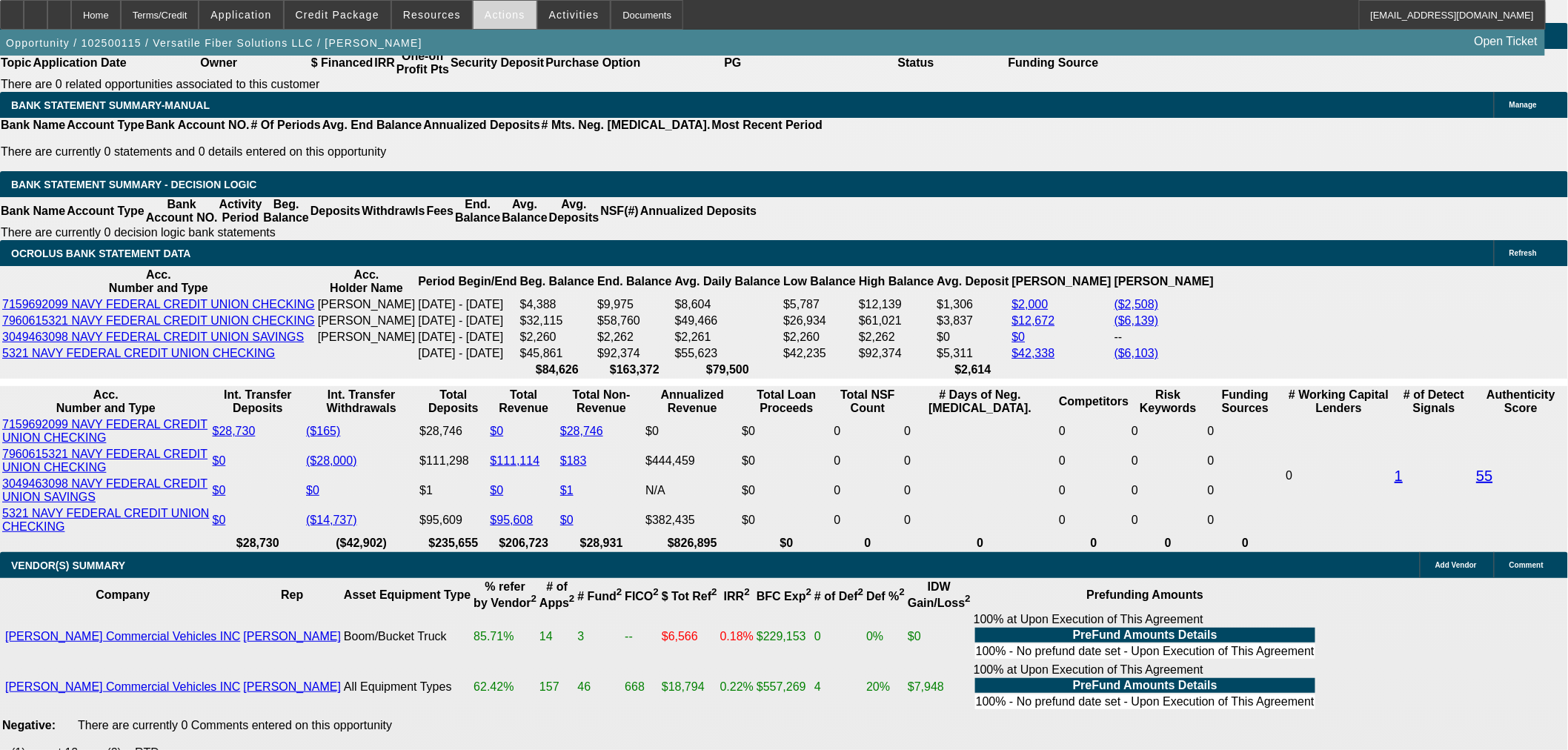
click at [500, 15] on span "Actions" at bounding box center [505, 14] width 41 height 11
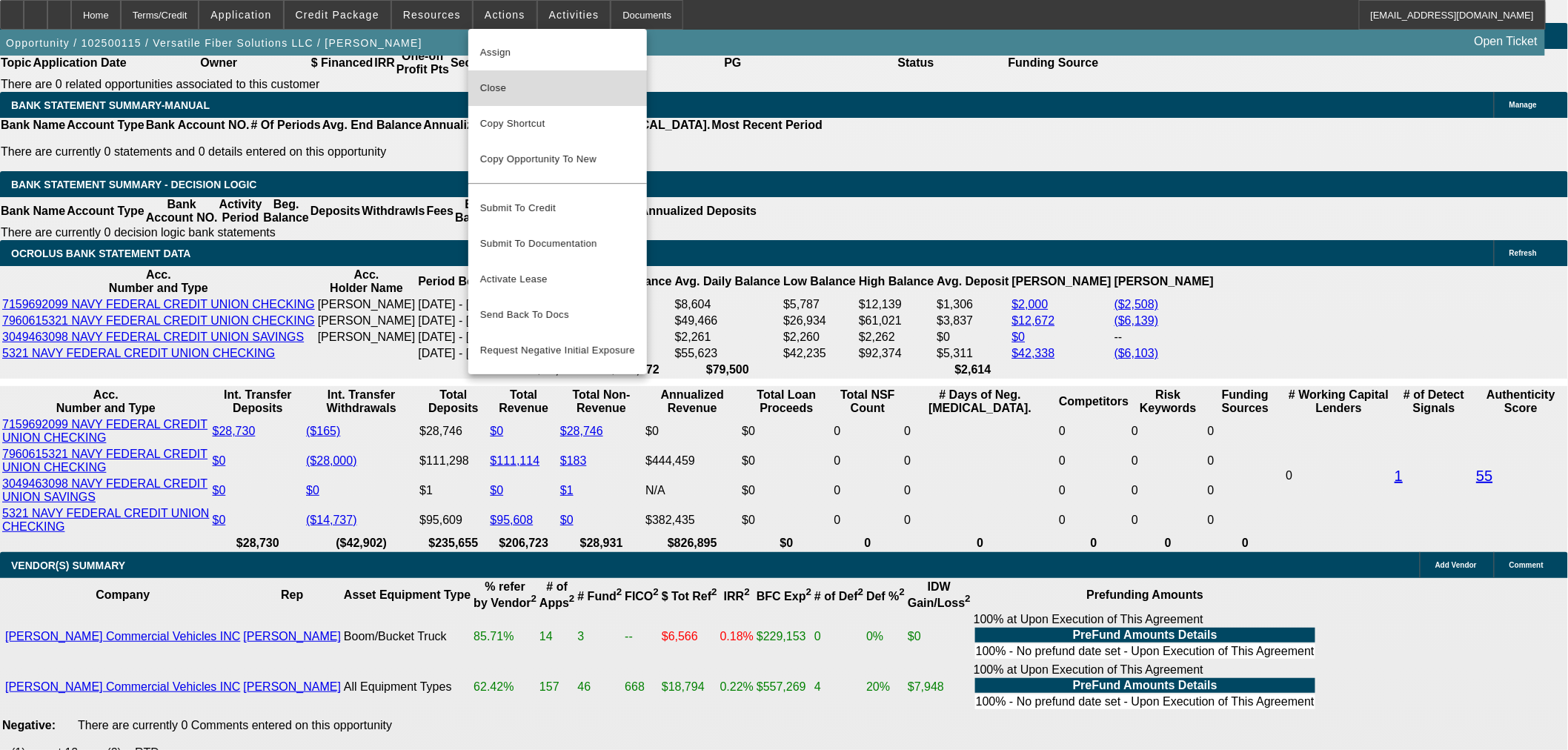
drag, startPoint x: 498, startPoint y: 94, endPoint x: 537, endPoint y: 150, distance: 68.2
click at [500, 95] on span "Close" at bounding box center [557, 87] width 155 height 18
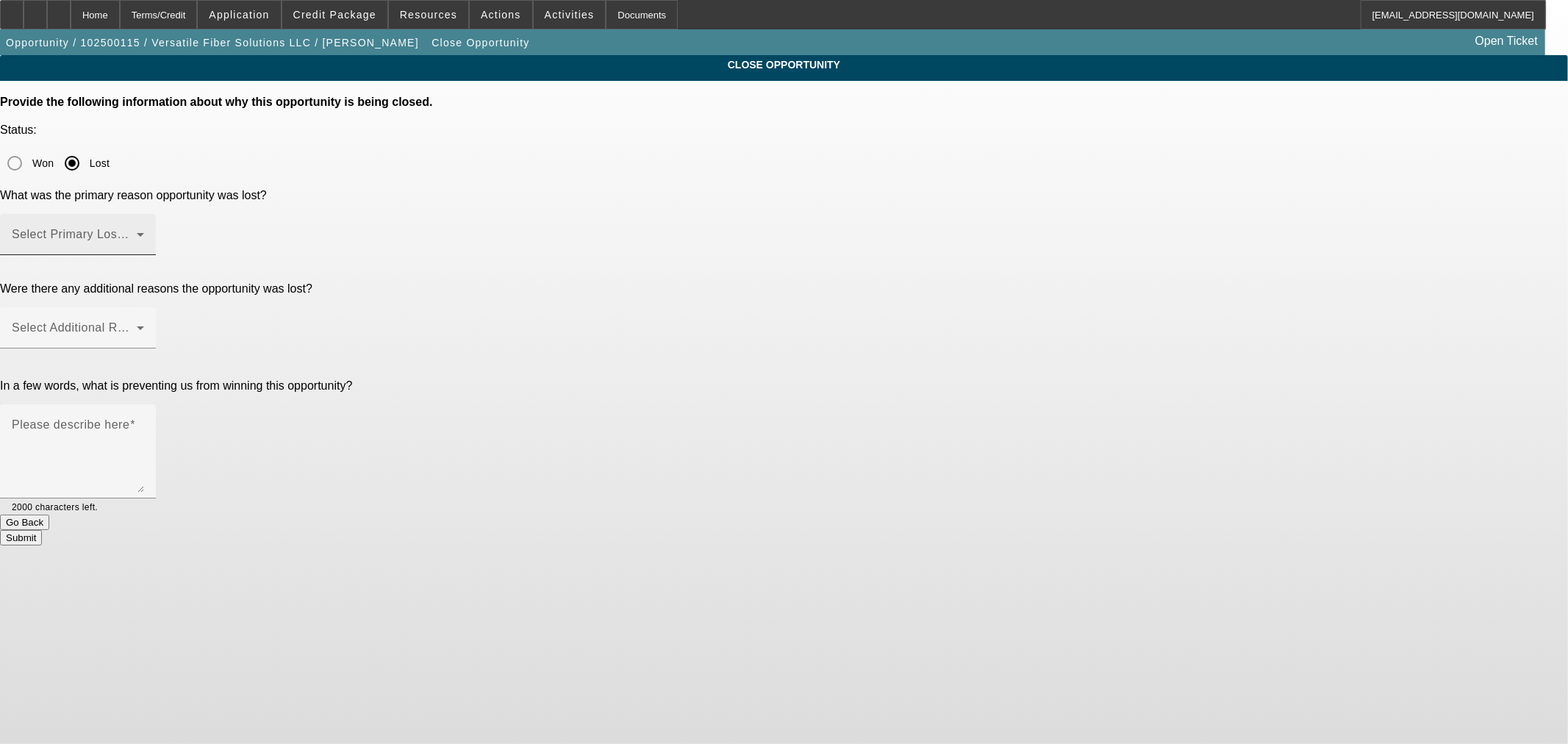
click at [137, 232] on span at bounding box center [74, 240] width 125 height 18
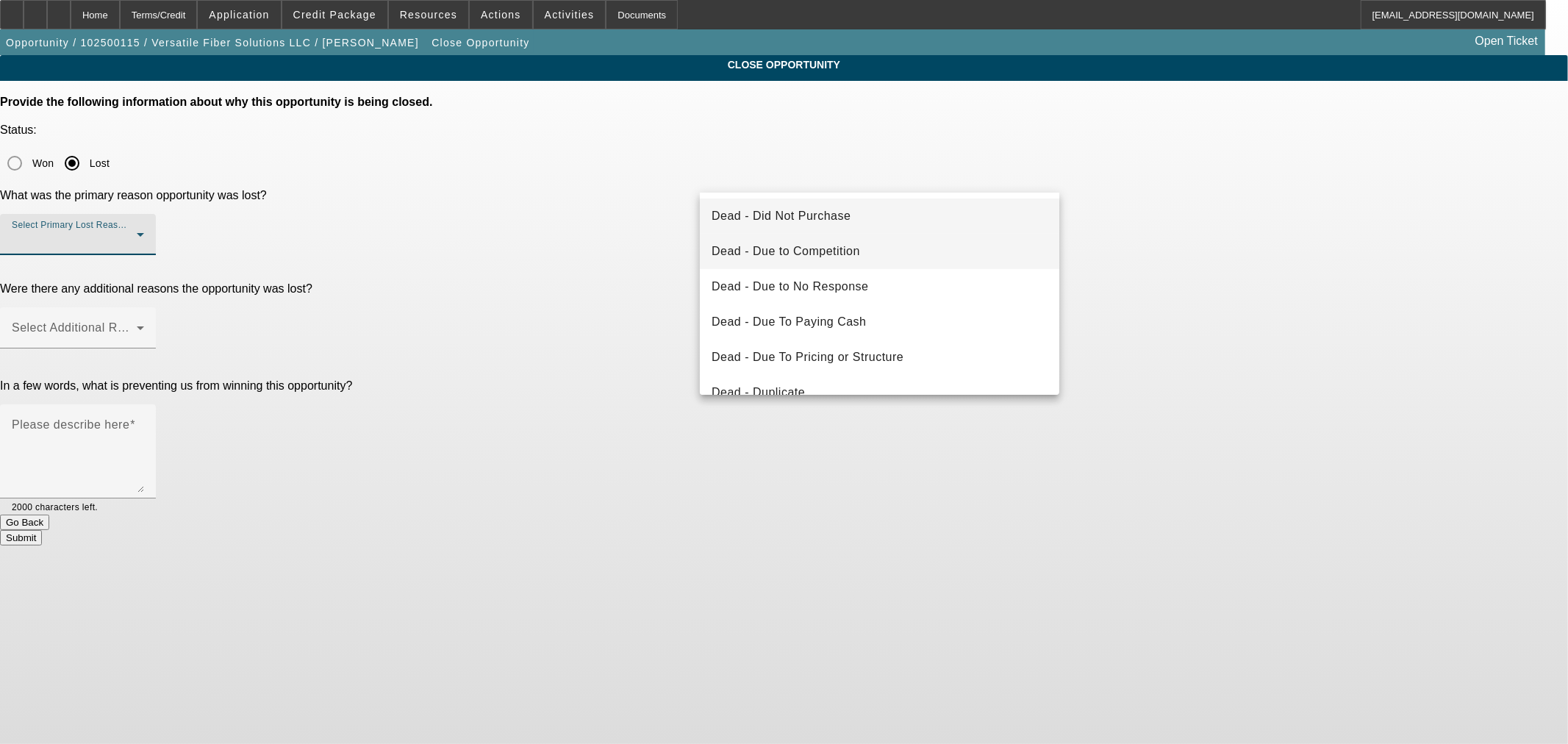
click at [880, 239] on mat-option "Dead - Due to Competition" at bounding box center [879, 251] width 359 height 35
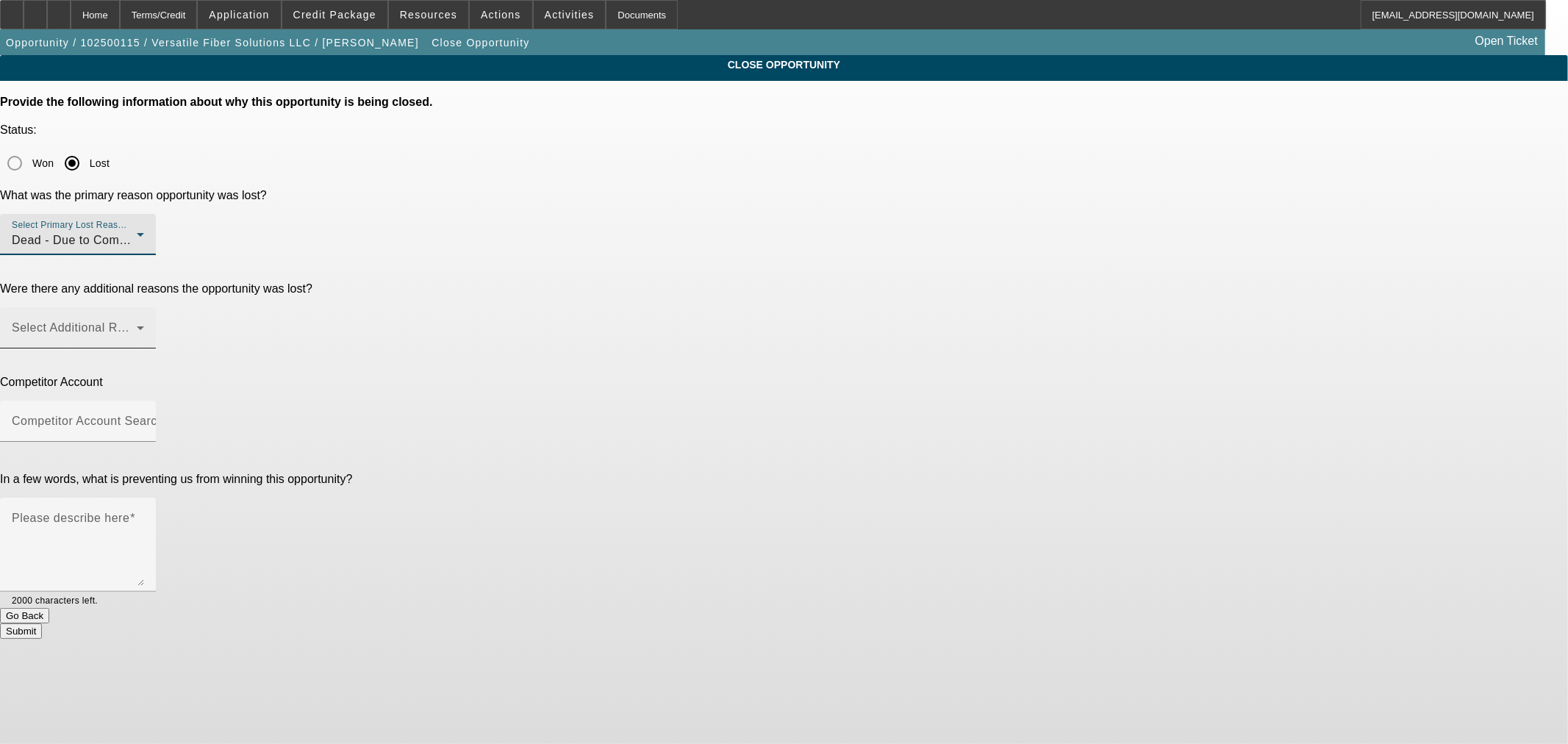
click at [144, 307] on div "Select Additional Reasons" at bounding box center [77, 328] width 132 height 41
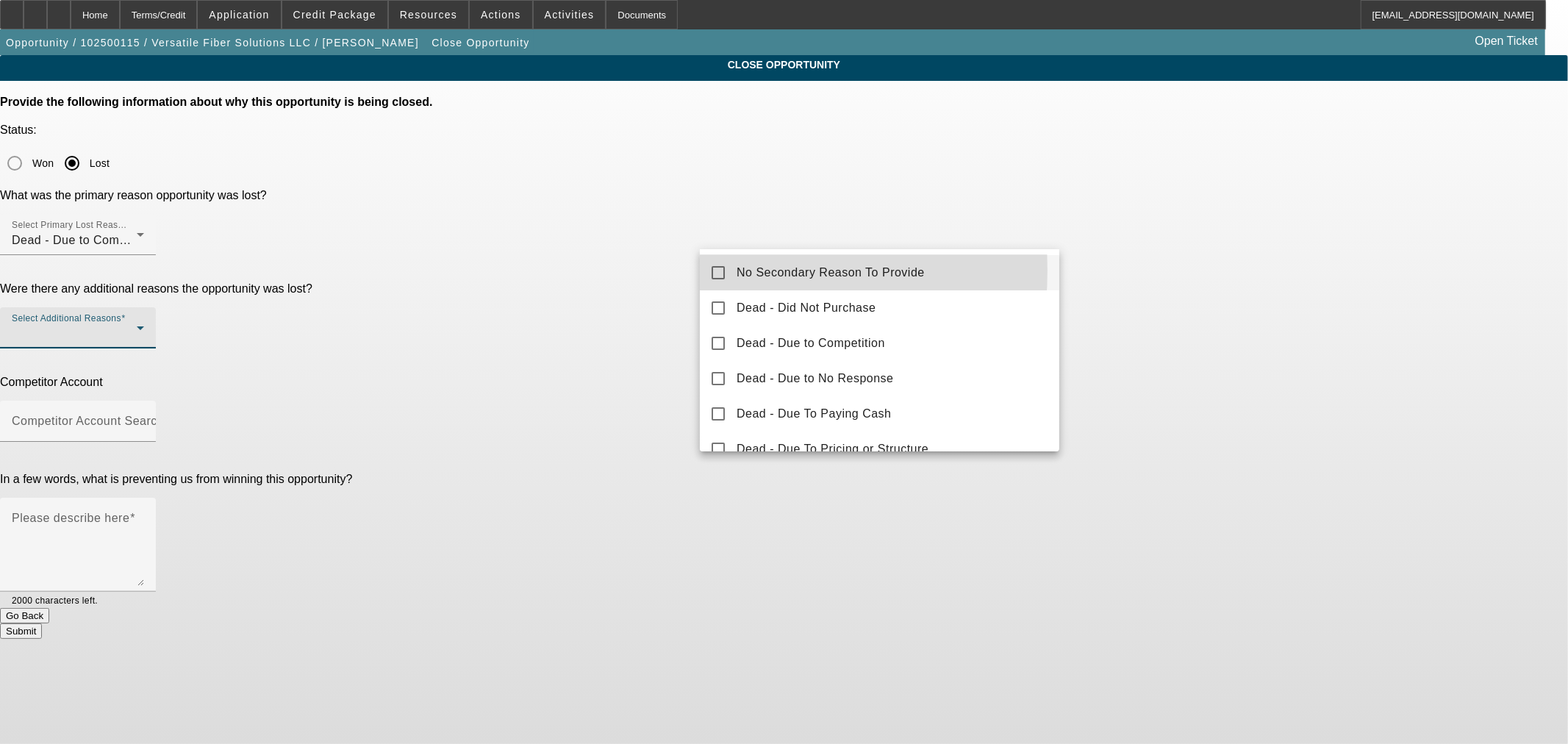
drag, startPoint x: 716, startPoint y: 271, endPoint x: 629, endPoint y: 302, distance: 92.4
click at [716, 273] on mat-pseudo-checkbox at bounding box center [718, 273] width 13 height 13
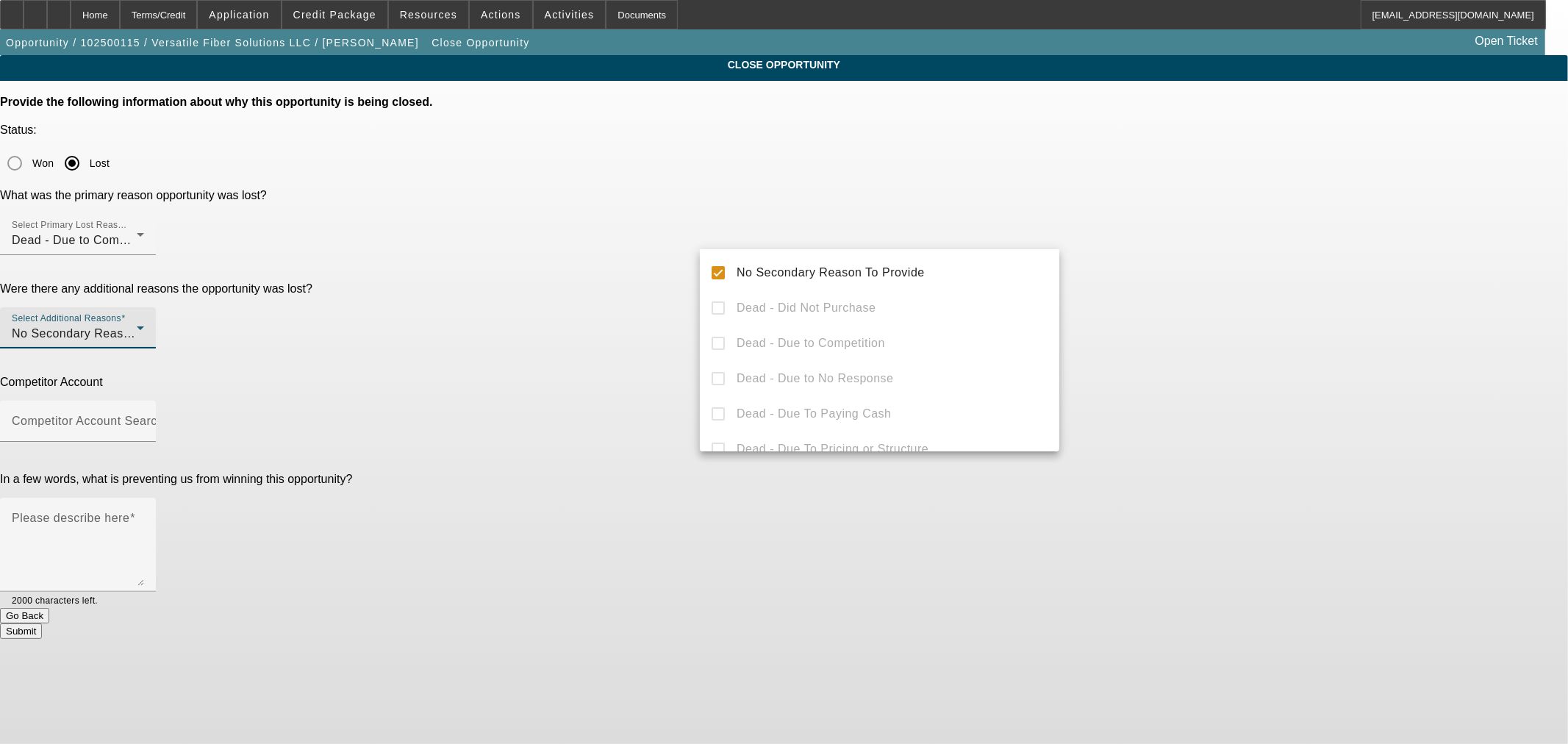
click at [629, 300] on div at bounding box center [784, 372] width 1568 height 744
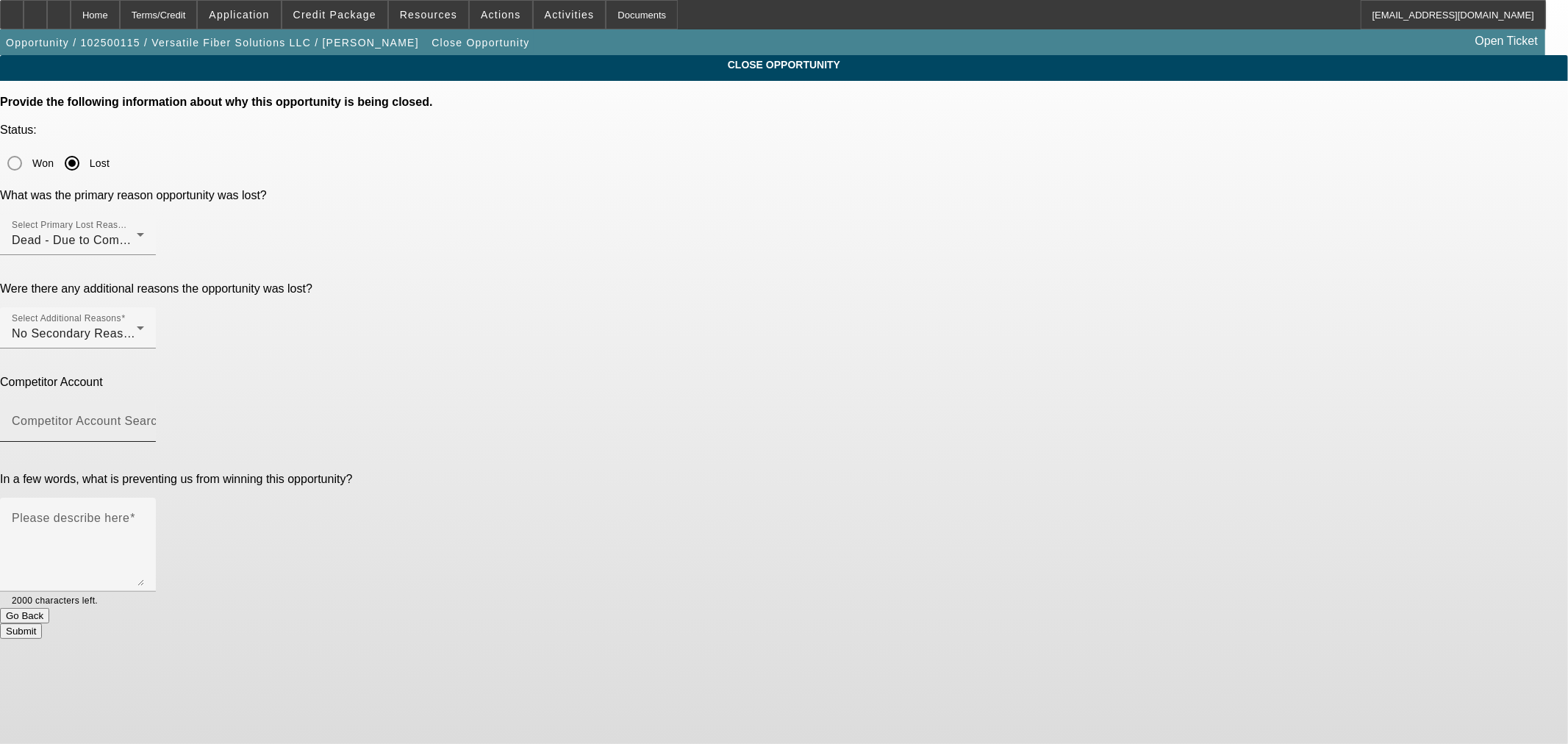
click at [144, 419] on input "Competitor Account Search" at bounding box center [77, 427] width 132 height 18
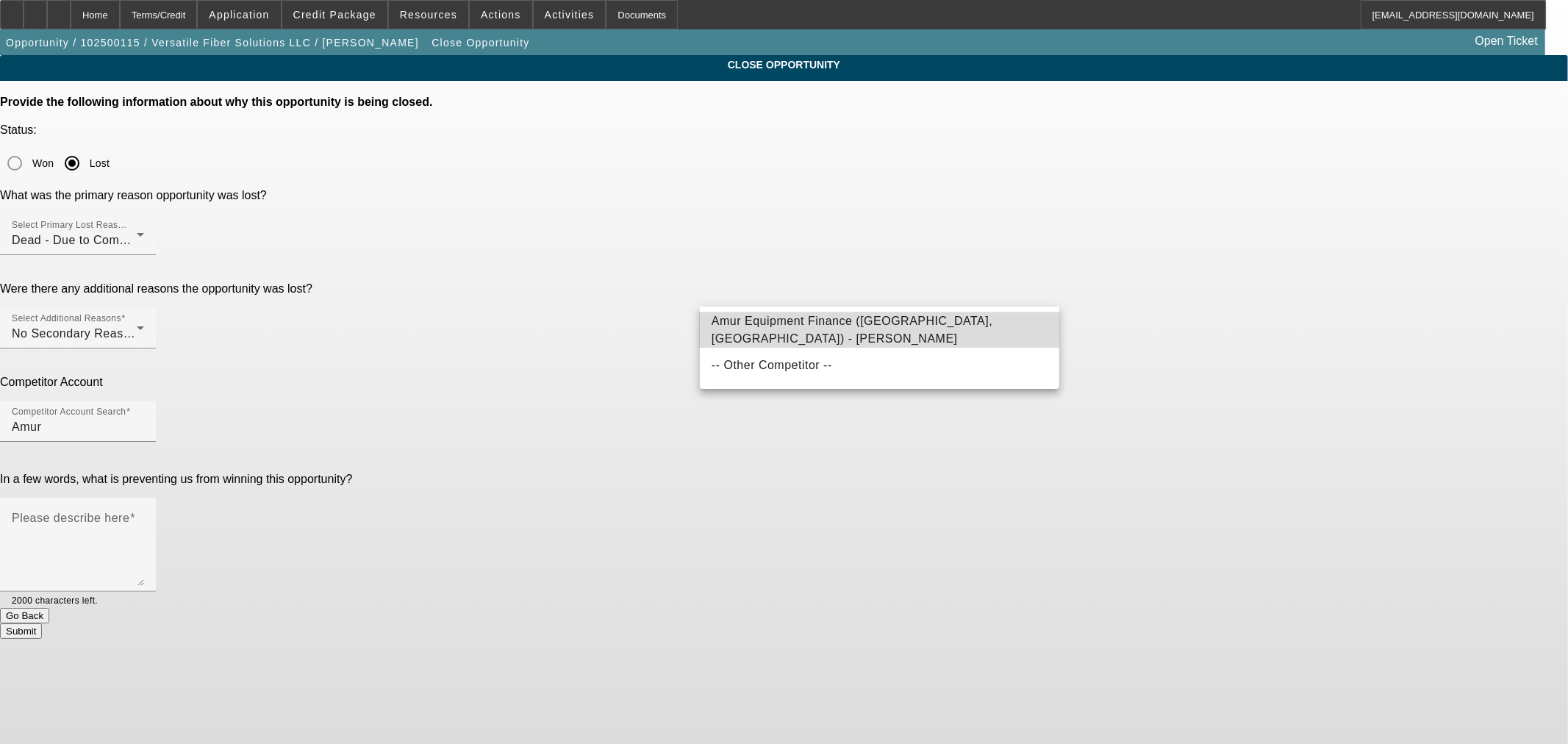
click at [792, 319] on mat-option "Amur Equipment Finance (Grand Island, NE) - Hernandez, Dianna" at bounding box center [879, 329] width 359 height 35
type input "Amur Equipment Finance (Grand Island, NE) - Hernandez, Dianna"
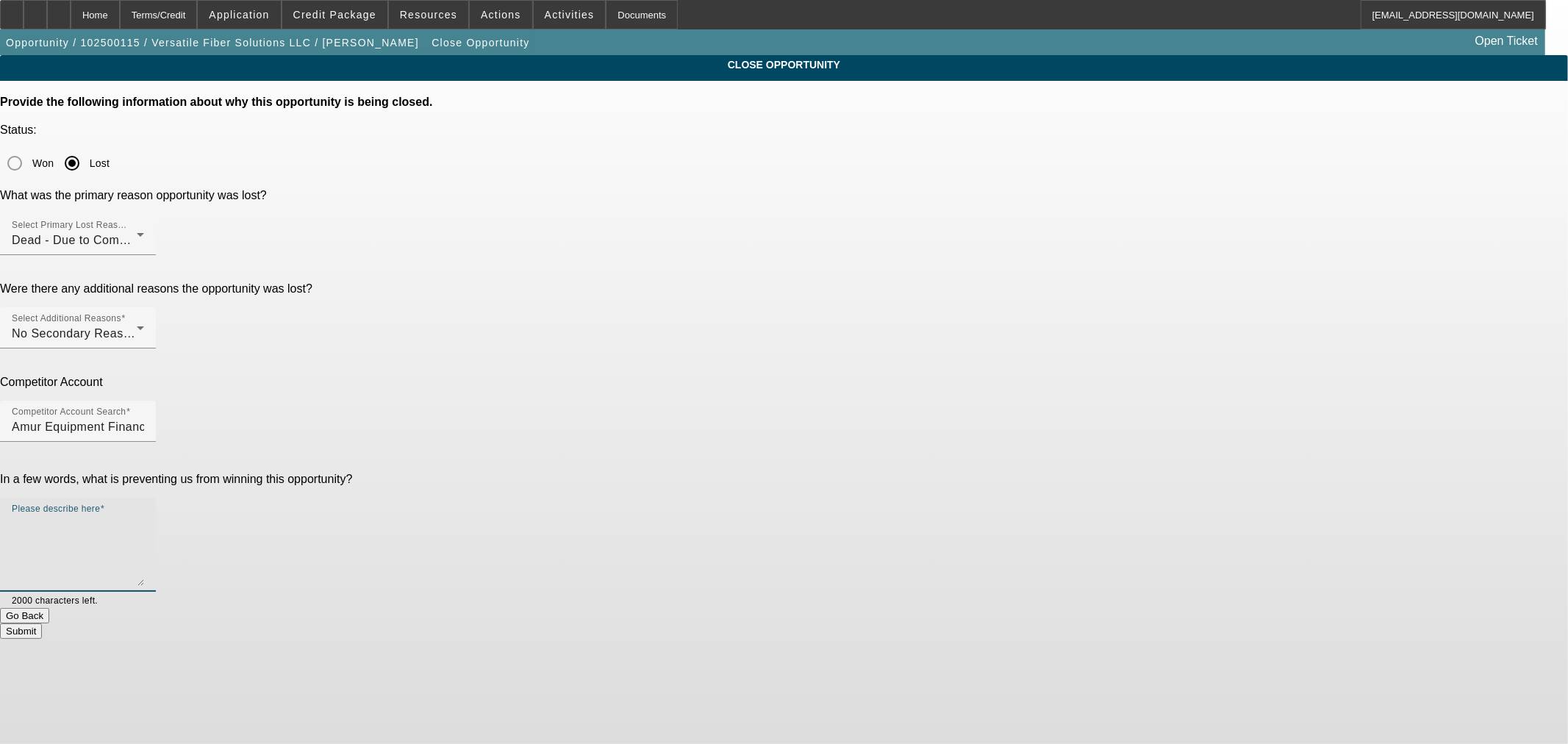
drag, startPoint x: 789, startPoint y: 368, endPoint x: 788, endPoint y: 381, distance: 13.0
click at [144, 516] on textarea "Please describe here" at bounding box center [77, 551] width 132 height 71
type textarea "Amur offering lower rate without requiring the additional money down."
click at [41, 623] on button "Submit" at bounding box center [21, 631] width 41 height 15
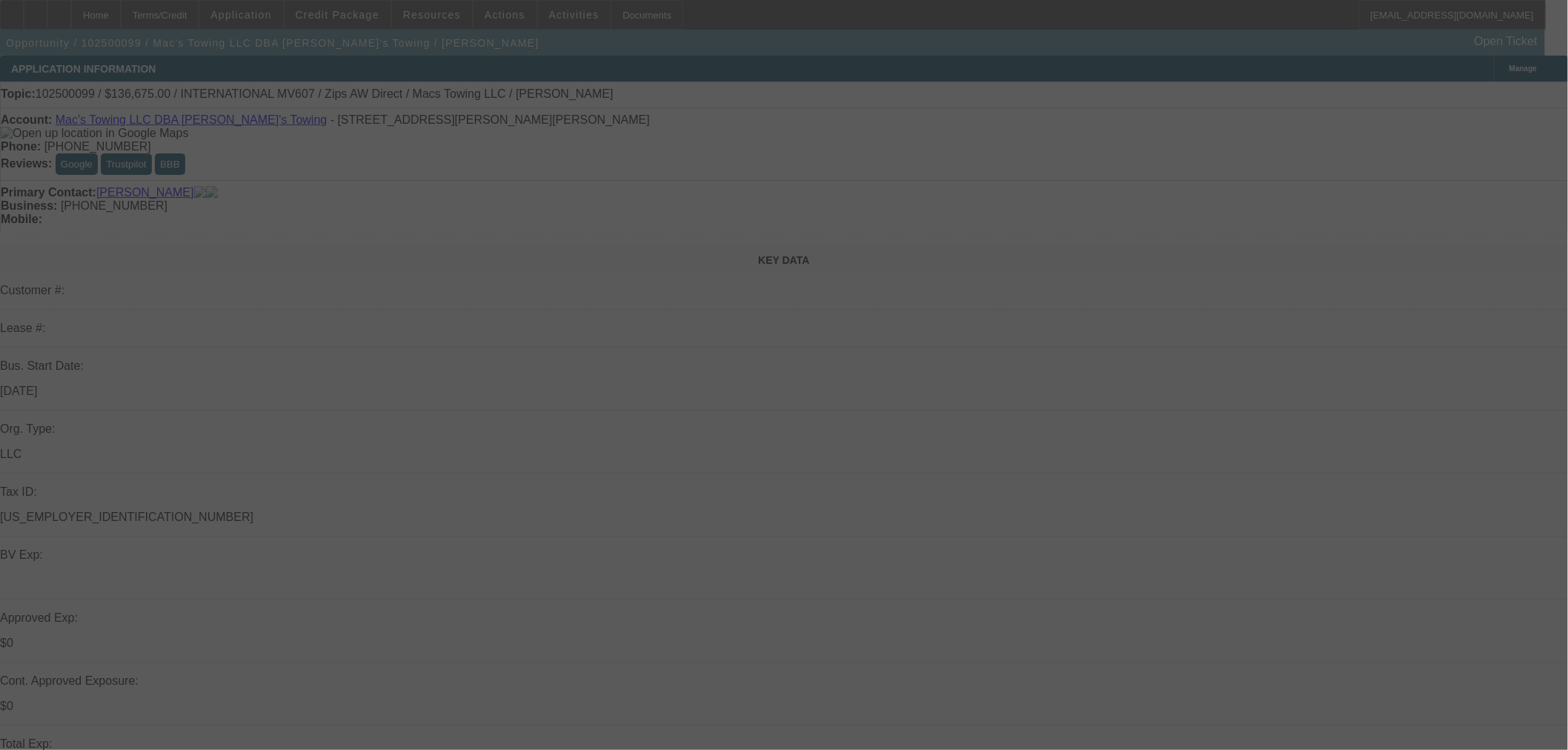
select select "0"
select select "2"
select select "0"
select select "6"
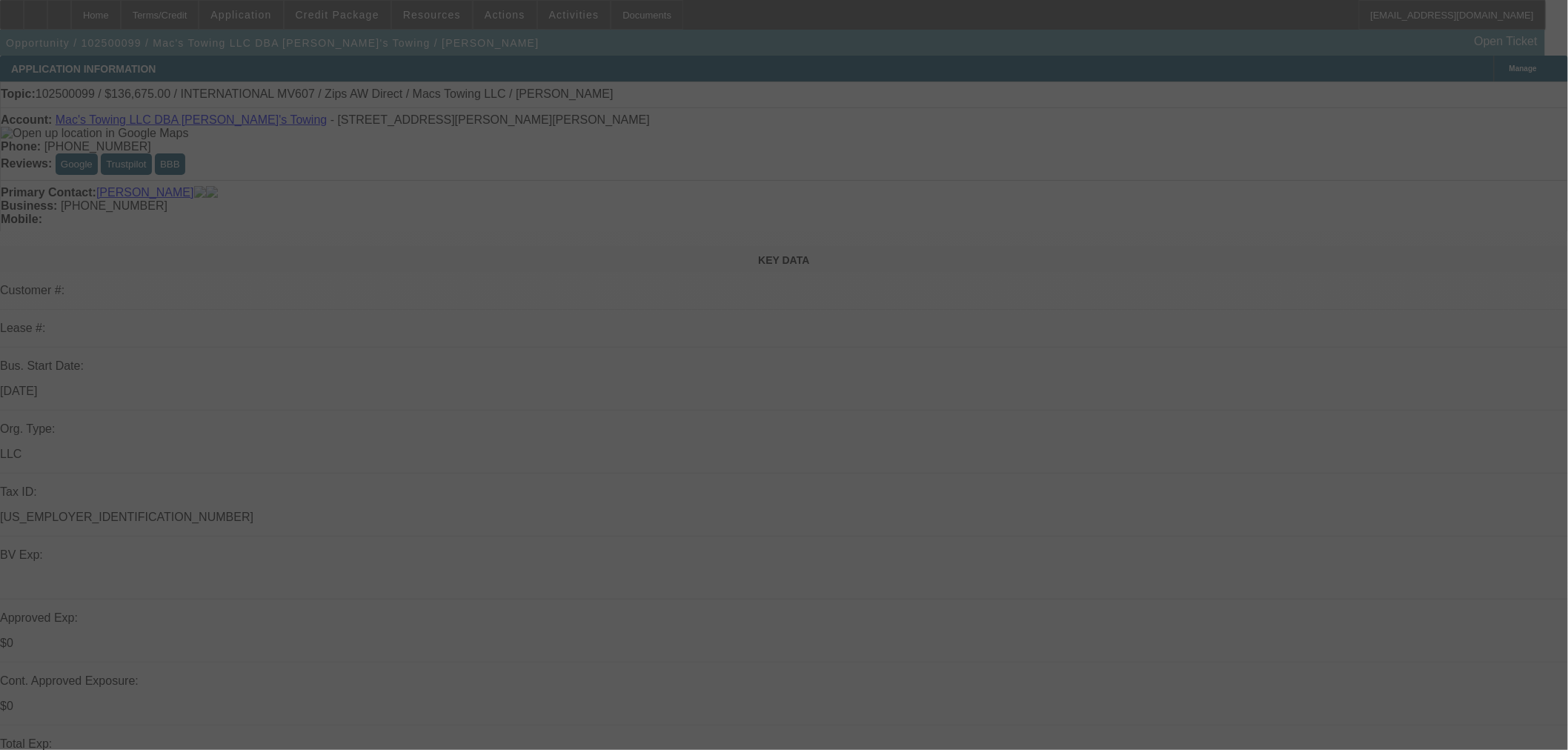
select select "0"
select select "2"
select select "0"
select select "6"
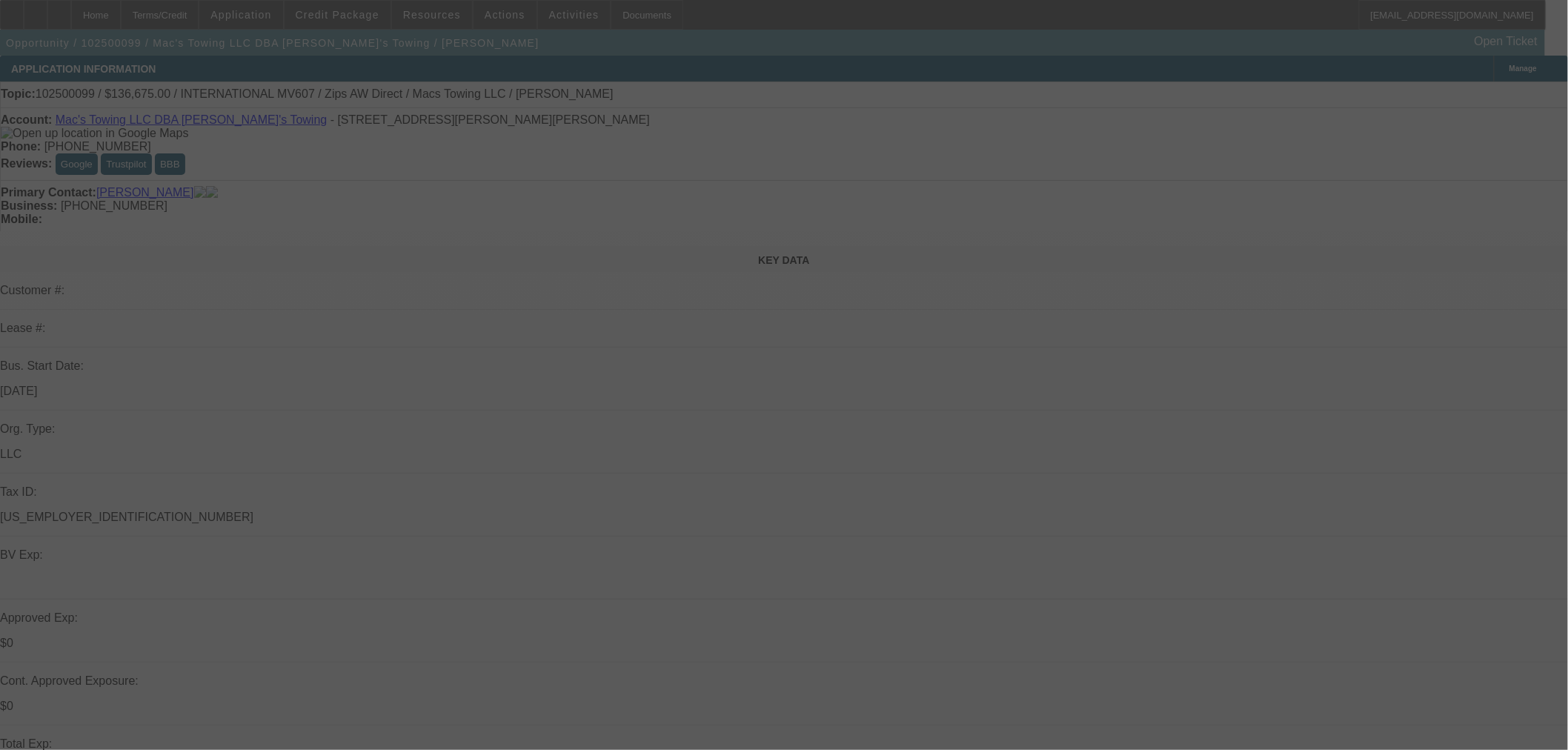
select select "0"
select select "2"
select select "0"
select select "6"
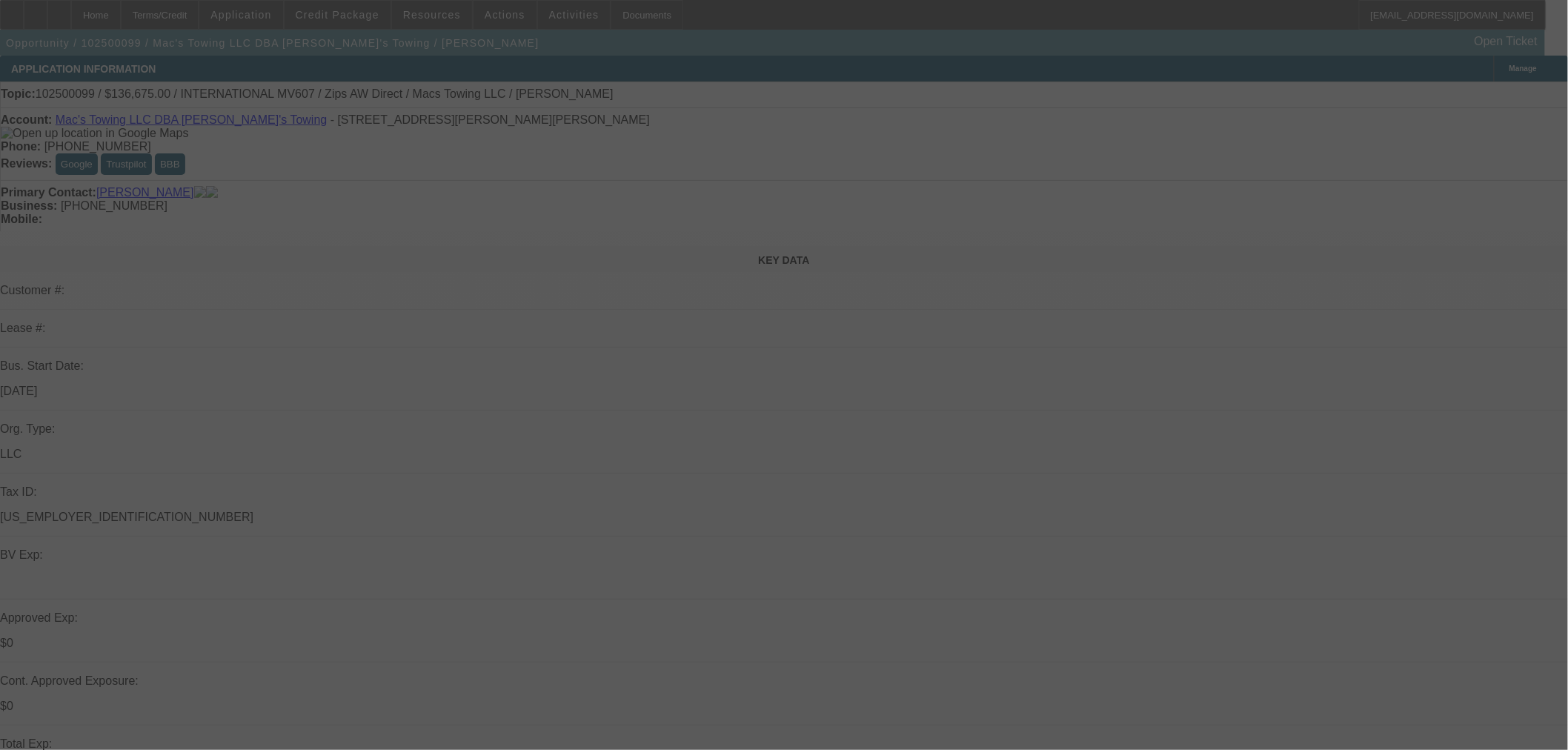
select select "0"
select select "2"
select select "0"
select select "6"
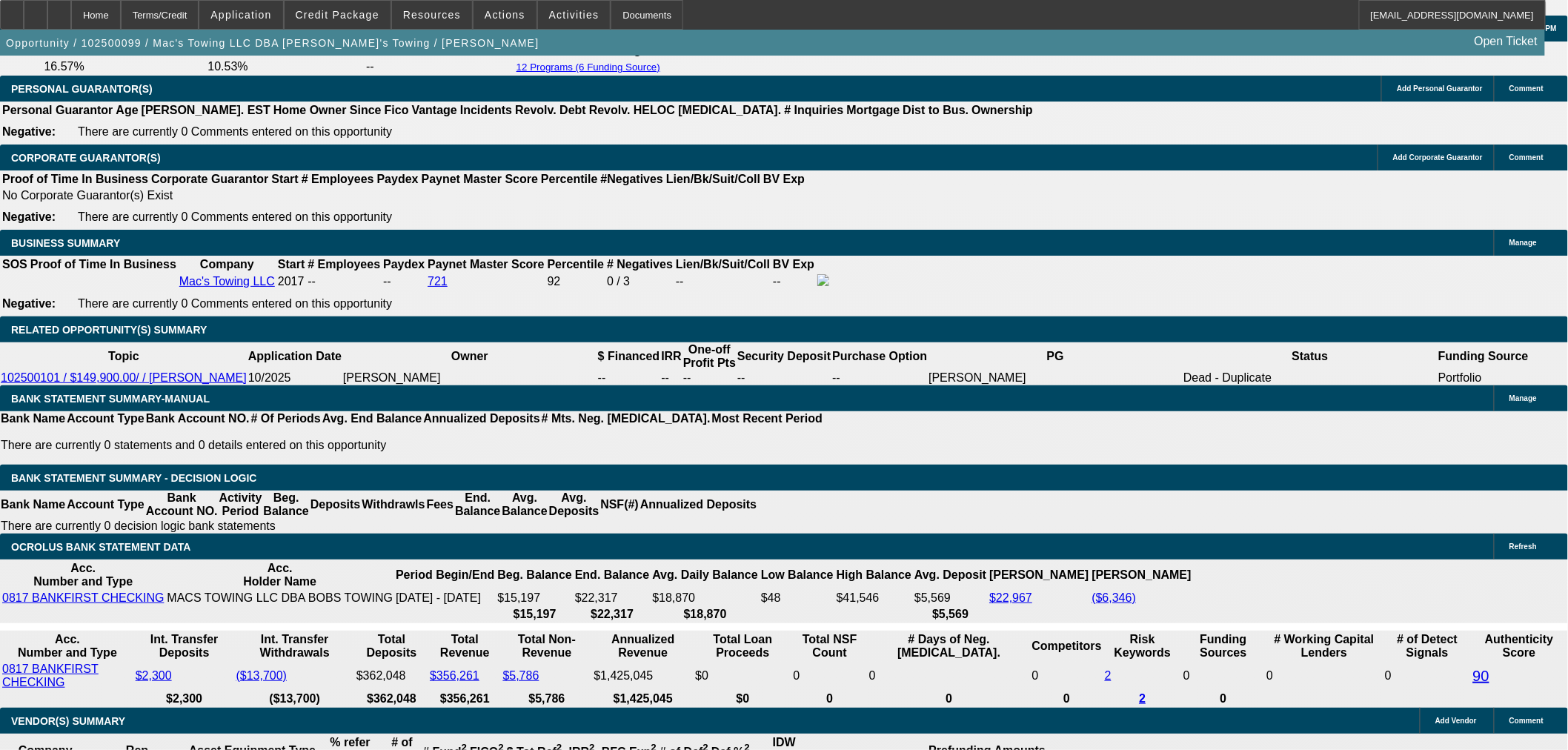
scroll to position [2306, 0]
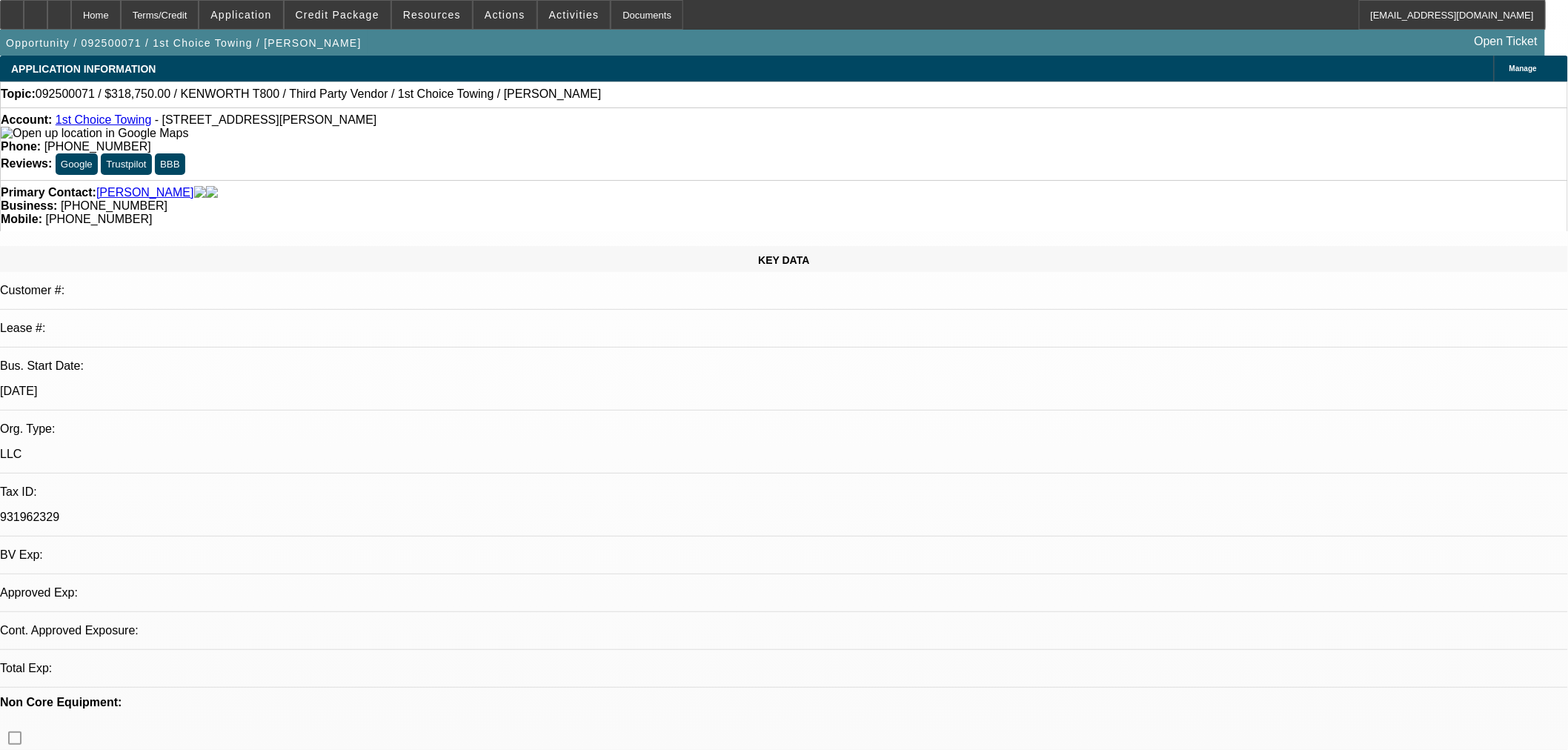
select select "0.15"
select select "2"
select select "0.1"
select select "4"
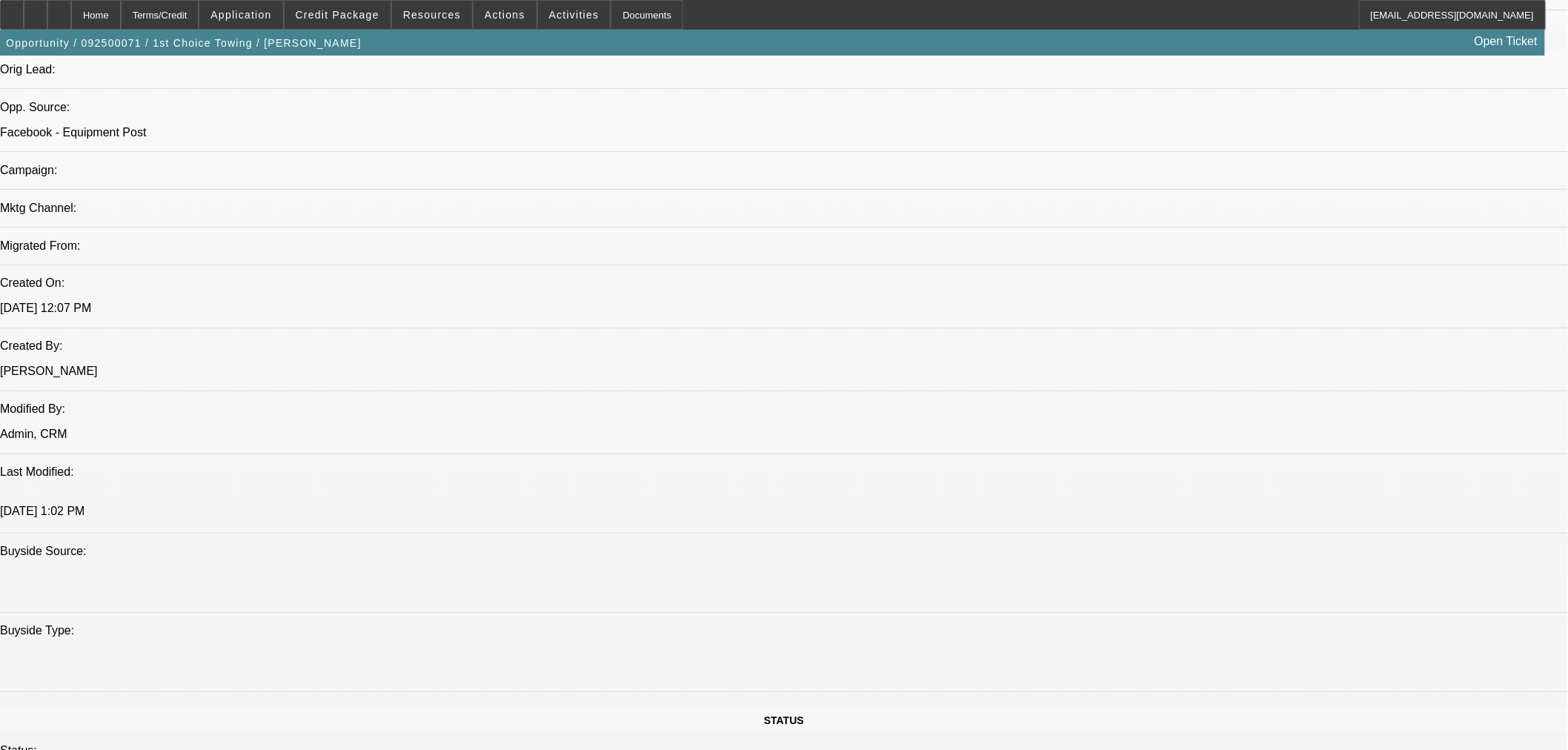
scroll to position [741, 0]
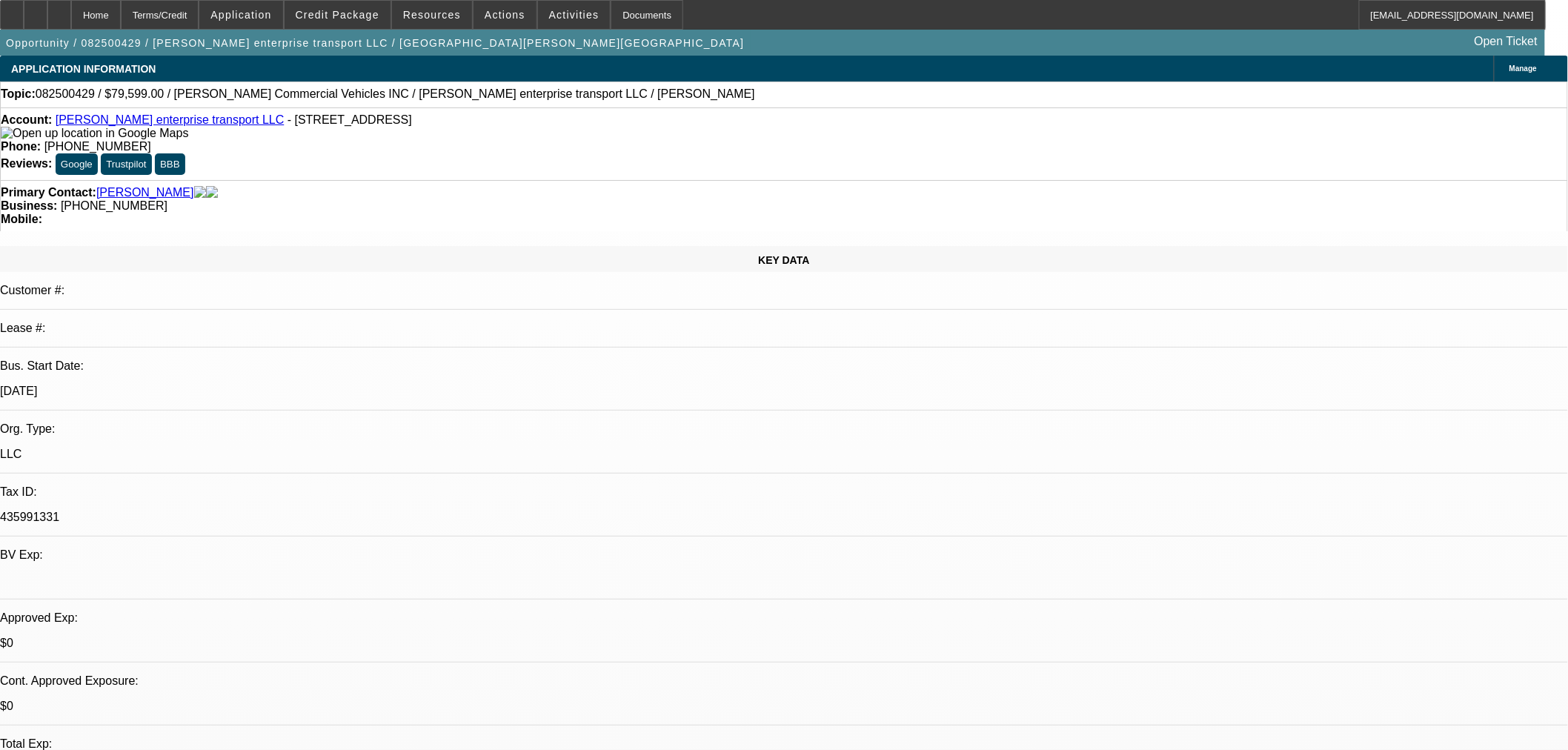
select select "0"
select select "2"
select select "0.1"
select select "4"
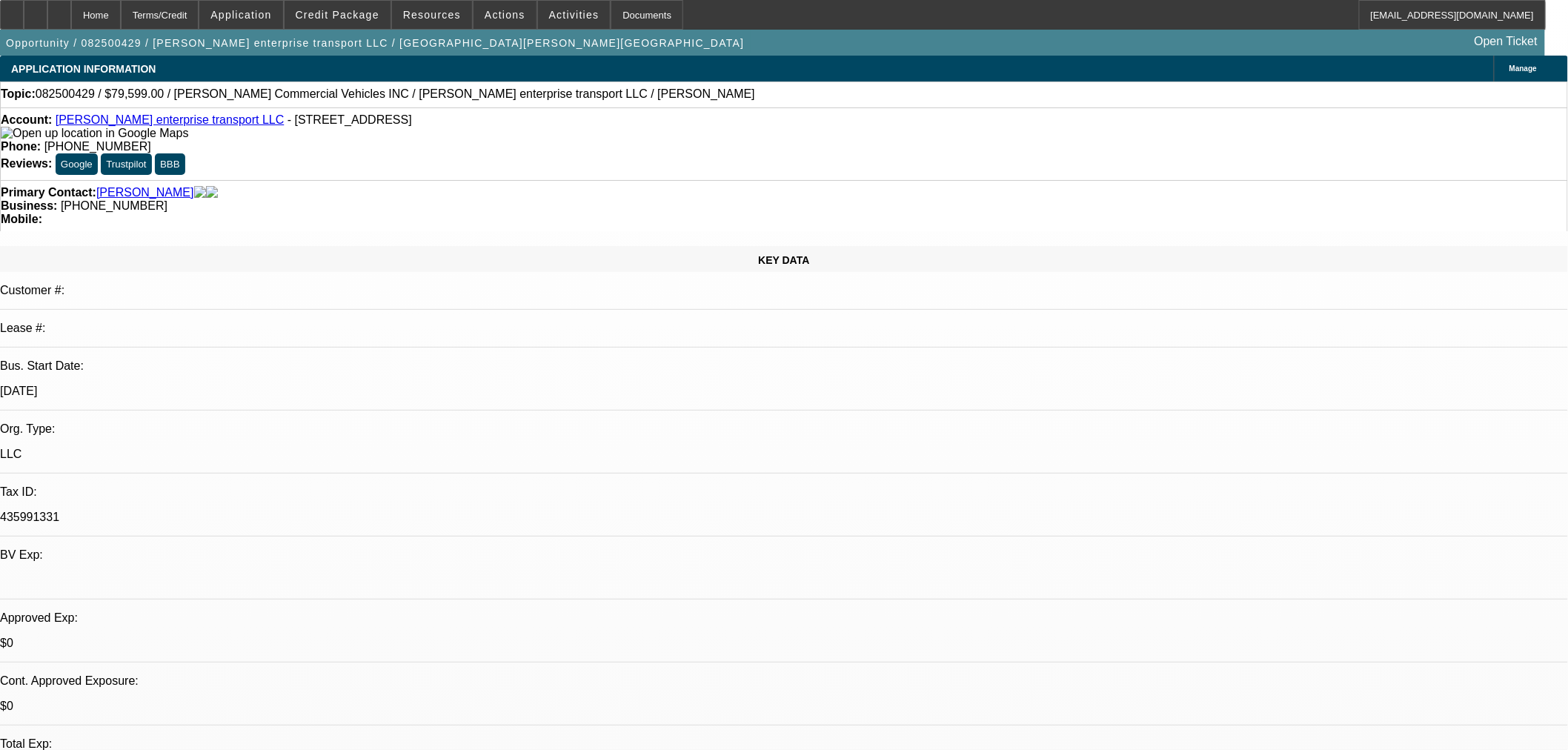
scroll to position [493, 0]
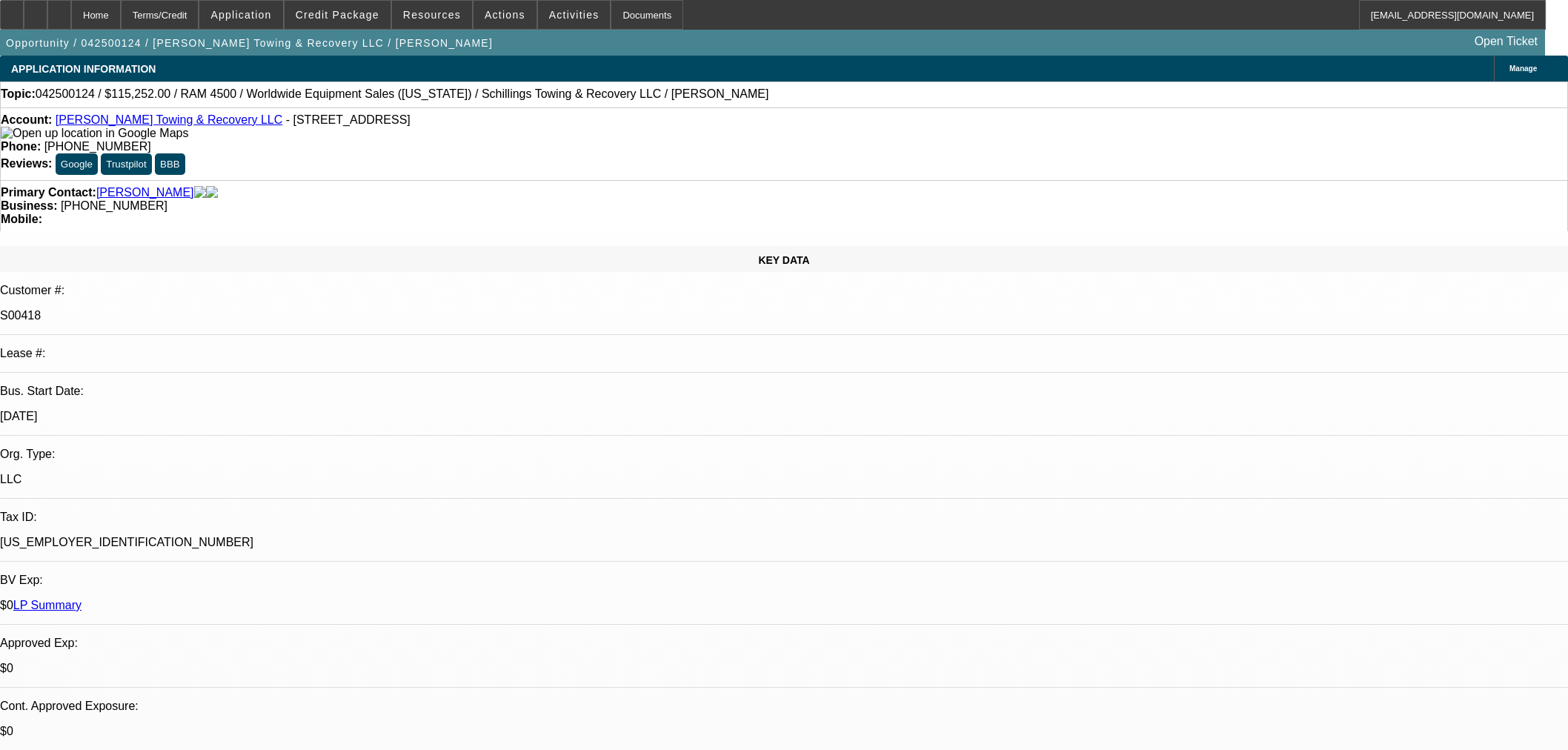
select select "0"
select select "3"
select select "0"
select select "6"
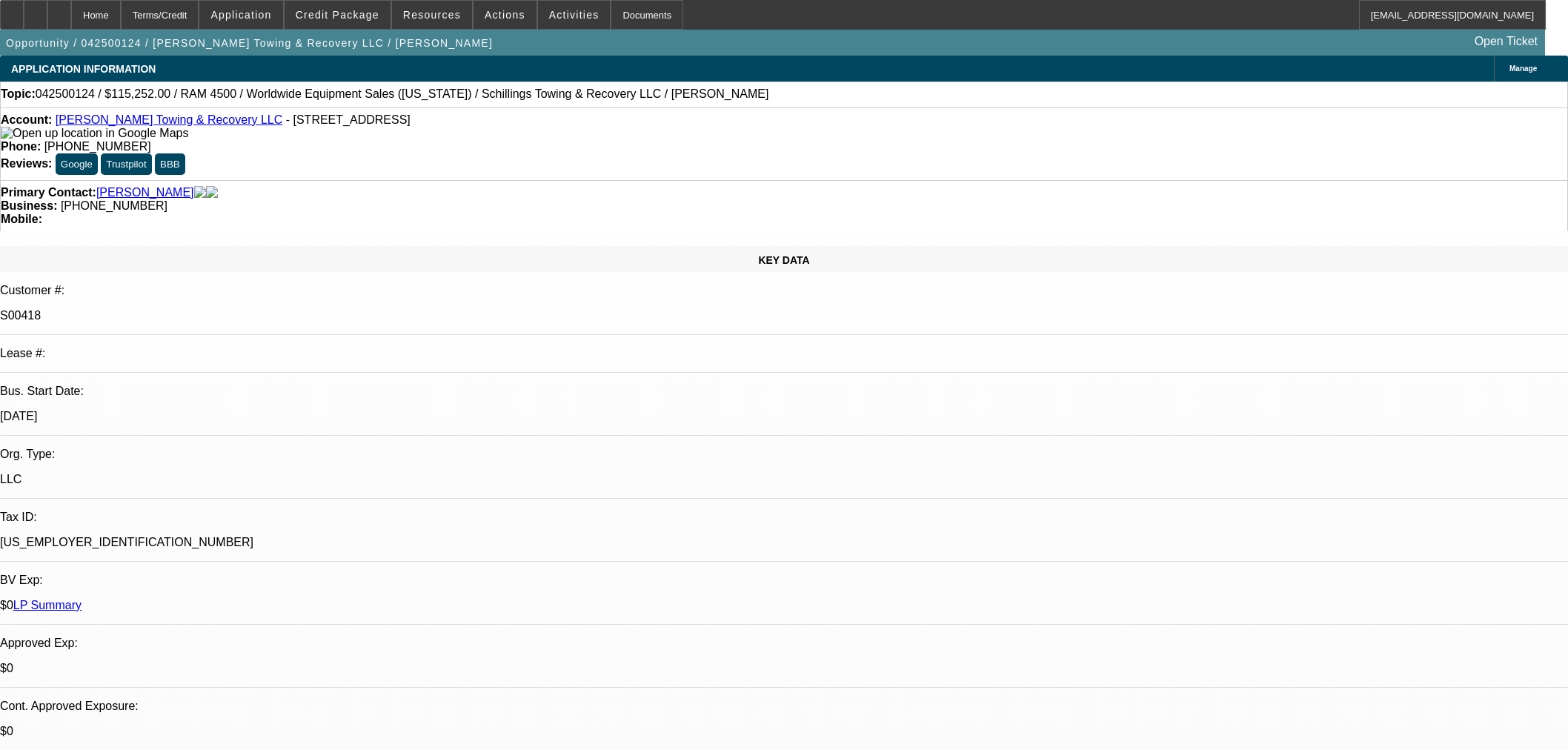
select select "0"
select select "3"
select select "0"
select select "6"
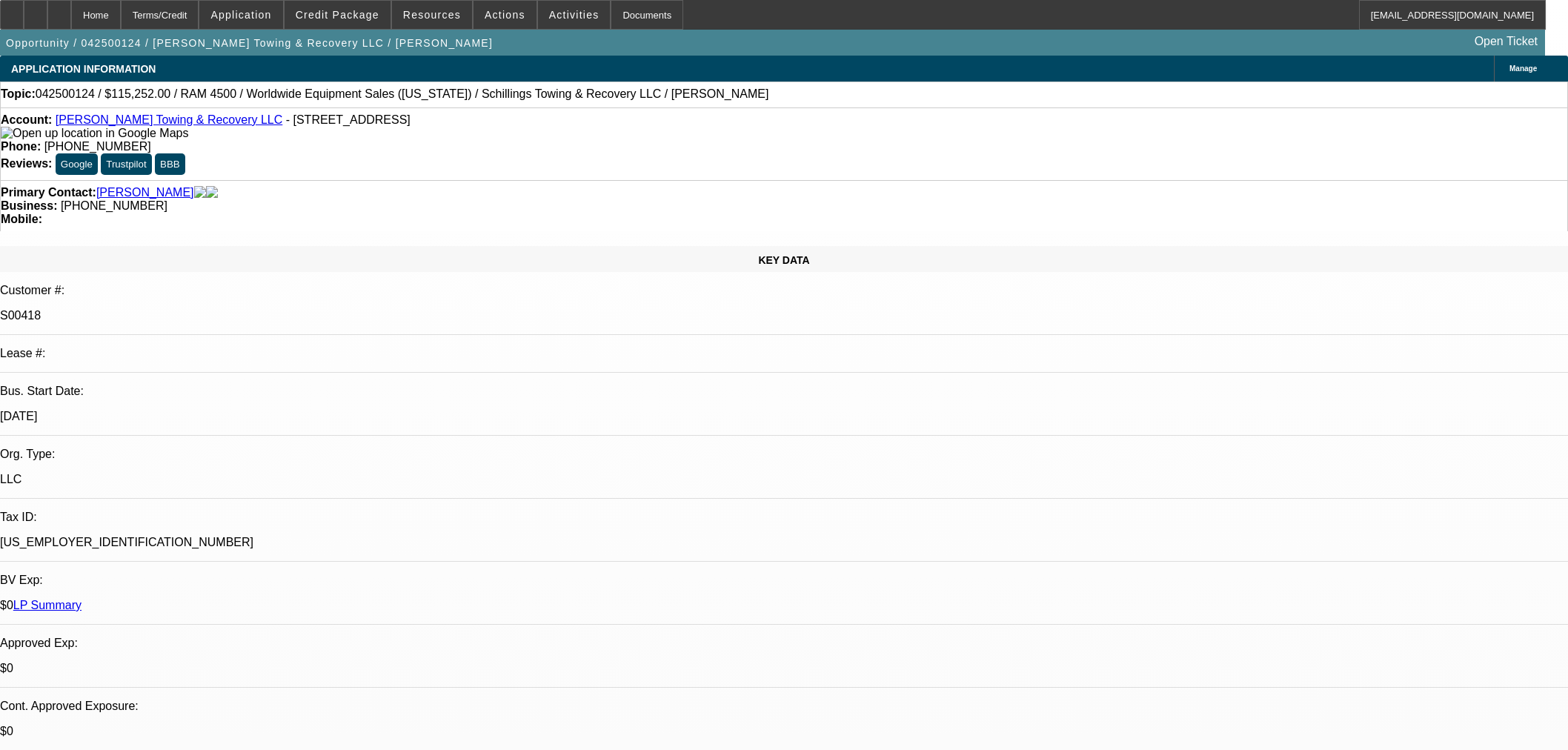
select select "0"
select select "3"
select select "0"
select select "6"
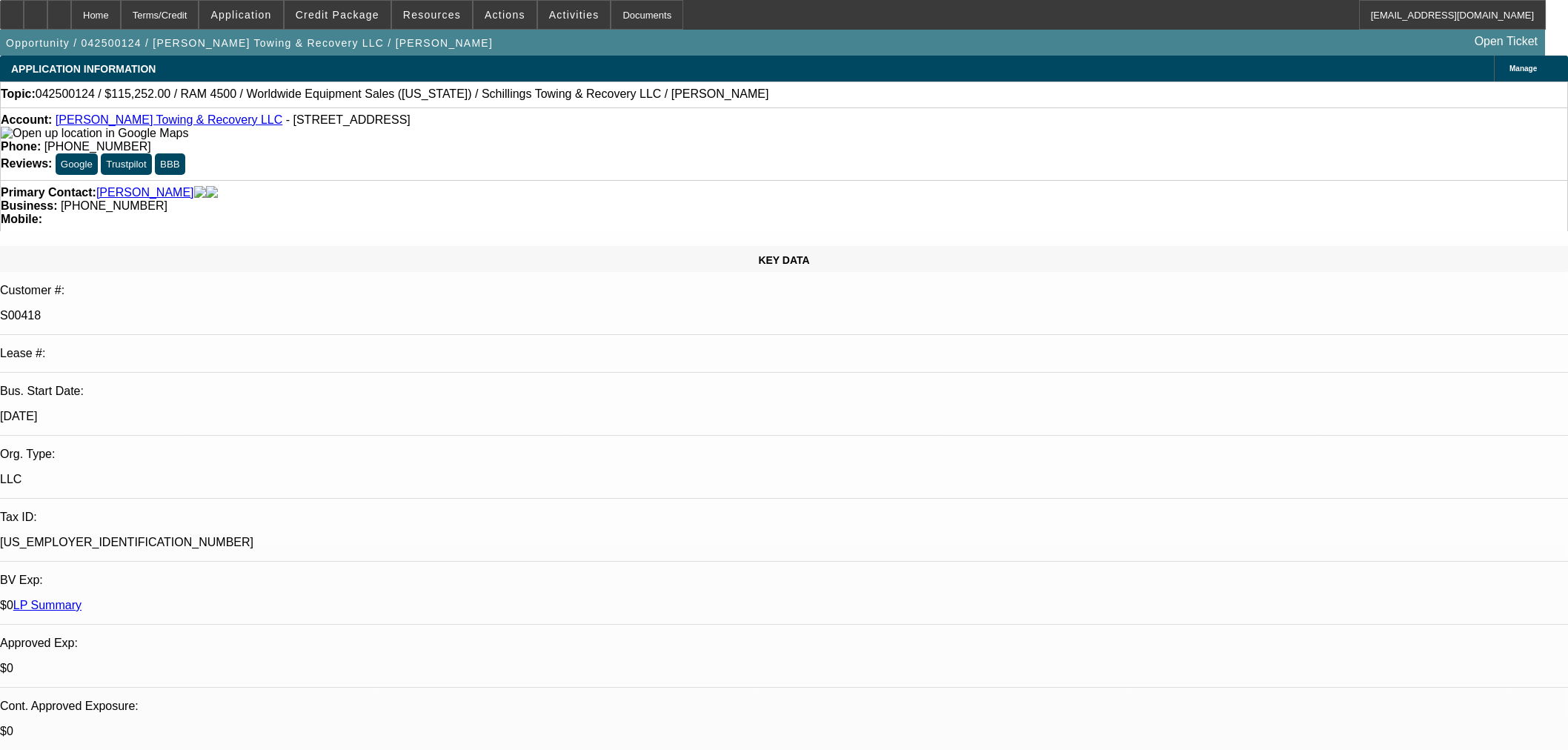
select select "0"
select select "3"
select select "0"
select select "6"
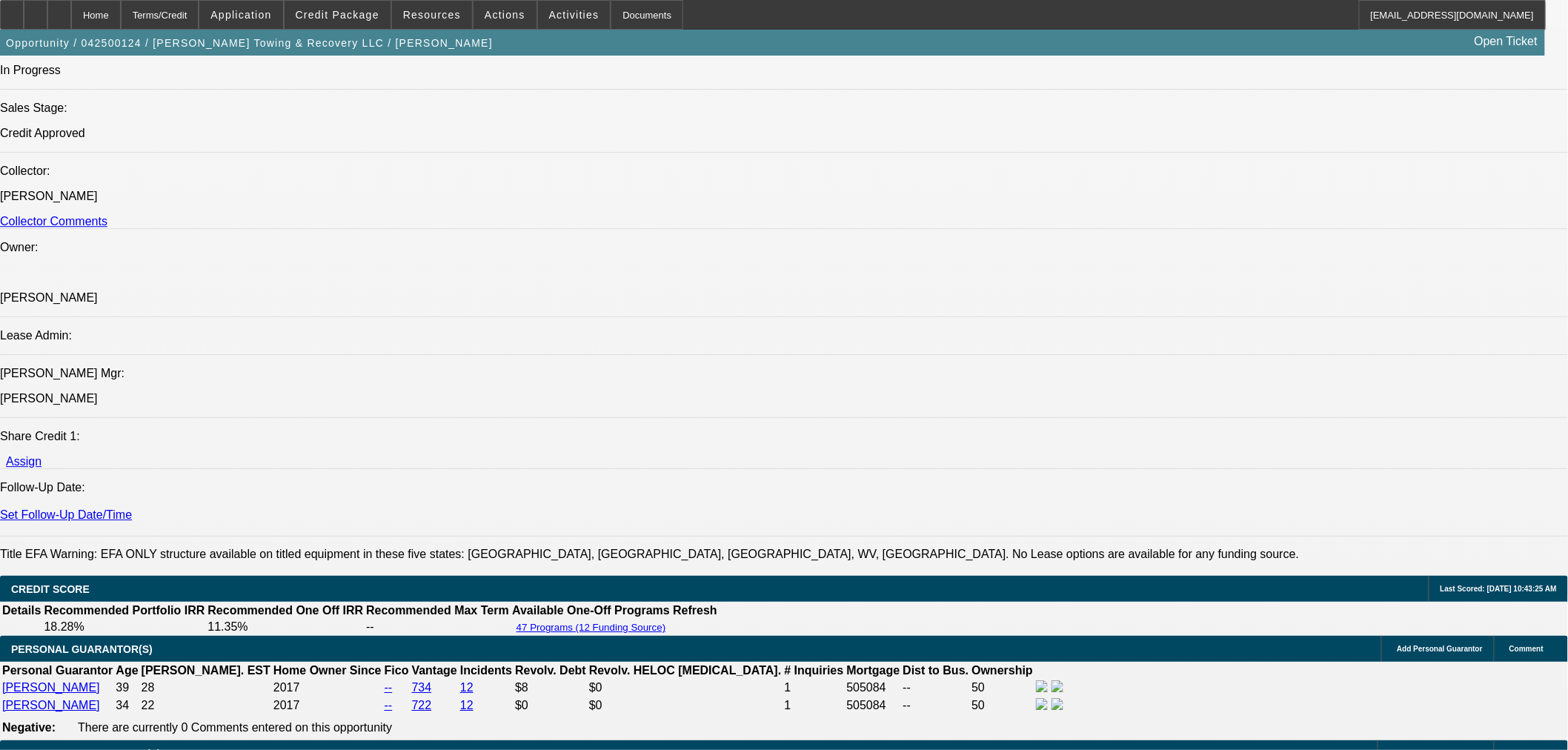
scroll to position [1647, 0]
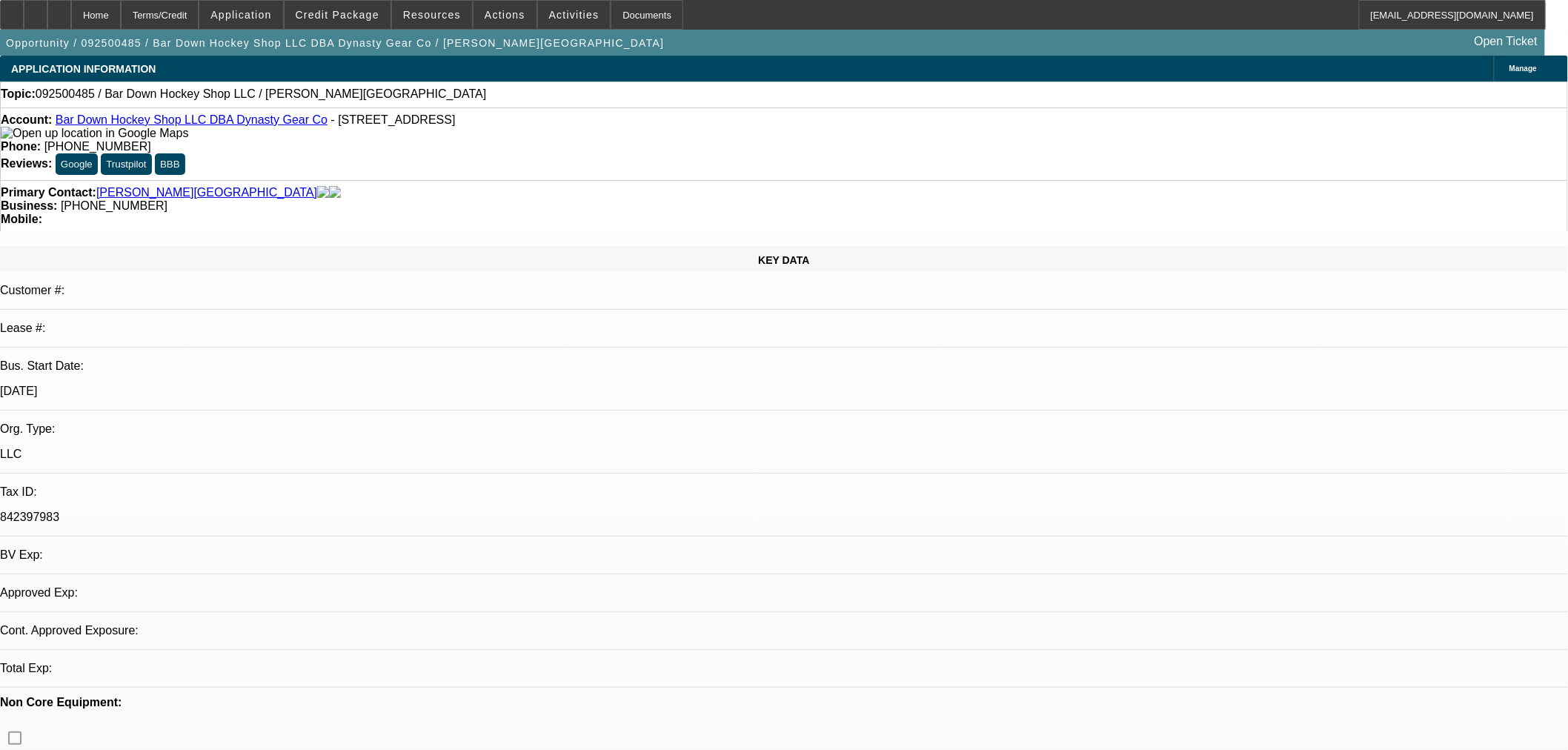
select select "0"
select select "2"
select select "0.1"
select select "4"
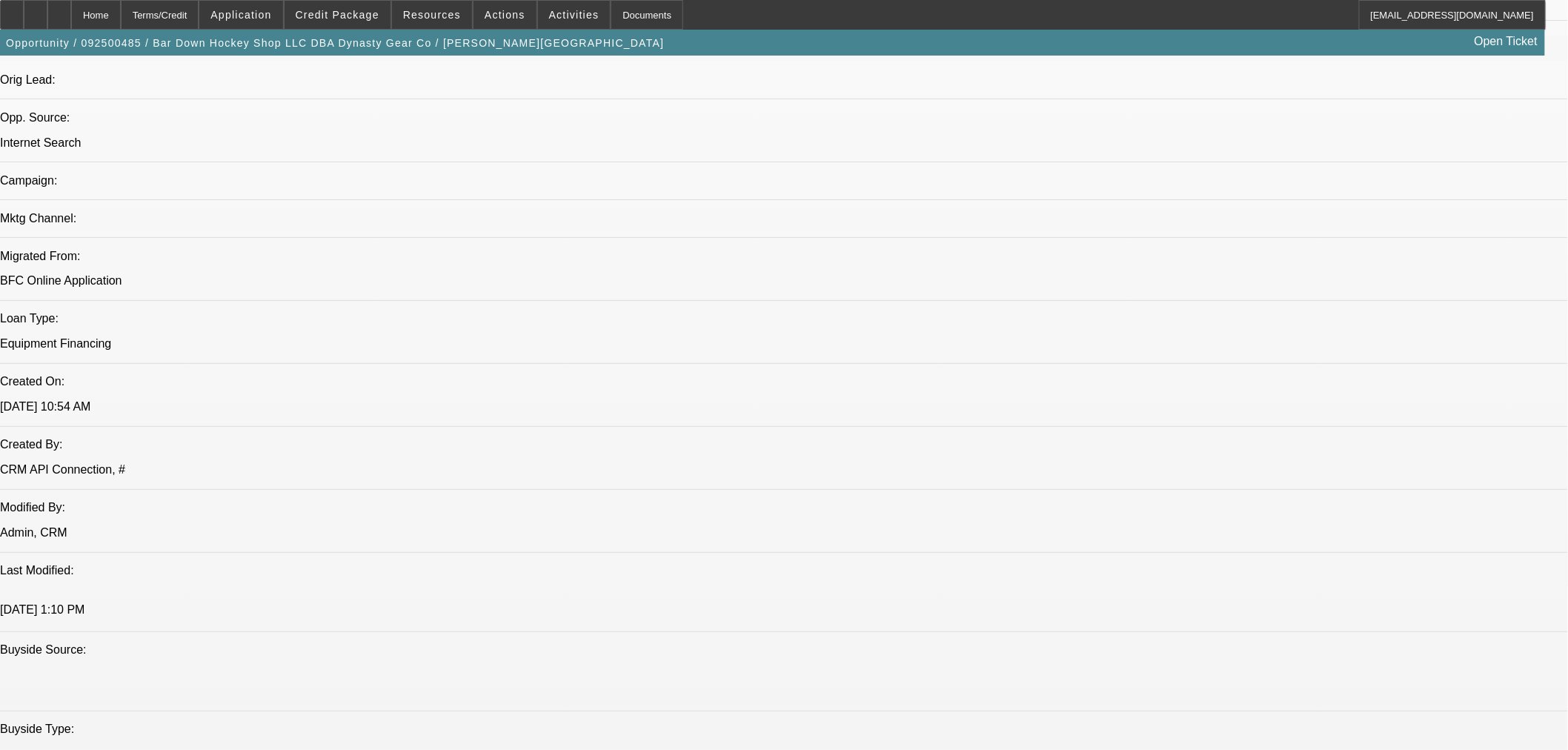
scroll to position [658, 0]
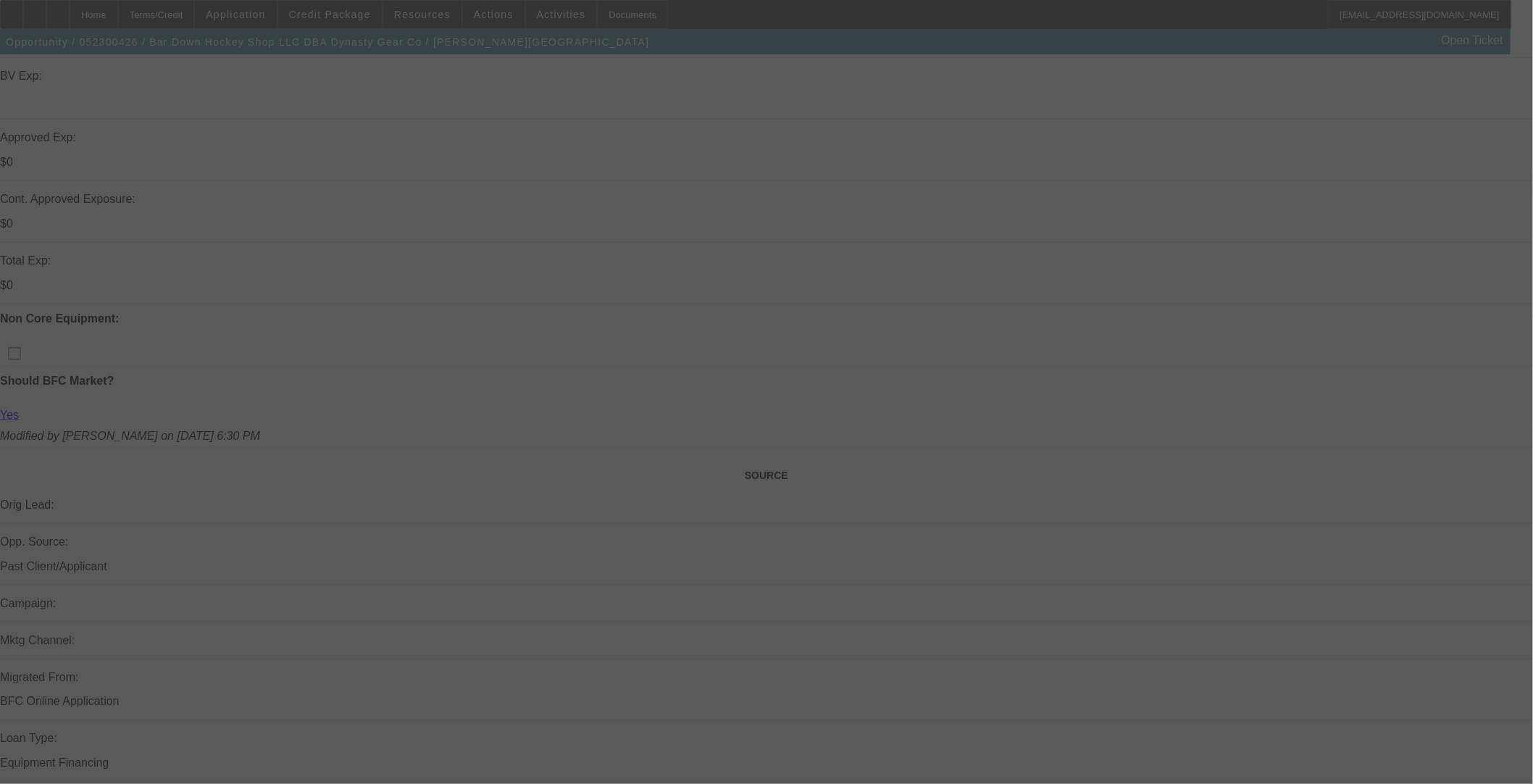
scroll to position [461, 0]
select select "0"
select select "2"
select select "0"
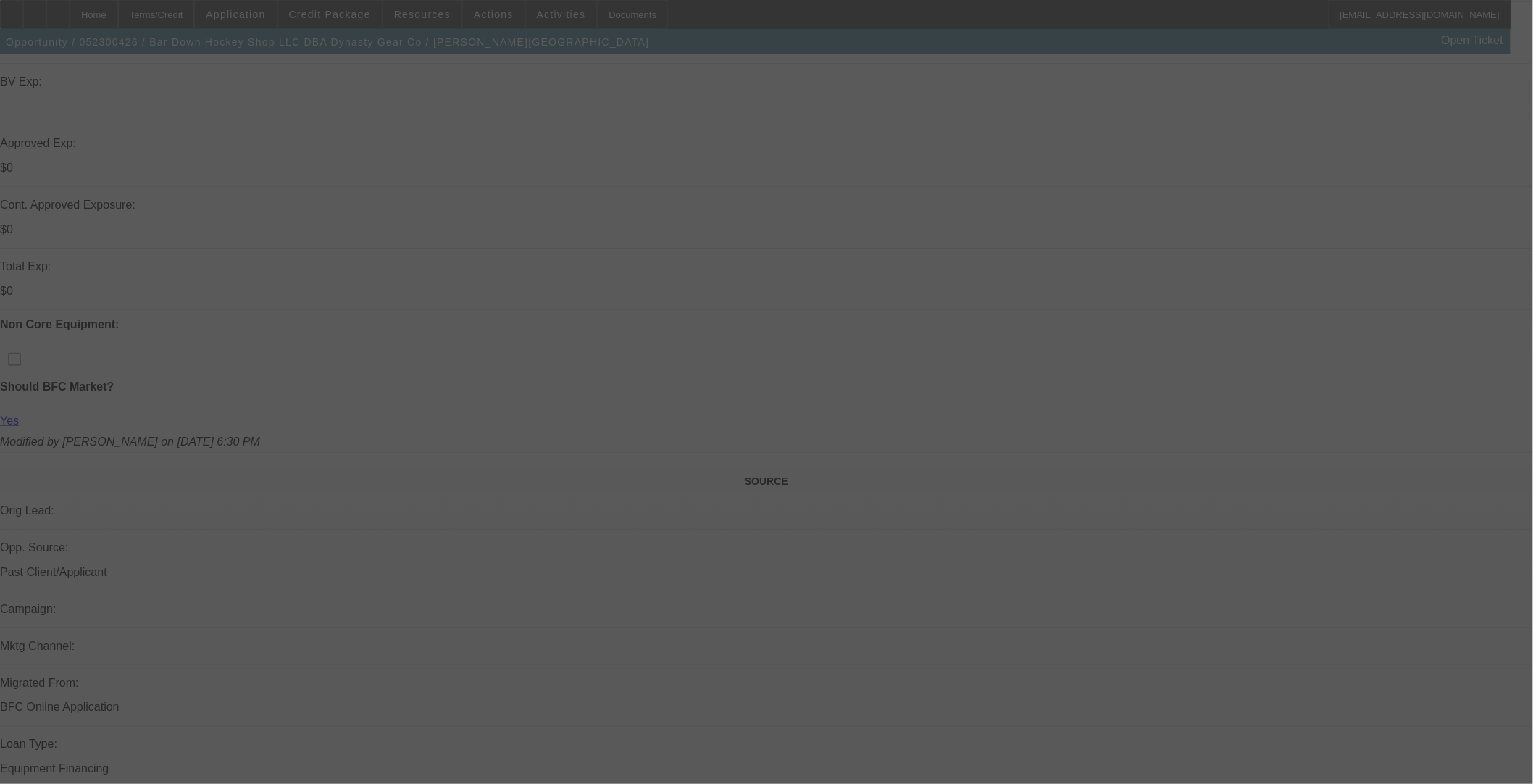
select select "6"
select select "0"
select select "2"
select select "0"
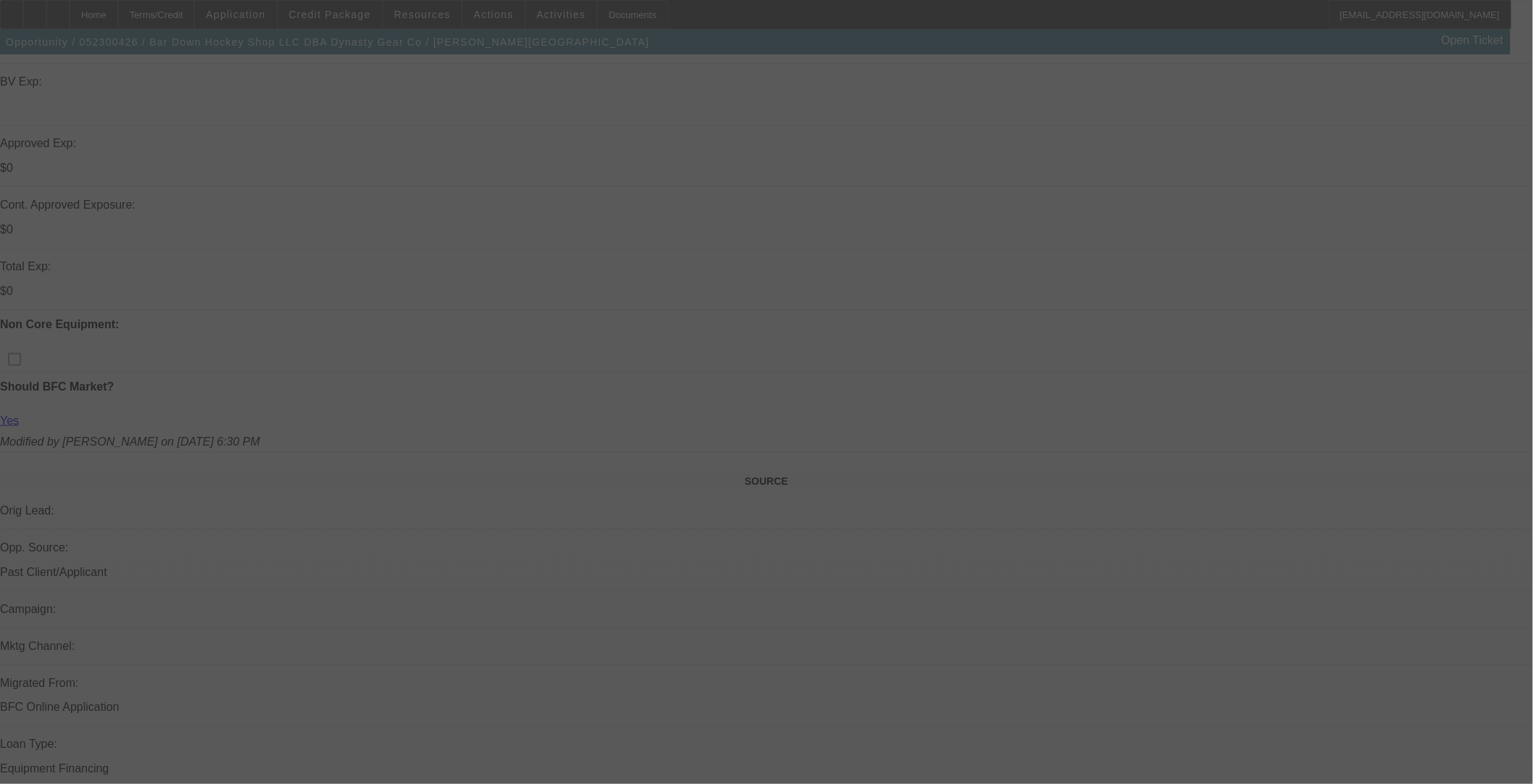
select select "6"
select select "0"
select select "2"
select select "0"
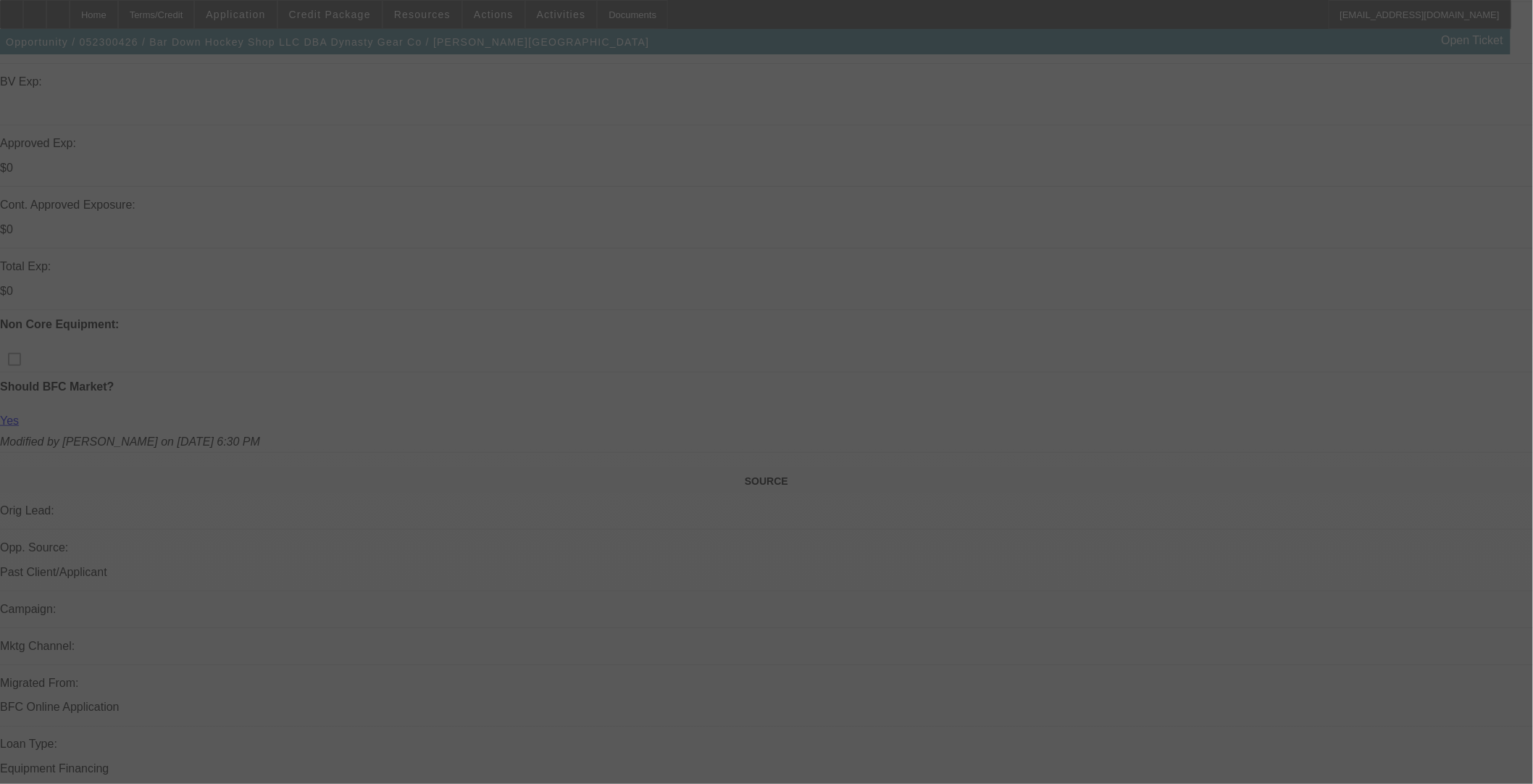
select select "6"
select select "0"
select select "2"
select select "0"
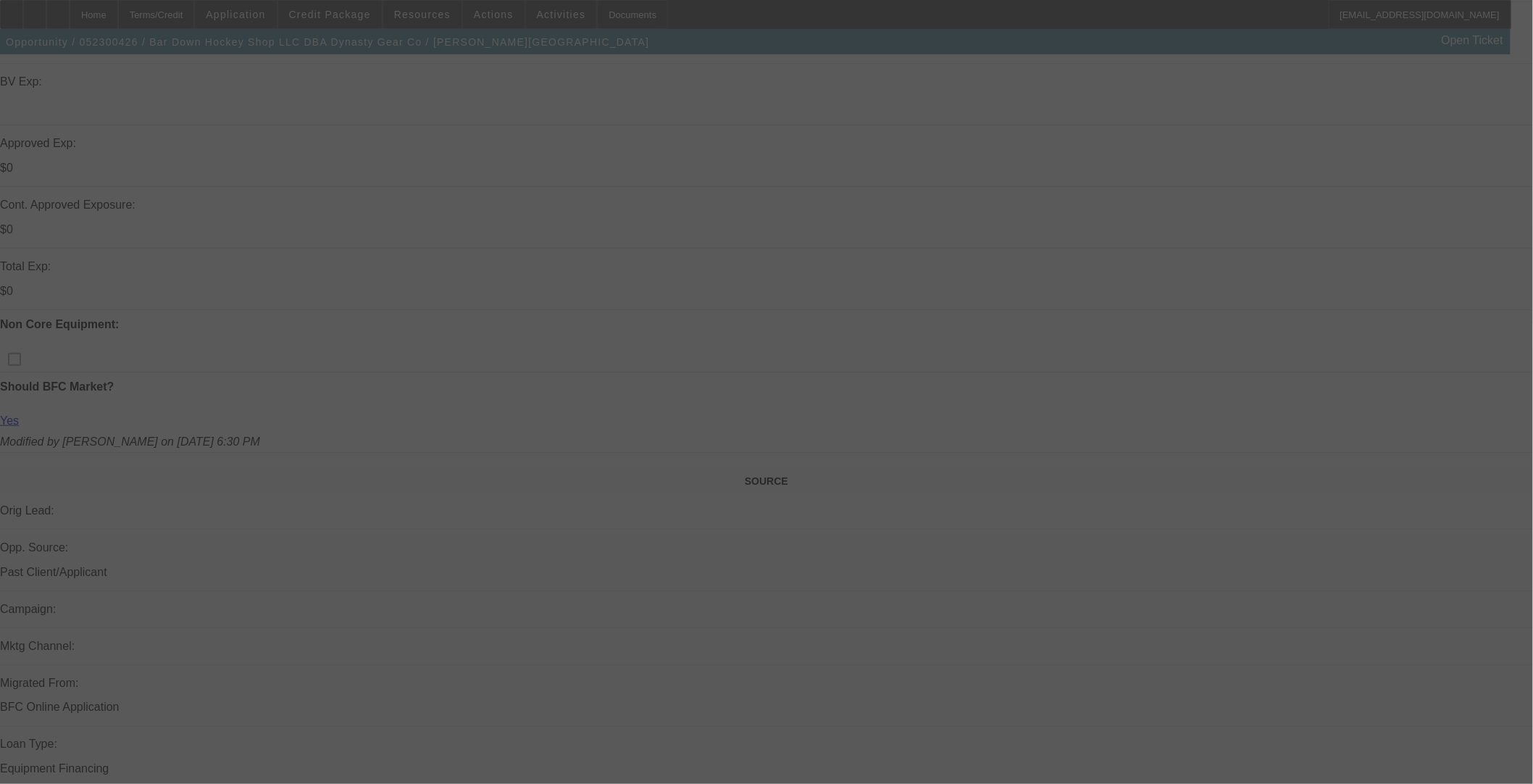
select select "6"
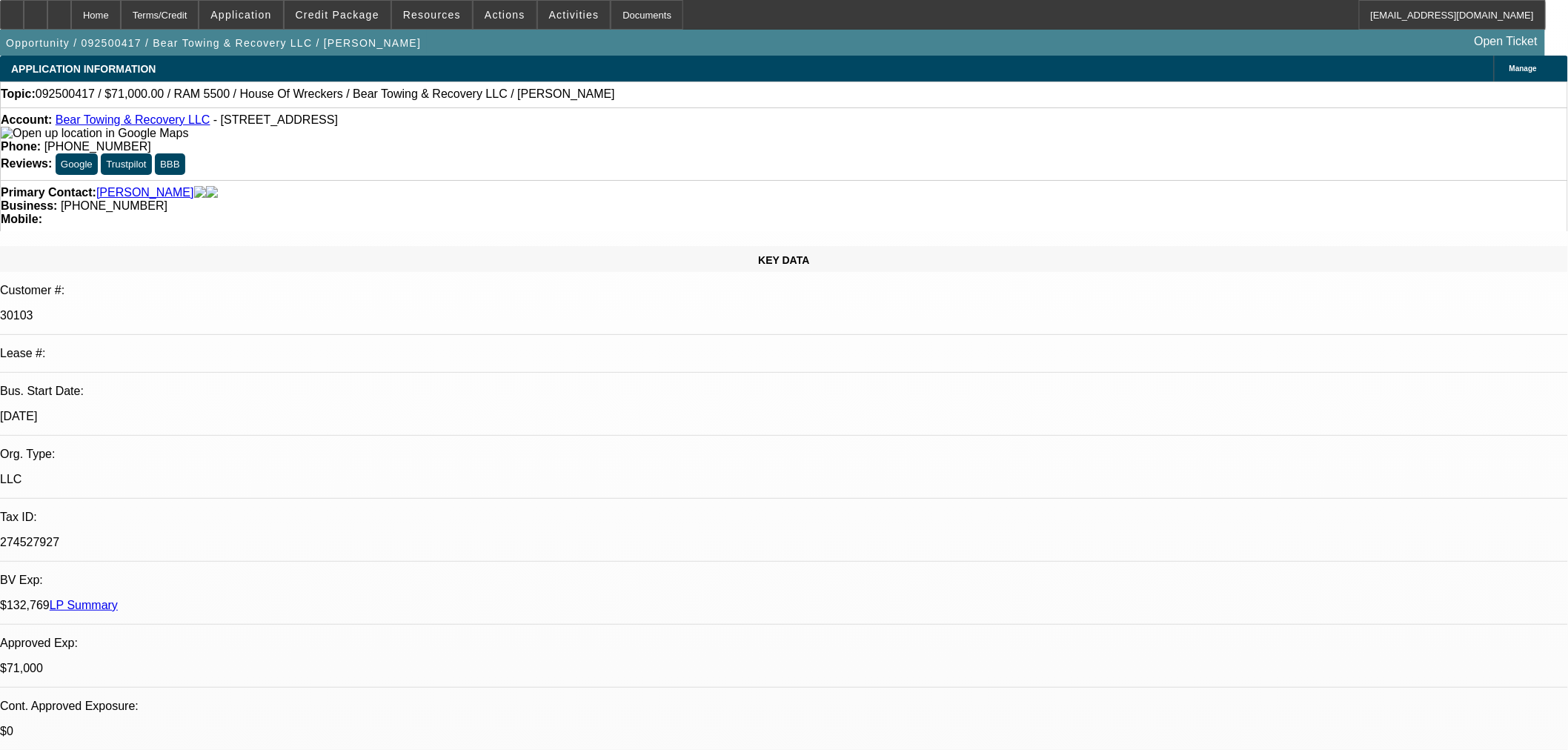
select select "0"
select select "2"
select select "0.1"
select select "4"
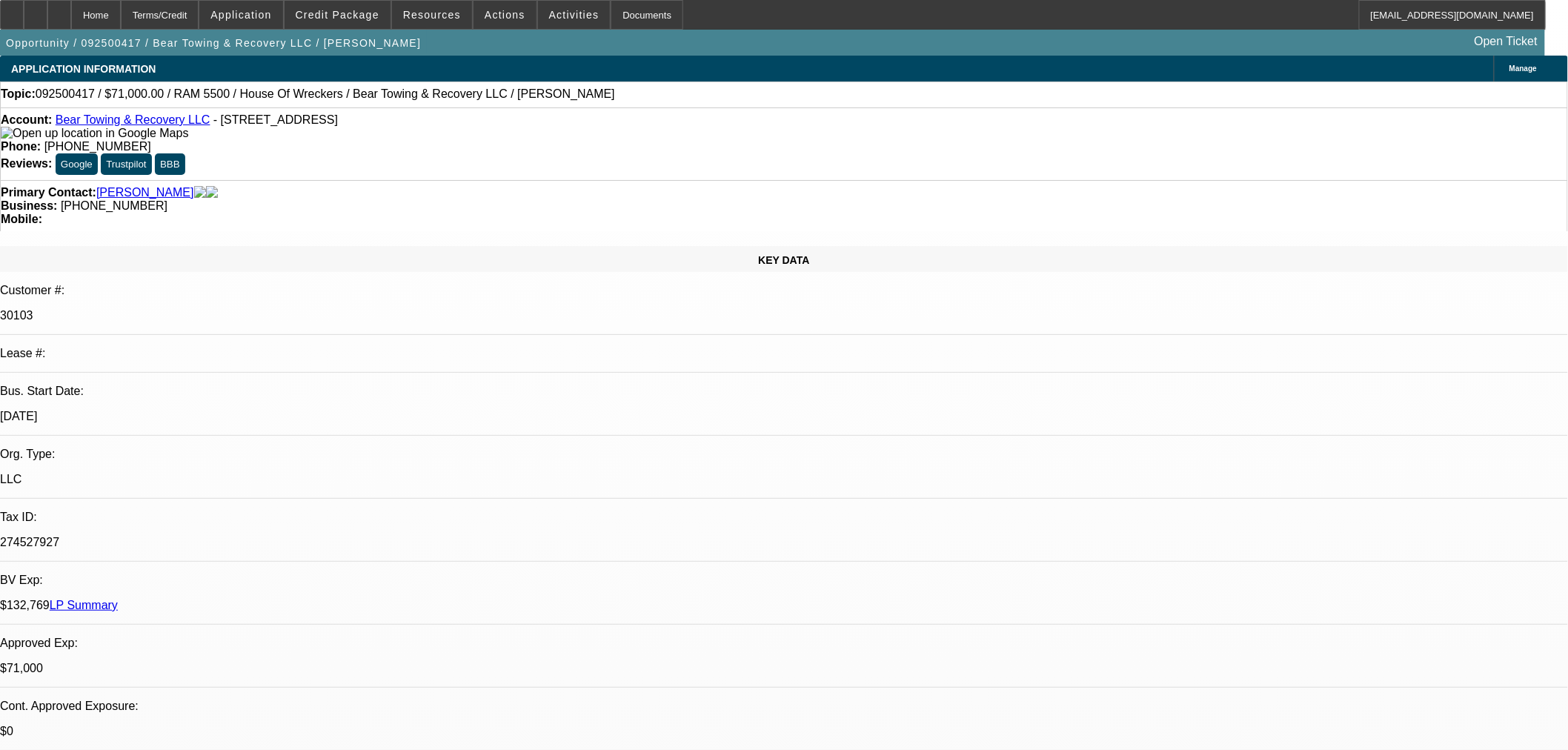
select select "0"
select select "2"
select select "0.1"
select select "4"
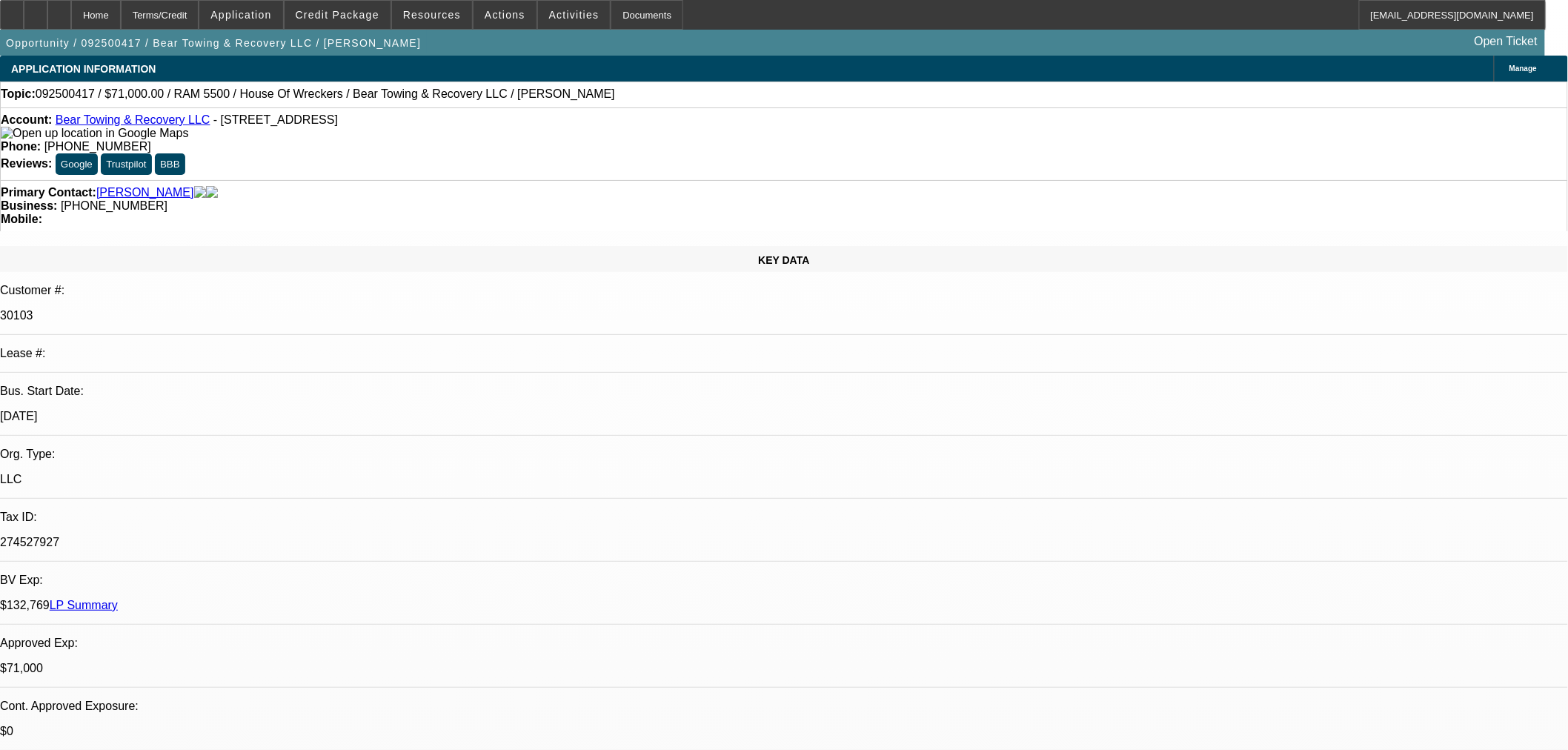
select select "0"
select select "2"
select select "0.1"
select select "4"
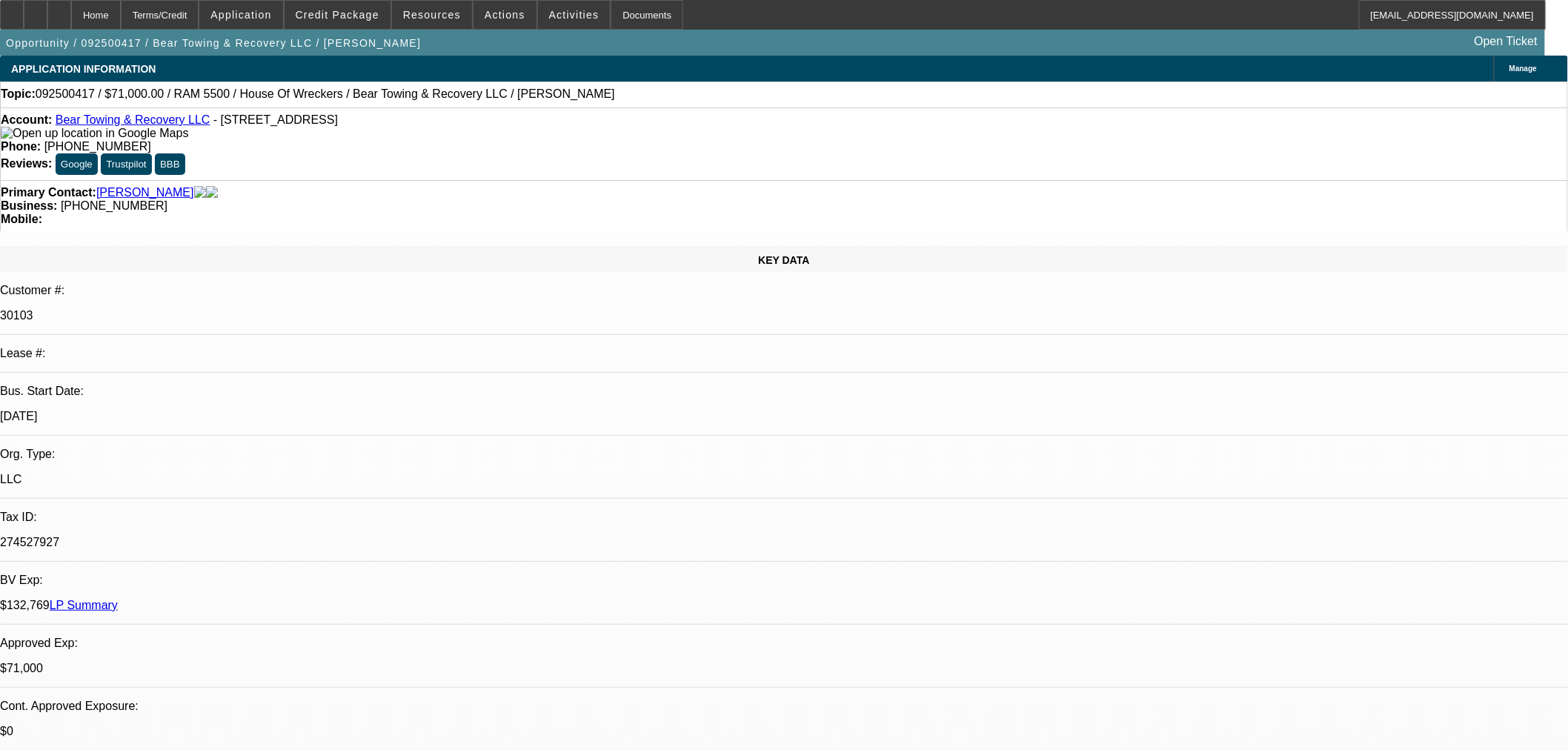
select select "0"
select select "2"
select select "0.1"
select select "4"
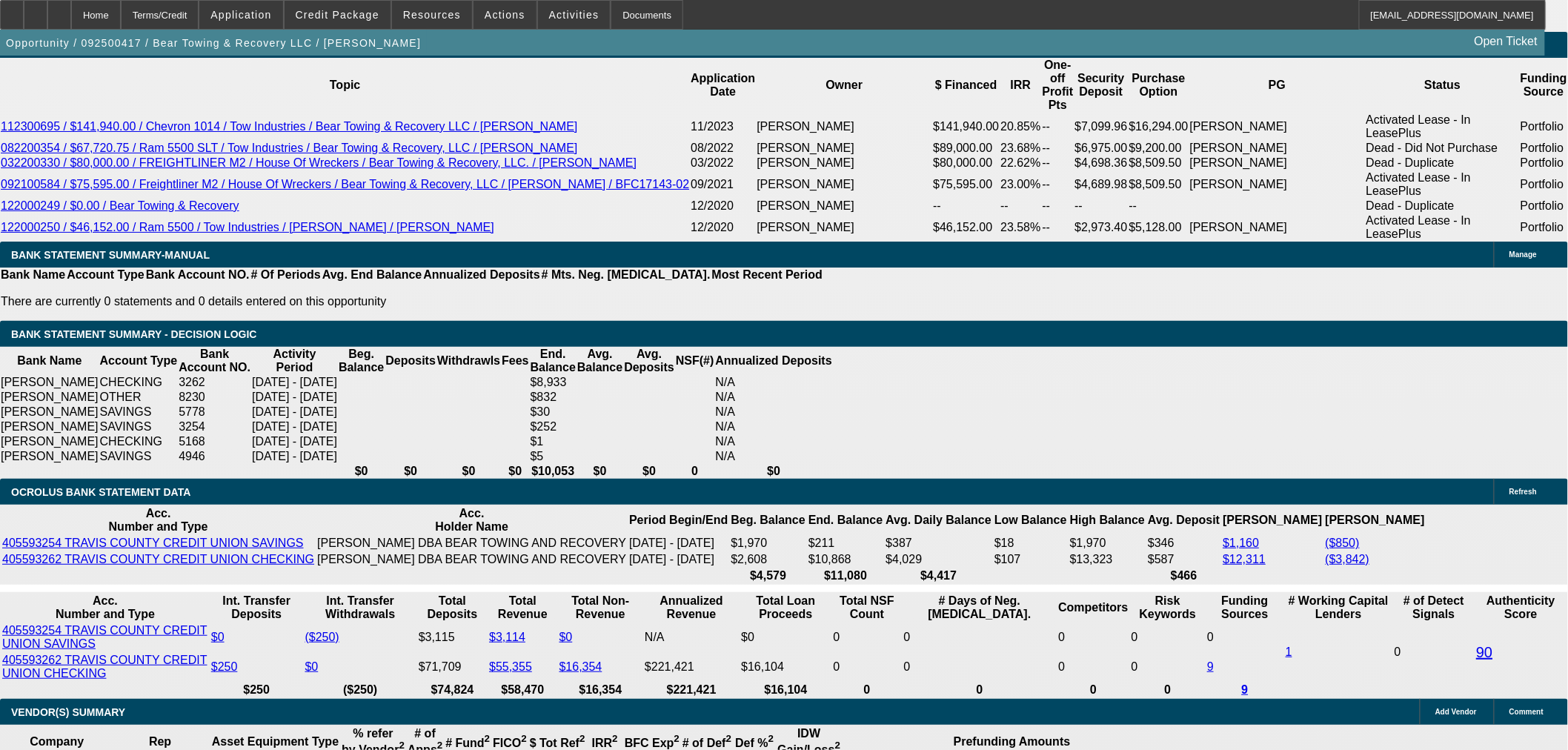
scroll to position [2834, 0]
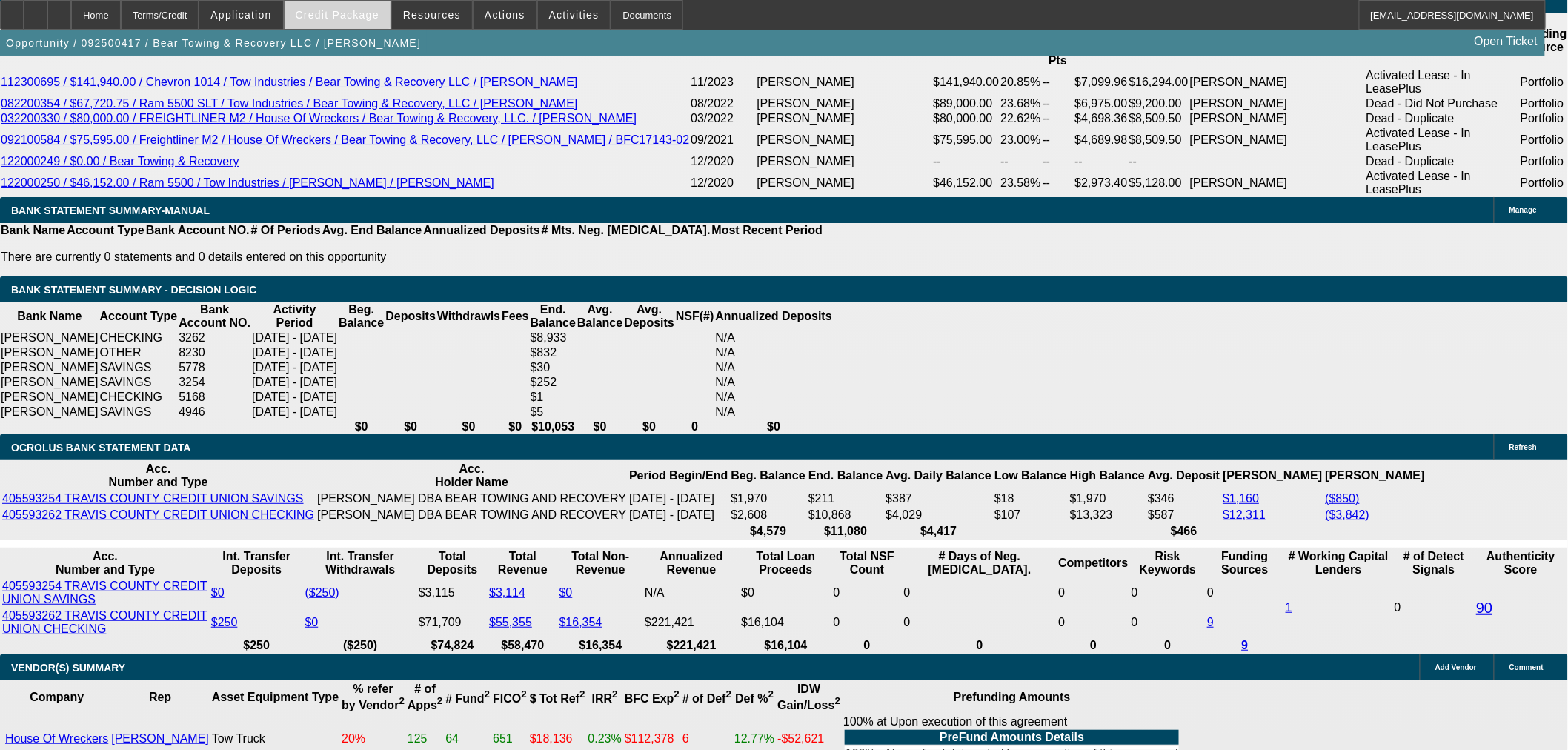
drag, startPoint x: 374, startPoint y: 15, endPoint x: 367, endPoint y: 17, distance: 7.3
click at [374, 15] on span "Credit Package" at bounding box center [337, 14] width 84 height 11
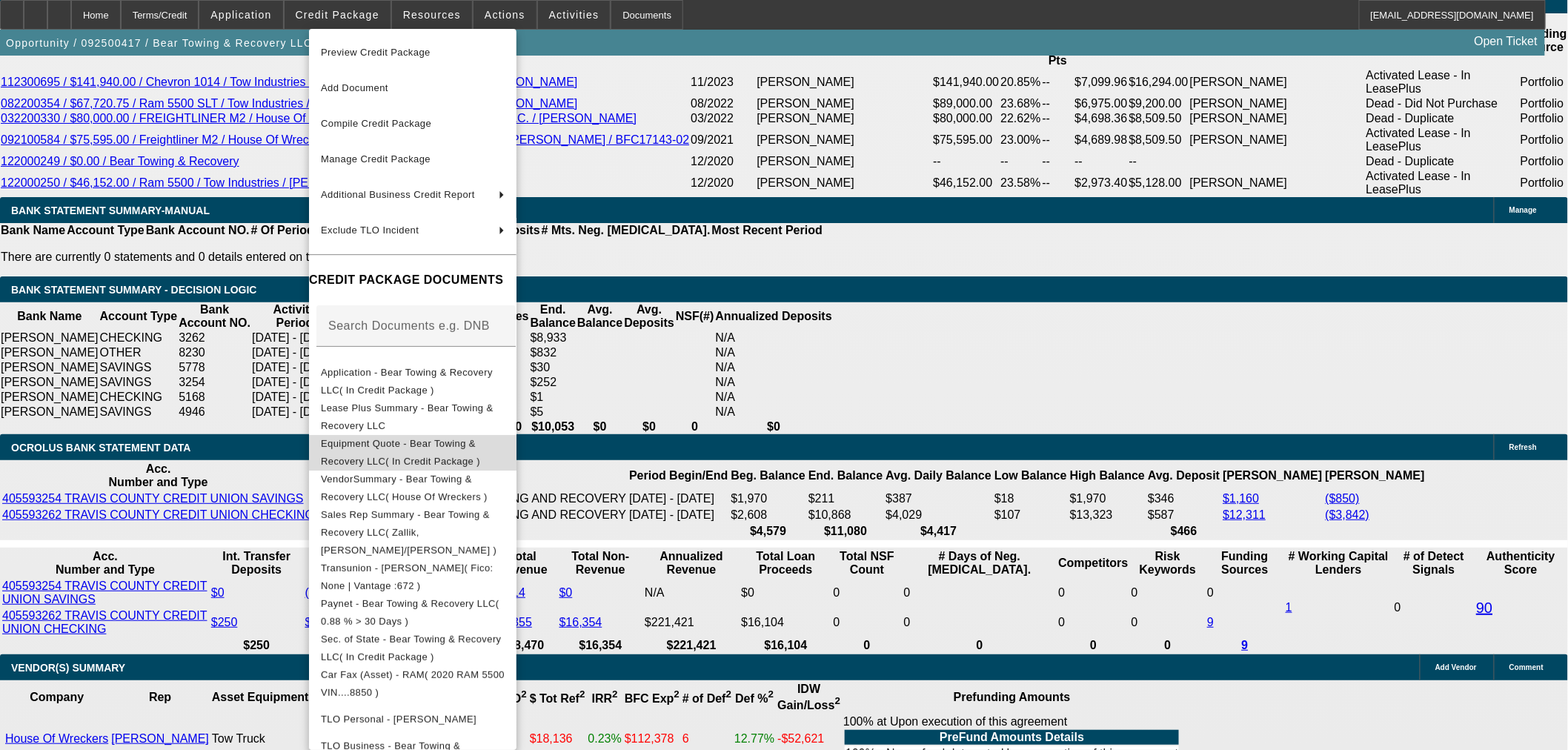
click at [416, 443] on span "Equipment Quote - Bear Towing & Recovery LLC( In Credit Package )" at bounding box center [401, 452] width 160 height 29
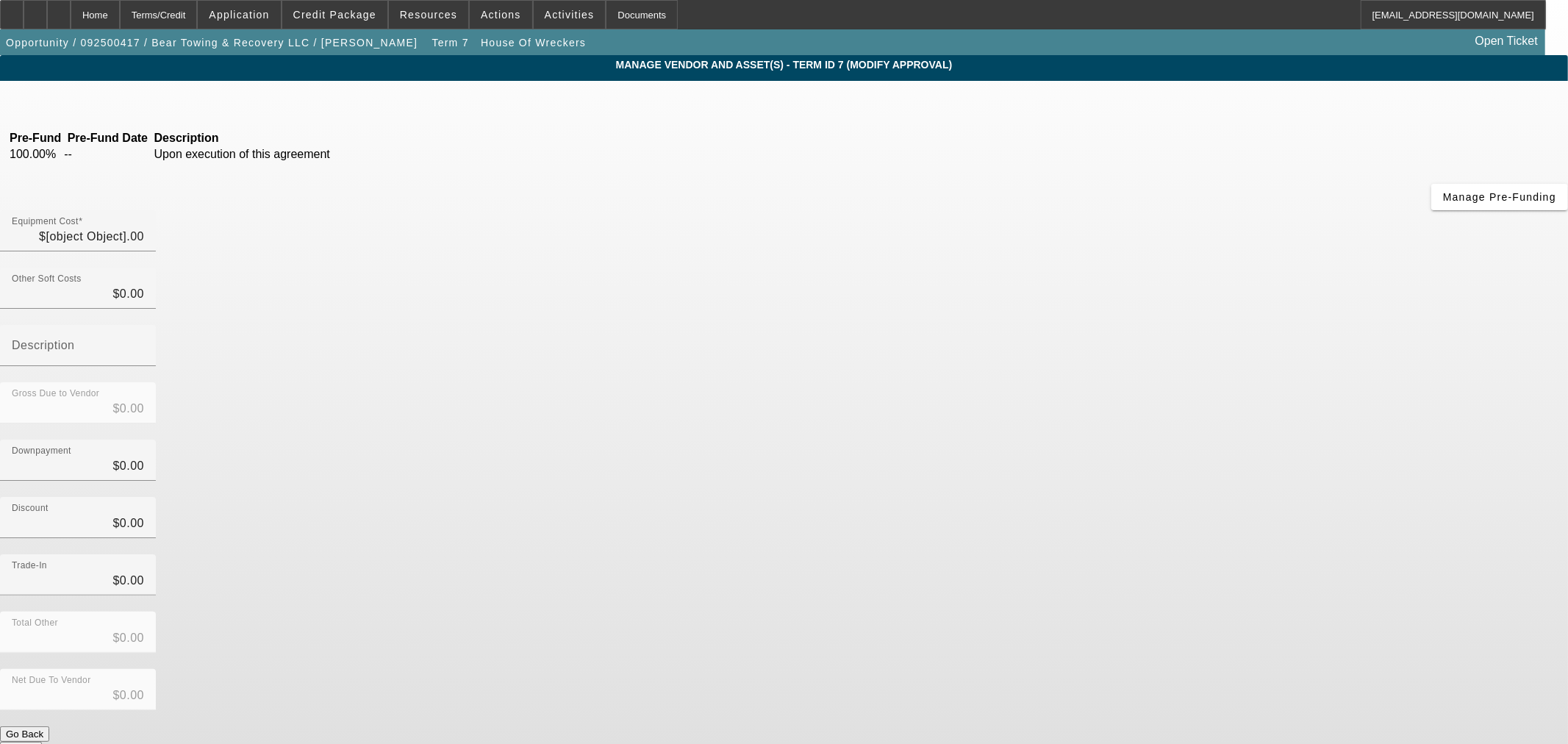
type input "$75,000.00"
click at [101, 108] on icon at bounding box center [101, 114] width 0 height 12
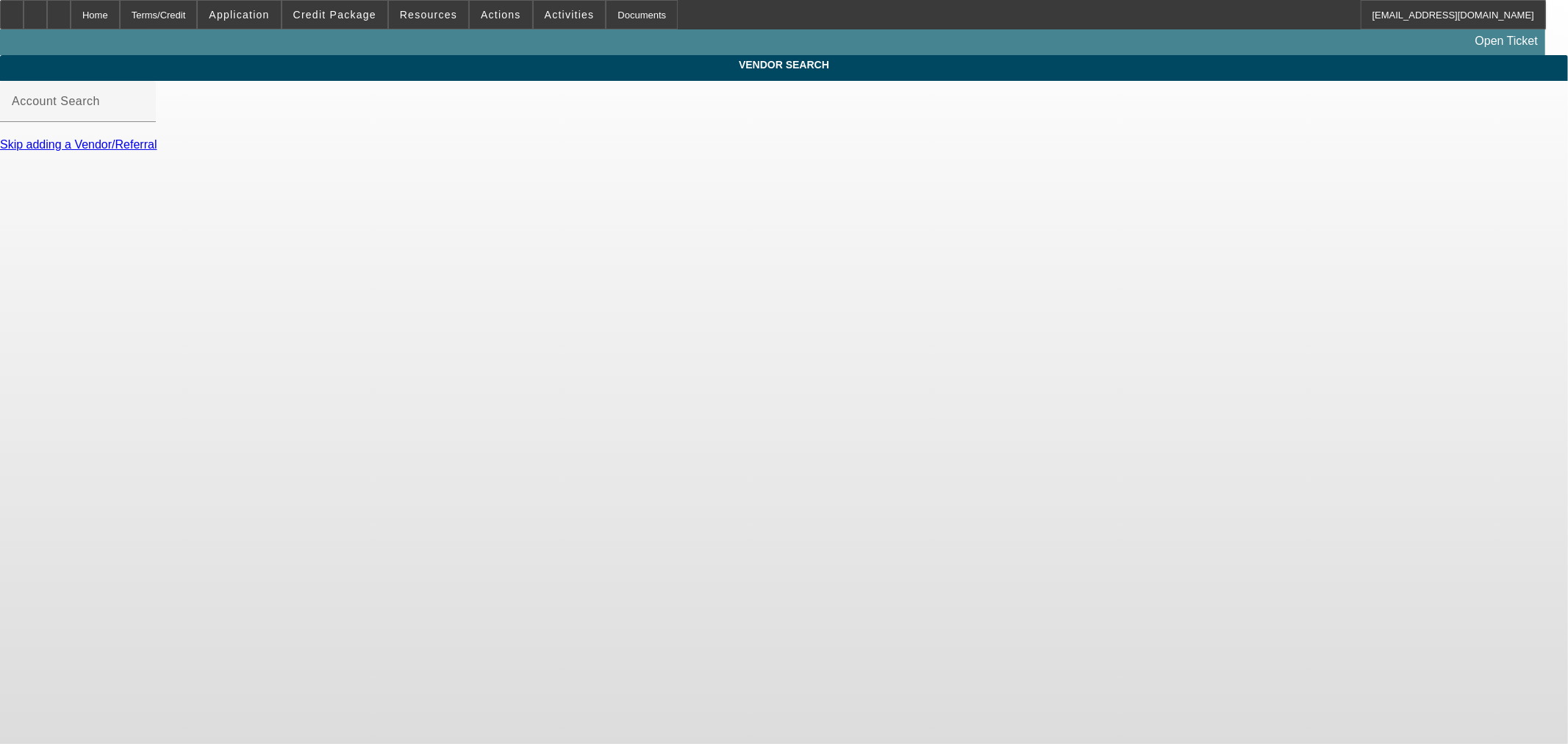
type input "House Of Wreckers (San Carlos, CA)_76646 - Baugh, John"
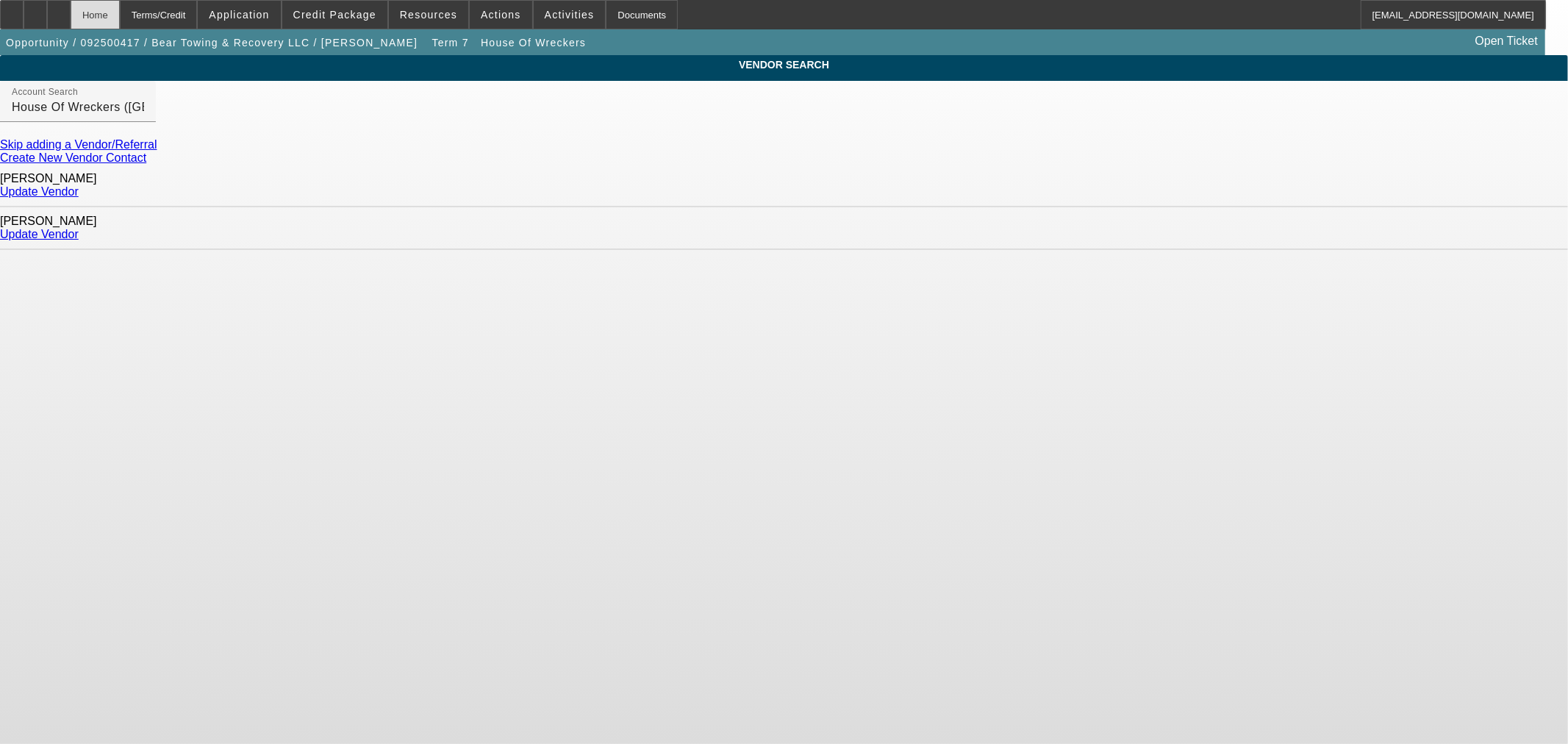
click at [120, 15] on div "Home" at bounding box center [95, 14] width 49 height 29
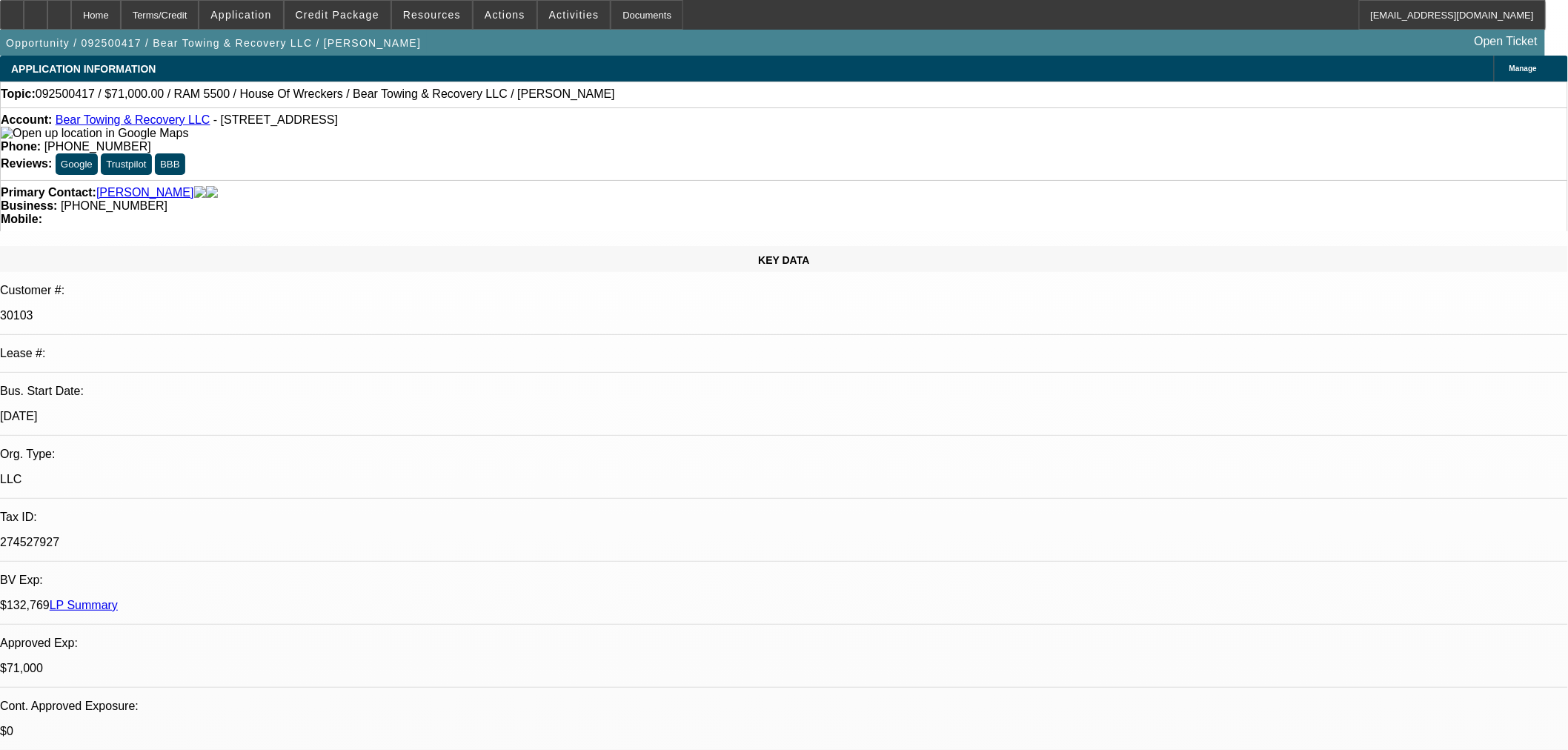
select select "0"
select select "2"
select select "0.1"
select select "4"
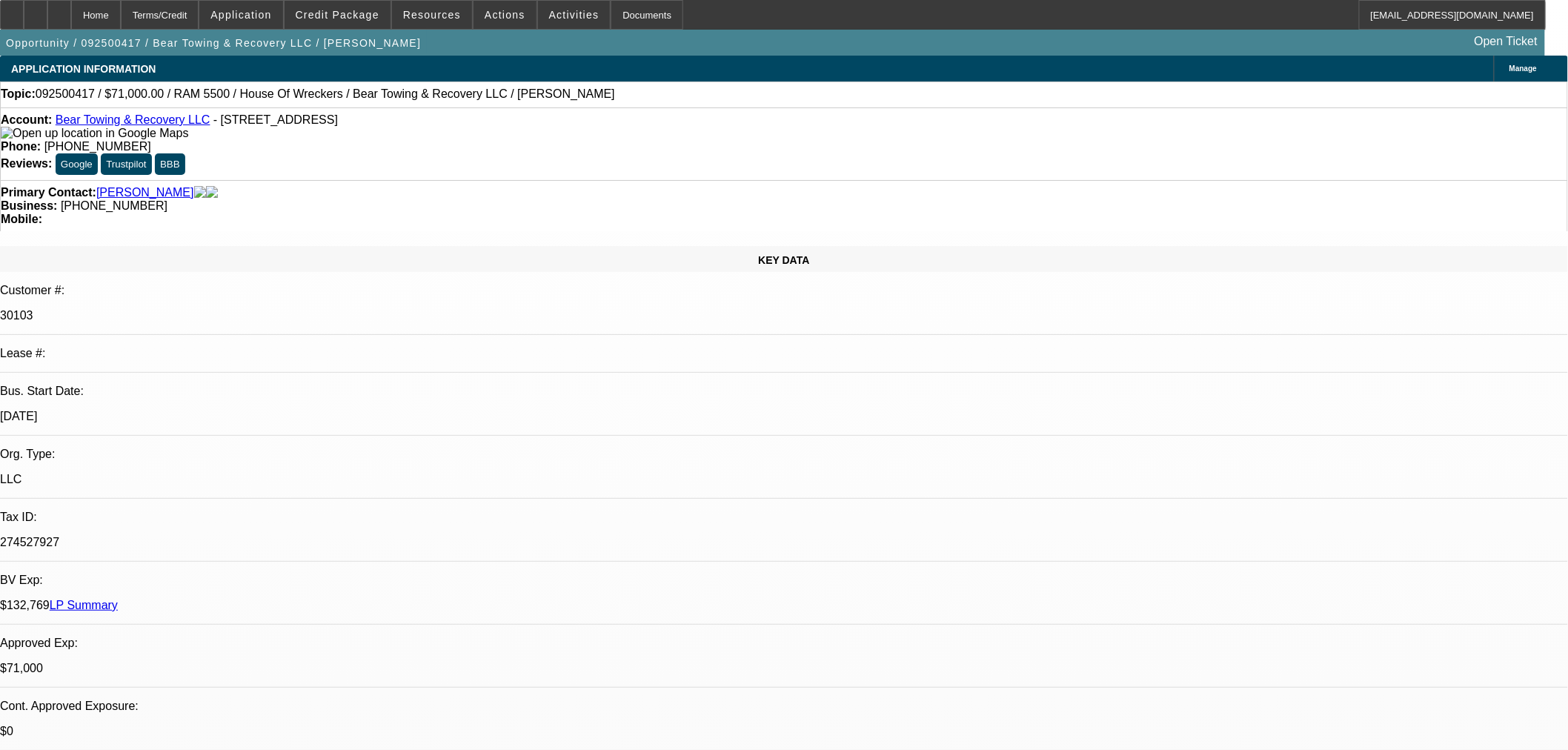
select select "0"
select select "2"
select select "0.1"
select select "4"
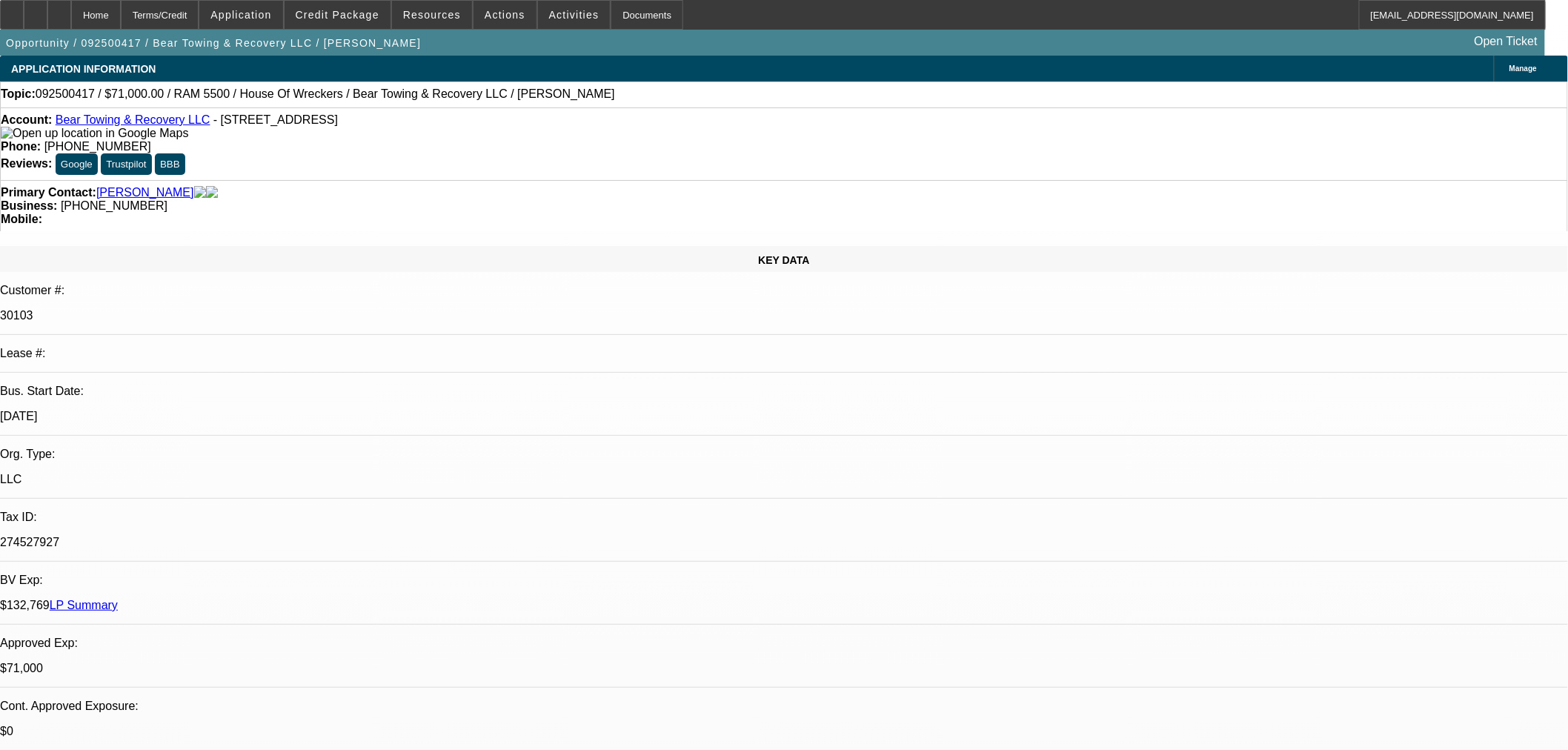
select select "0"
select select "2"
select select "0.1"
select select "4"
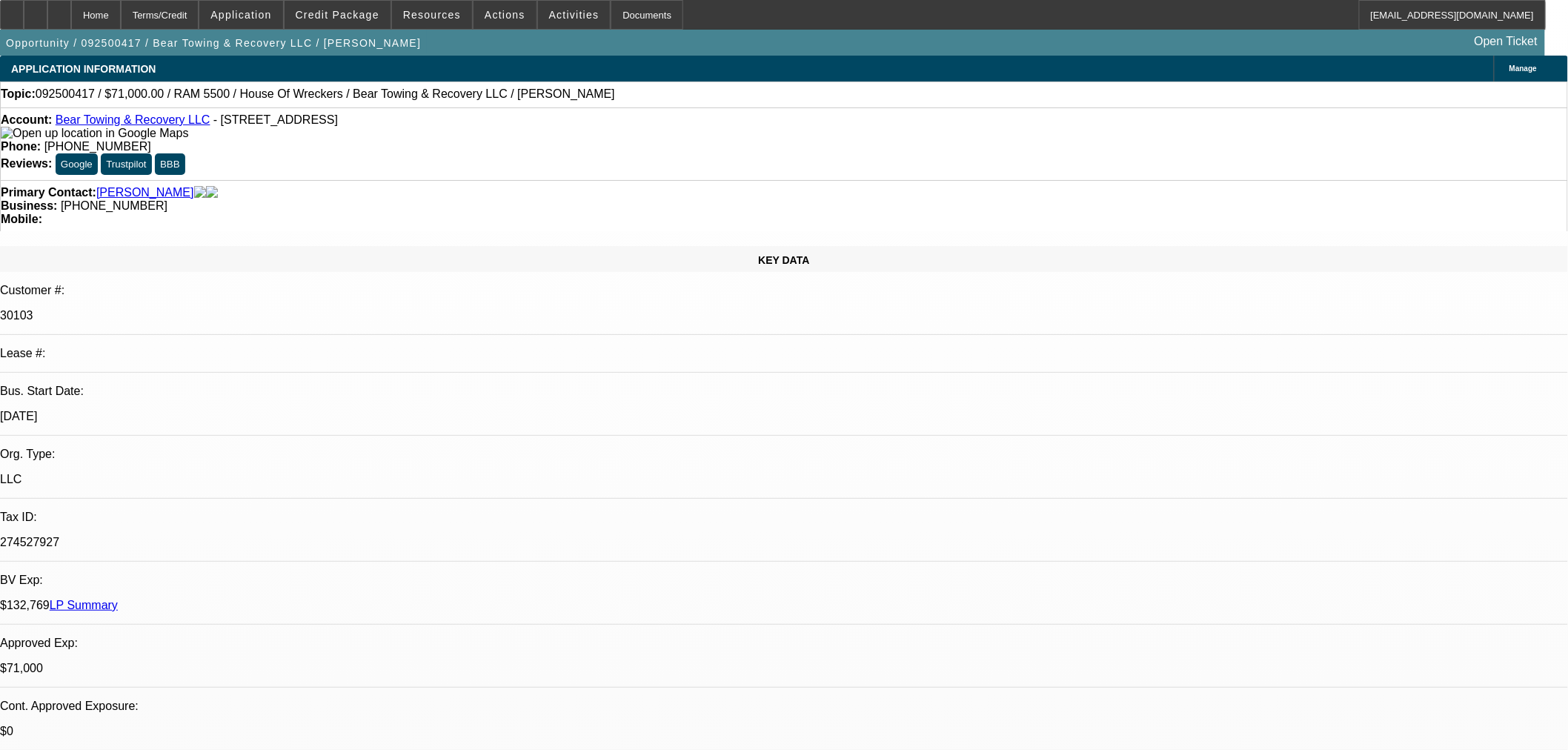
select select "0"
select select "2"
select select "0.1"
select select "4"
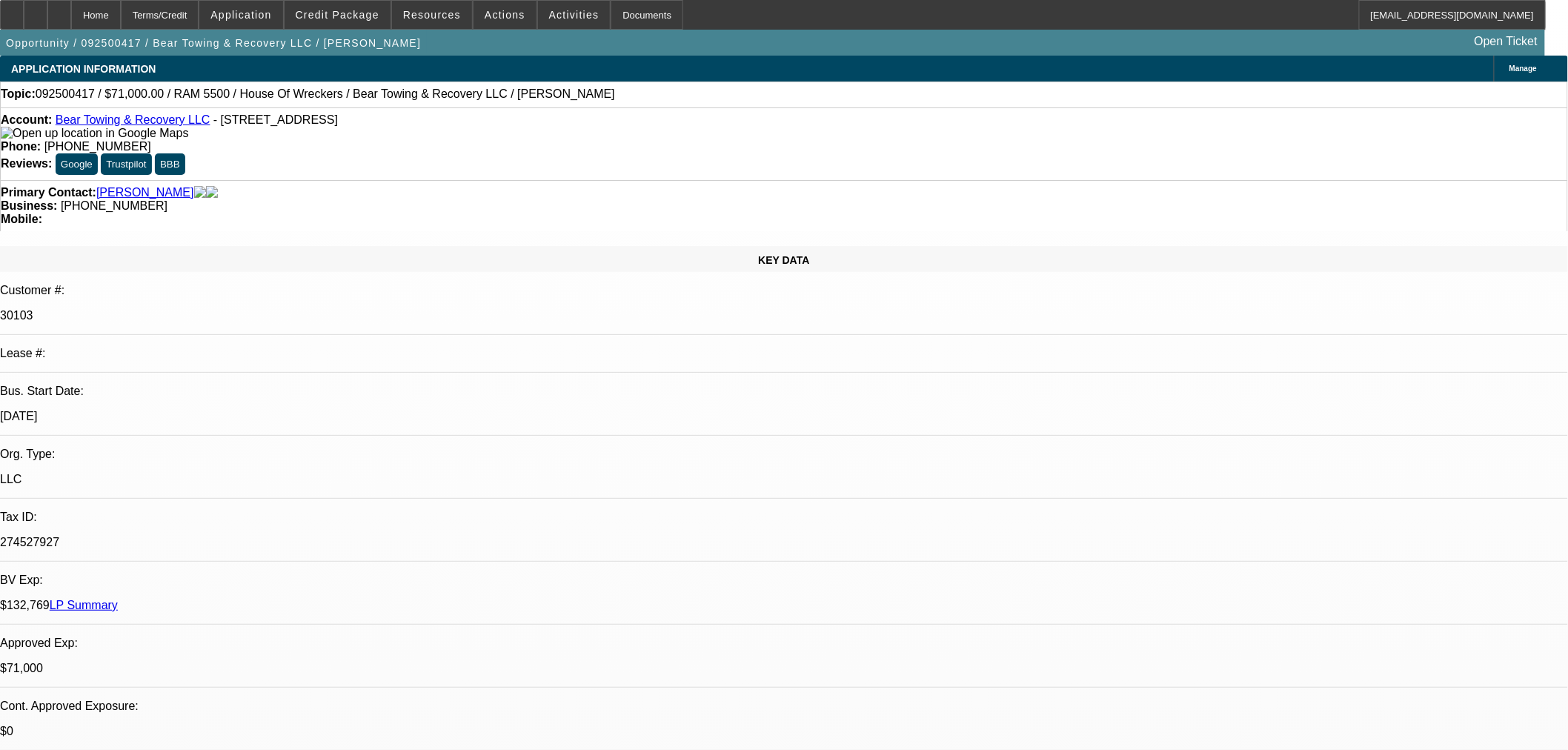
select select "0"
select select "2"
select select "0.1"
select select "4"
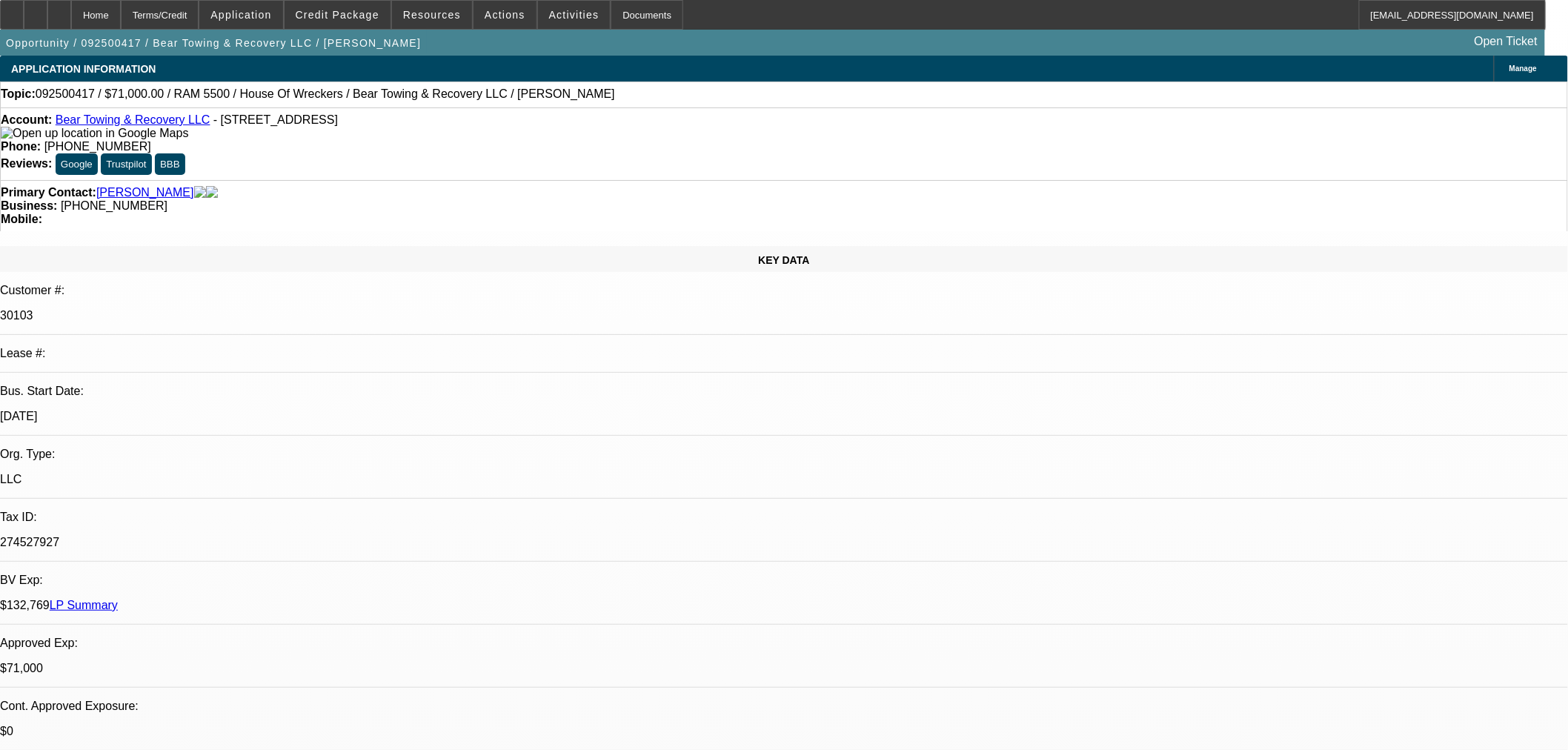
select select "0"
select select "2"
select select "0.1"
select select "4"
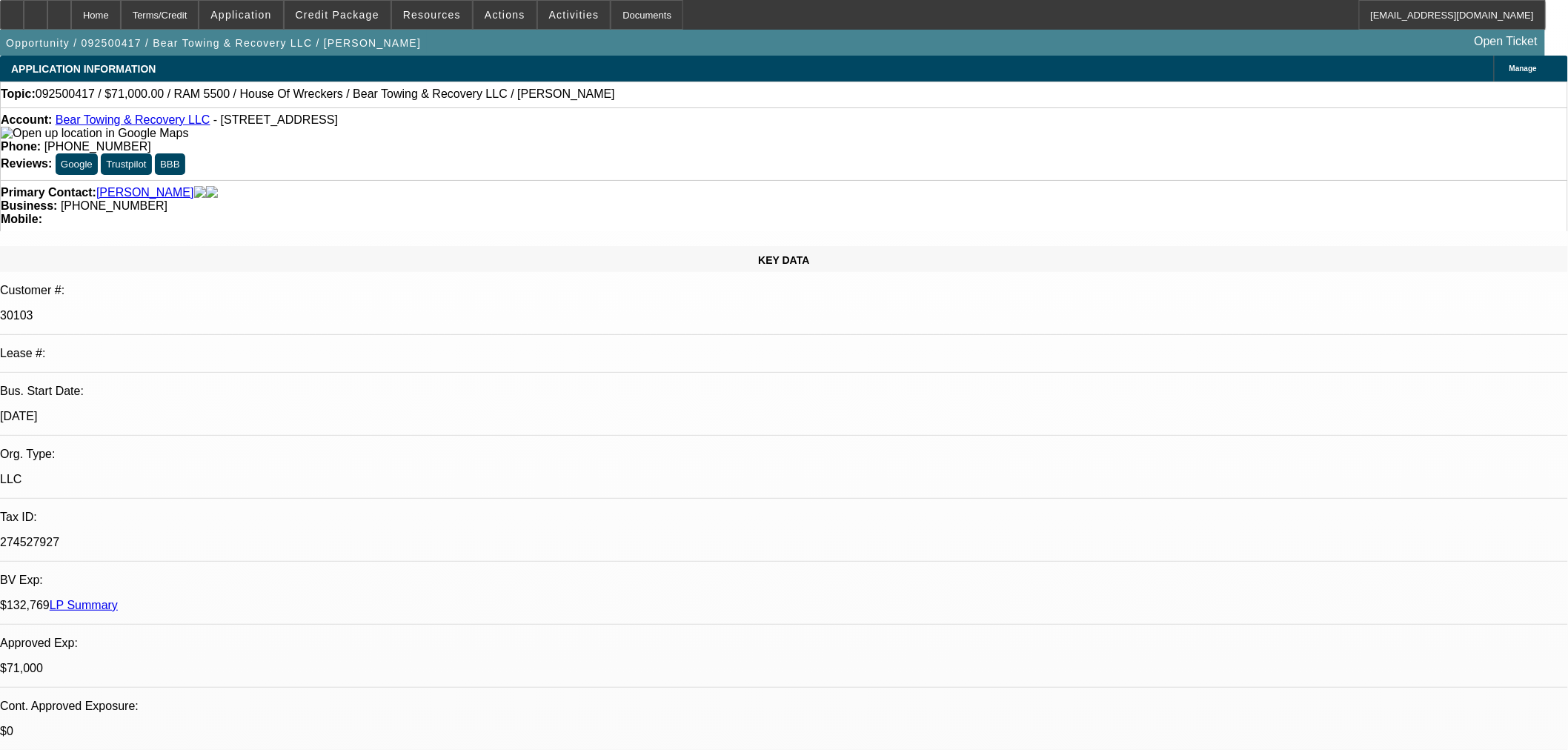
select select "0"
select select "2"
select select "0.1"
select select "4"
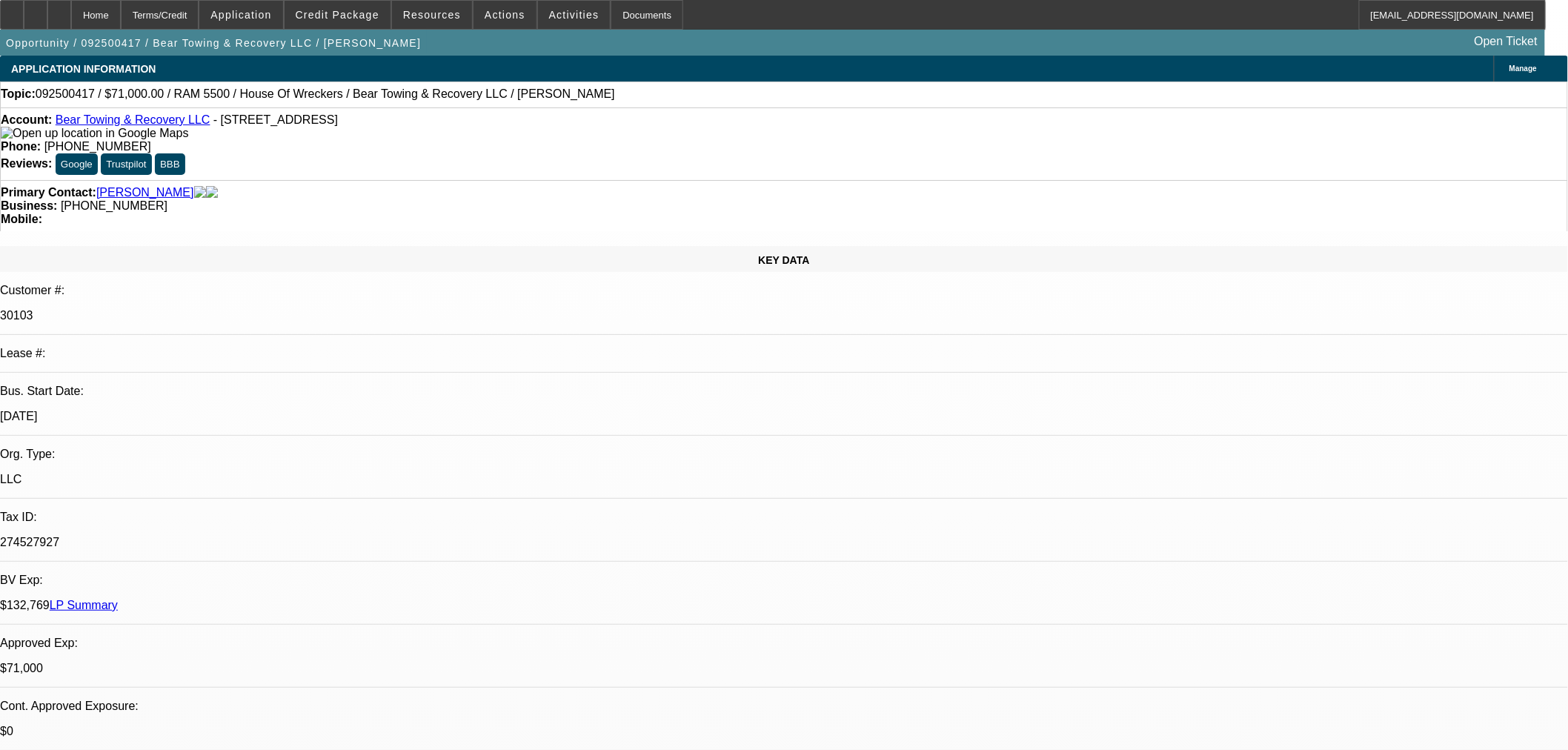
select select "0"
select select "2"
select select "0.1"
select select "4"
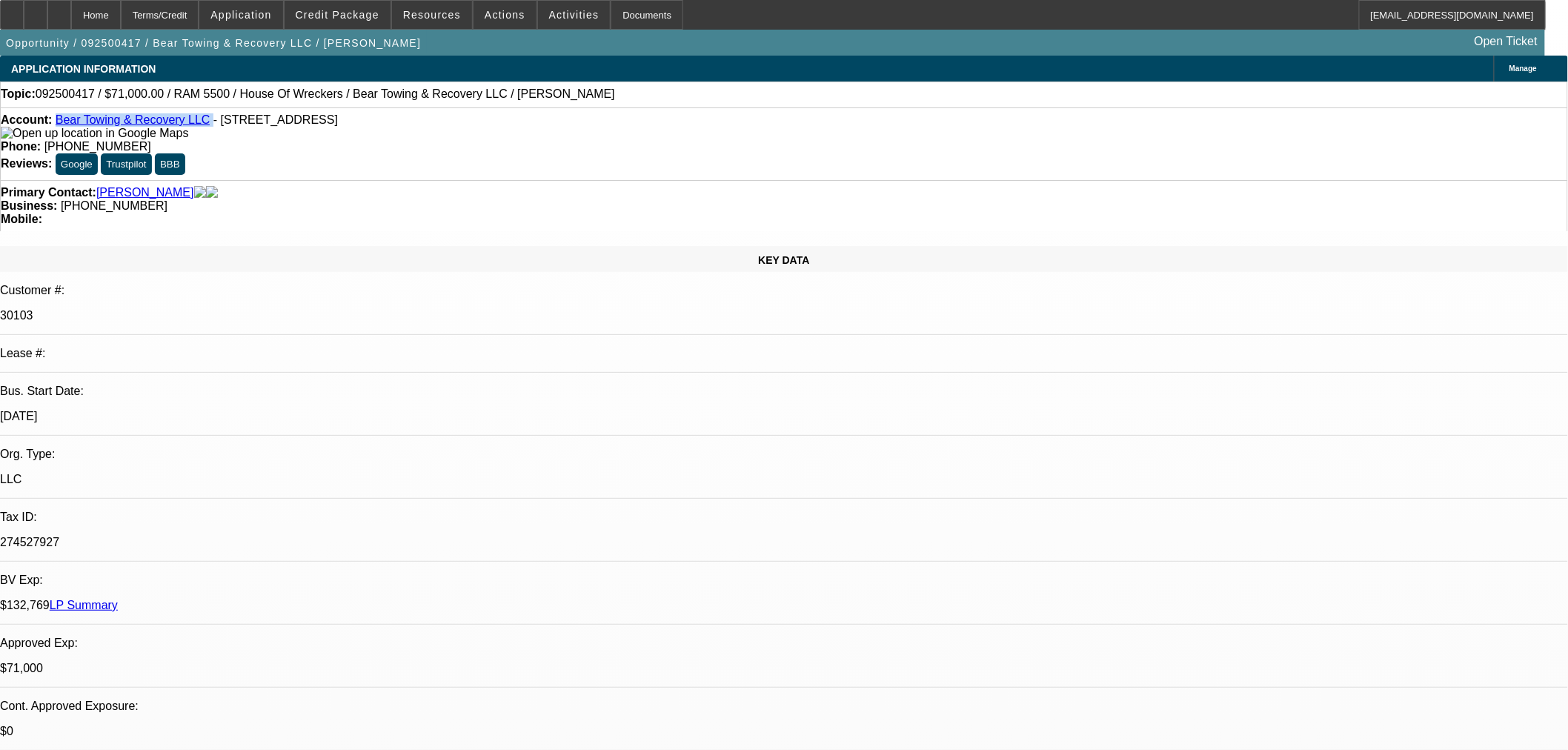
drag, startPoint x: 197, startPoint y: 125, endPoint x: 69, endPoint y: 126, distance: 128.0
click at [69, 126] on div "Account: Bear Towing & Recovery LLC - [STREET_ADDRESS]" at bounding box center [784, 126] width 1566 height 27
copy div "Bear Towing & Recovery LLC"
click at [365, 25] on span at bounding box center [337, 14] width 106 height 35
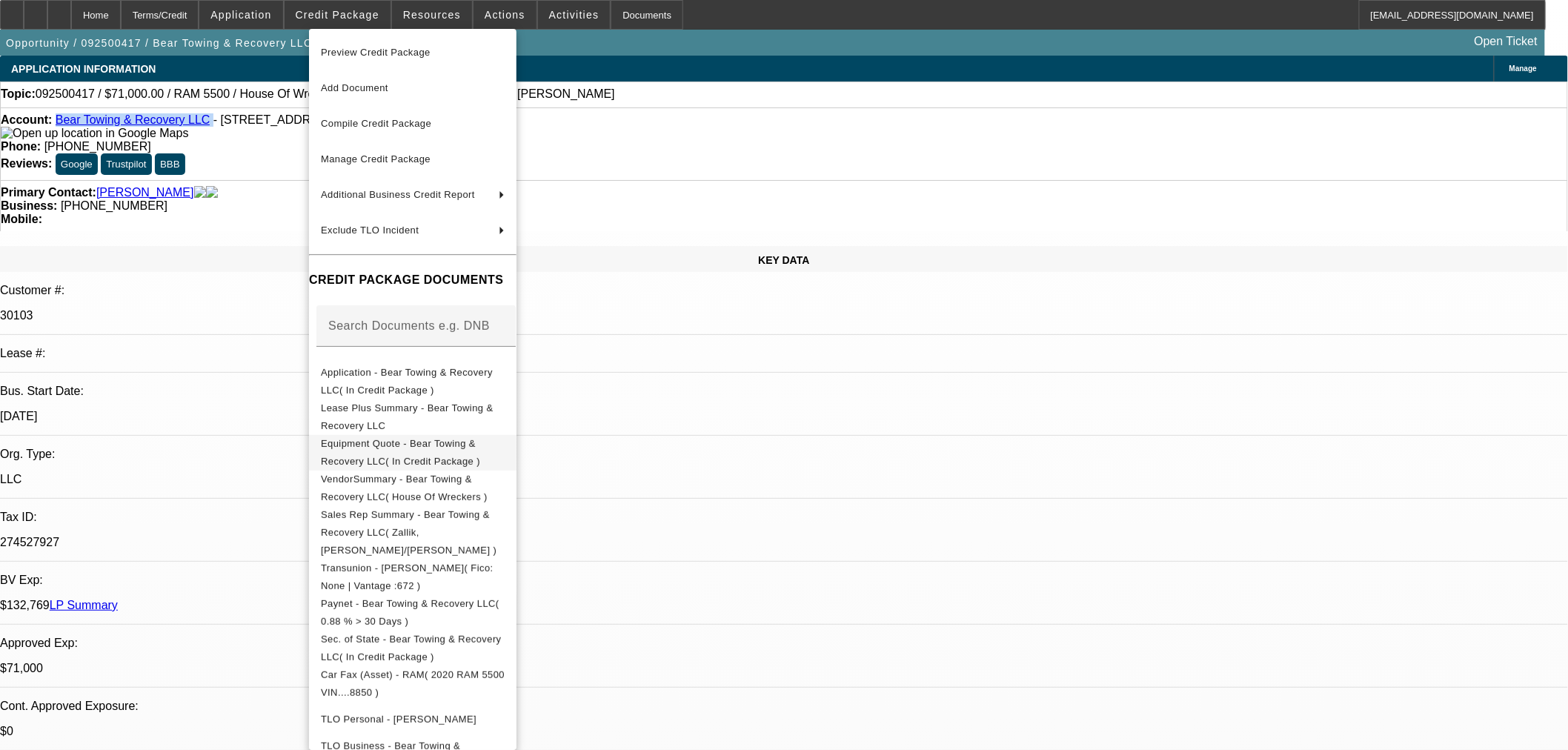
click at [478, 443] on span "Equipment Quote - Bear Towing & Recovery LLC( In Credit Package )" at bounding box center [401, 452] width 160 height 29
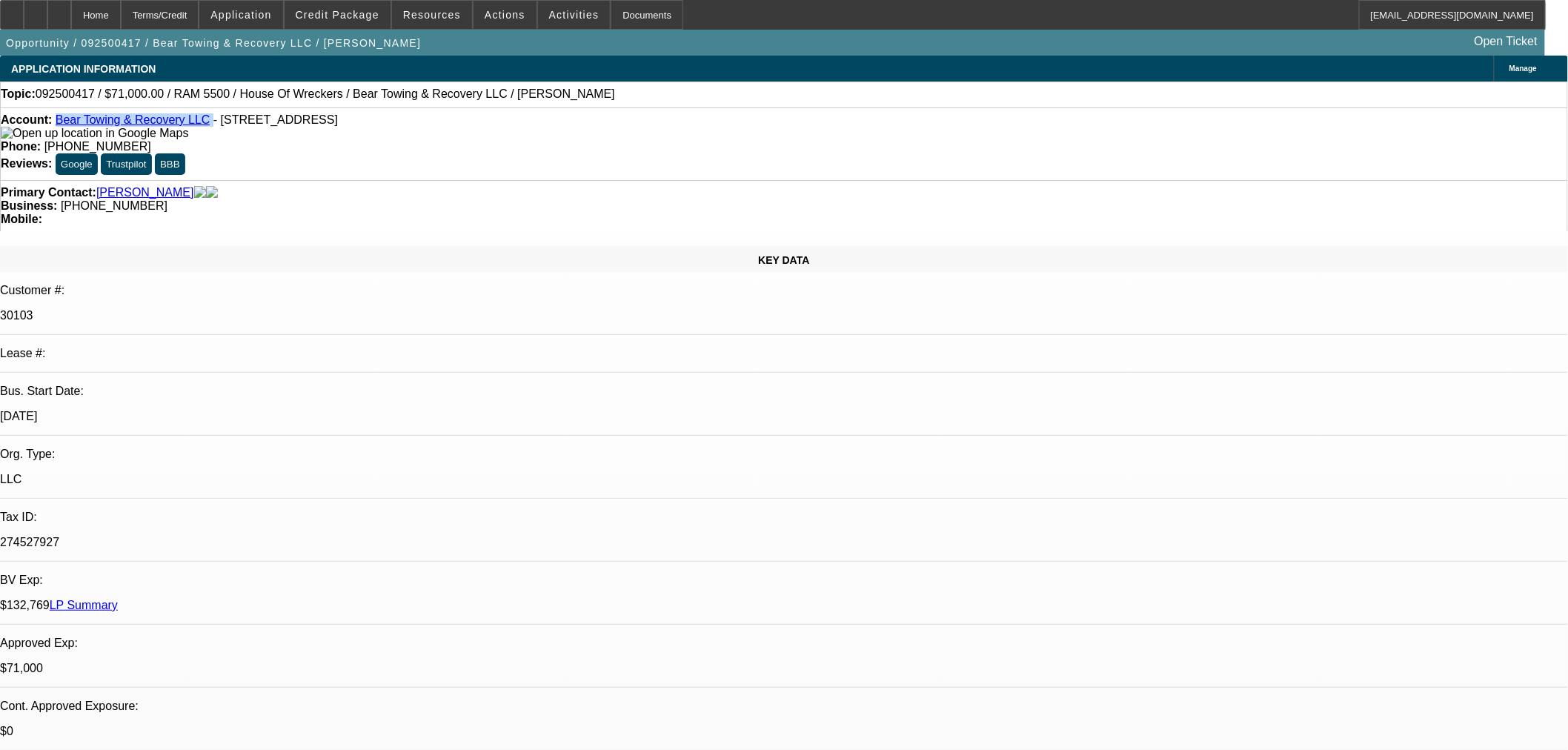
copy div "Bear Towing & Recovery LLC"
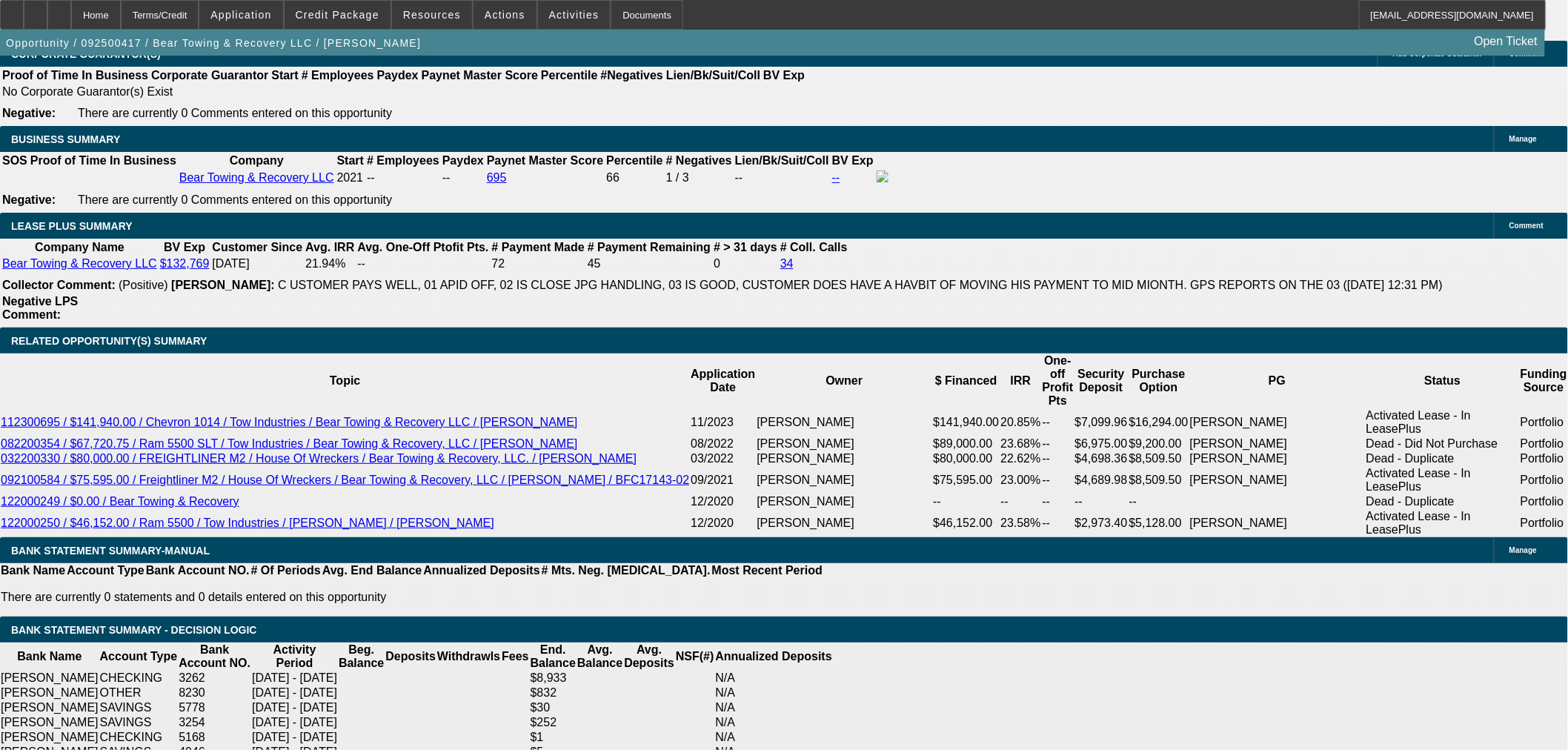
scroll to position [2718, 0]
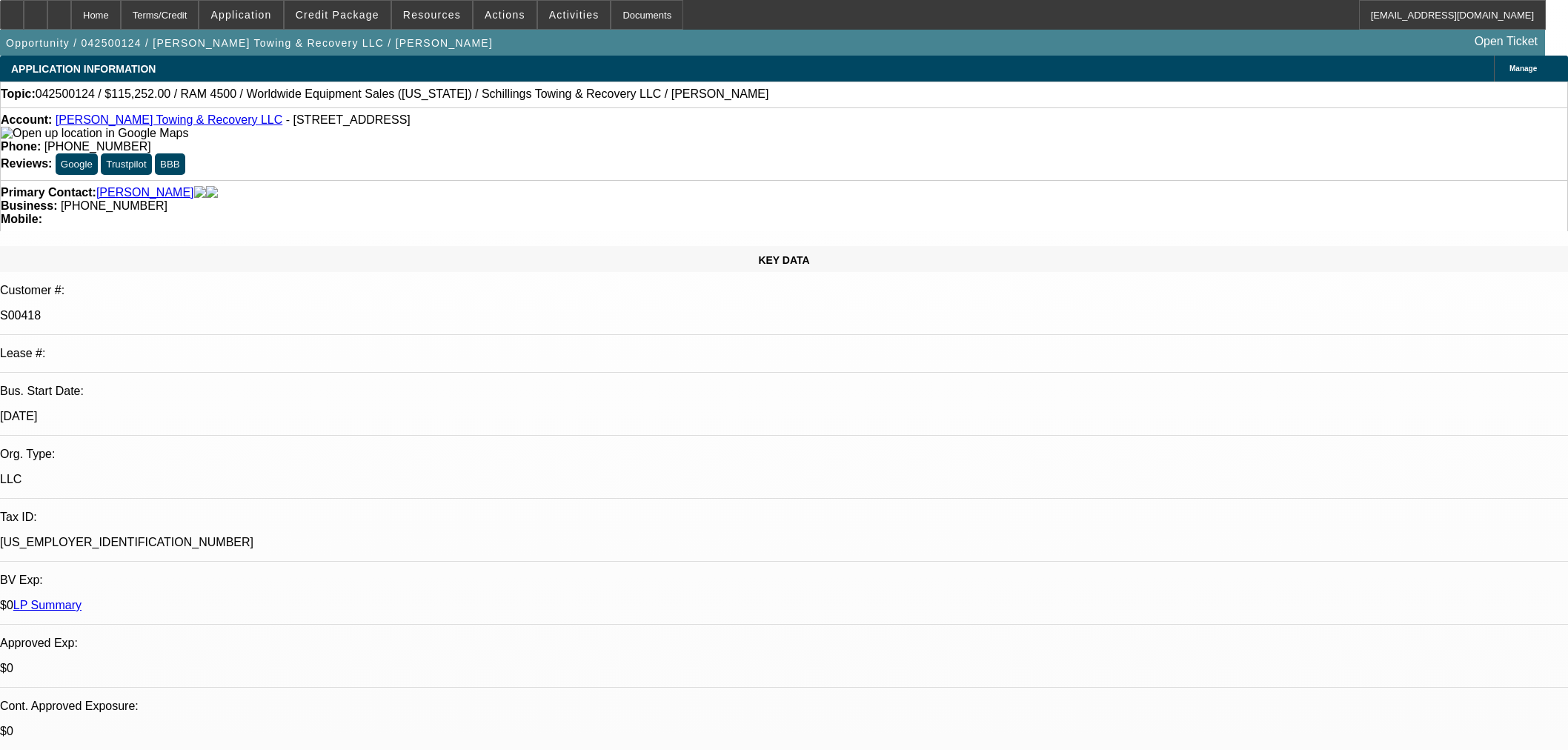
select select "0"
select select "3"
select select "0"
select select "6"
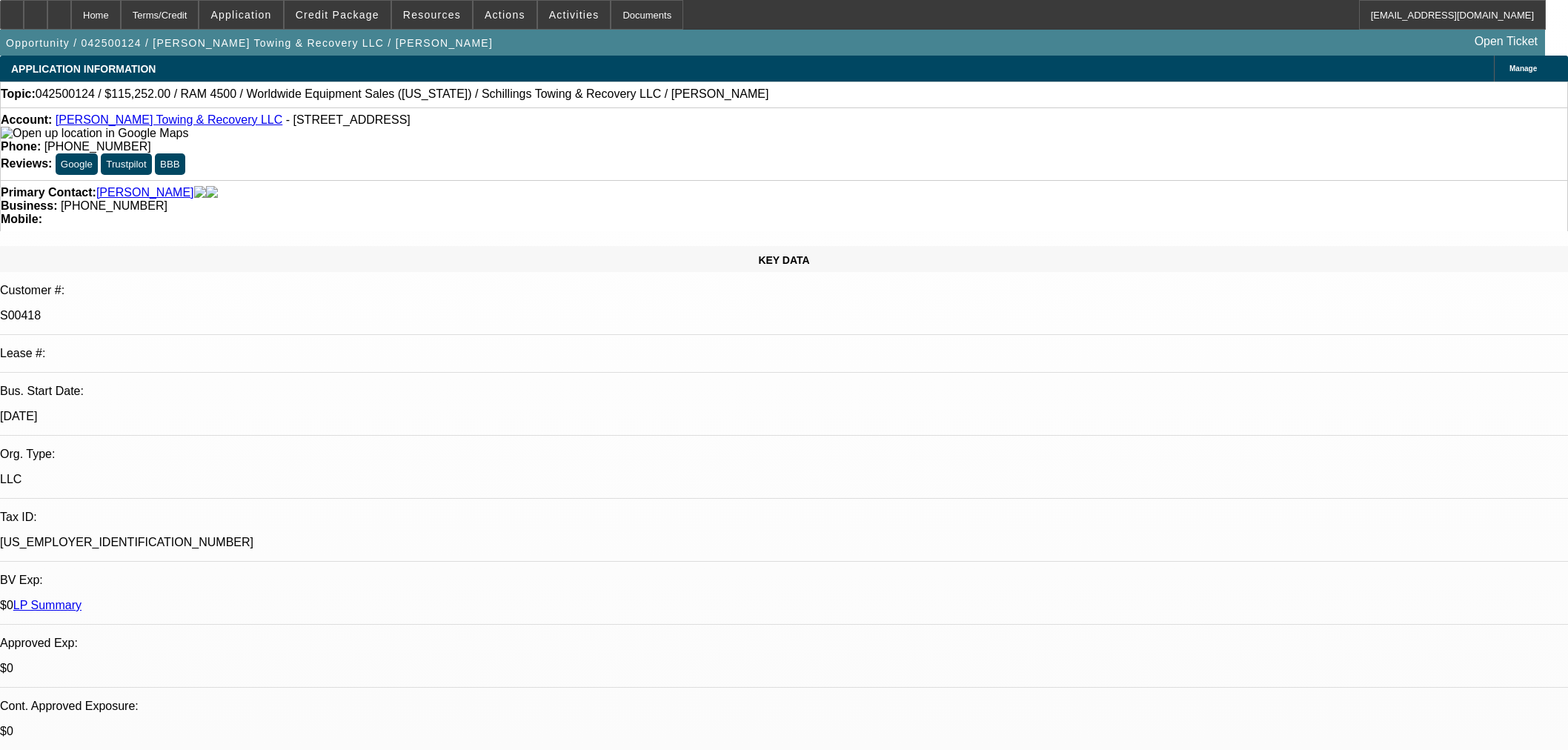
select select "0"
select select "3"
select select "0"
select select "6"
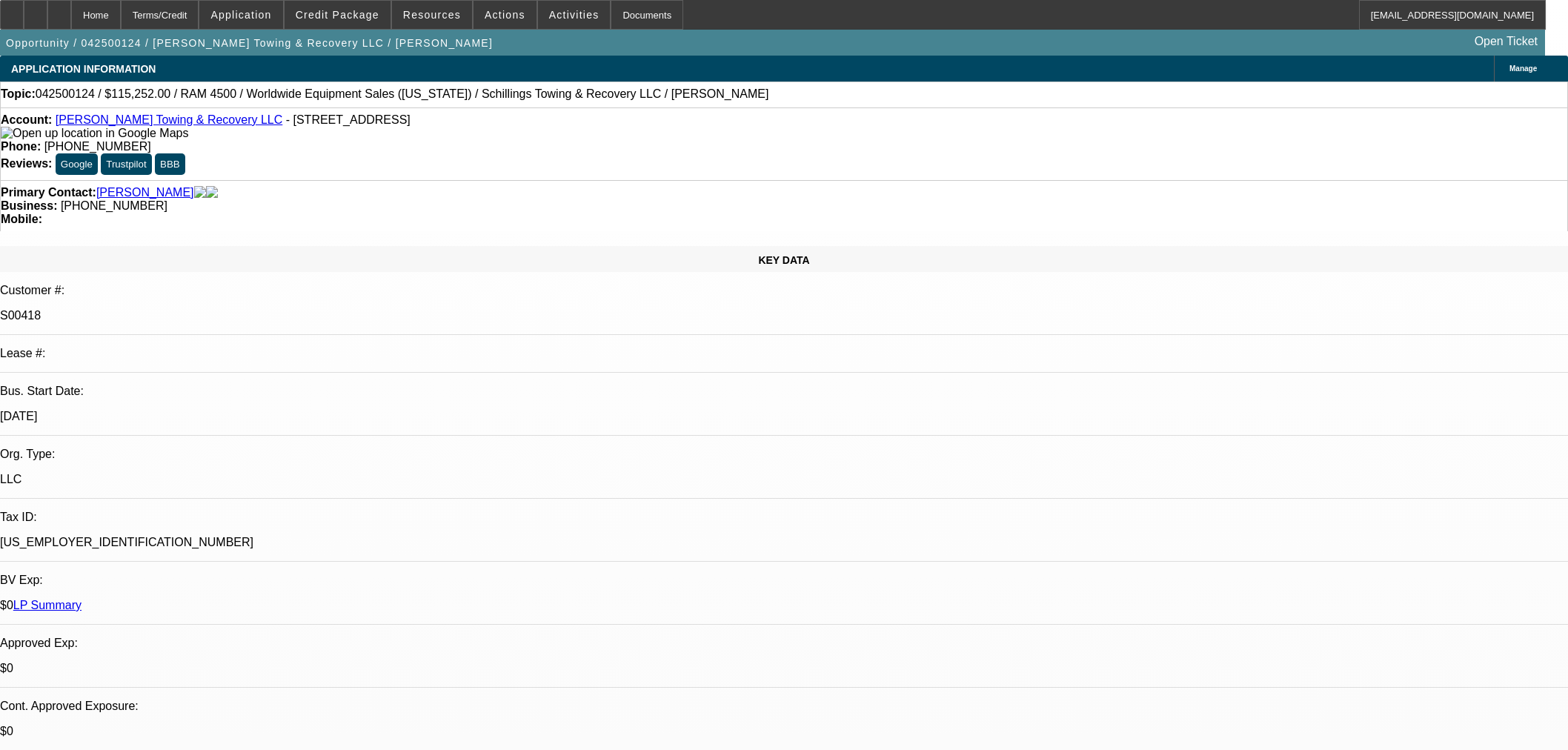
select select "0"
select select "3"
select select "0"
select select "6"
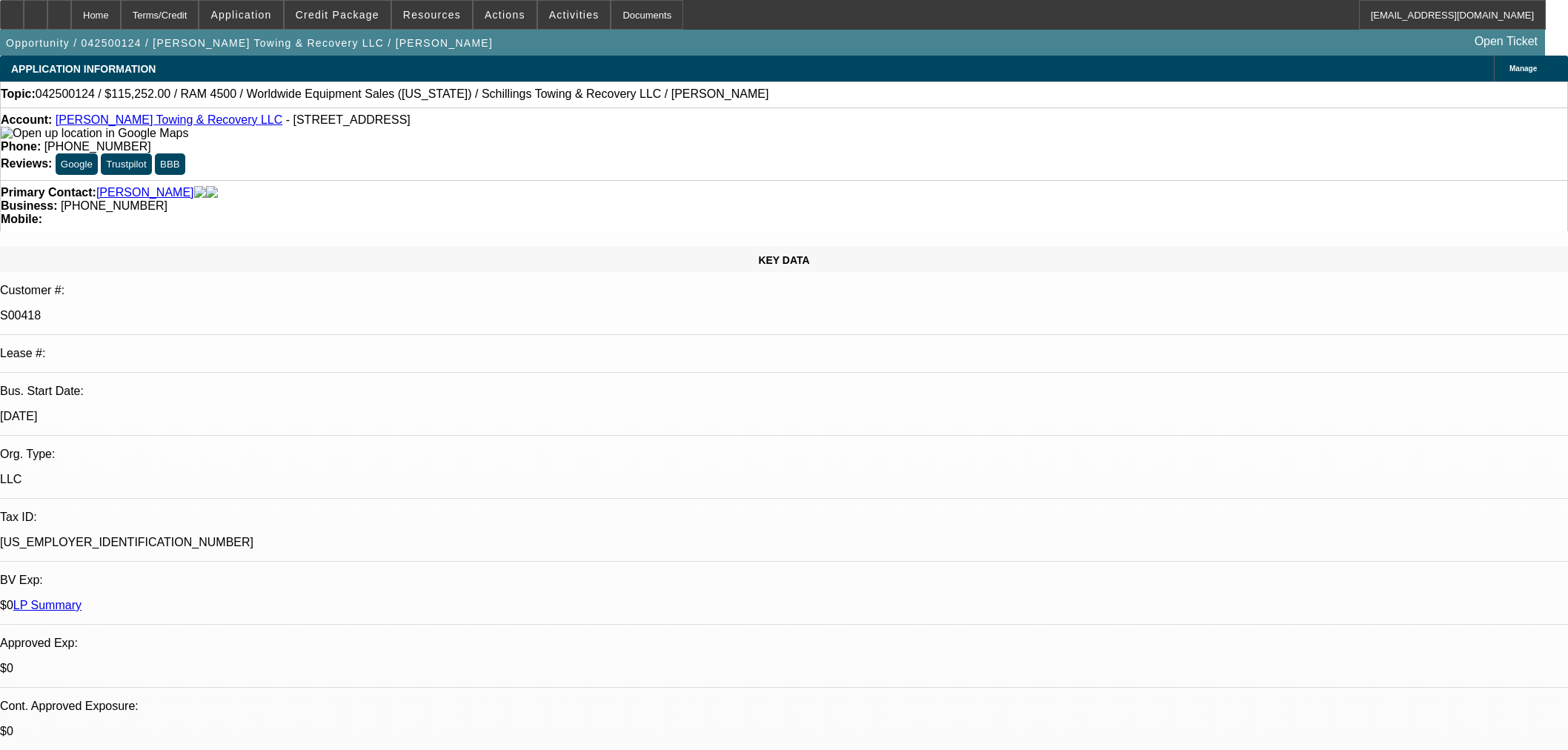
select select "0"
select select "3"
select select "0"
select select "6"
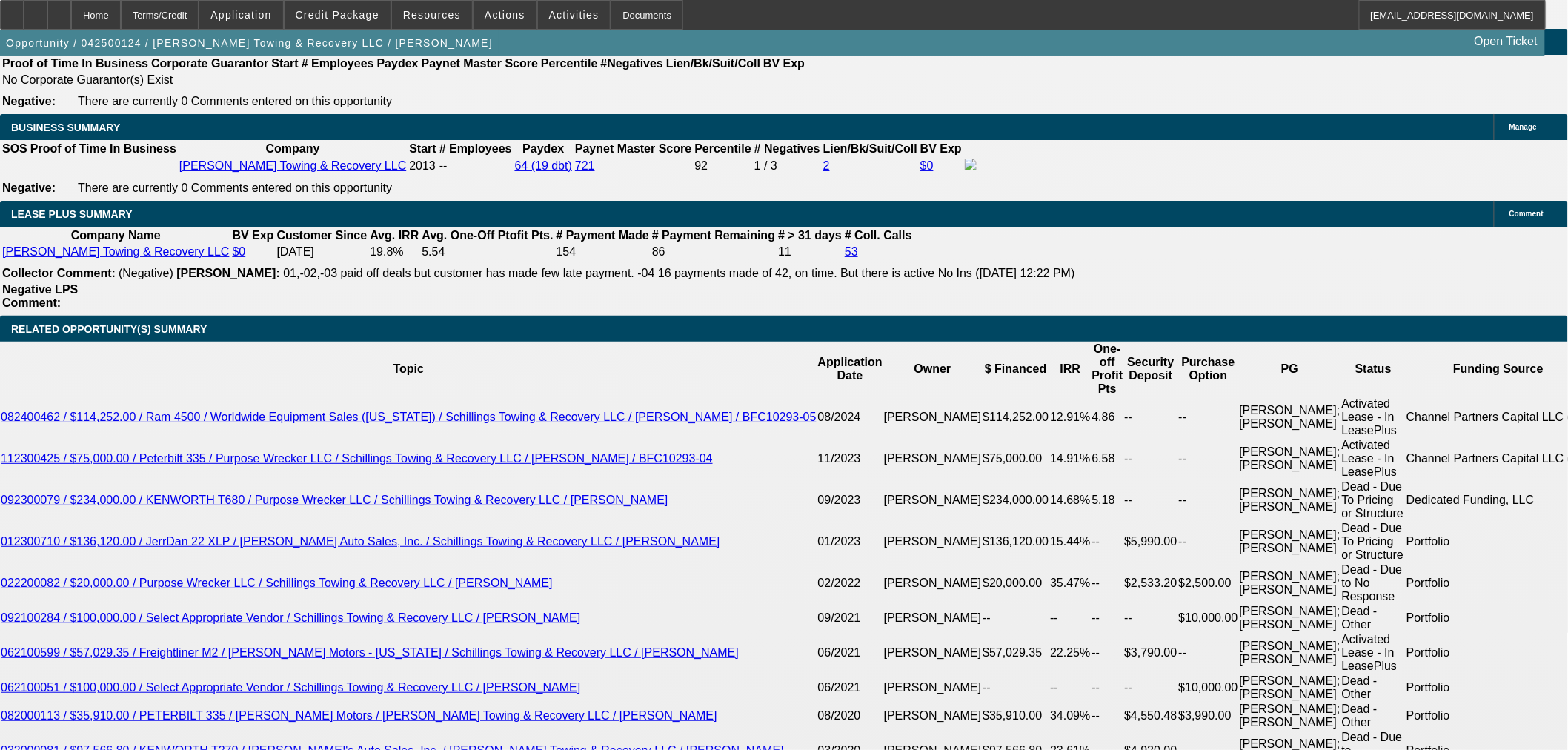
scroll to position [2552, 0]
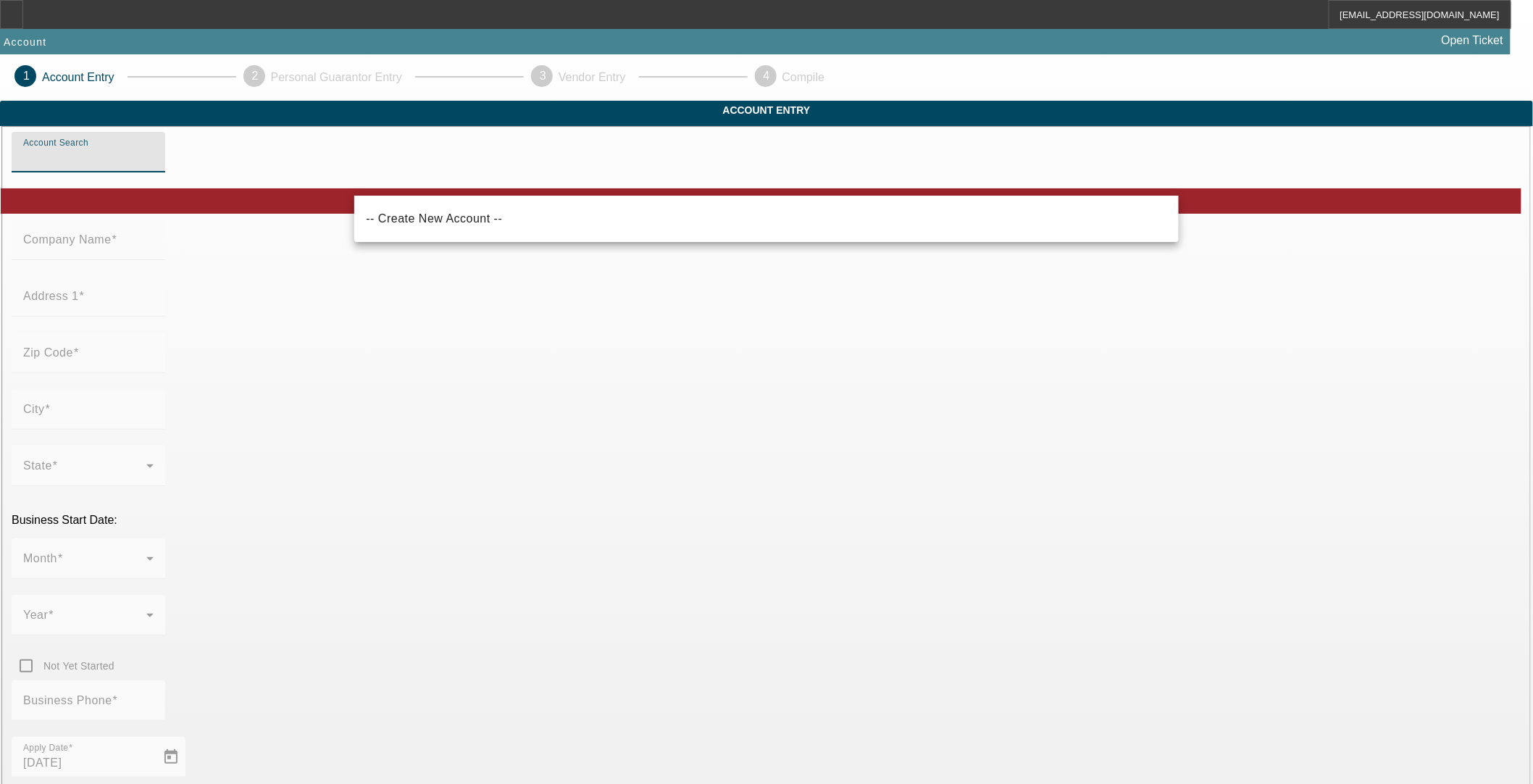
click at [153, 166] on input "Account Search" at bounding box center [88, 158] width 130 height 18
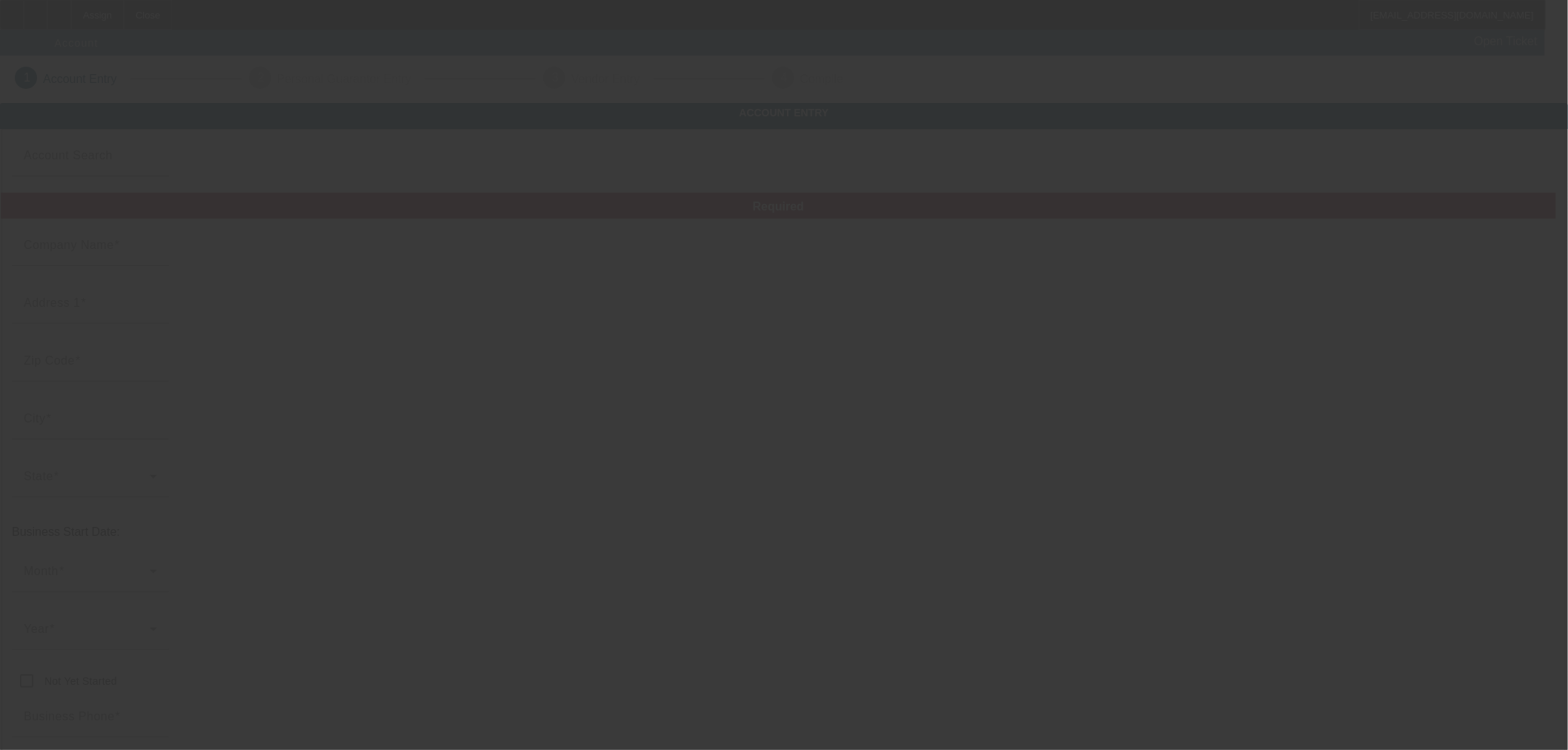
type input "Dry Bulk Solutions, LLC"
type input "[PHONE_NUMBER]"
type input "[PERSON_NAME][EMAIL_ADDRESS][DOMAIN_NAME]"
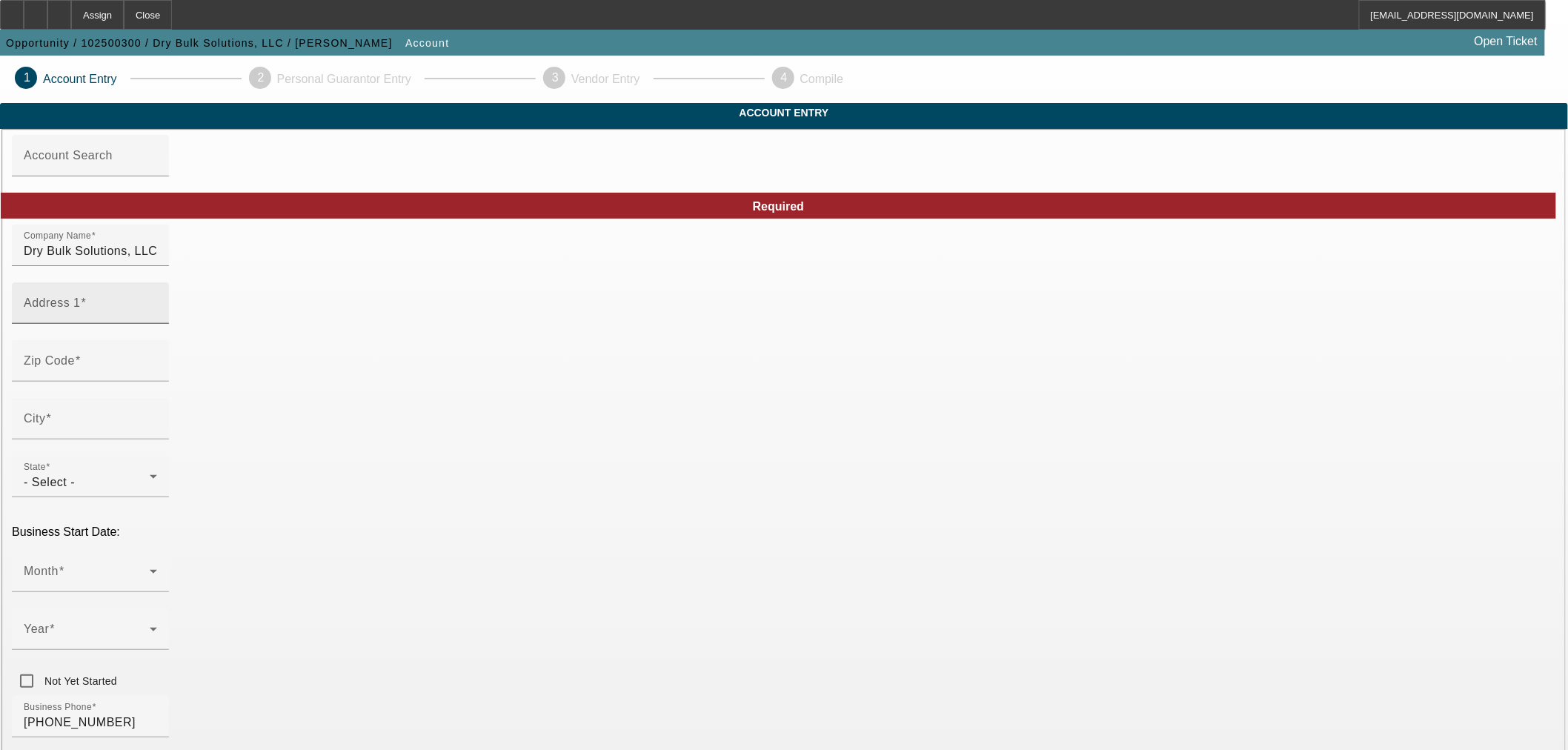
click at [157, 318] on input "Address 1" at bounding box center [90, 309] width 133 height 18
paste input "536 Wayne St."
type input "536 Wayne St."
click at [157, 375] on input "Zip Code" at bounding box center [90, 367] width 133 height 18
paste input "44902"
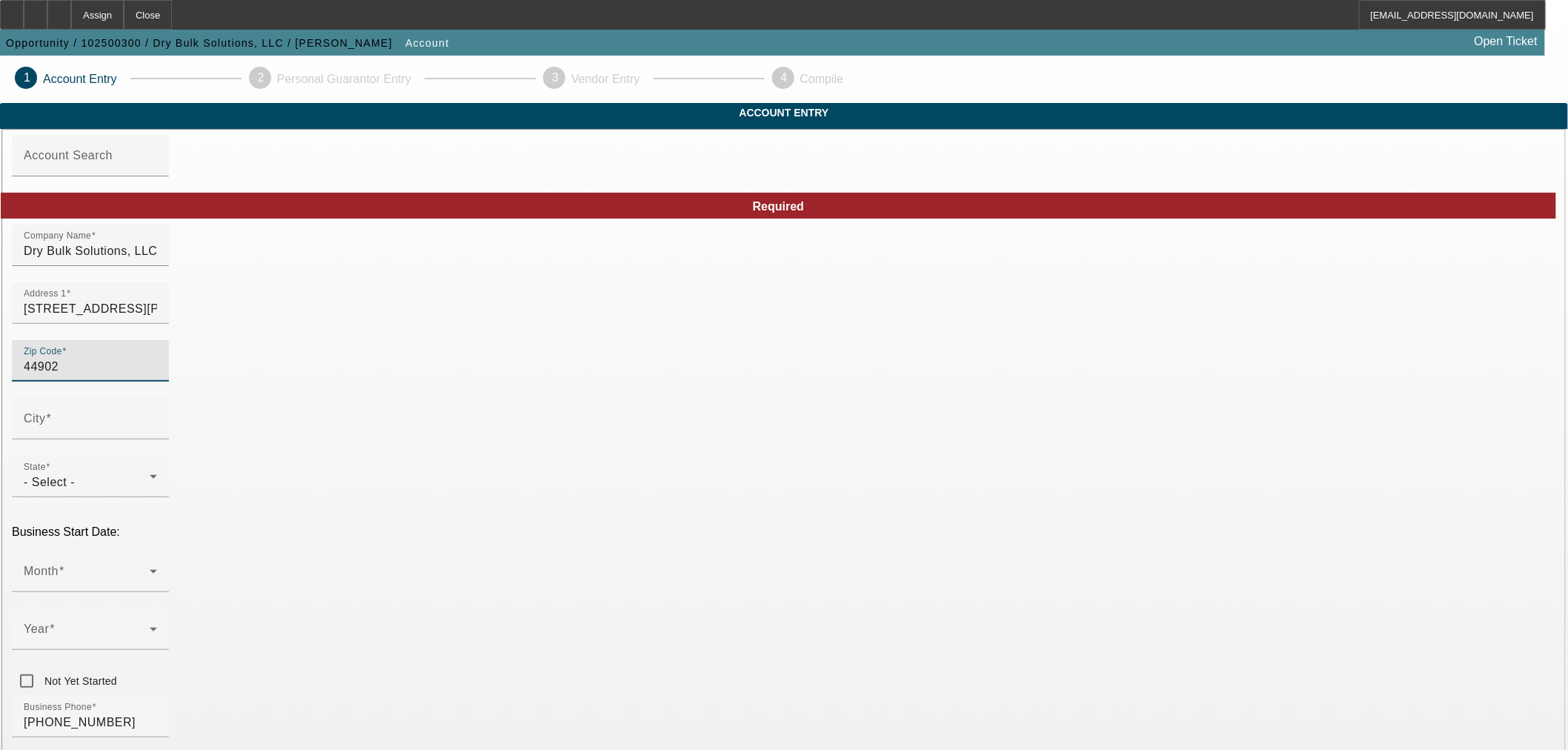
type input "44902"
type input "Mansfield"
type input "Richland"
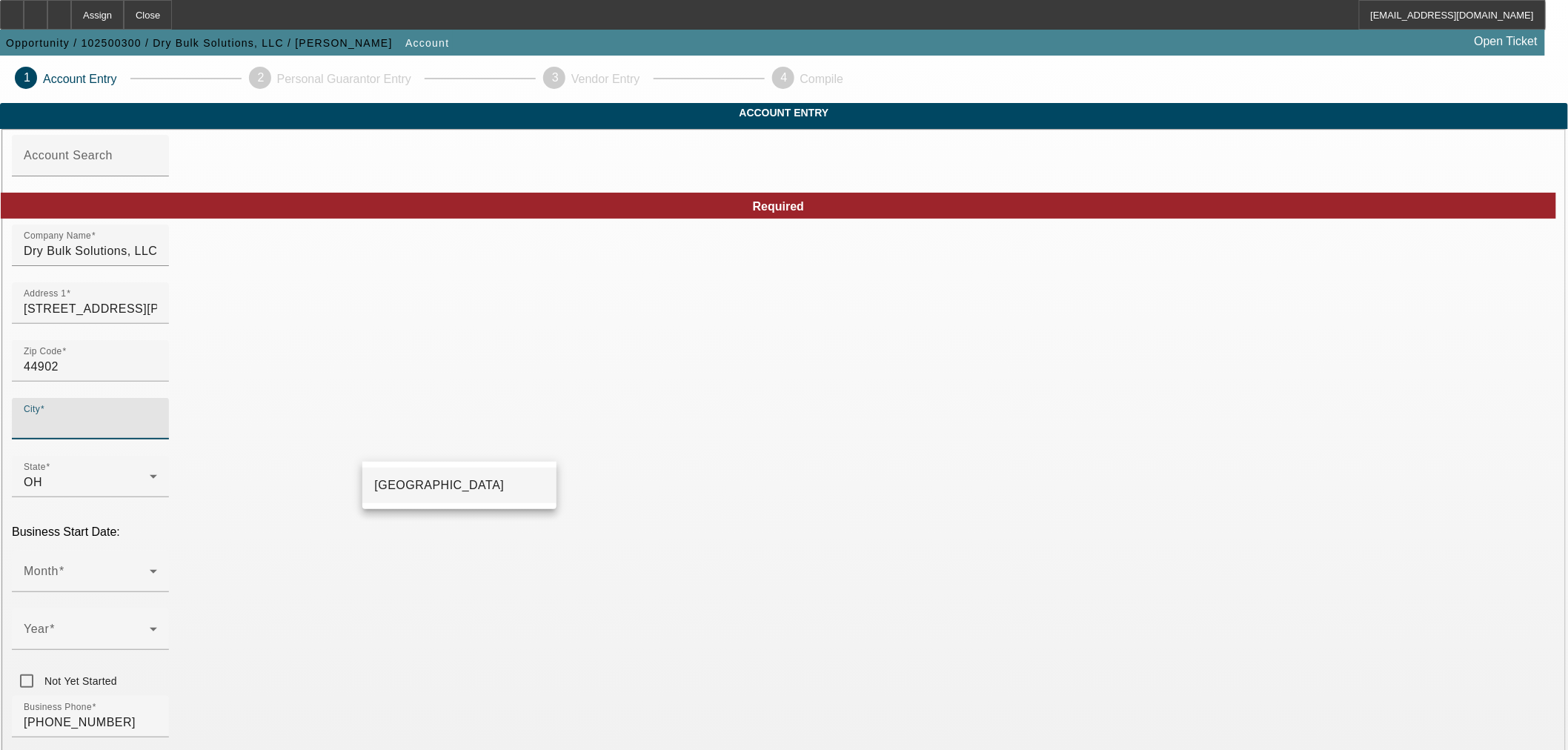
click at [459, 479] on mat-option "Mansfield" at bounding box center [459, 485] width 194 height 35
type input "Mansfield"
click at [157, 550] on div "Month" at bounding box center [90, 571] width 133 height 42
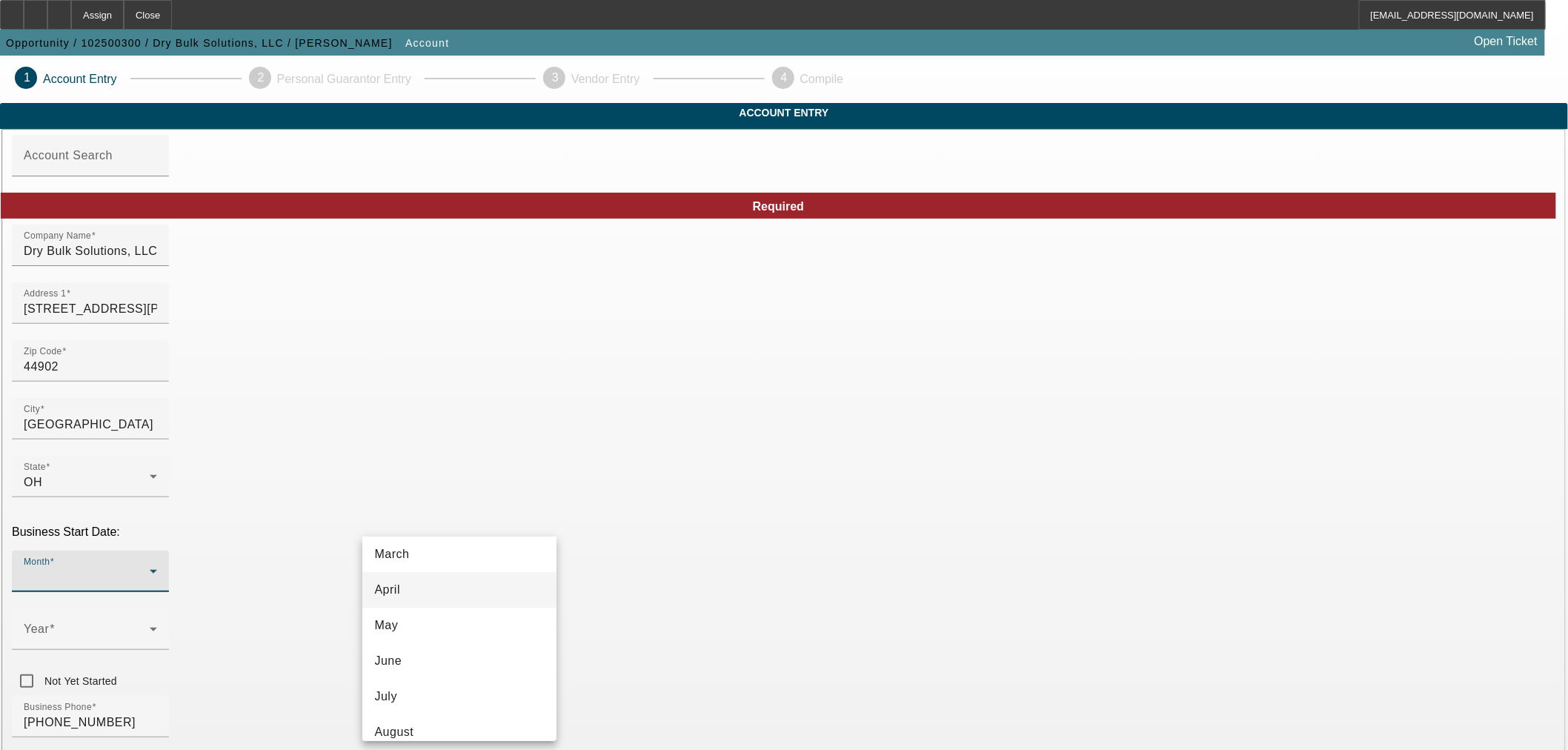
scroll to position [270, 0]
click at [439, 576] on mat-option "August" at bounding box center [459, 575] width 194 height 35
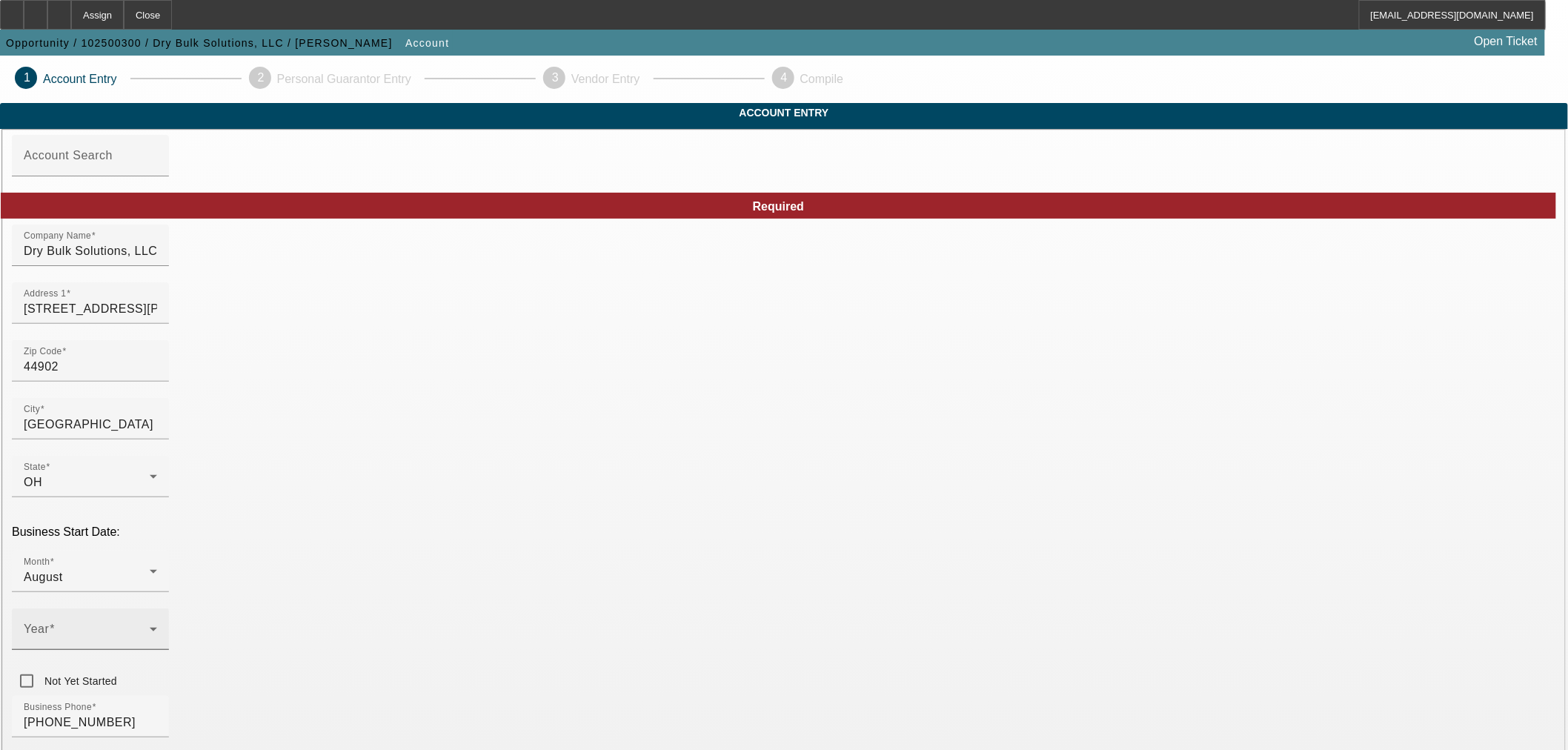
click at [157, 608] on div "Year" at bounding box center [90, 629] width 133 height 42
click at [627, 668] on mat-option "2025" at bounding box center [621, 667] width 86 height 35
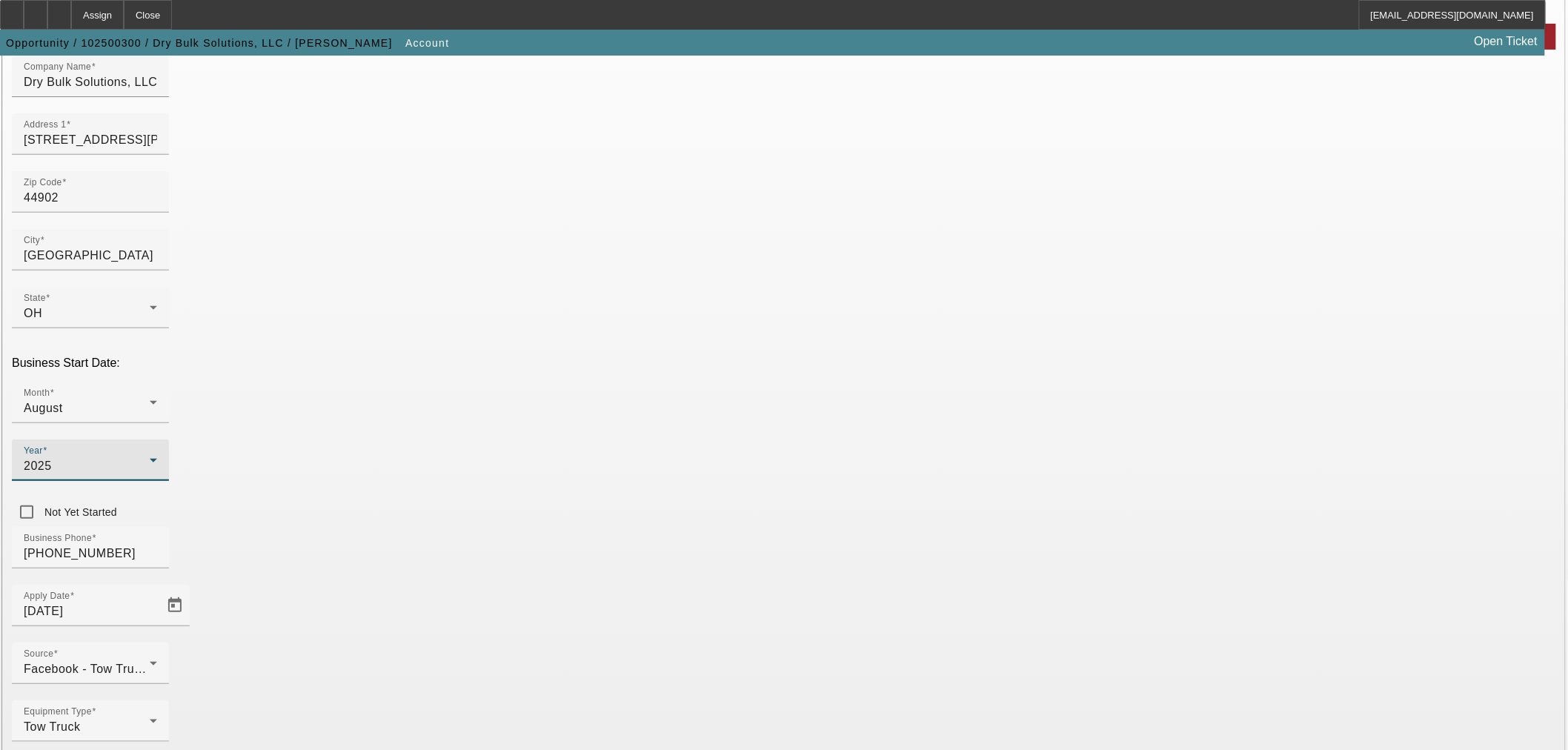
scroll to position [172, 0]
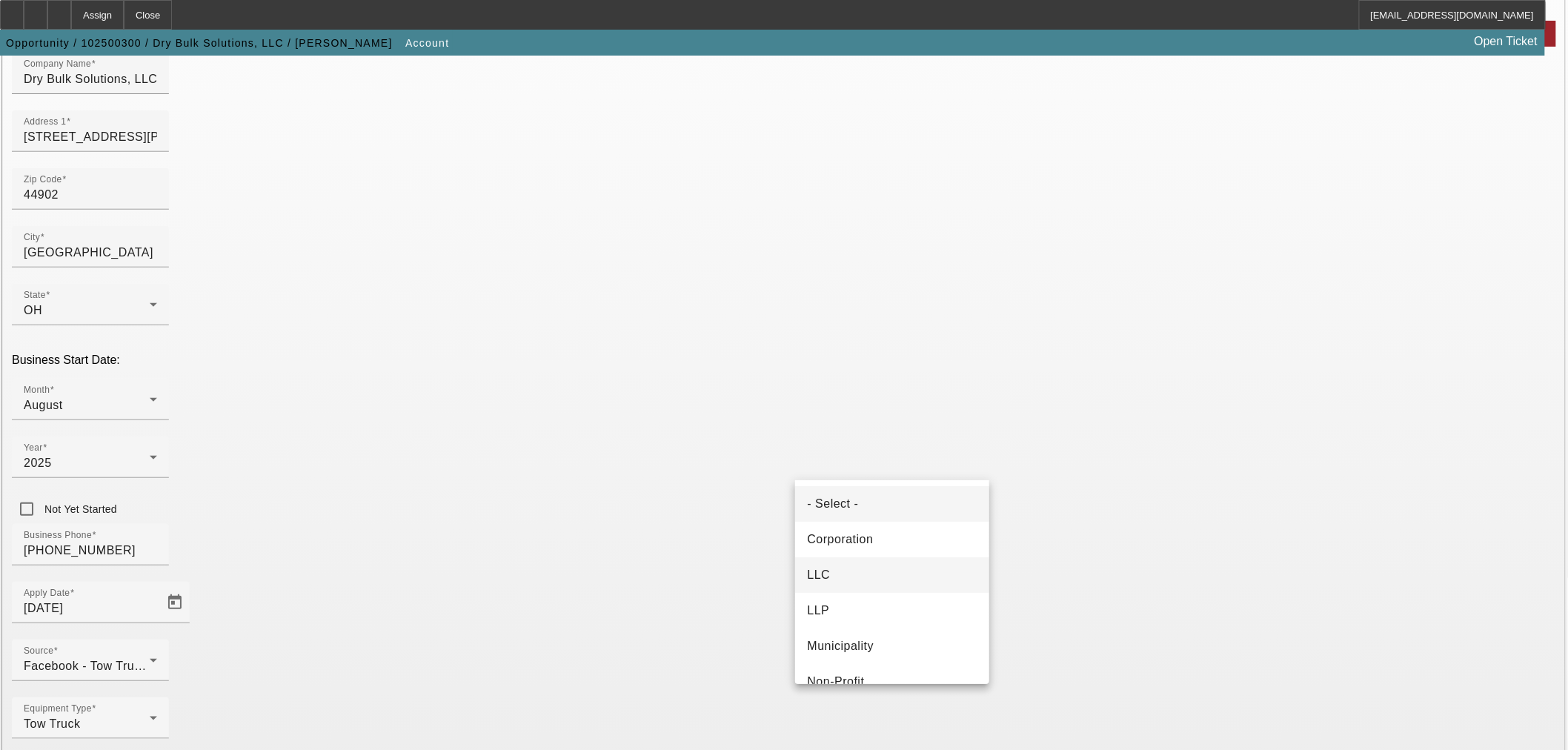
click at [908, 574] on mat-option "LLC" at bounding box center [892, 574] width 194 height 35
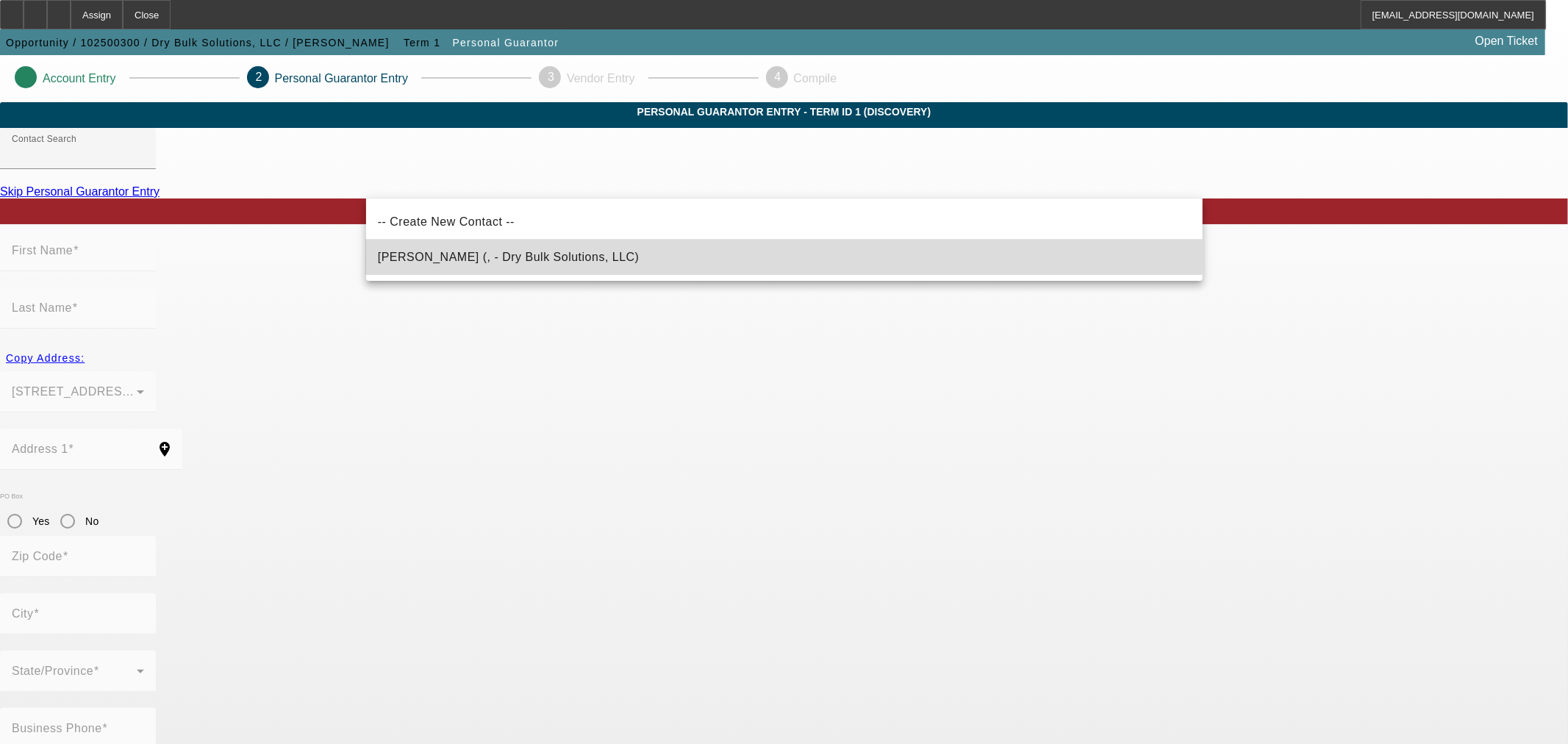
click at [496, 253] on span "Turner, Ryan (, - Dry Bulk Solutions, LLC)" at bounding box center [509, 256] width 262 height 12
type input "Turner, Ryan (, - Dry Bulk Solutions, LLC)"
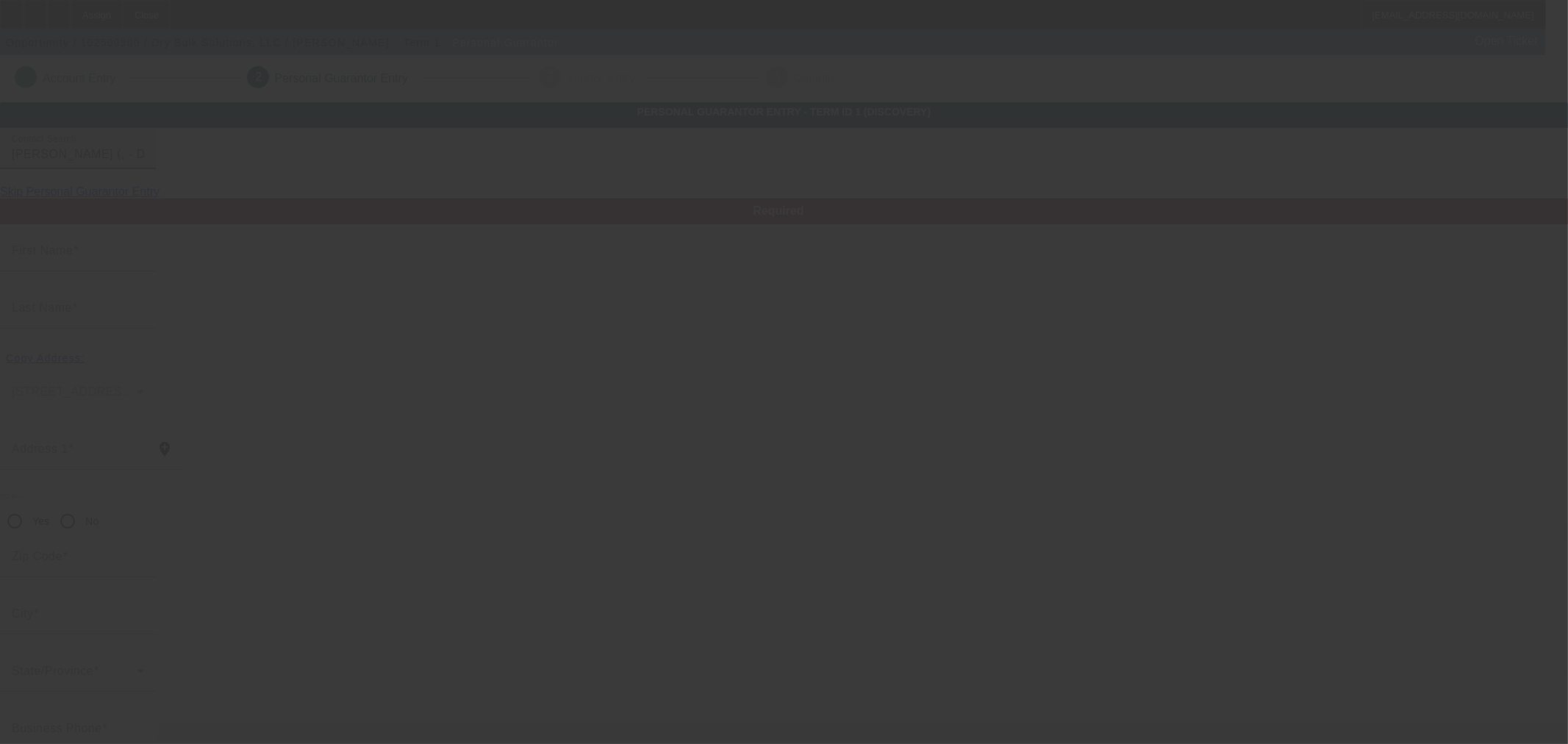
type input "Ryan"
type input "Turner"
radio input "true"
type input "ryan@drybulksolutionsllc.com"
type input "(419) 651-1923"
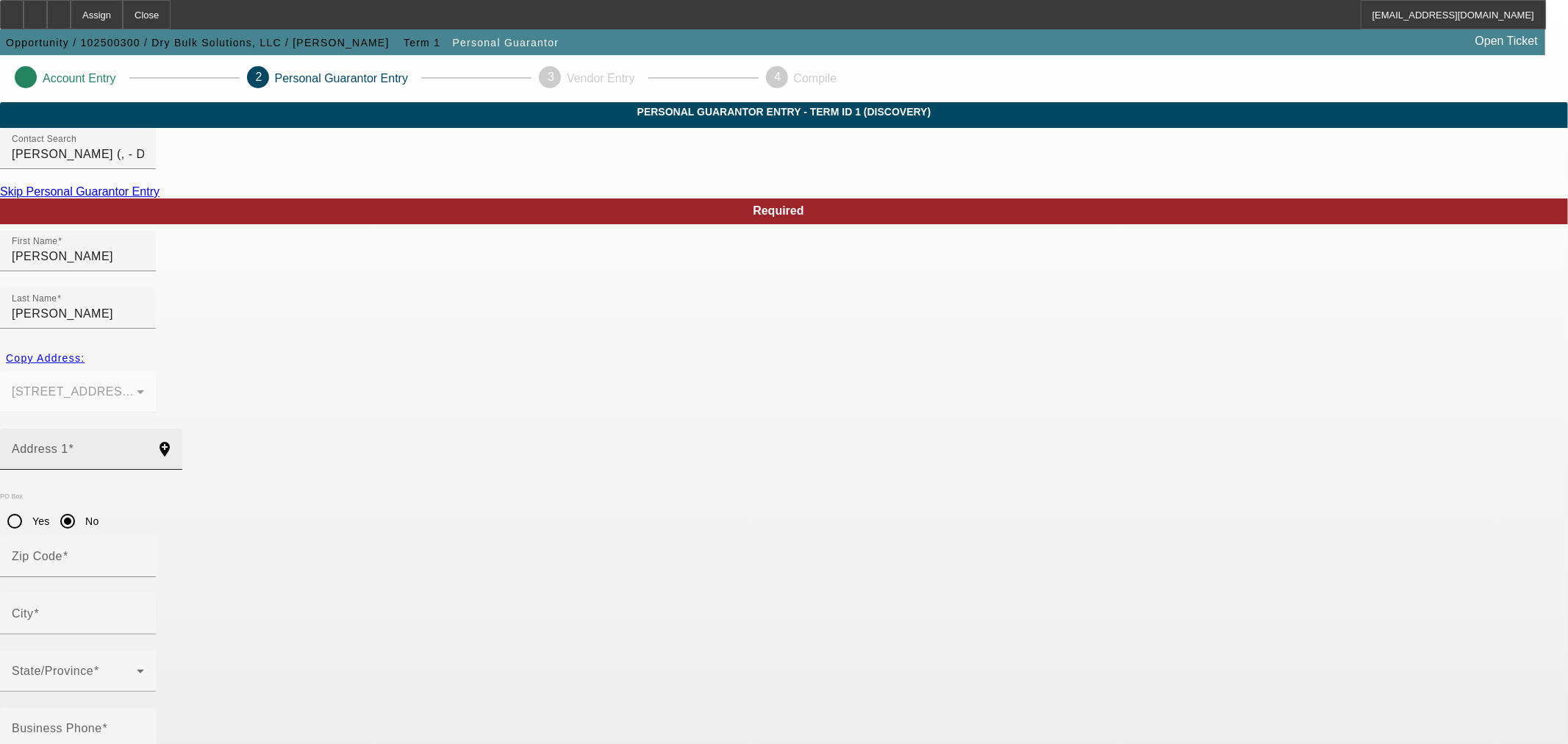
click at [144, 446] on input "Address 1" at bounding box center [77, 455] width 132 height 18
paste input "32 Highland Ave"
type input "32 Highland Ave"
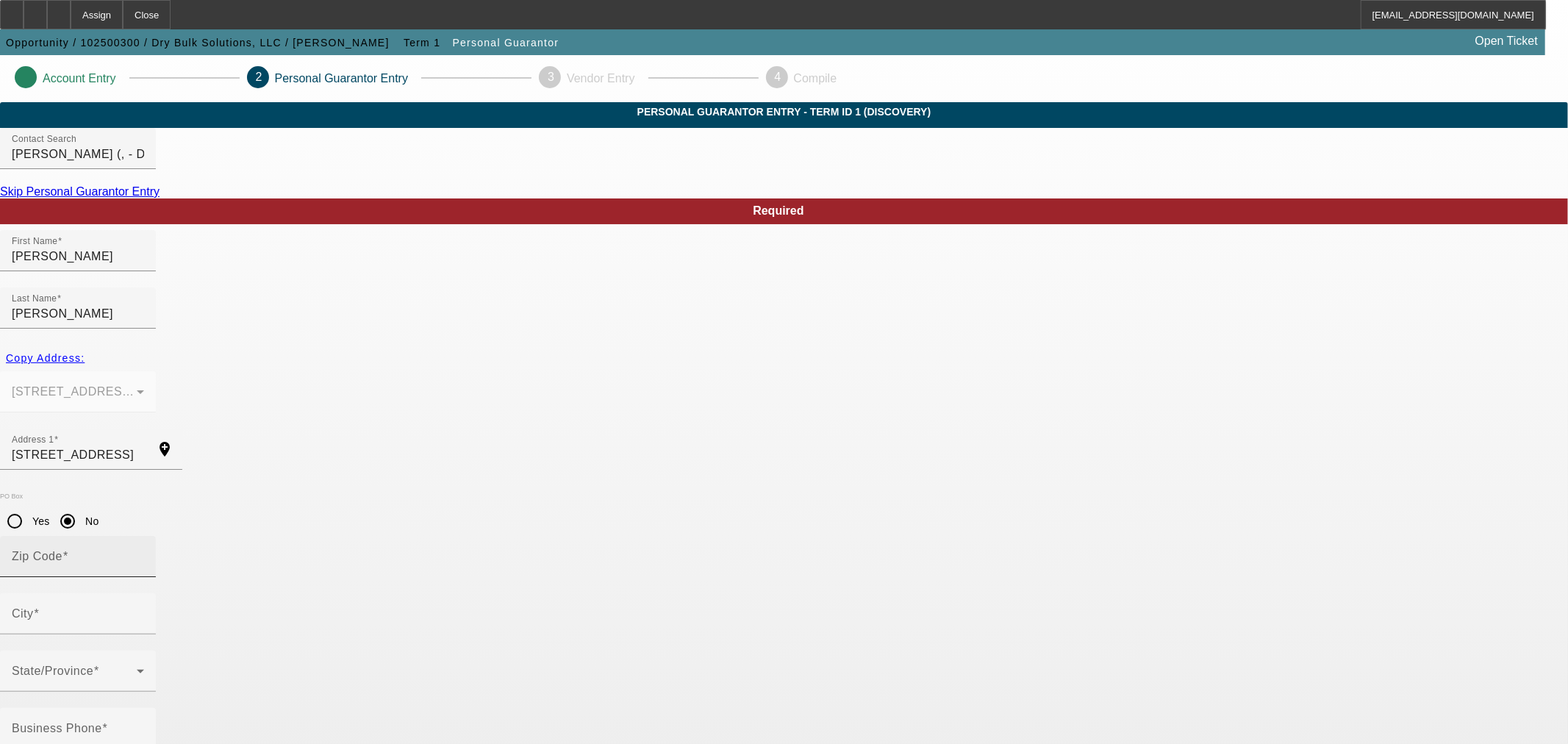
click at [144, 554] on input "Zip Code" at bounding box center [77, 562] width 132 height 18
paste input "44840"
type input "44840"
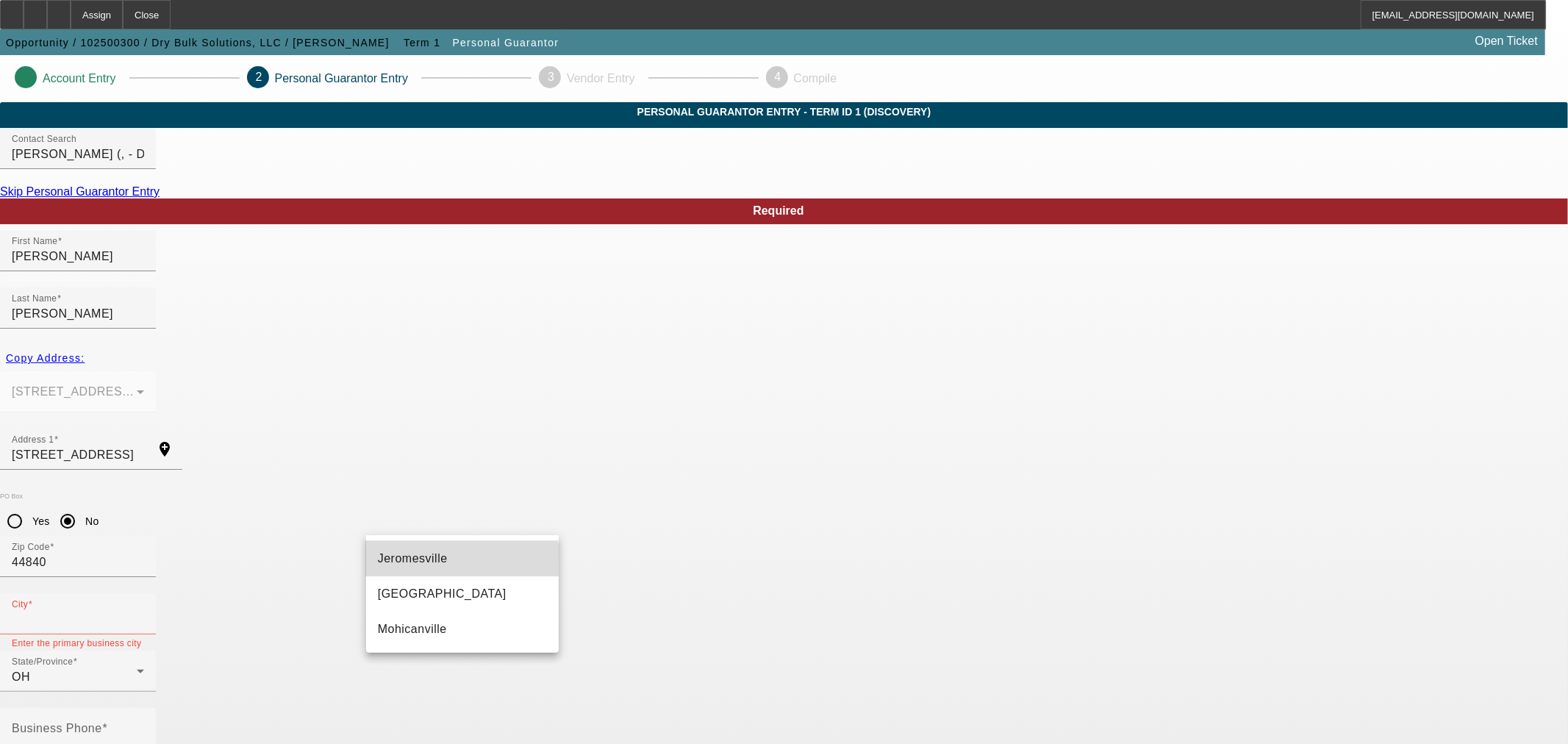
click at [459, 561] on mat-option "Jeromesville" at bounding box center [462, 558] width 192 height 35
type input "Jeromesville"
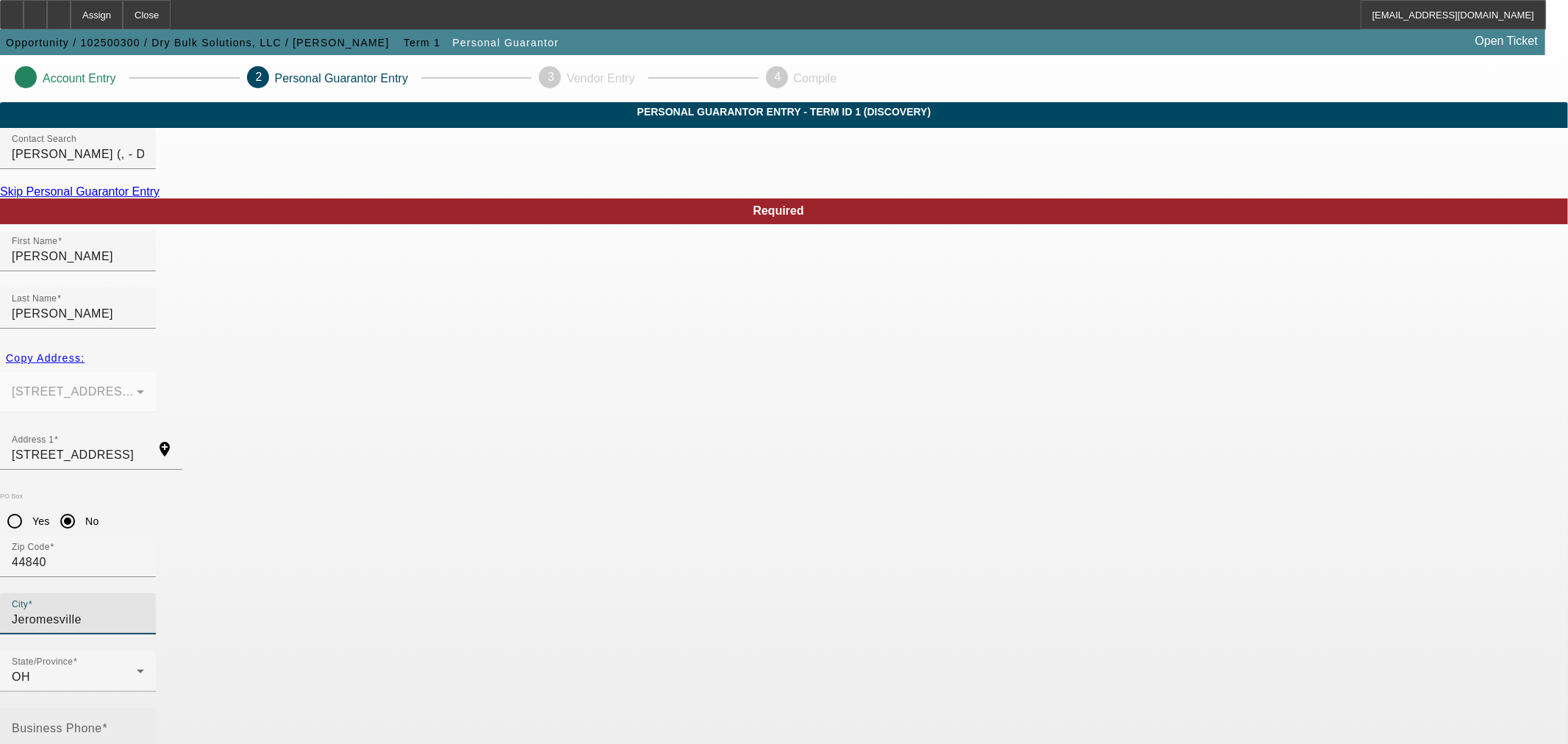
click at [102, 722] on mat-label "Business Phone" at bounding box center [57, 728] width 91 height 12
click at [144, 726] on input "Business Phone" at bounding box center [77, 735] width 132 height 18
paste input "(419) 651-1923"
type input "(419) 651-1923"
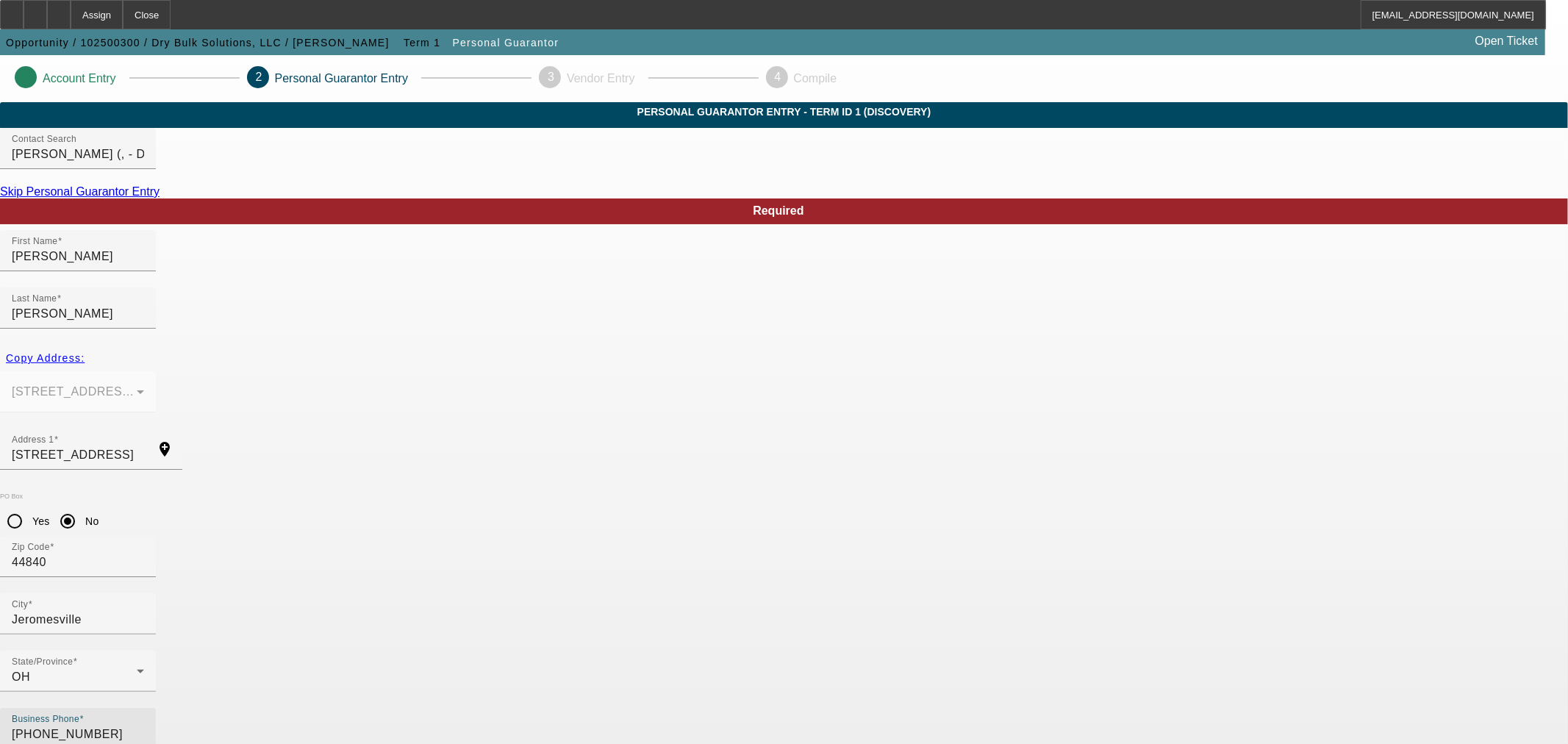
type input "100"
paste input "273-74-7638"
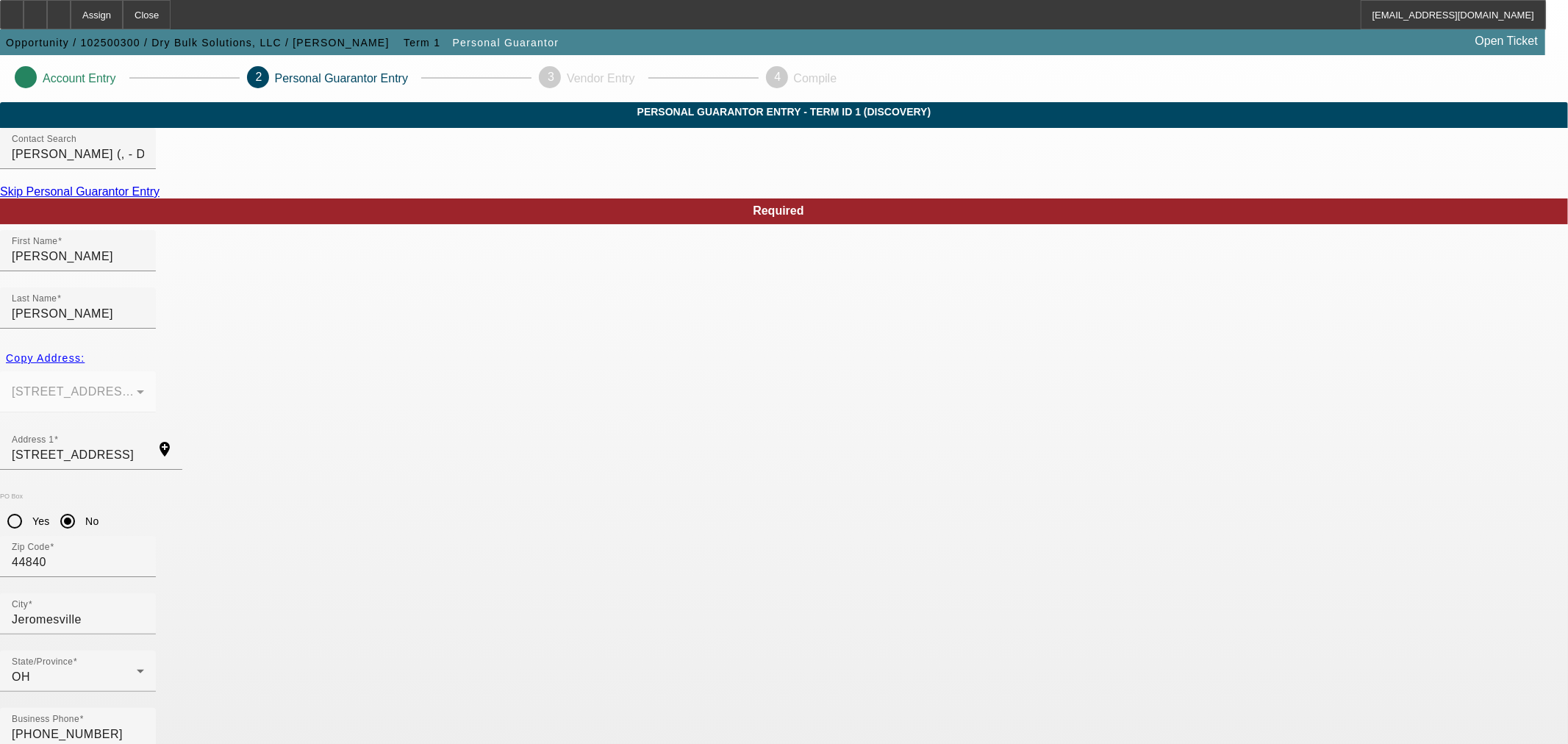
type input "273-74-7638"
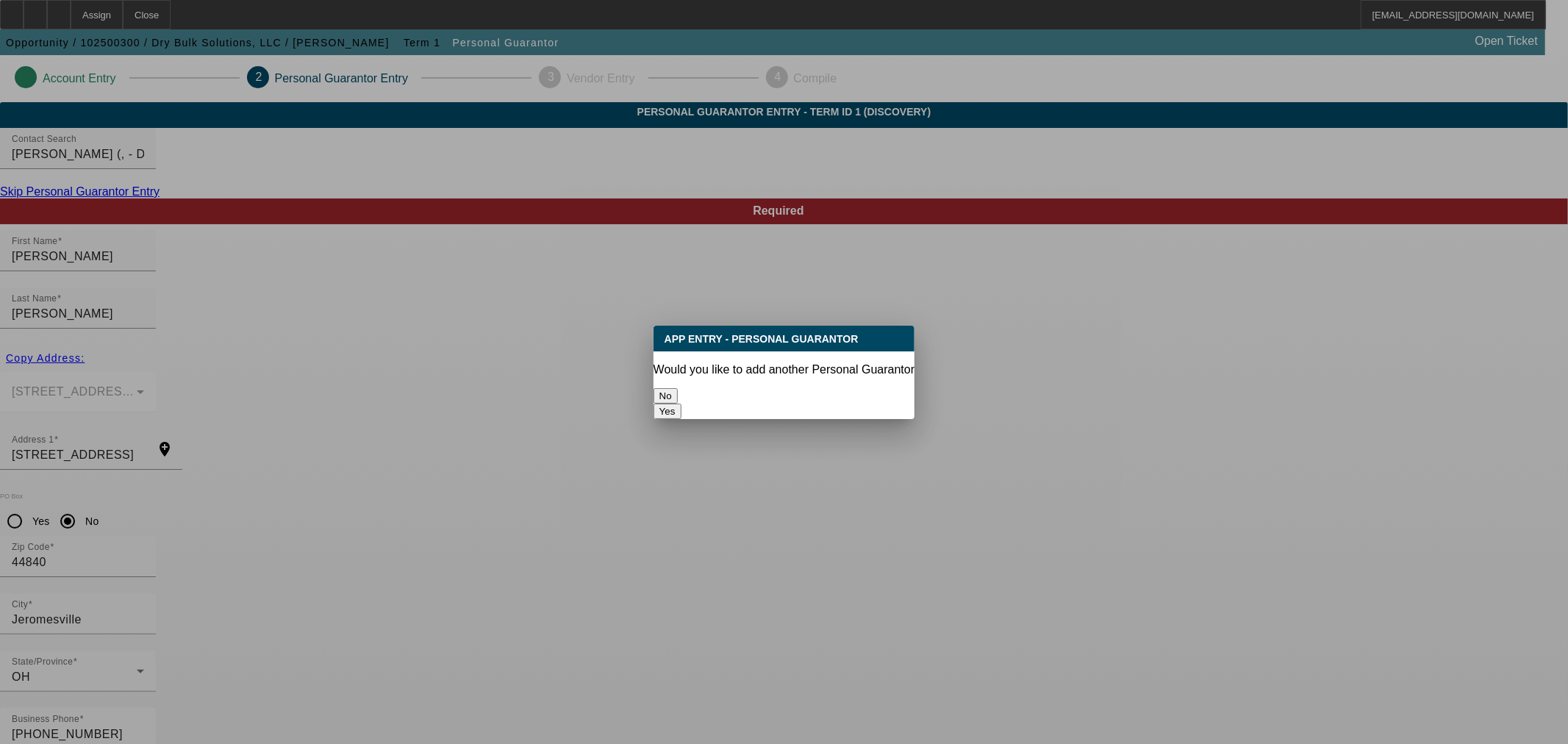
click at [678, 390] on button "No" at bounding box center [666, 396] width 25 height 15
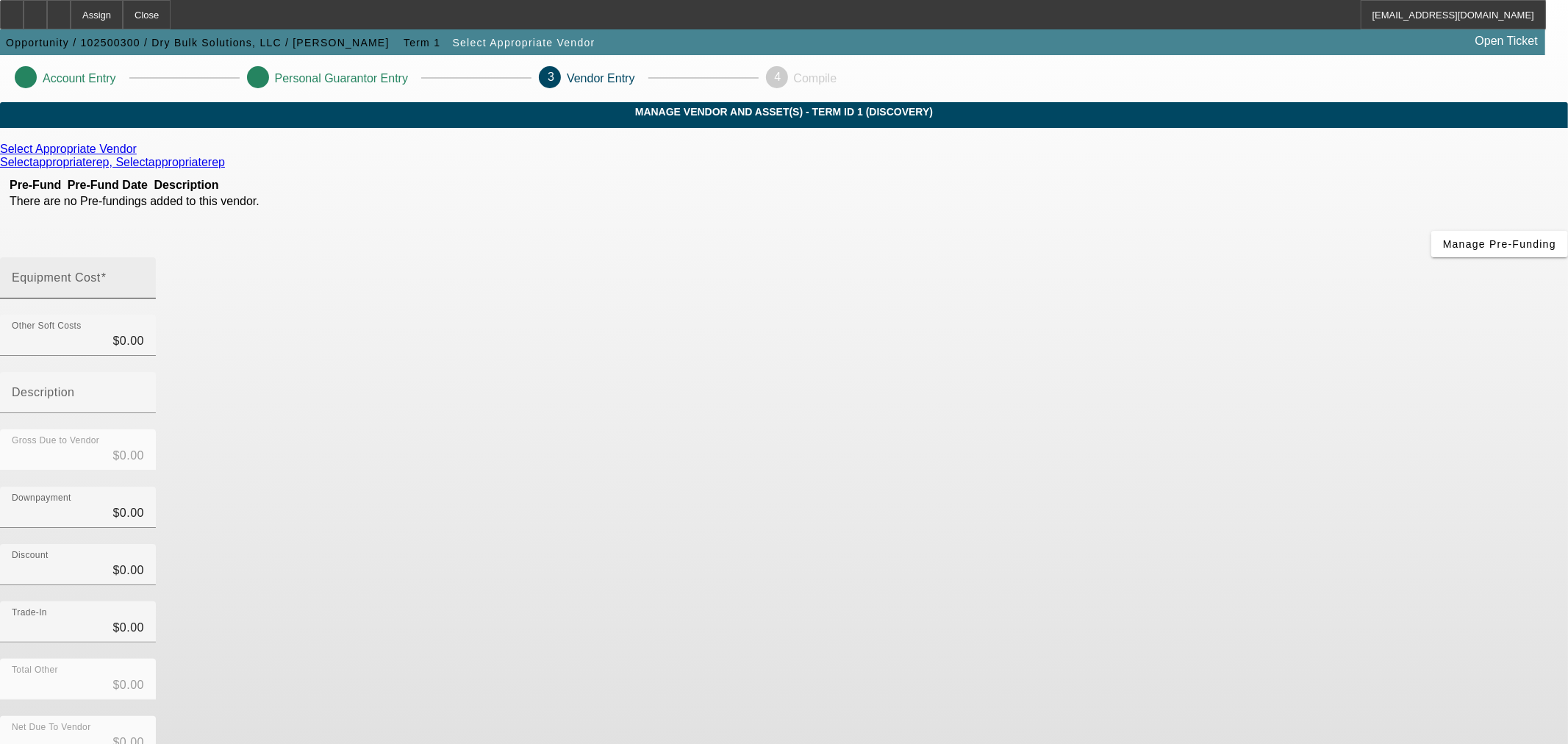
click at [101, 272] on mat-label "Equipment Cost" at bounding box center [56, 277] width 89 height 12
click at [144, 275] on input "Equipment Cost" at bounding box center [77, 284] width 132 height 18
type input "8"
type input "$8.00"
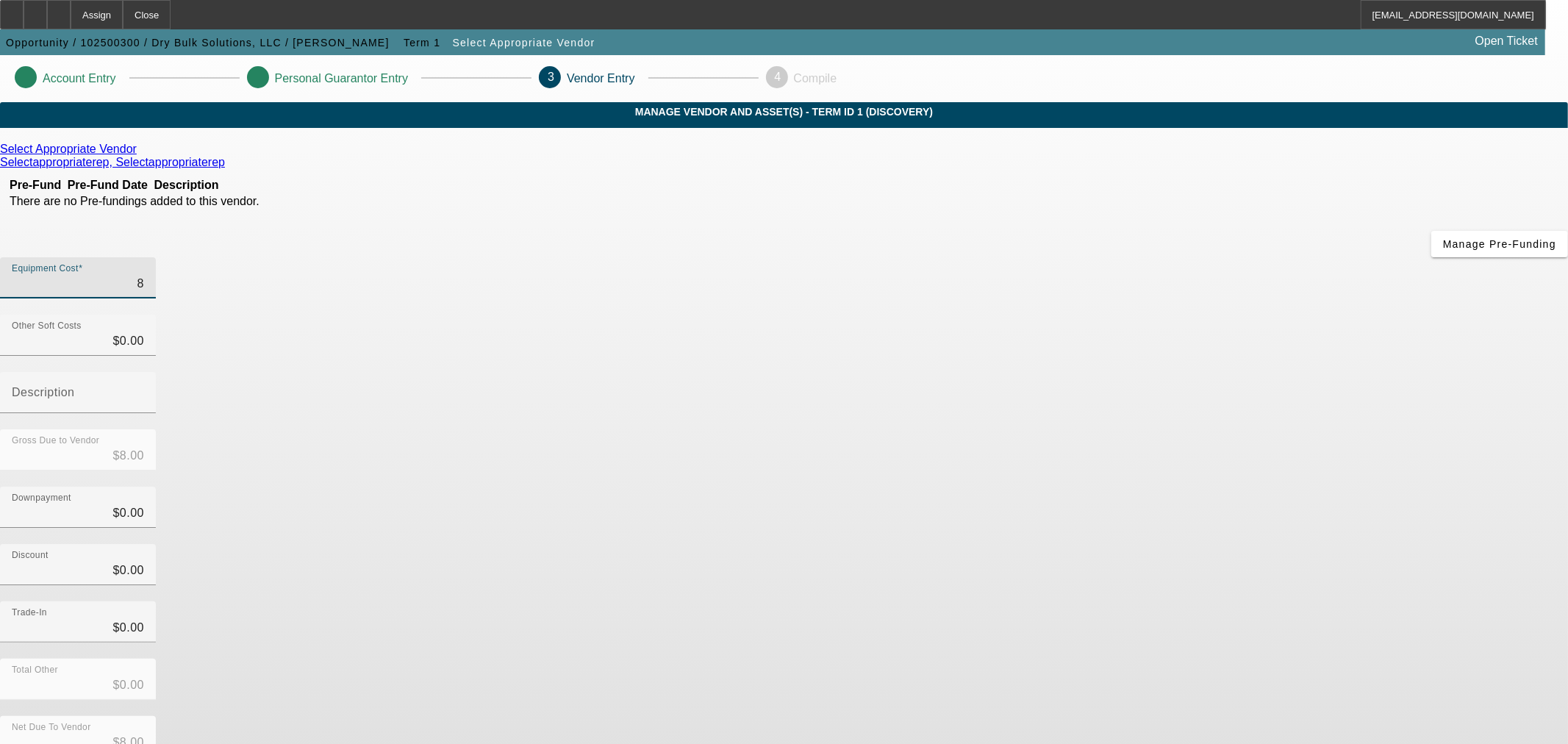
type input "80"
type input "$80.00"
type input "800"
type input "$800.00"
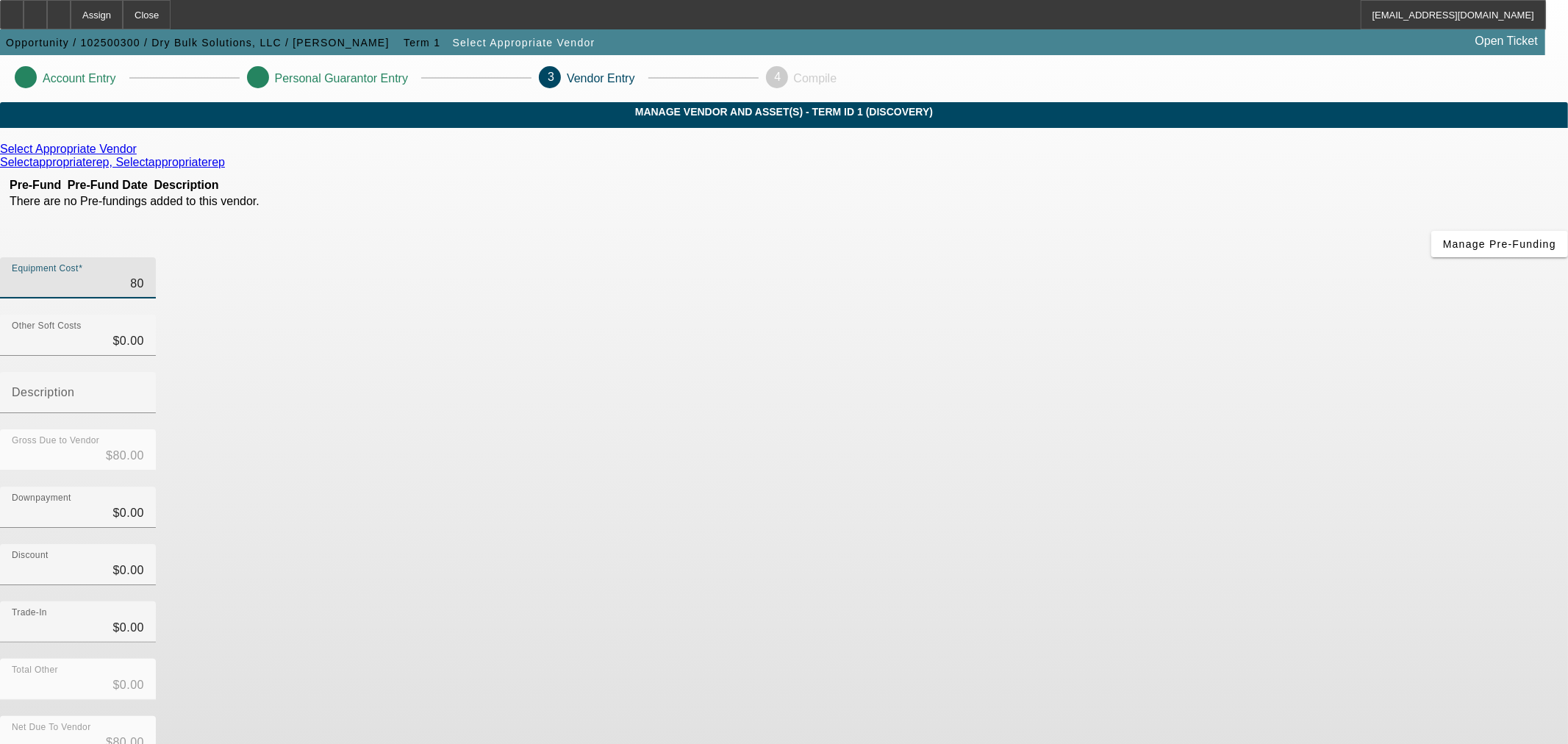
type input "$800.00"
type input "8000"
type input "$8,000.00"
type input "80000"
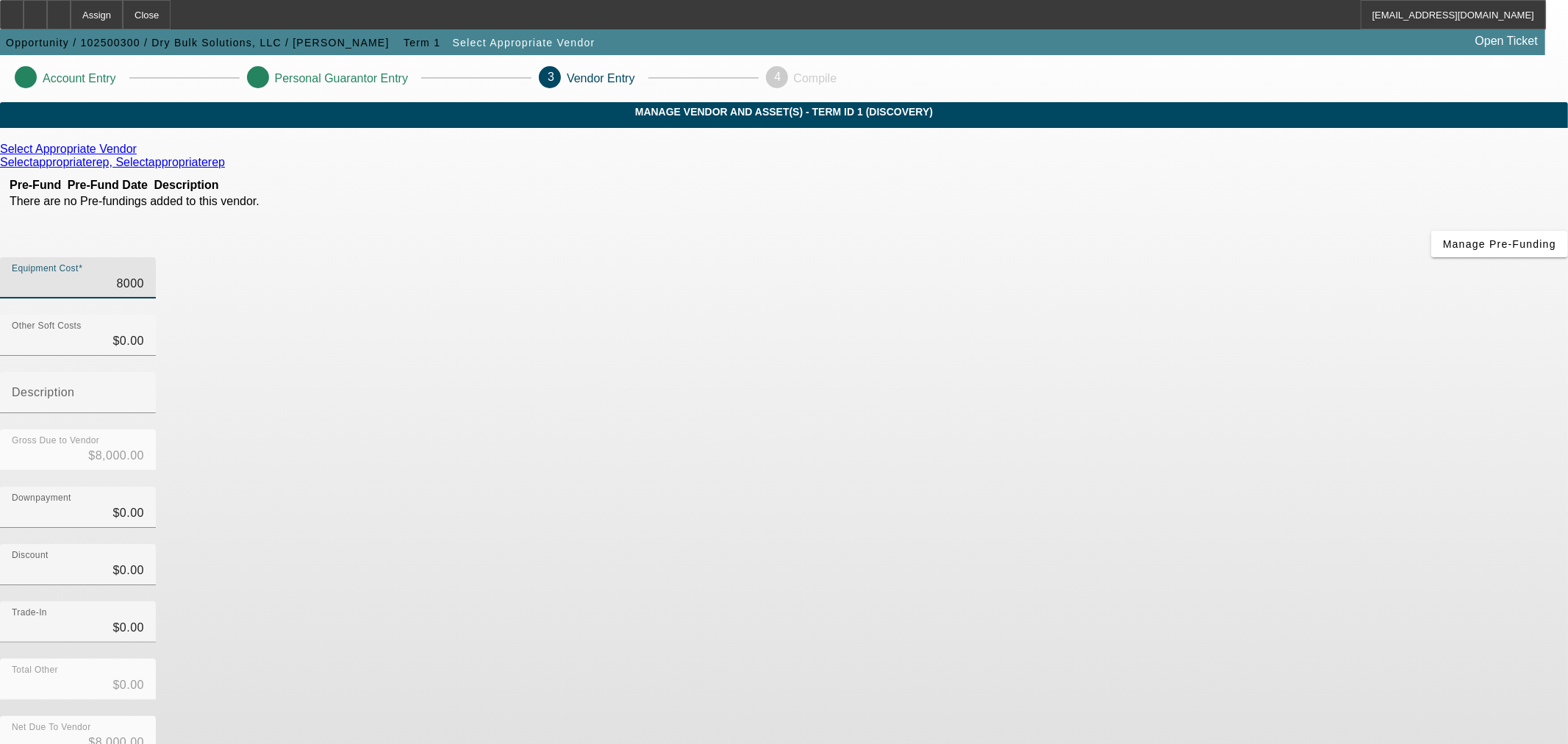
type input "$80,000.00"
click at [1184, 487] on div "Downpayment $0.00" at bounding box center [784, 515] width 1568 height 58
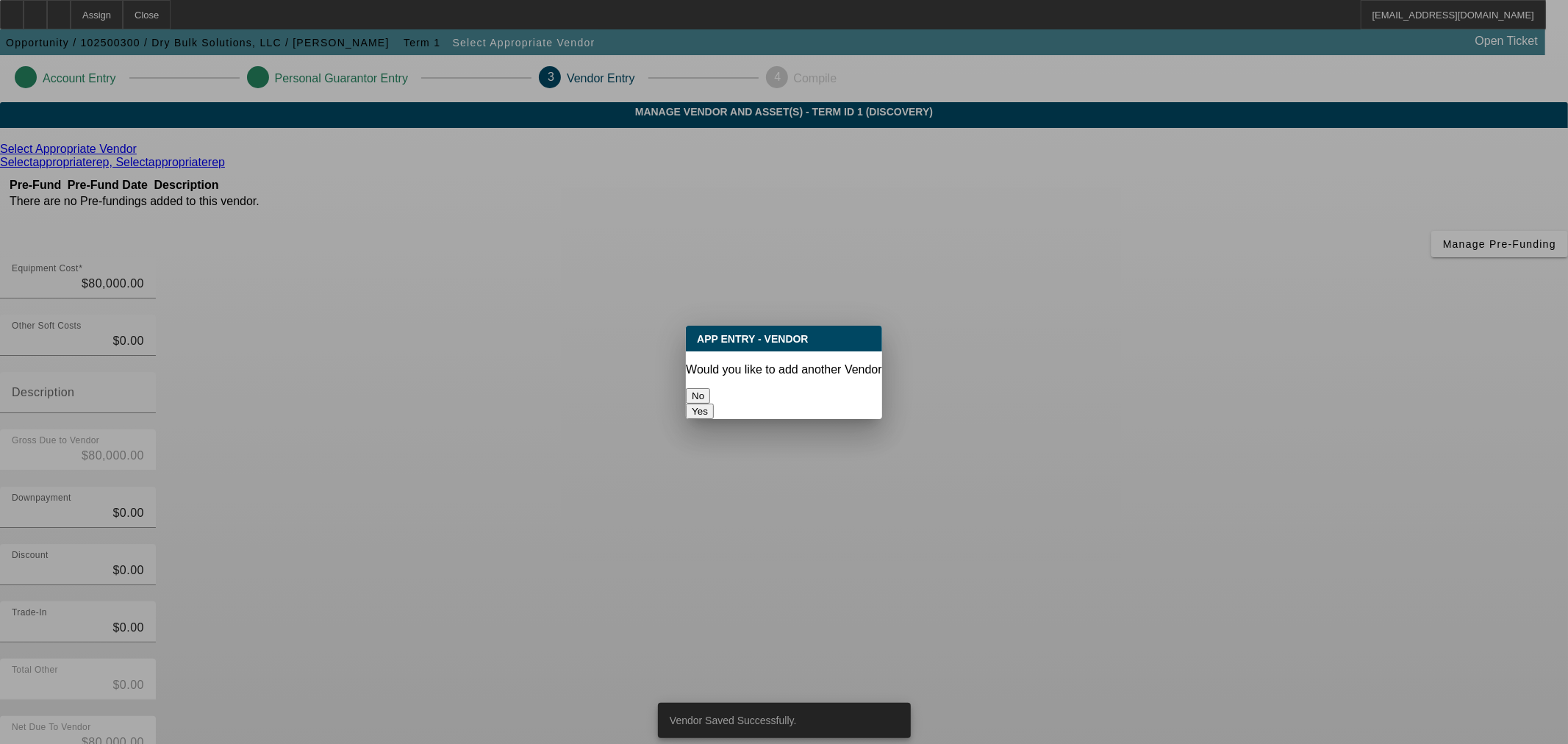
click at [749, 404] on div "No" at bounding box center [784, 396] width 196 height 15
click at [710, 389] on button "No" at bounding box center [699, 396] width 25 height 15
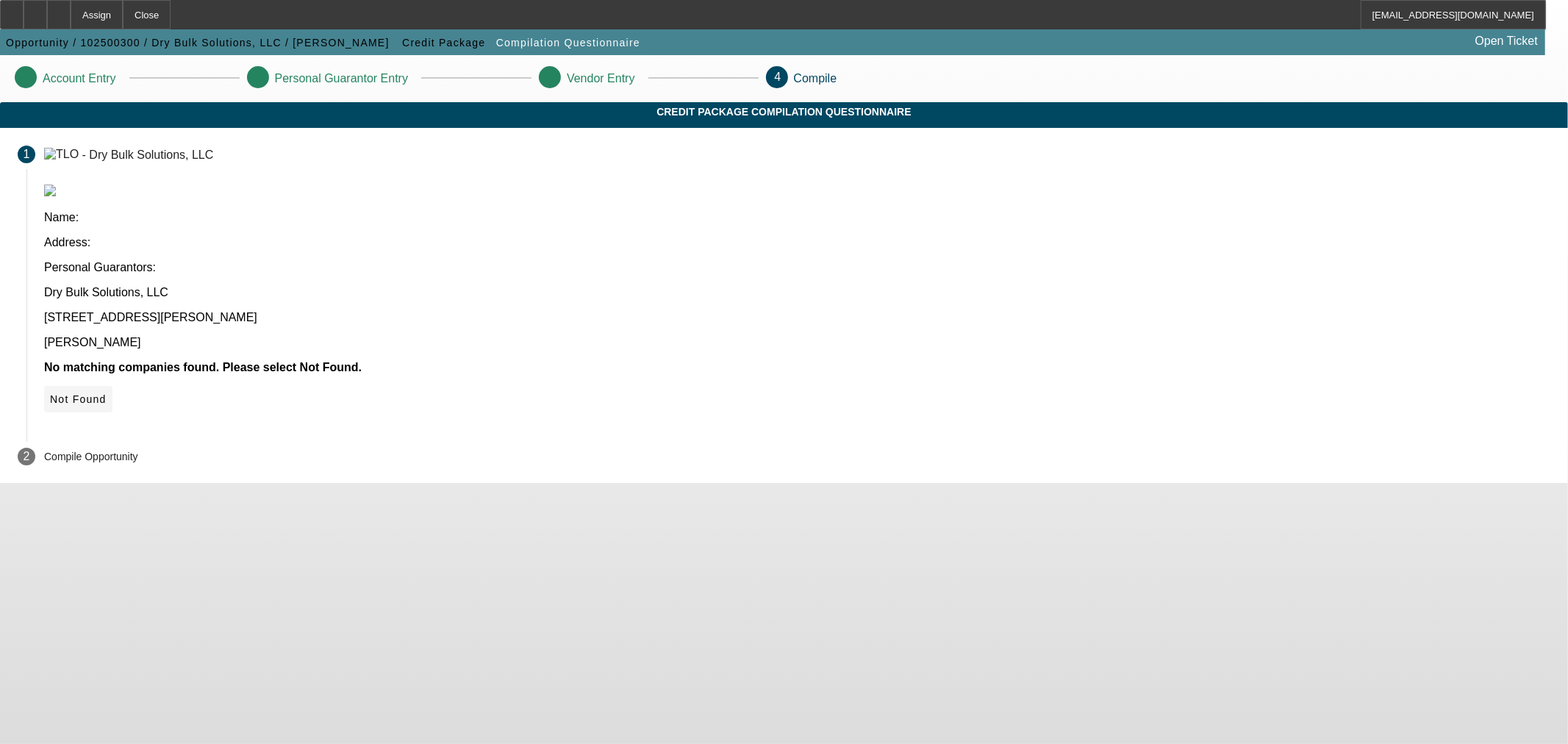
click at [112, 382] on span at bounding box center [78, 399] width 69 height 35
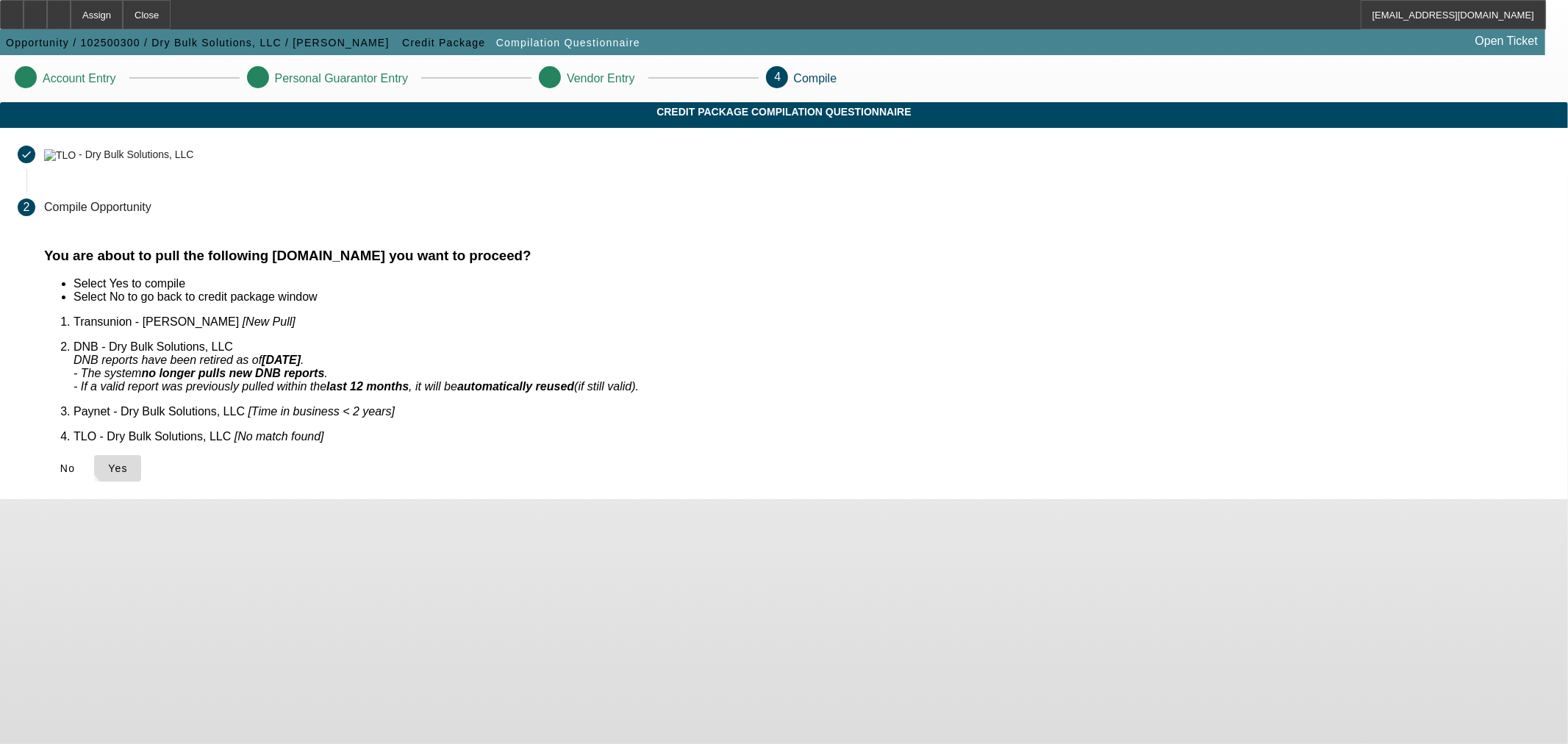
click at [128, 462] on span "Yes" at bounding box center [118, 468] width 20 height 11
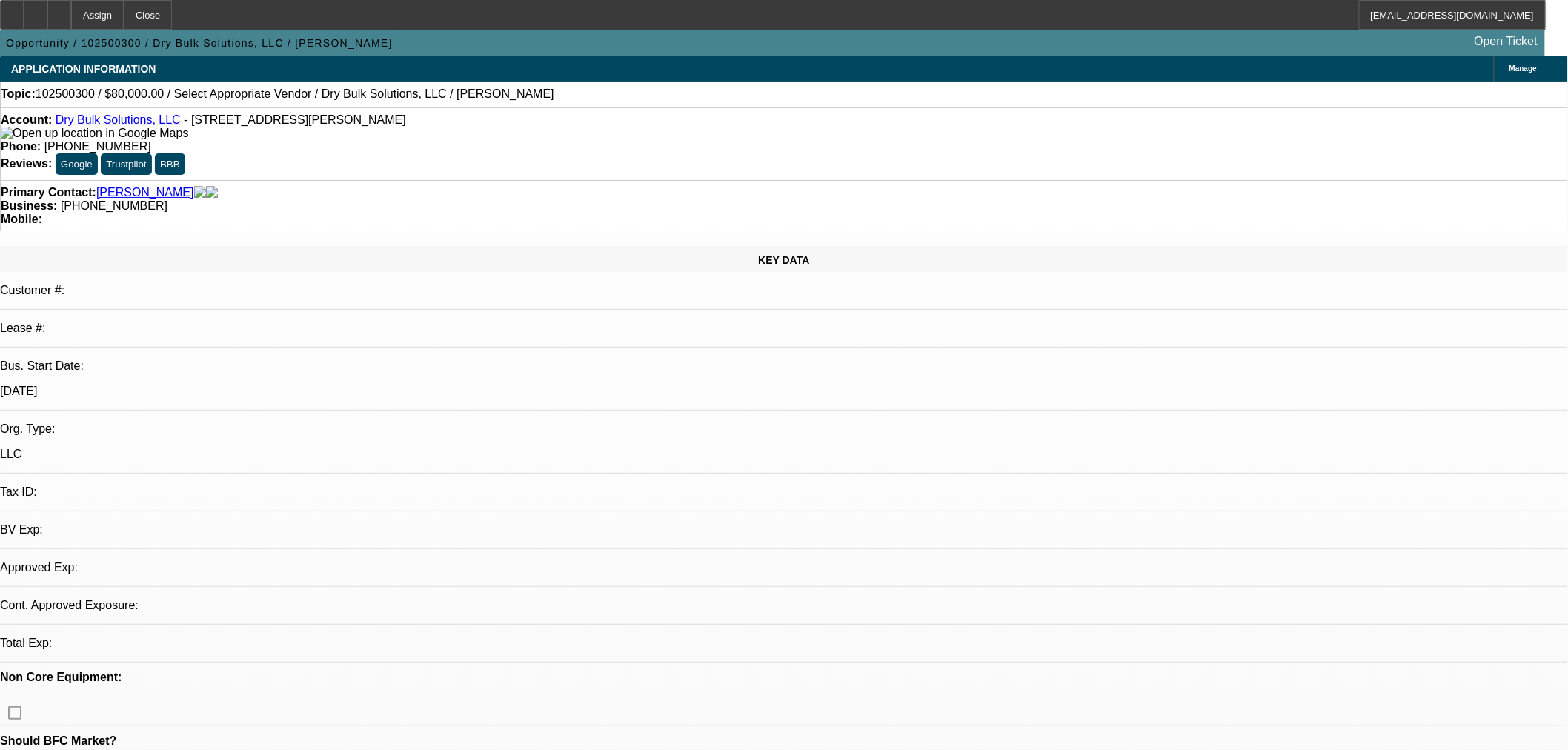
select select "0"
select select "2"
select select "0.1"
select select "4"
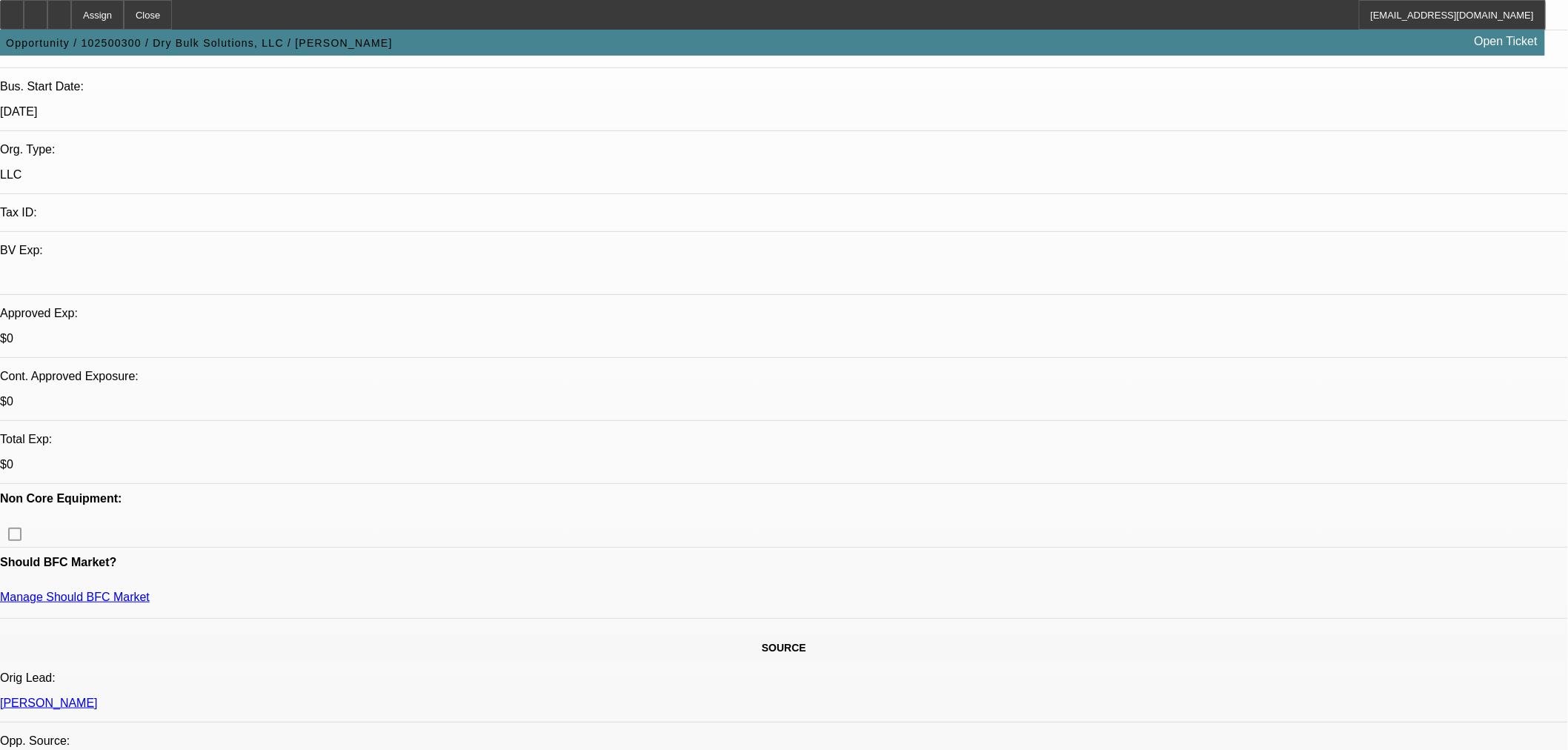
scroll to position [493, 0]
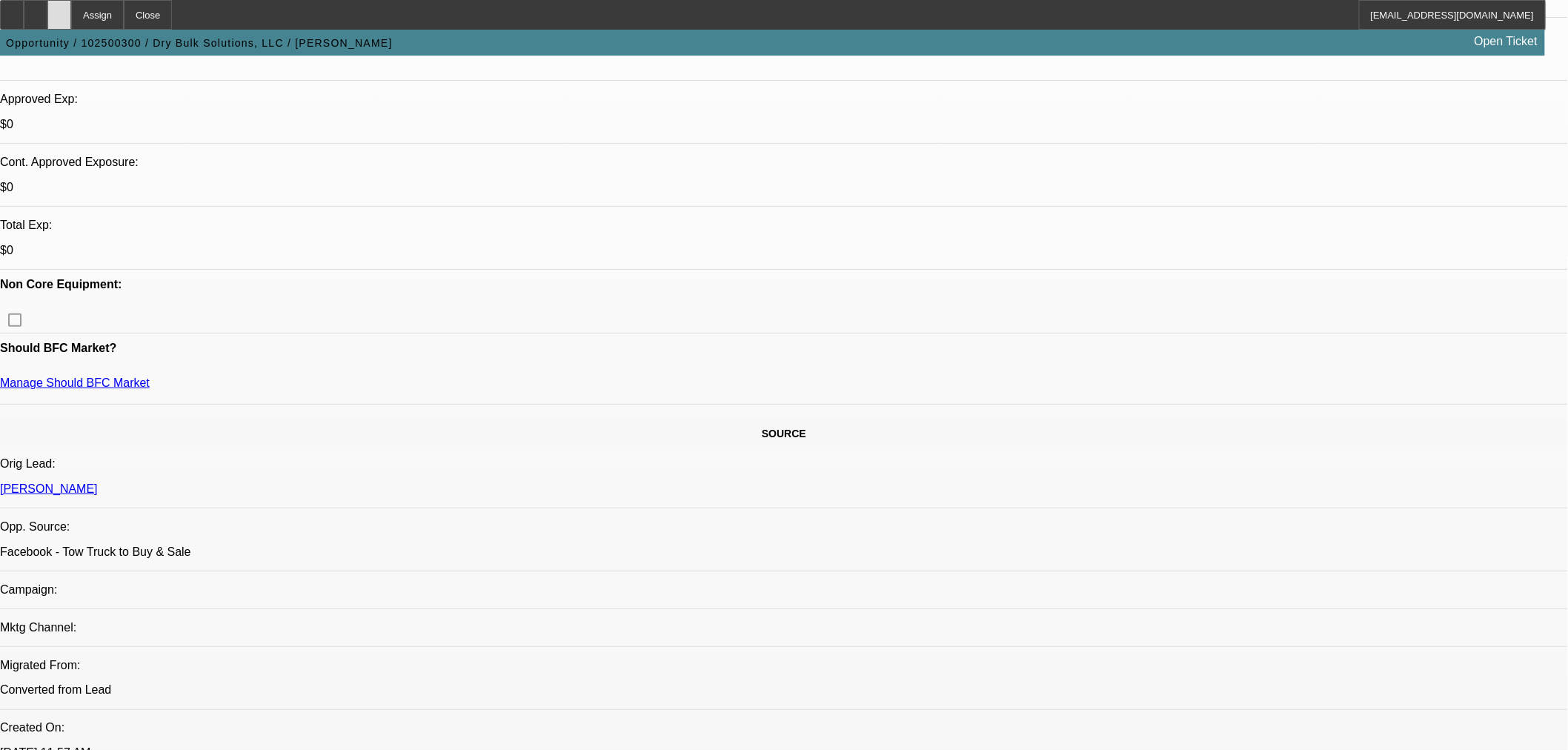
click at [71, 21] on div at bounding box center [59, 14] width 24 height 29
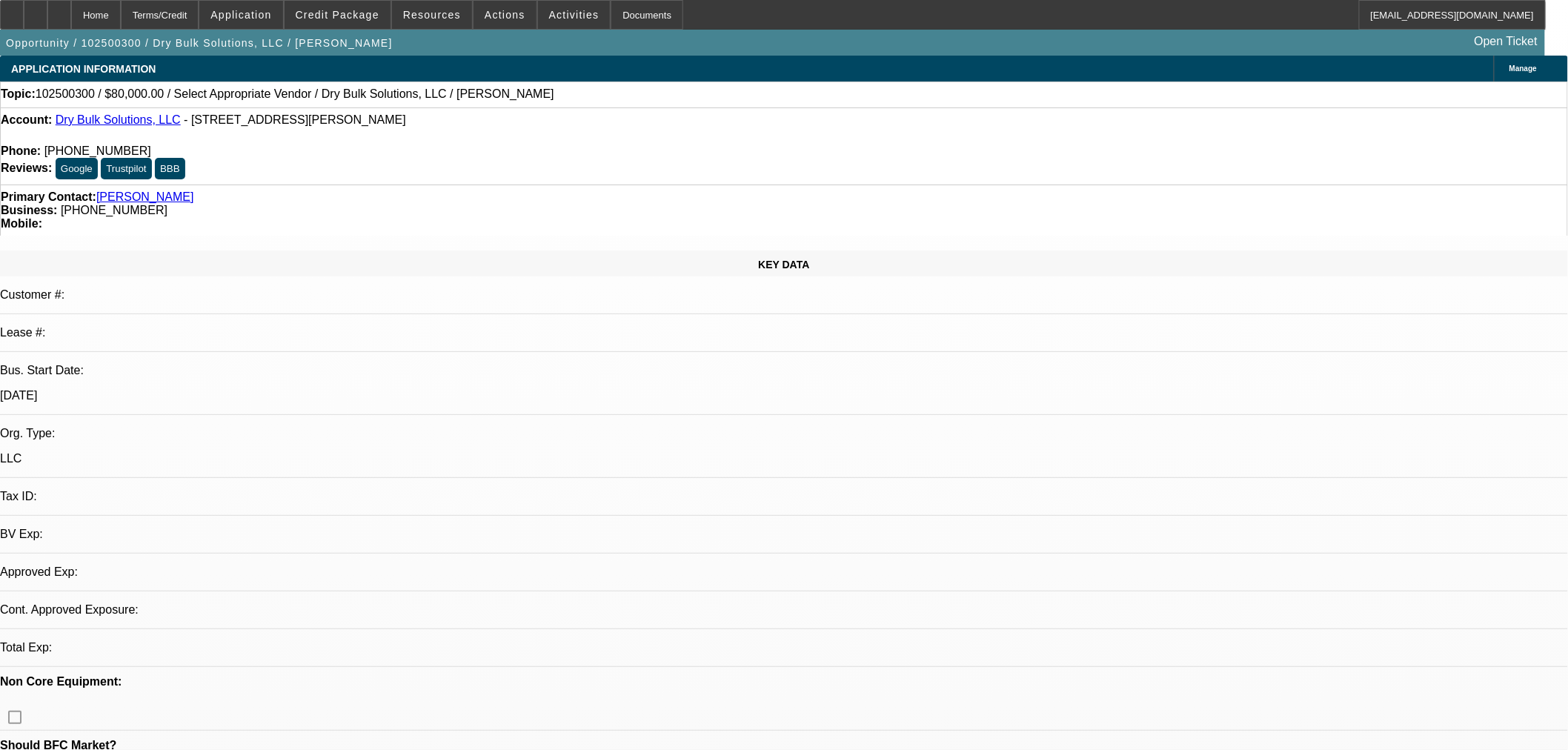
select select "0"
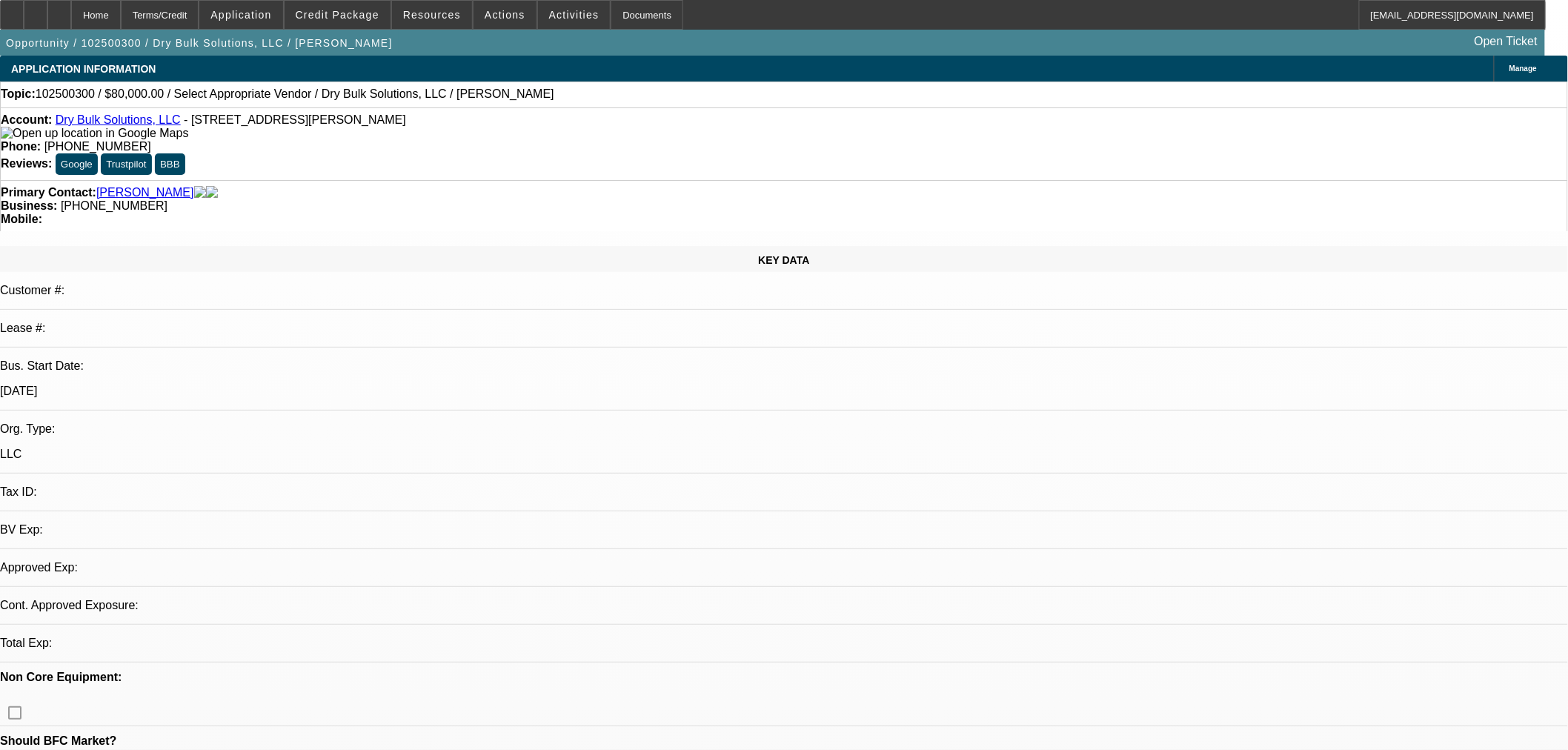
select select "2"
select select "0.1"
select select "2"
select select "4"
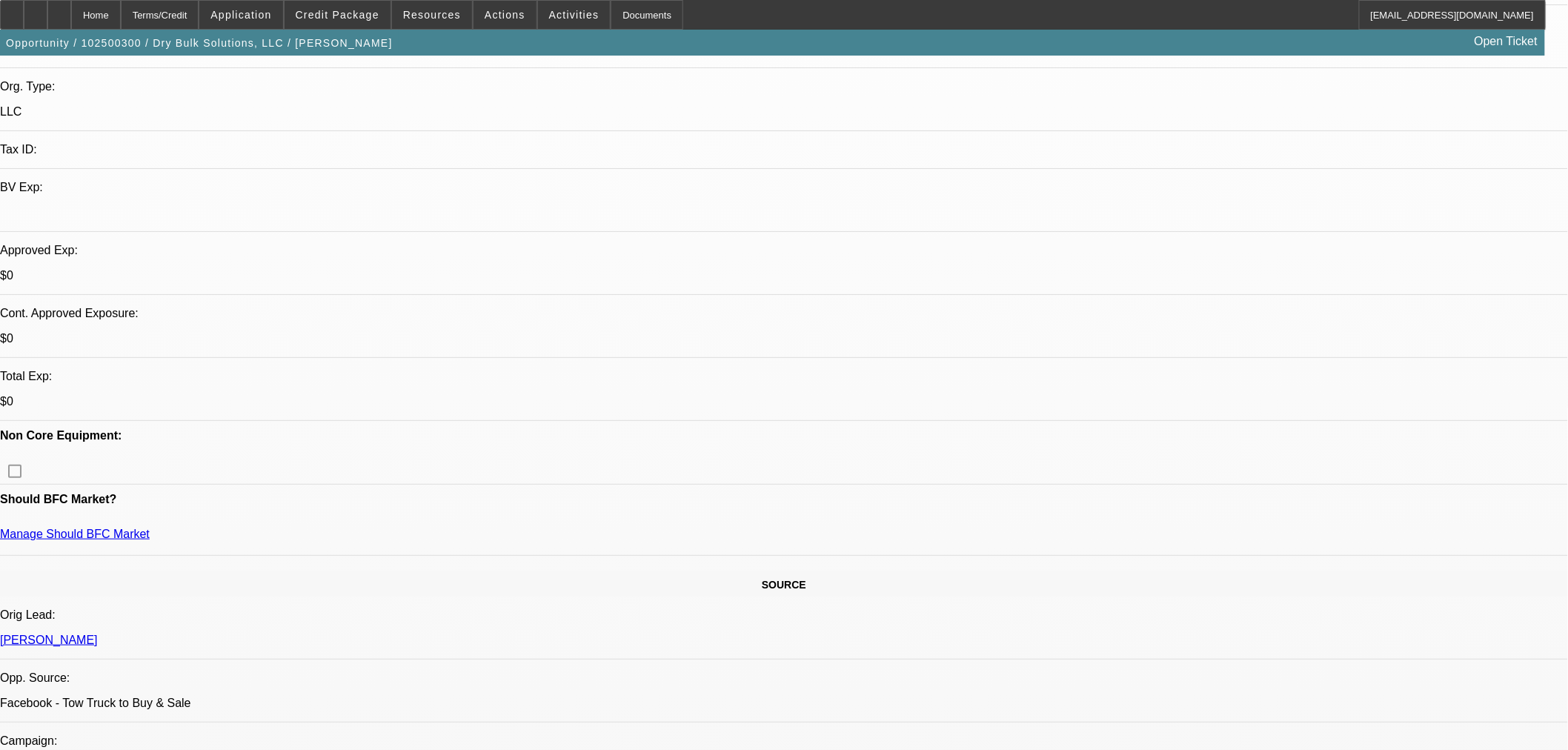
scroll to position [493, 0]
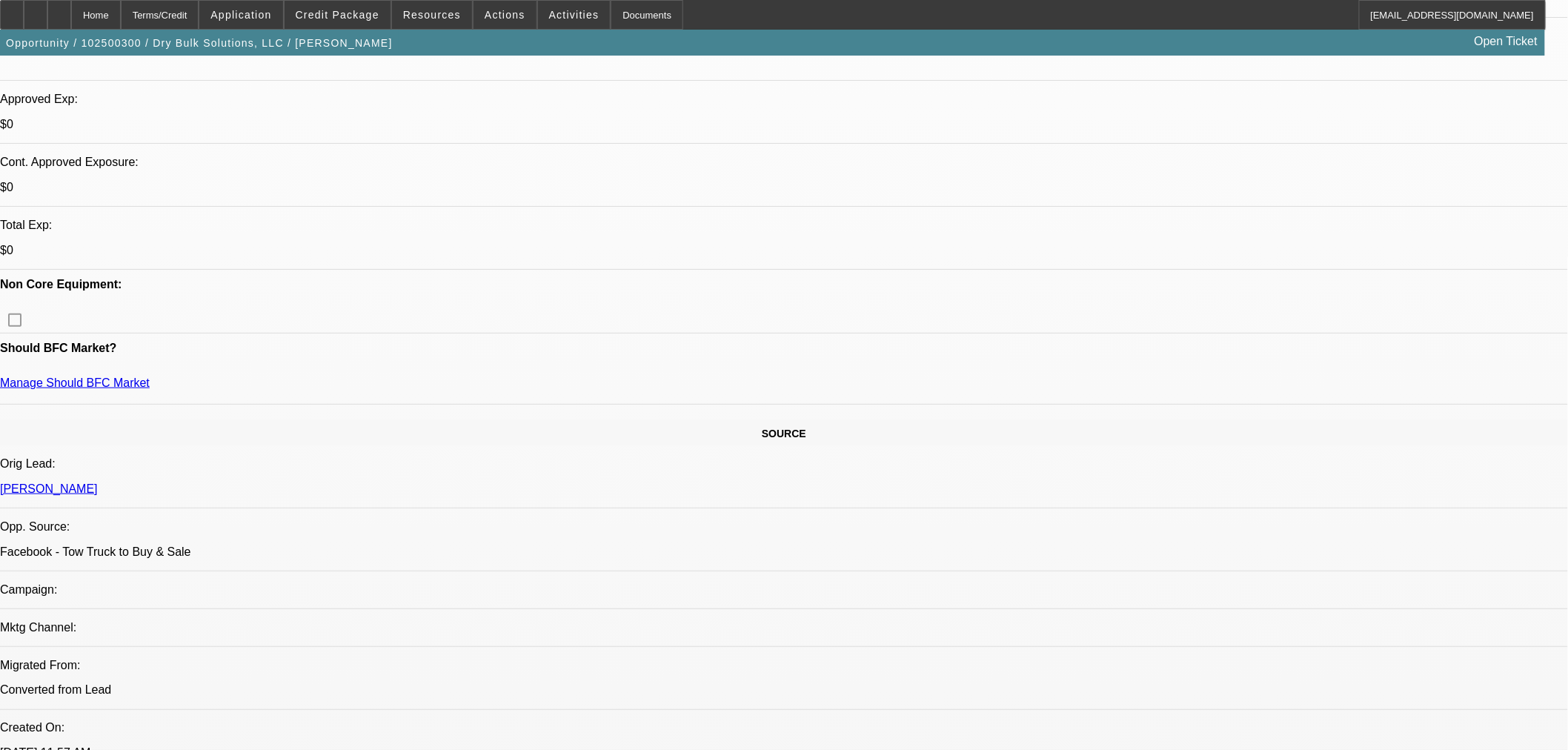
click at [343, 16] on span "Credit Package" at bounding box center [337, 14] width 84 height 11
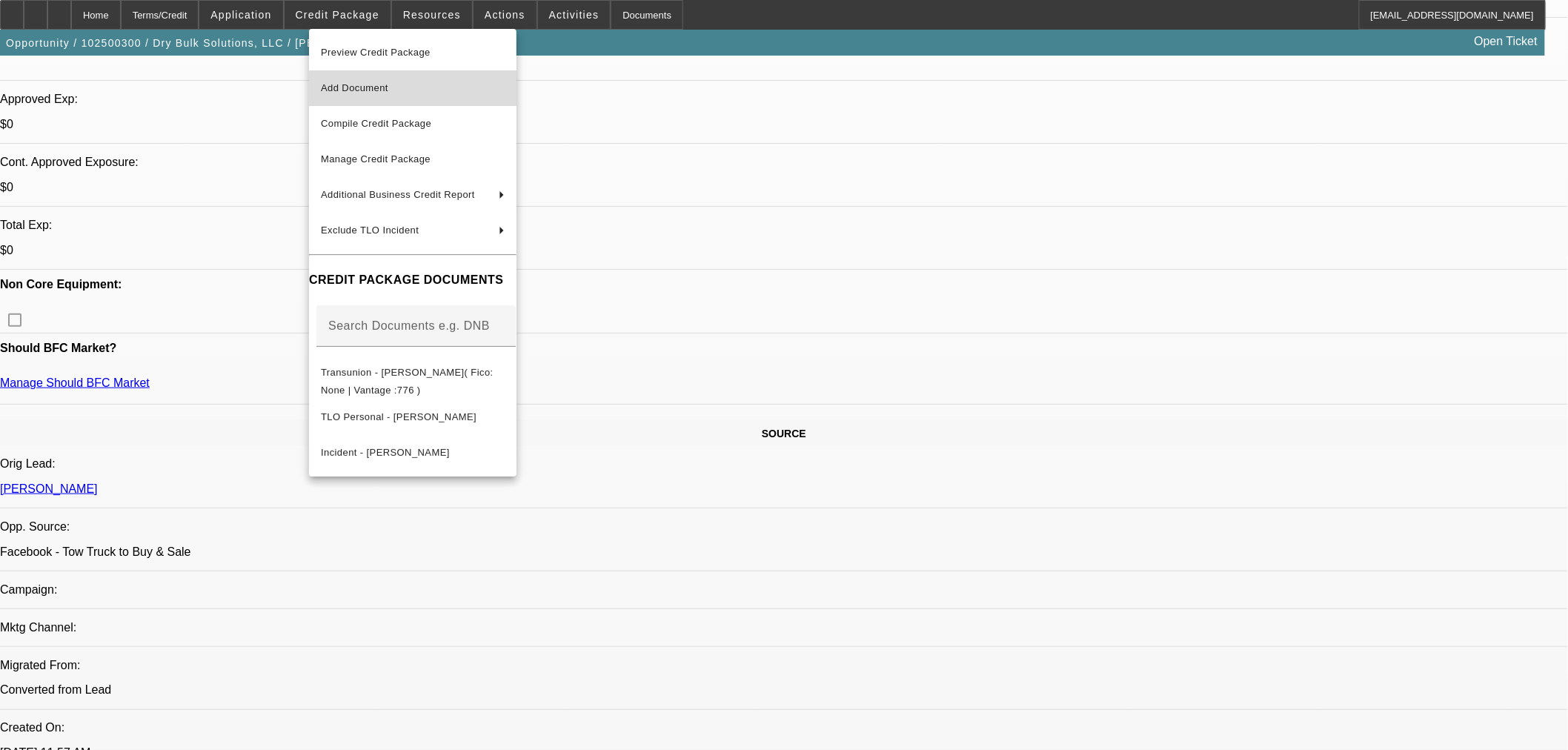
click at [345, 93] on span "Add Document" at bounding box center [412, 87] width 183 height 18
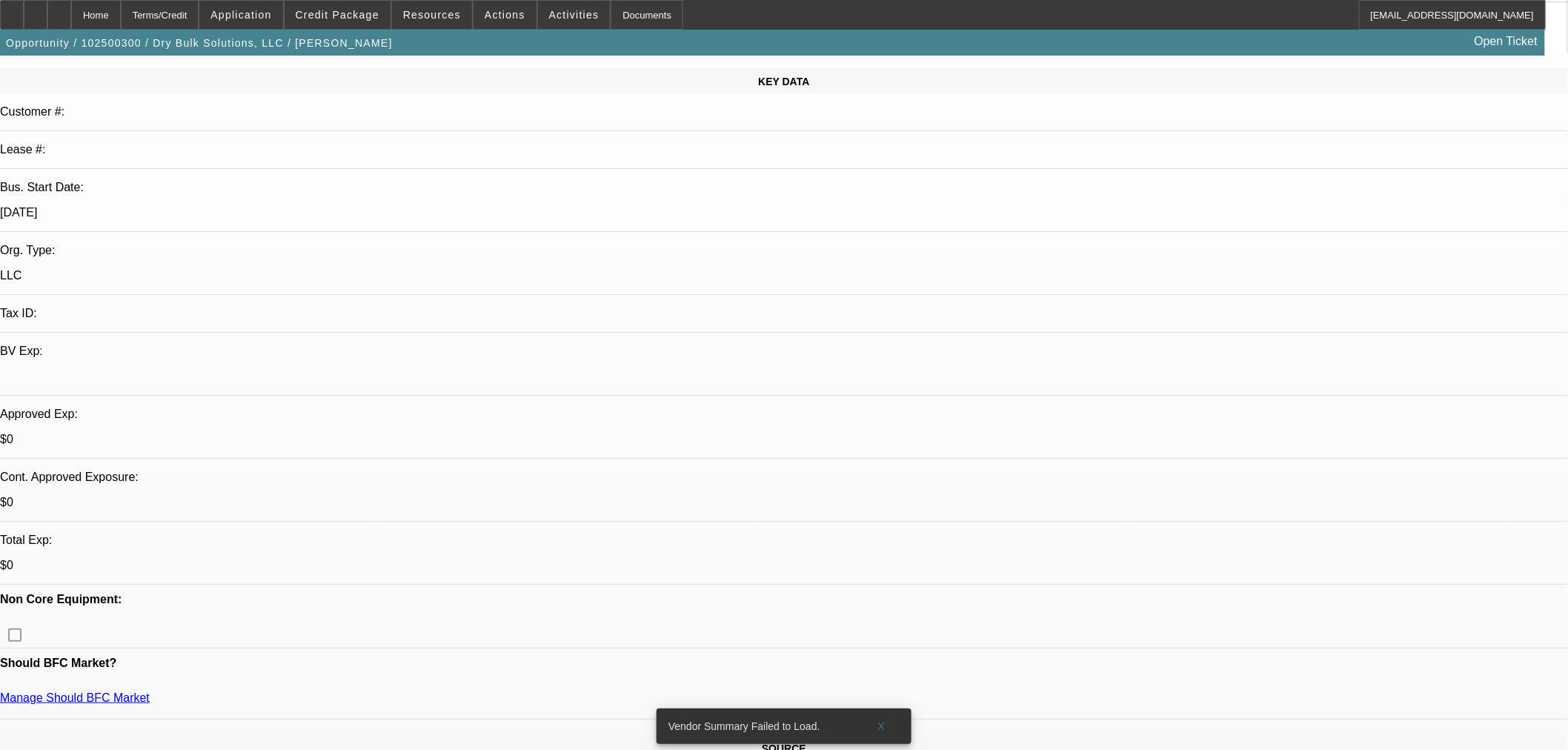
scroll to position [164, 0]
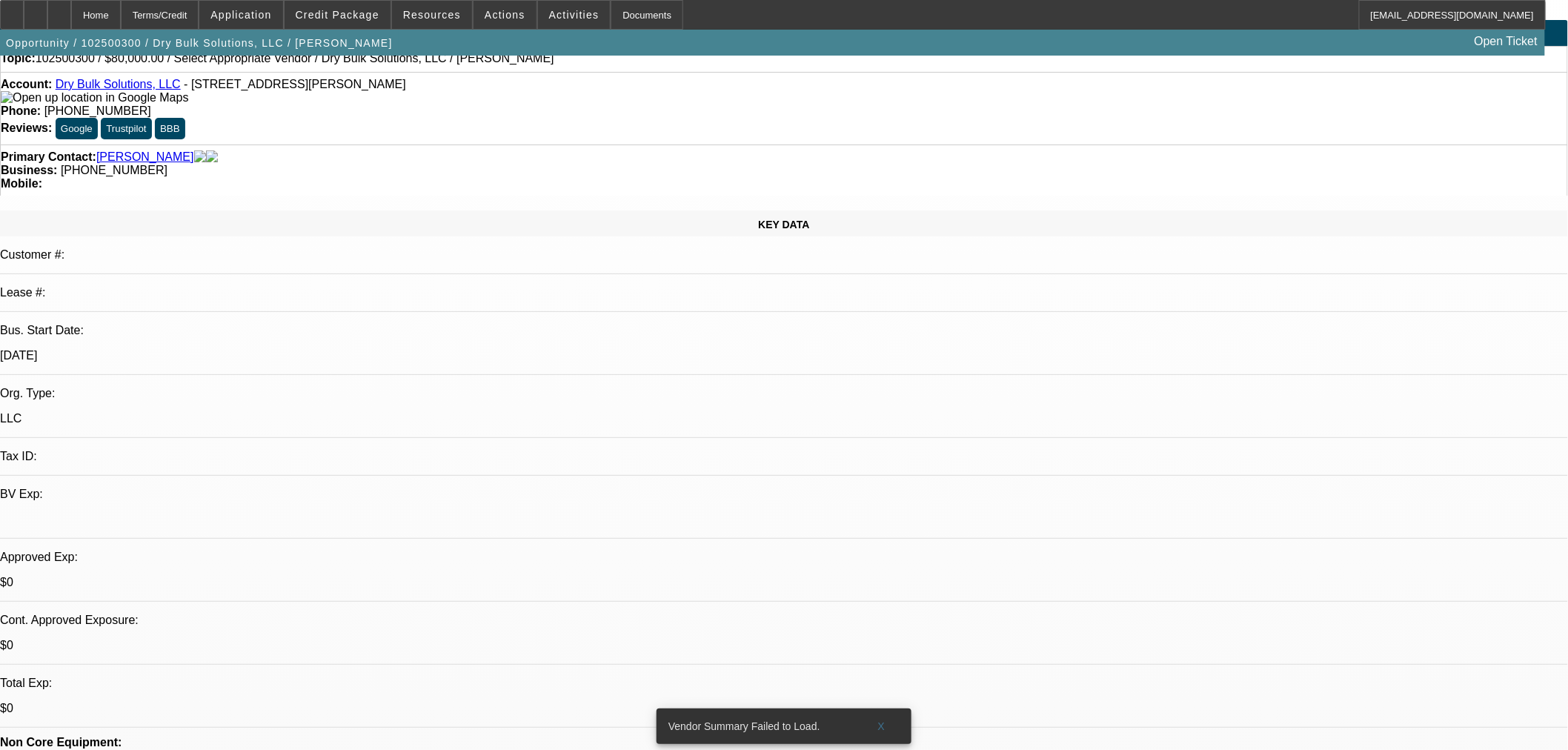
scroll to position [0, 0]
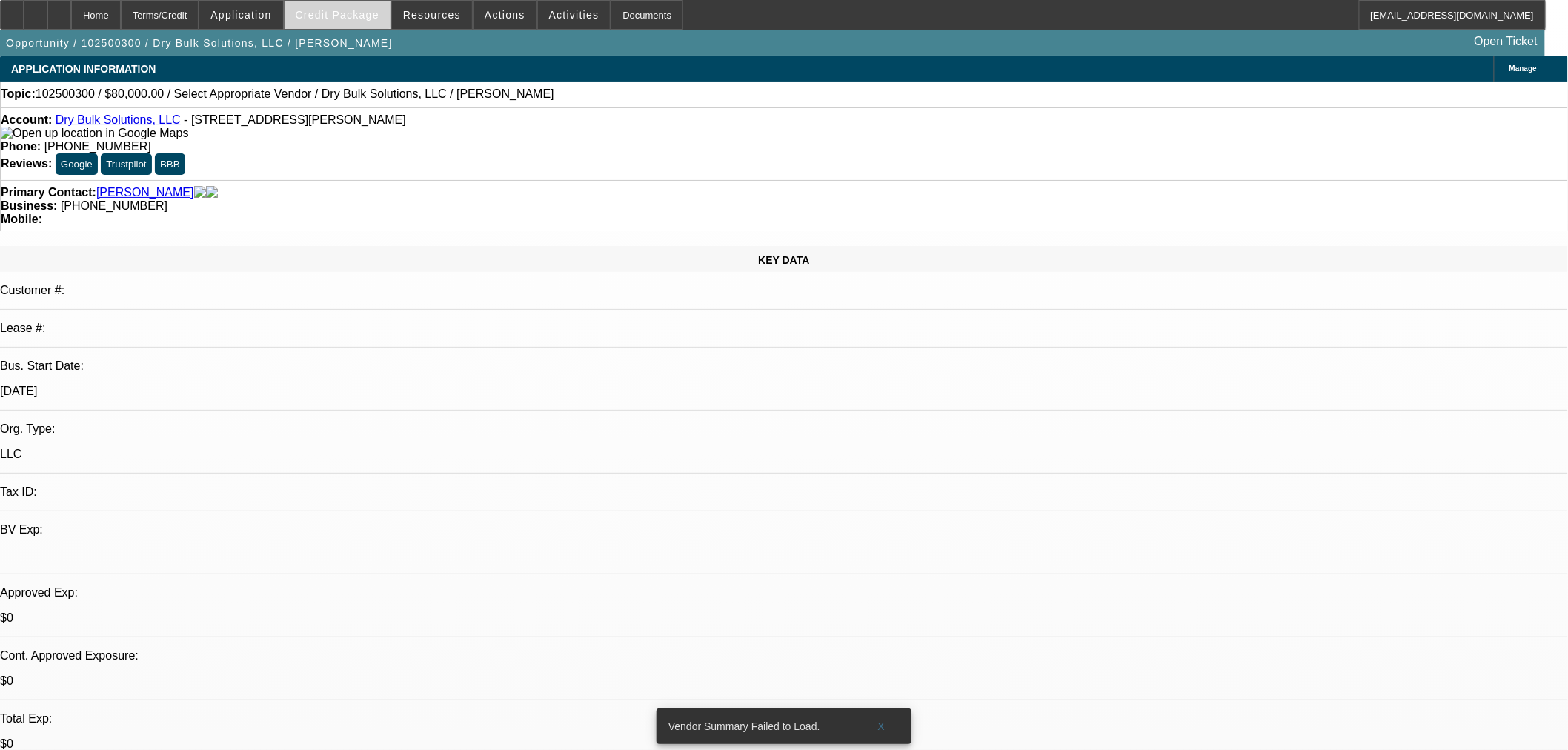
click at [361, 26] on span at bounding box center [337, 14] width 106 height 35
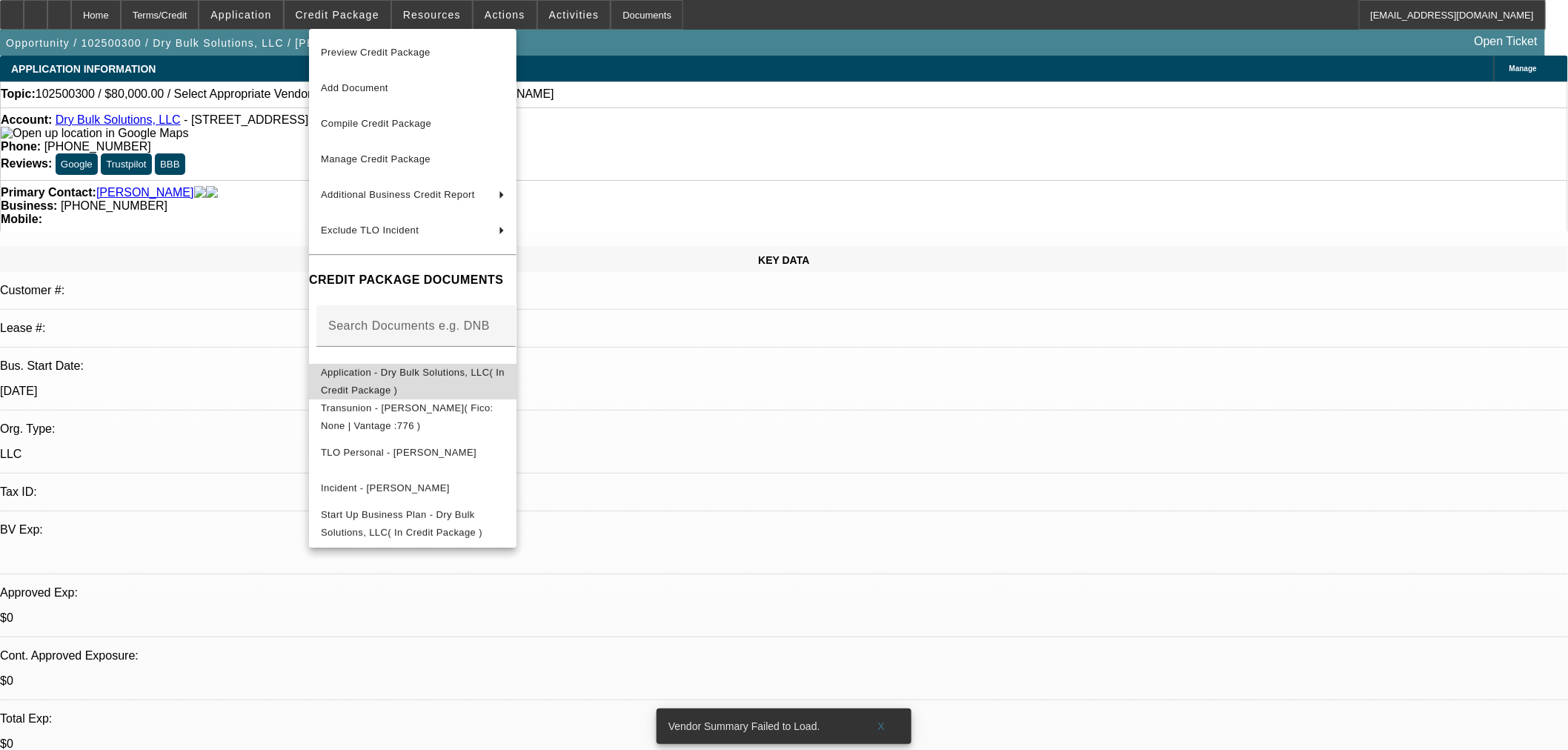
click at [378, 375] on span "Application - Dry Bulk Solutions, LLC( In Credit Package )" at bounding box center [412, 380] width 183 height 29
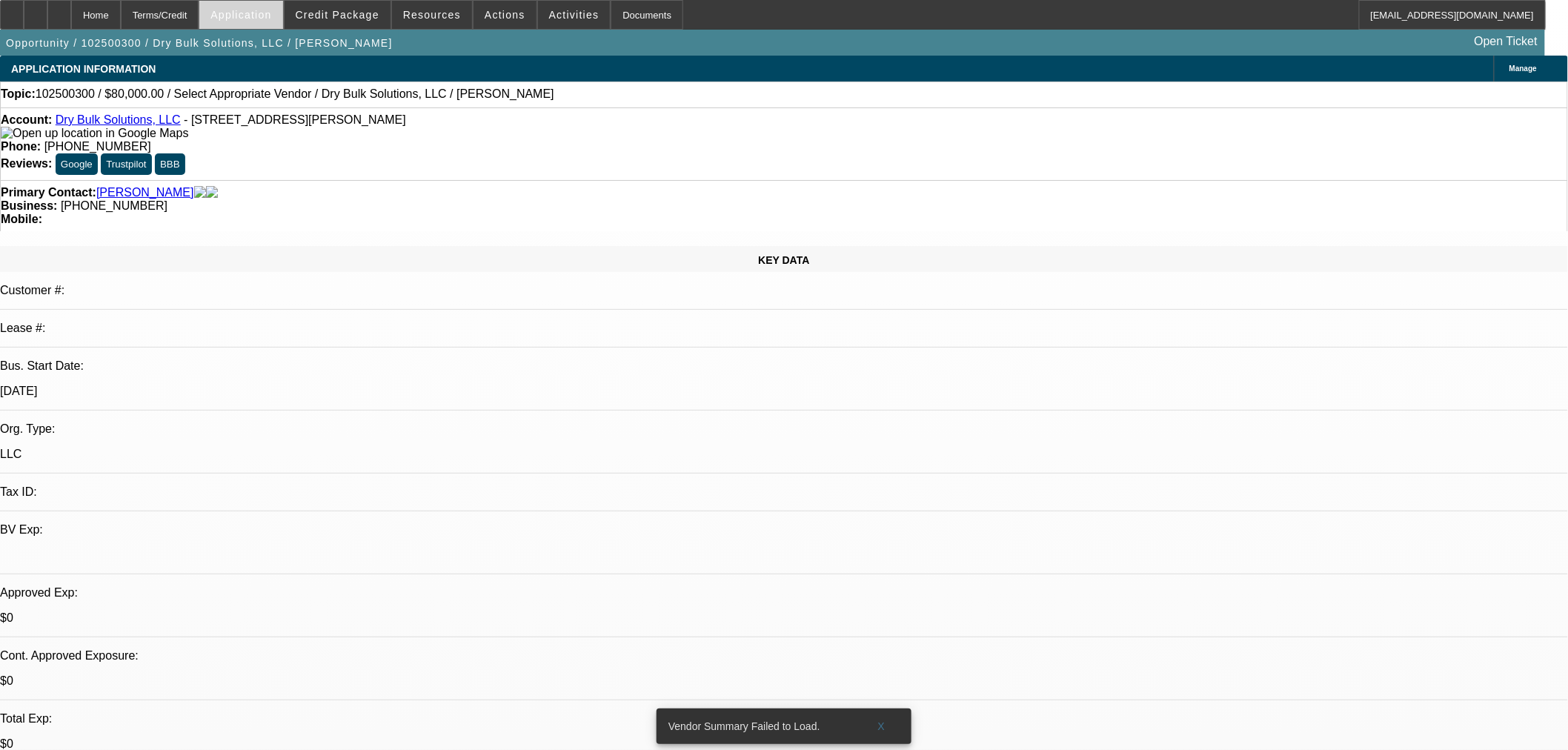
click at [267, 17] on span "Application" at bounding box center [240, 14] width 61 height 11
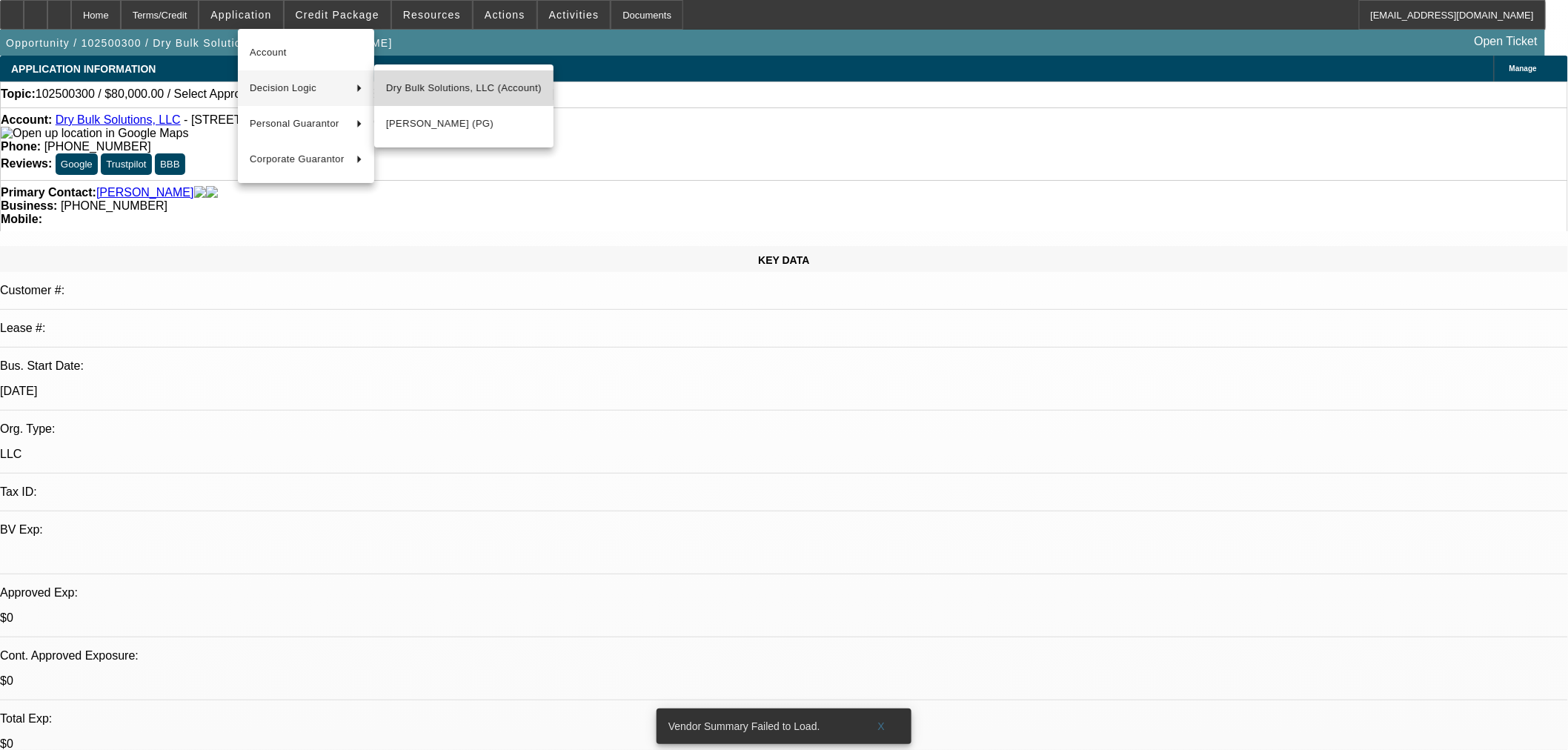
click at [405, 83] on span "Dry Bulk Solutions, LLC (Account)" at bounding box center [464, 87] width 156 height 18
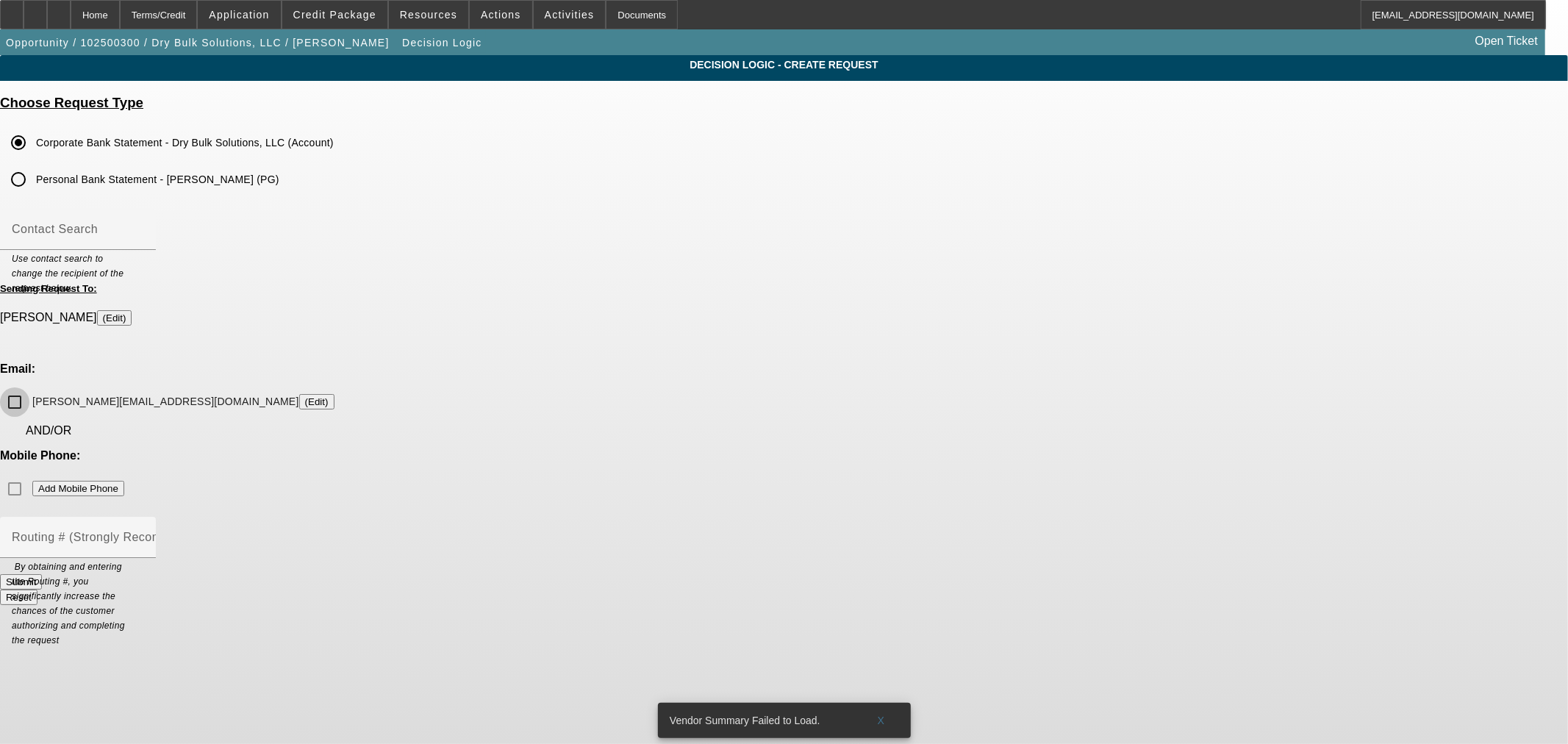
click at [29, 388] on input "ryan@drybulksolutionsllc.com (Edit)" at bounding box center [14, 402] width 29 height 29
click at [41, 574] on button "Submit" at bounding box center [21, 582] width 41 height 15
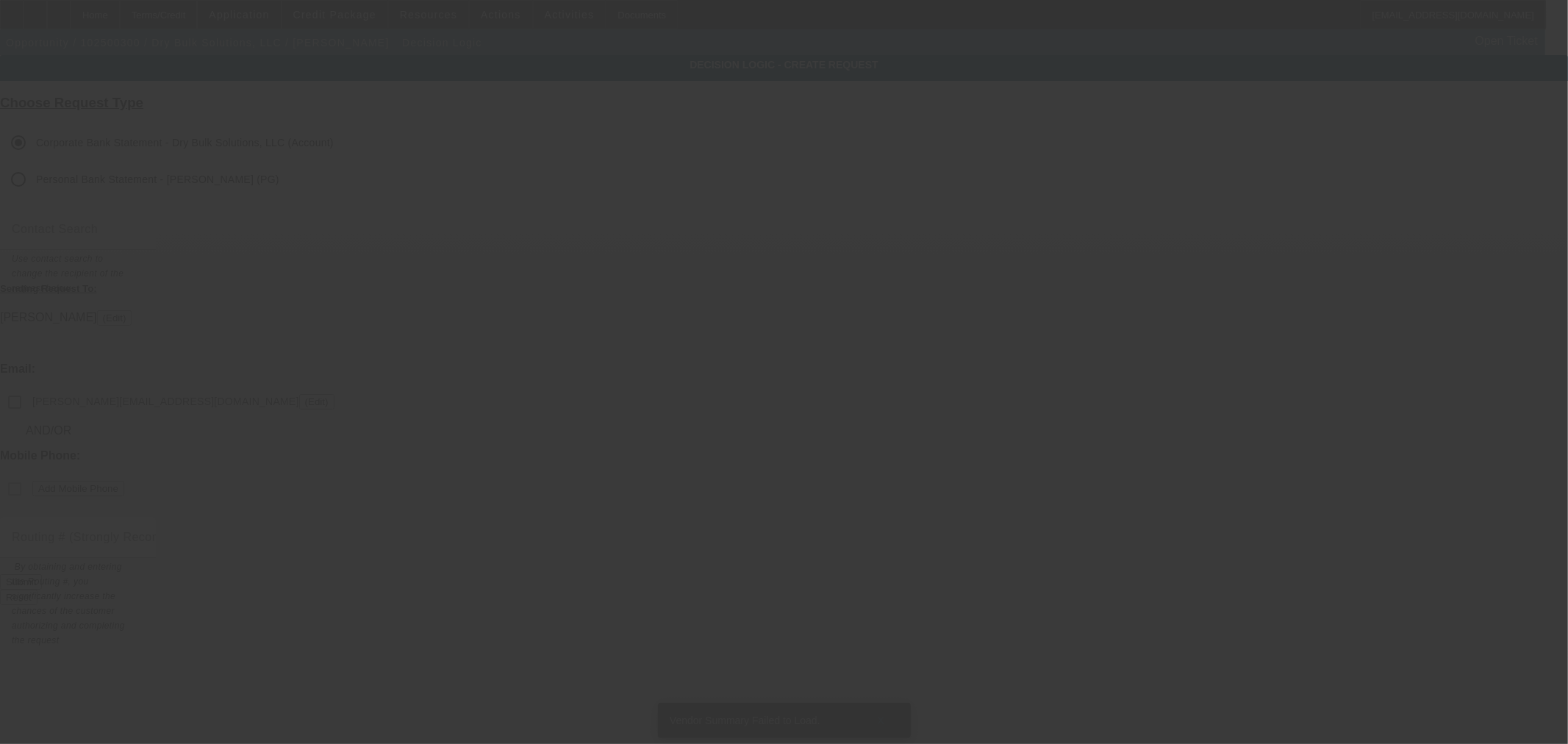
checkbox input "false"
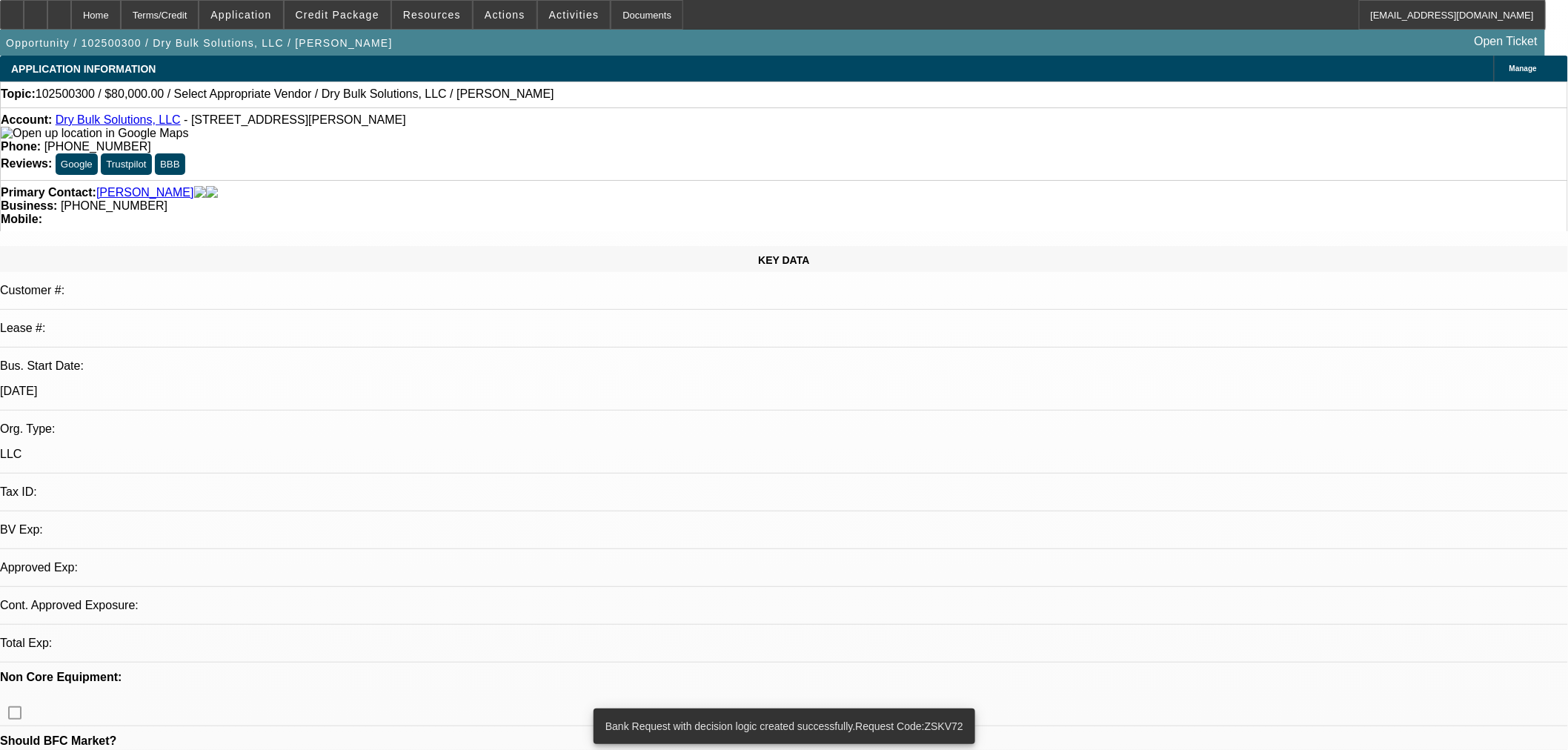
select select "0"
select select "2"
select select "0.1"
select select "4"
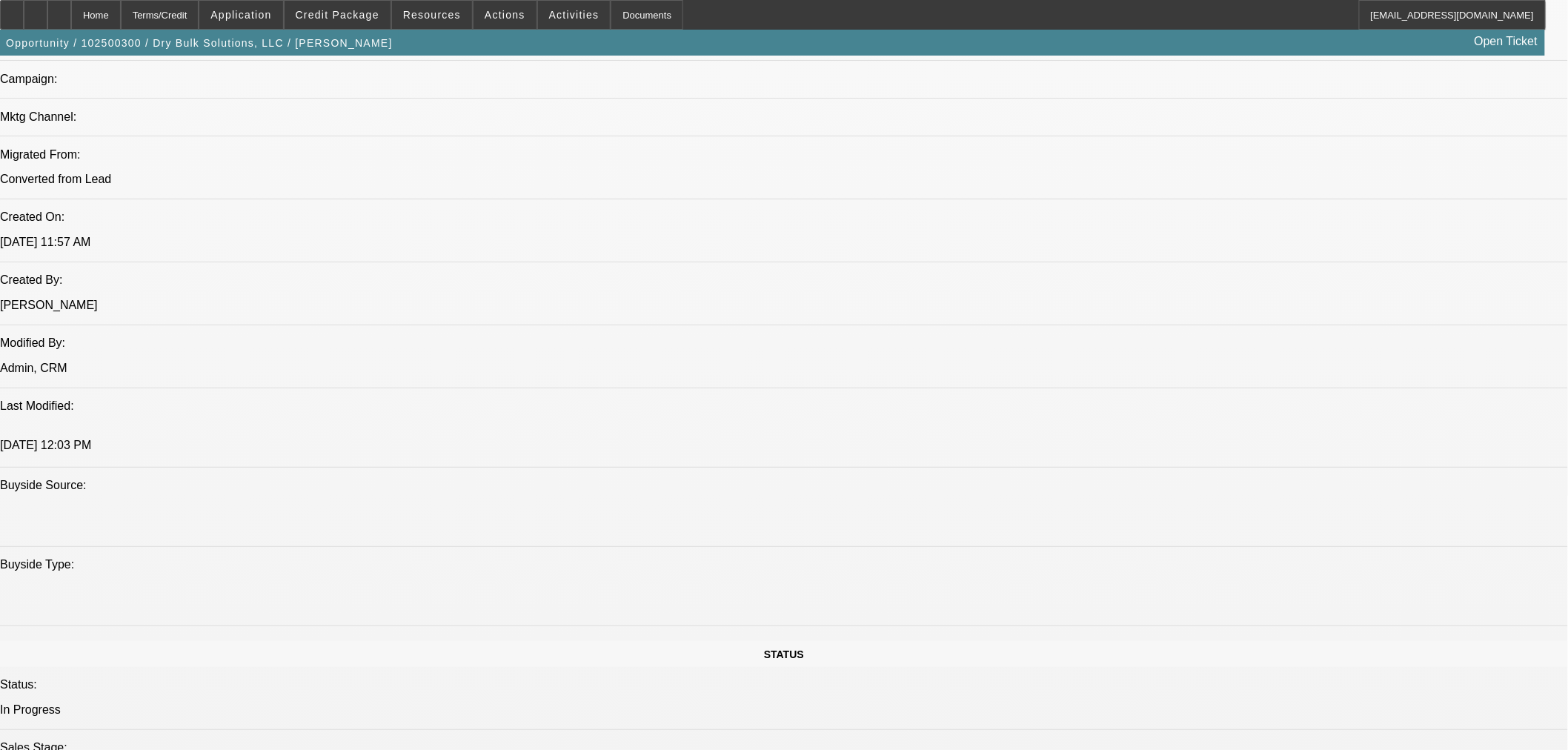
scroll to position [846, 0]
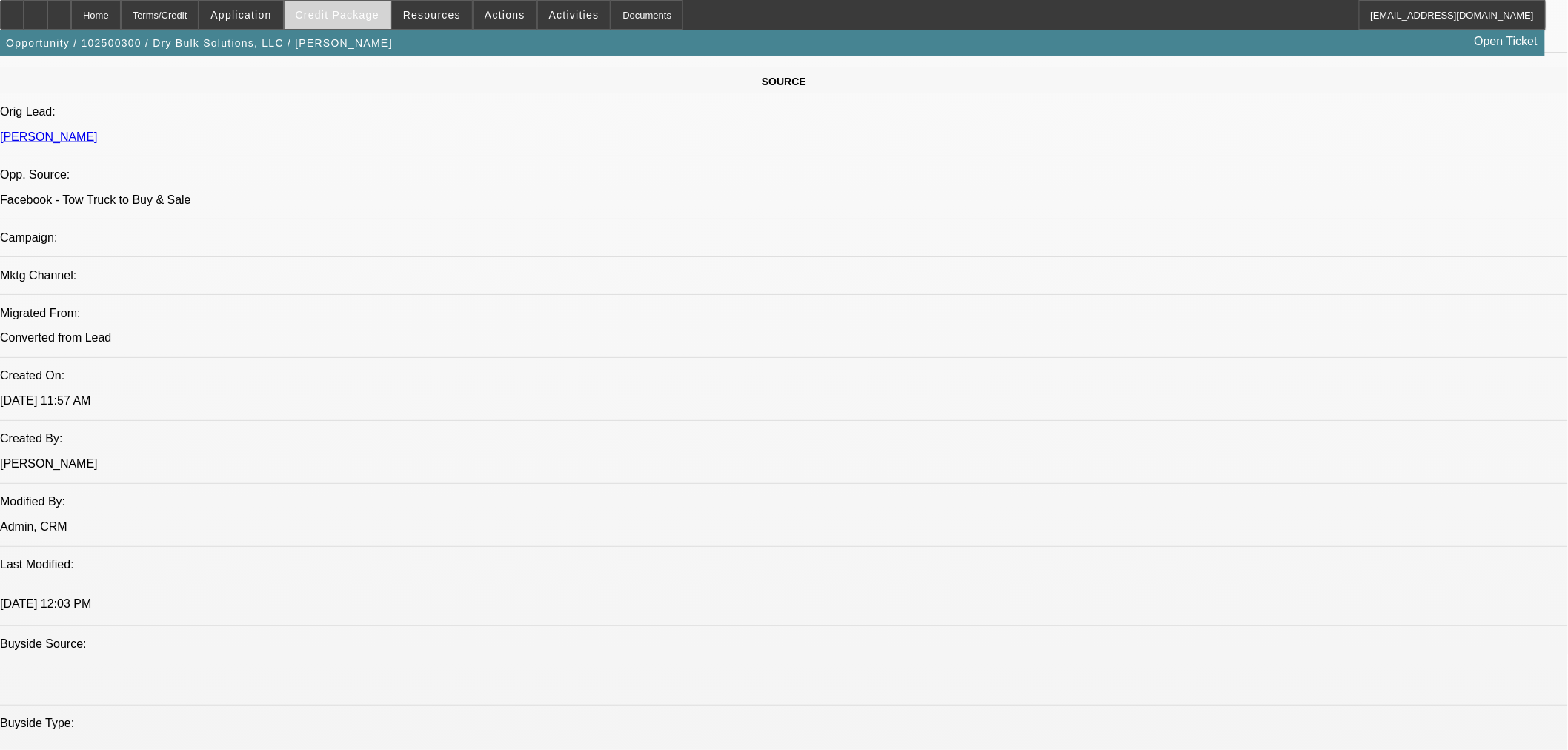
click at [379, 21] on span at bounding box center [337, 14] width 106 height 35
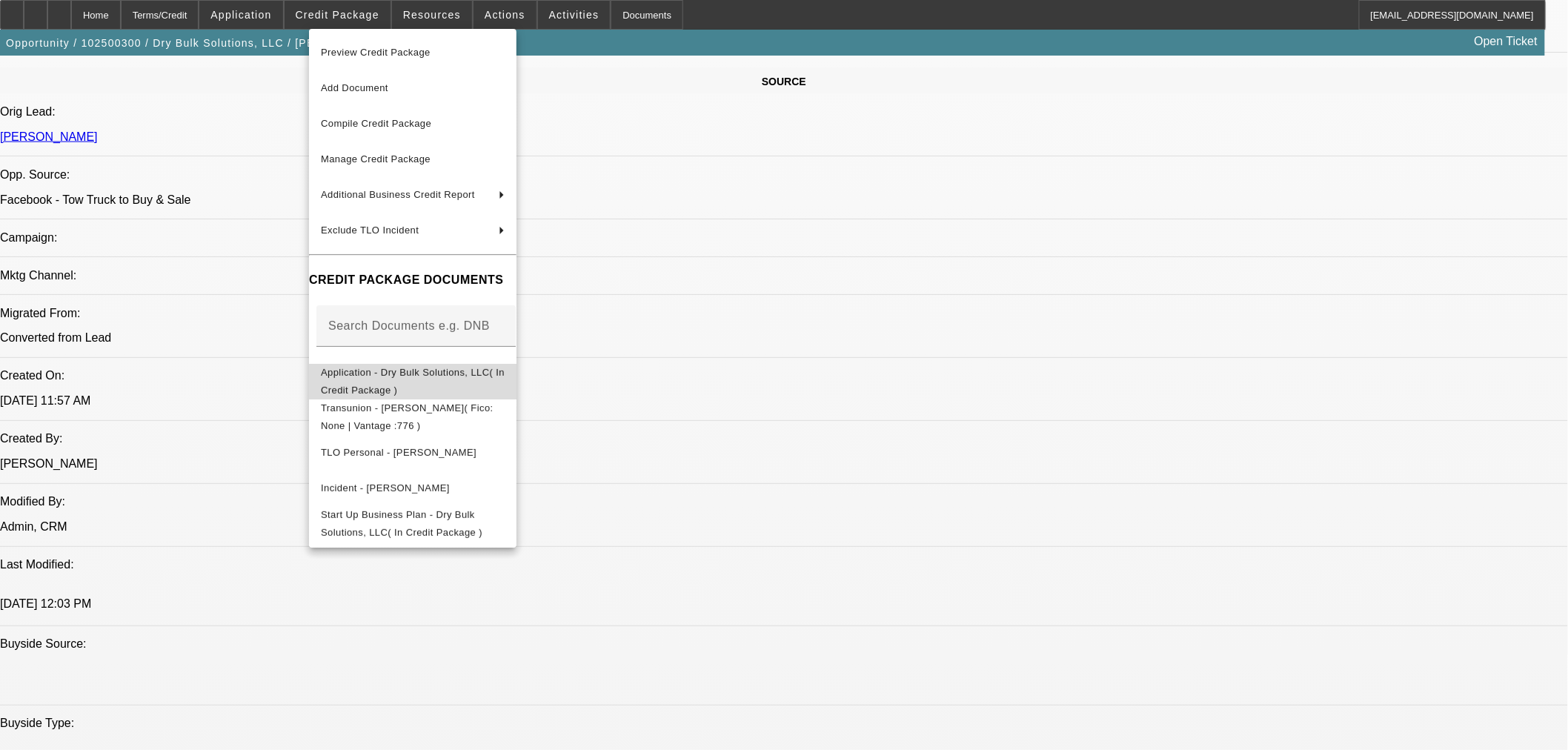
click at [432, 391] on button "Application - Dry Bulk Solutions, LLC( In Credit Package )" at bounding box center [412, 380] width 207 height 35
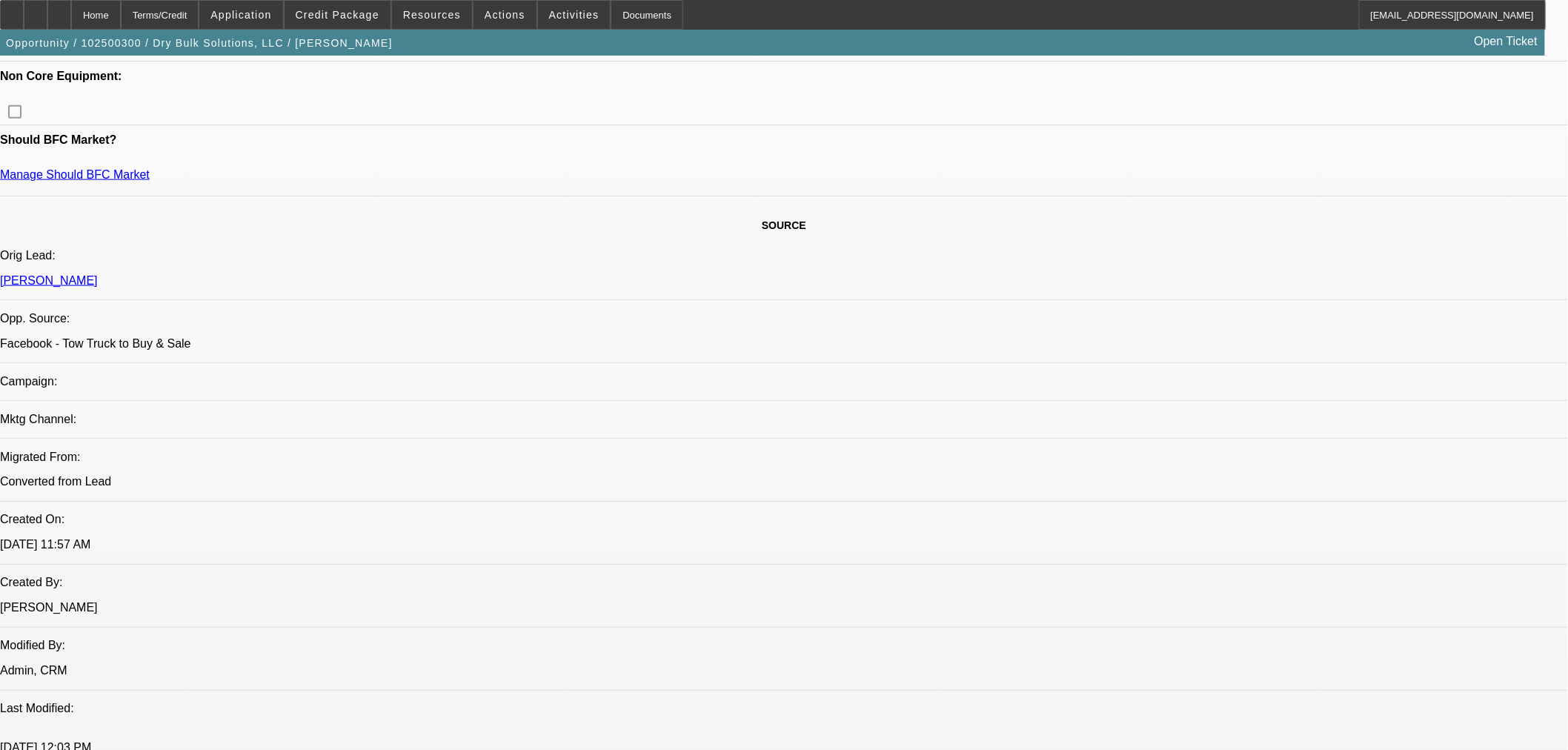
scroll to position [433, 0]
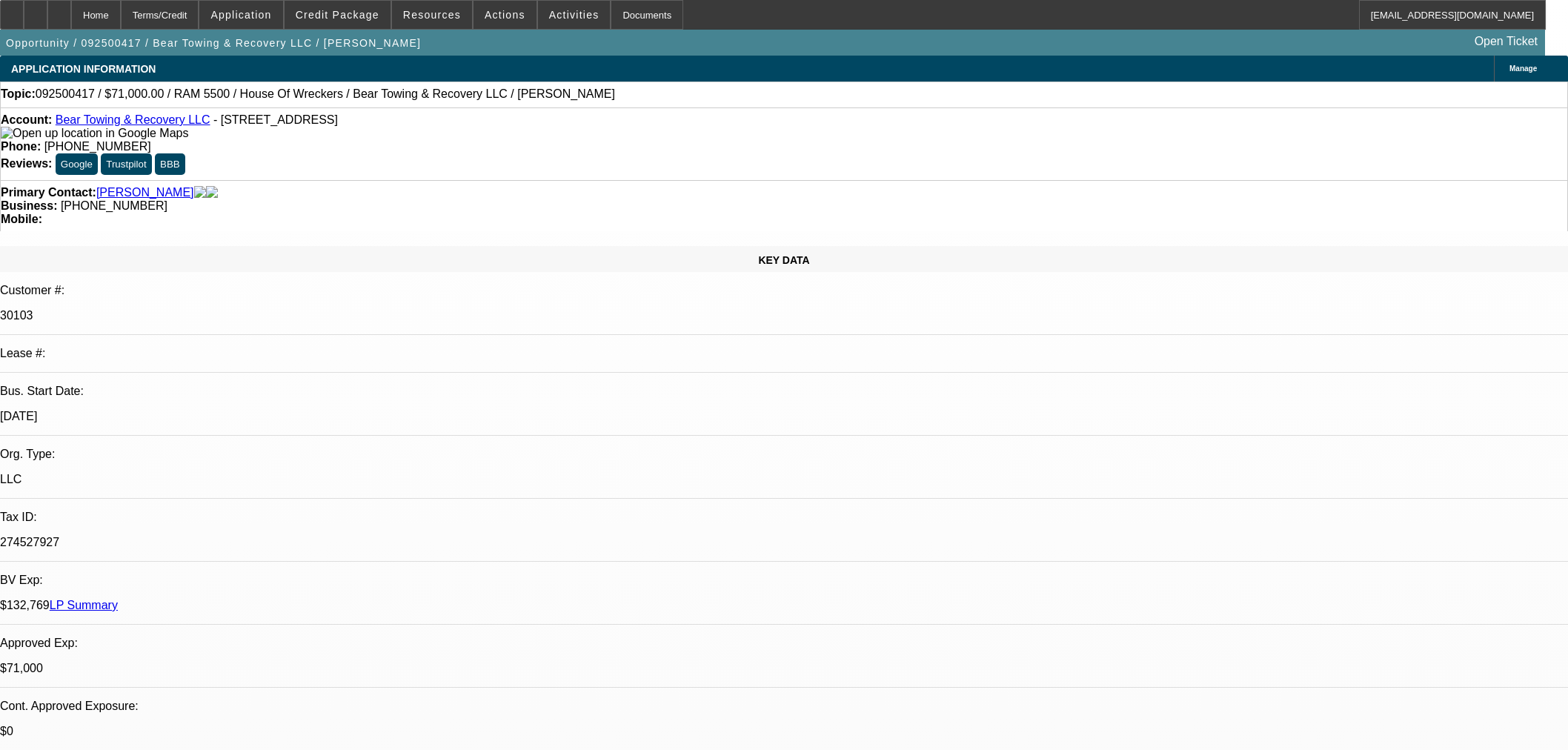
select select "0"
select select "2"
select select "0.1"
select select "4"
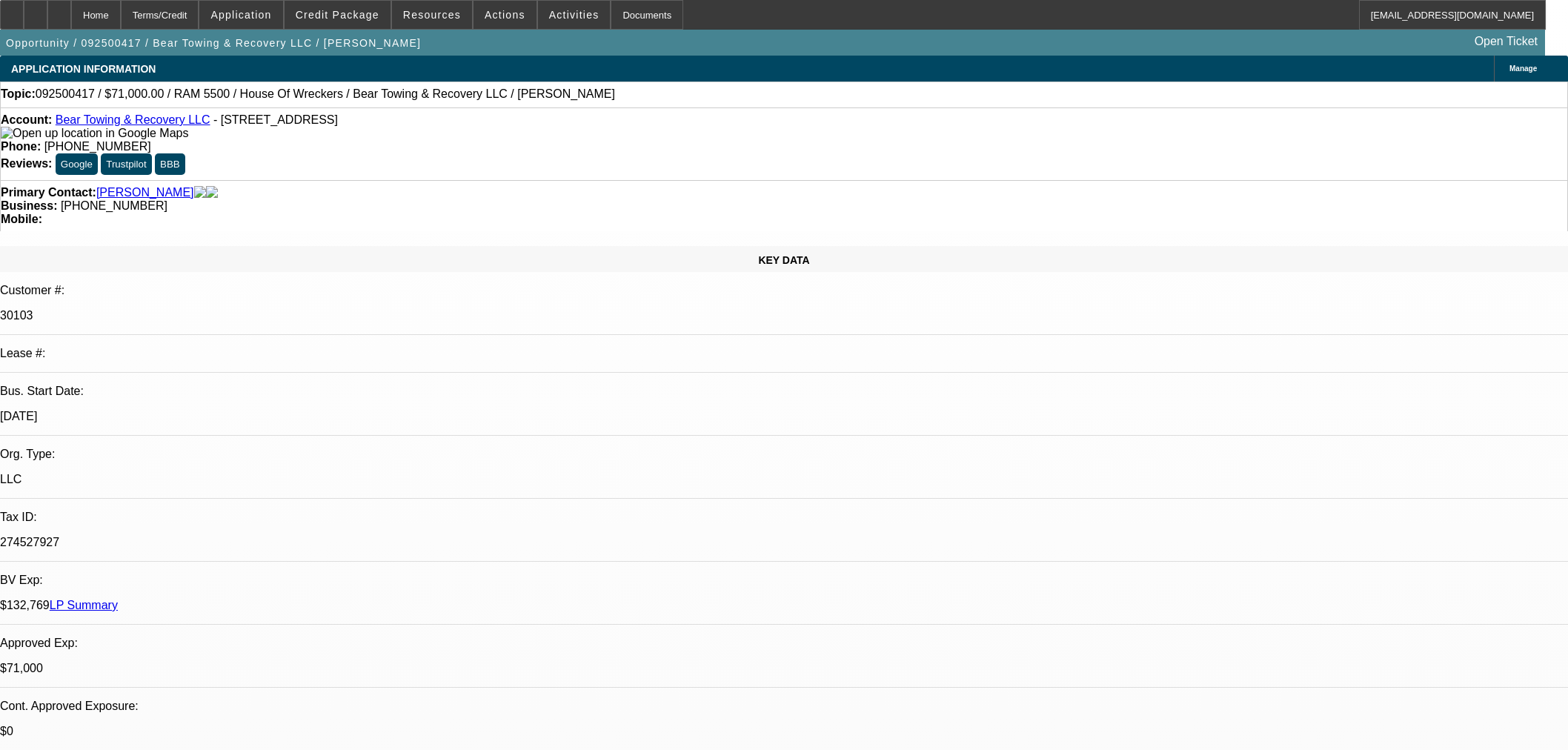
select select "0"
select select "2"
select select "0.1"
select select "4"
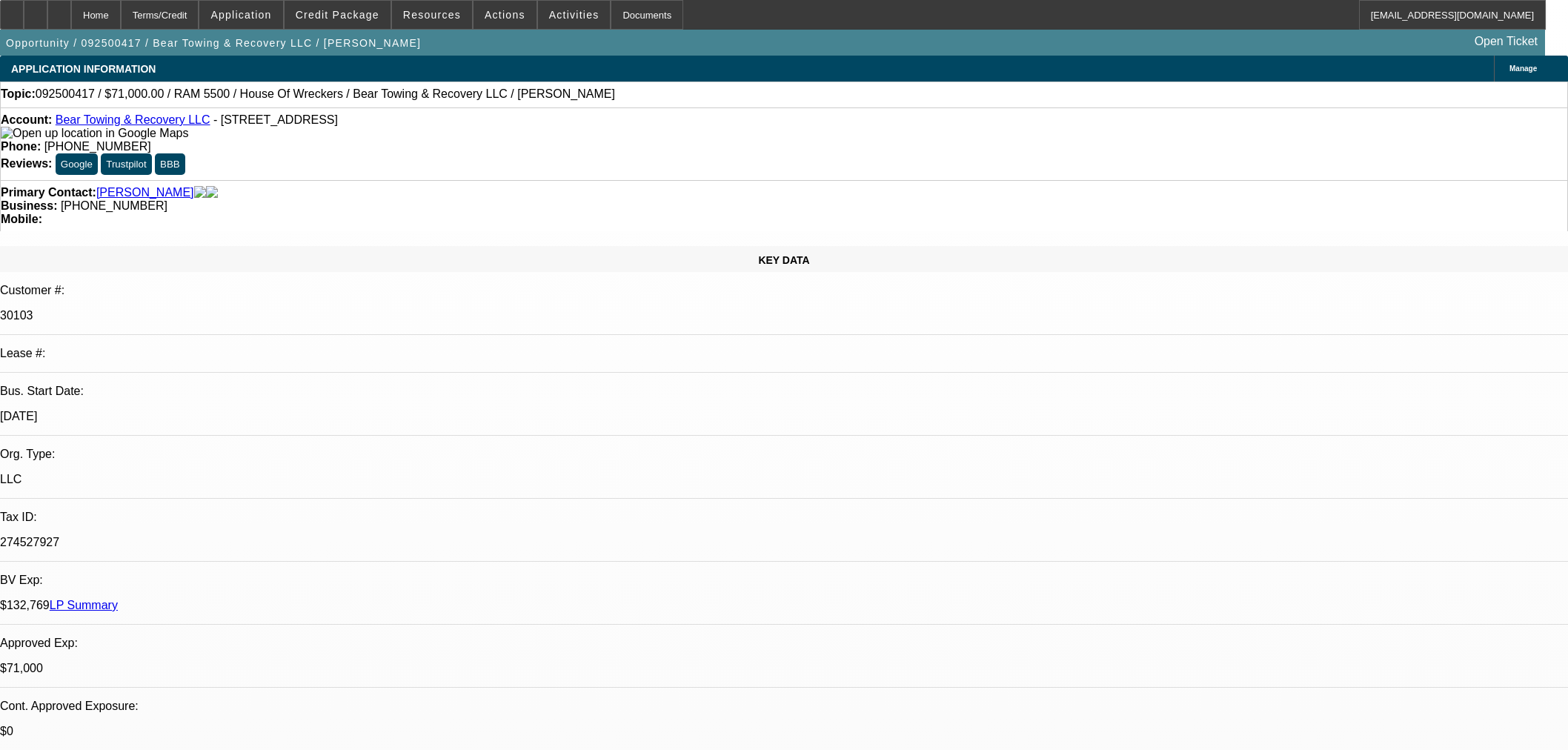
select select "0"
select select "2"
select select "0.1"
select select "4"
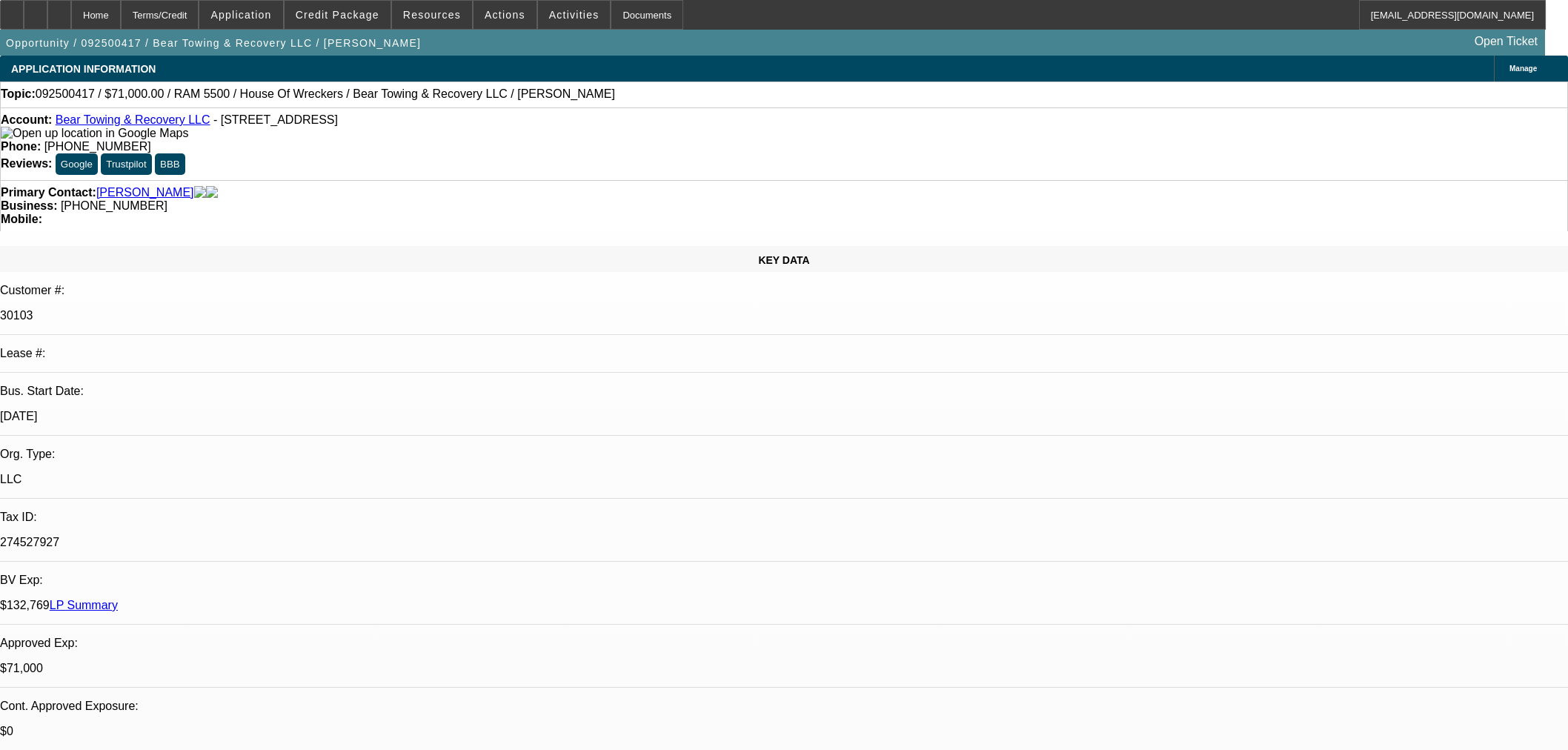
select select "0"
select select "2"
select select "0.1"
select select "4"
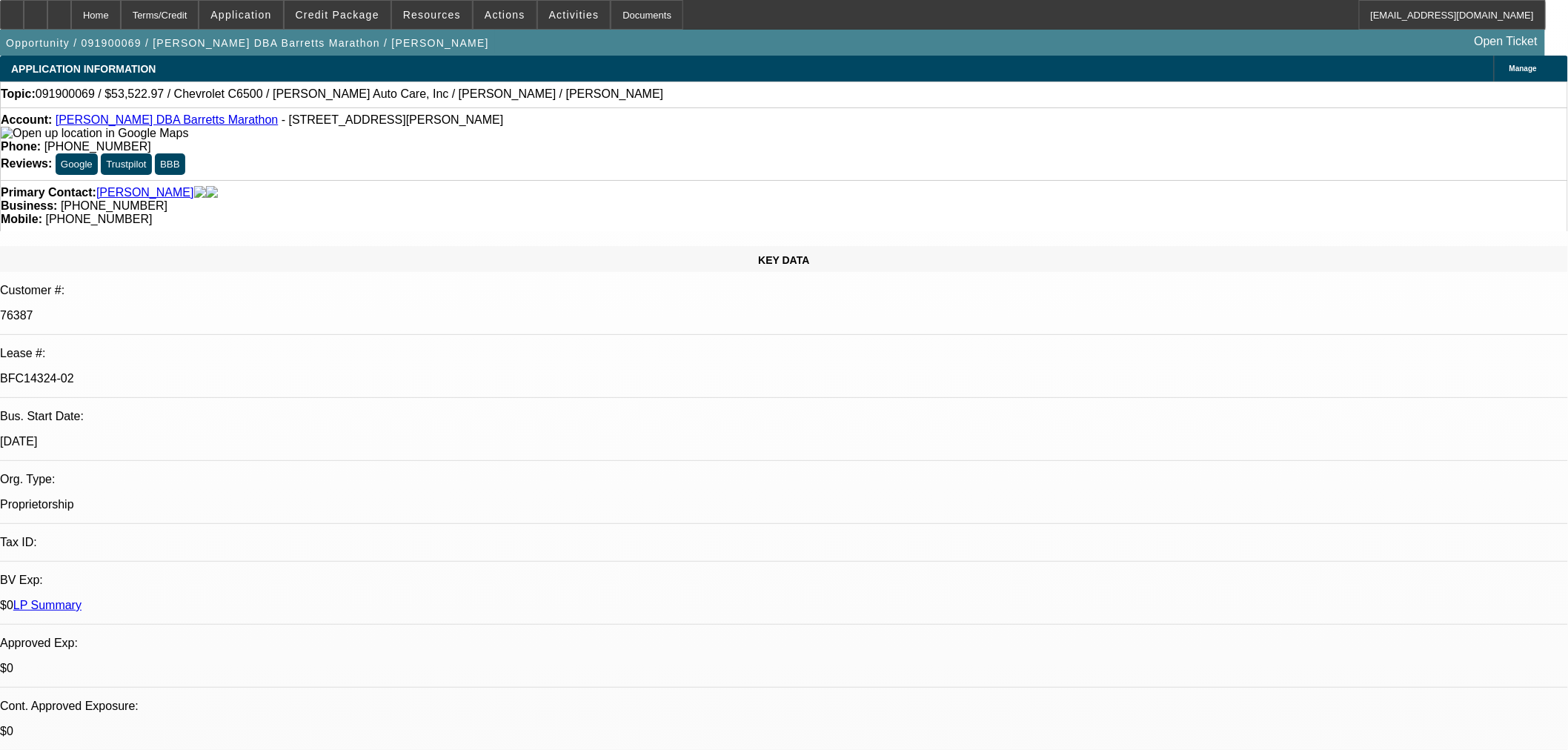
select select "0"
select select "2"
select select "0"
select select "6"
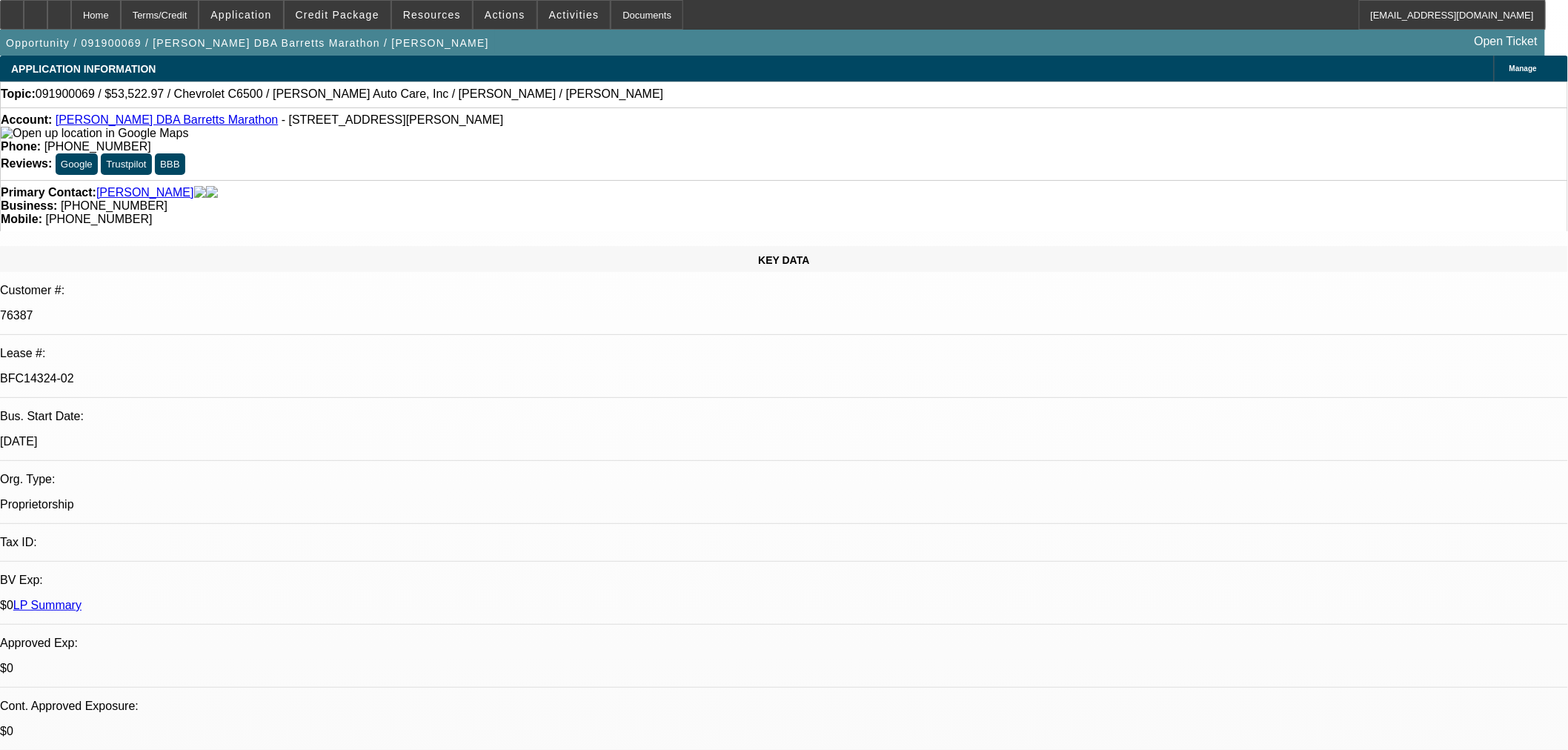
select select "0"
select select "2"
select select "0"
select select "6"
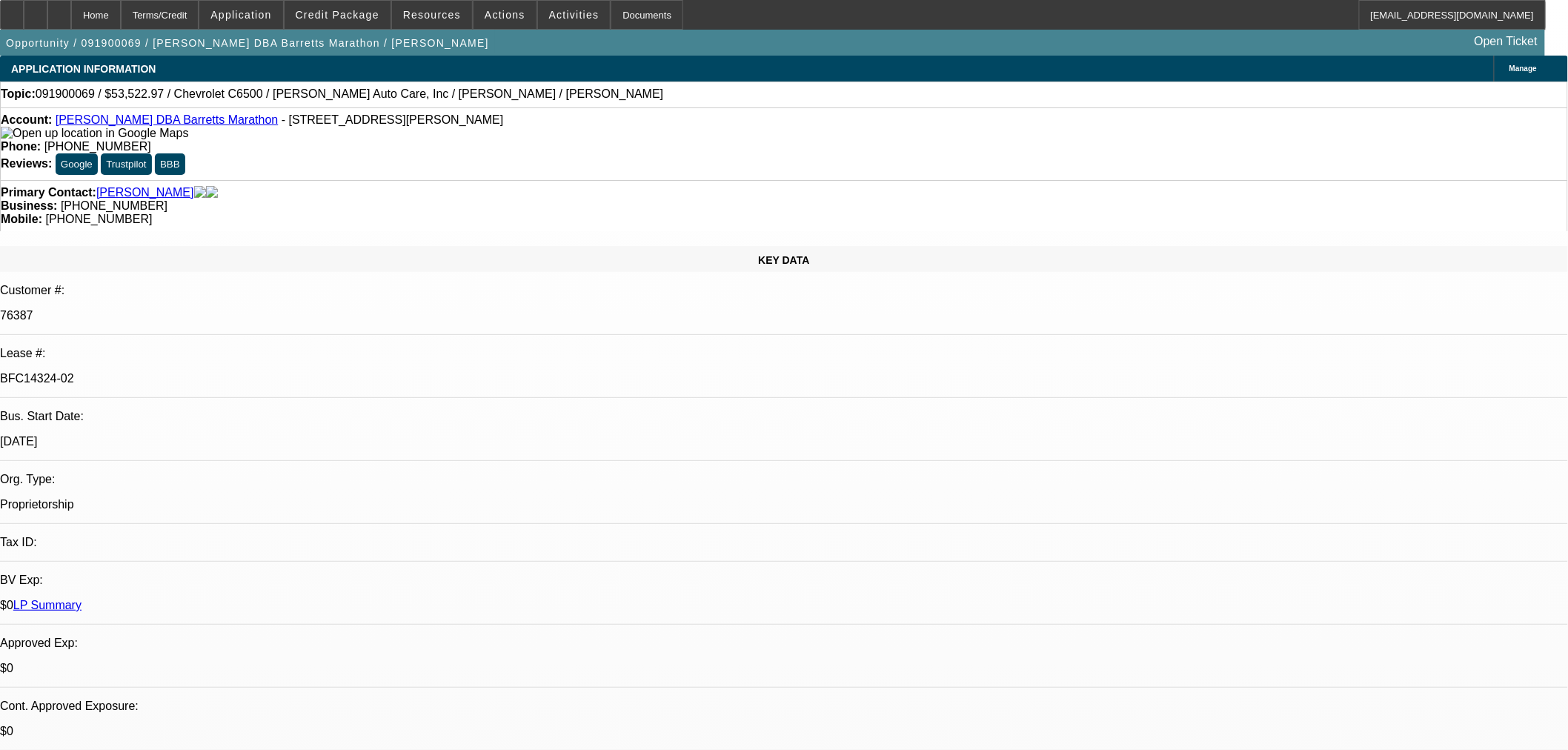
select select "0"
select select "2"
select select "0"
select select "6"
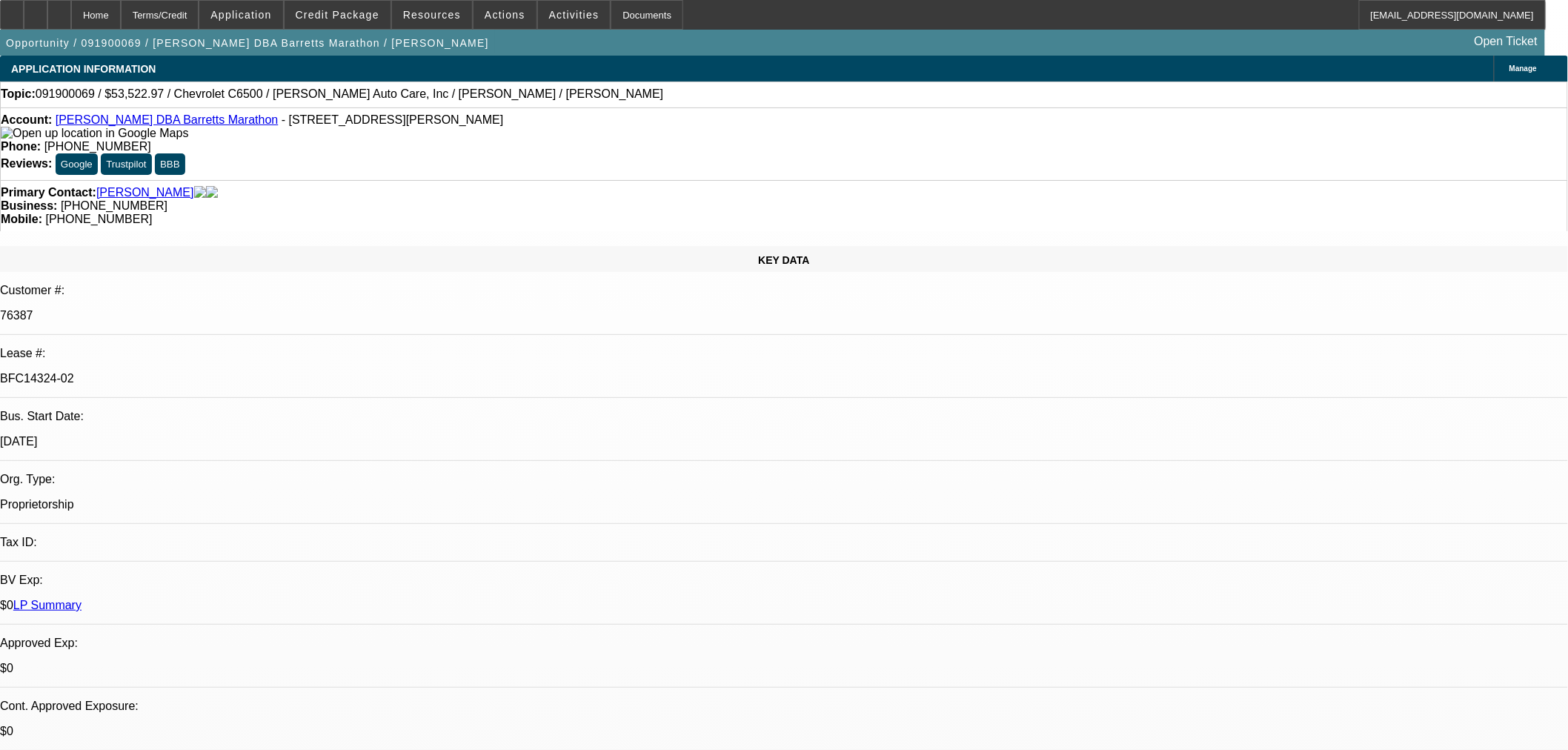
select select "0"
select select "2"
select select "0"
select select "6"
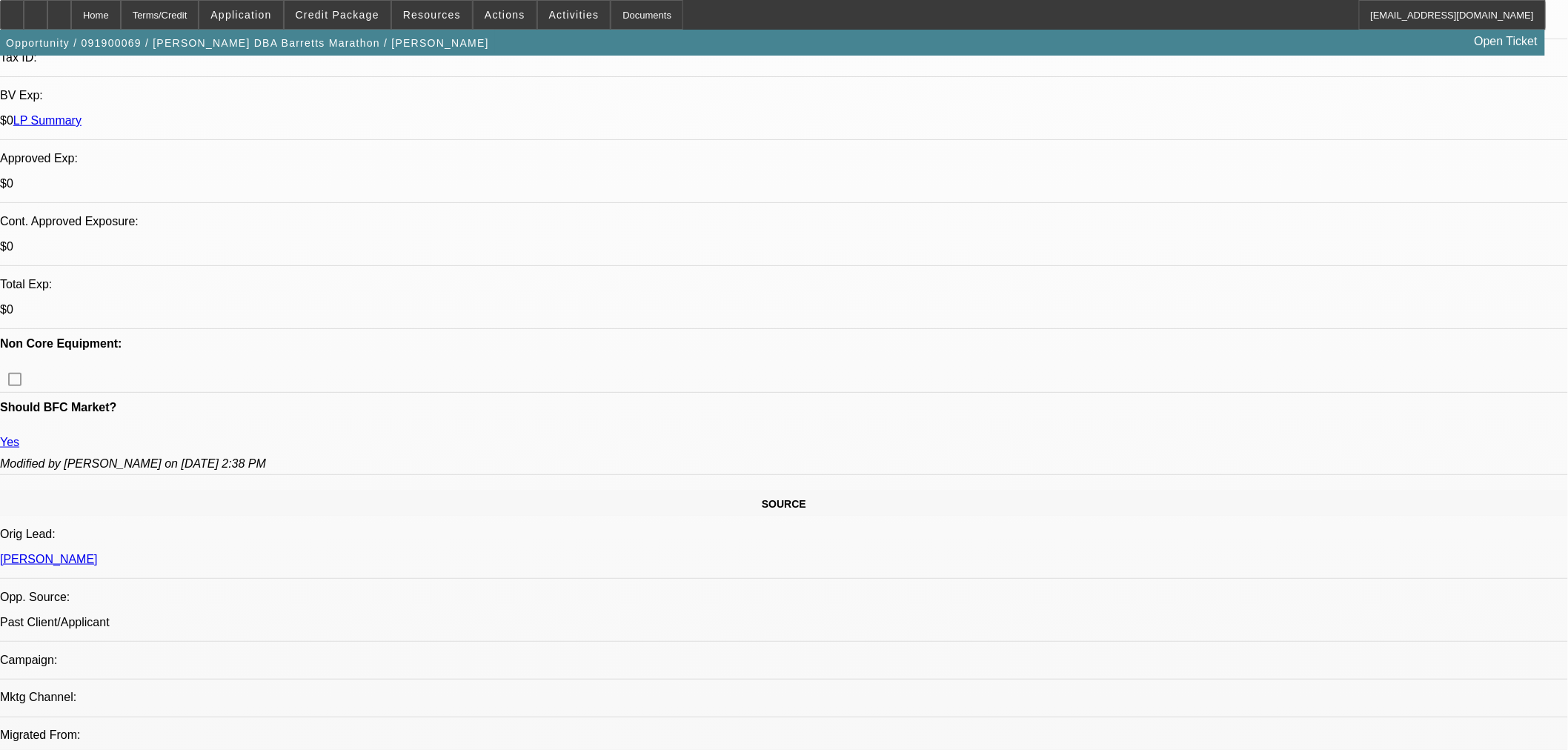
scroll to position [493, 0]
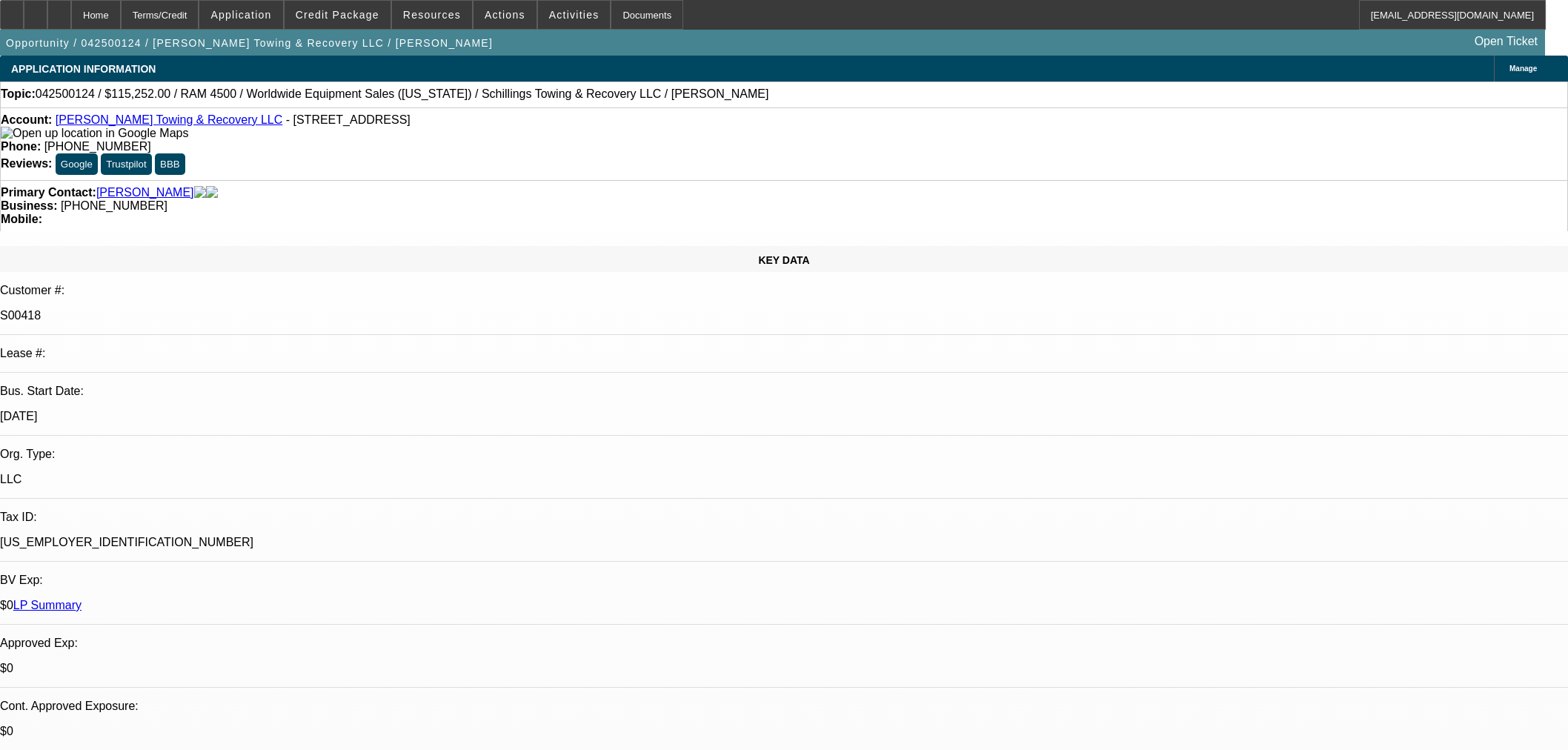
select select "0"
select select "3"
select select "0"
select select "6"
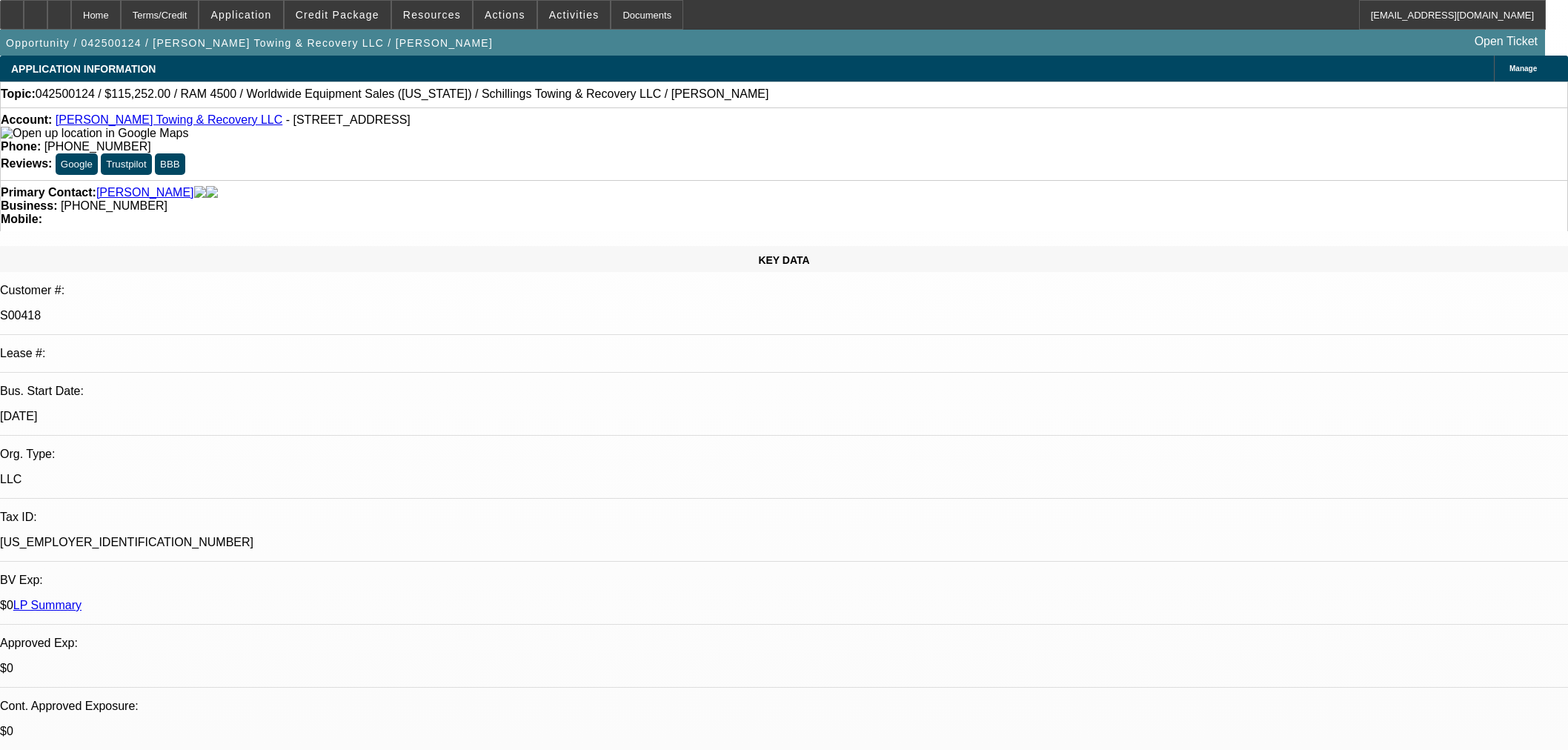
select select "0"
select select "3"
select select "0"
select select "6"
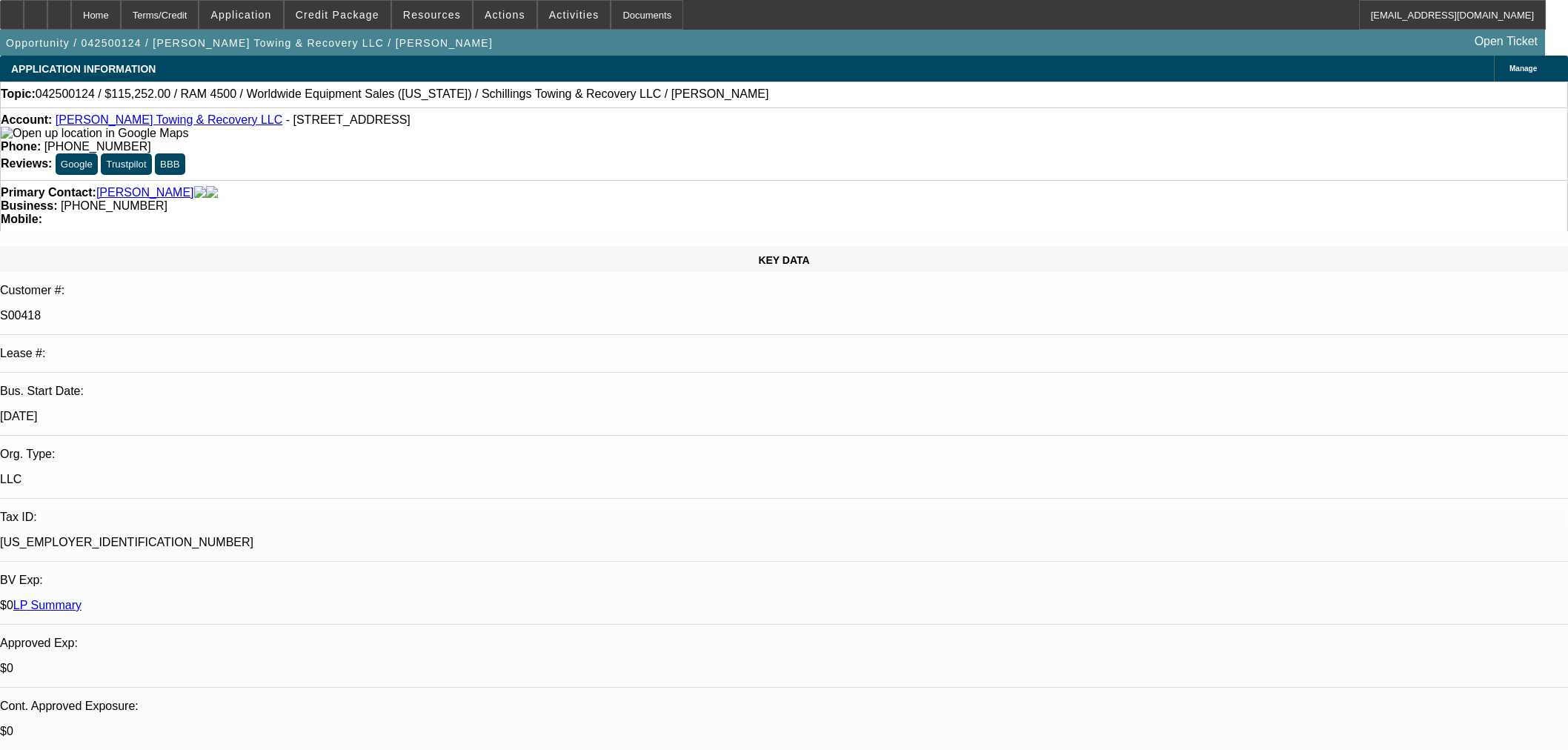
select select "0"
select select "3"
select select "0"
select select "6"
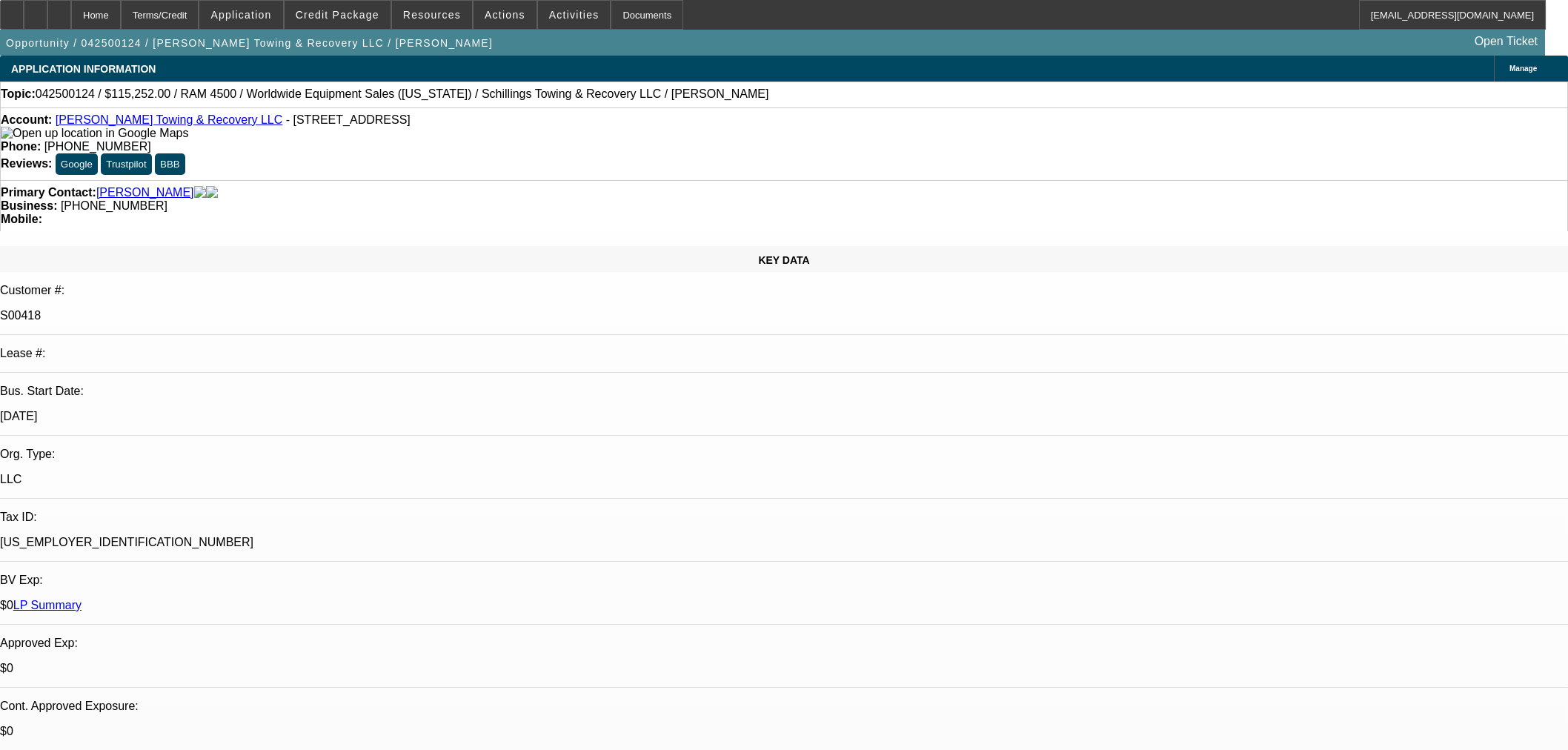
select select "0"
select select "3"
select select "0"
select select "6"
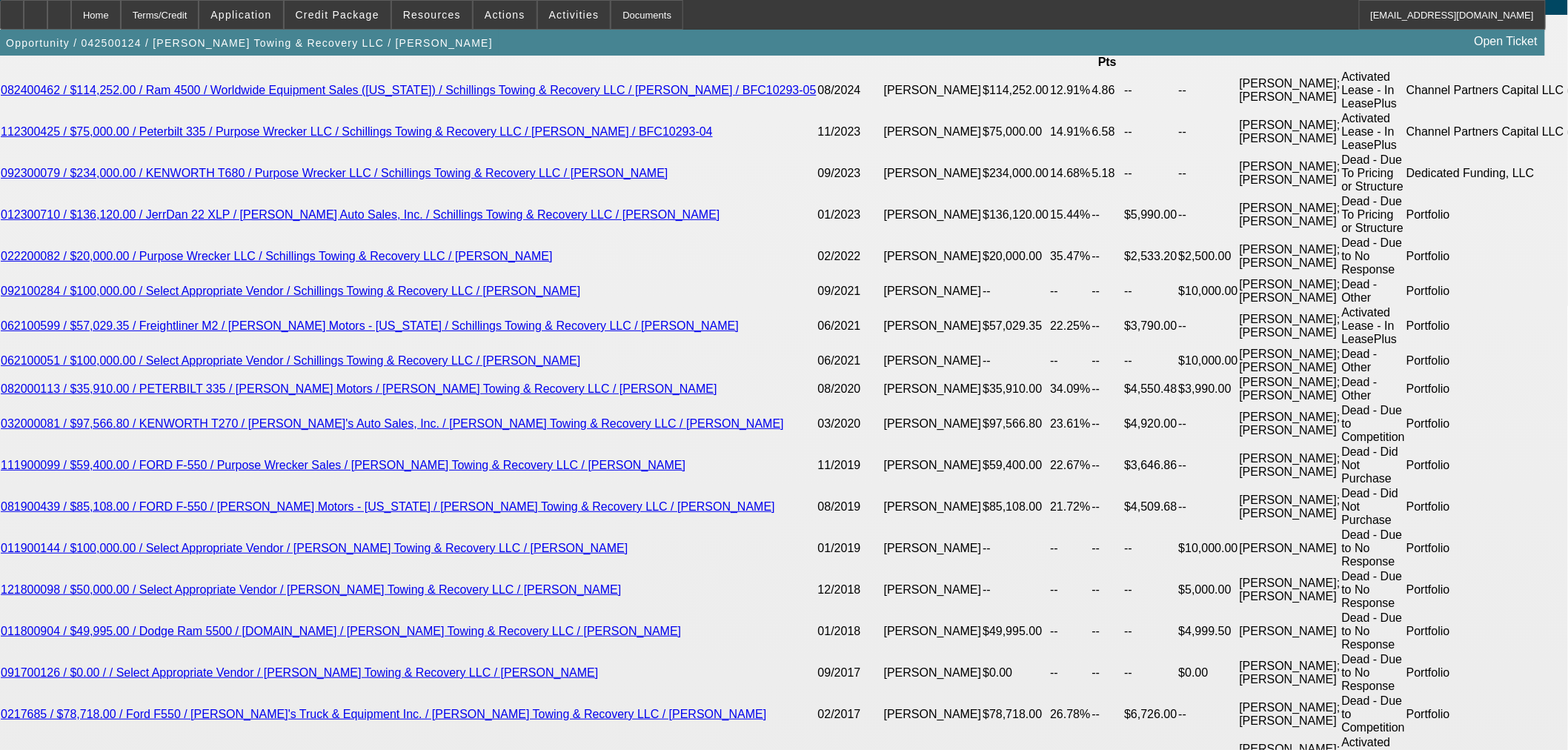
scroll to position [2965, 0]
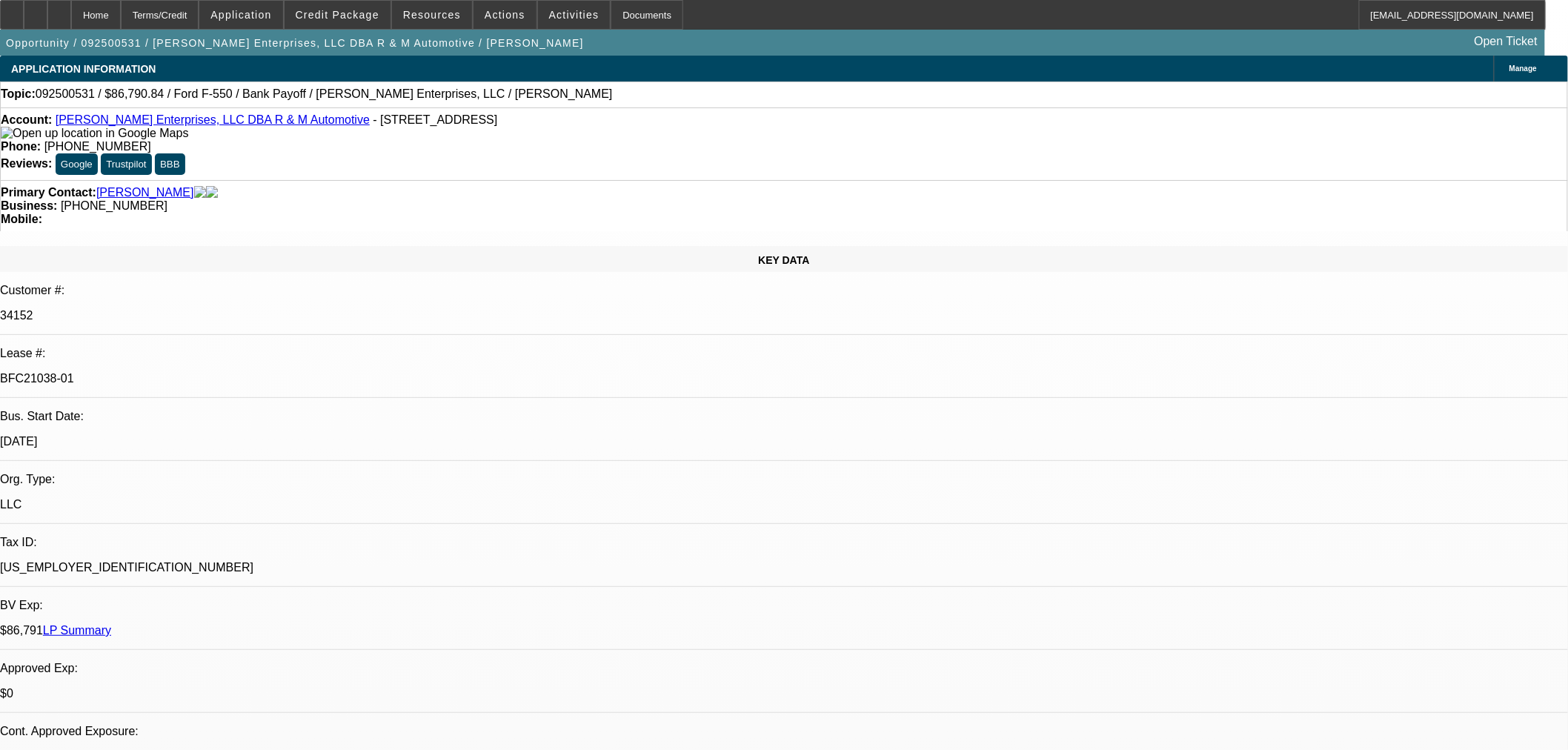
select select "0"
select select "2"
select select "0"
select select "6"
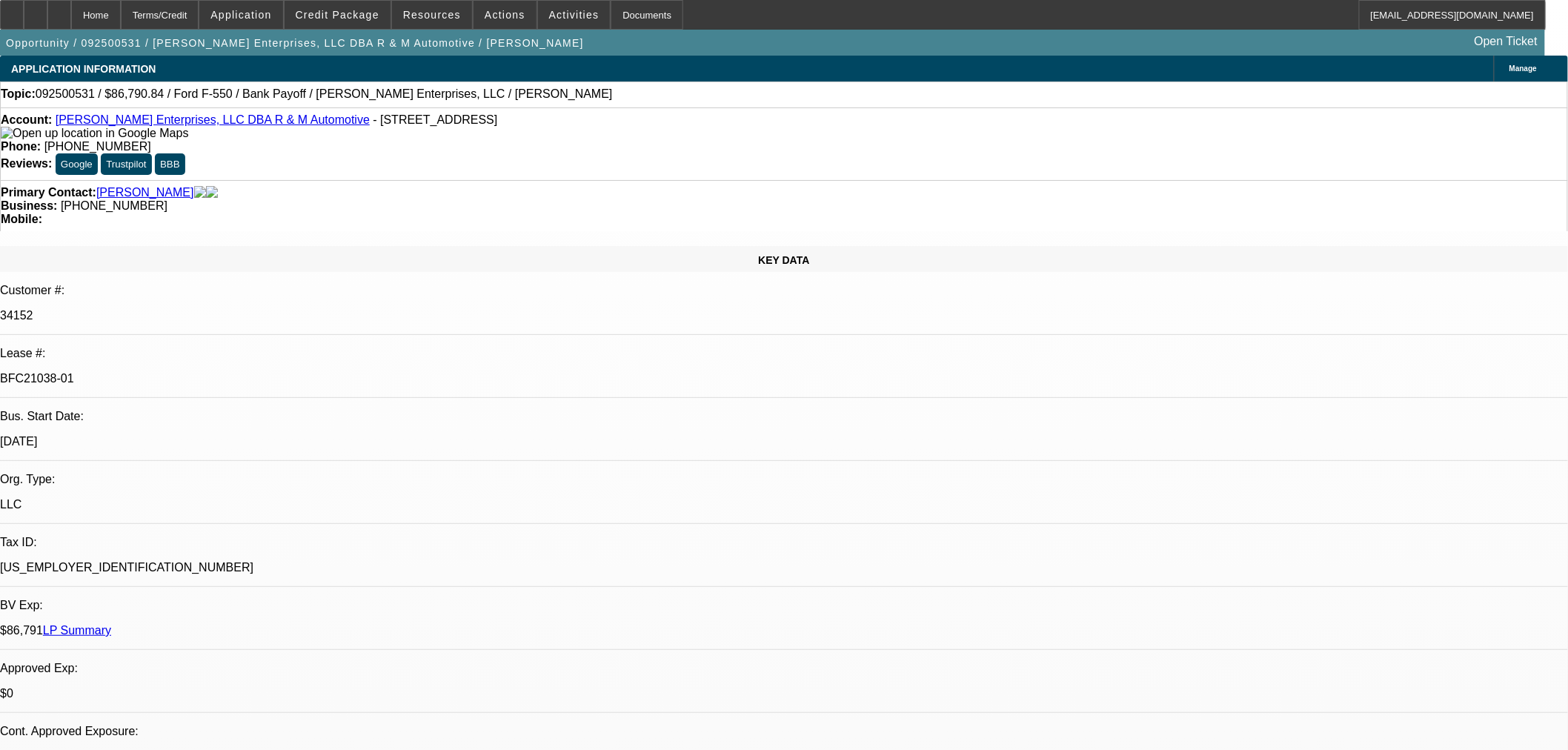
select select "0"
select select "2"
select select "0"
select select "6"
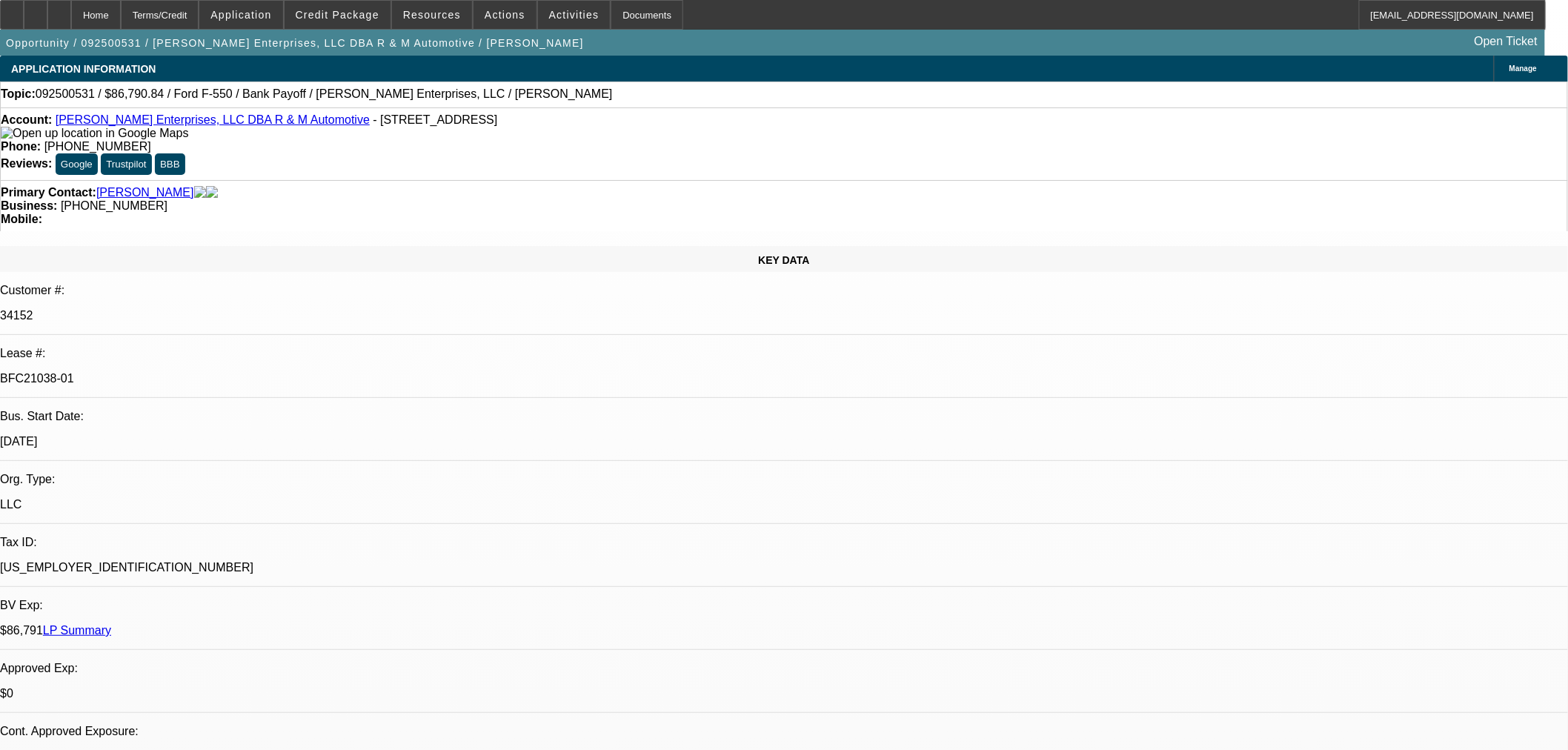
select select "0"
select select "2"
select select "0"
select select "6"
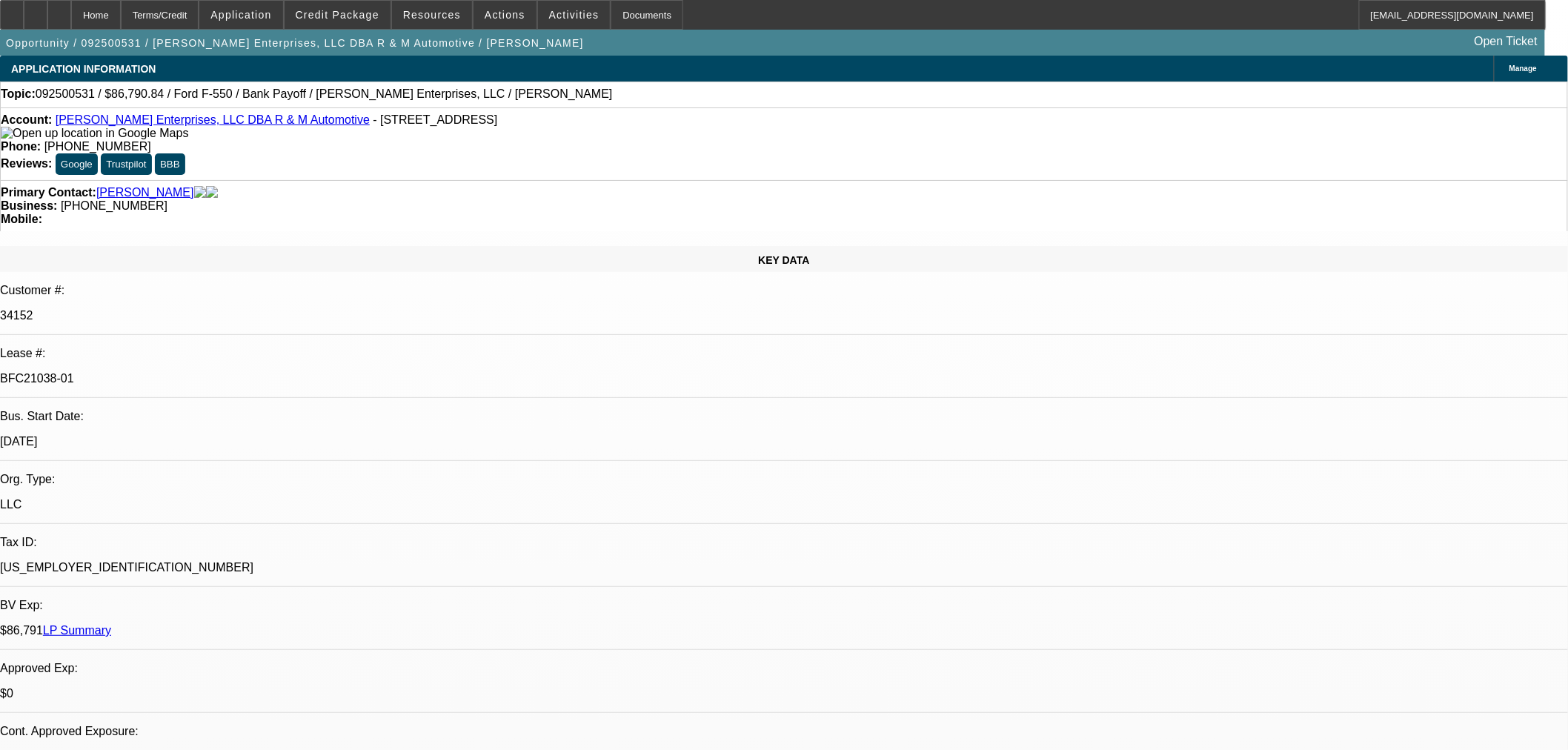
select select "0"
select select "2"
select select "0"
select select "6"
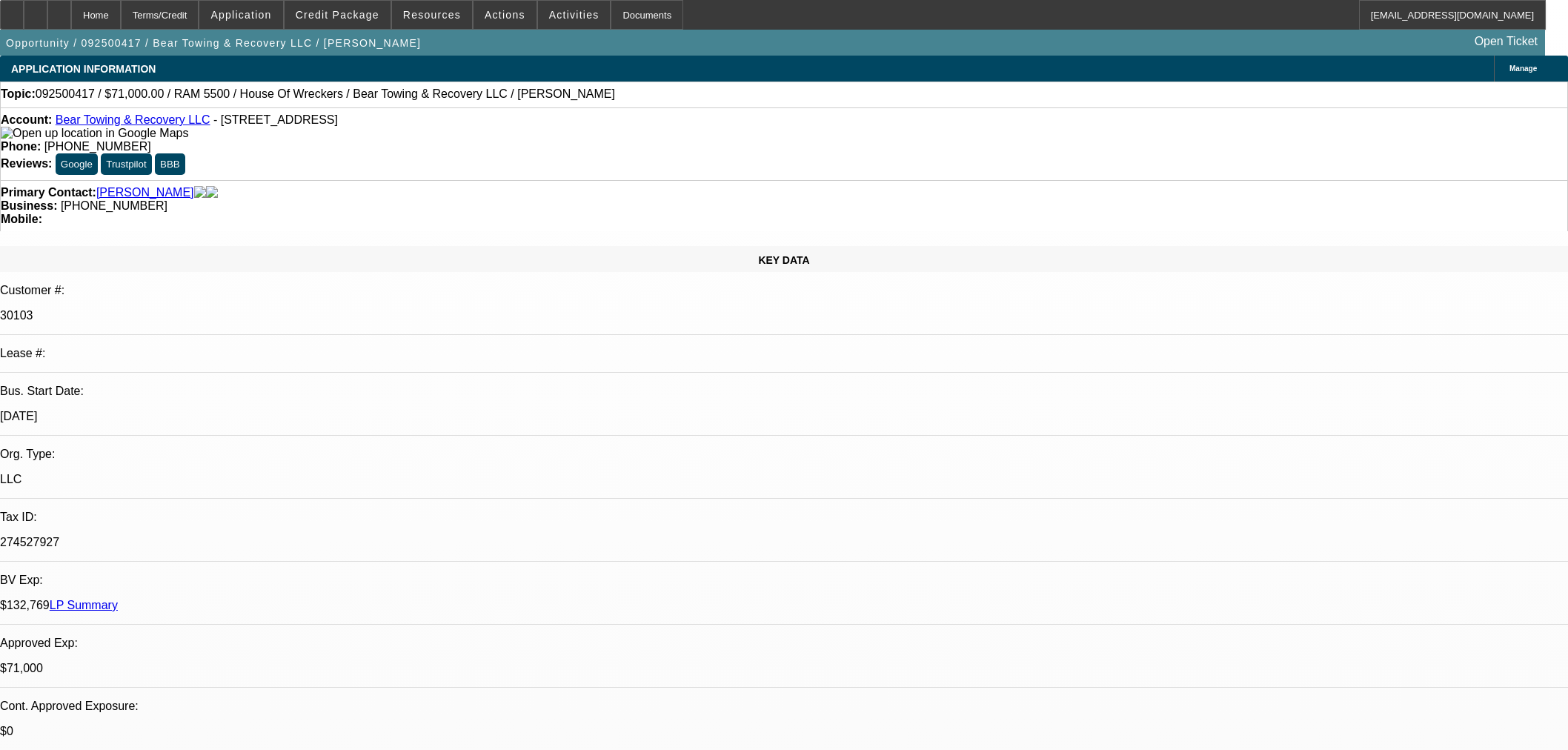
select select "0"
select select "2"
select select "0.1"
select select "4"
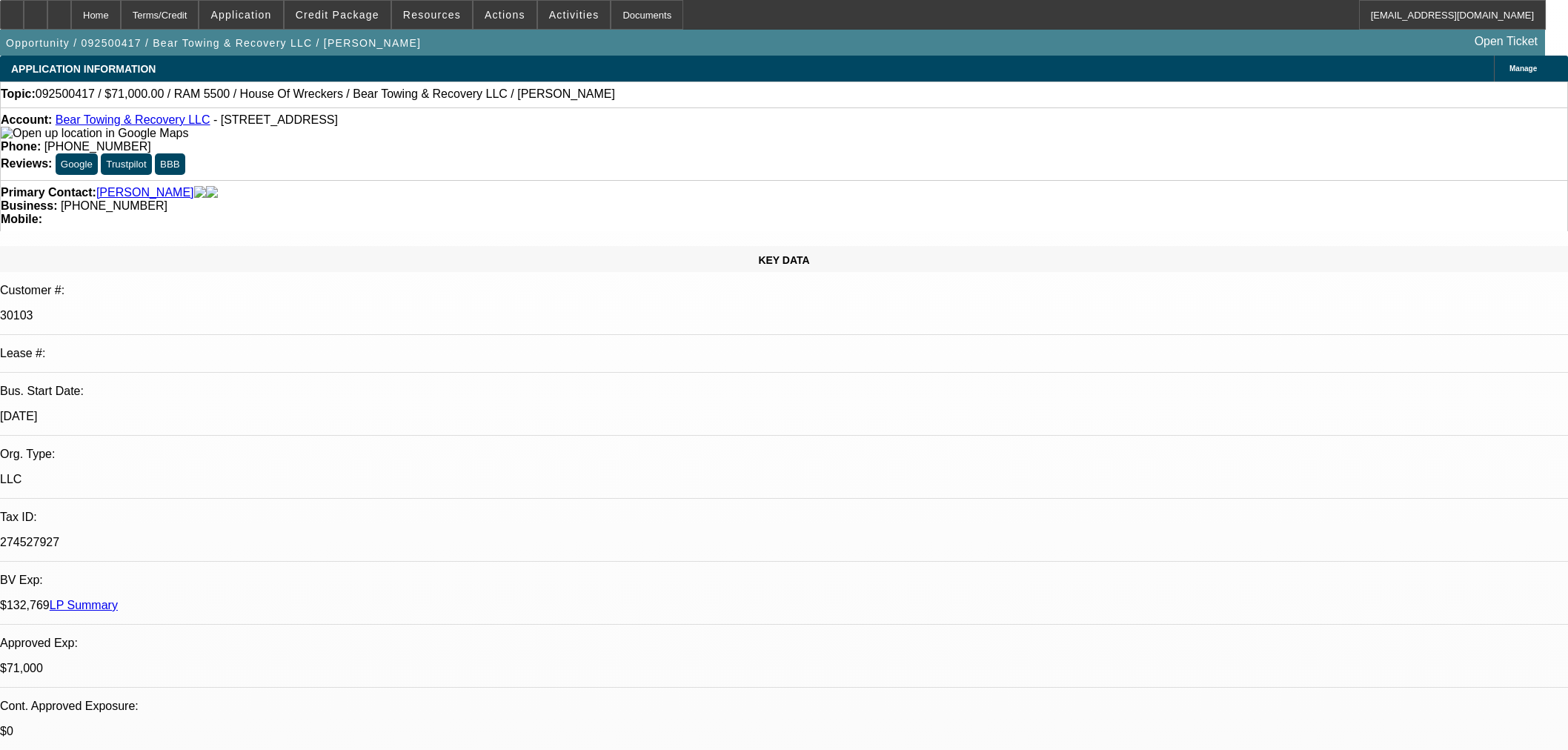
select select "0"
select select "2"
select select "0.1"
select select "4"
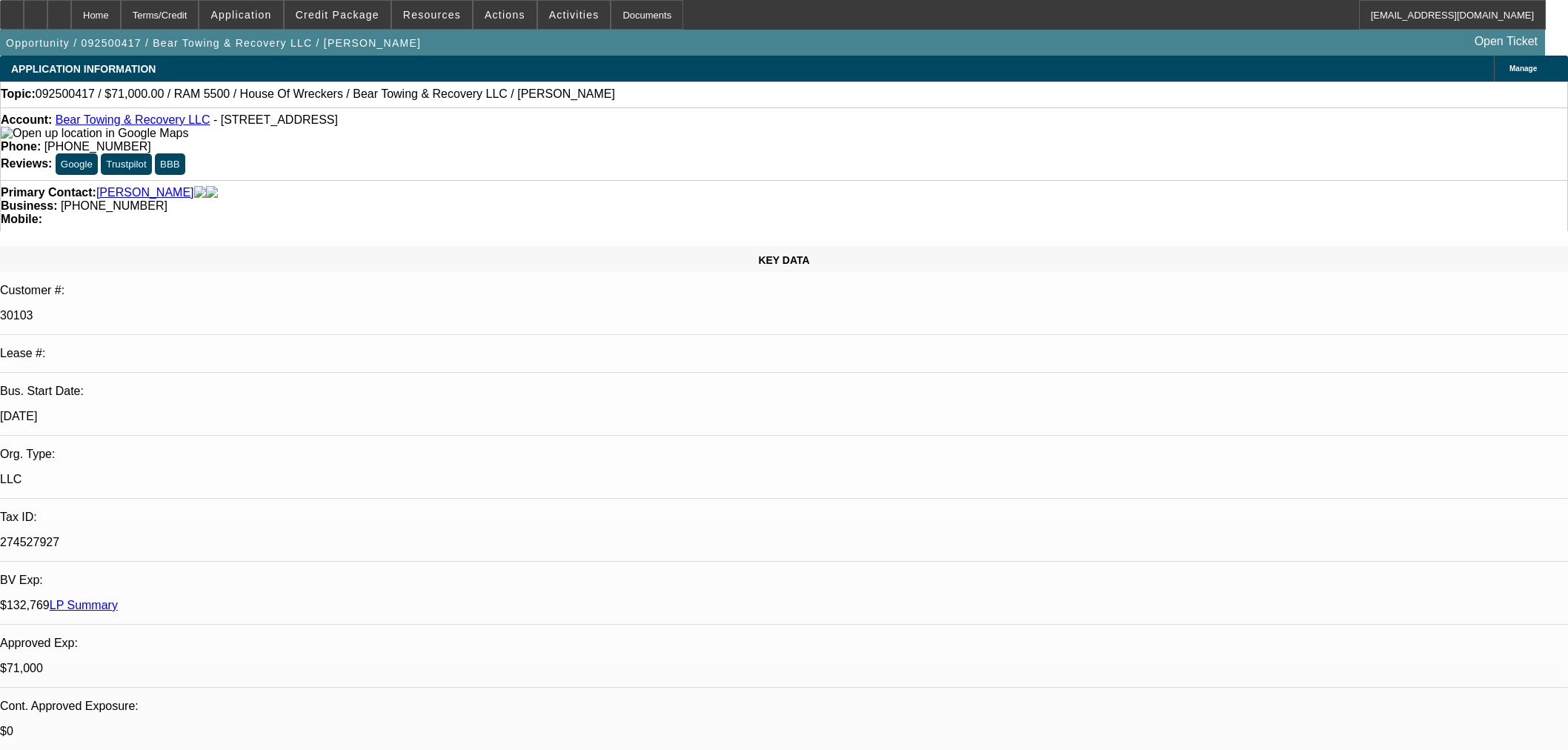
select select "0"
select select "2"
select select "0.1"
select select "4"
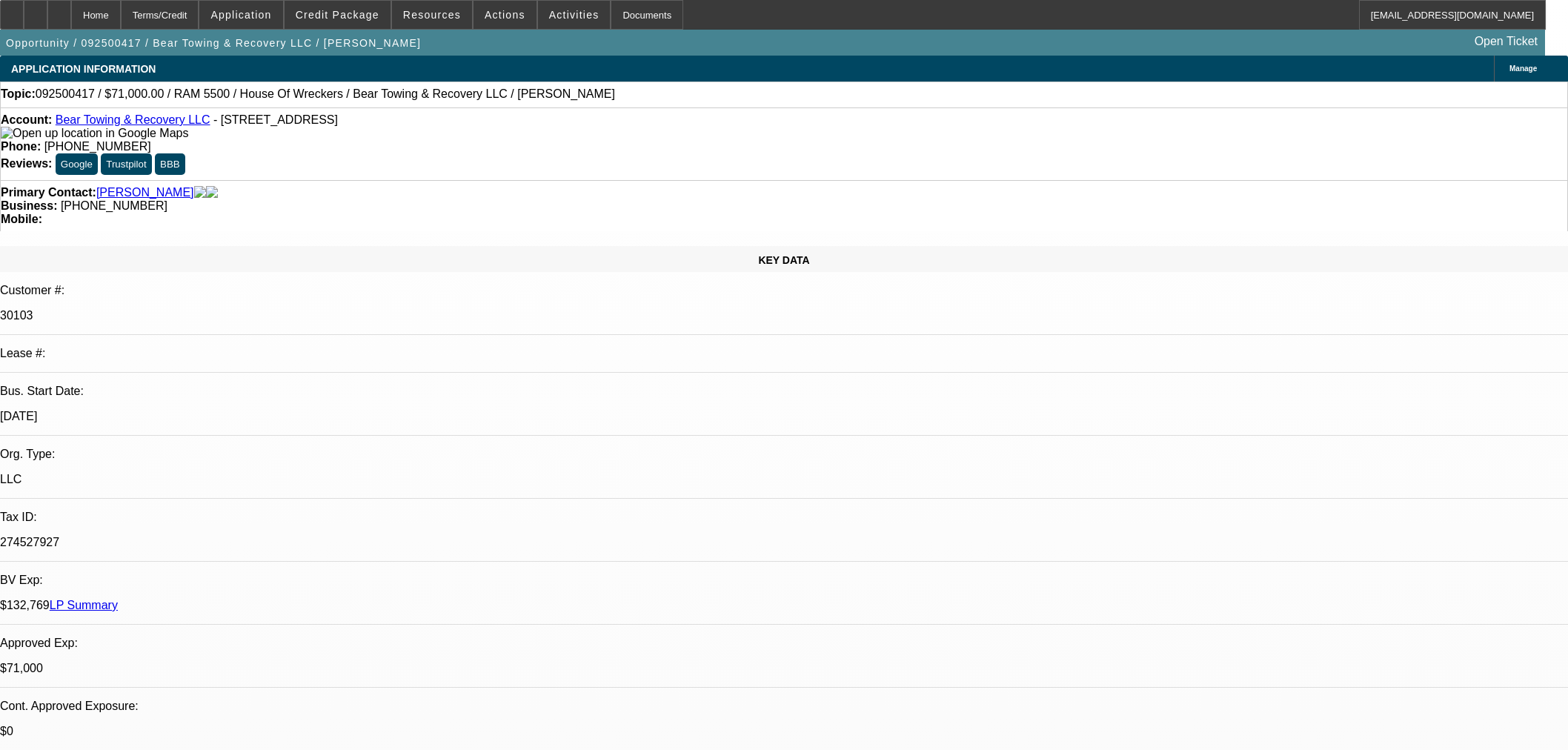
select select "0"
select select "2"
select select "0.1"
select select "4"
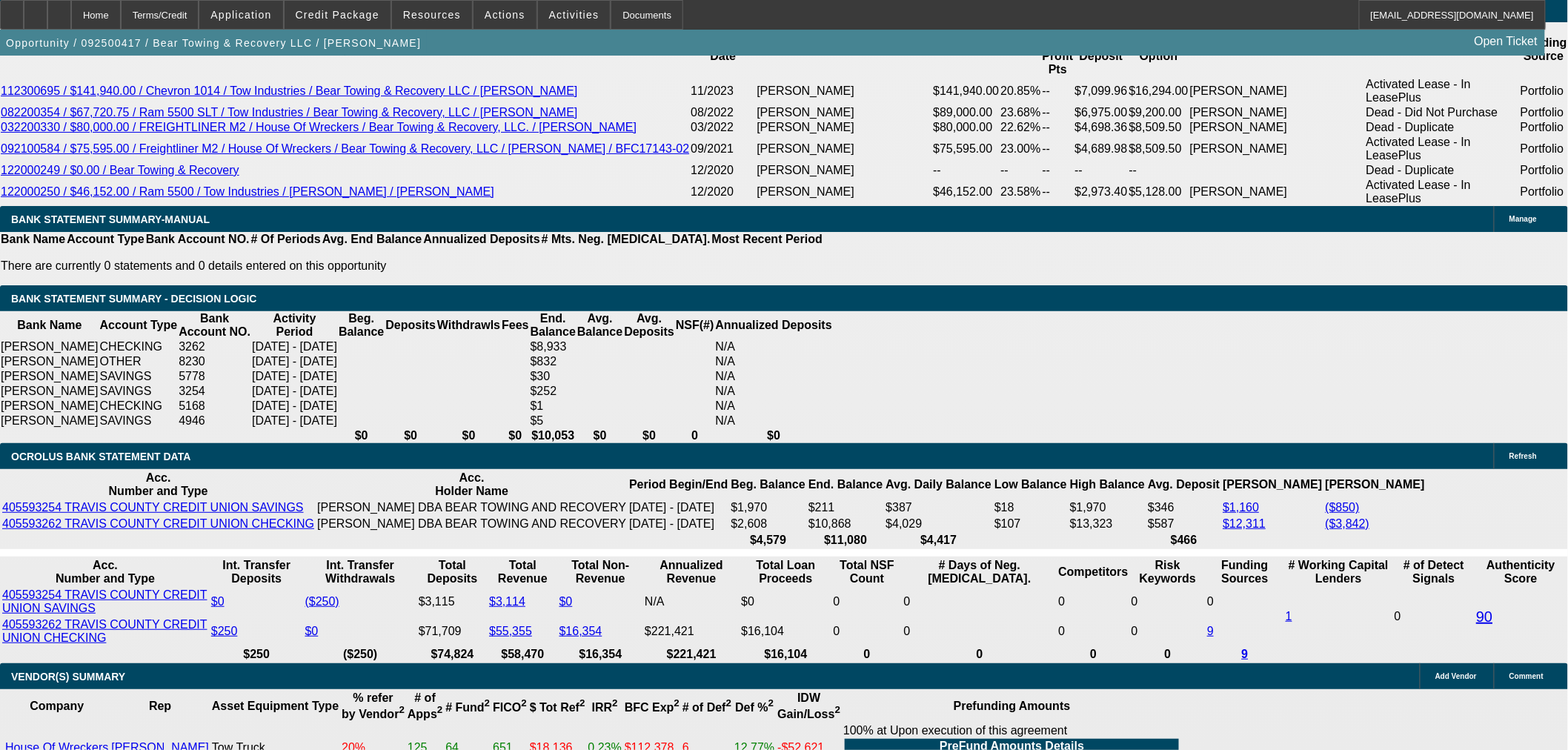
scroll to position [2965, 0]
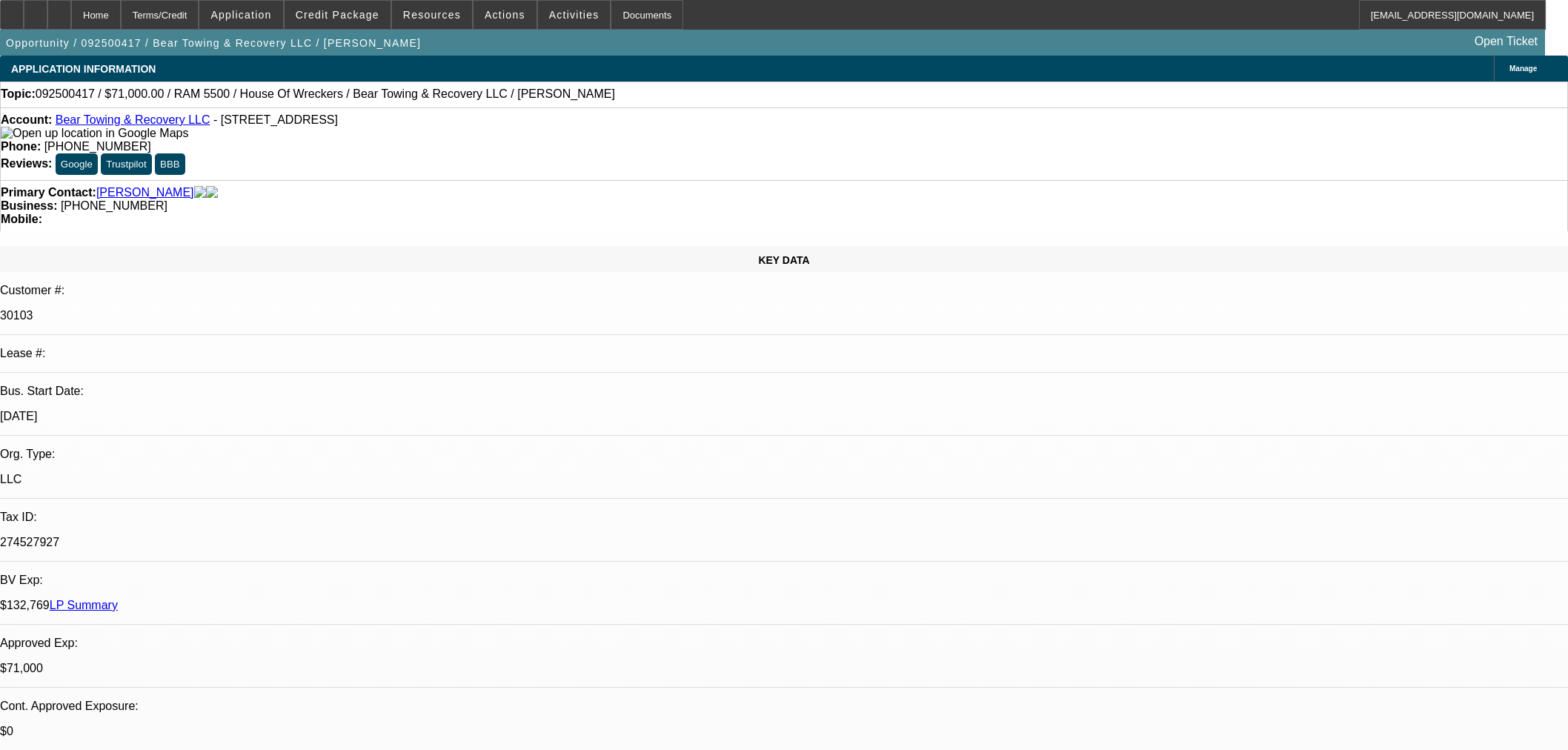
select select "0"
select select "2"
select select "0.1"
select select "4"
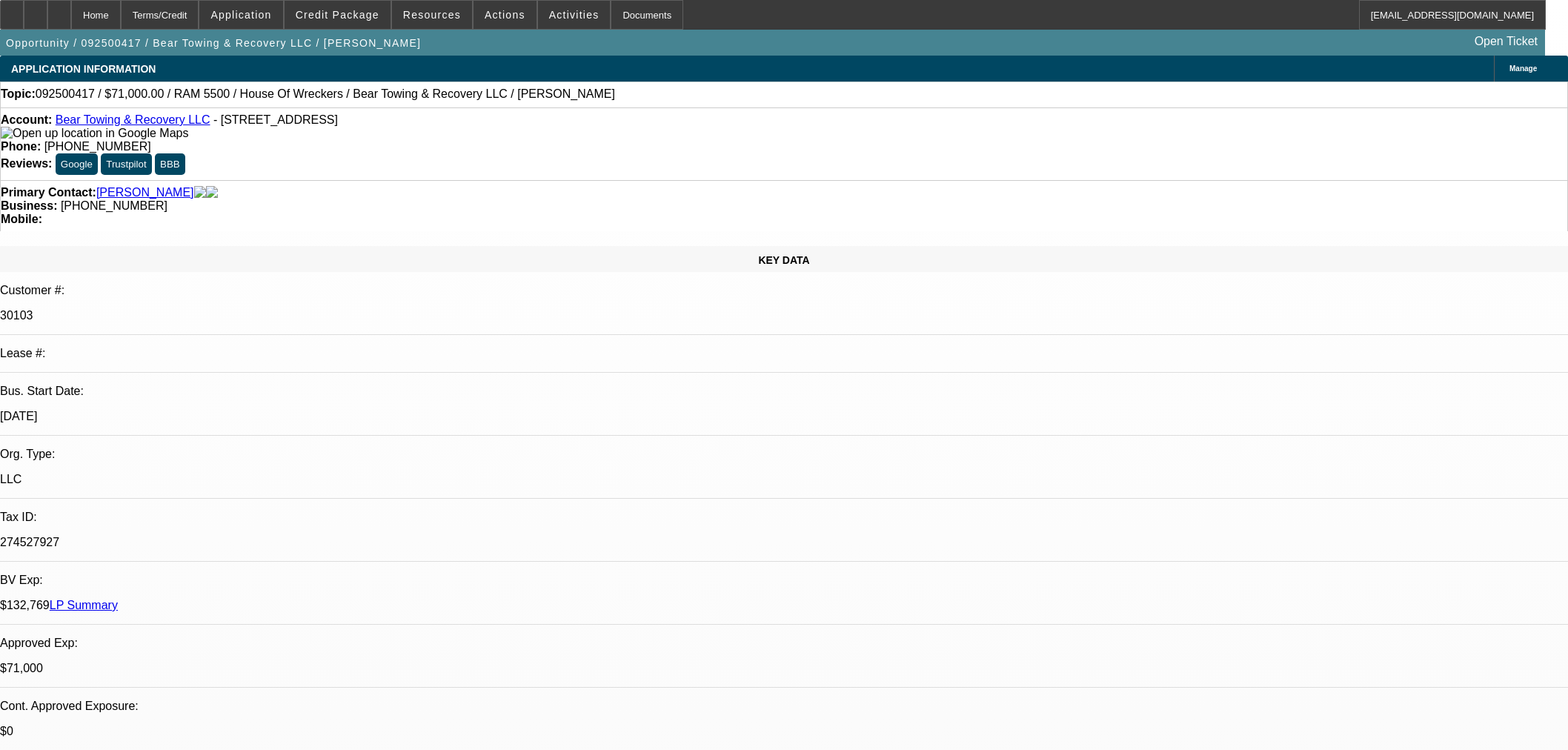
select select "0"
select select "2"
select select "0.1"
select select "4"
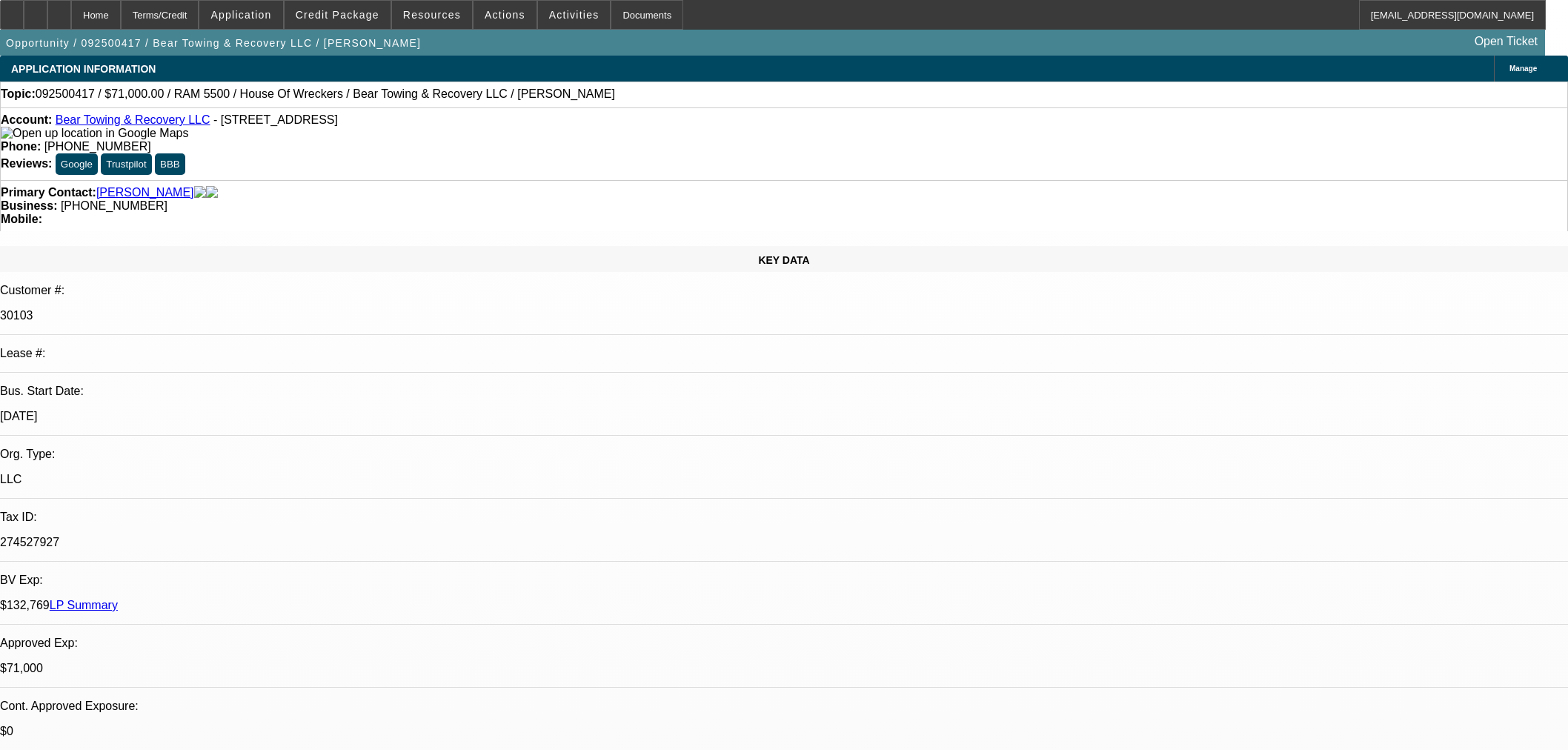
select select "0"
select select "2"
select select "0.1"
select select "4"
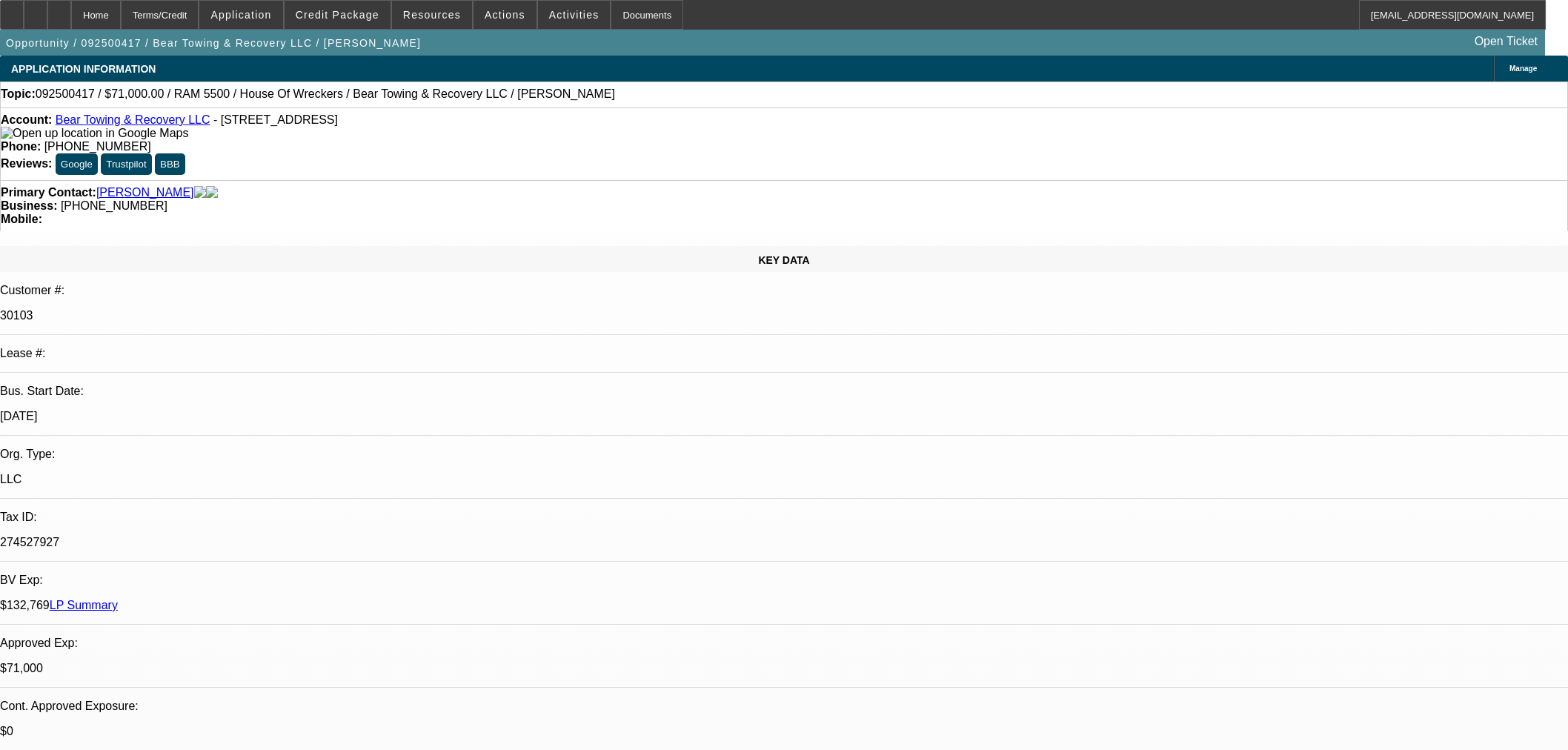
select select "0"
select select "2"
select select "0.1"
select select "4"
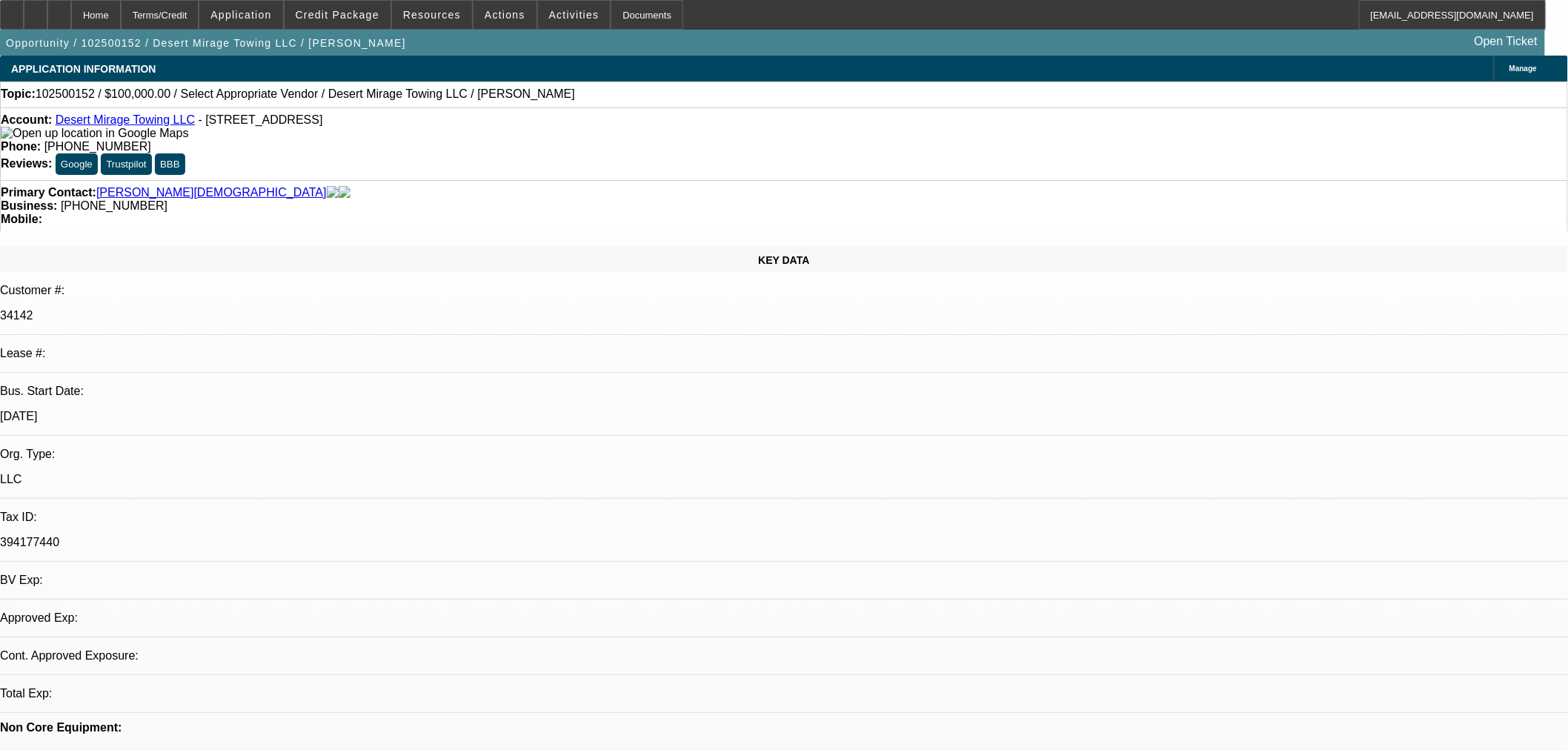
select select "0"
select select "2"
select select "0.1"
select select "4"
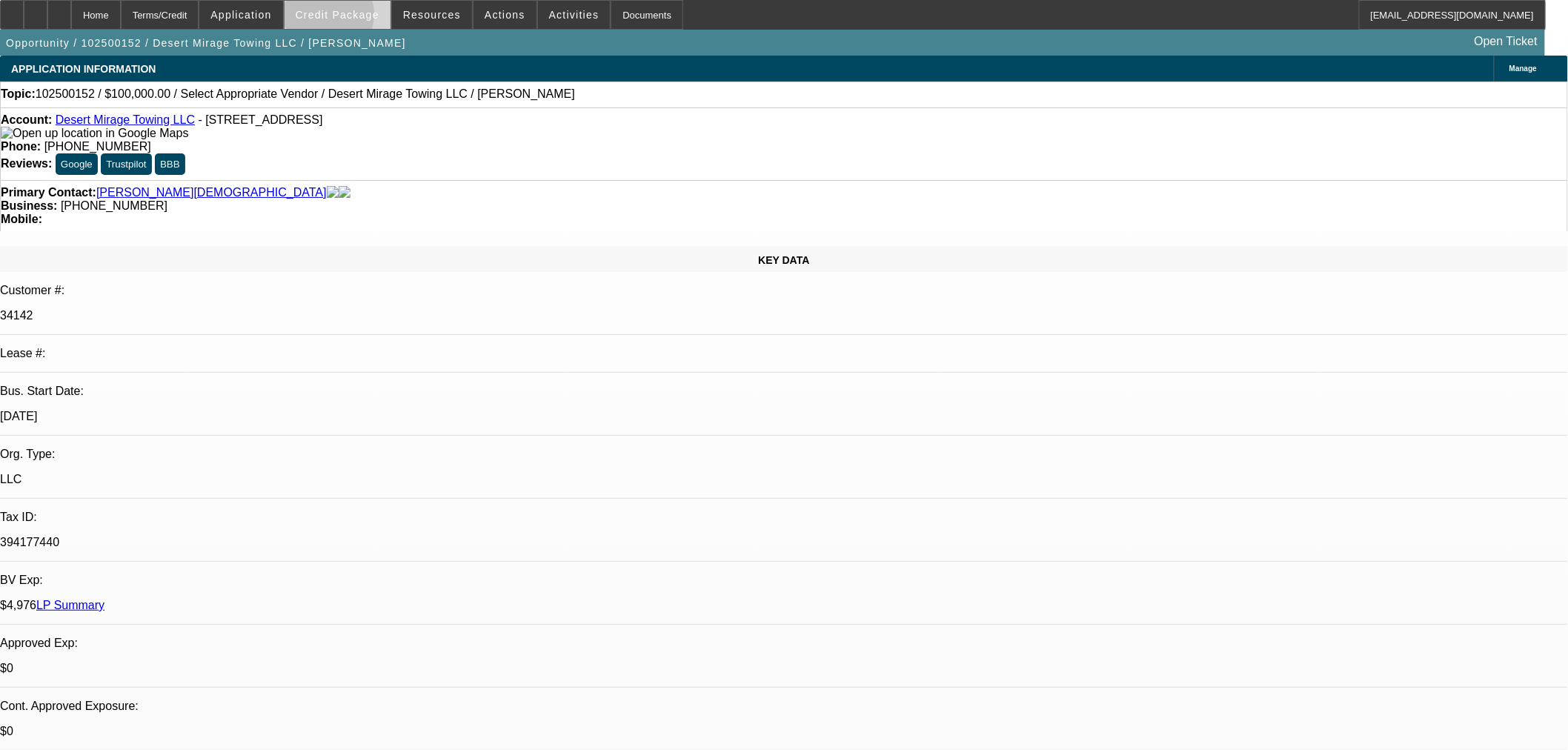
click at [348, 18] on span "Credit Package" at bounding box center [337, 14] width 84 height 11
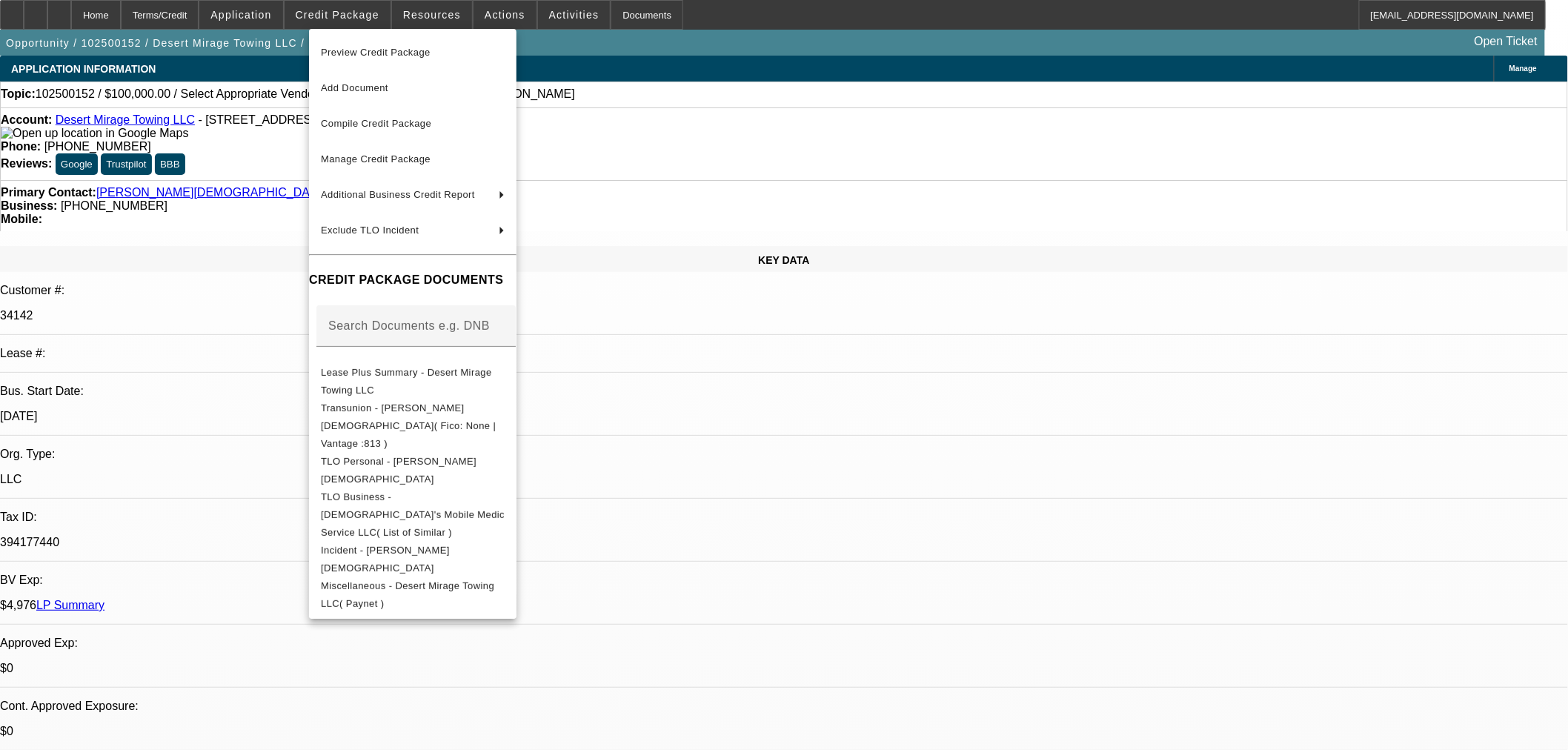
click at [1091, 527] on div at bounding box center [784, 375] width 1568 height 750
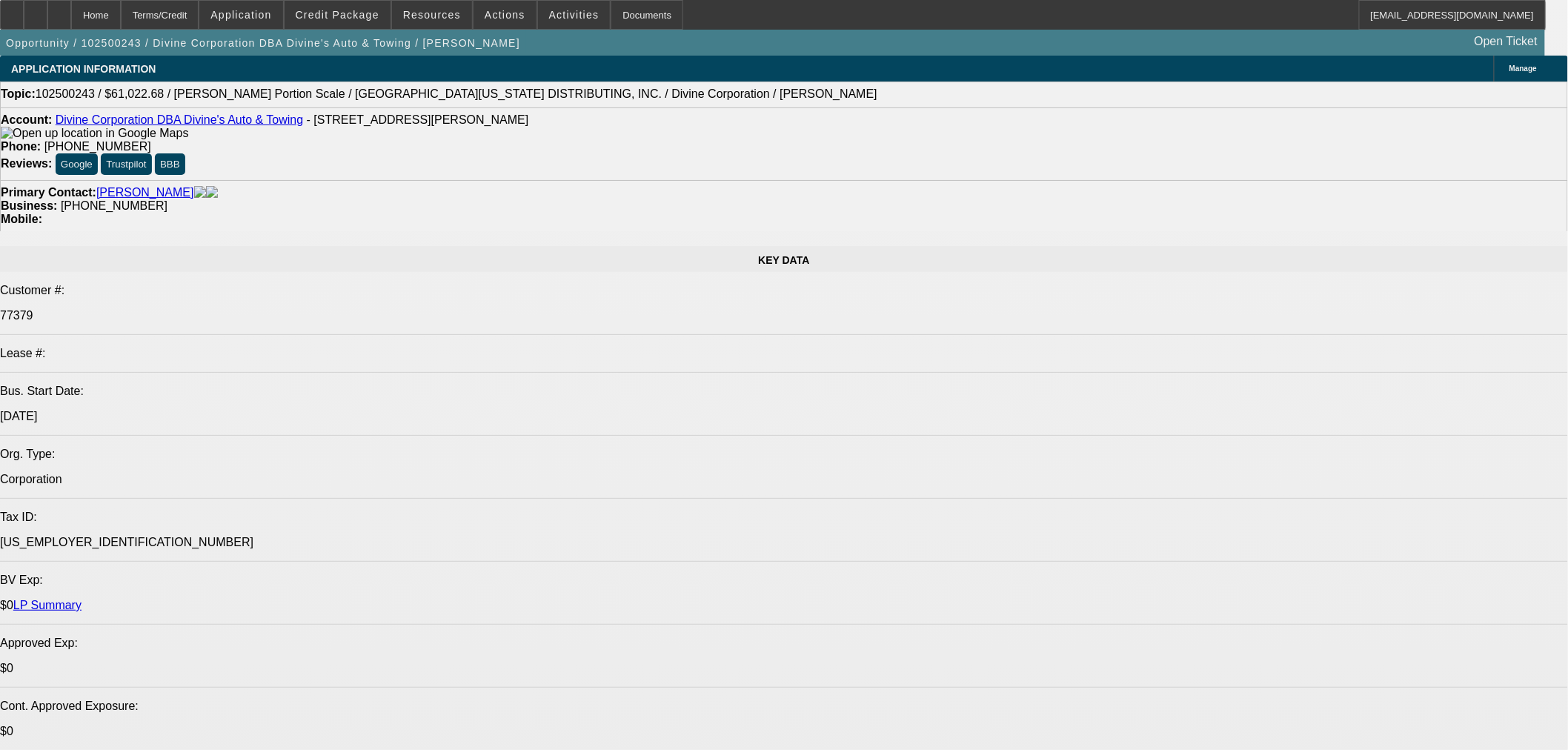
select select "0"
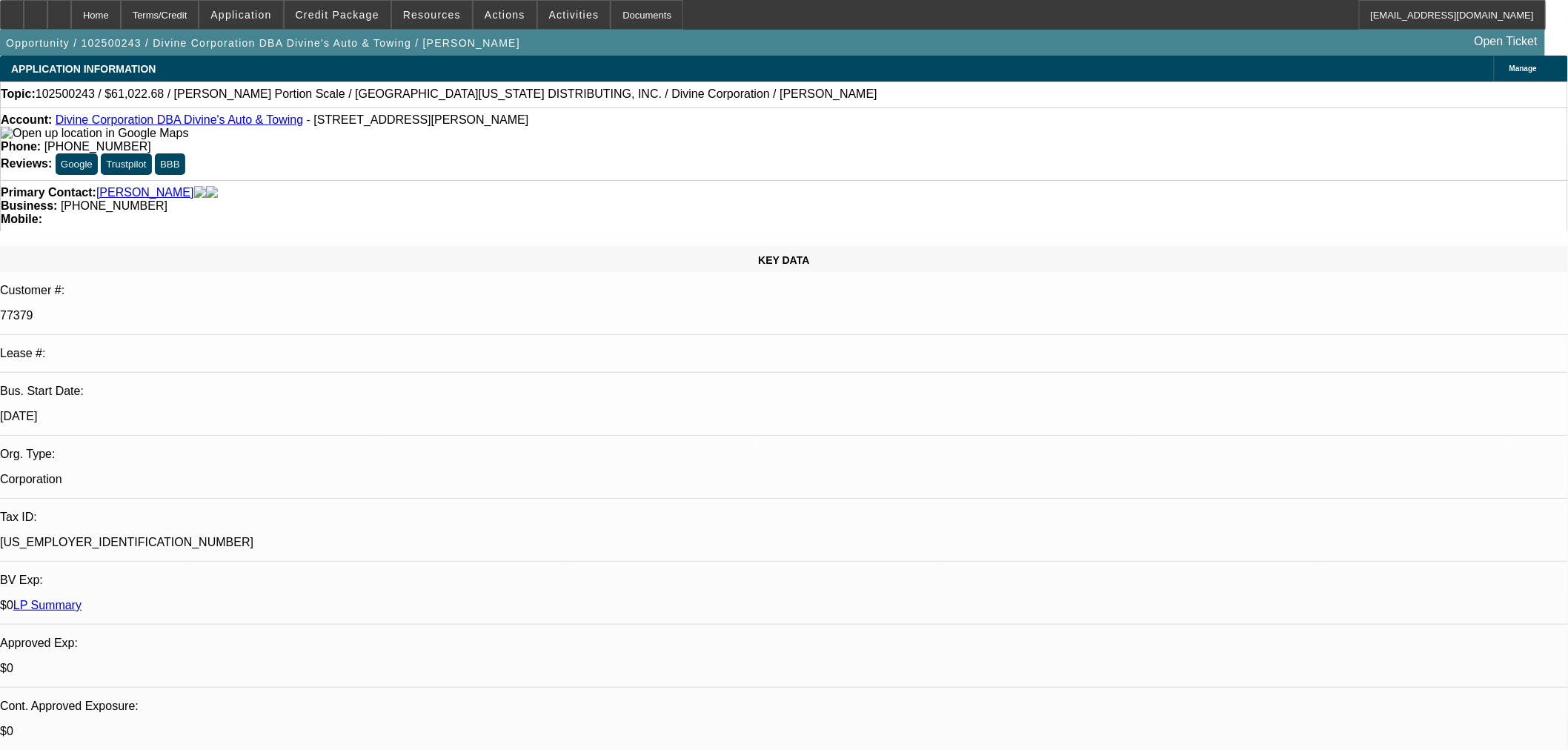
select select "0"
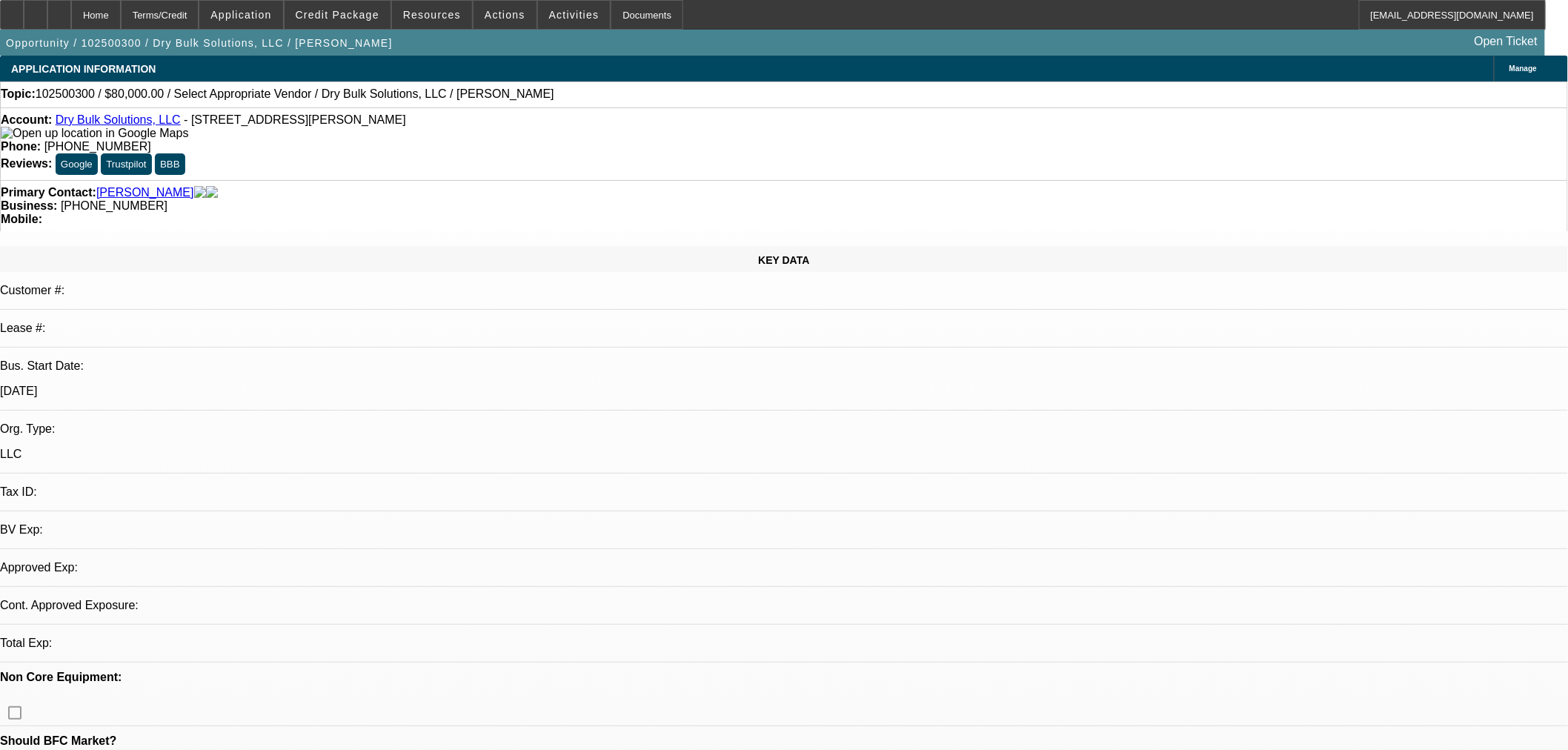
select select "0"
select select "2"
select select "0.1"
select select "2"
select select "4"
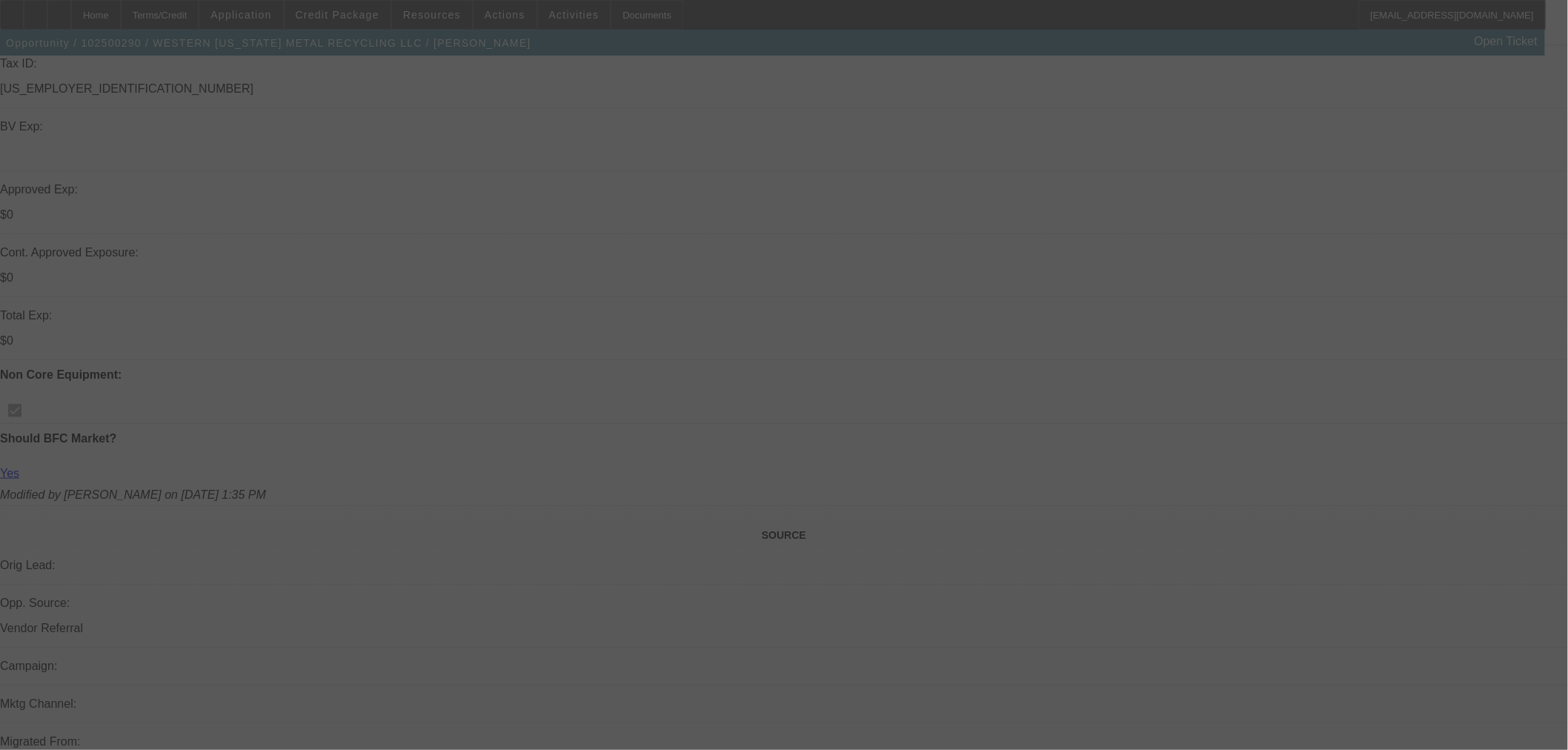
scroll to position [423, 0]
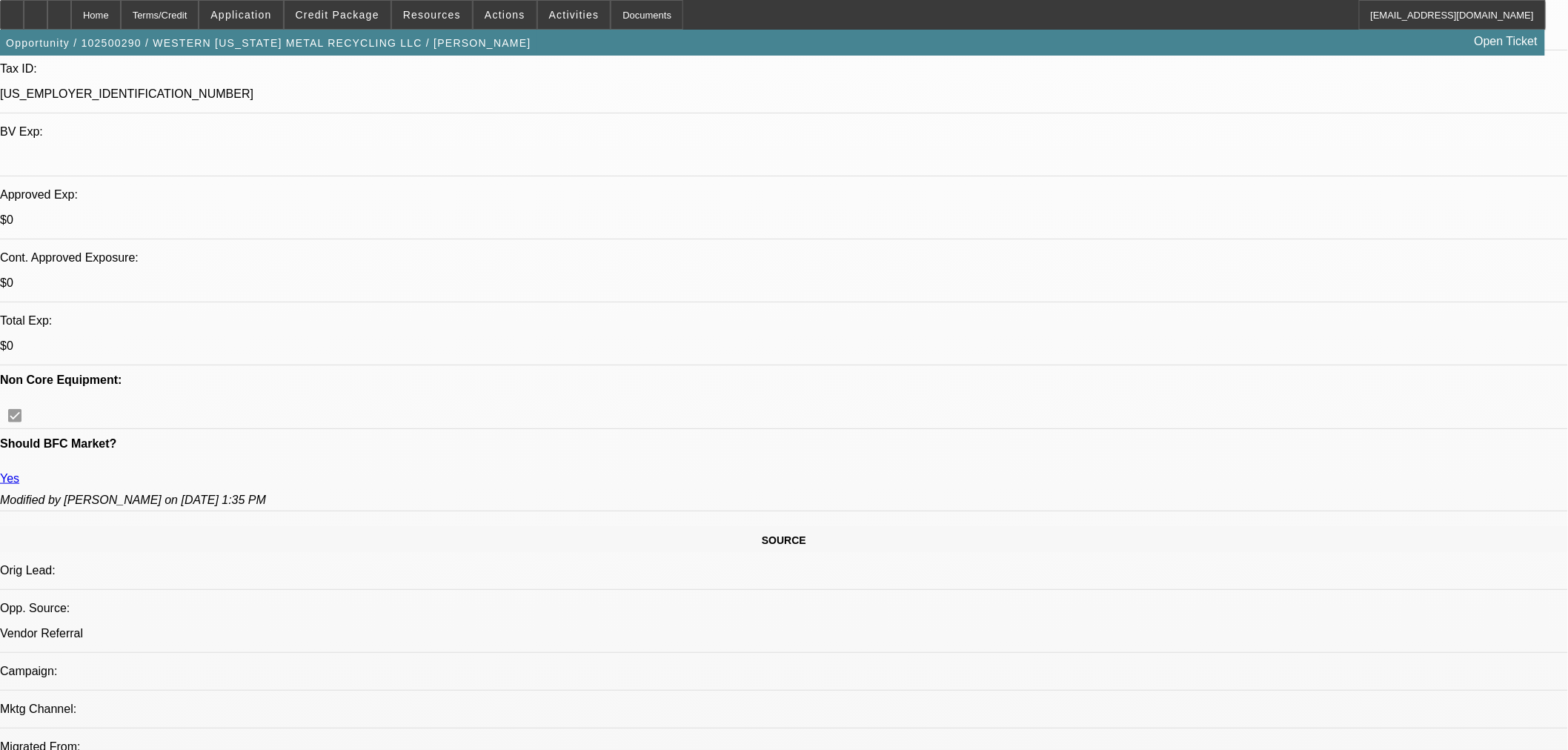
select select "0"
select select "3"
select select "0"
select select "6"
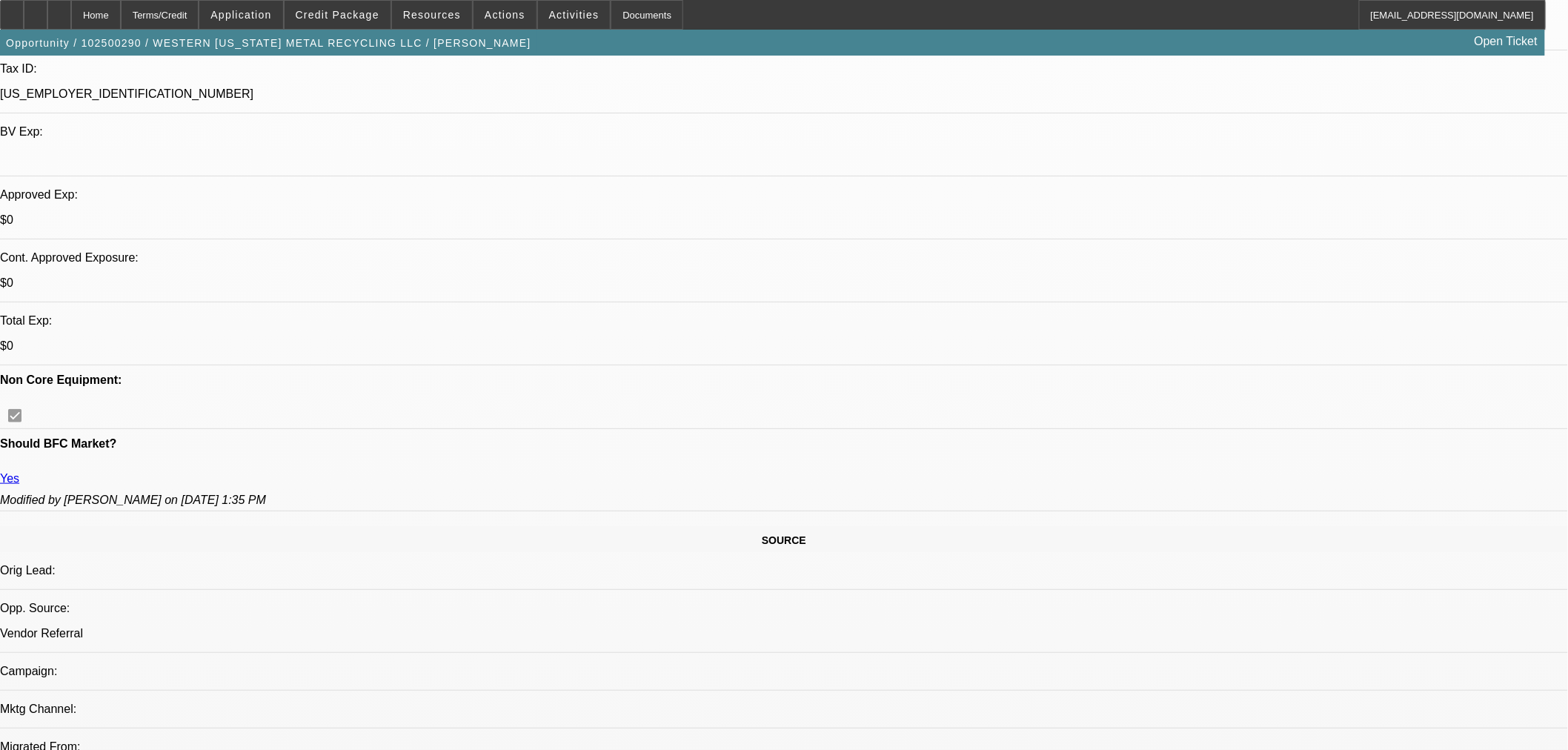
select select "0"
select select "3"
select select "0"
select select "6"
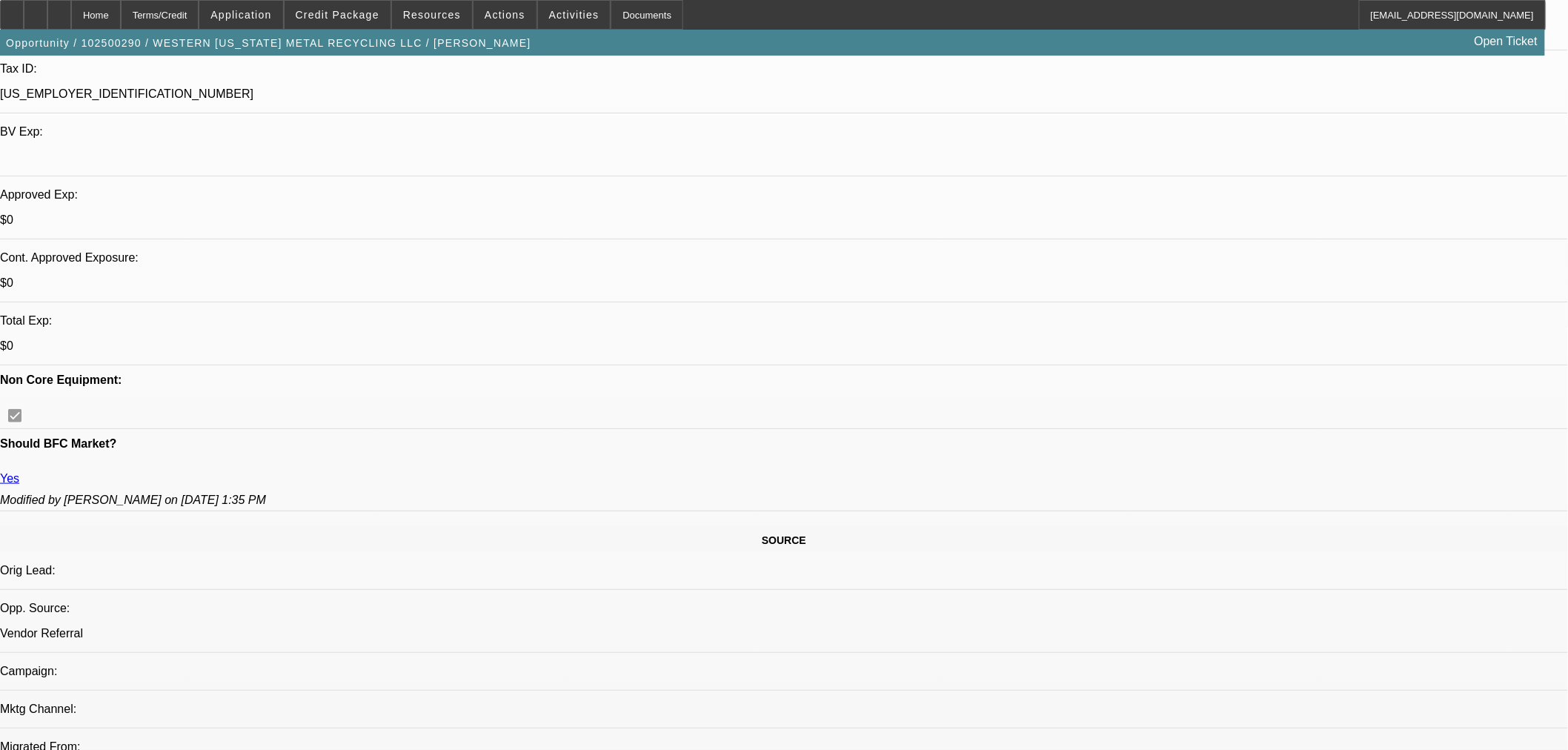
select select "0"
select select "3"
select select "0"
select select "6"
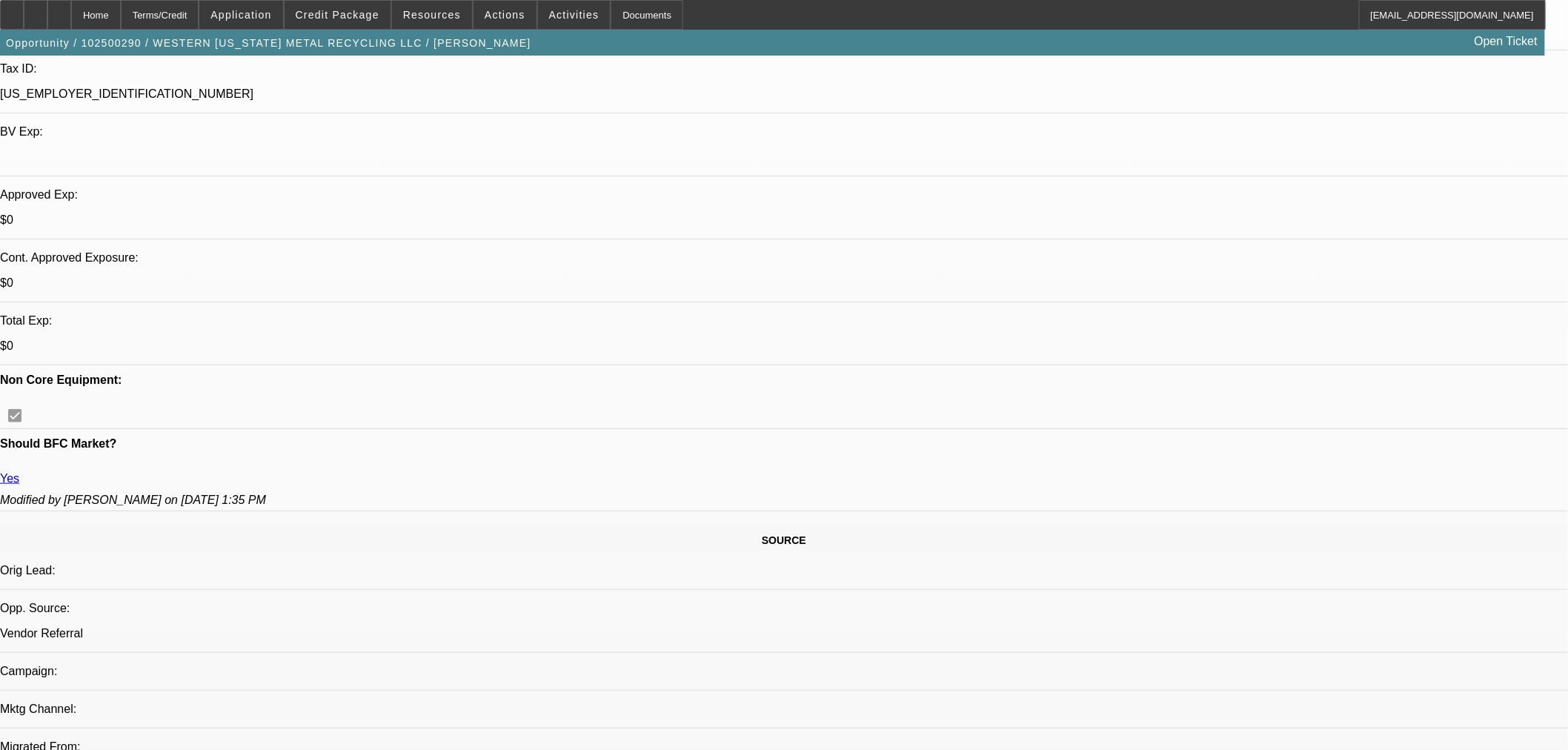
scroll to position [490, 0]
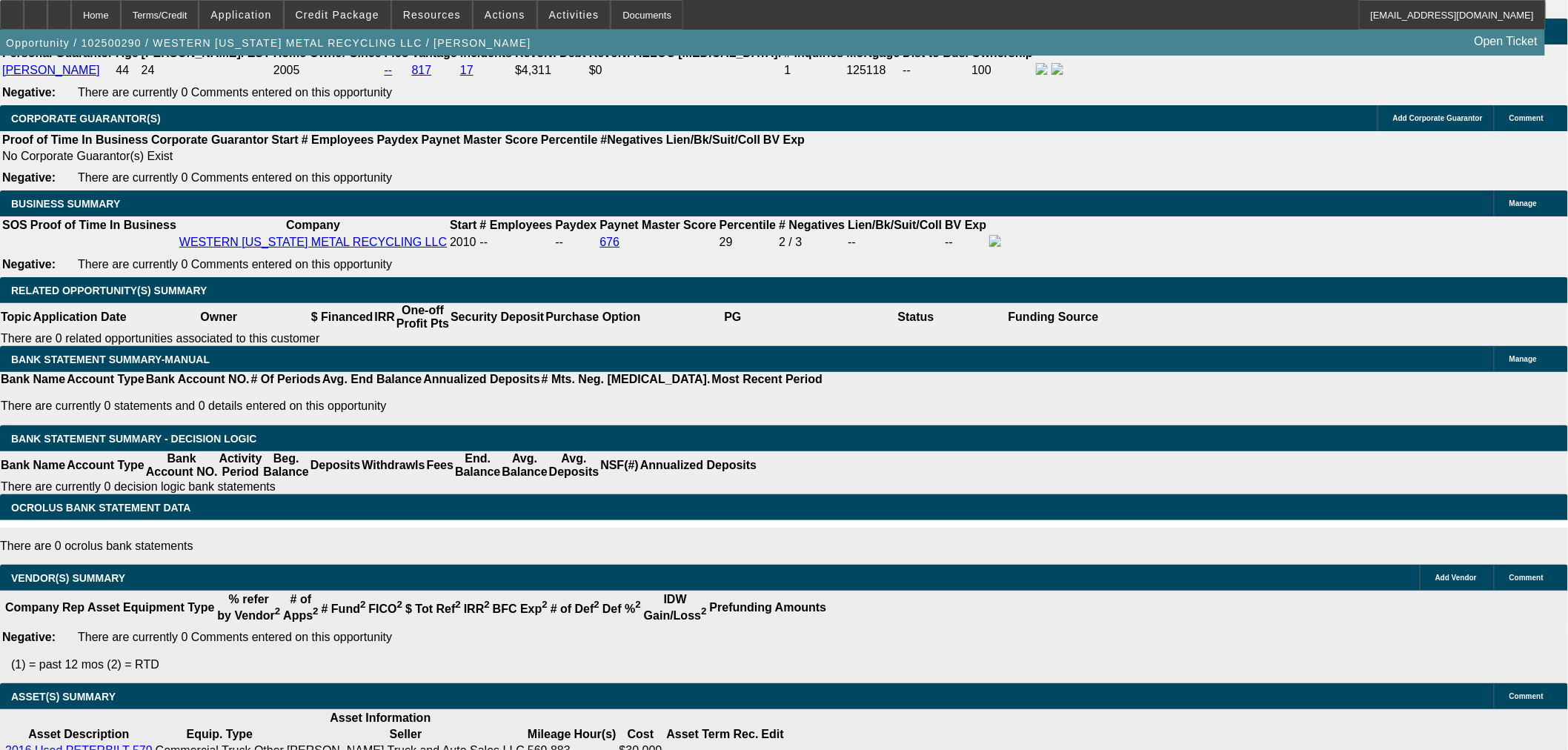
select select "0"
select select "3"
select select "0"
select select "6"
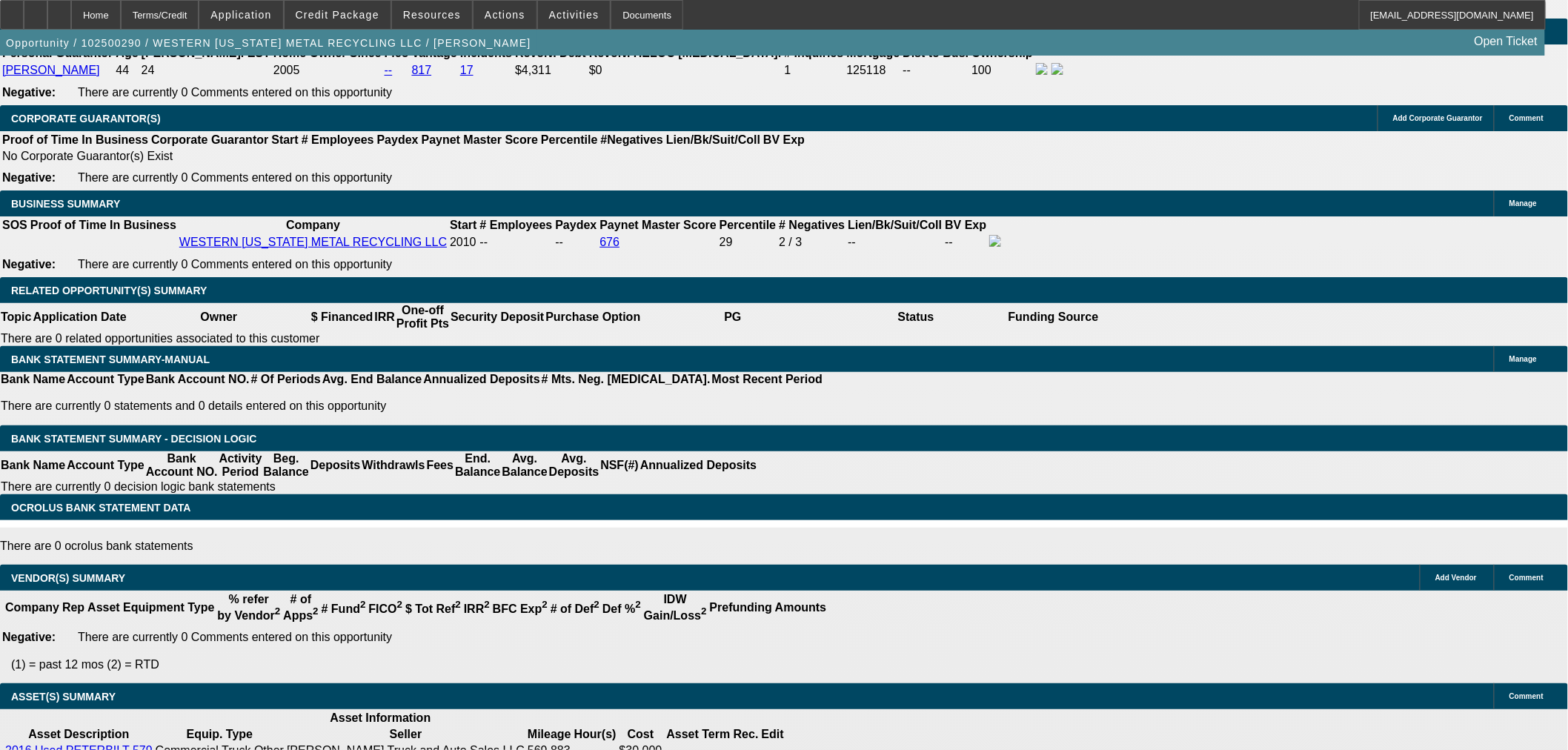
select select "0"
select select "3"
select select "0"
select select "6"
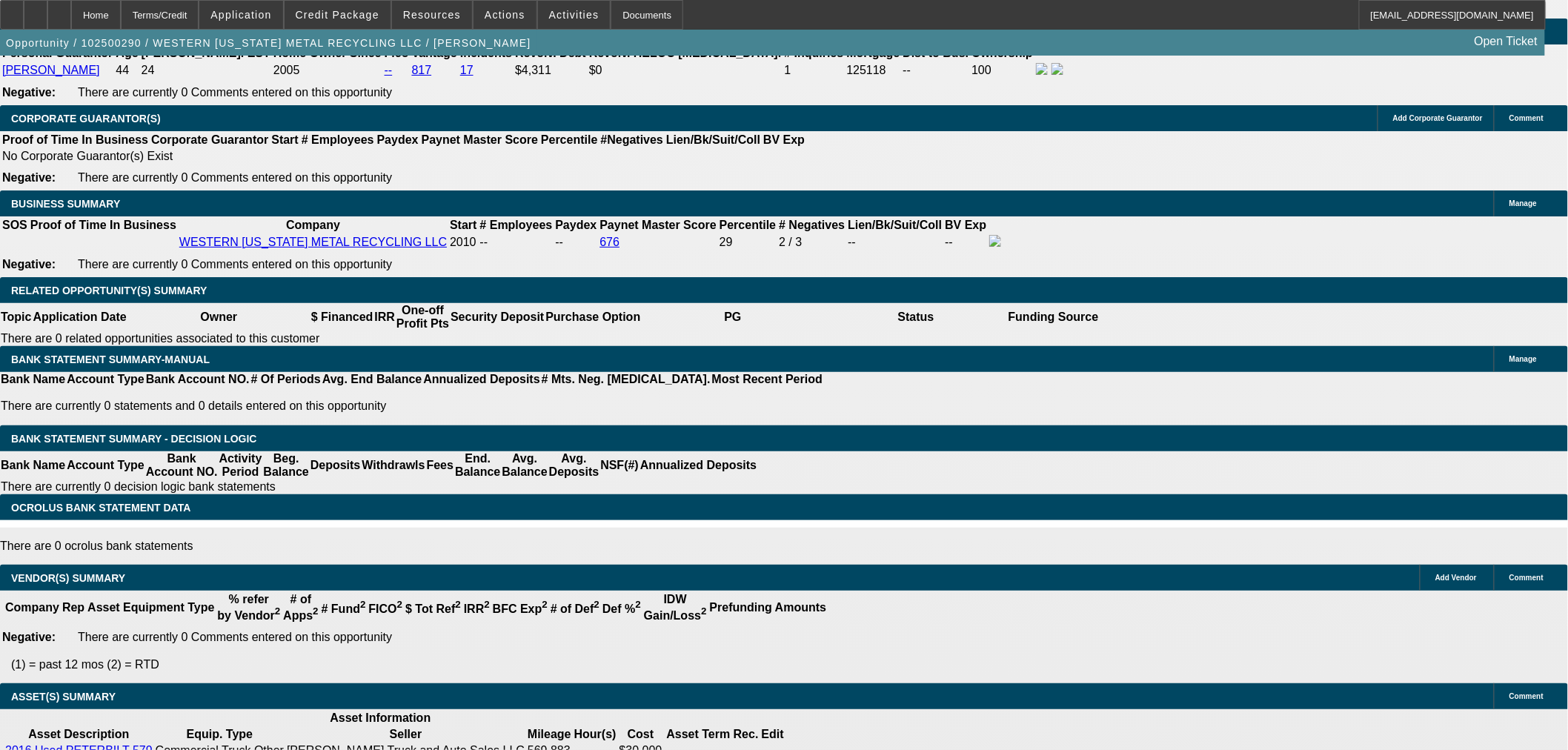
select select "0"
select select "3"
select select "0"
select select "6"
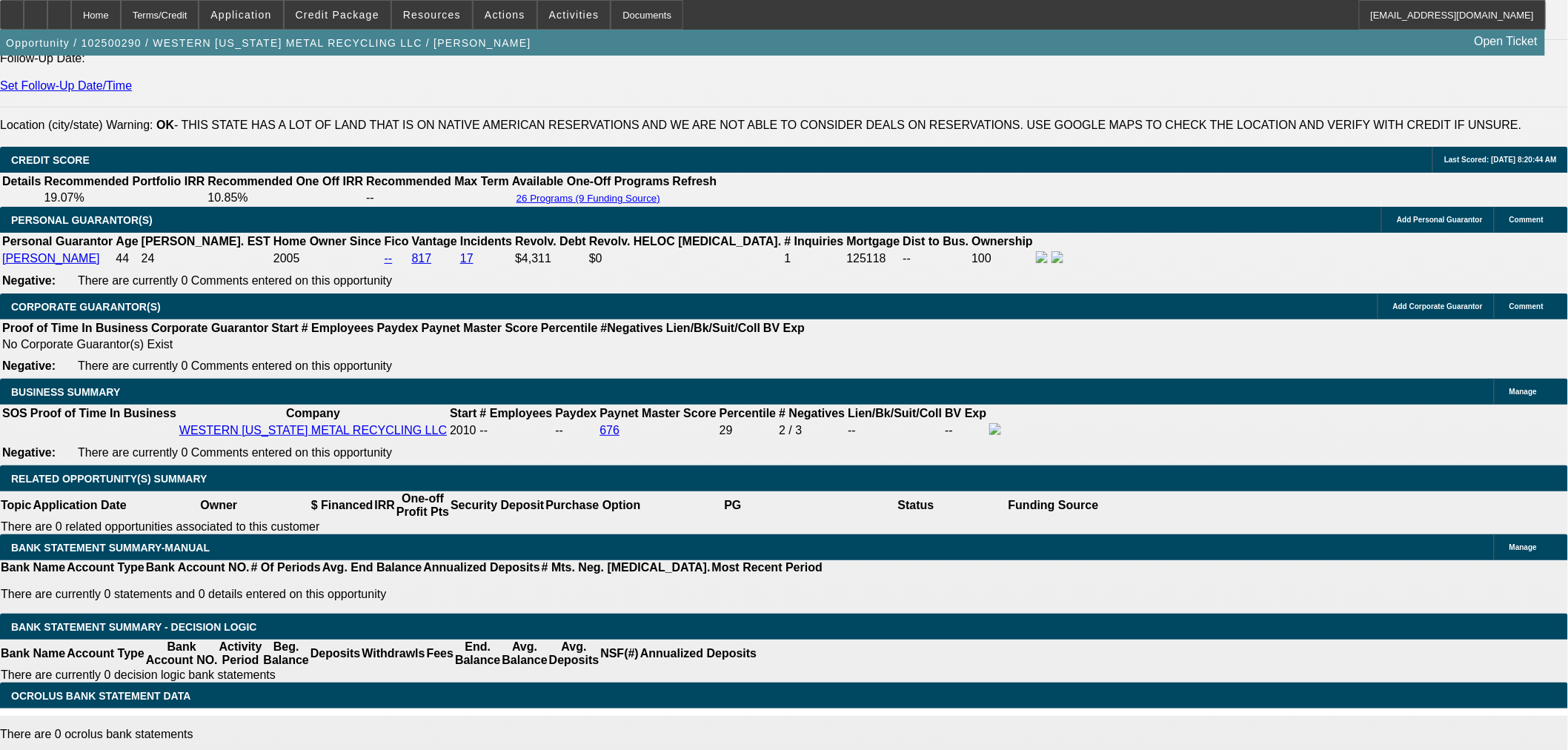
scroll to position [2121, 0]
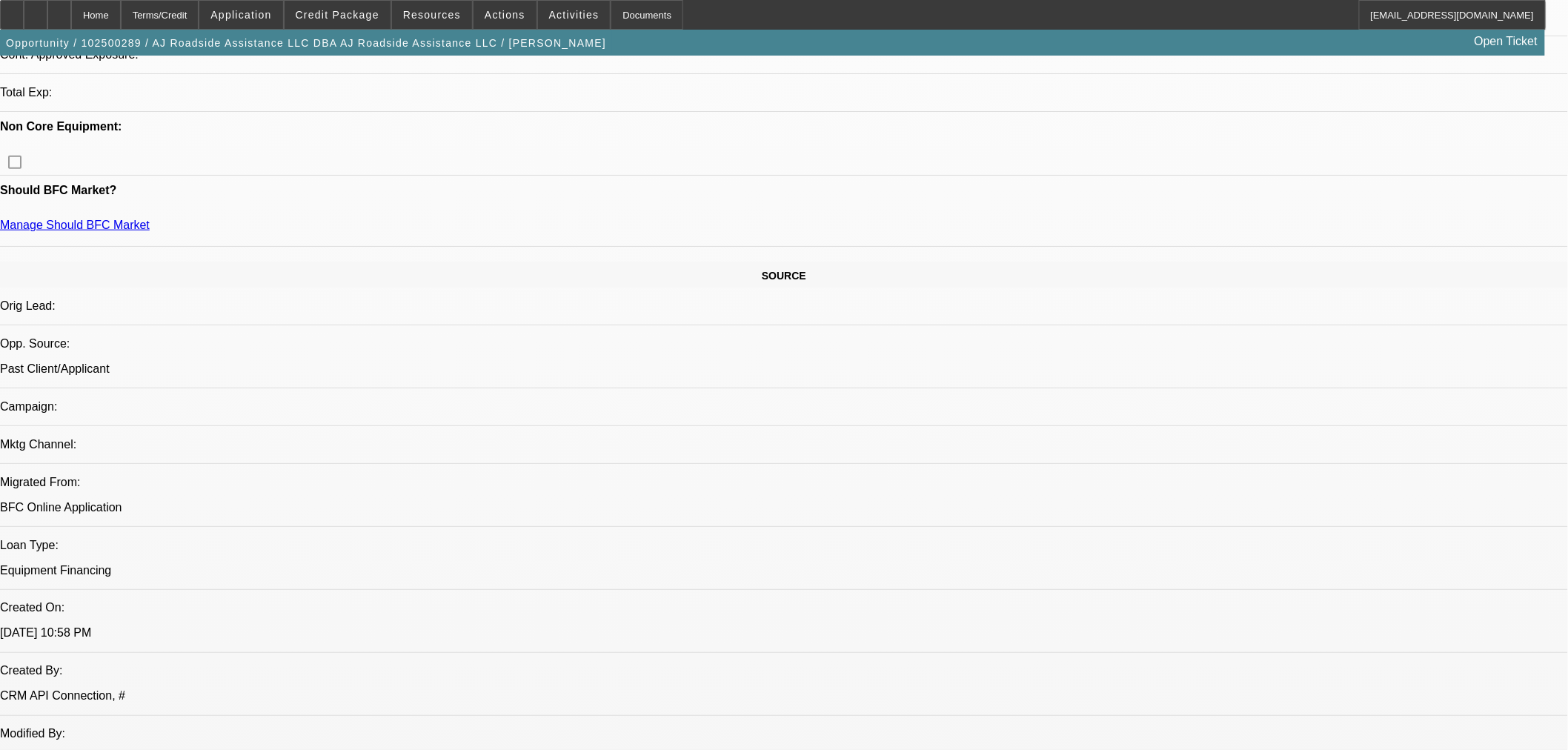
select select "0"
select select "2"
select select "0.1"
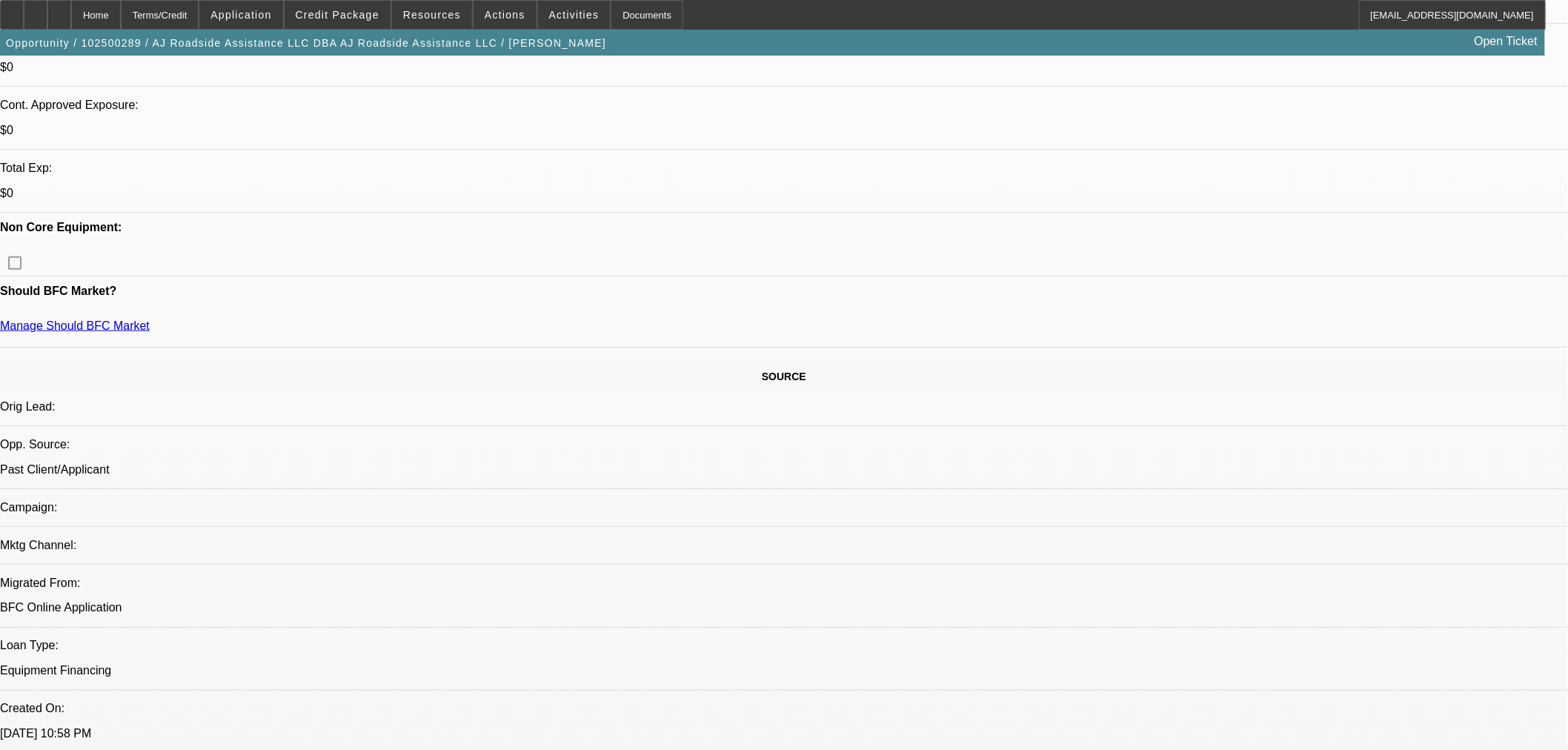
select select "1"
select select "2"
select select "4"
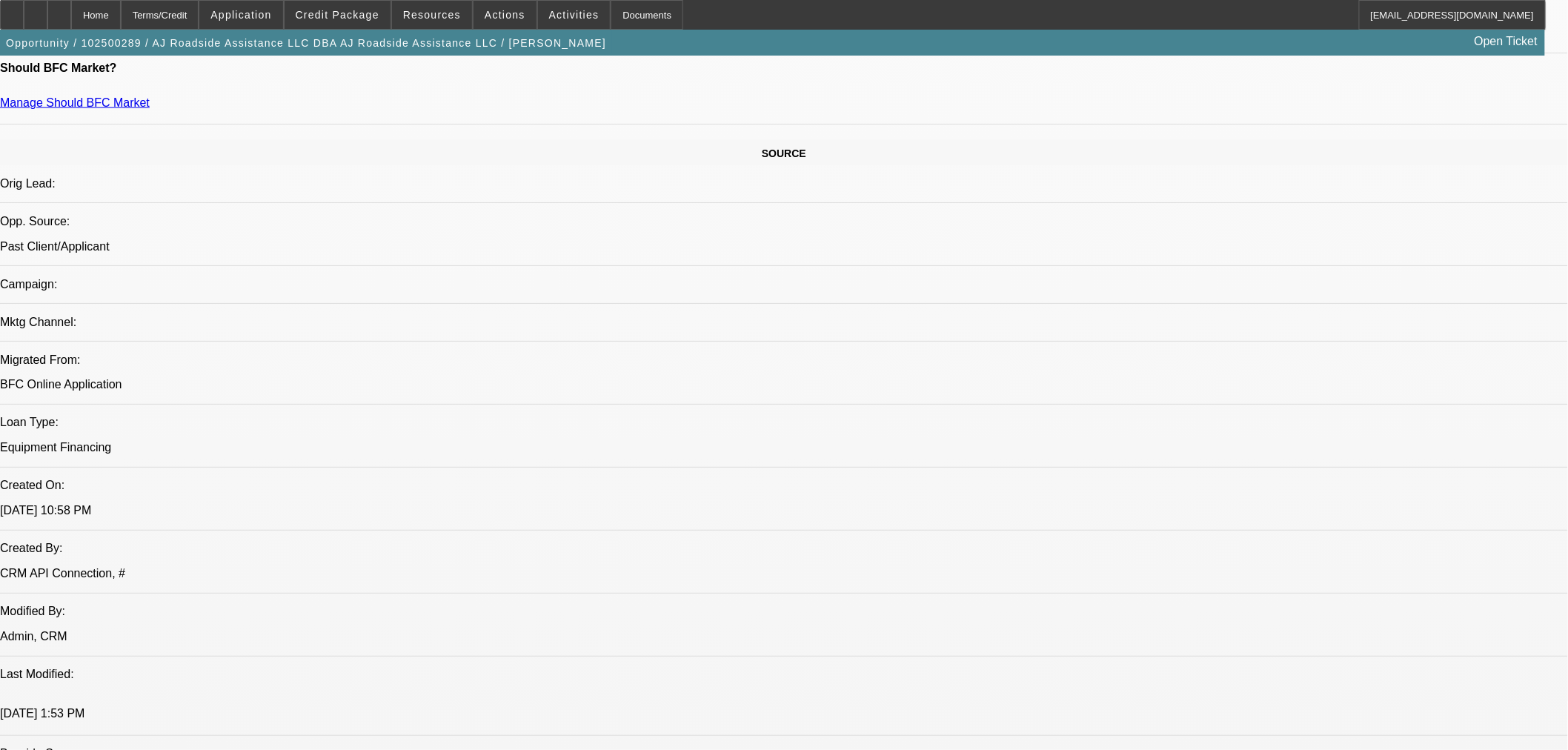
scroll to position [717, 0]
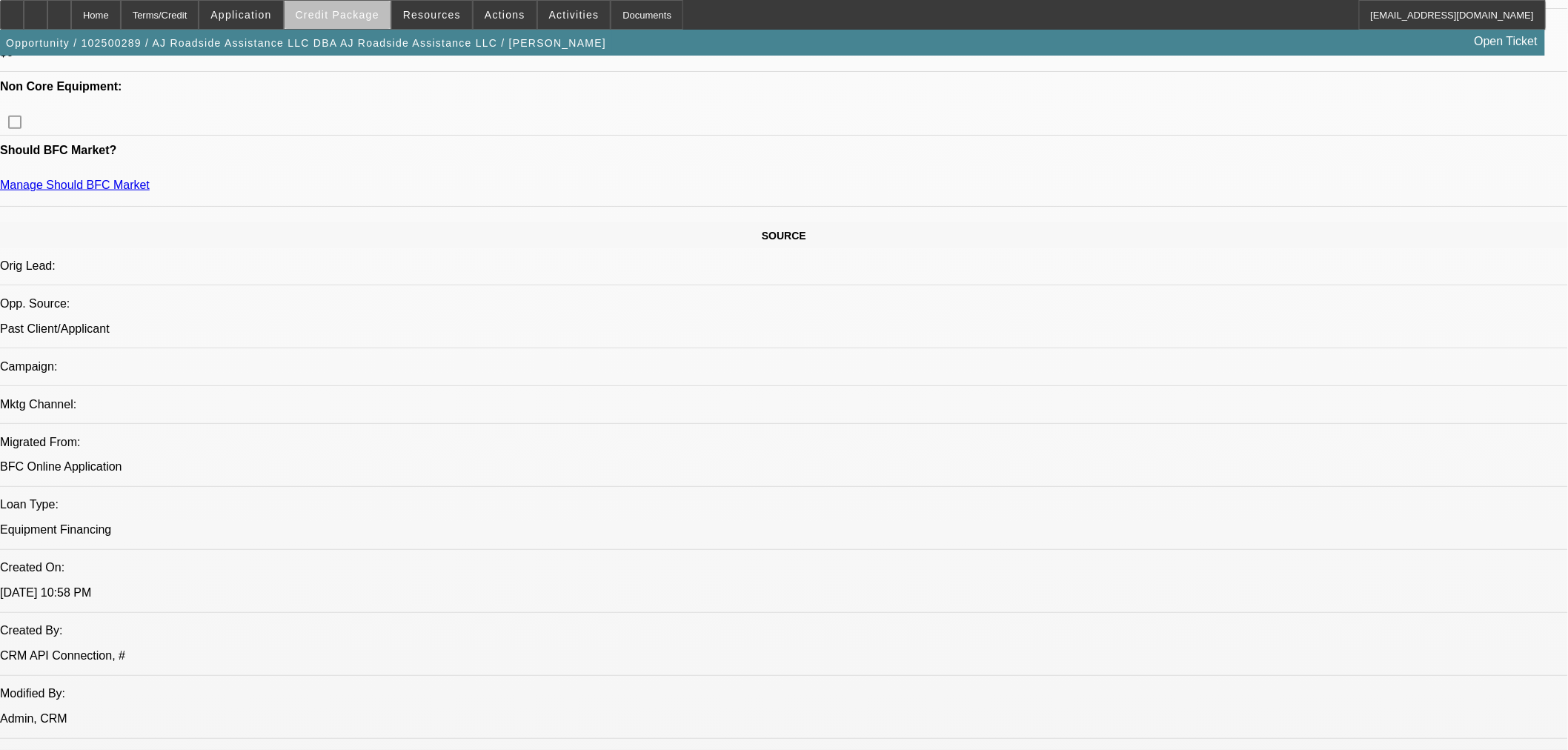
click at [364, 18] on span "Credit Package" at bounding box center [337, 14] width 84 height 11
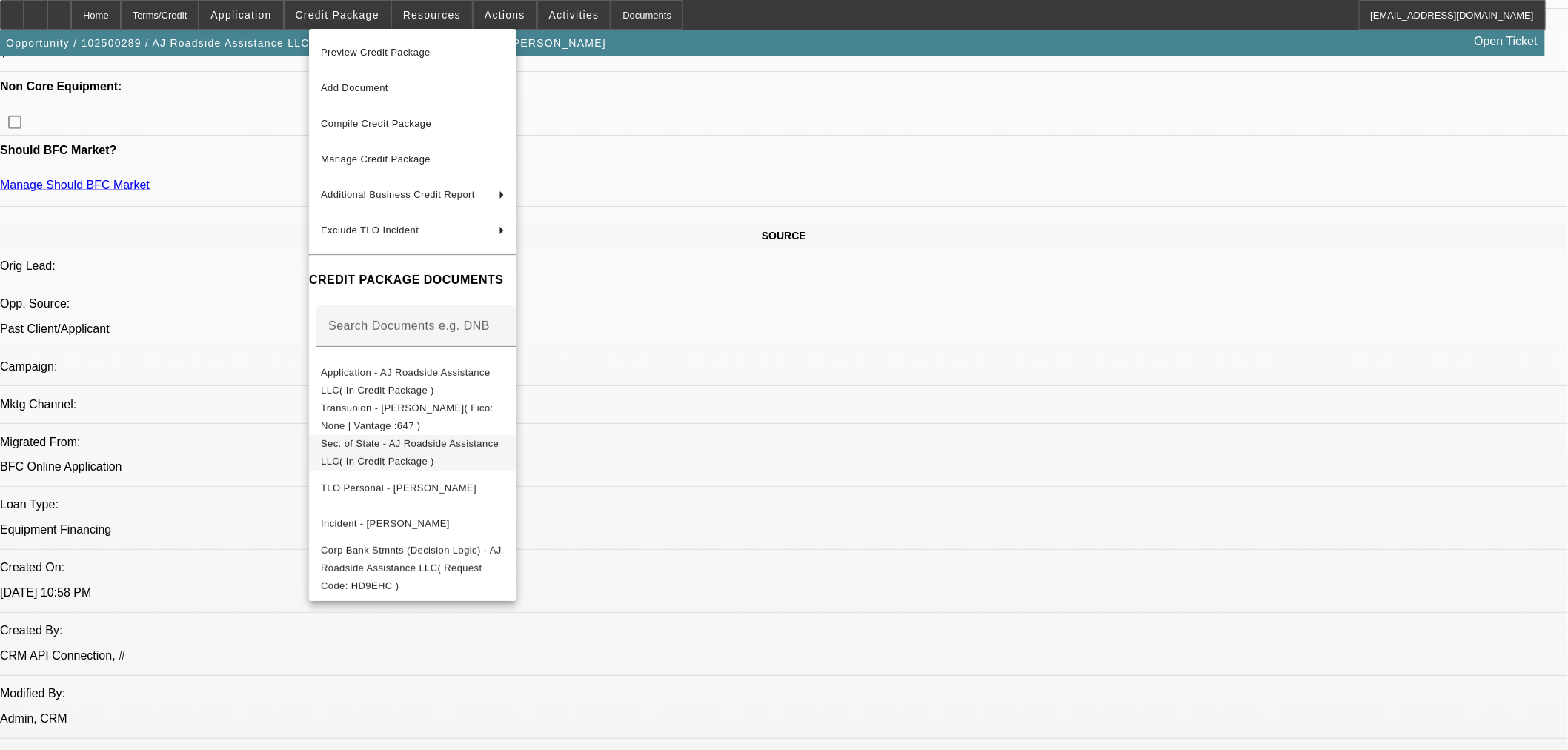
click at [445, 446] on span "Sec. of State - AJ Roadside Assistance LLC( In Credit Package )" at bounding box center [410, 452] width 178 height 29
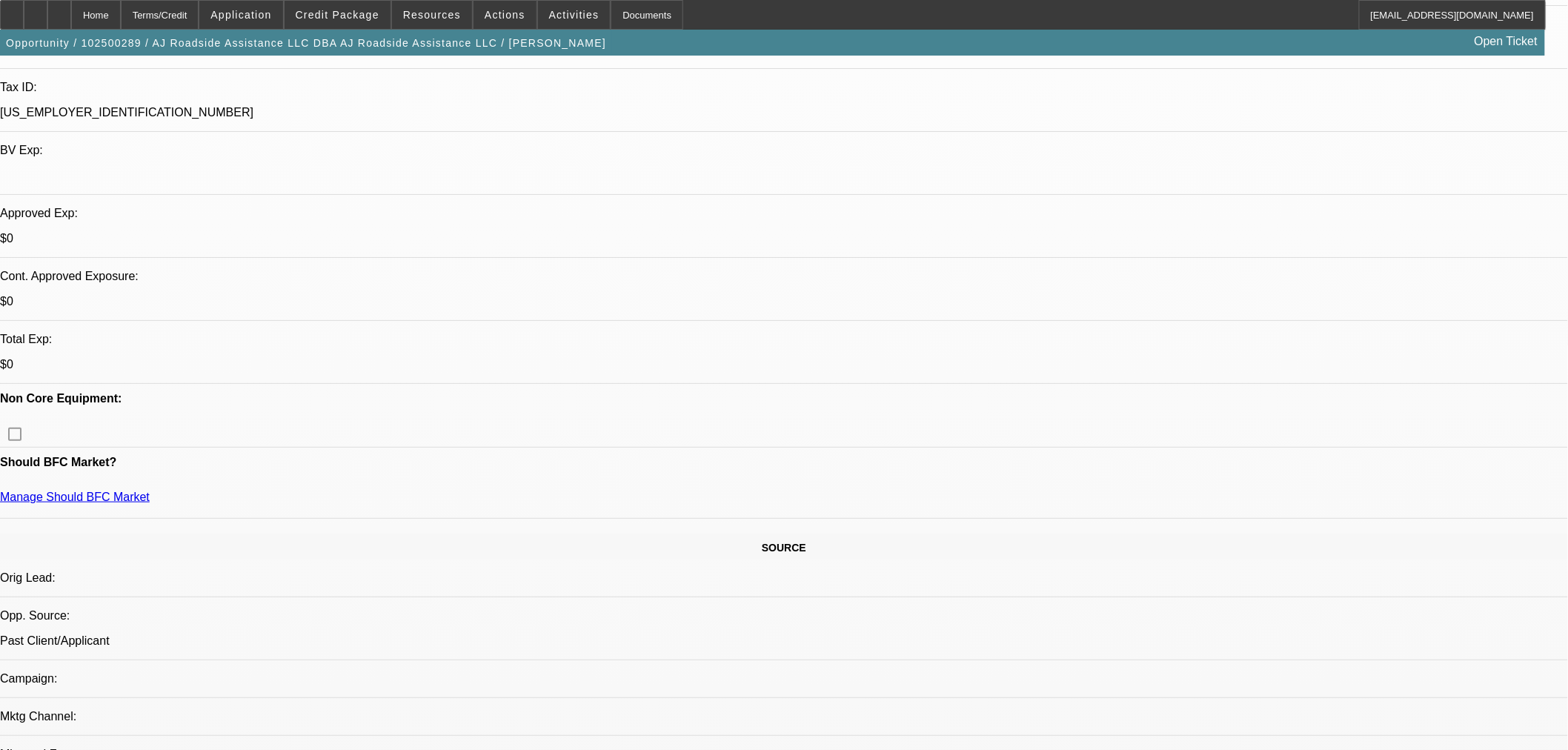
scroll to position [388, 0]
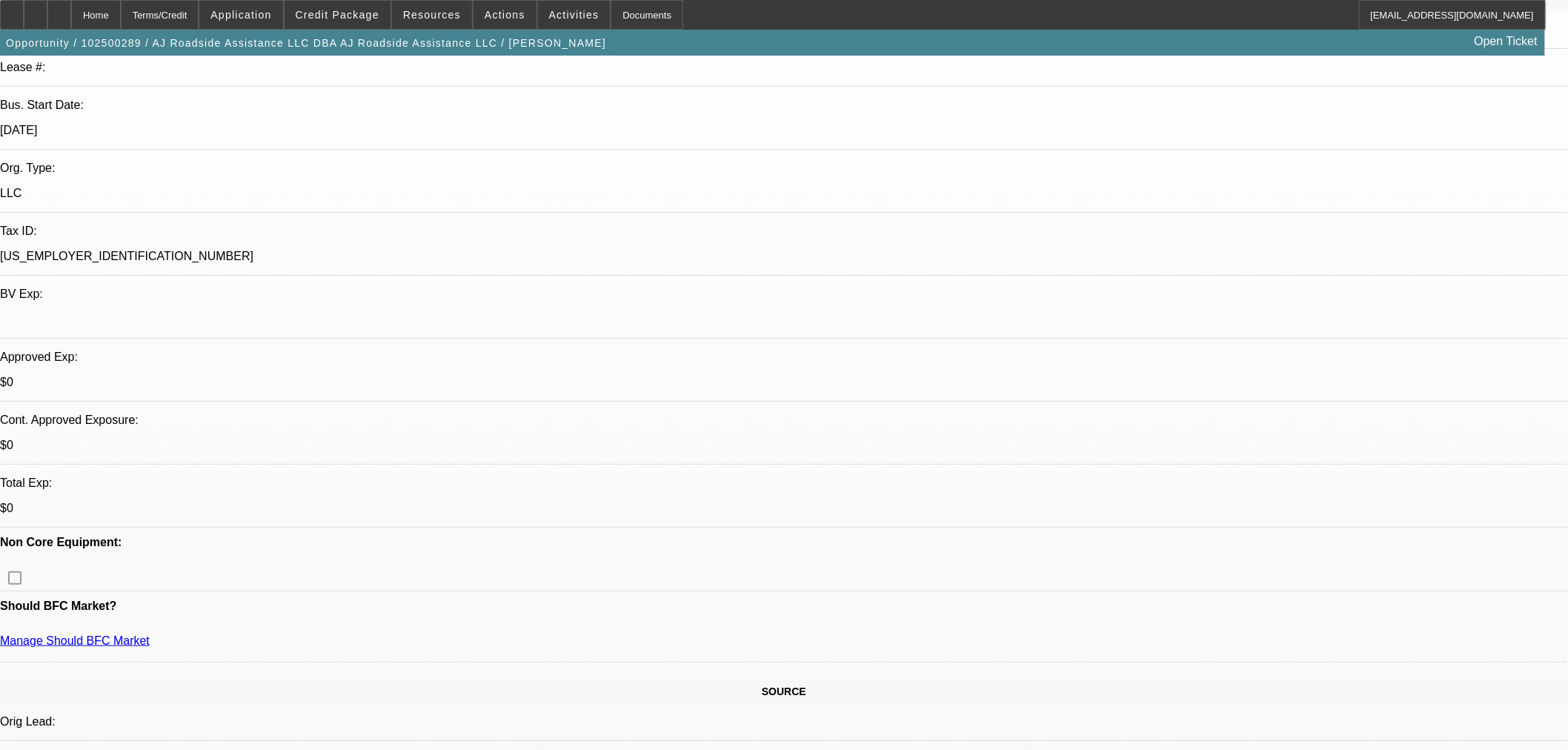
scroll to position [267, 0]
